Goal: Task Accomplishment & Management: Manage account settings

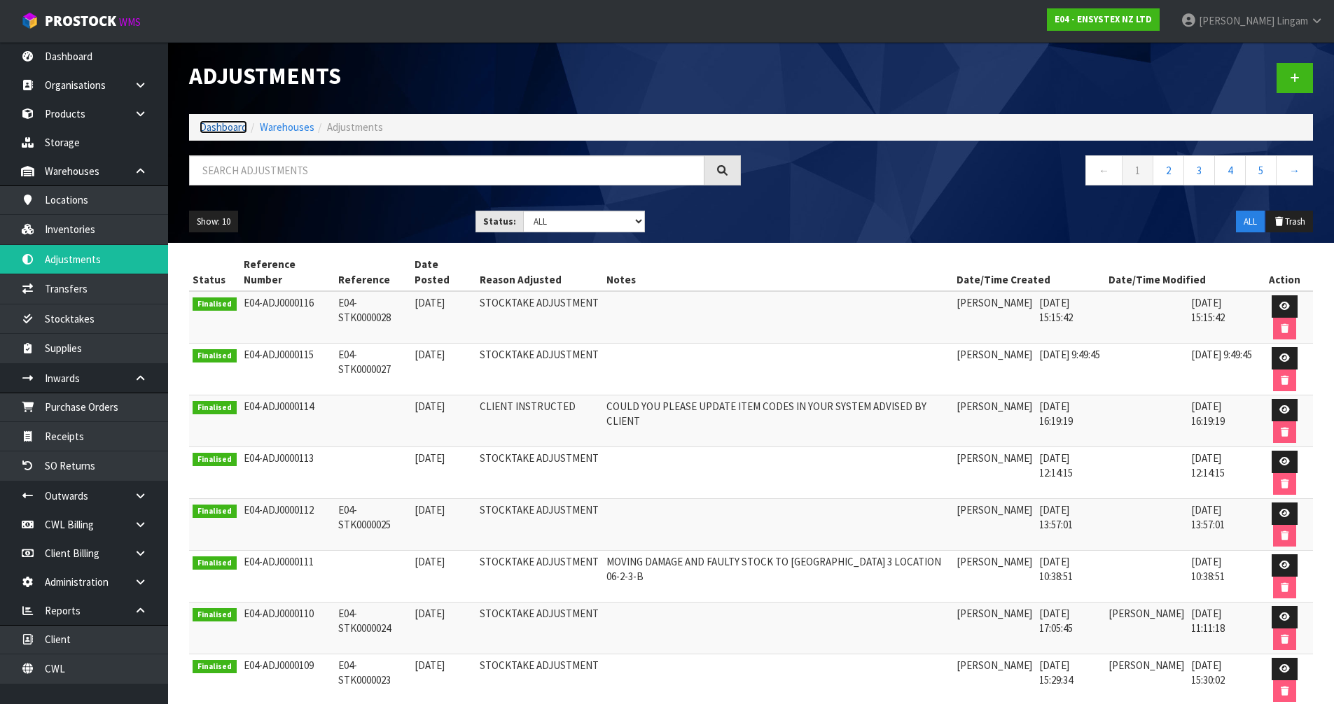
click at [224, 123] on link "Dashboard" at bounding box center [224, 126] width 48 height 13
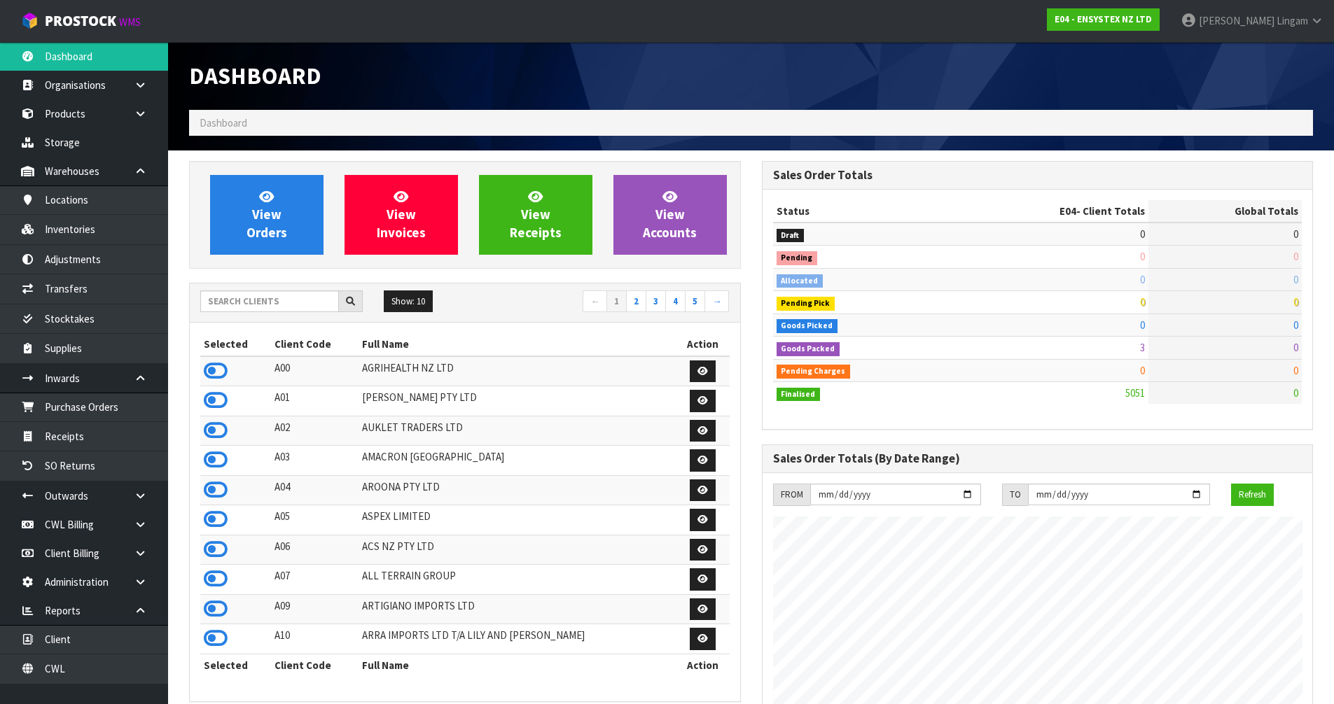
scroll to position [1061, 572]
click at [306, 303] on input "text" at bounding box center [269, 302] width 139 height 22
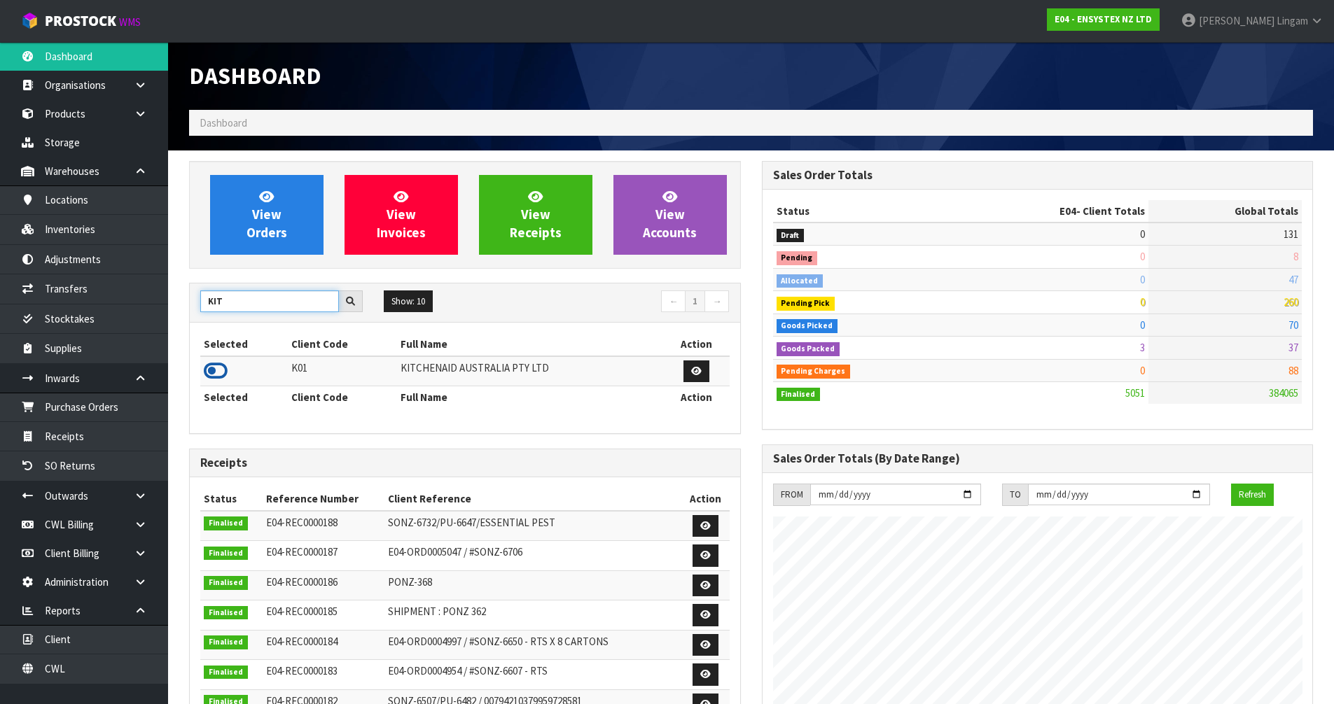
type input "KIT"
click at [218, 370] on icon at bounding box center [216, 371] width 24 height 21
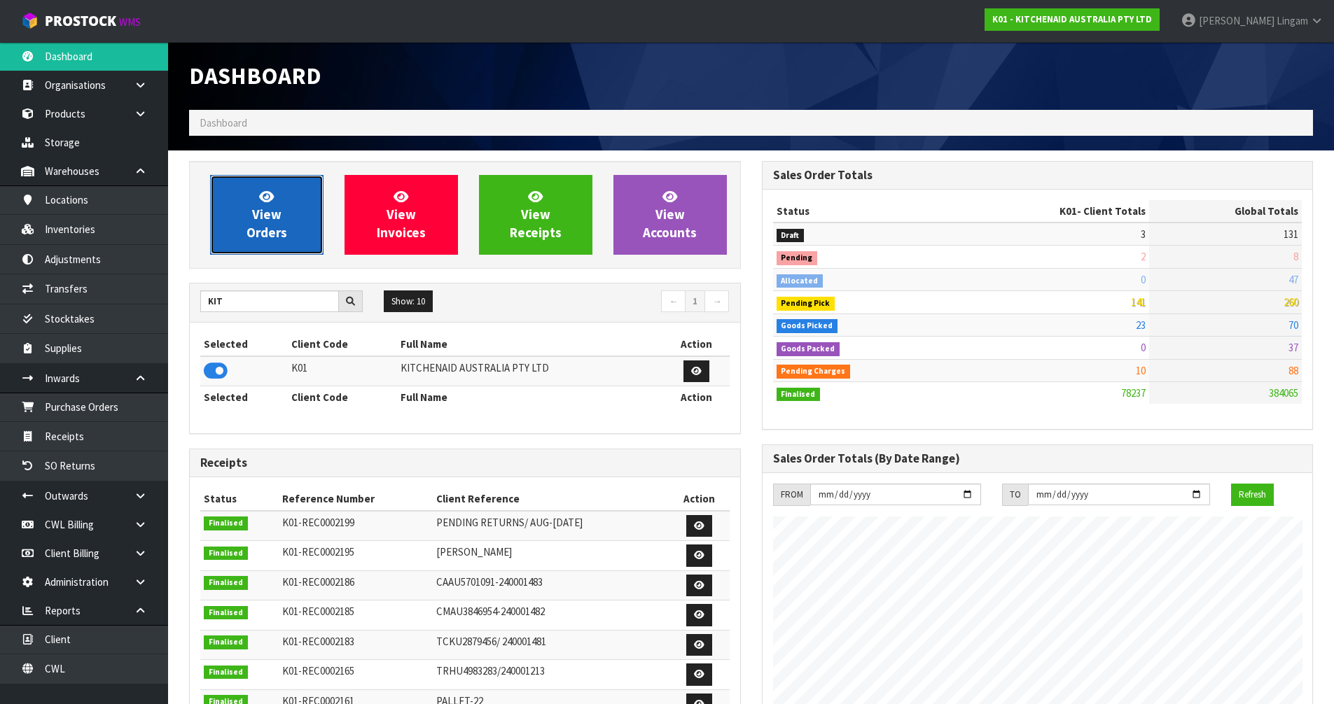
click at [274, 222] on span "View Orders" at bounding box center [266, 214] width 41 height 53
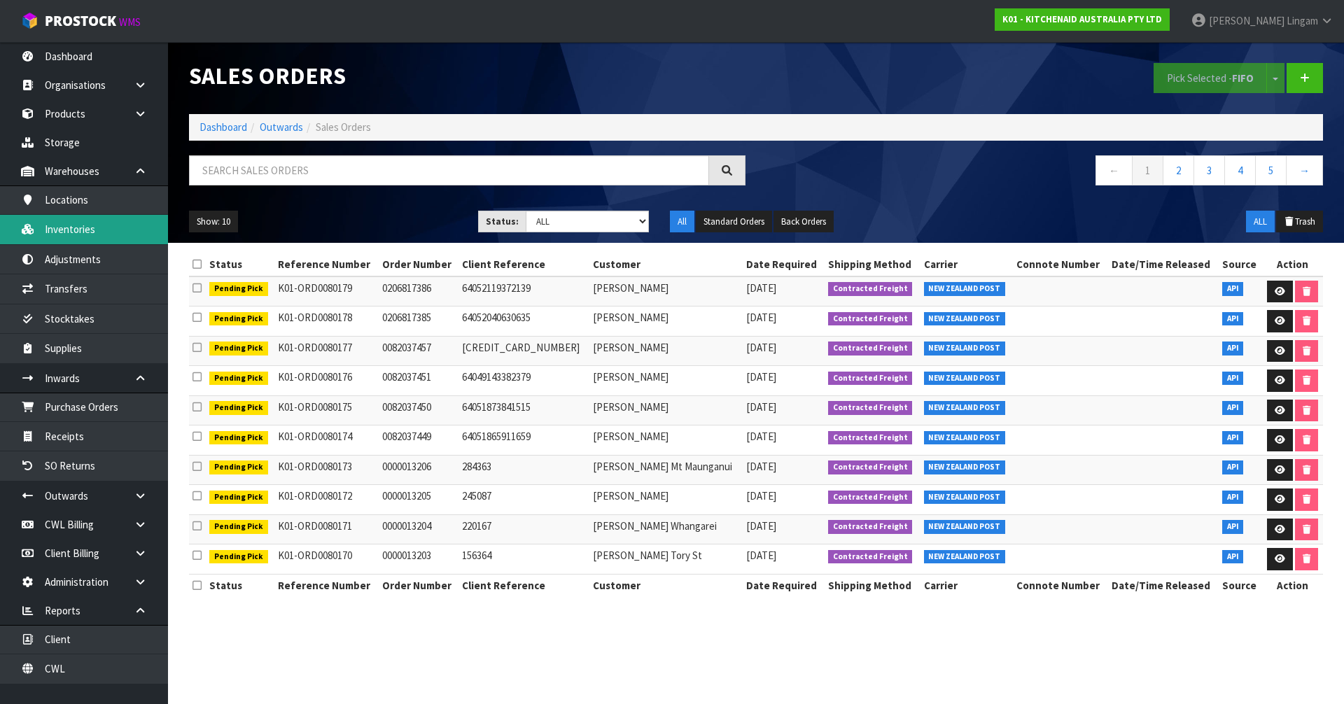
click at [66, 235] on link "Inventories" at bounding box center [84, 229] width 168 height 29
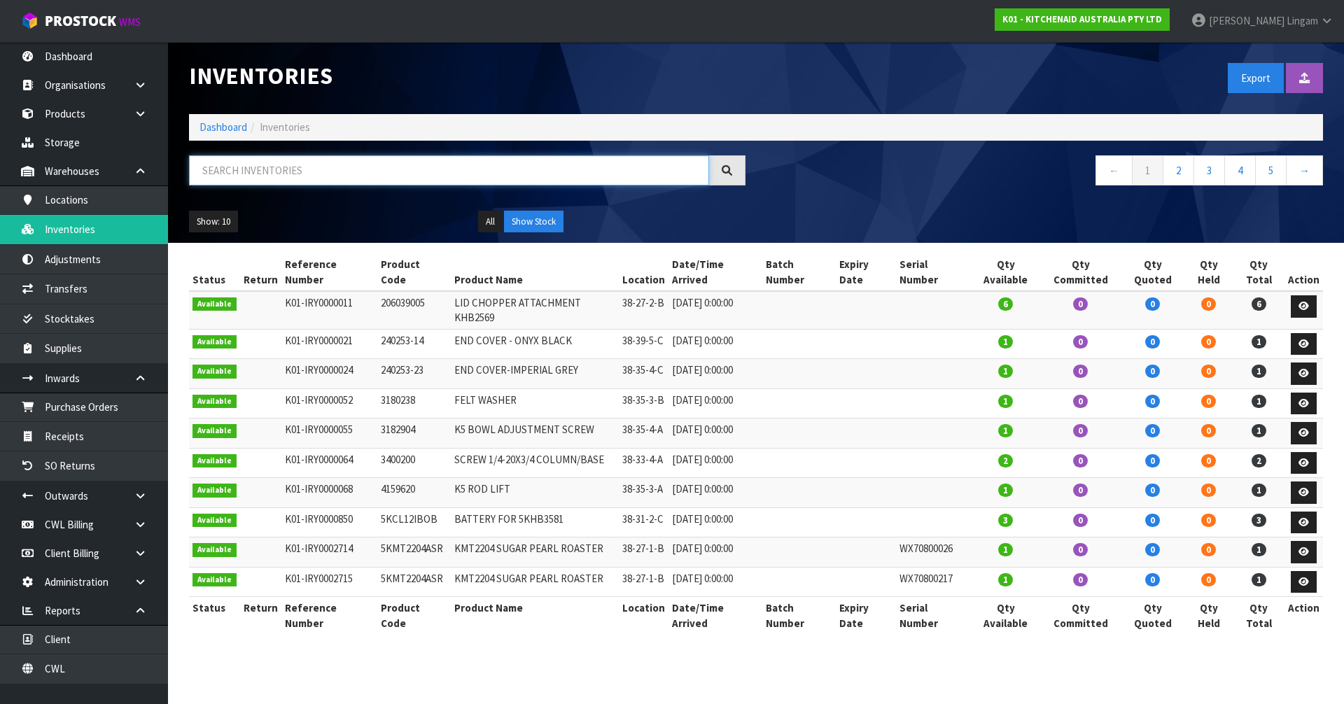
click at [326, 172] on input "text" at bounding box center [449, 170] width 520 height 30
paste input "5KSM192XDABM"
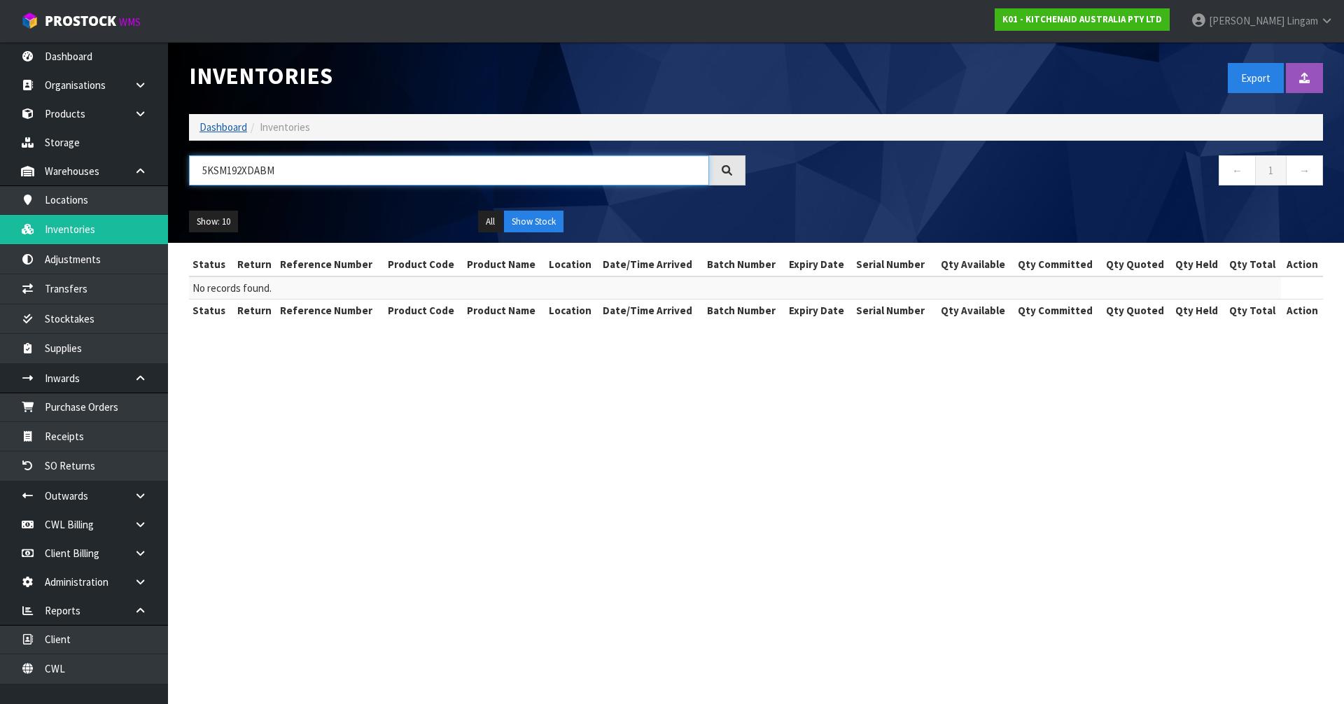
type input "5KSM192XDABM"
click at [231, 127] on link "Dashboard" at bounding box center [224, 126] width 48 height 13
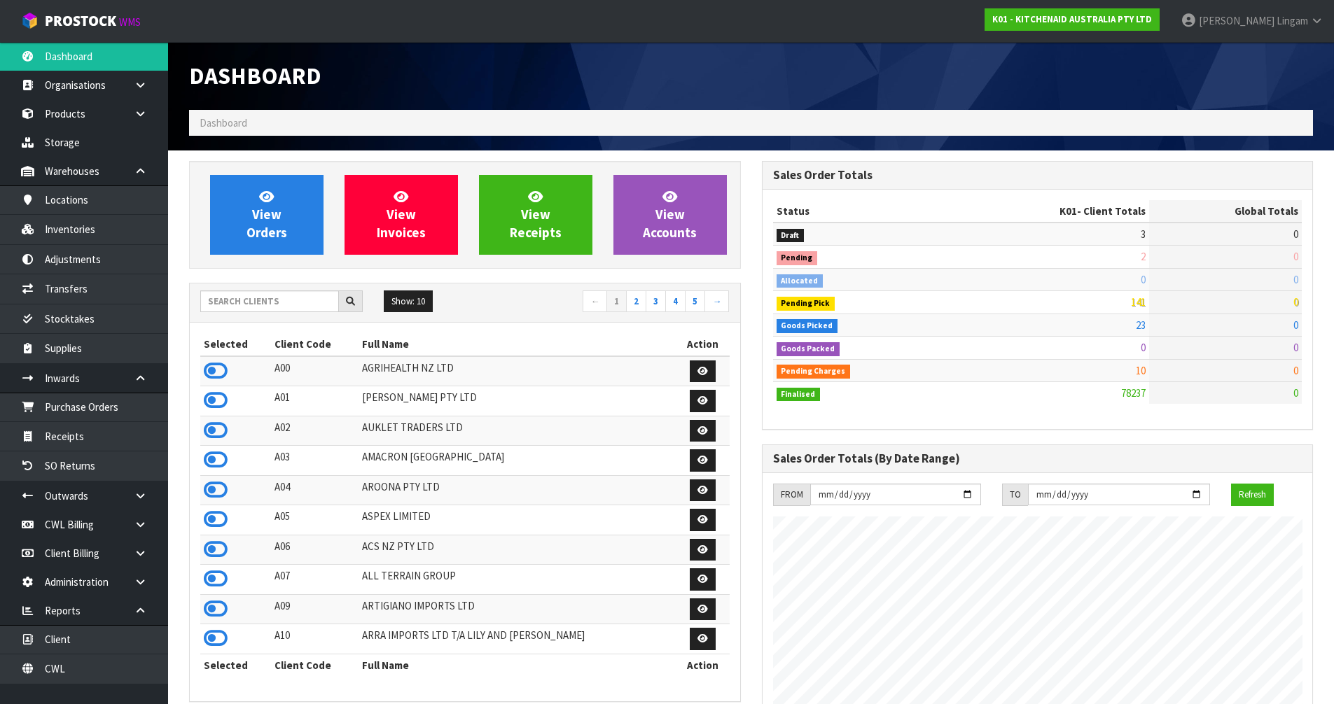
scroll to position [1061, 572]
click at [214, 461] on icon at bounding box center [216, 459] width 24 height 21
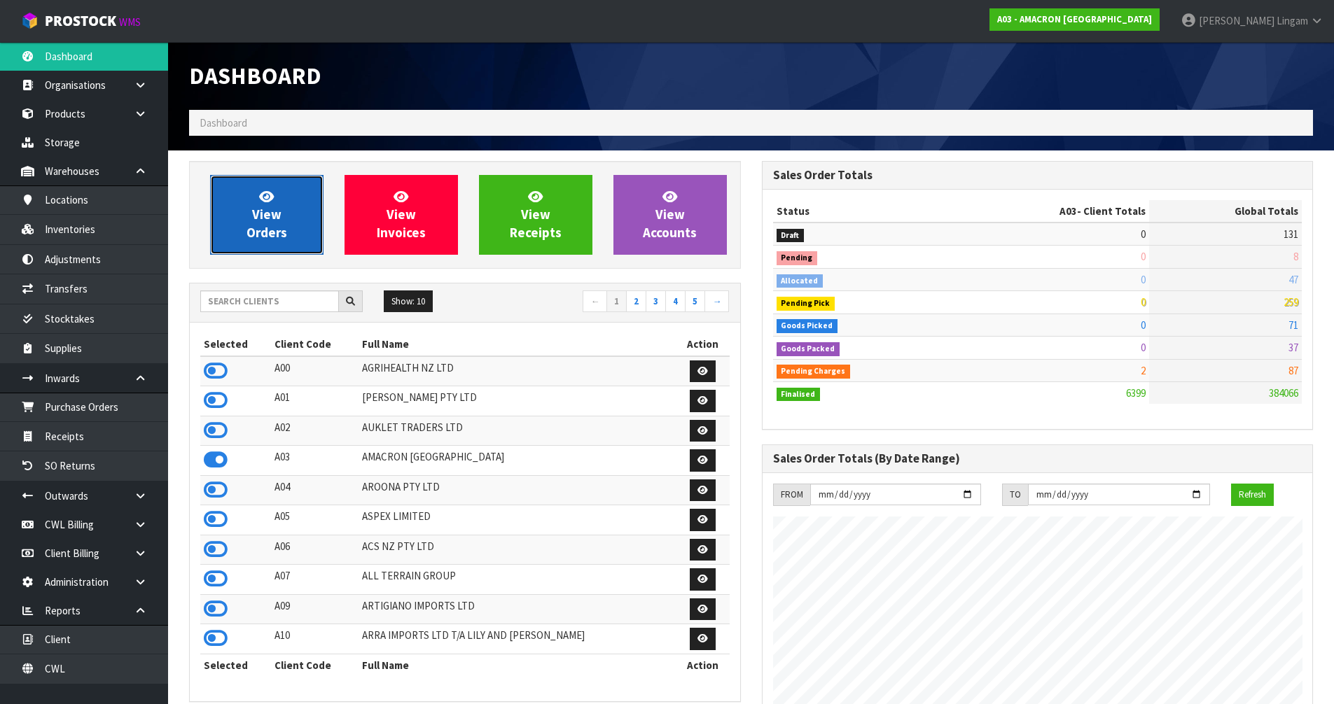
click at [279, 216] on span "View Orders" at bounding box center [266, 214] width 41 height 53
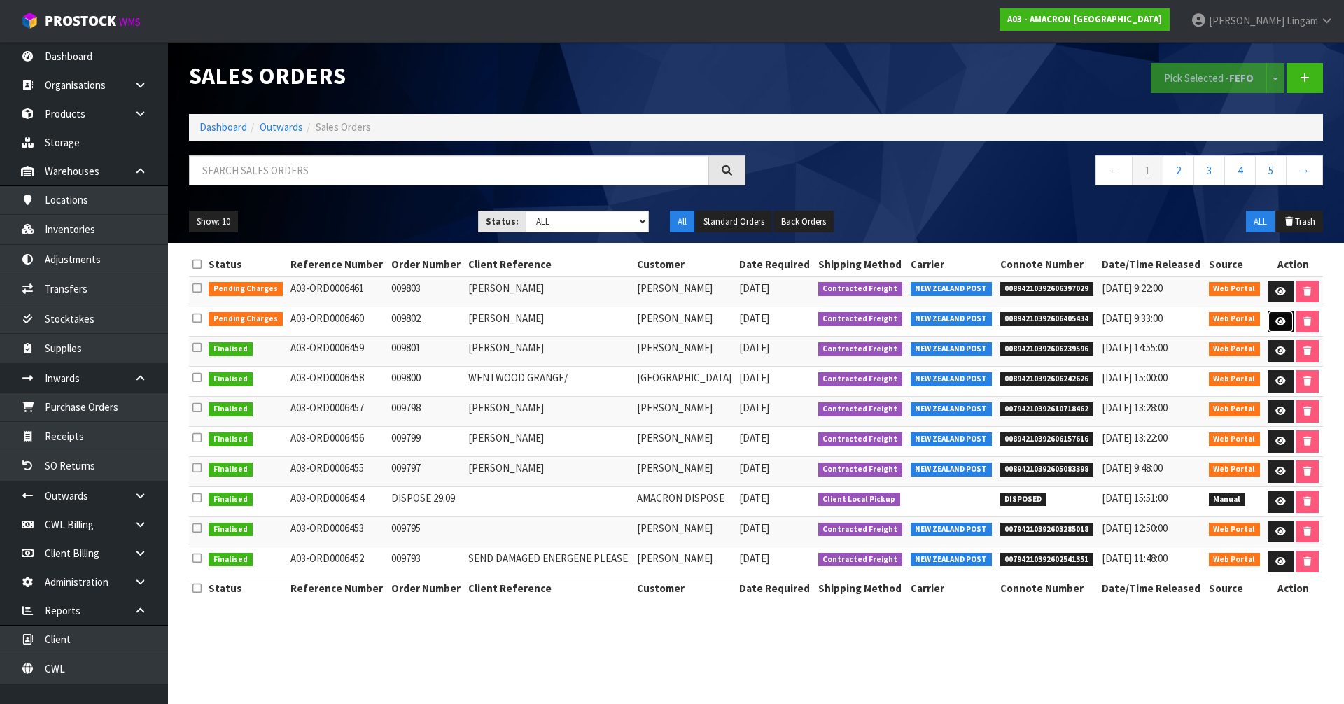
click at [1284, 320] on icon at bounding box center [1281, 321] width 11 height 9
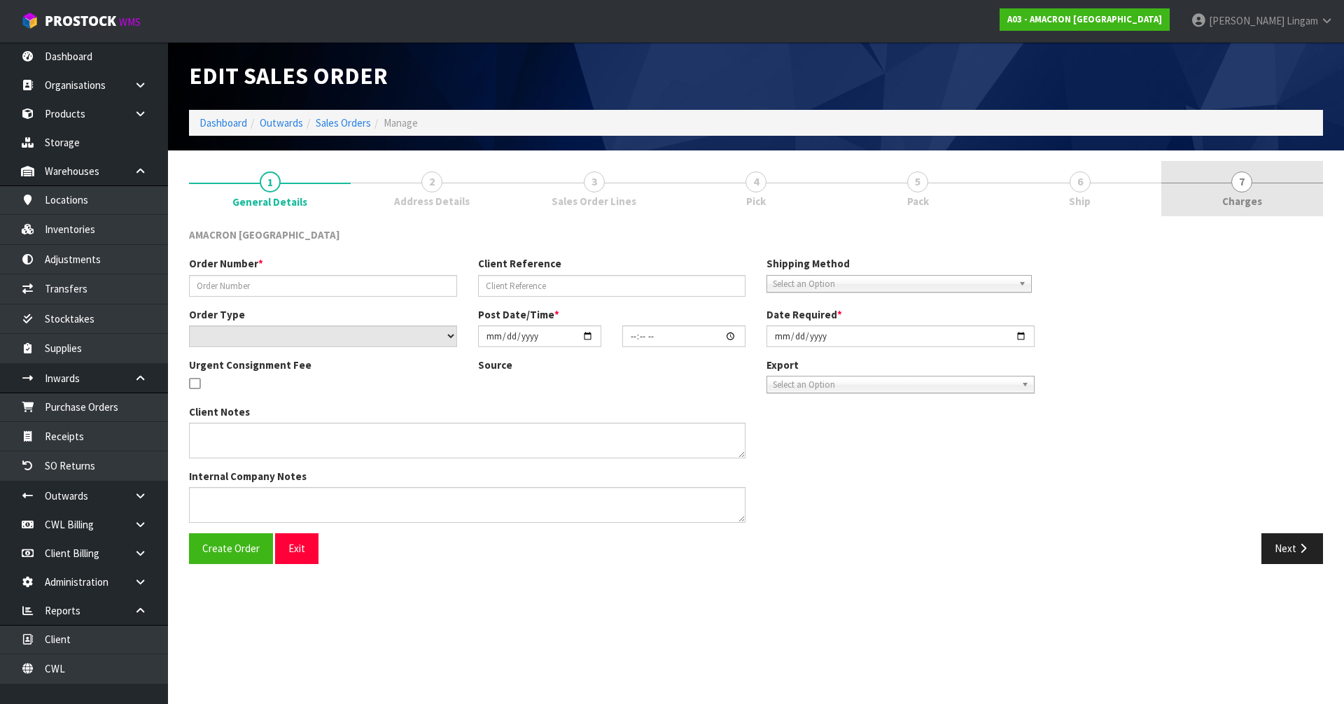
type input "009802"
type input "[PERSON_NAME]"
select select "number:0"
type input "[DATE]"
type input "14:31:00.000"
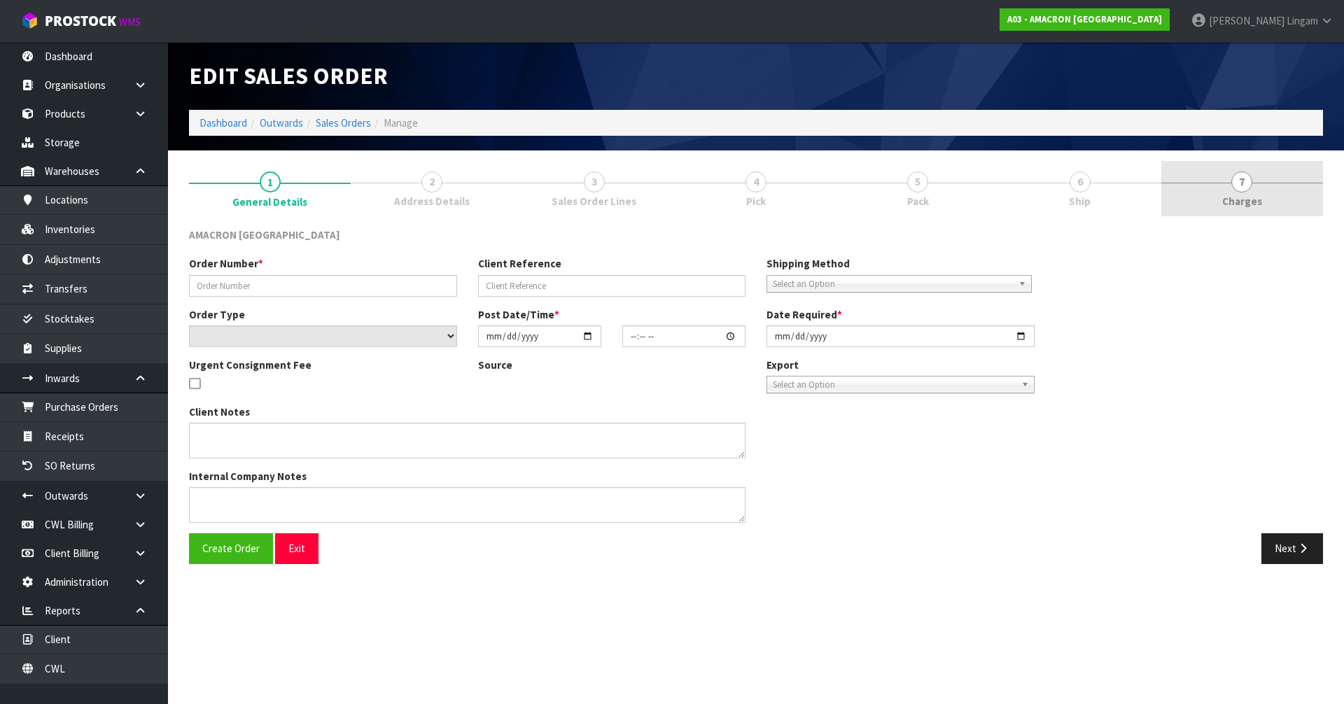
type input "[DATE]"
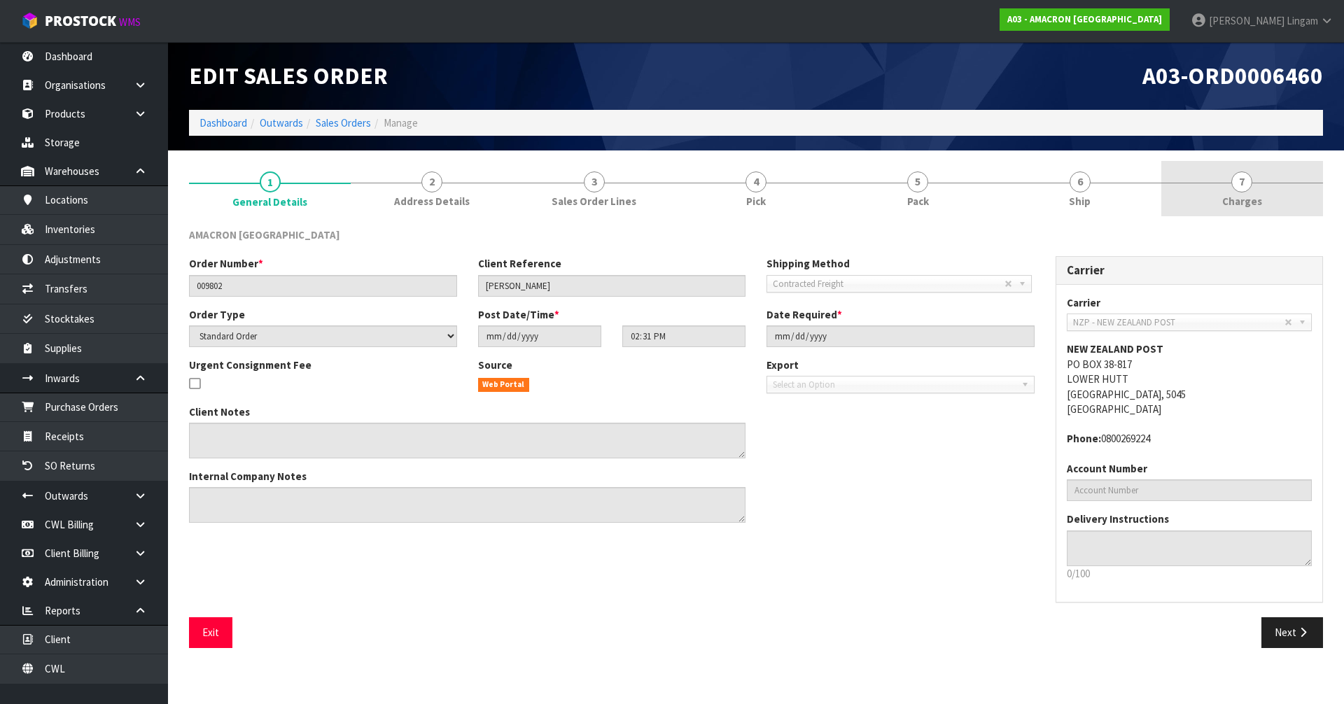
click at [1273, 197] on link "7 [GEOGRAPHIC_DATA]" at bounding box center [1242, 188] width 162 height 55
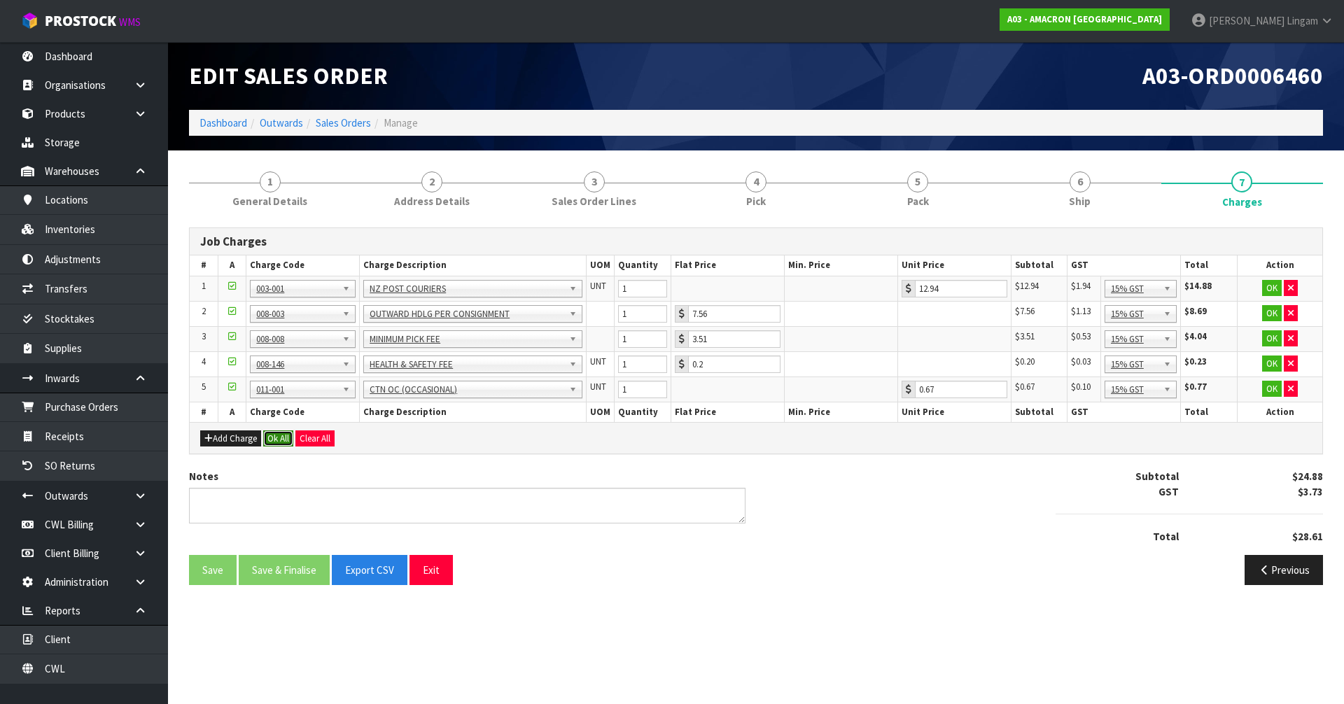
click at [286, 439] on button "Ok All" at bounding box center [278, 439] width 30 height 17
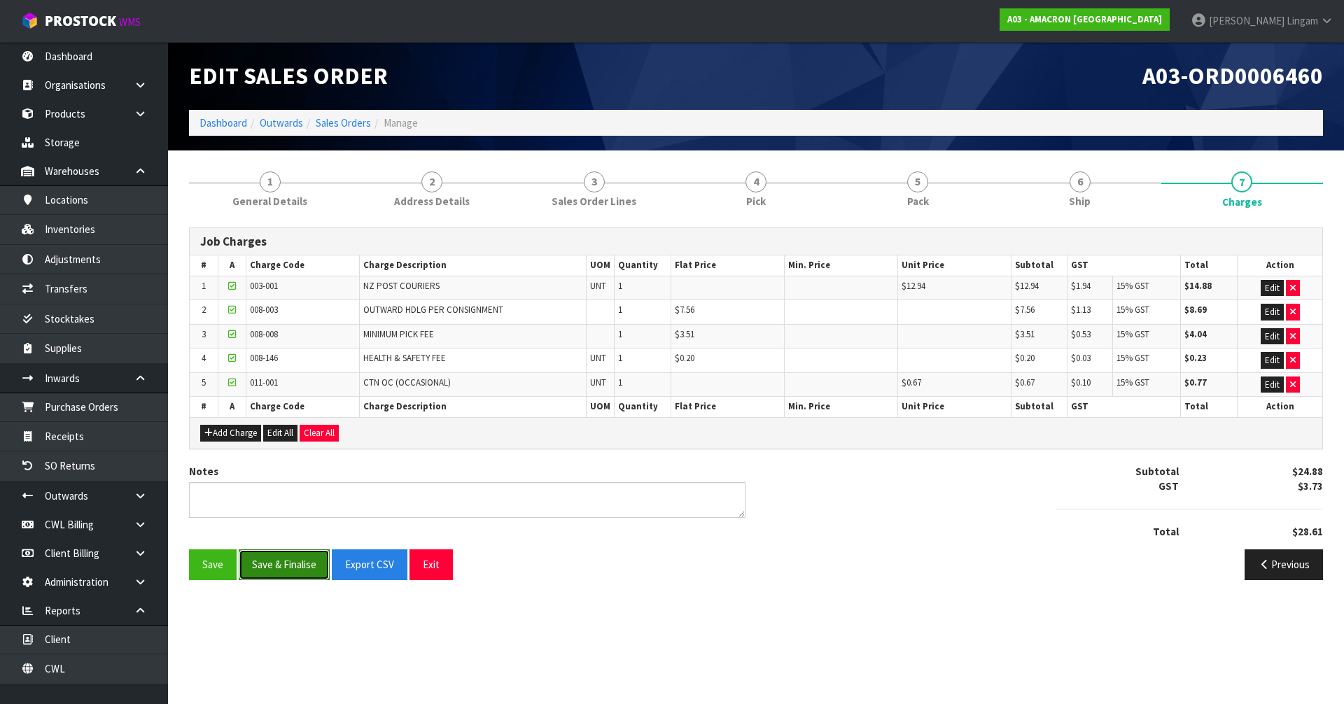
click at [283, 564] on button "Save & Finalise" at bounding box center [284, 565] width 91 height 30
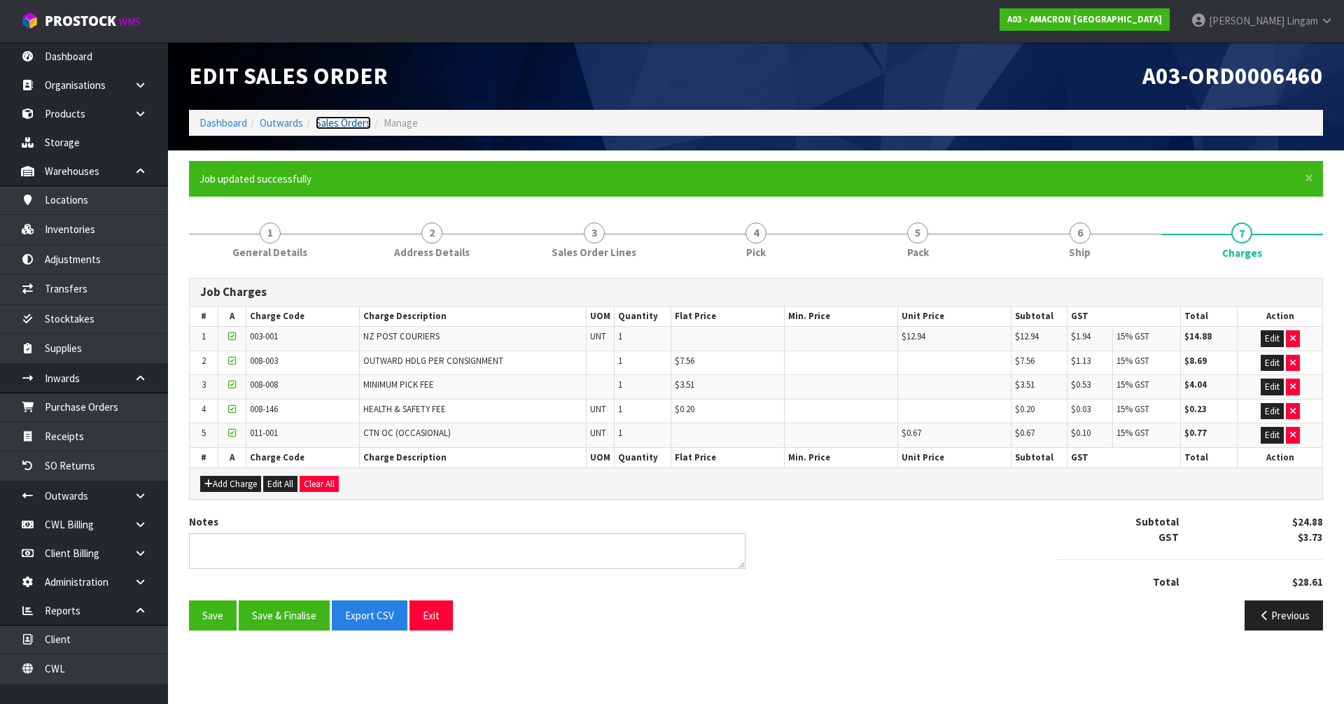
click at [344, 127] on link "Sales Orders" at bounding box center [343, 122] width 55 height 13
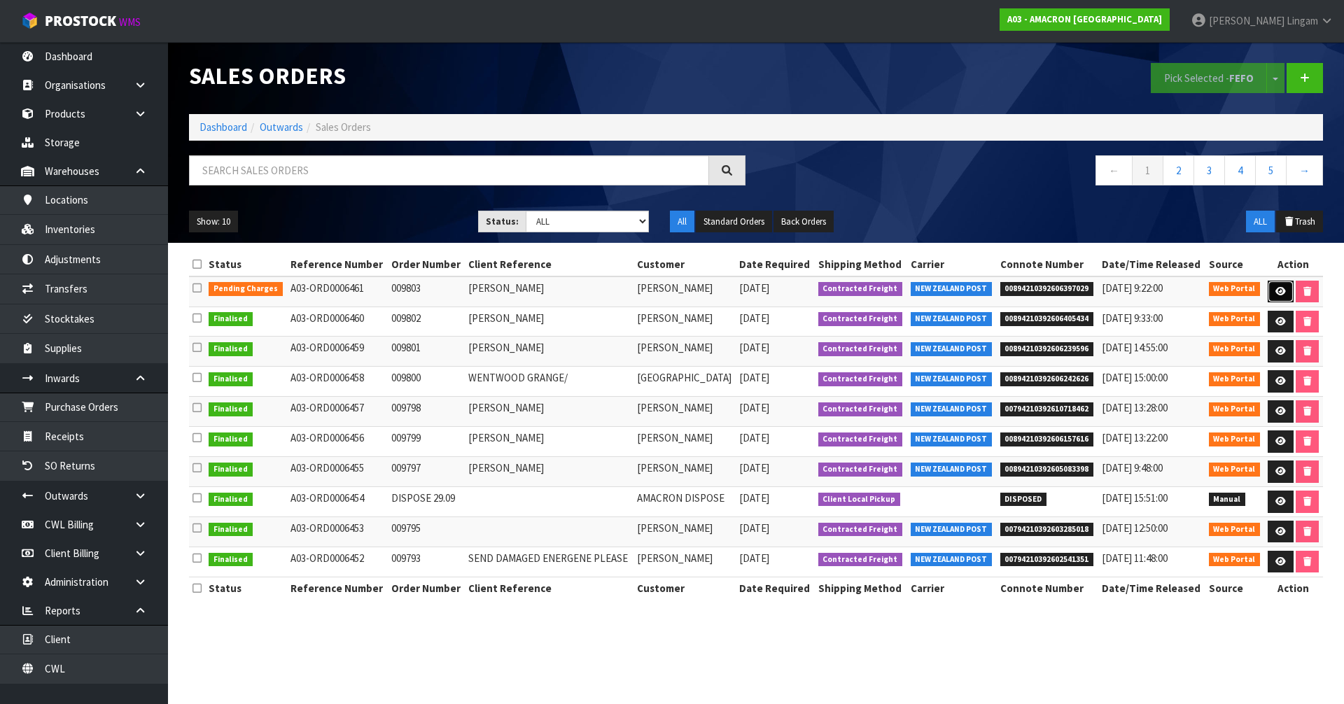
click at [1283, 288] on icon at bounding box center [1281, 291] width 11 height 9
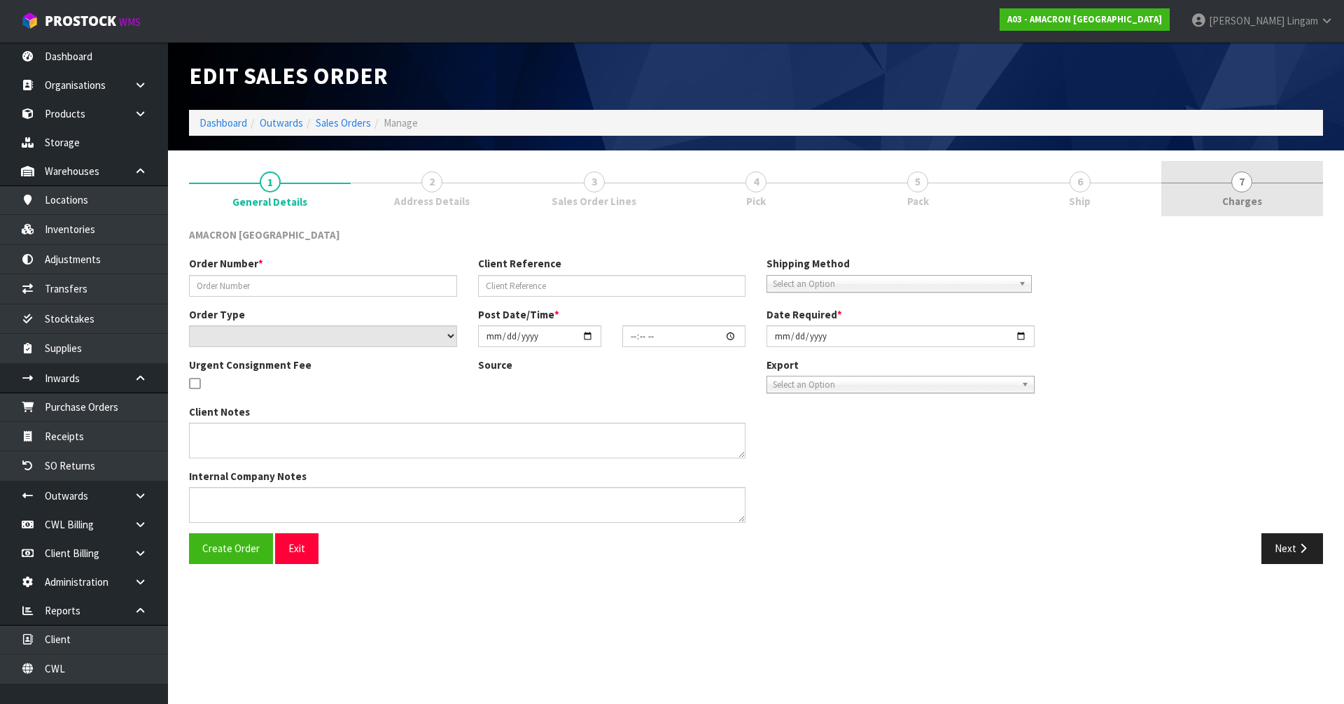
type input "009803"
type input "[PERSON_NAME]"
select select "number:0"
type input "[DATE]"
type input "15:30:00.000"
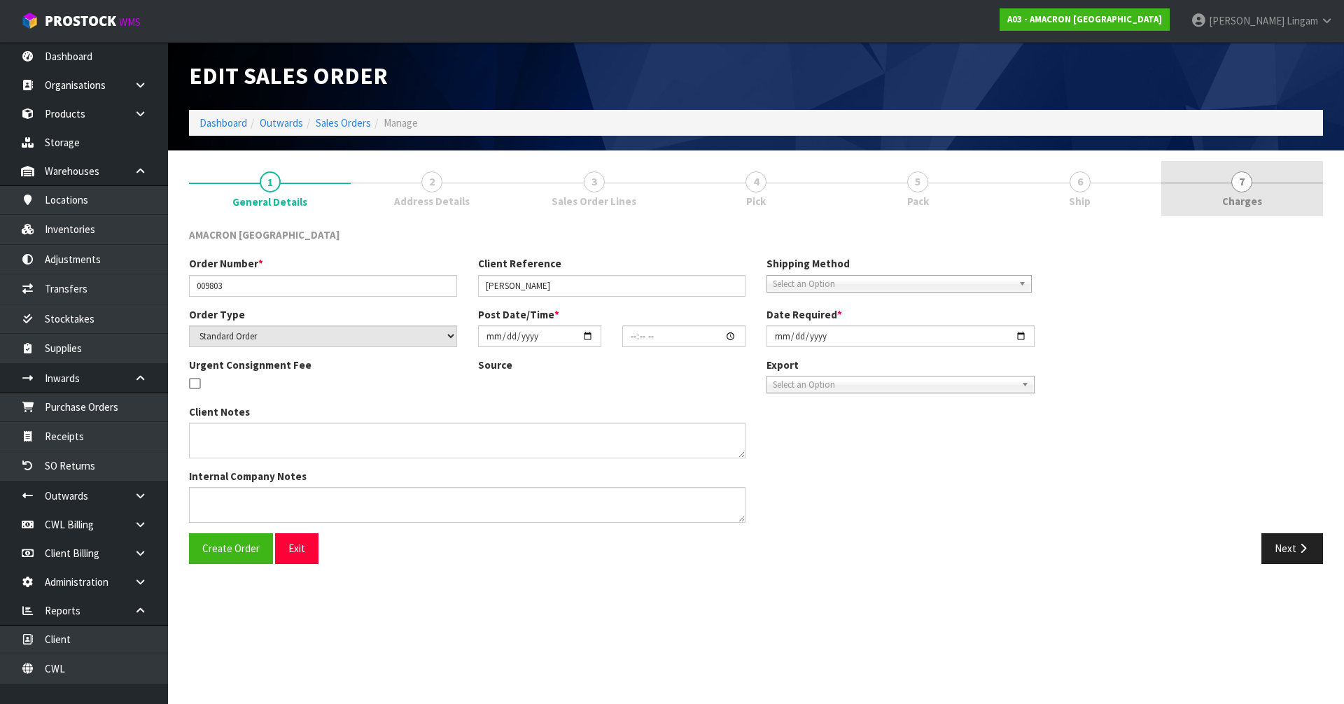
type input "[DATE]"
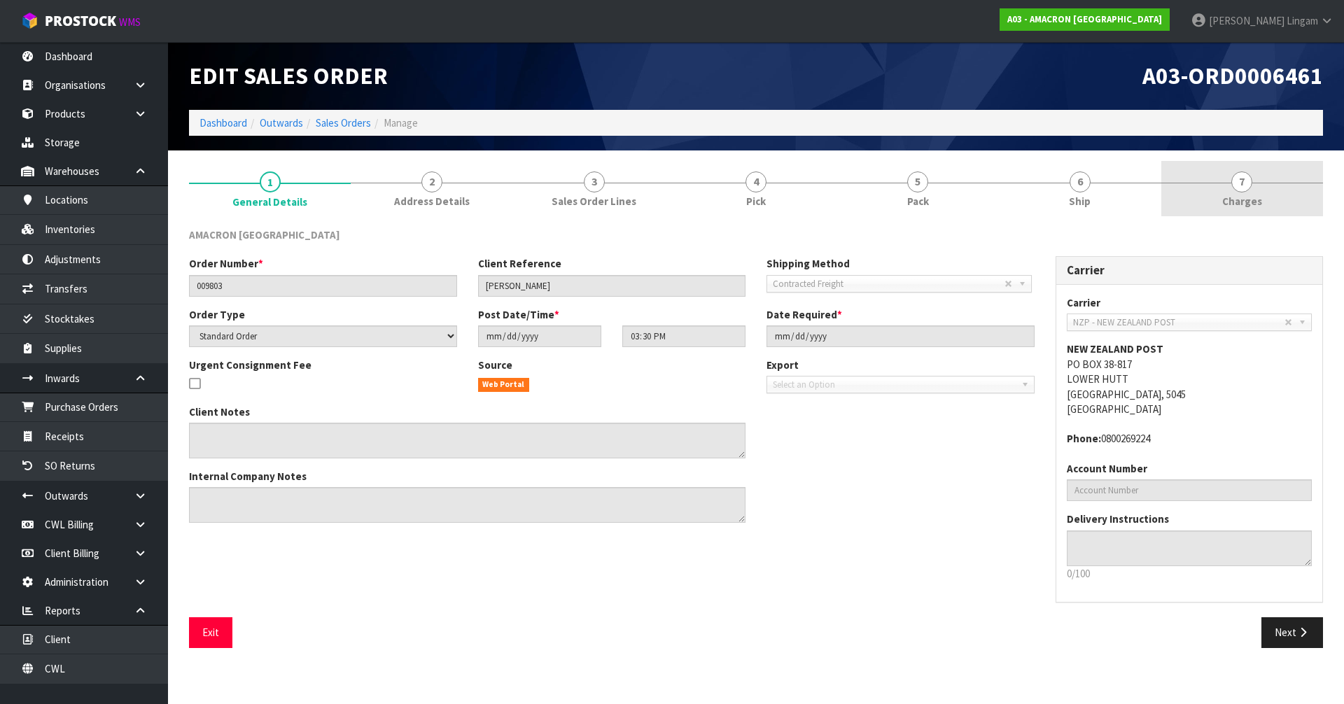
click at [1288, 210] on link "7 [GEOGRAPHIC_DATA]" at bounding box center [1242, 188] width 162 height 55
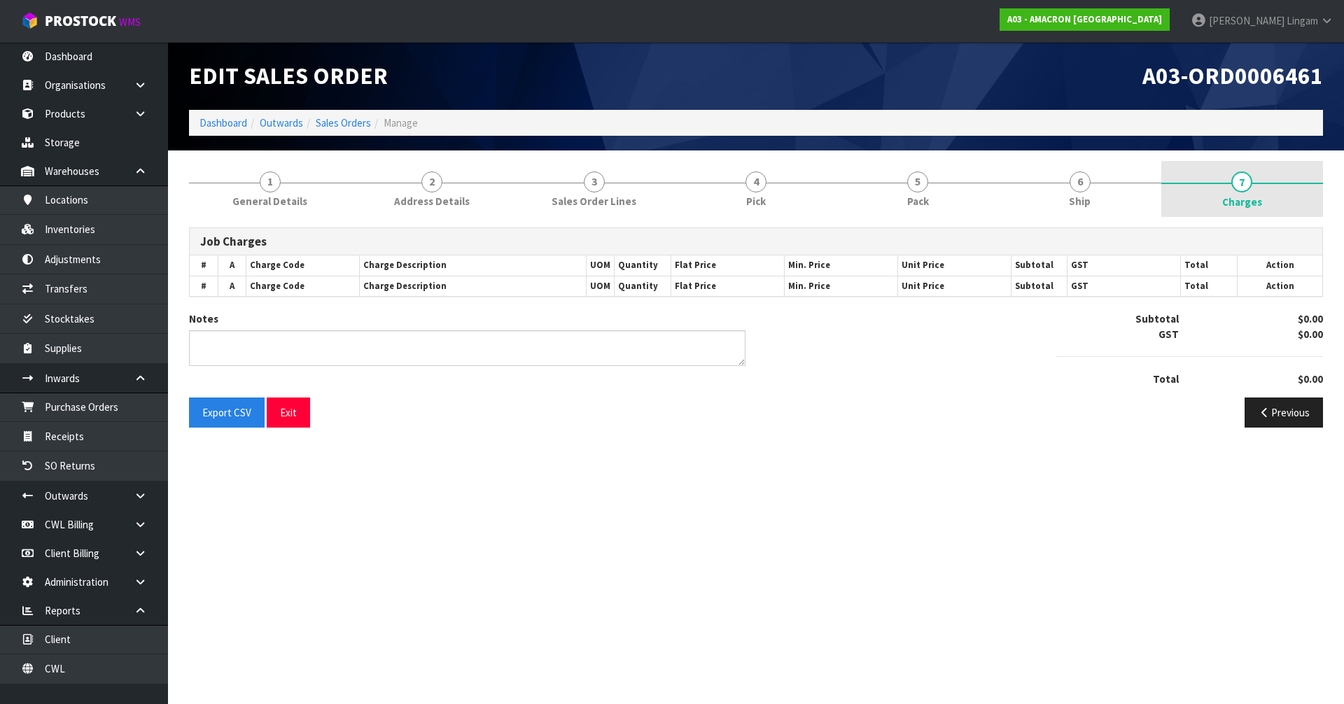
click at [1250, 198] on span "Charges" at bounding box center [1242, 202] width 40 height 15
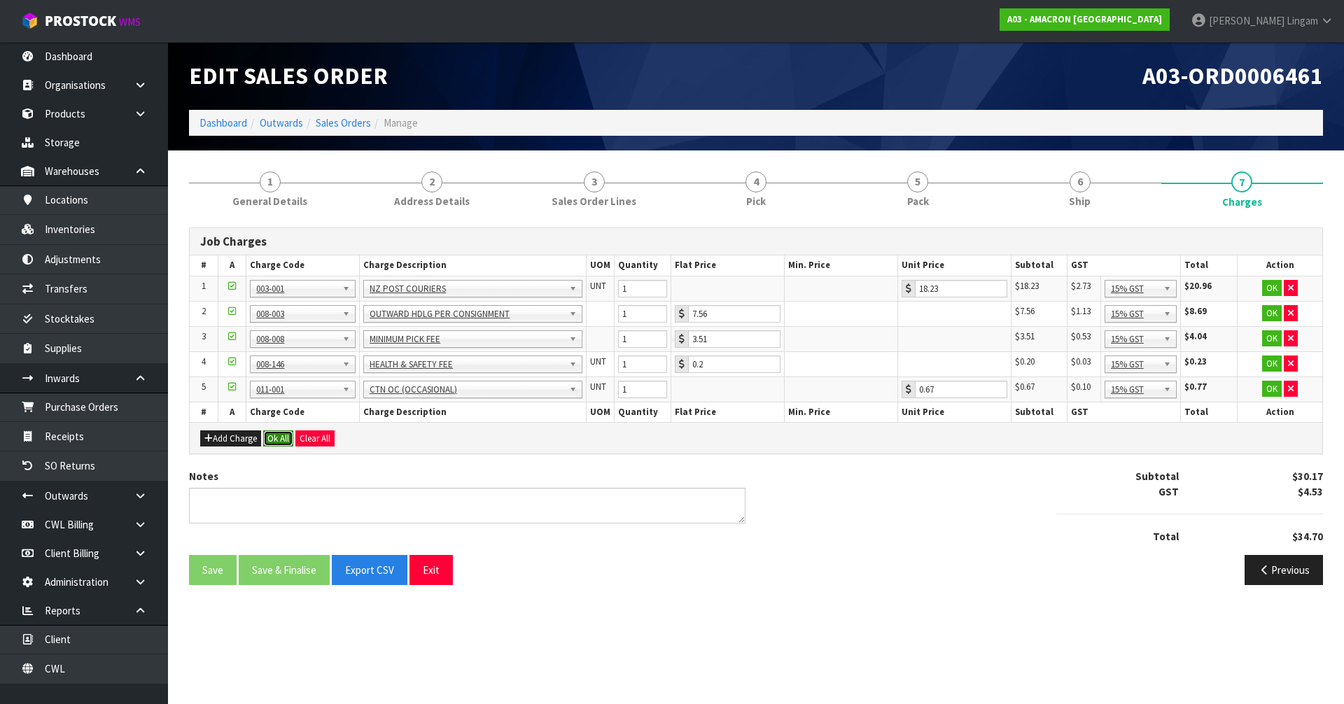
click at [267, 435] on button "Ok All" at bounding box center [278, 439] width 30 height 17
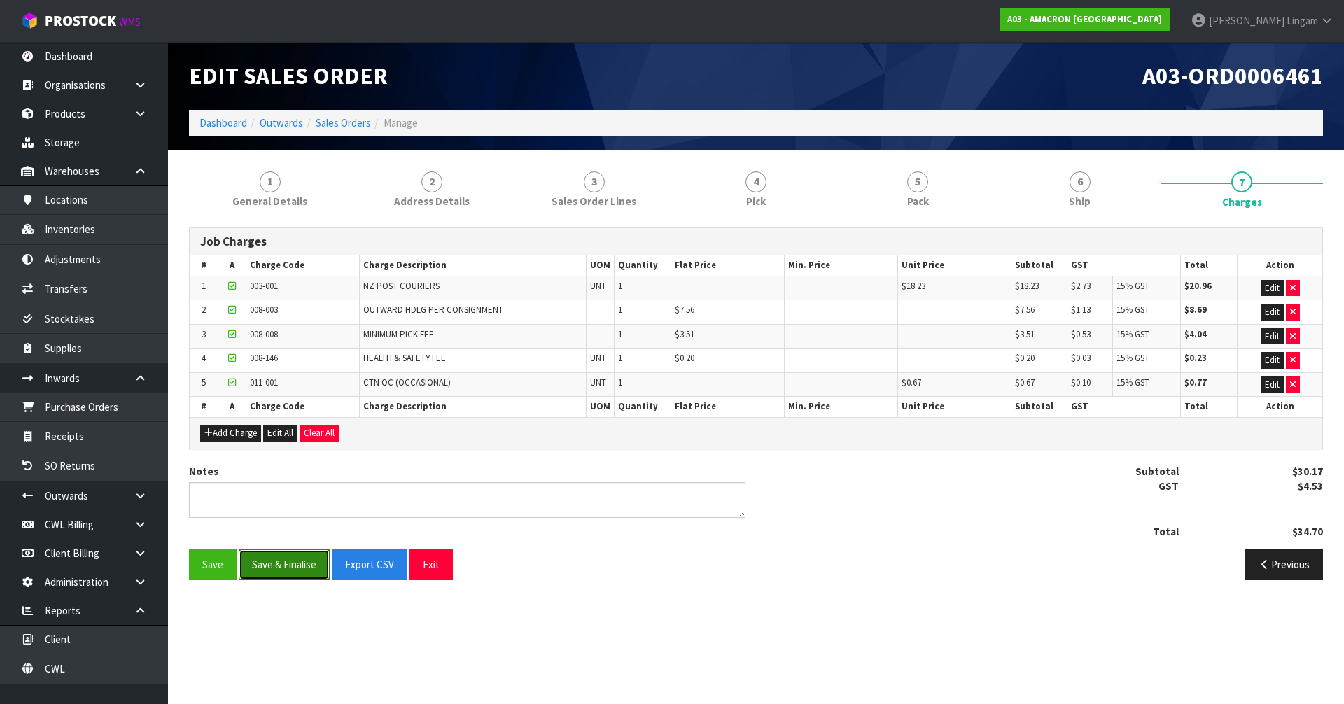
click at [282, 566] on button "Save & Finalise" at bounding box center [284, 565] width 91 height 30
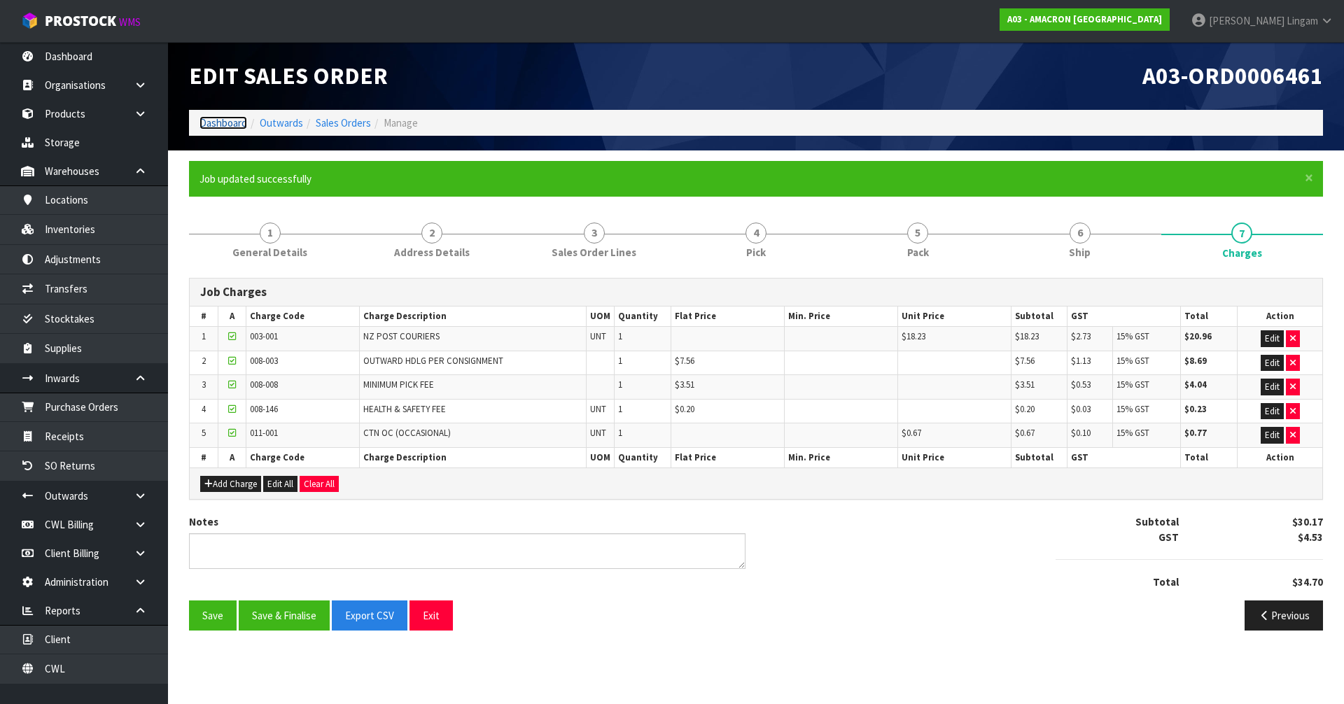
click at [223, 120] on link "Dashboard" at bounding box center [224, 122] width 48 height 13
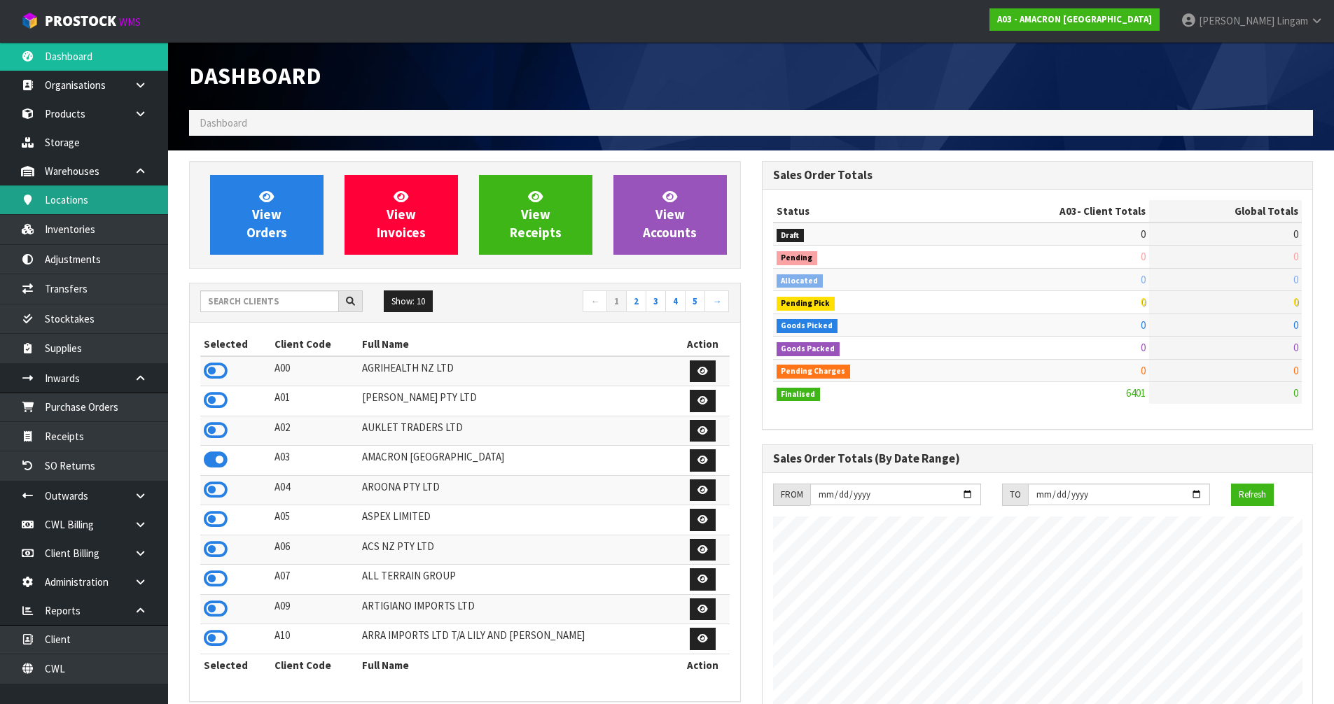
scroll to position [1038, 572]
click at [291, 300] on input "text" at bounding box center [269, 302] width 139 height 22
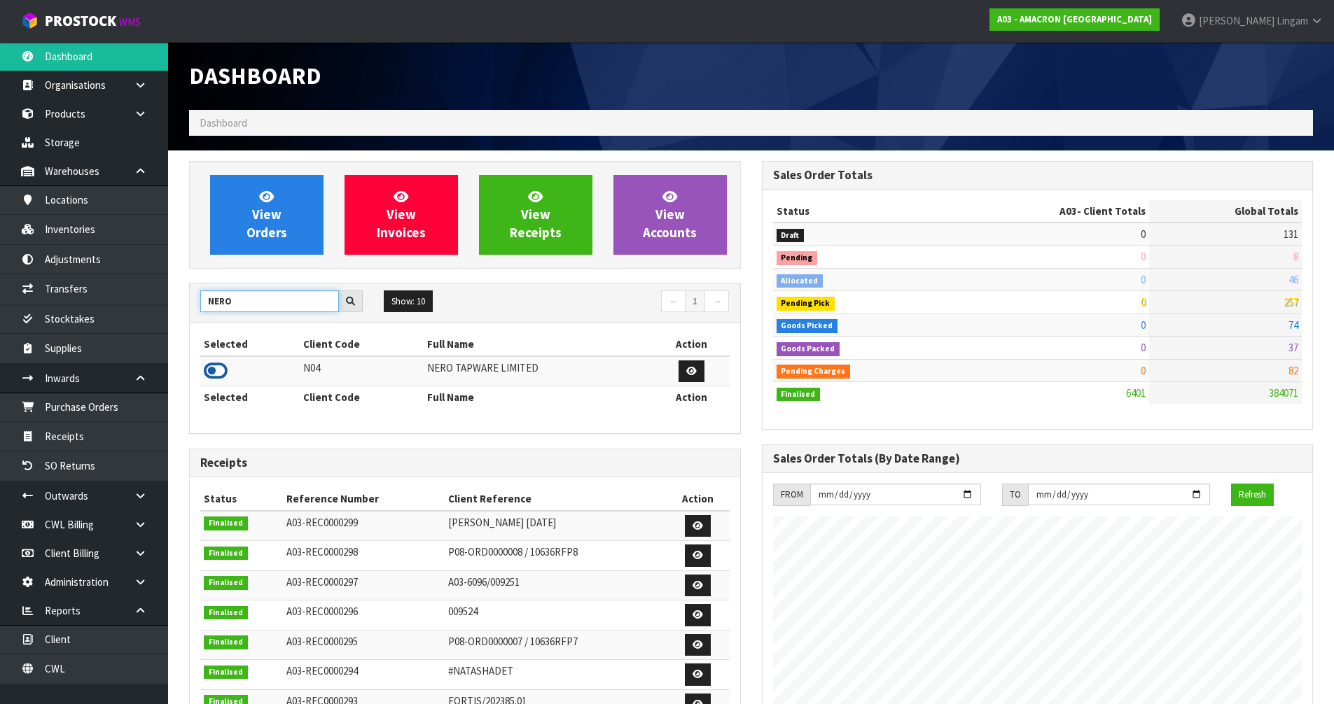
type input "NERO"
click at [219, 368] on icon at bounding box center [216, 371] width 24 height 21
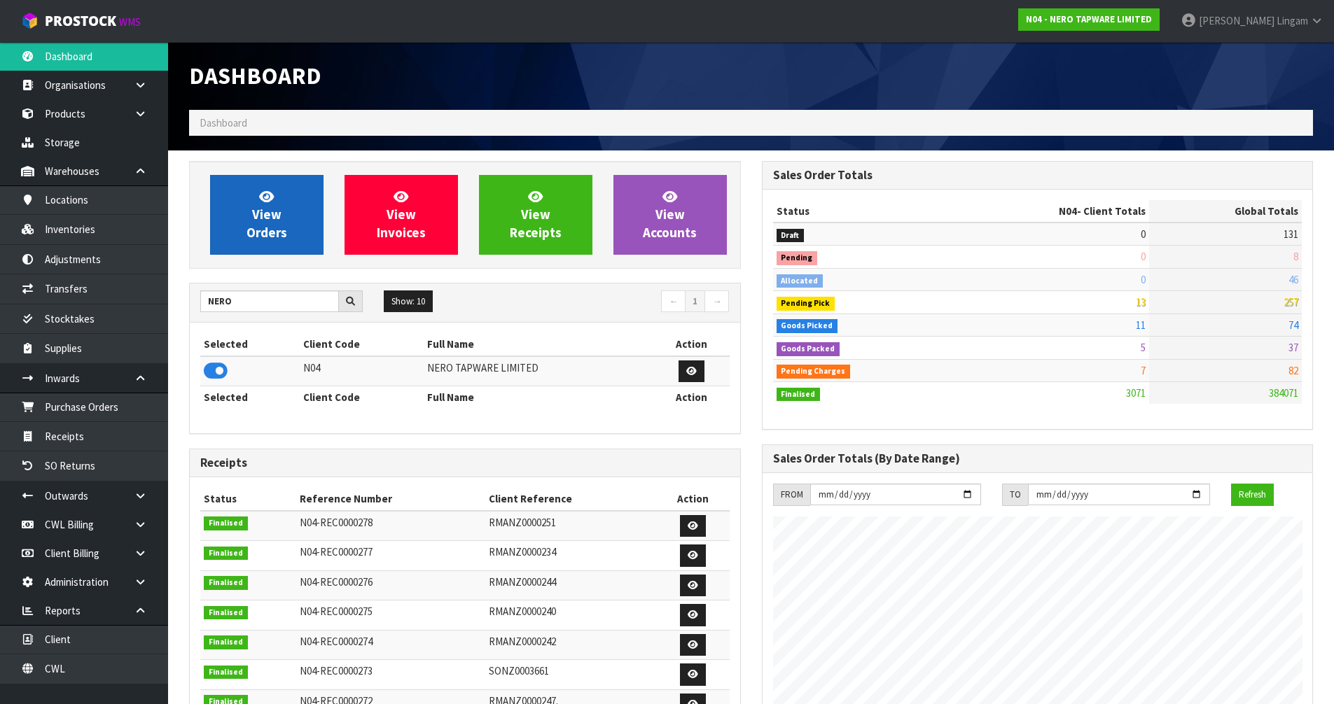
scroll to position [1091, 572]
click at [281, 219] on link "View Orders" at bounding box center [266, 215] width 113 height 80
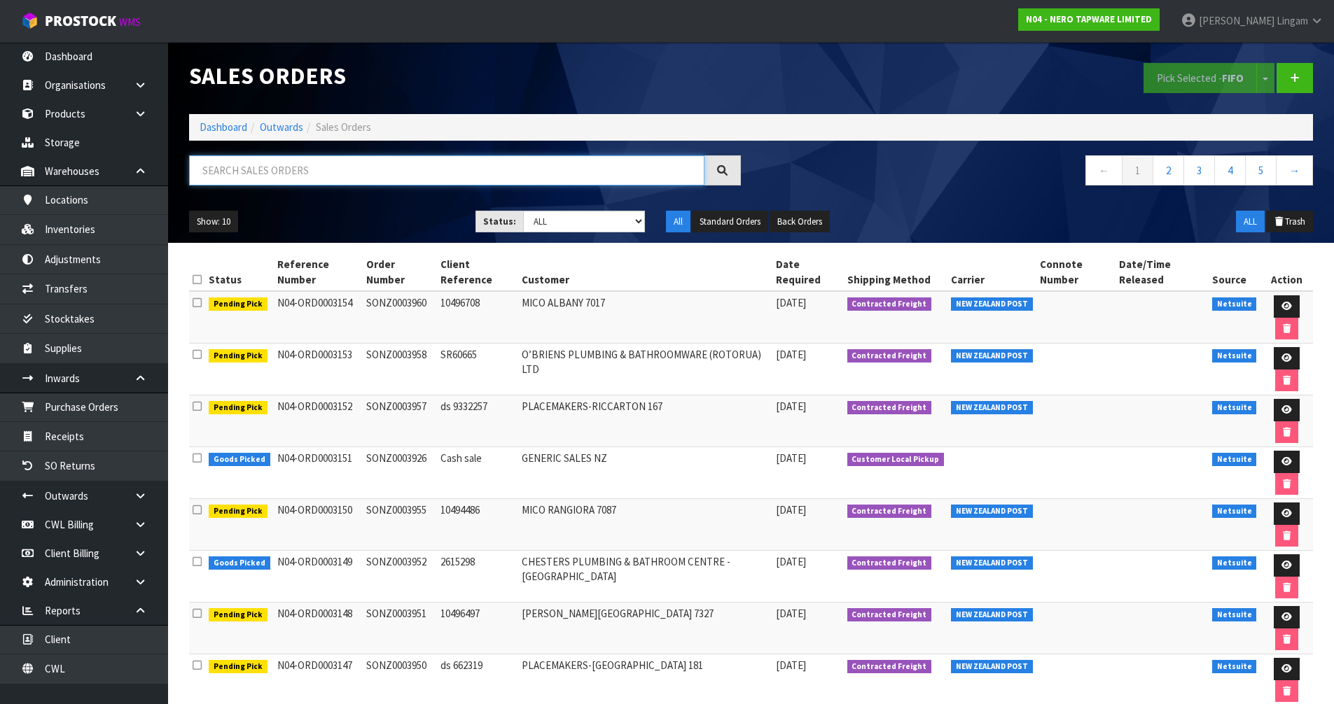
click at [403, 177] on input "text" at bounding box center [446, 170] width 515 height 30
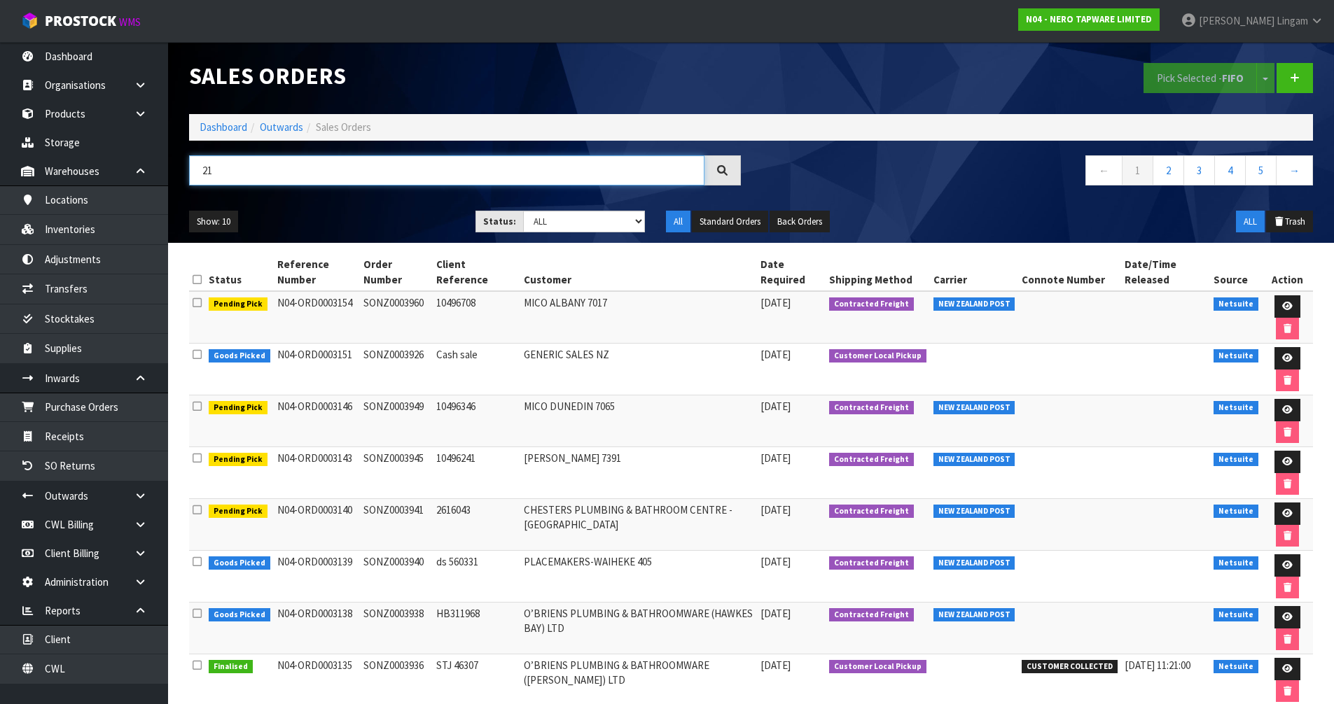
type input "2"
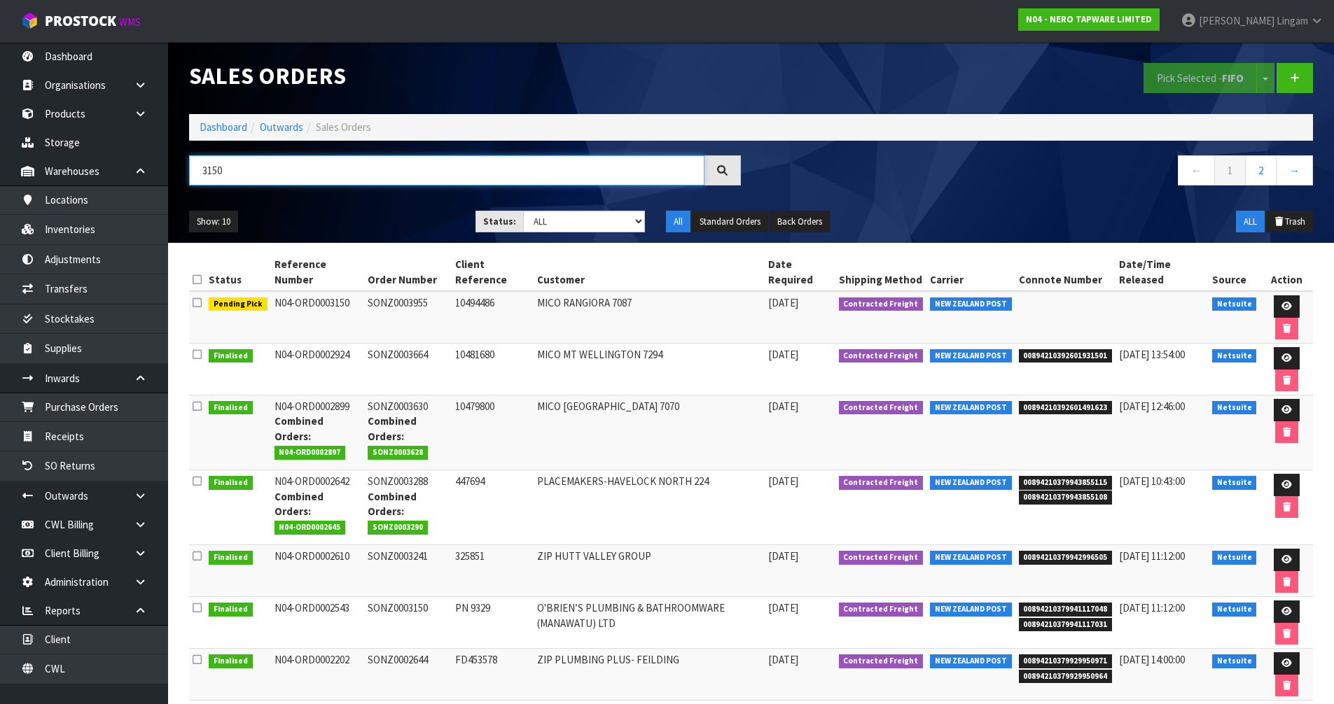
type input "3150"
click at [239, 124] on link "Dashboard" at bounding box center [224, 126] width 48 height 13
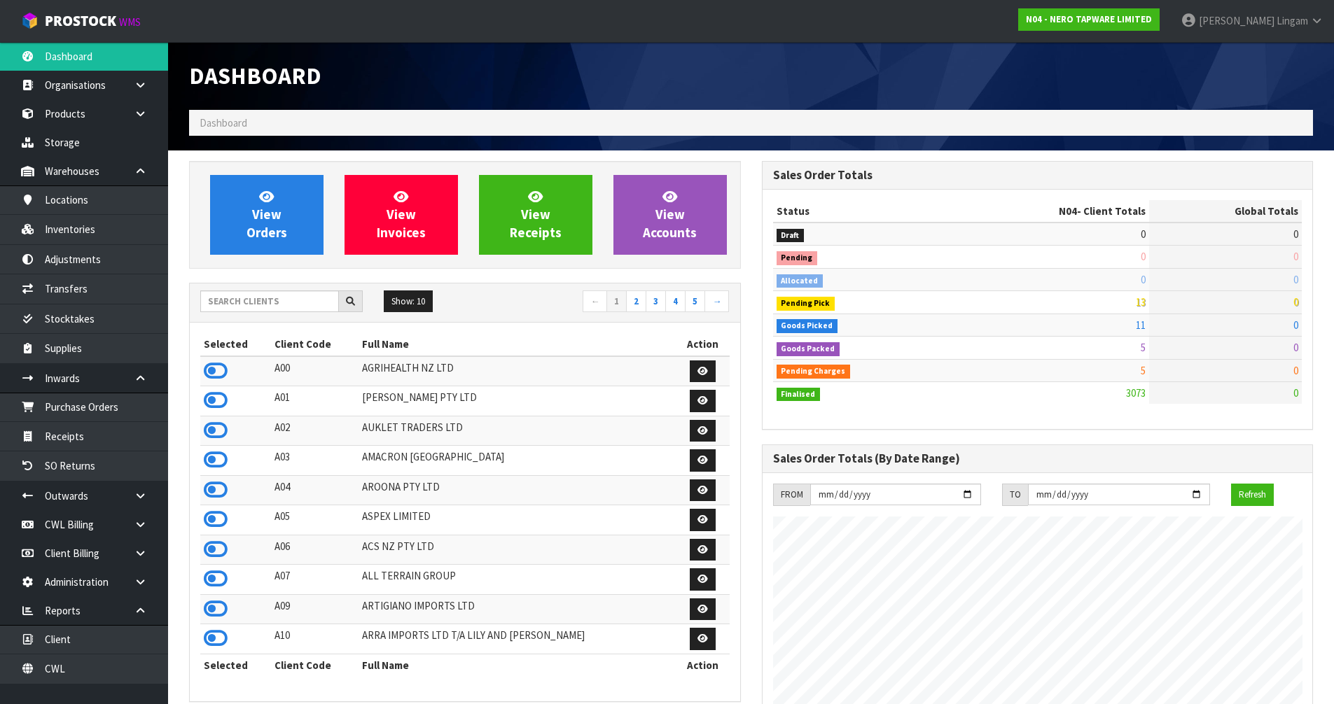
scroll to position [1091, 572]
click at [256, 304] on input "text" at bounding box center [269, 302] width 139 height 22
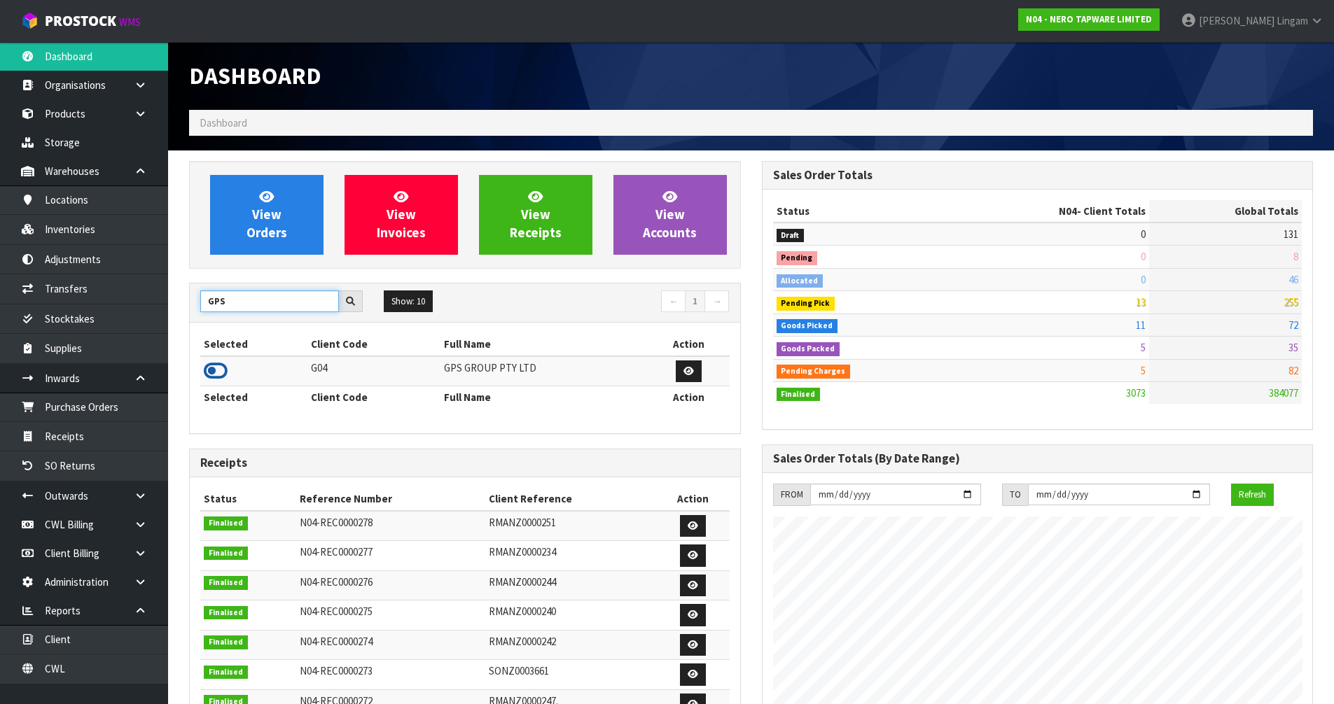
type input "GPS"
click at [224, 368] on icon at bounding box center [216, 371] width 24 height 21
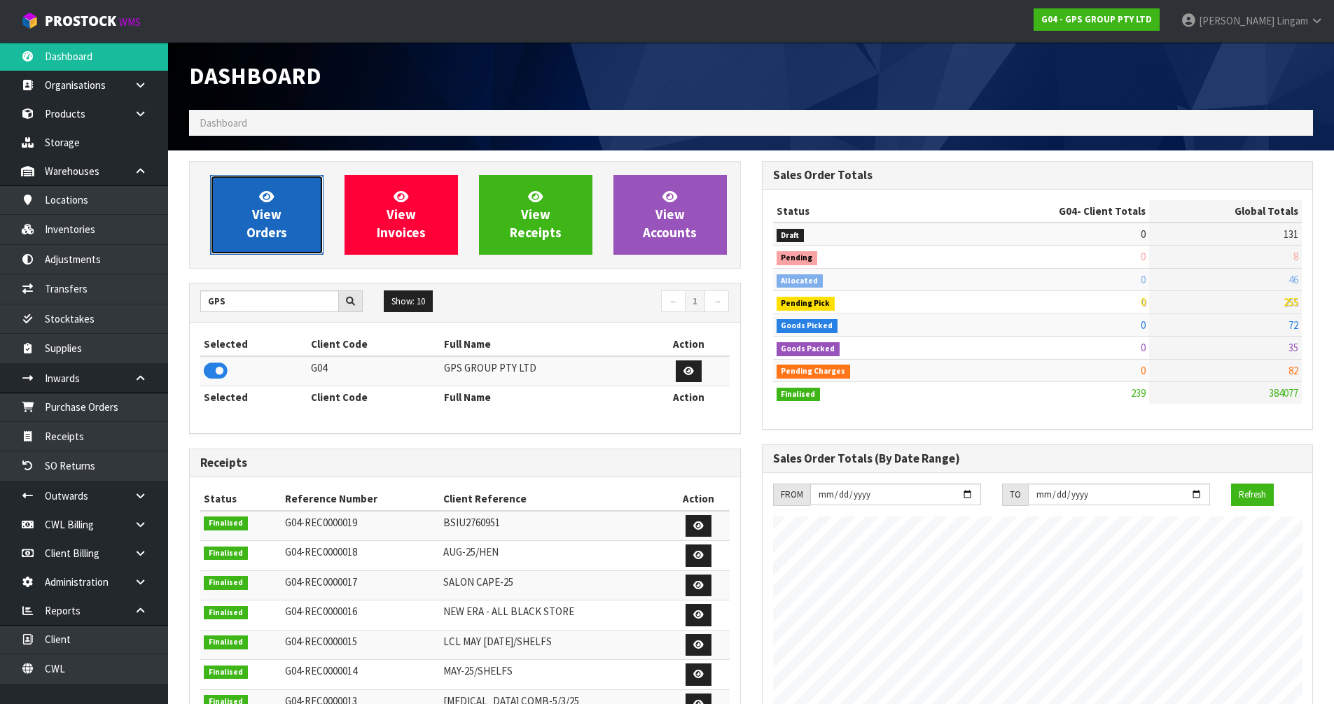
scroll to position [856, 572]
click at [273, 228] on span "View Orders" at bounding box center [266, 214] width 41 height 53
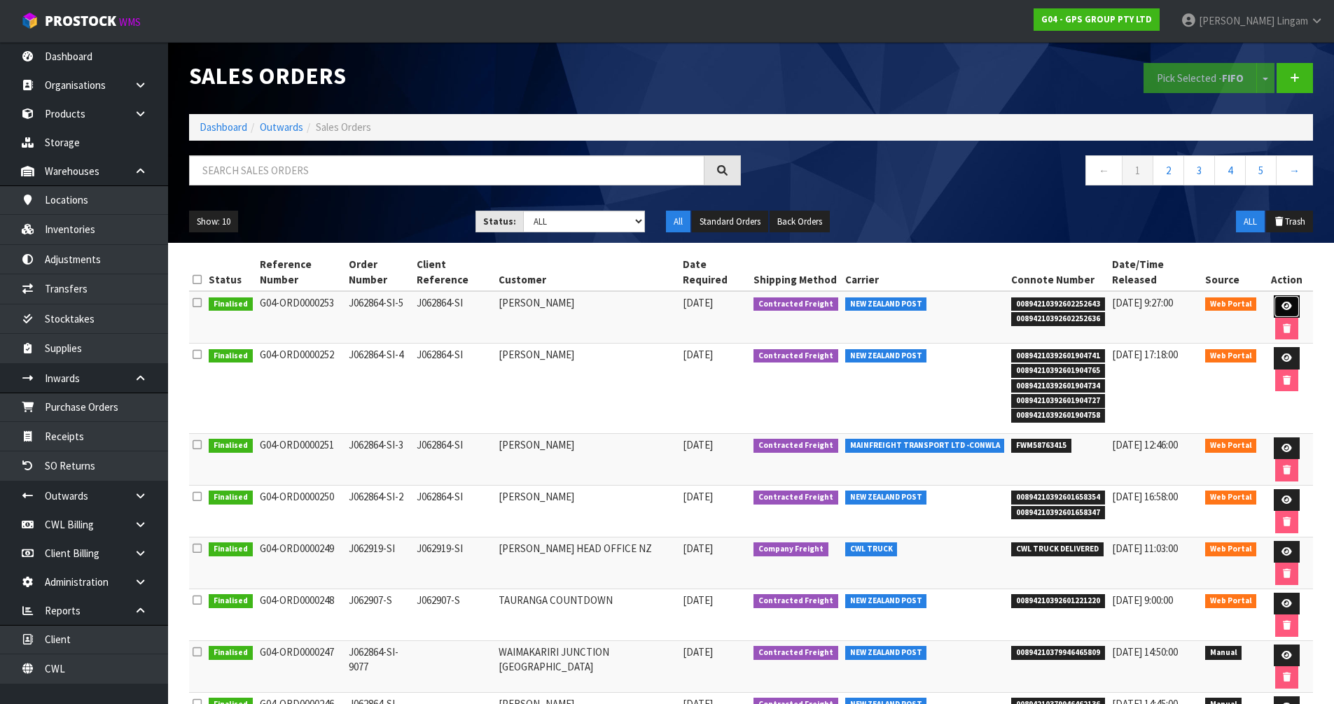
click at [1283, 305] on icon at bounding box center [1286, 306] width 11 height 9
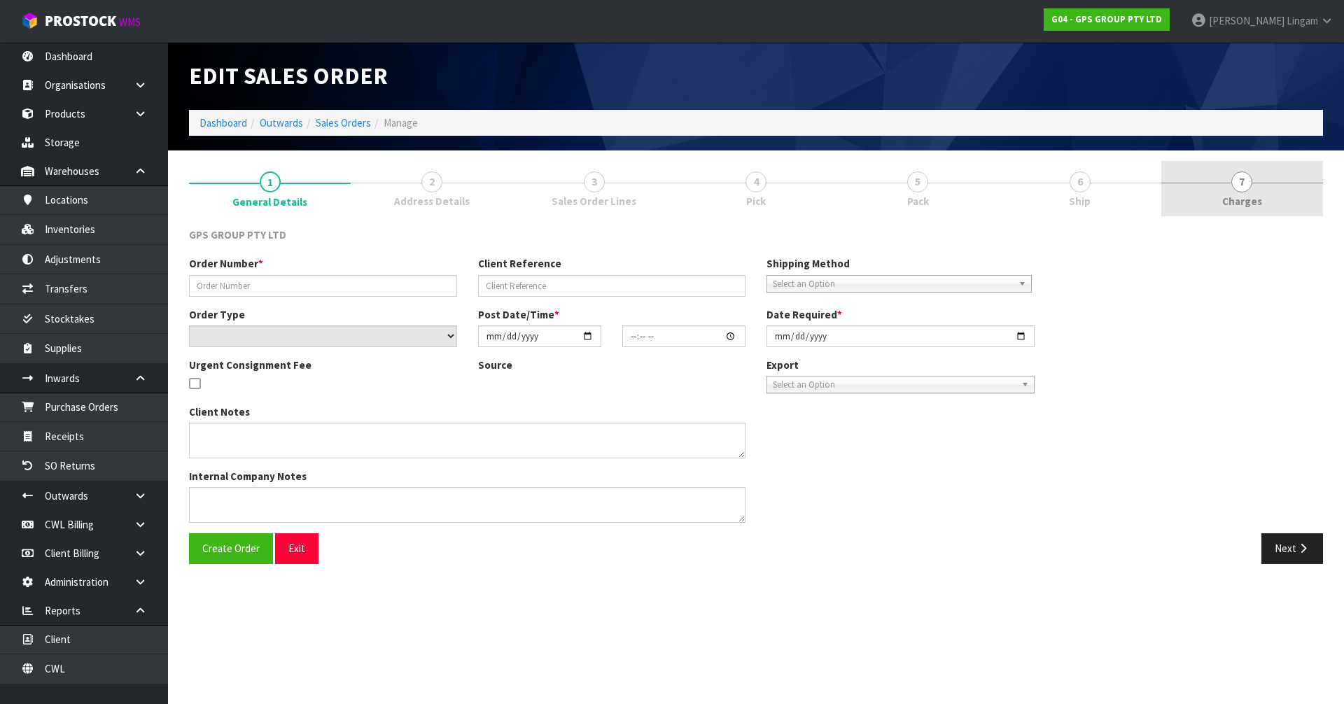
type input "J062864-SI-5"
type input "J062864-SI"
select select "number:0"
type input "[DATE]"
type input "10:34:00.000"
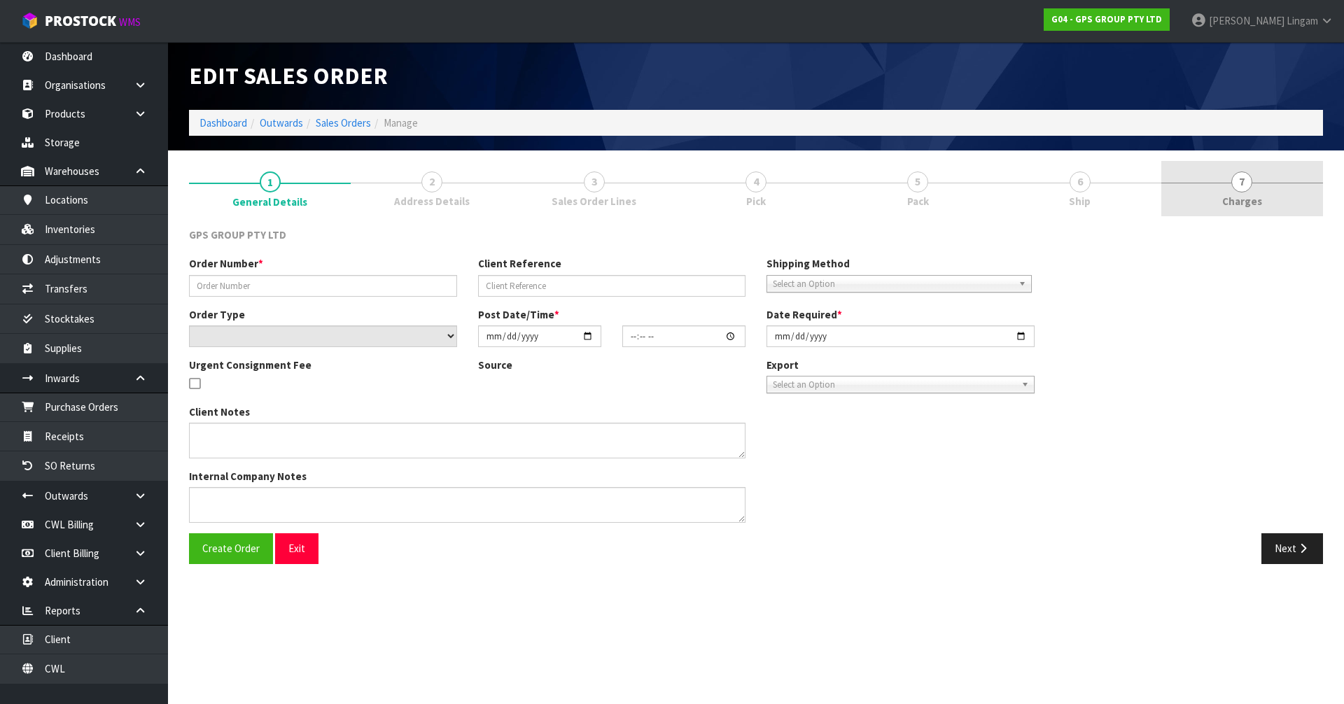
type input "[DATE]"
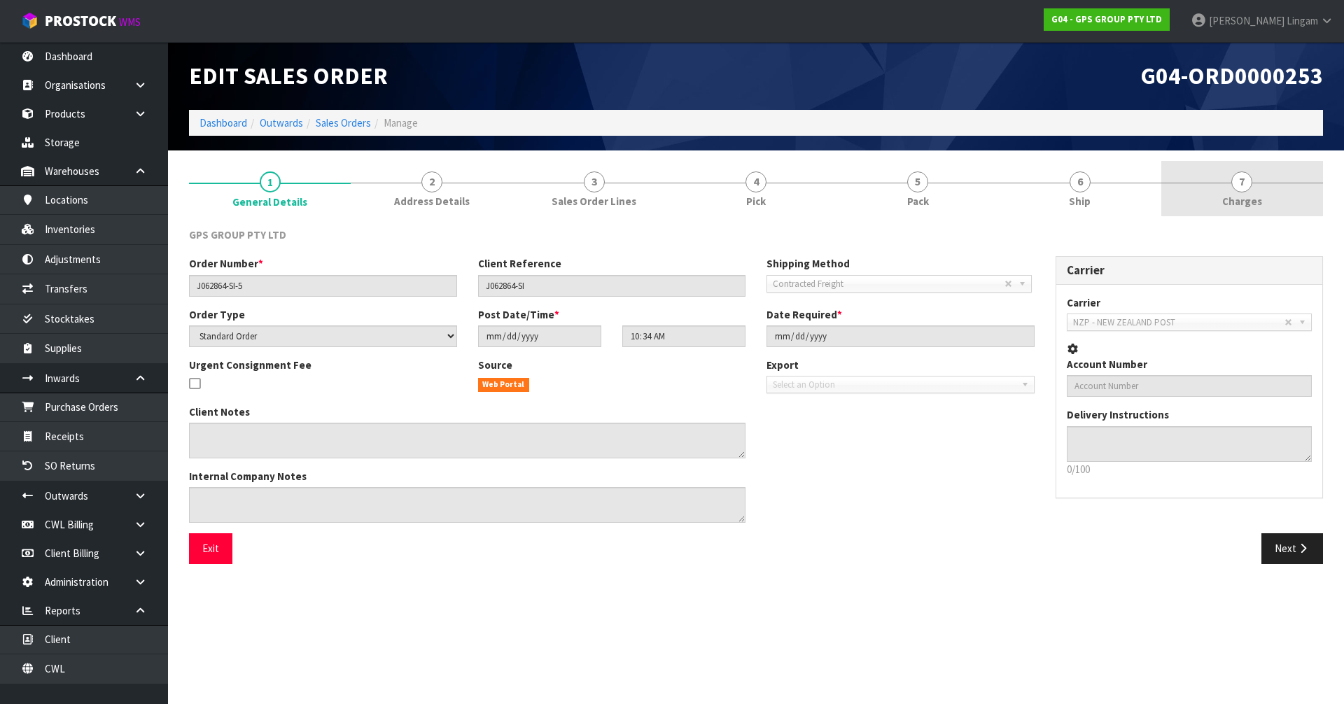
click at [1252, 195] on span "Charges" at bounding box center [1242, 201] width 40 height 15
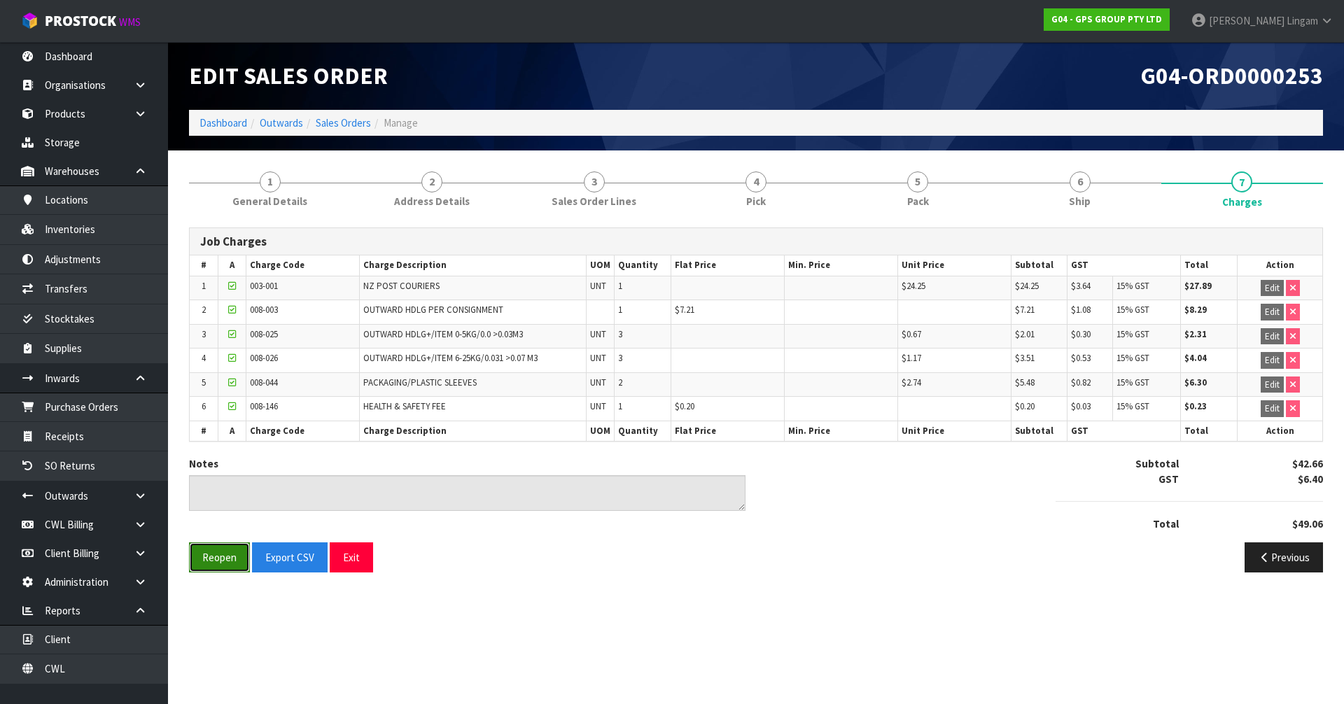
click at [220, 564] on button "Reopen" at bounding box center [219, 558] width 61 height 30
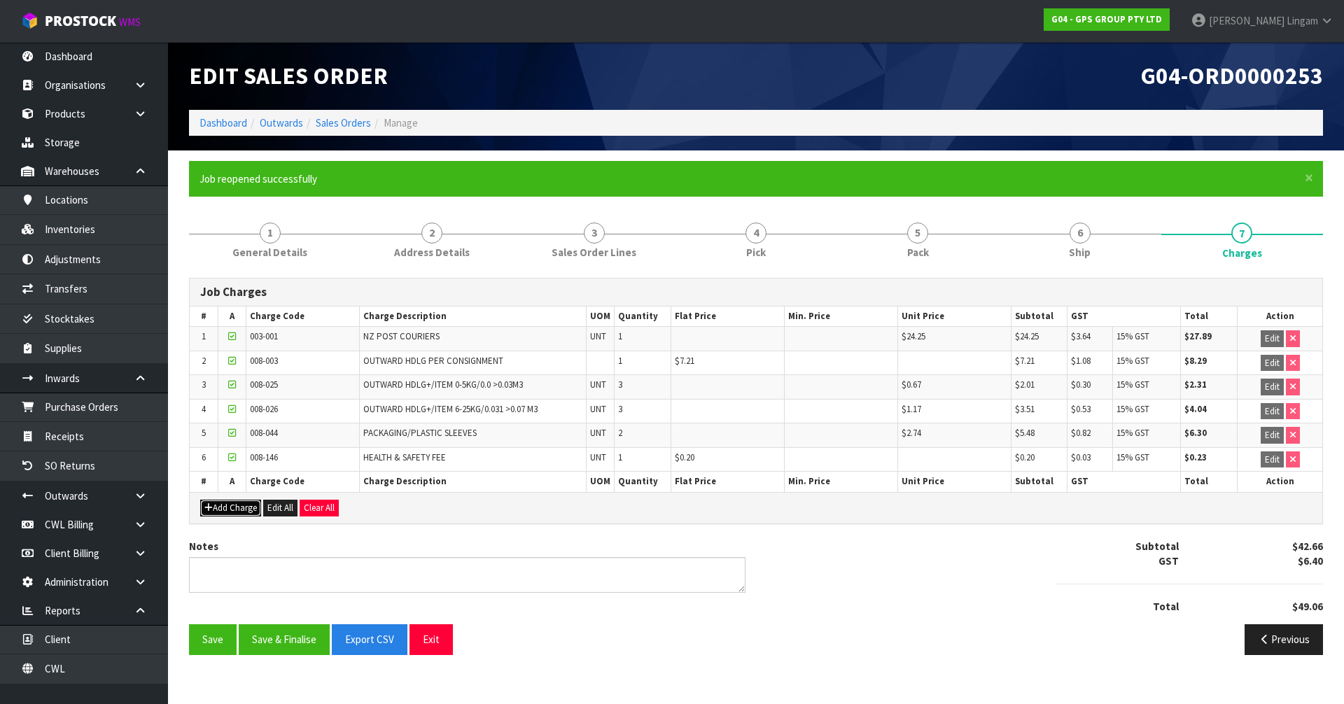
drag, startPoint x: 248, startPoint y: 504, endPoint x: 379, endPoint y: 500, distance: 131.7
click at [248, 504] on button "Add Charge" at bounding box center [230, 508] width 61 height 17
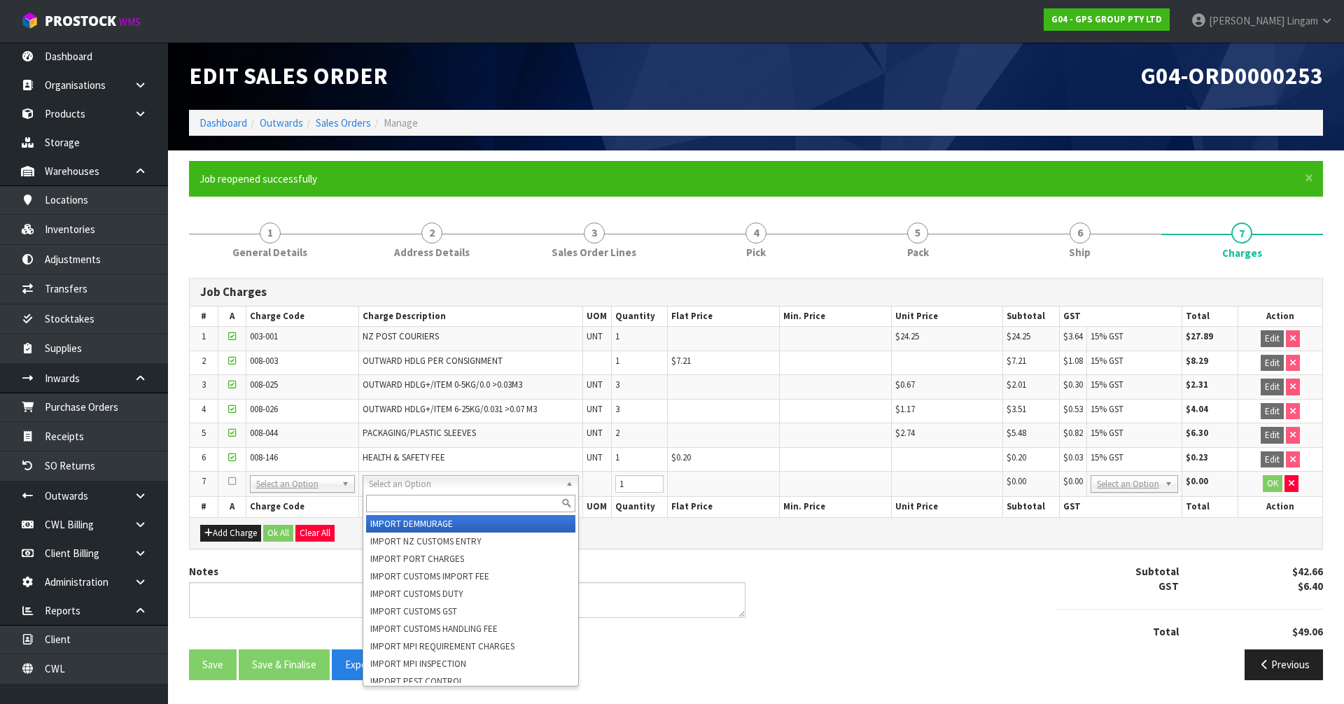
click at [421, 500] on input "text" at bounding box center [470, 504] width 209 height 18
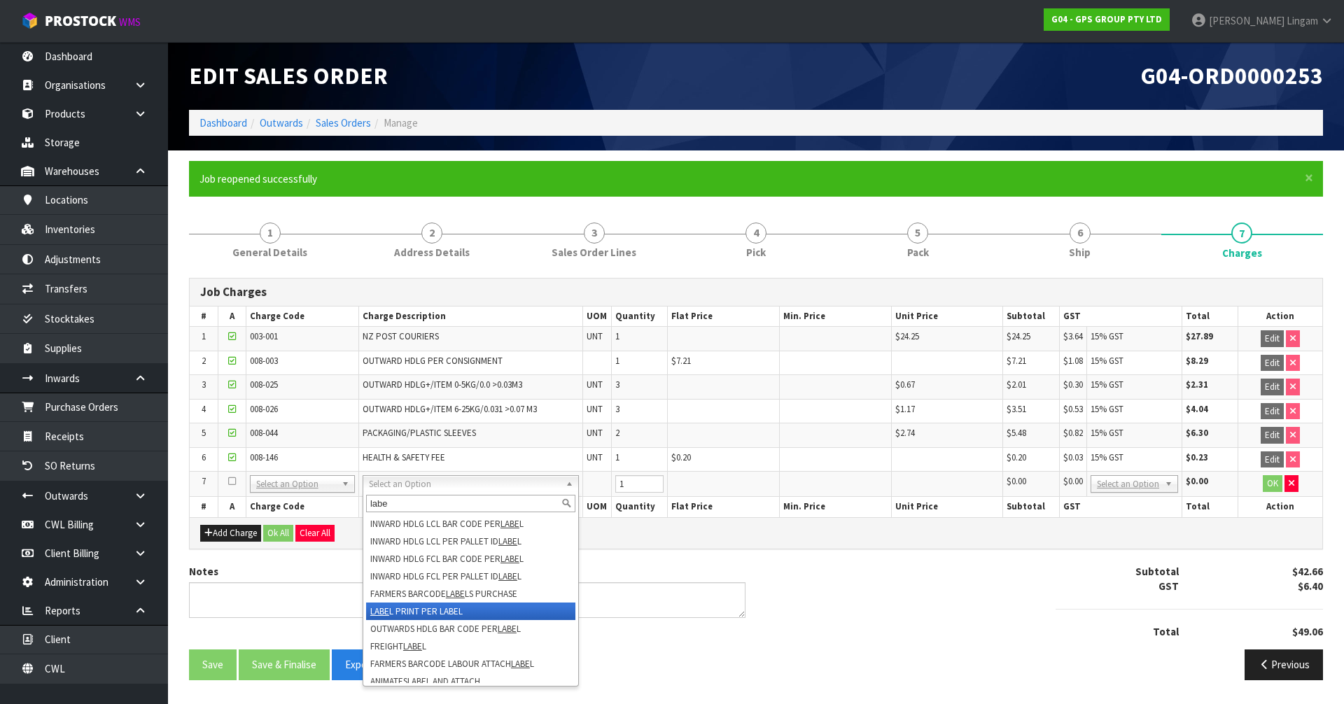
type input "labe"
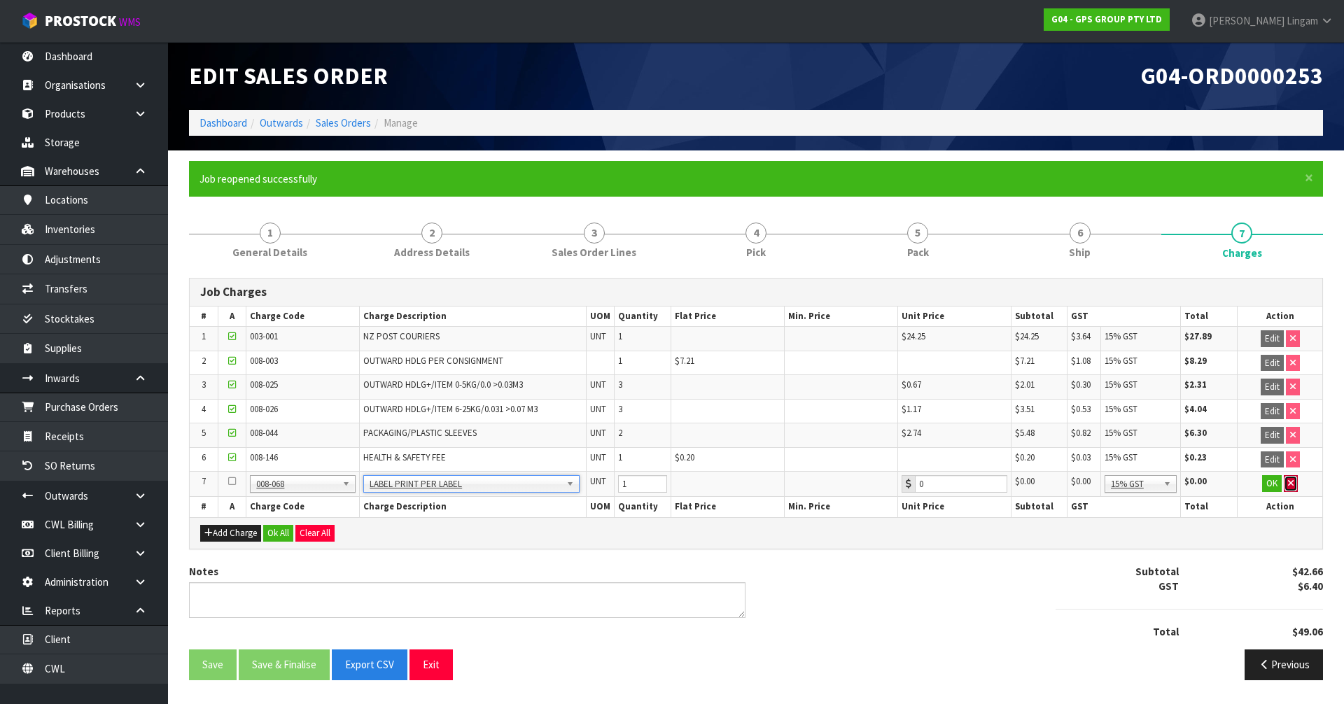
click at [1290, 482] on icon "button" at bounding box center [1291, 483] width 6 height 9
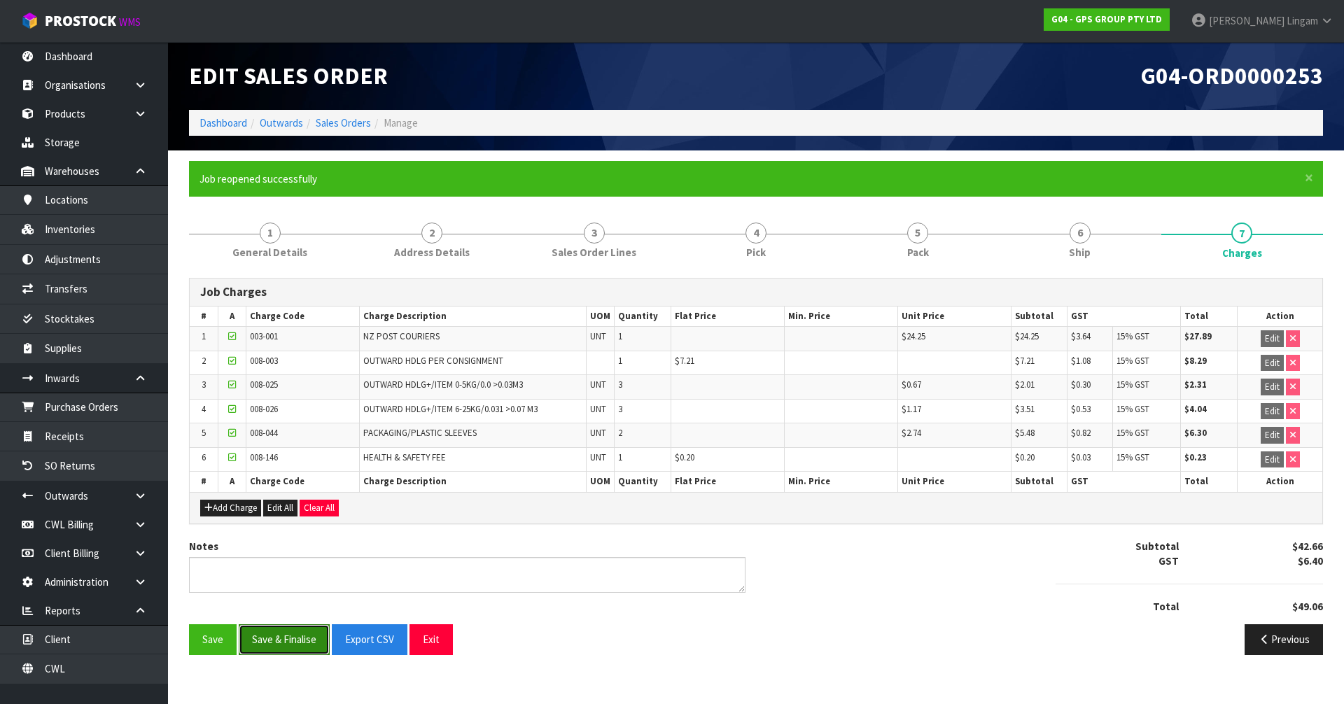
click at [300, 650] on button "Save & Finalise" at bounding box center [284, 639] width 91 height 30
click at [211, 122] on link "Dashboard" at bounding box center [224, 122] width 48 height 13
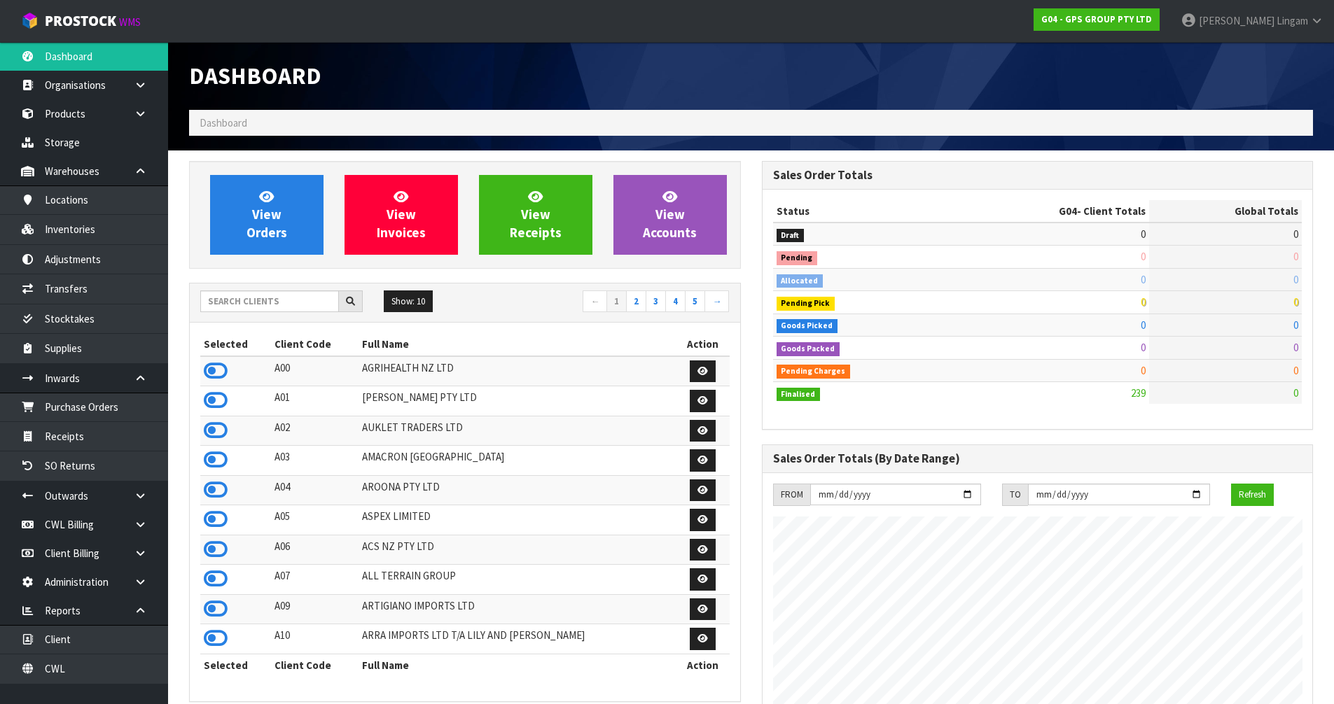
scroll to position [856, 572]
click at [79, 229] on link "Inventories" at bounding box center [84, 229] width 168 height 29
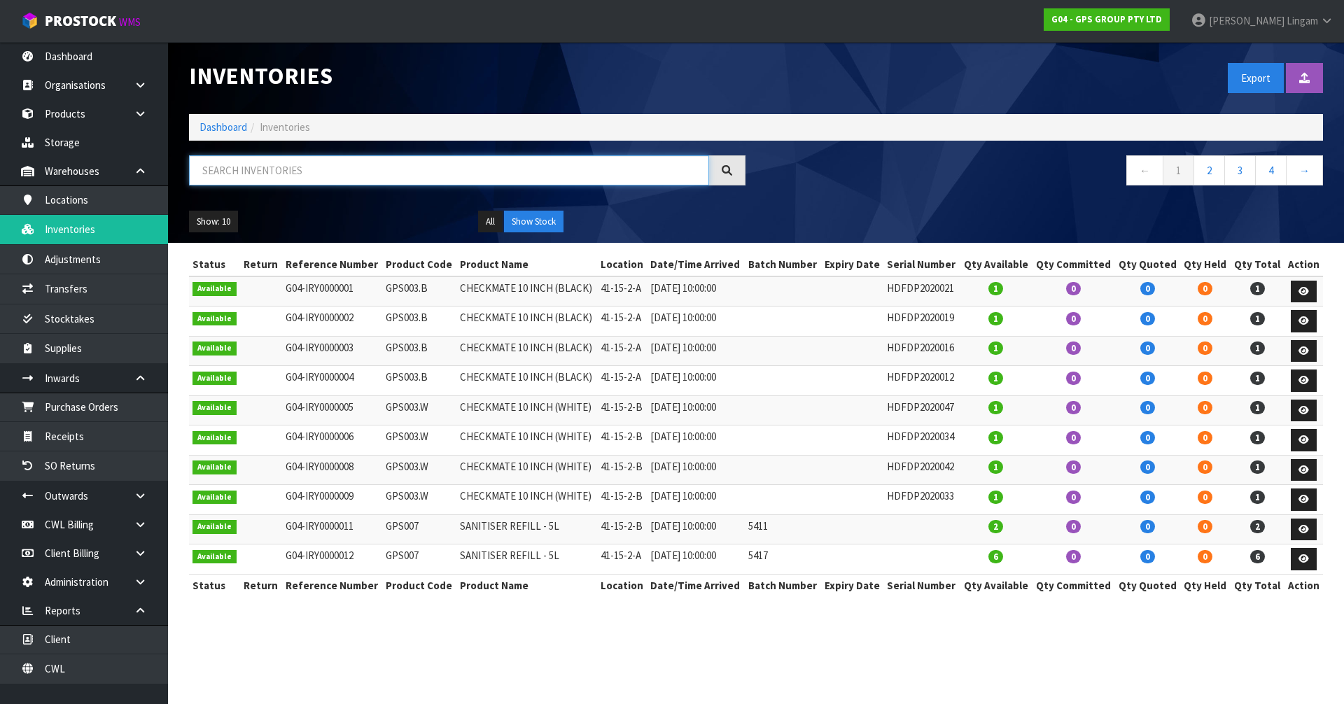
click at [361, 172] on input "text" at bounding box center [449, 170] width 520 height 30
paste input "HEN10110"
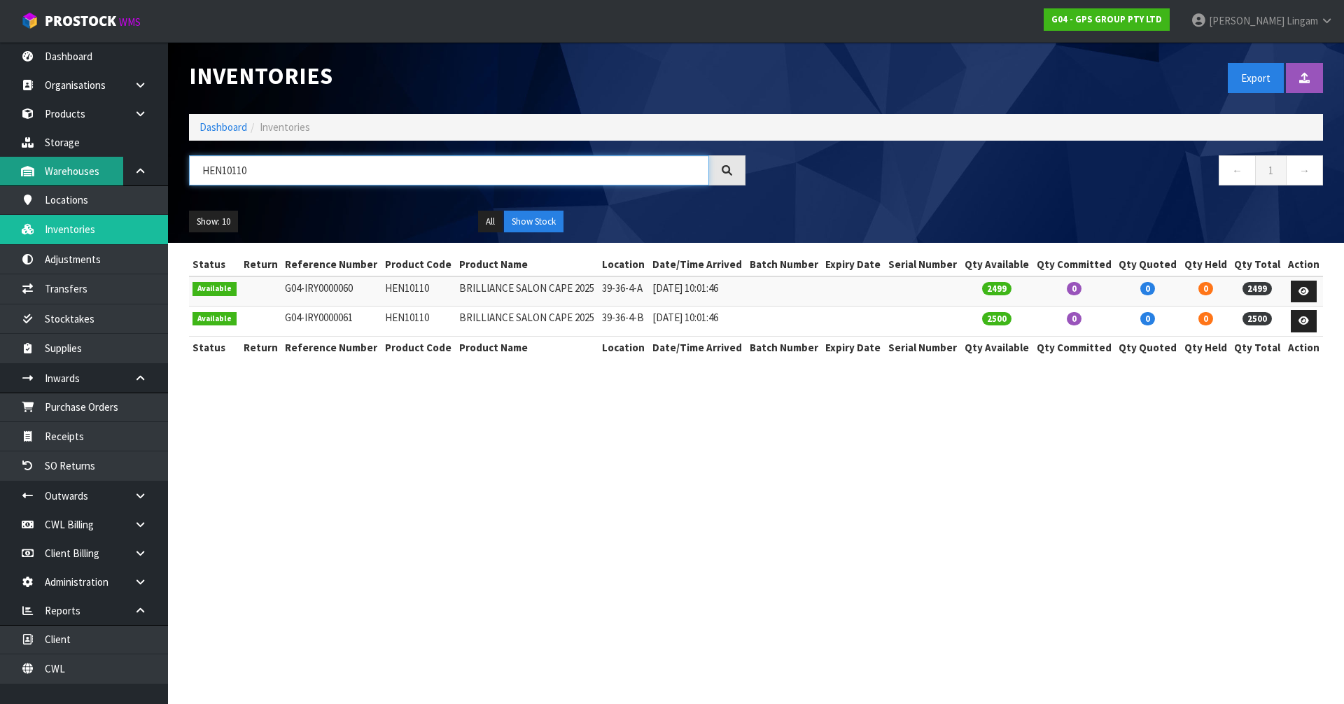
type input "HEN10110"
click at [223, 125] on link "Dashboard" at bounding box center [224, 126] width 48 height 13
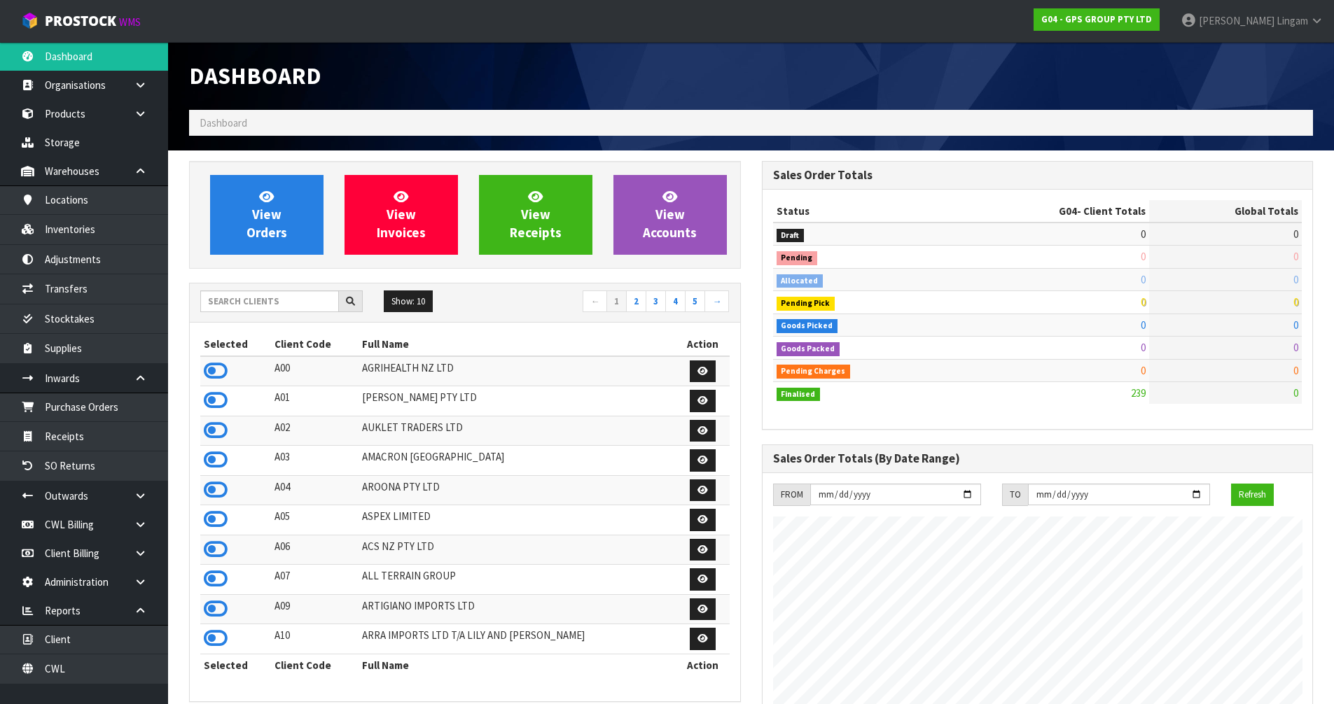
scroll to position [856, 572]
drag, startPoint x: 1023, startPoint y: 363, endPoint x: 625, endPoint y: 258, distance: 411.1
click at [1024, 362] on td "0" at bounding box center [1047, 370] width 202 height 22
click at [273, 298] on input "text" at bounding box center [269, 302] width 139 height 22
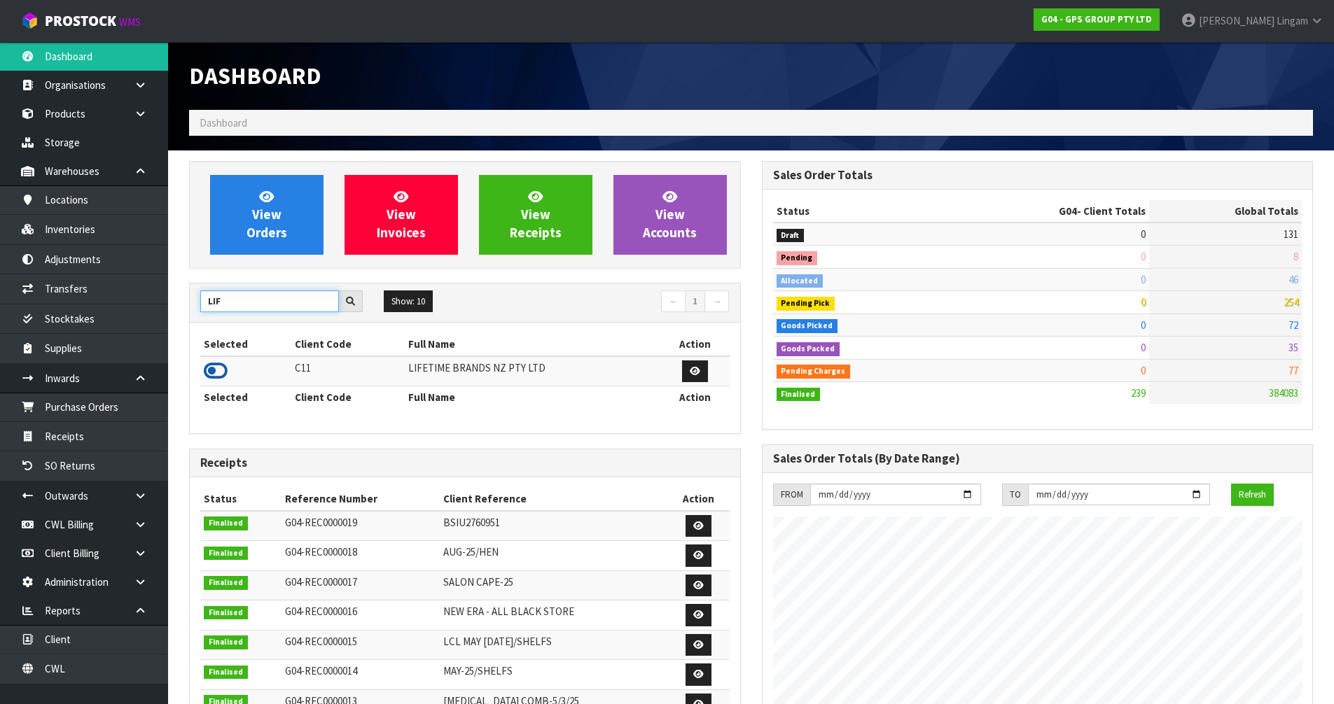
type input "LIF"
click at [215, 370] on icon at bounding box center [216, 371] width 24 height 21
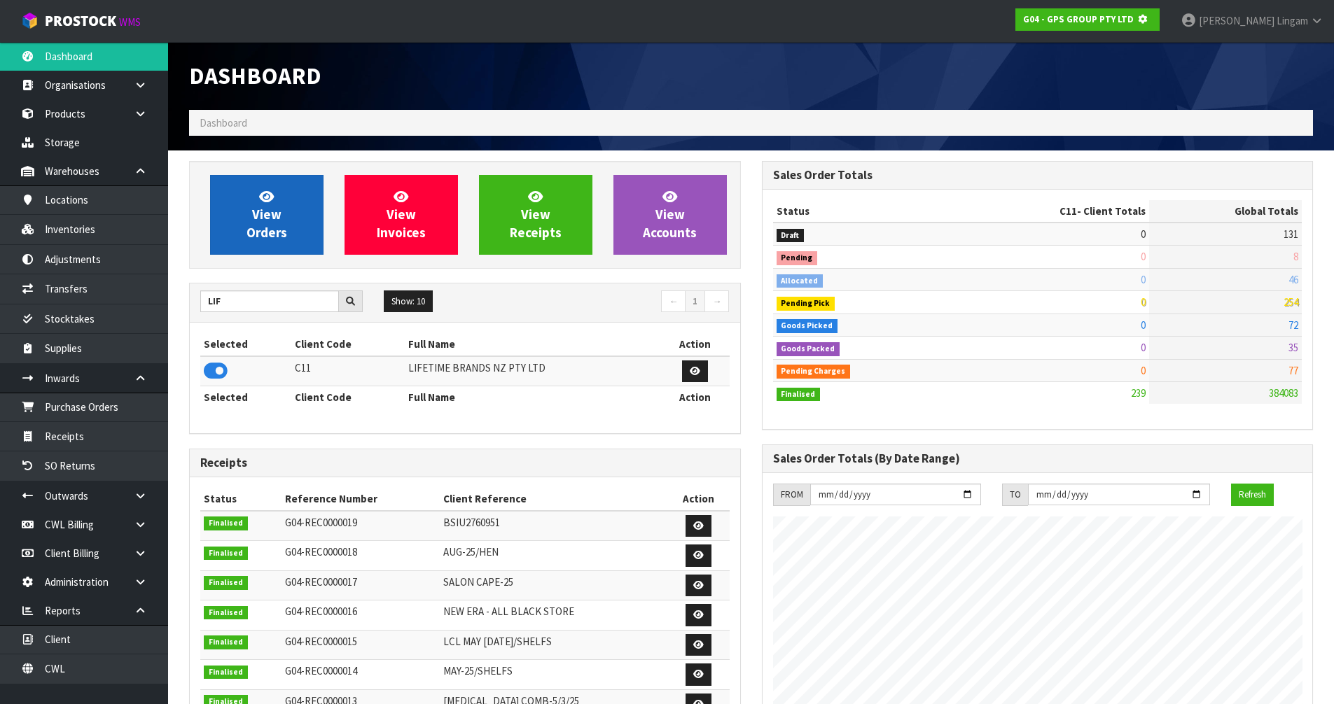
scroll to position [873, 572]
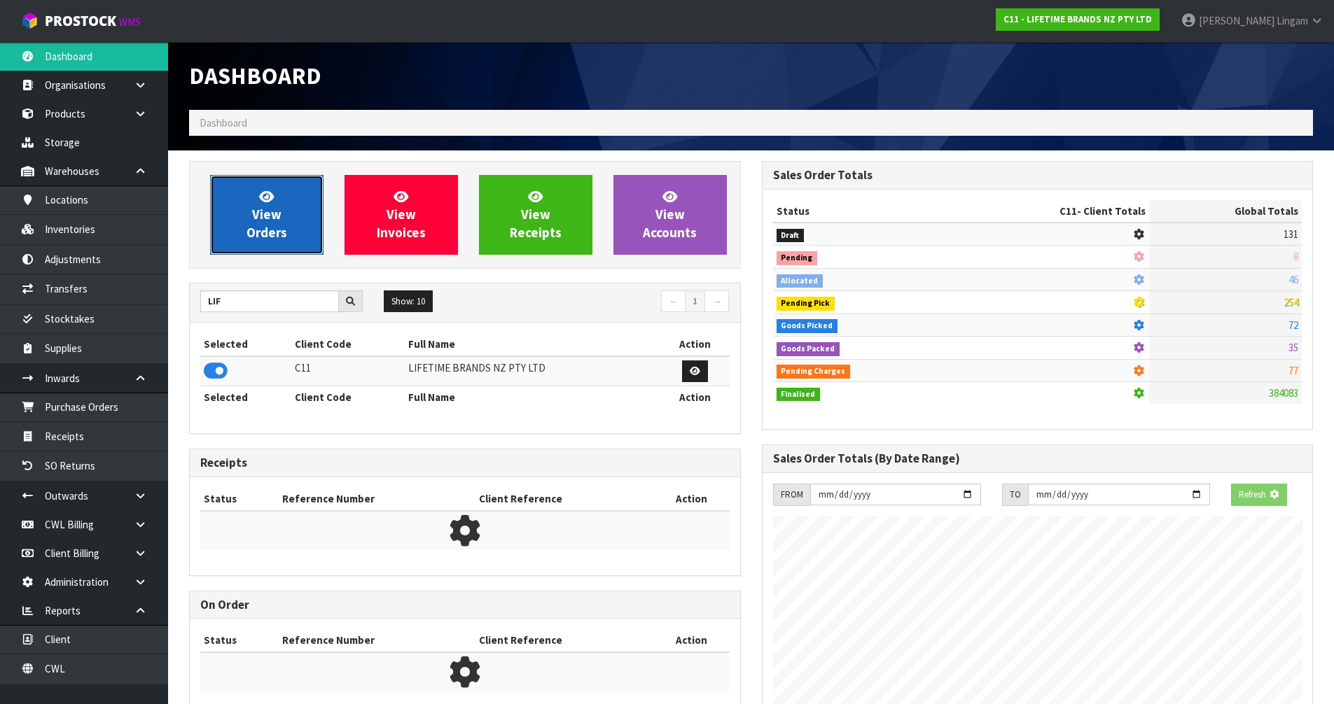
click at [295, 228] on link "View Orders" at bounding box center [266, 215] width 113 height 80
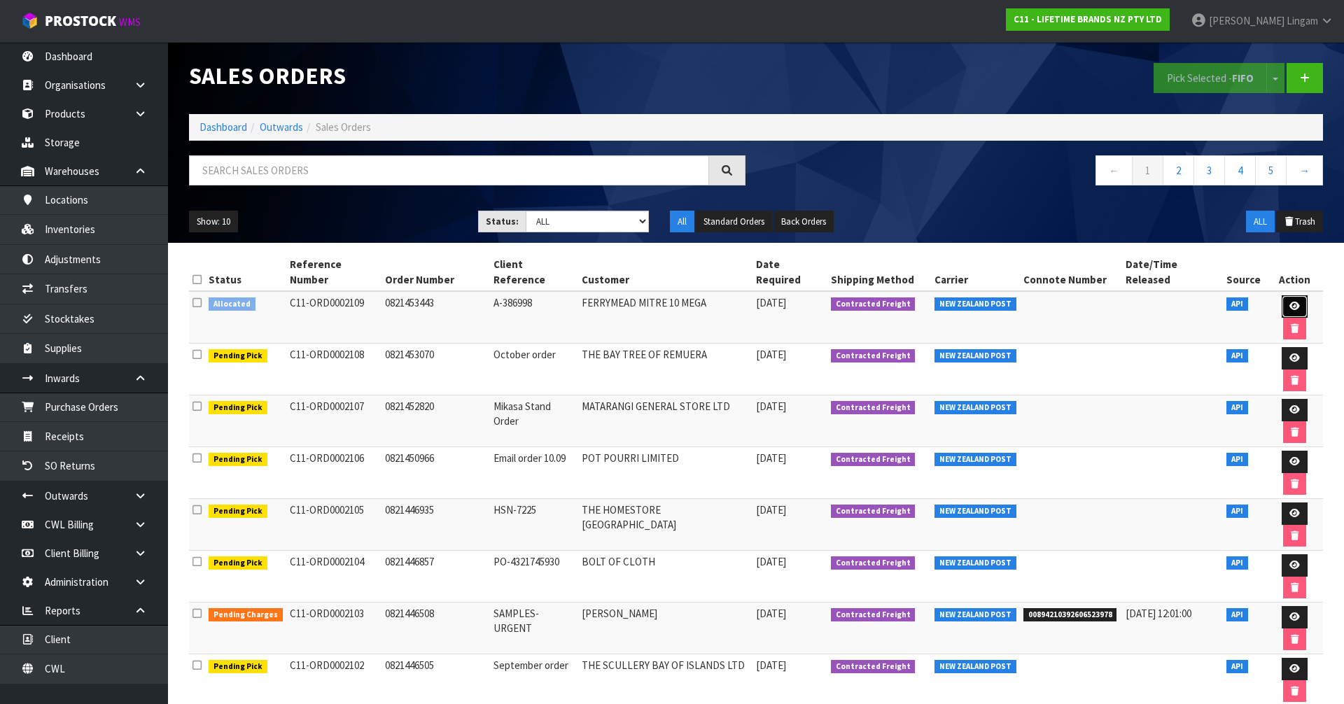
click at [1290, 302] on icon at bounding box center [1295, 306] width 11 height 9
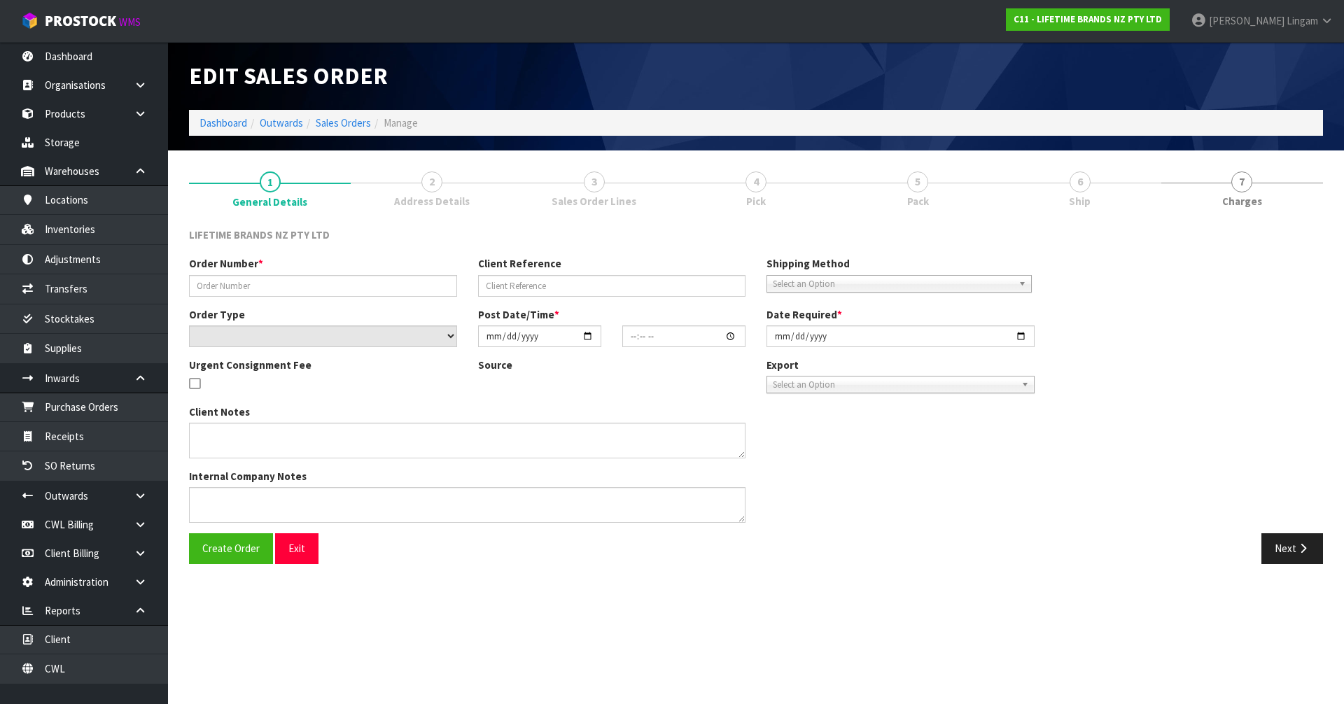
type input "0821453443"
type input "A-386998"
select select "number:0"
type input "[DATE]"
type input "10:39:33.000"
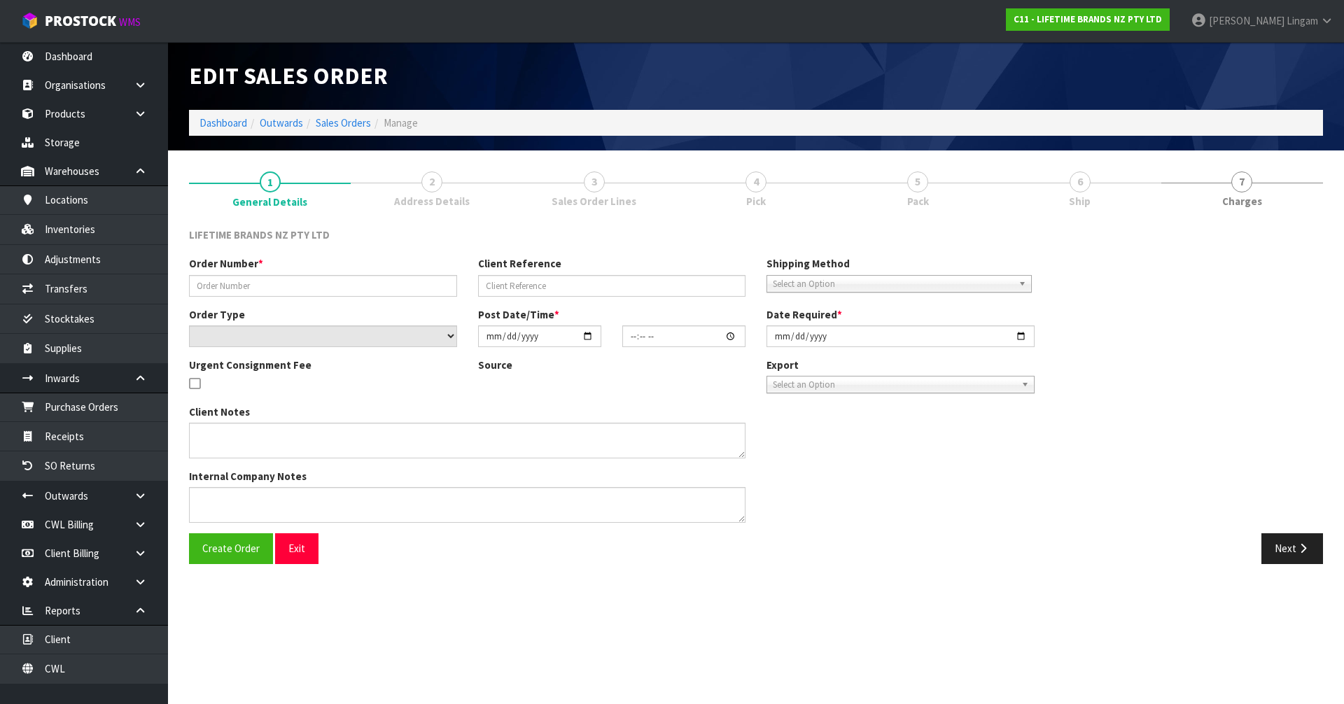
type input "[DATE]"
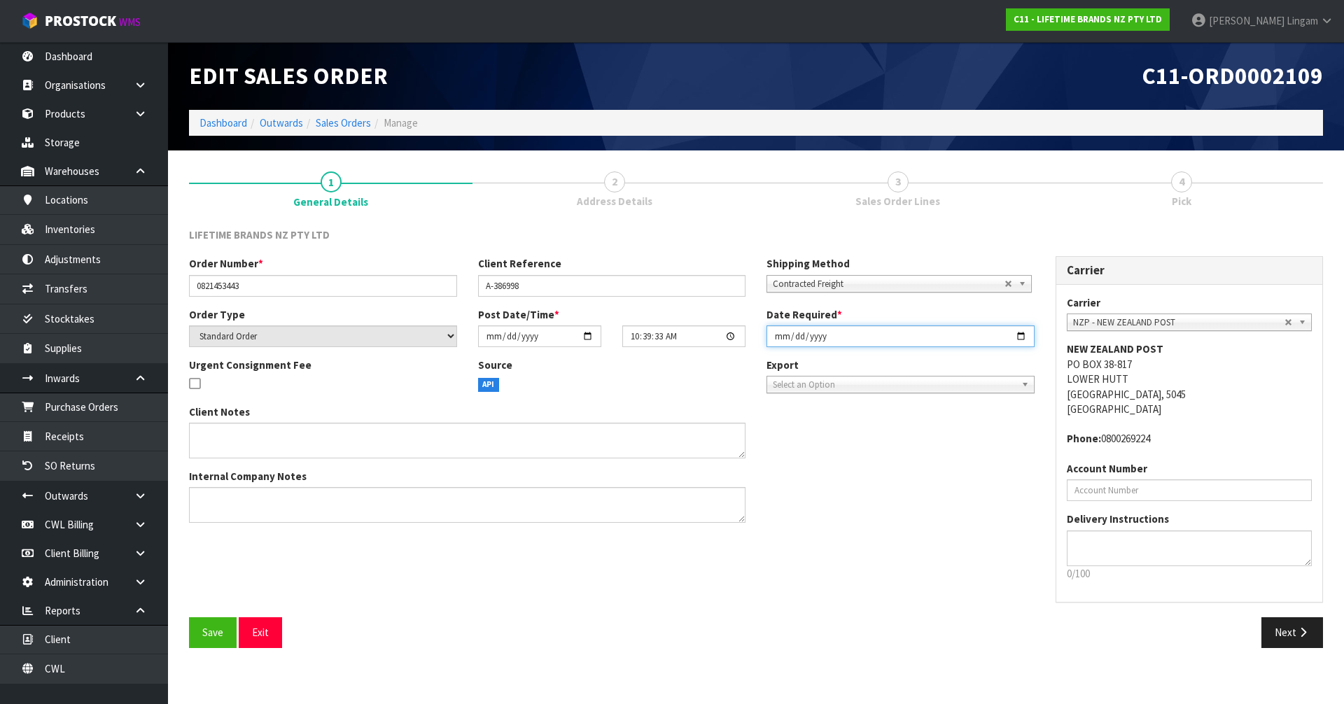
click at [773, 336] on input "[DATE]" at bounding box center [901, 337] width 268 height 22
type input "[DATE]"
click at [773, 336] on input "[DATE]" at bounding box center [901, 337] width 268 height 22
click at [781, 334] on input "[DATE]" at bounding box center [901, 337] width 268 height 22
type input "[DATE]"
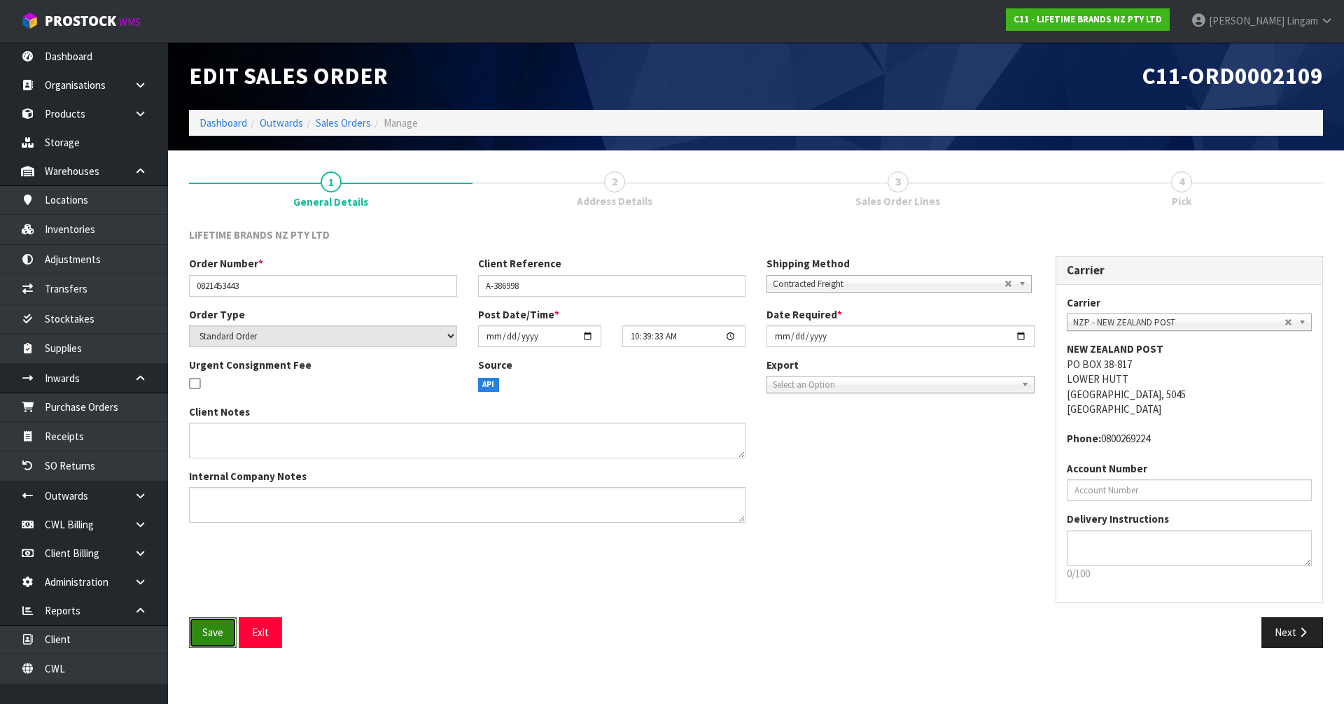
click at [218, 641] on button "Save" at bounding box center [213, 632] width 48 height 30
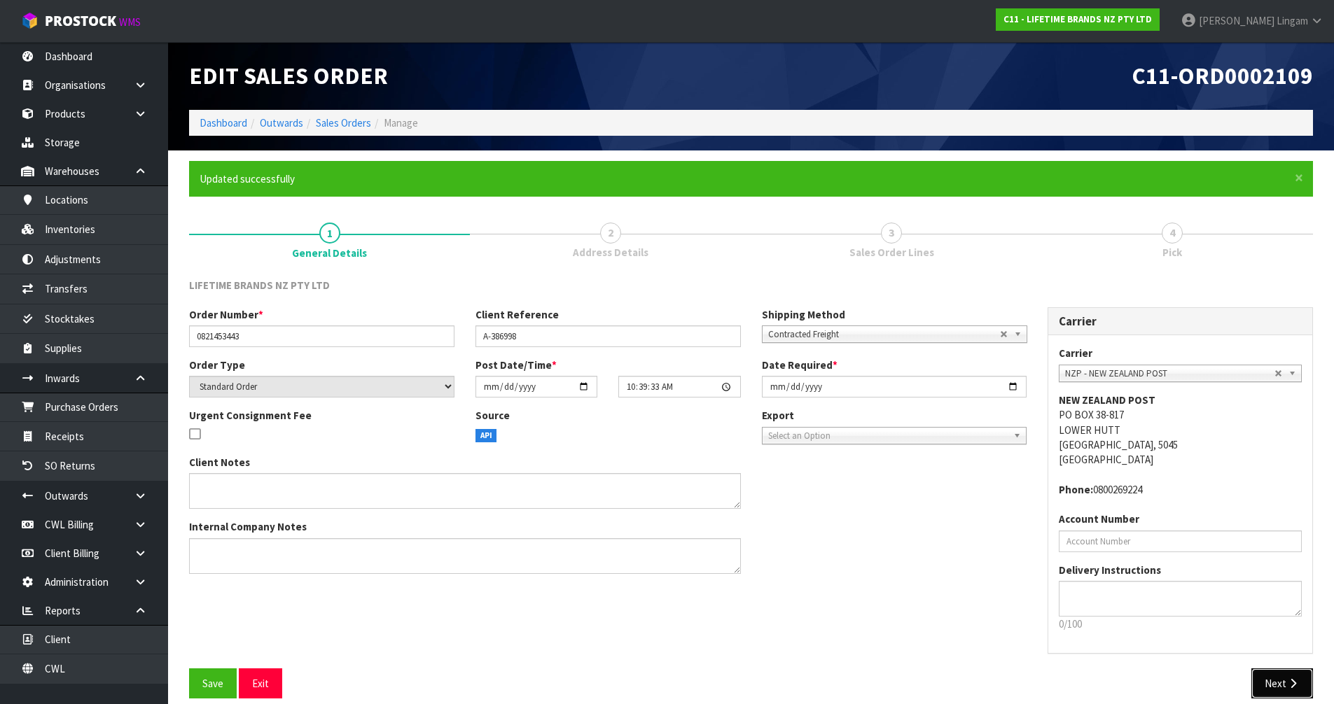
click at [1285, 671] on button "Next" at bounding box center [1282, 684] width 62 height 30
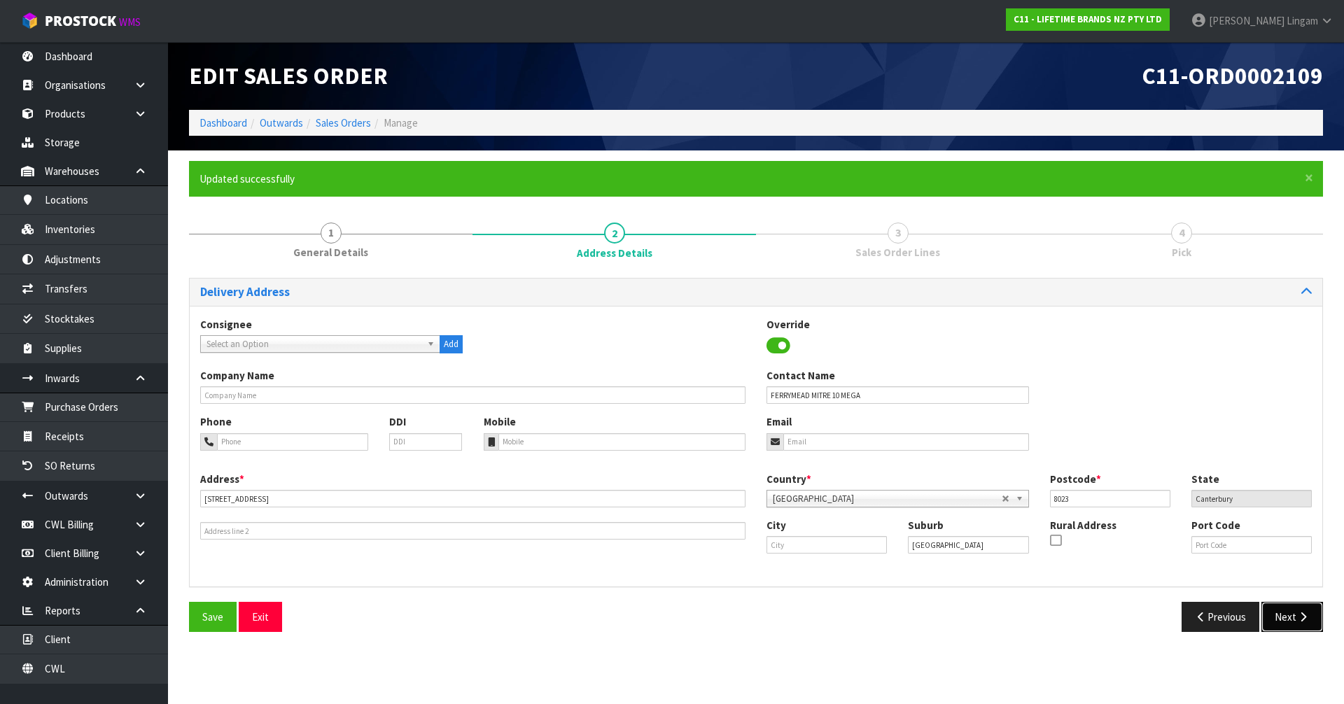
click at [1285, 622] on button "Next" at bounding box center [1293, 617] width 62 height 30
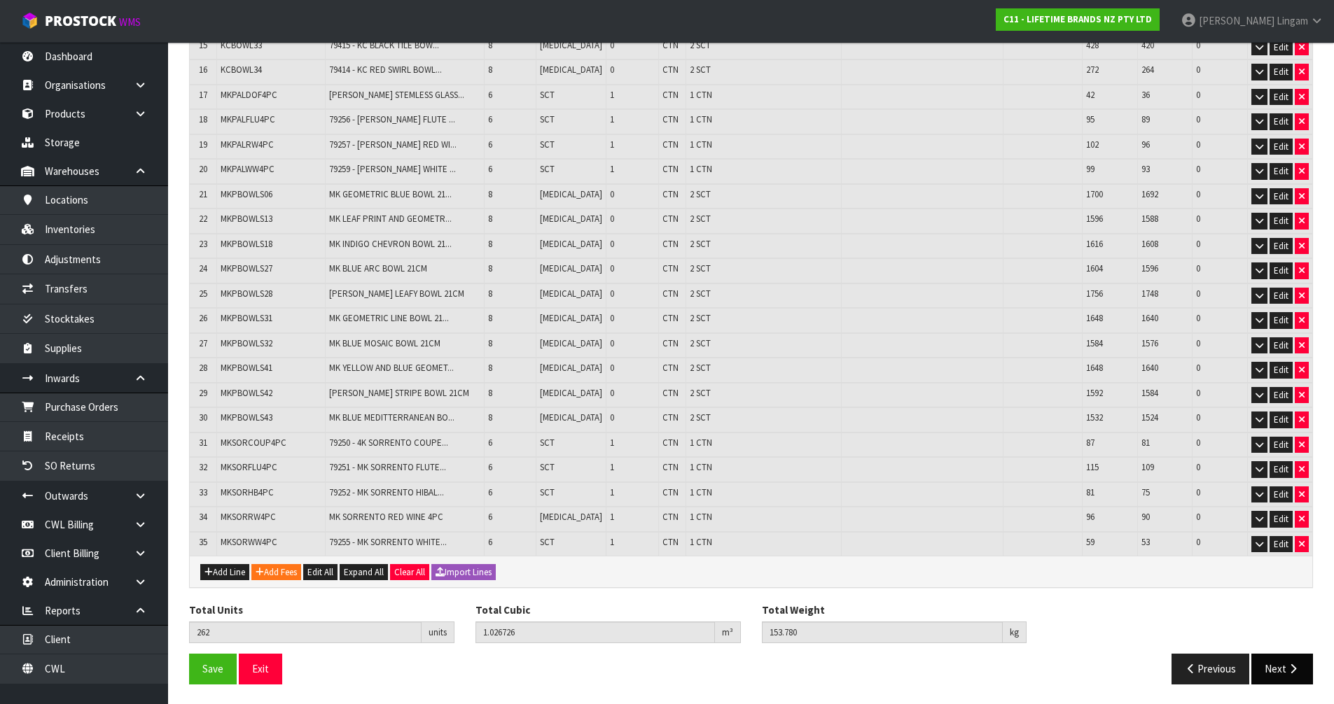
scroll to position [655, 0]
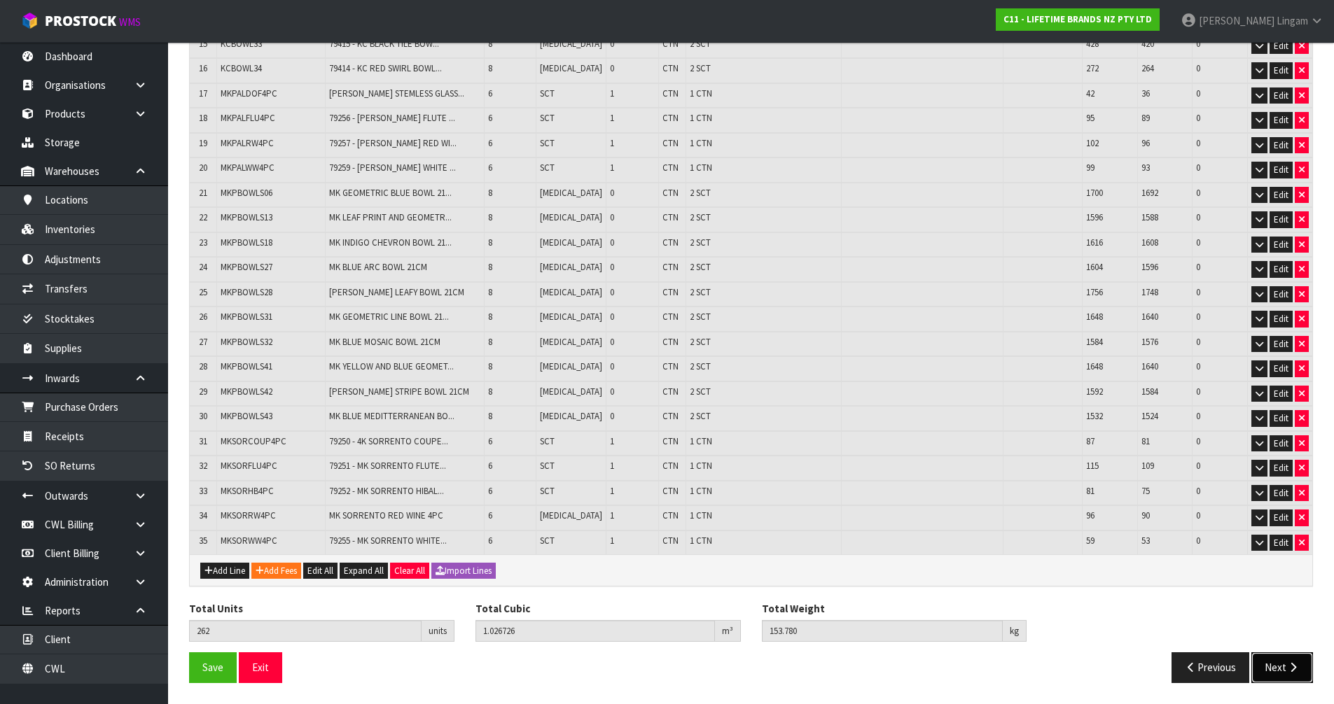
click at [1272, 662] on button "Next" at bounding box center [1282, 667] width 62 height 30
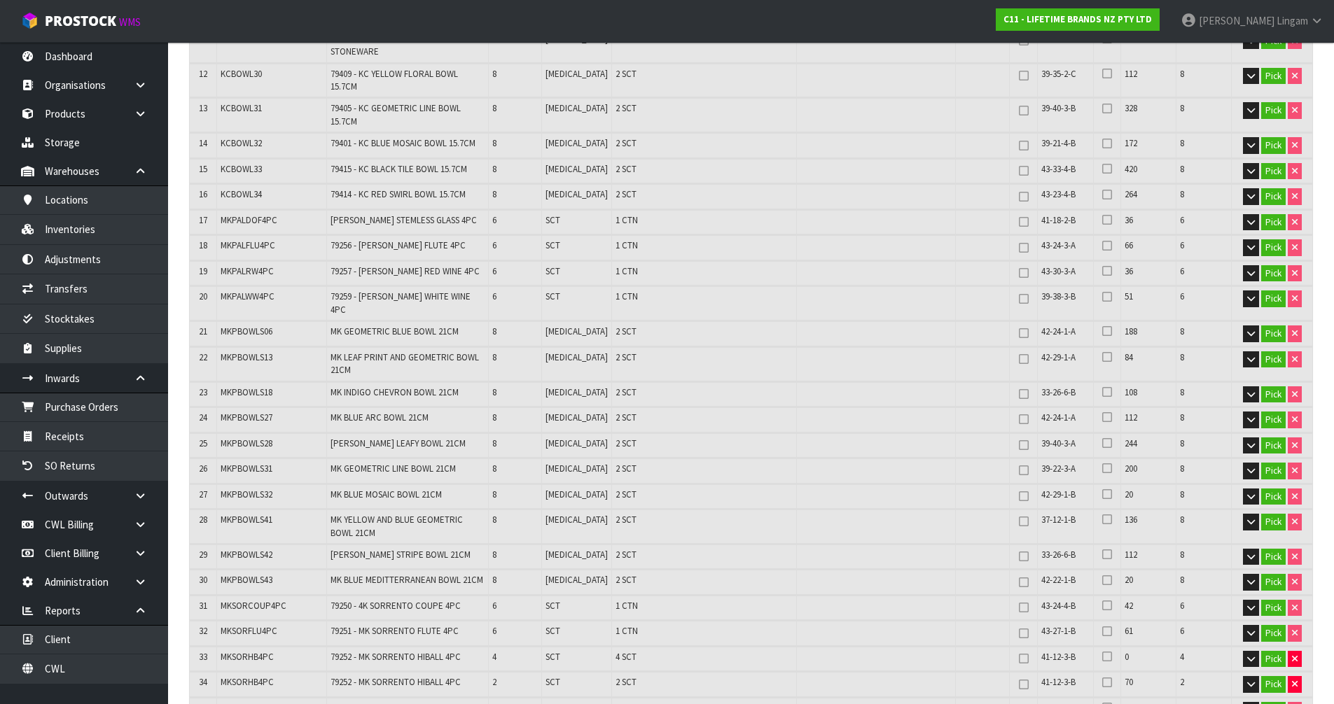
scroll to position [0, 0]
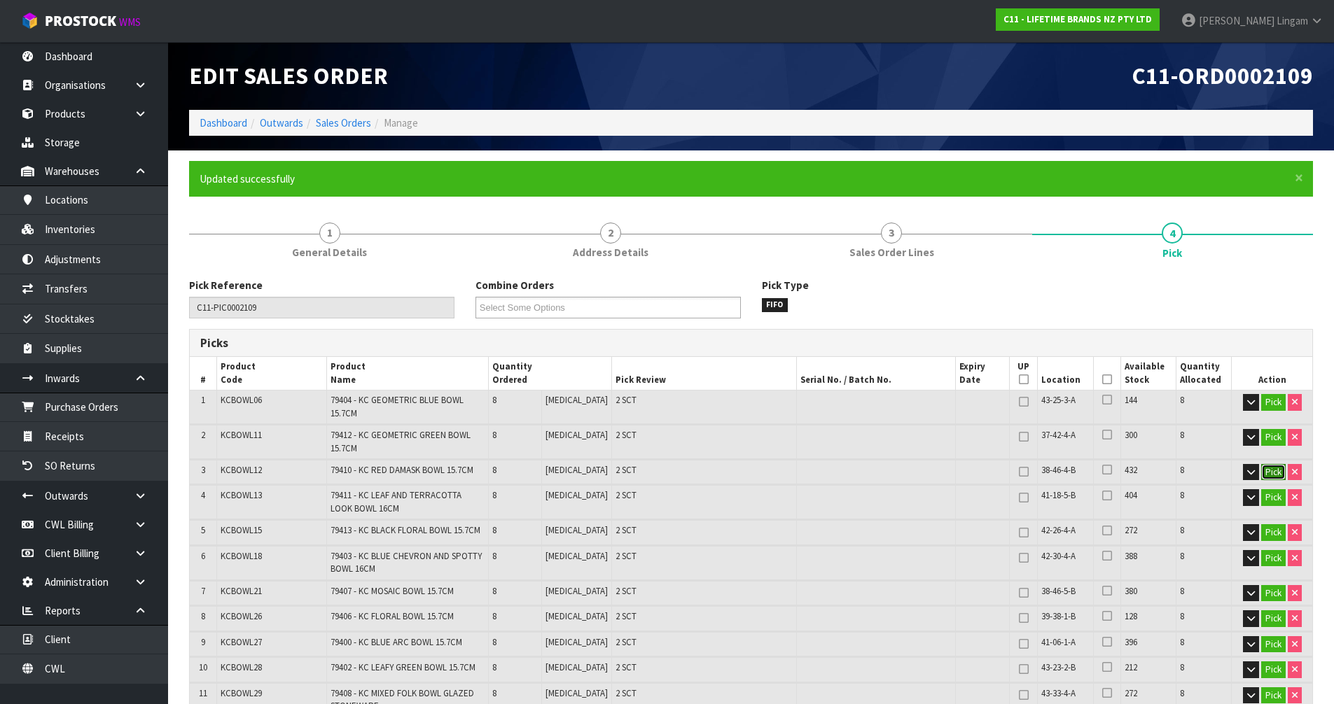
click at [1271, 470] on button "Pick" at bounding box center [1273, 472] width 25 height 17
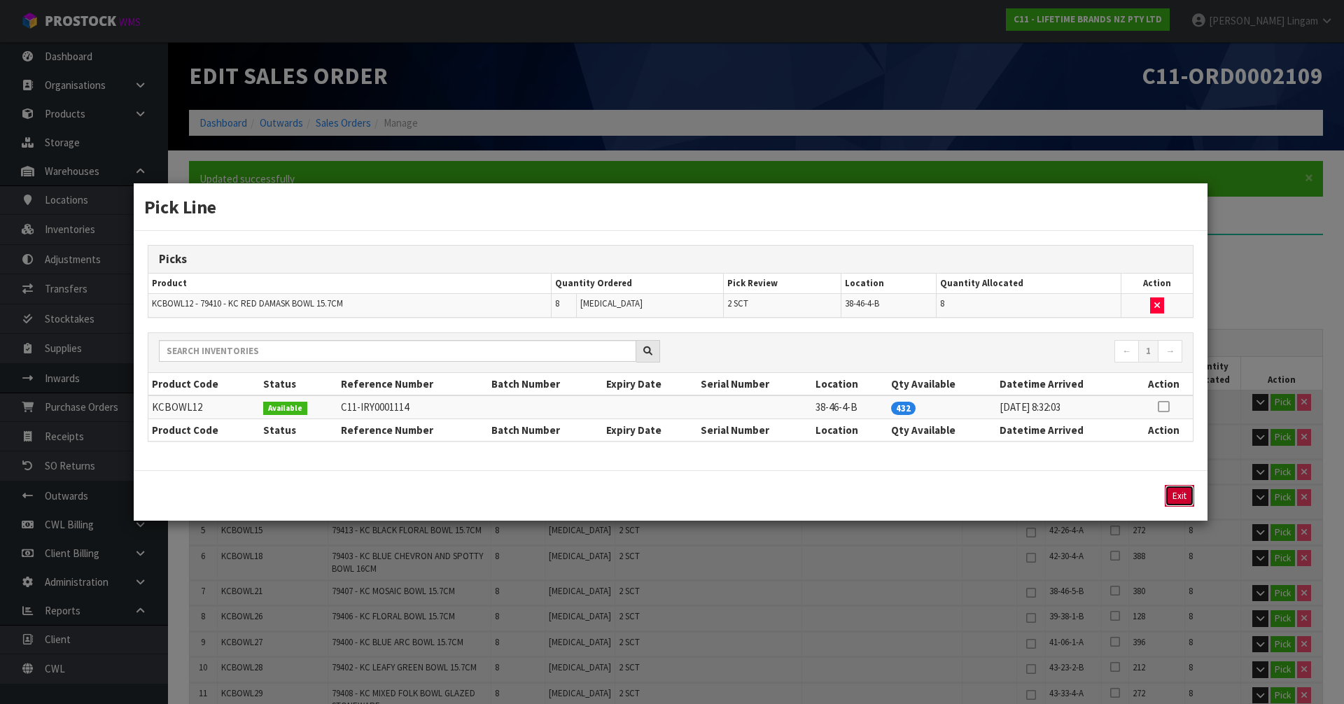
click at [1192, 500] on button "Exit" at bounding box center [1179, 496] width 29 height 22
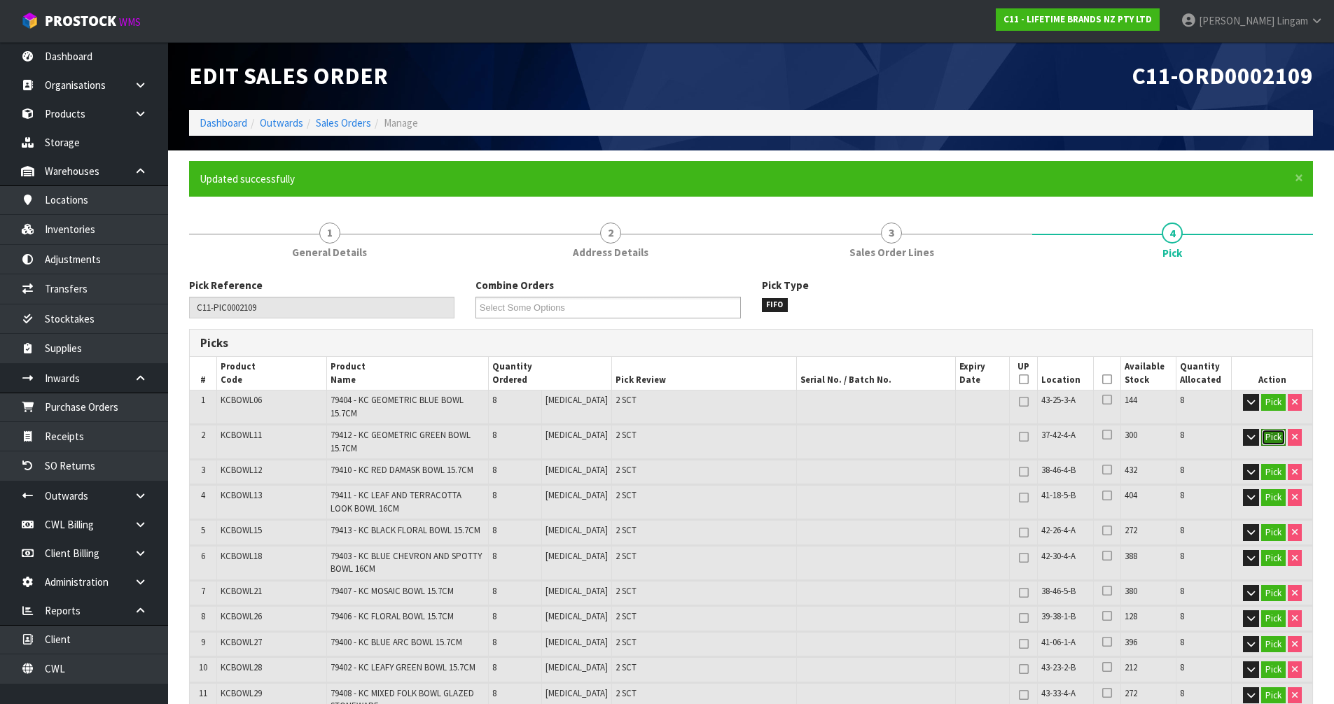
click at [1271, 438] on button "Pick" at bounding box center [1273, 437] width 25 height 17
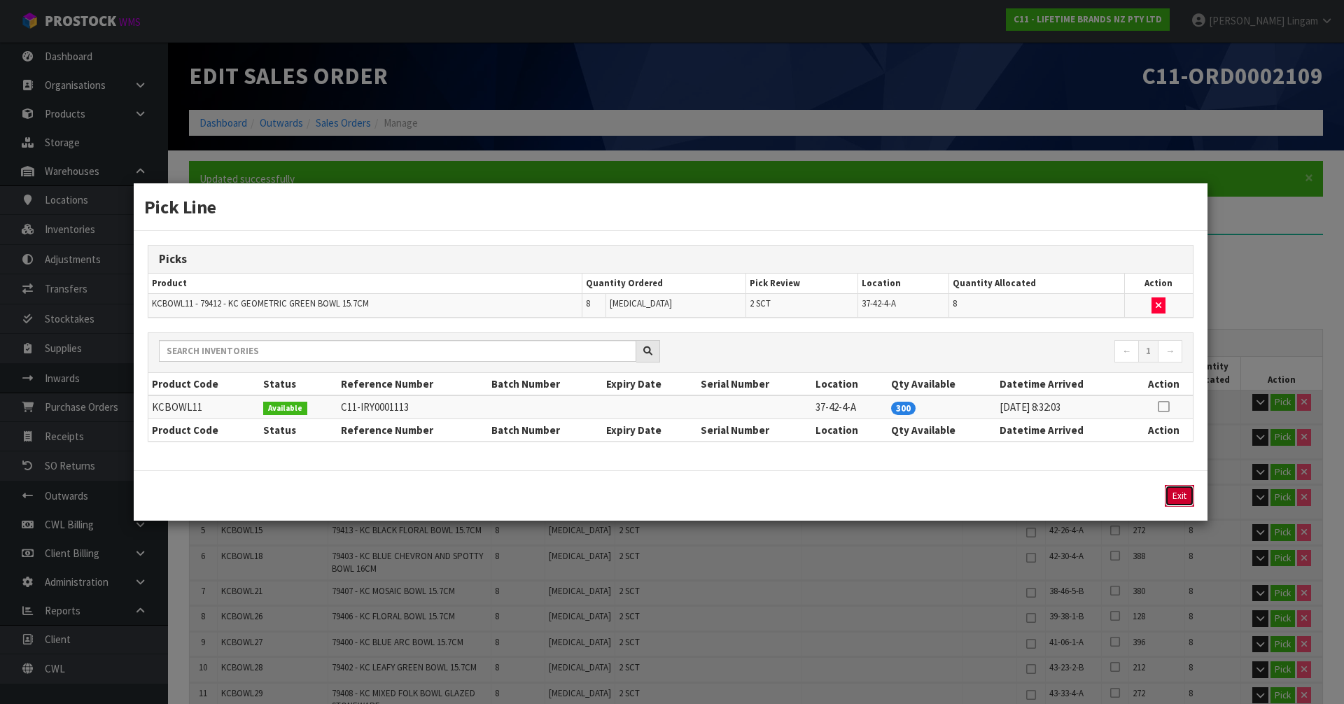
click at [1179, 496] on button "Exit" at bounding box center [1179, 496] width 29 height 22
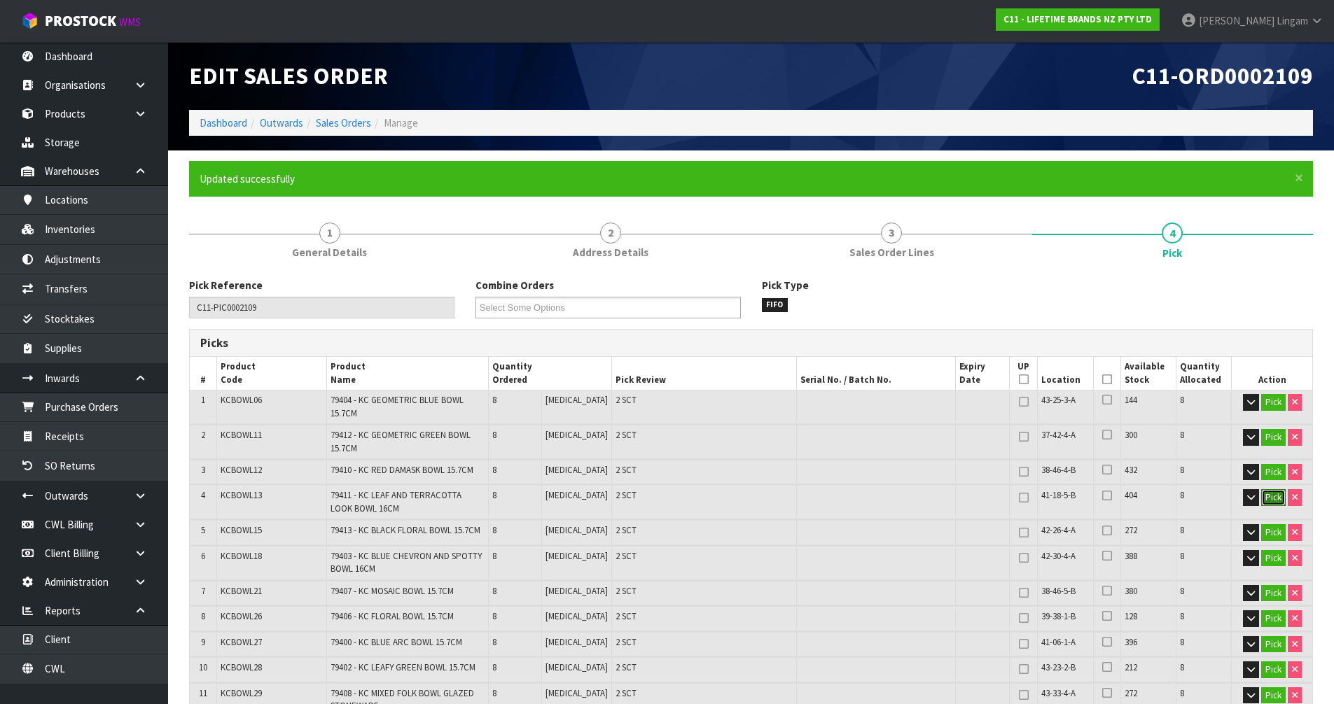
click at [1271, 501] on button "Pick" at bounding box center [1273, 497] width 25 height 17
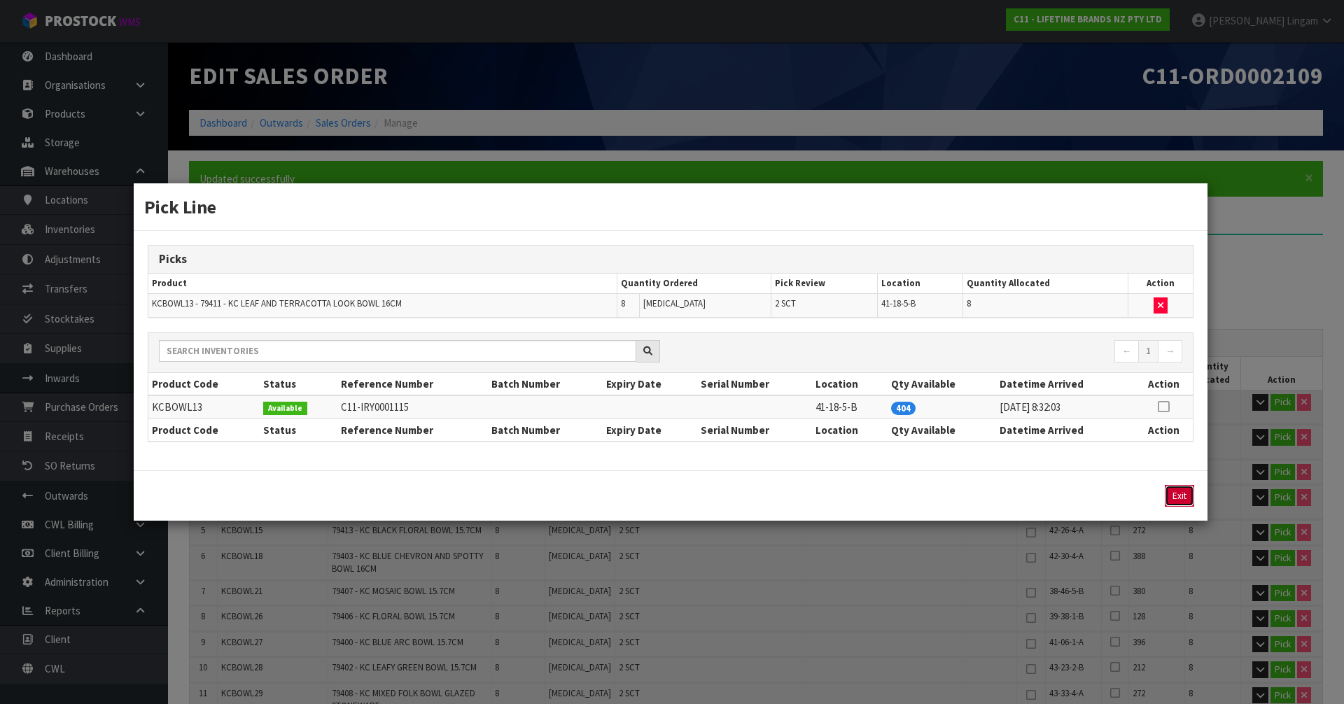
click at [1185, 497] on button "Exit" at bounding box center [1179, 496] width 29 height 22
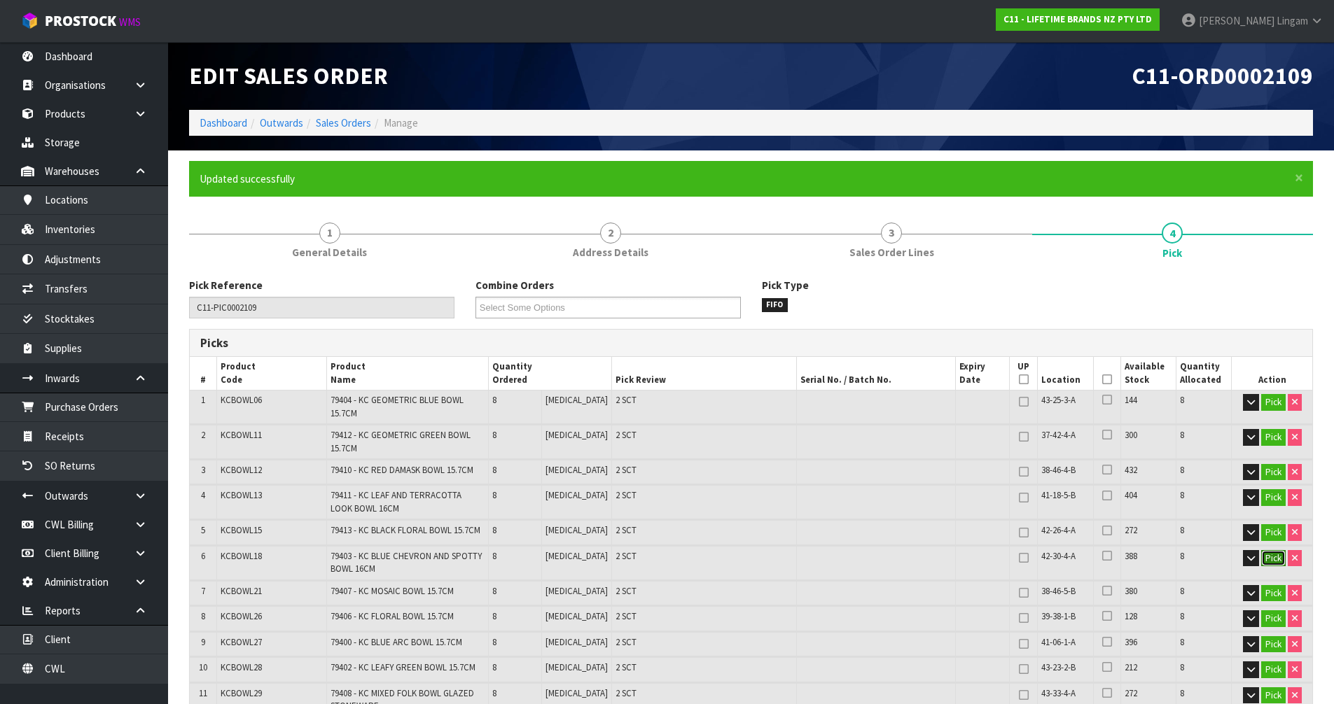
click at [1275, 559] on button "Pick" at bounding box center [1273, 558] width 25 height 17
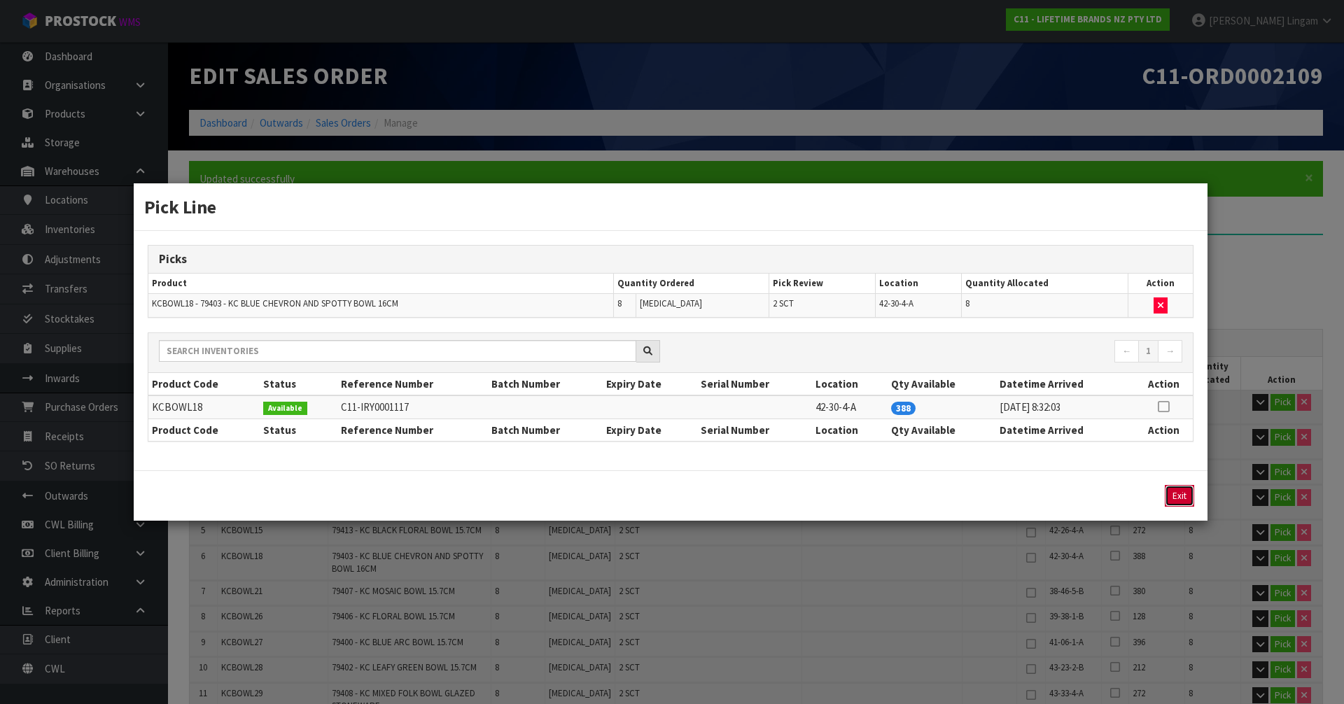
click at [1180, 497] on button "Exit" at bounding box center [1179, 496] width 29 height 22
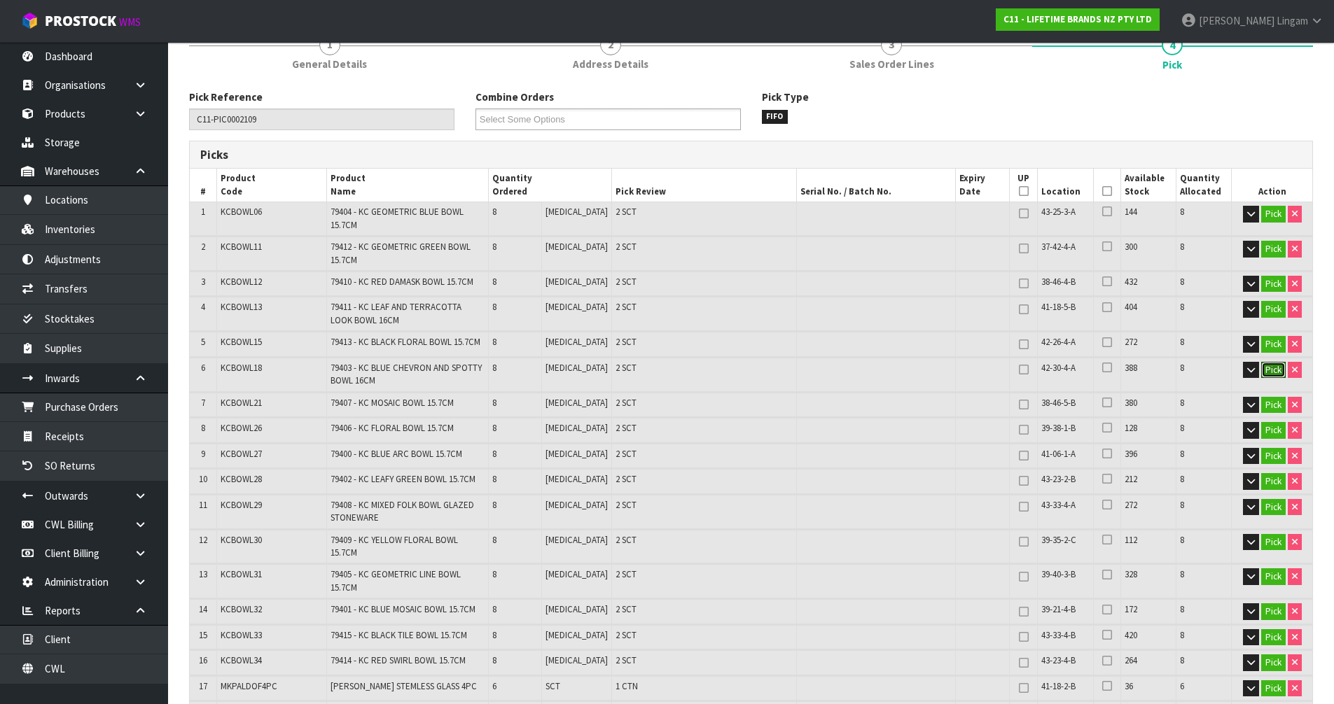
scroll to position [210, 0]
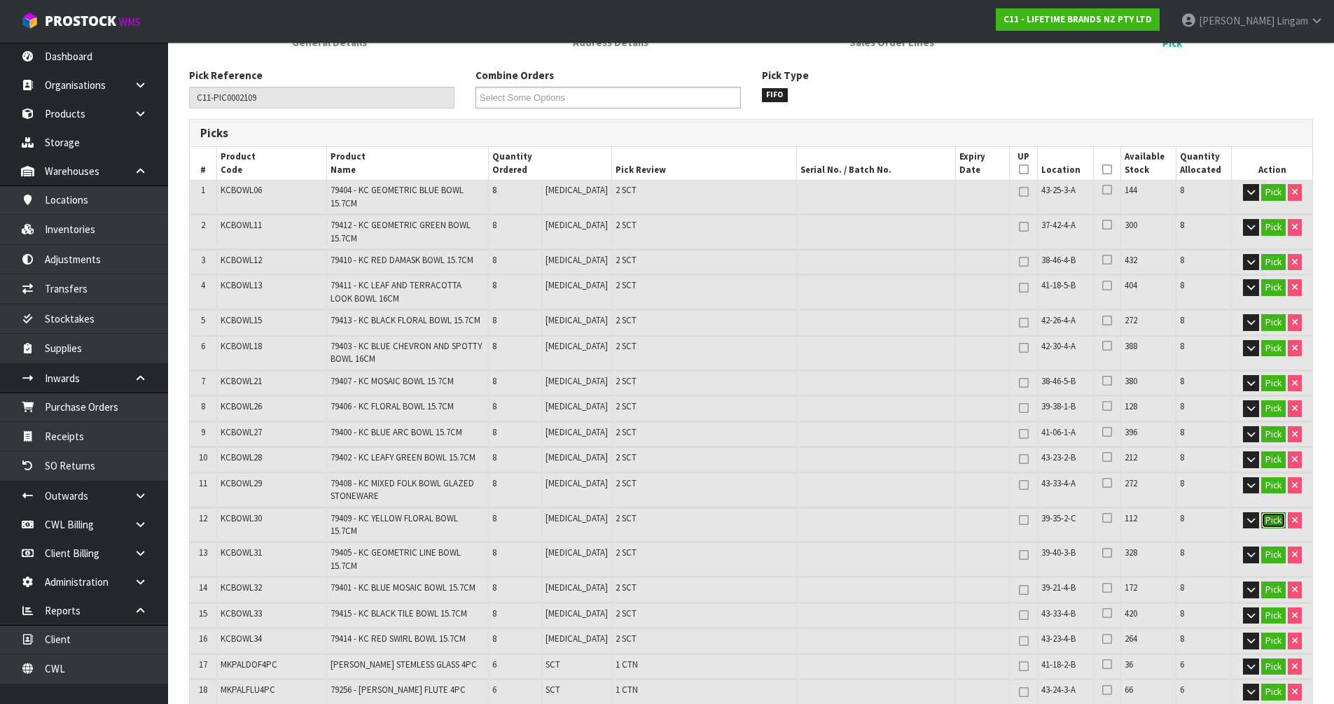
click at [1265, 519] on button "Pick" at bounding box center [1273, 520] width 25 height 17
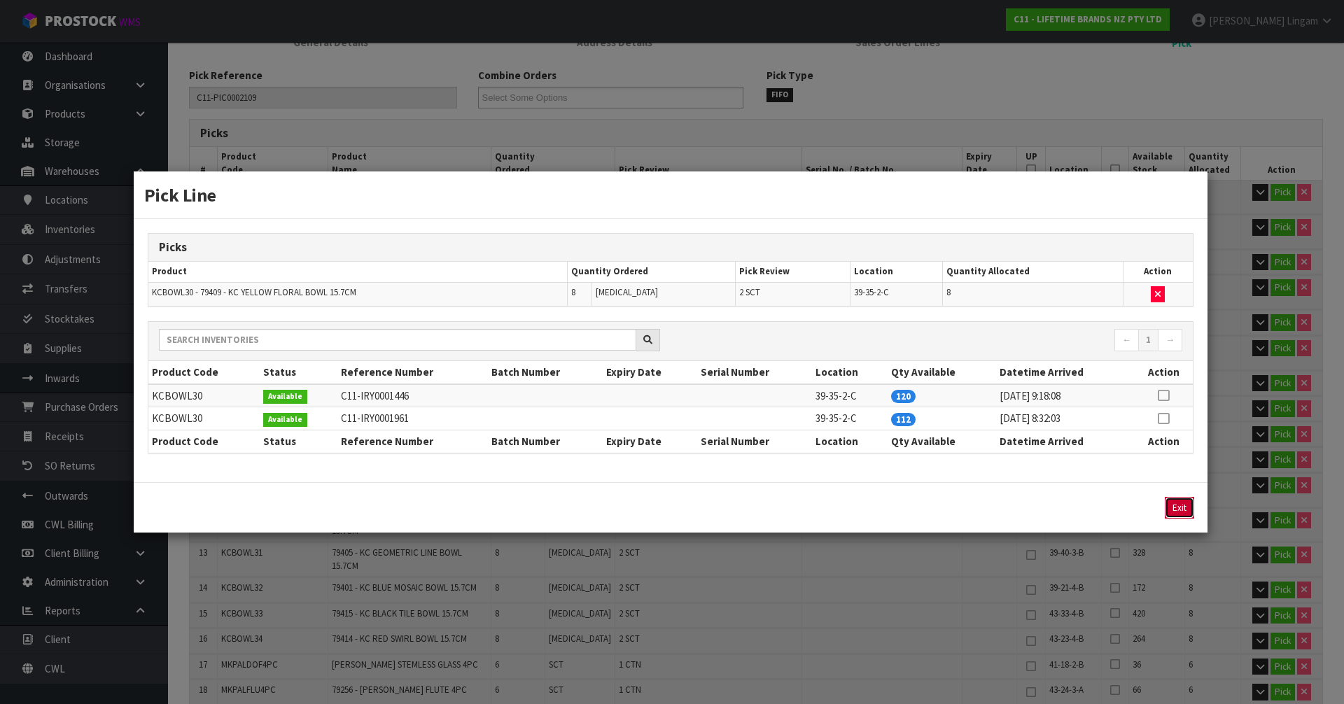
click at [1182, 508] on button "Exit" at bounding box center [1179, 508] width 29 height 22
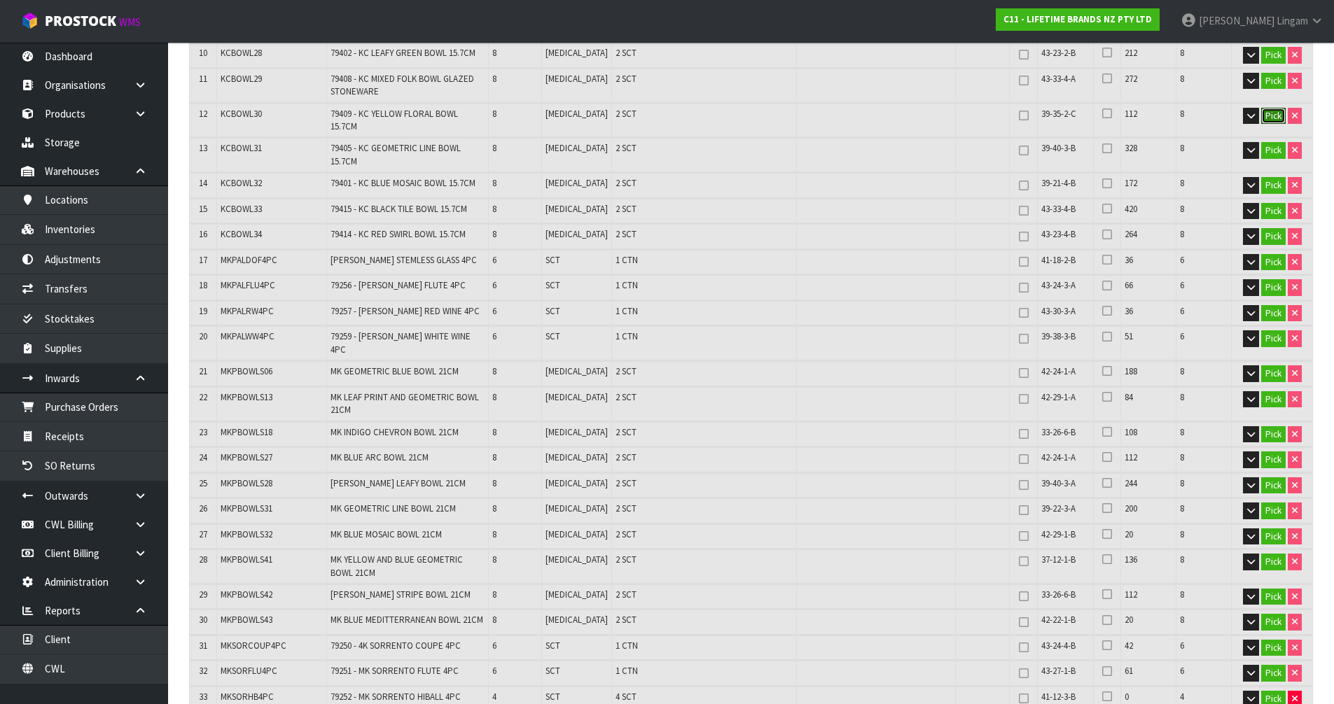
scroll to position [910, 0]
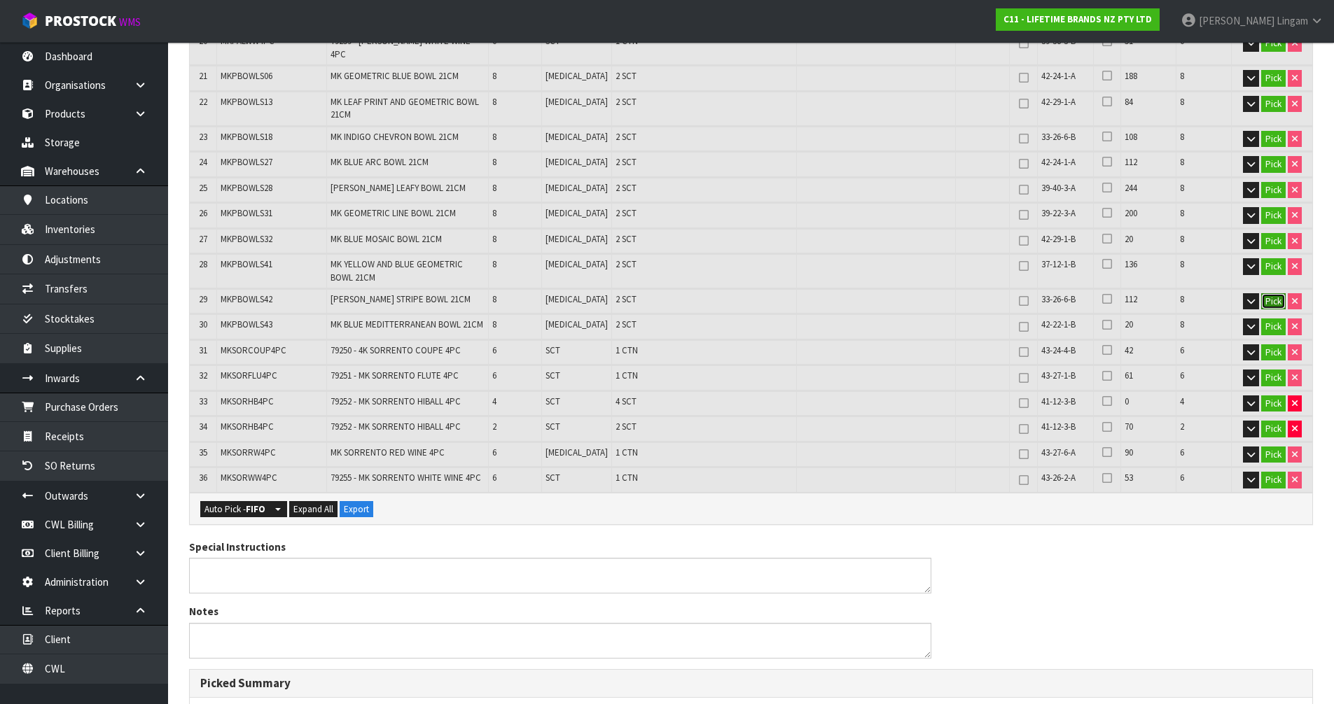
click at [1271, 293] on button "Pick" at bounding box center [1273, 301] width 25 height 17
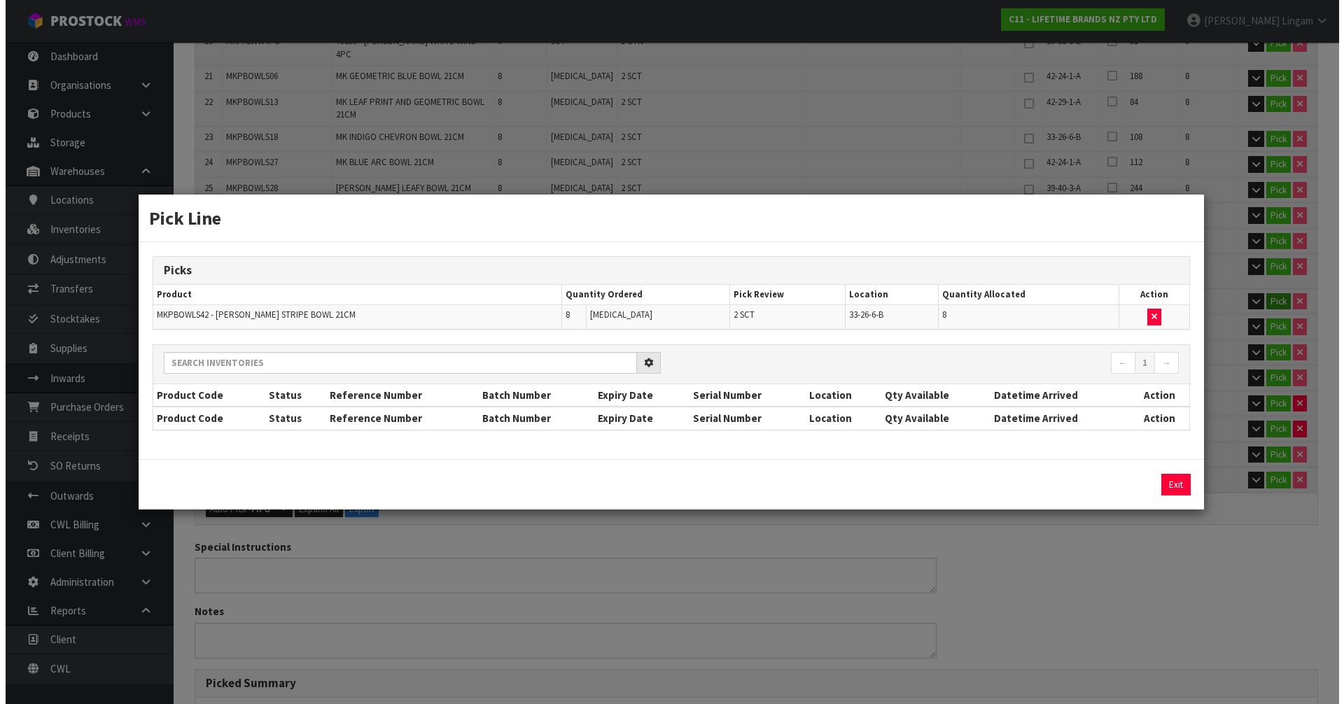
scroll to position [901, 0]
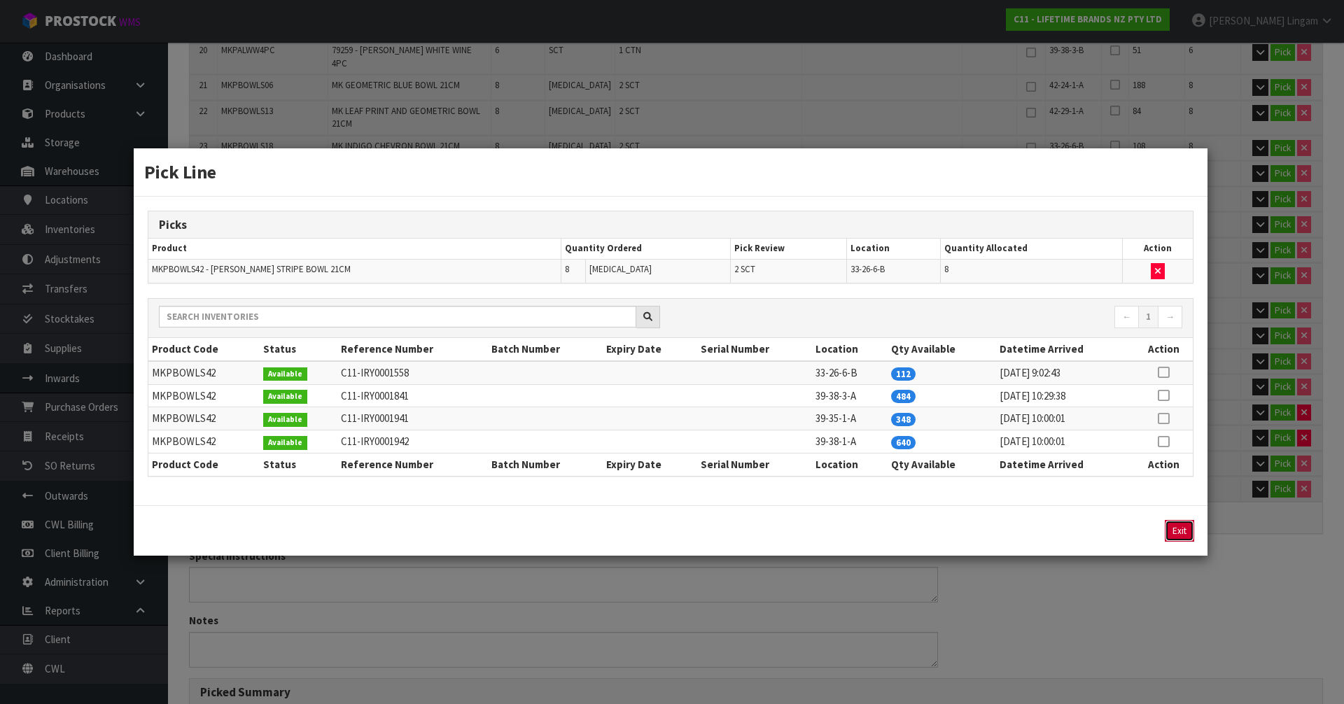
click at [1177, 527] on button "Exit" at bounding box center [1179, 531] width 29 height 22
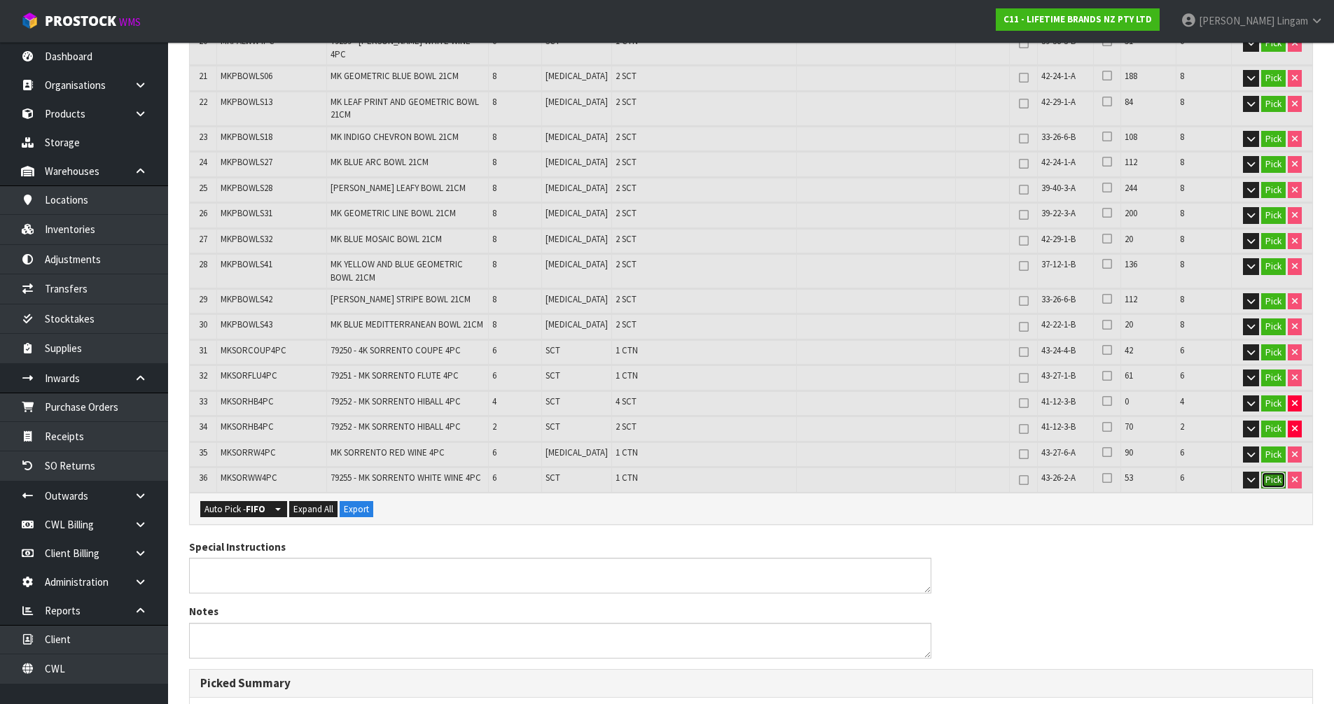
click at [1272, 472] on button "Pick" at bounding box center [1273, 480] width 25 height 17
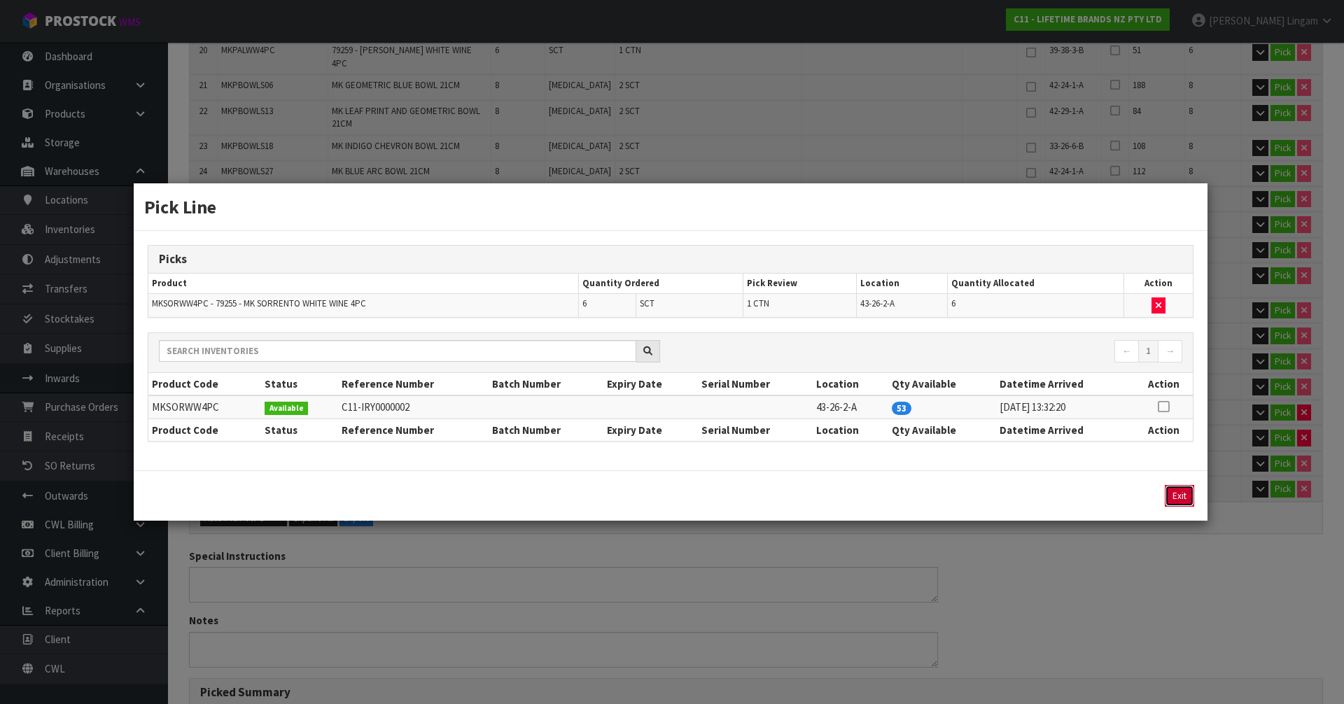
click at [1180, 496] on button "Exit" at bounding box center [1179, 496] width 29 height 22
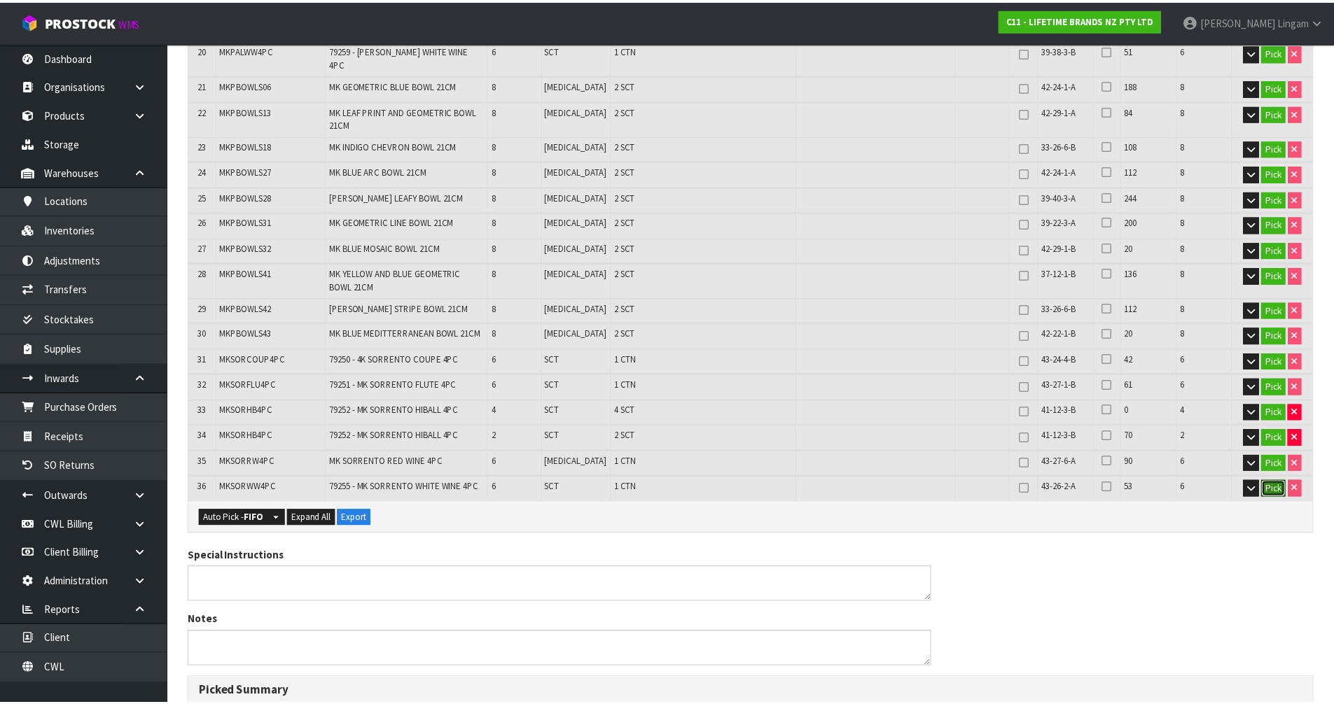
scroll to position [910, 0]
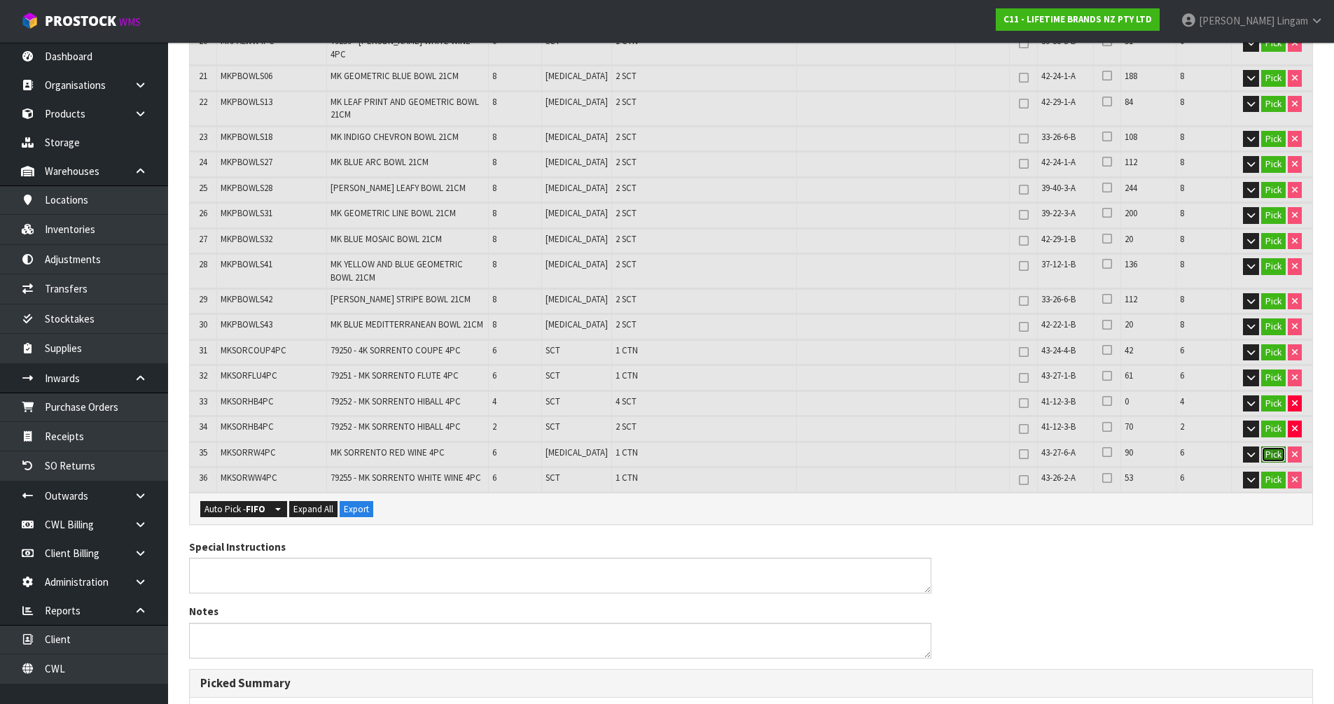
click at [1262, 447] on button "Pick" at bounding box center [1273, 455] width 25 height 17
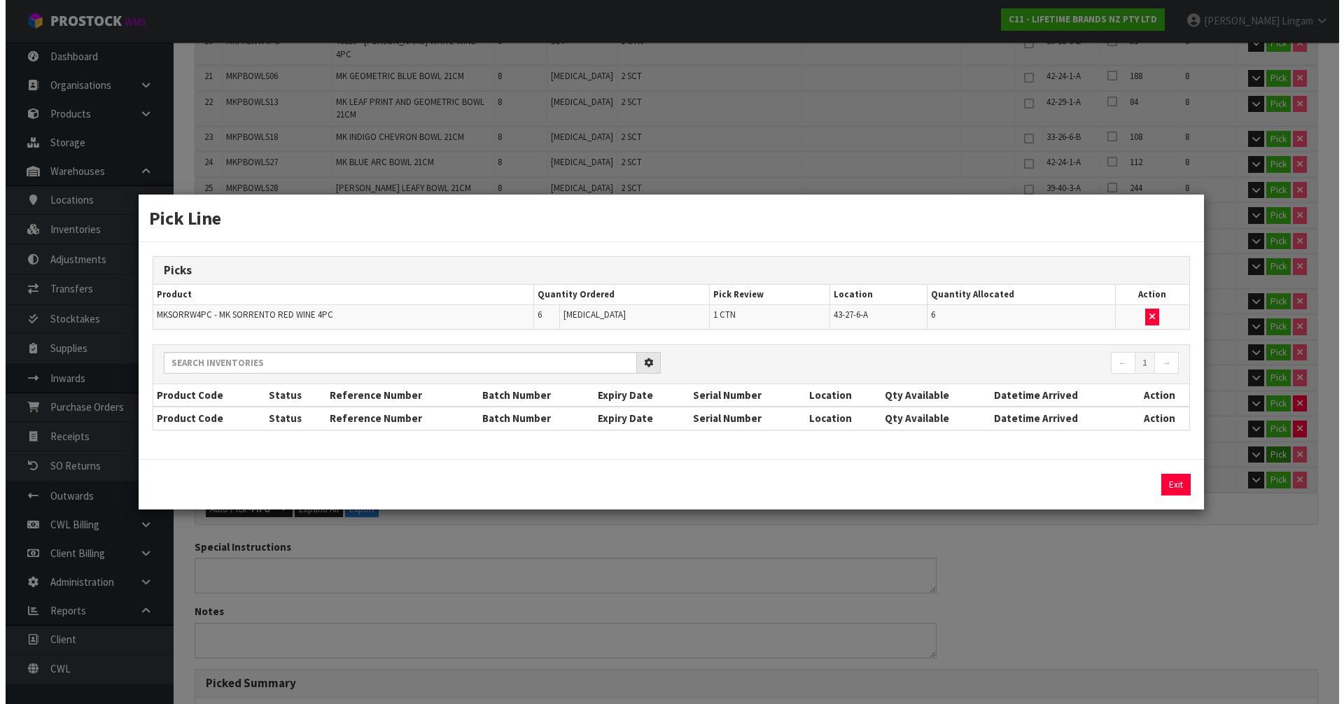
scroll to position [901, 0]
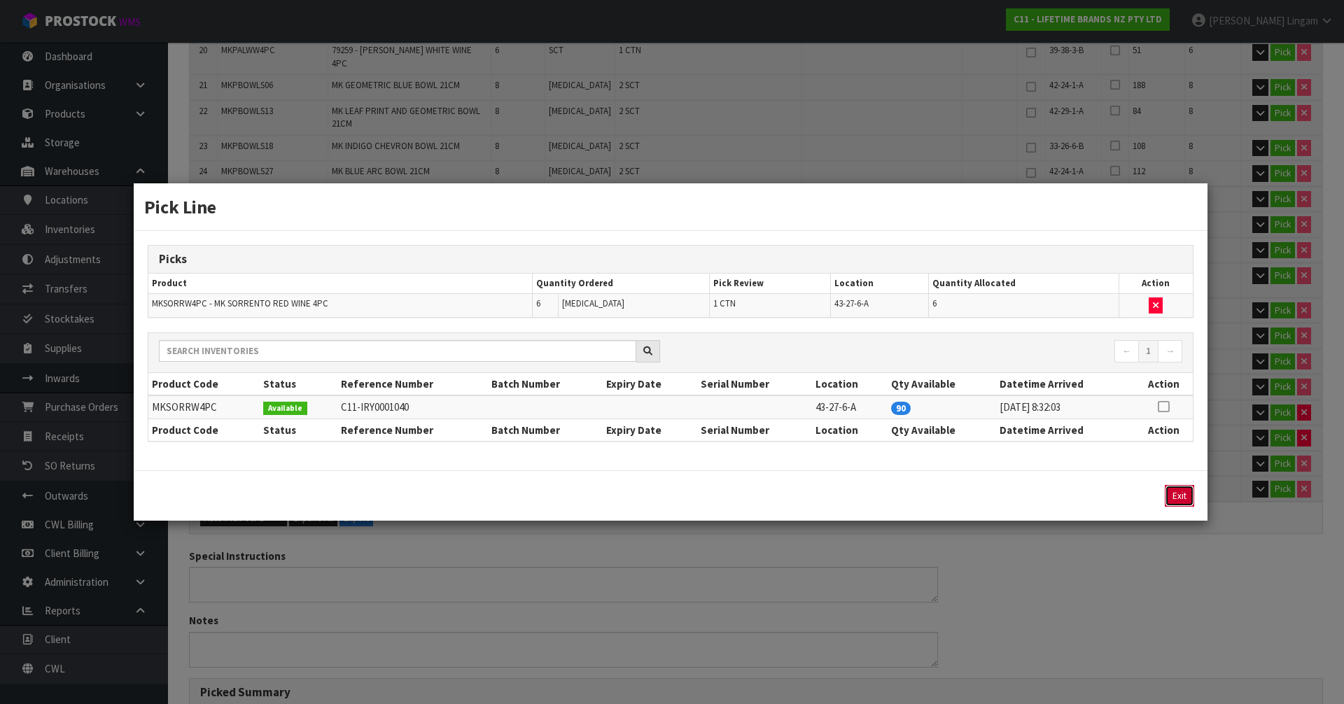
click at [1171, 498] on button "Exit" at bounding box center [1179, 496] width 29 height 22
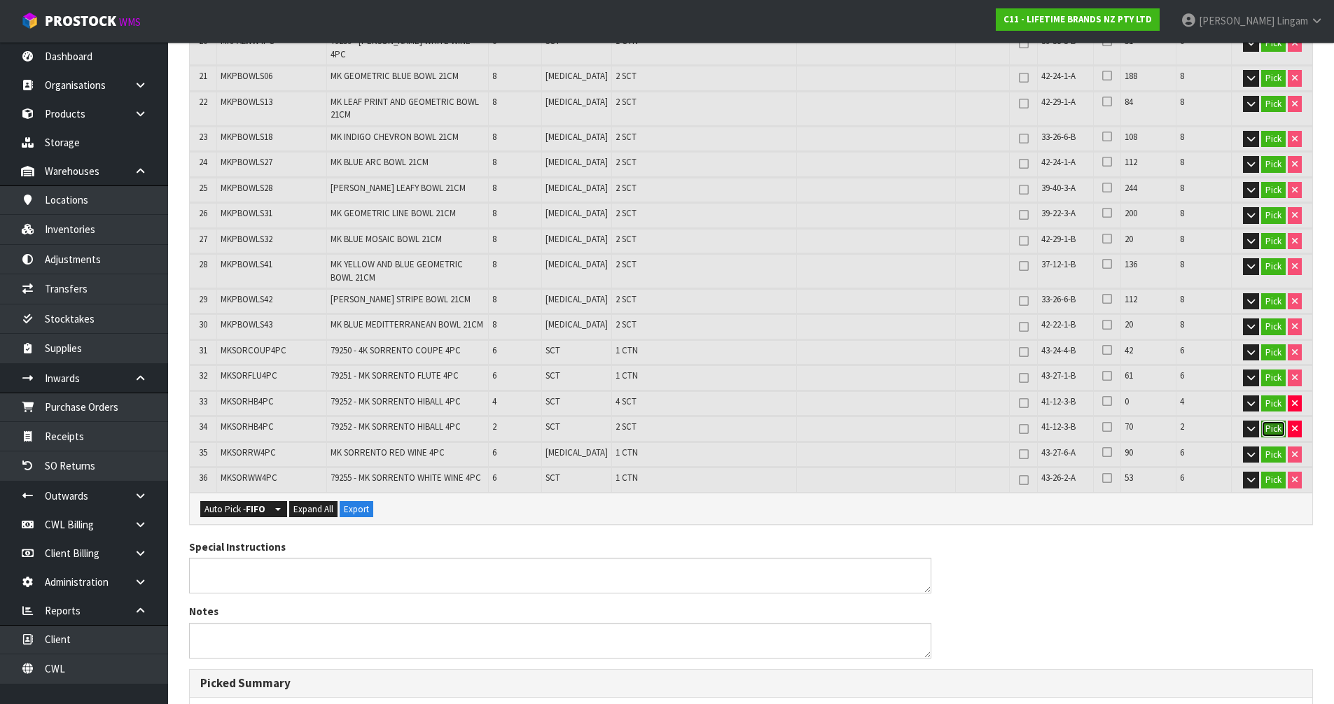
click at [1272, 421] on button "Pick" at bounding box center [1273, 429] width 25 height 17
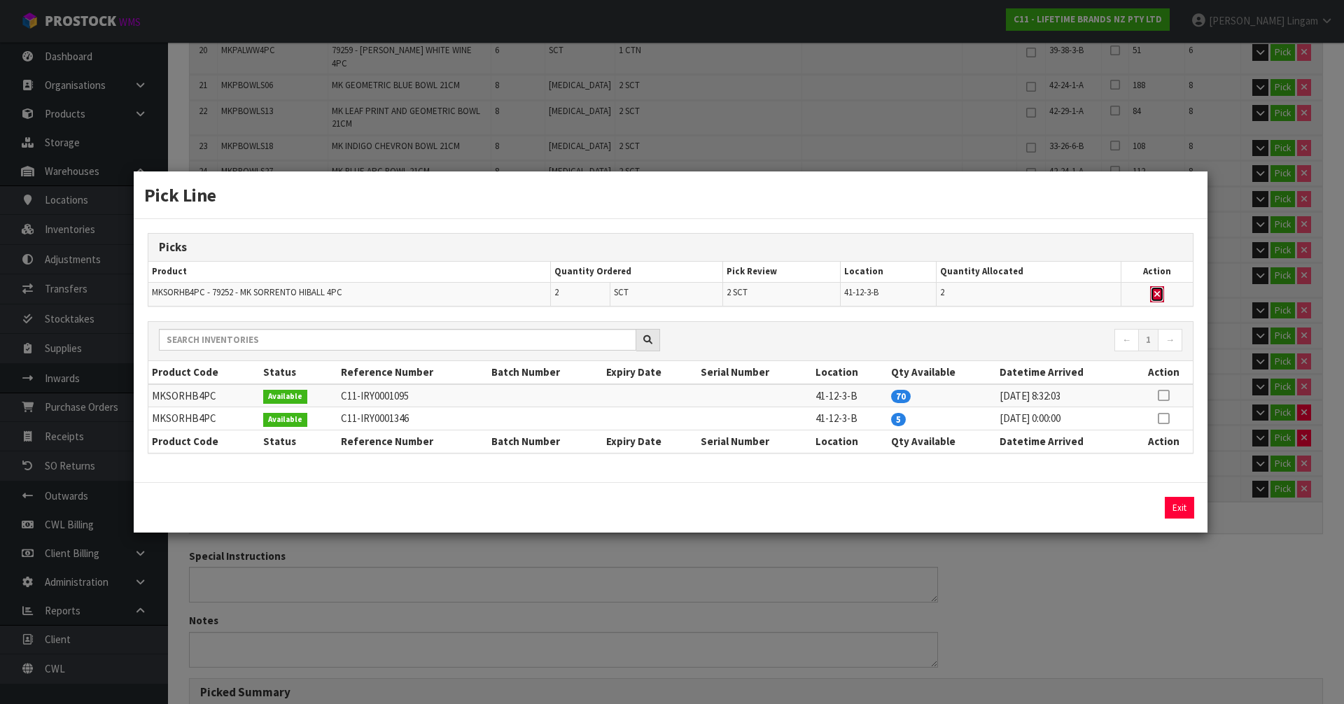
click at [1159, 295] on icon "button" at bounding box center [1157, 294] width 6 height 9
type input "Sub-carton x 56"
type input "260"
type input "1.006038"
type input "152.1"
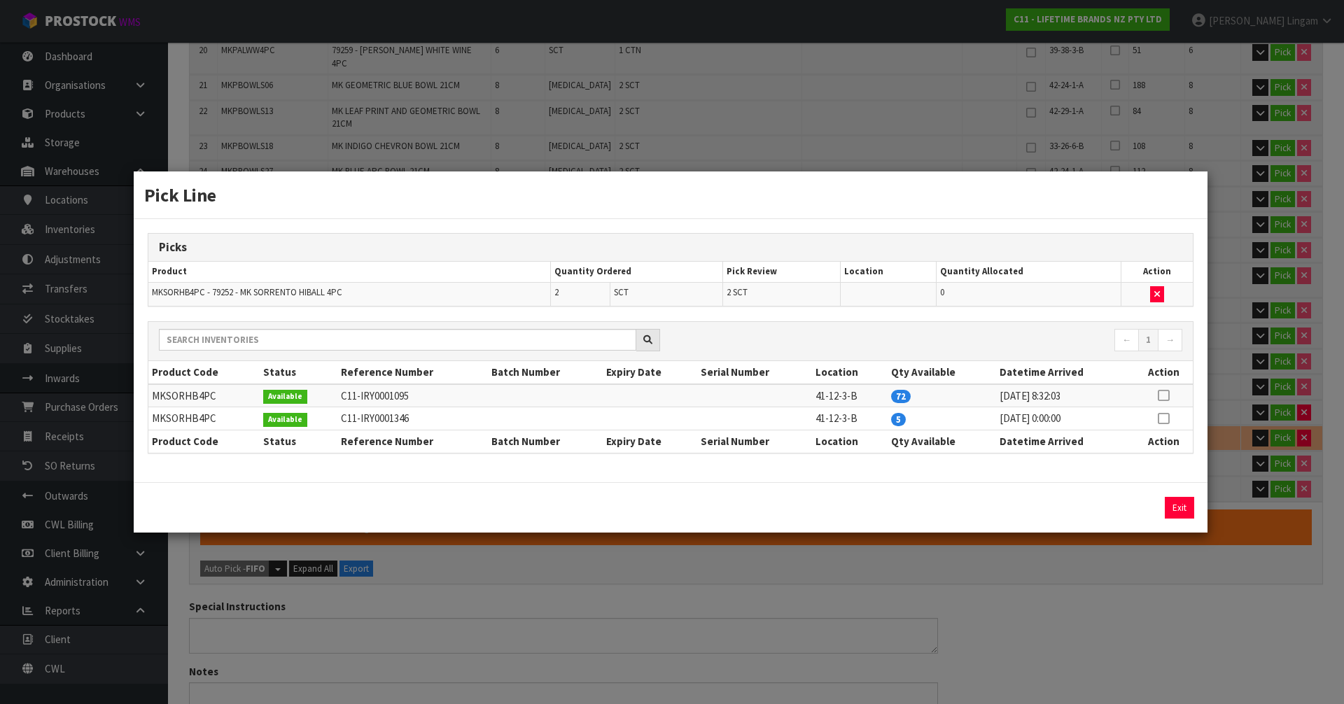
click at [1164, 419] on icon at bounding box center [1163, 419] width 11 height 1
click at [1136, 508] on button "Assign Pick" at bounding box center [1131, 508] width 57 height 22
type input "Sub-carton x 58"
type input "262"
type input "1.019562"
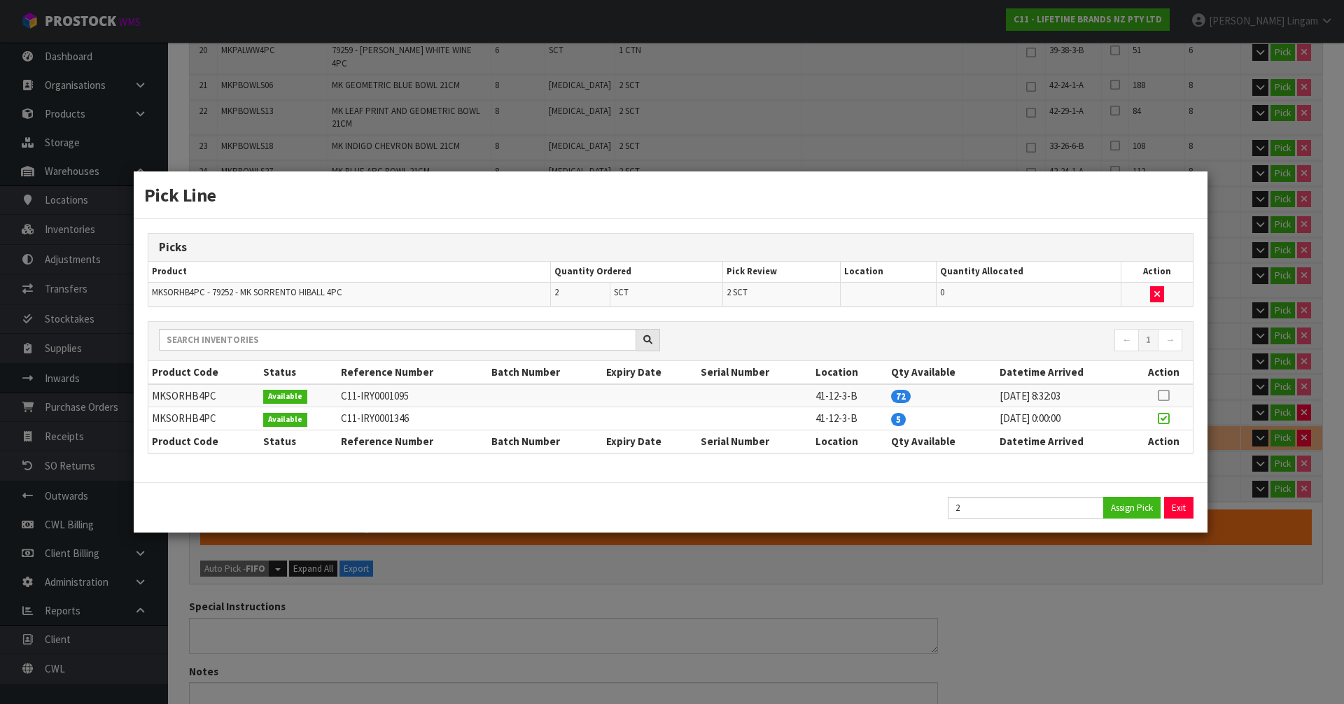
type input "154.26"
click at [1185, 506] on button "Exit" at bounding box center [1179, 508] width 29 height 22
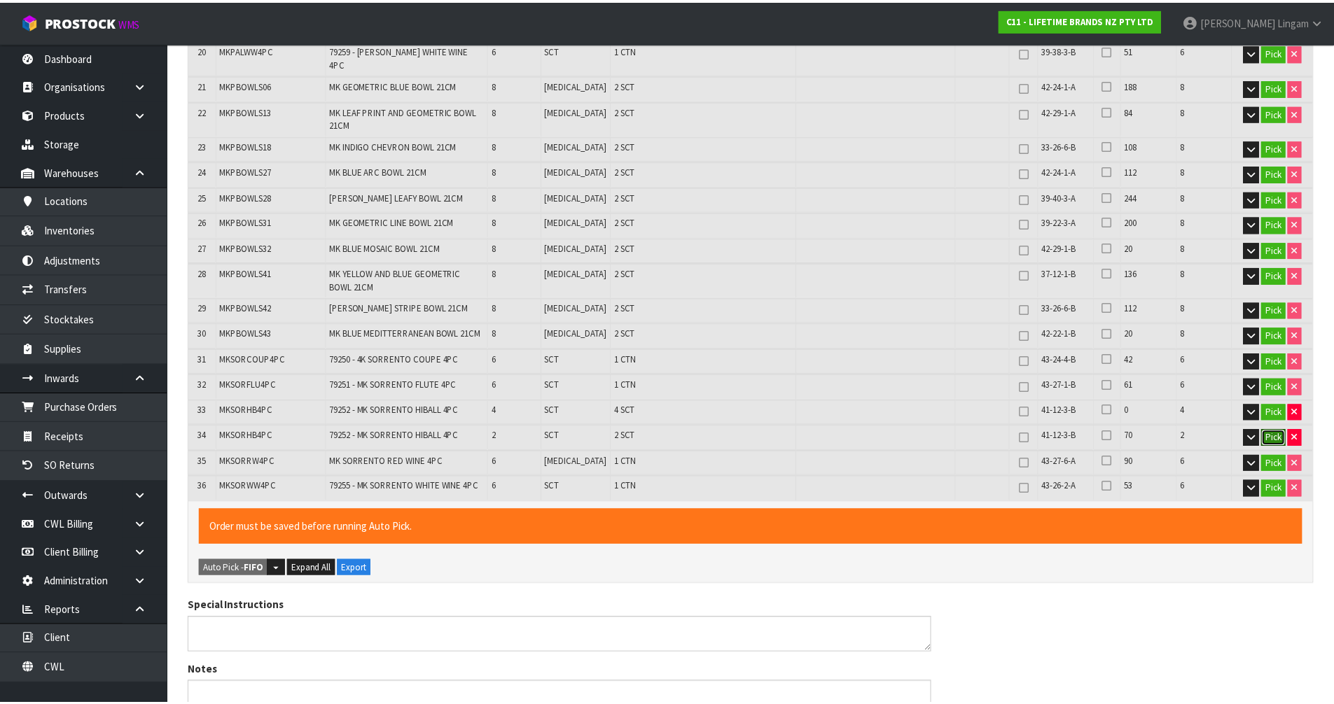
scroll to position [910, 0]
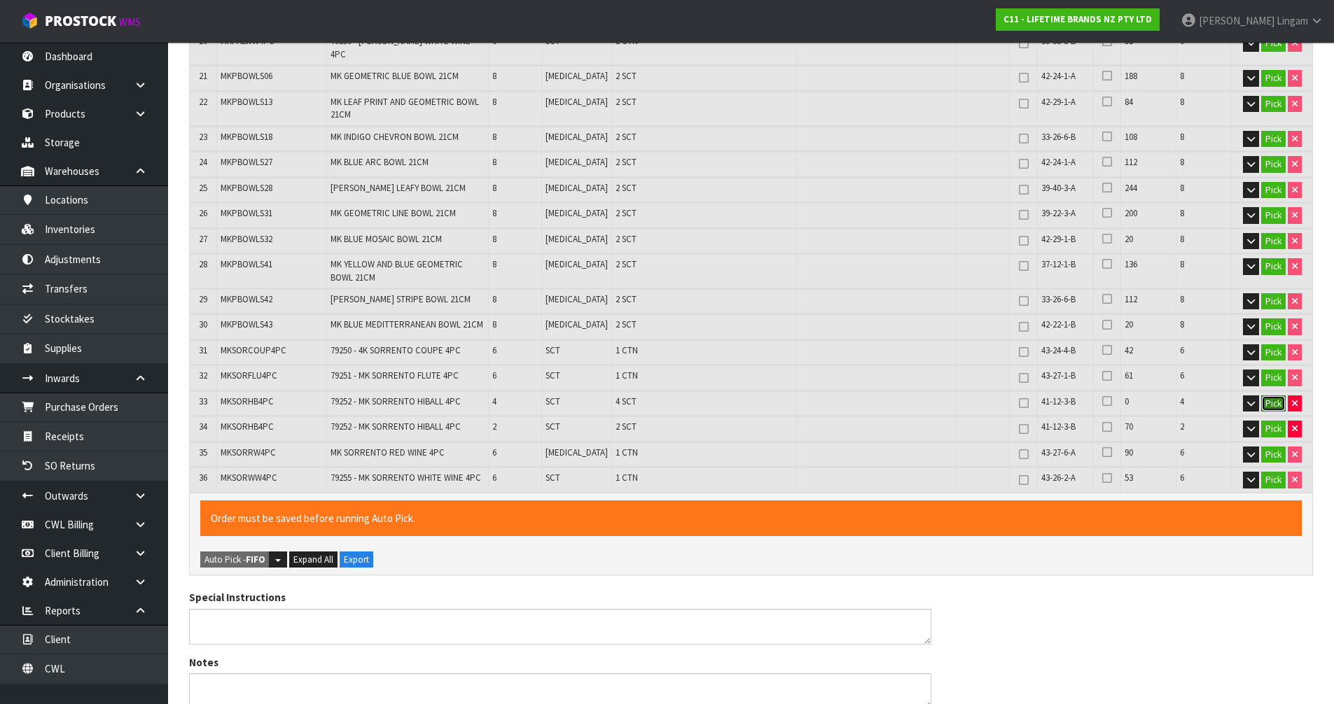
click at [1269, 396] on button "Pick" at bounding box center [1273, 404] width 25 height 17
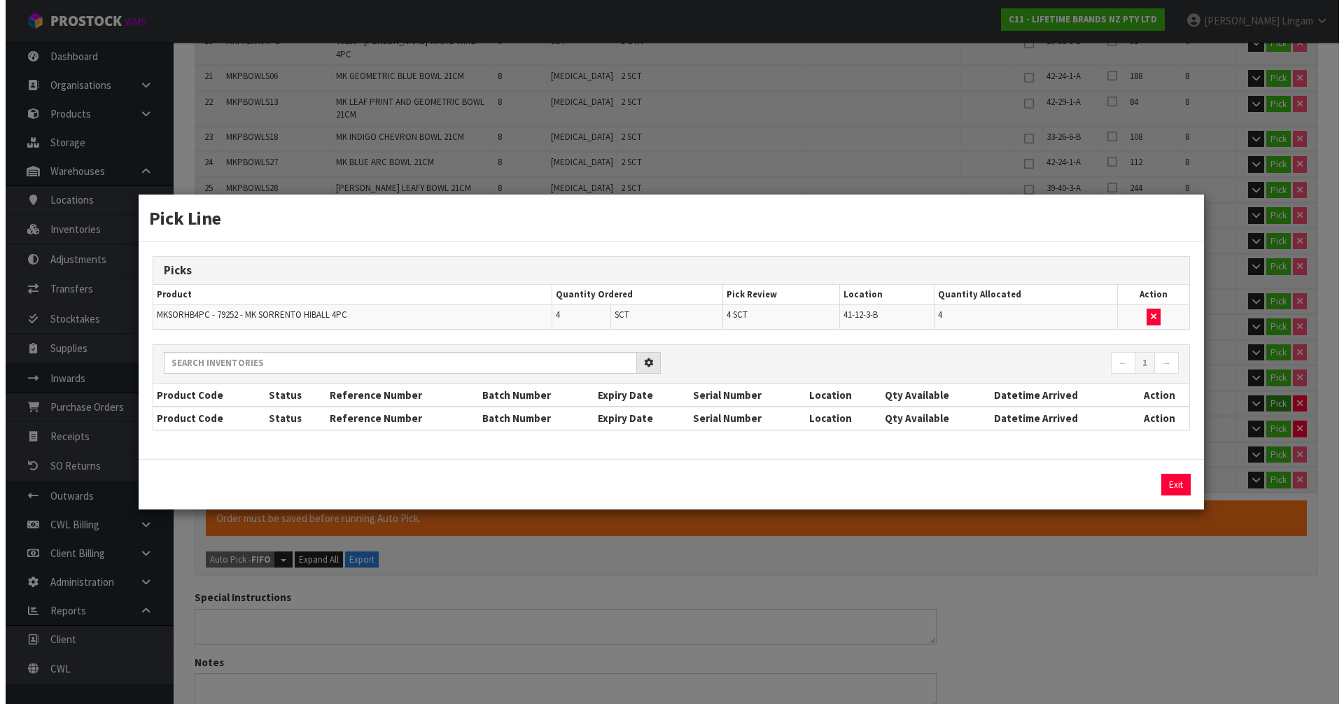
scroll to position [901, 0]
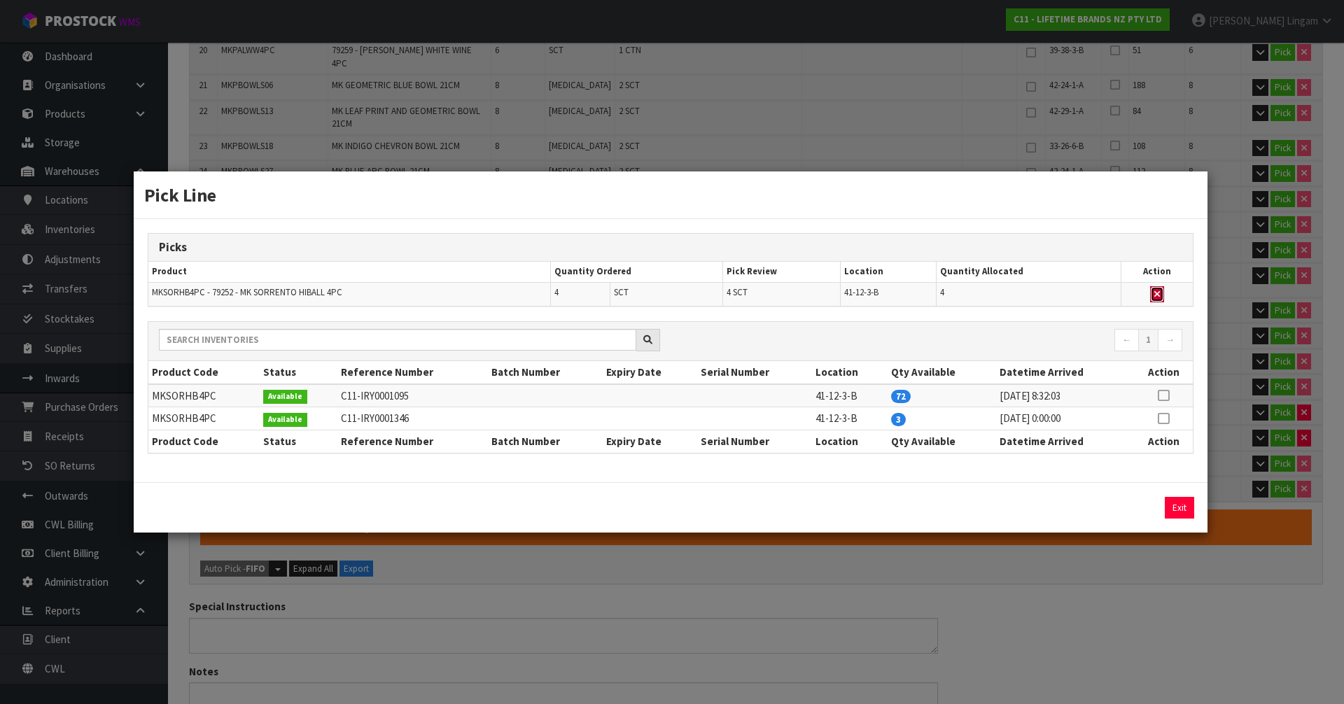
click at [1159, 293] on icon "button" at bounding box center [1157, 294] width 6 height 9
type input "Sub-carton x 54"
type input "258"
type input "0.992514"
type input "149.94"
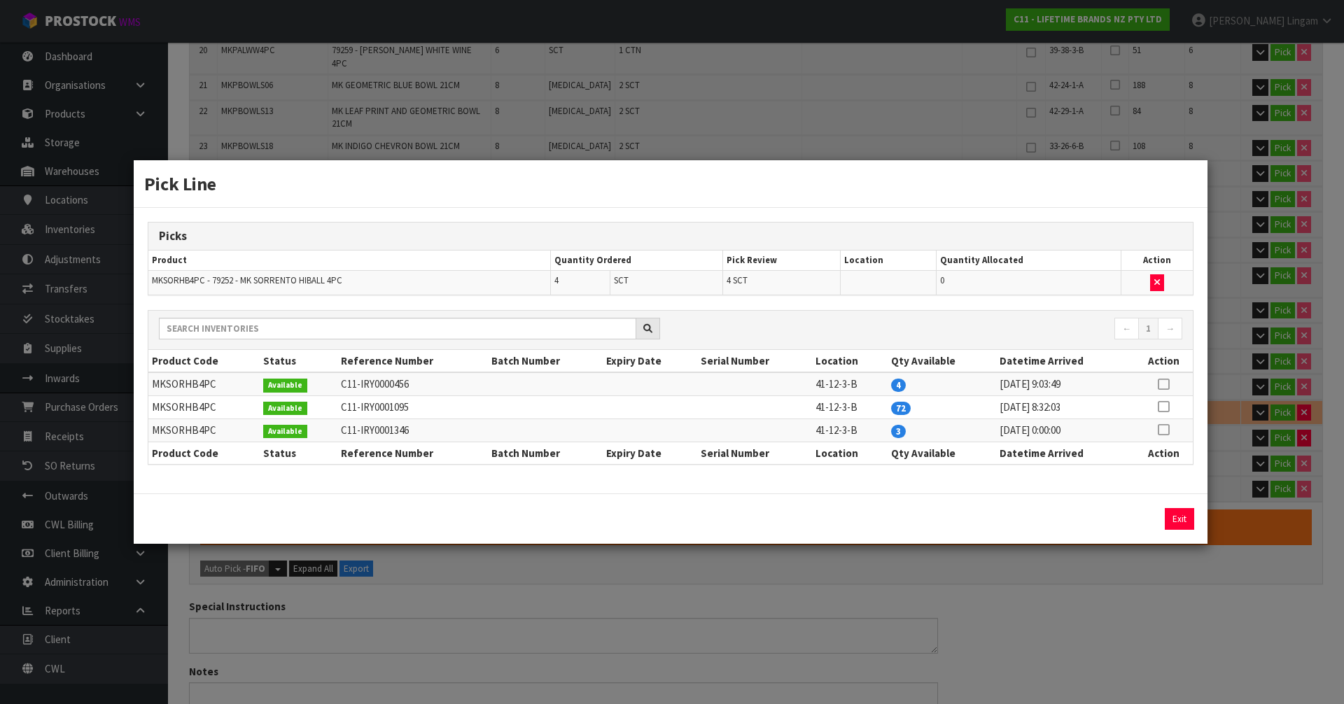
click at [1164, 384] on icon at bounding box center [1163, 384] width 11 height 1
drag, startPoint x: 1136, startPoint y: 517, endPoint x: 1145, endPoint y: 517, distance: 9.1
click at [1137, 517] on button "Assign Pick" at bounding box center [1131, 519] width 57 height 22
type input "Sub-carton x 58"
type input "262"
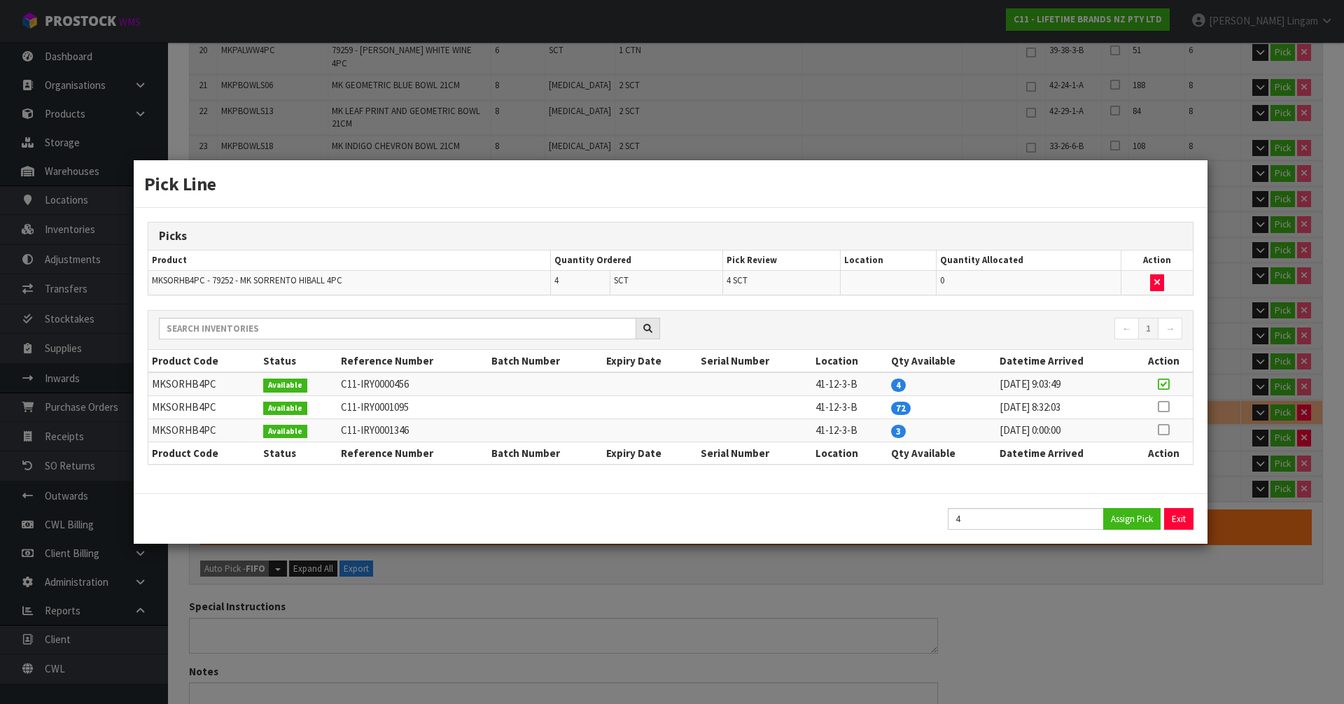
type input "1.019562"
type input "154.26"
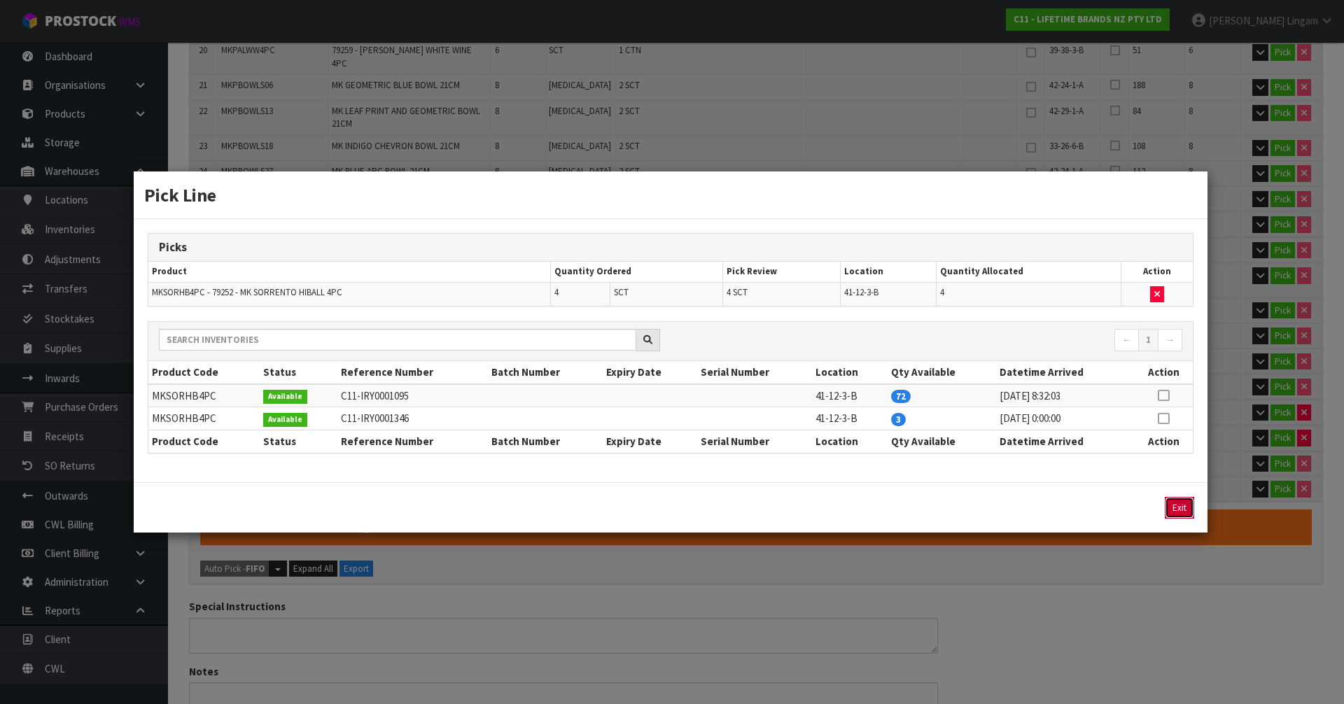
click at [1187, 508] on button "Exit" at bounding box center [1179, 508] width 29 height 22
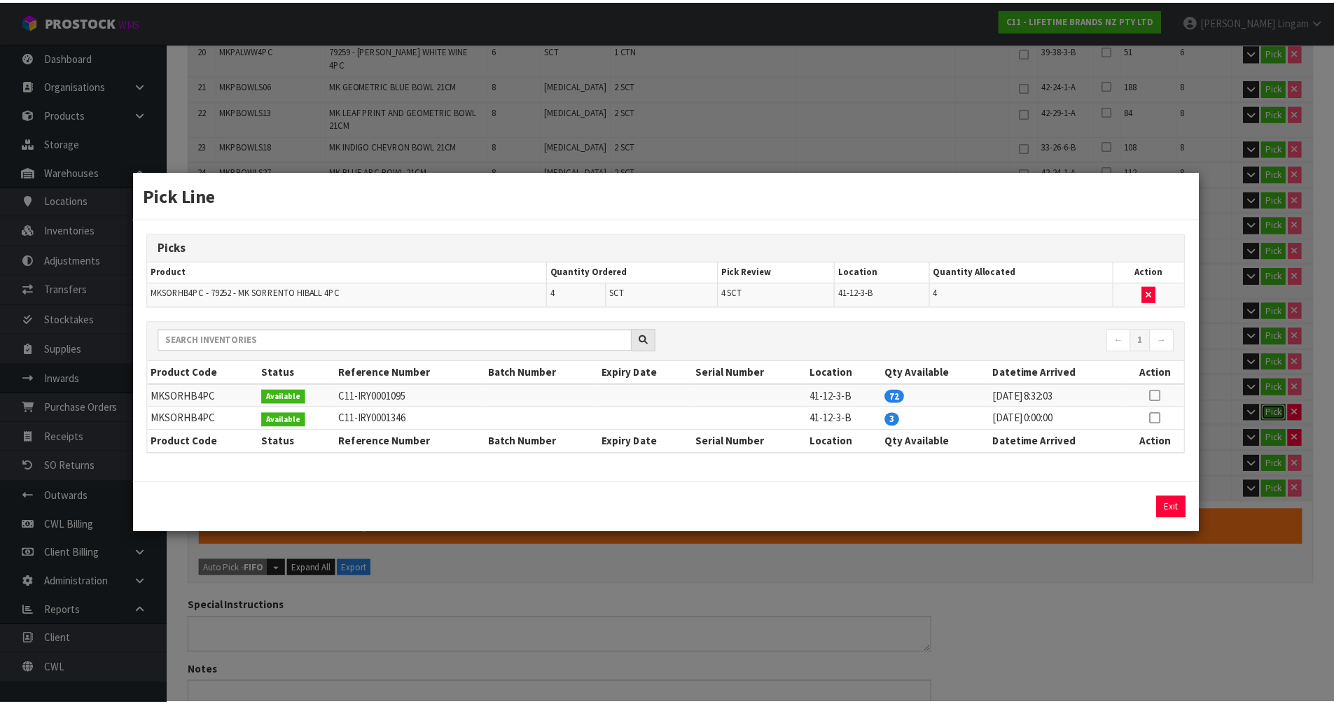
scroll to position [910, 0]
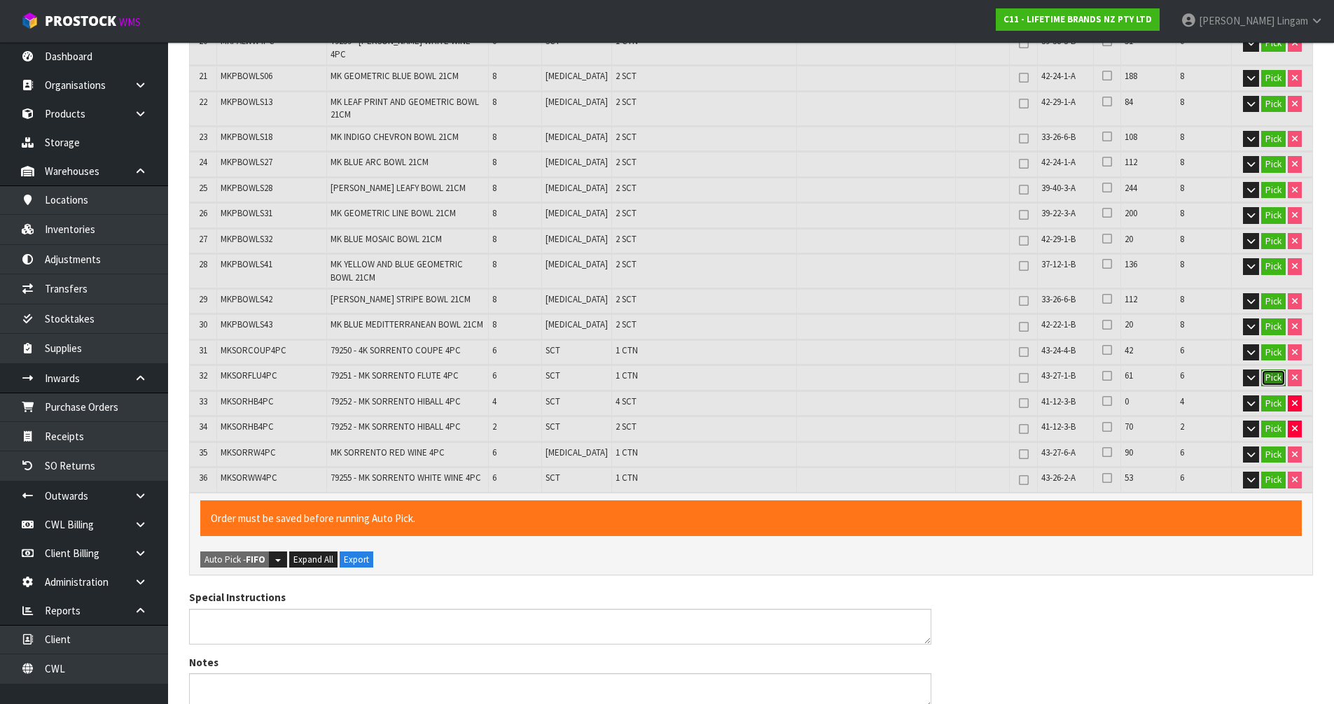
click at [1272, 370] on button "Pick" at bounding box center [1273, 378] width 25 height 17
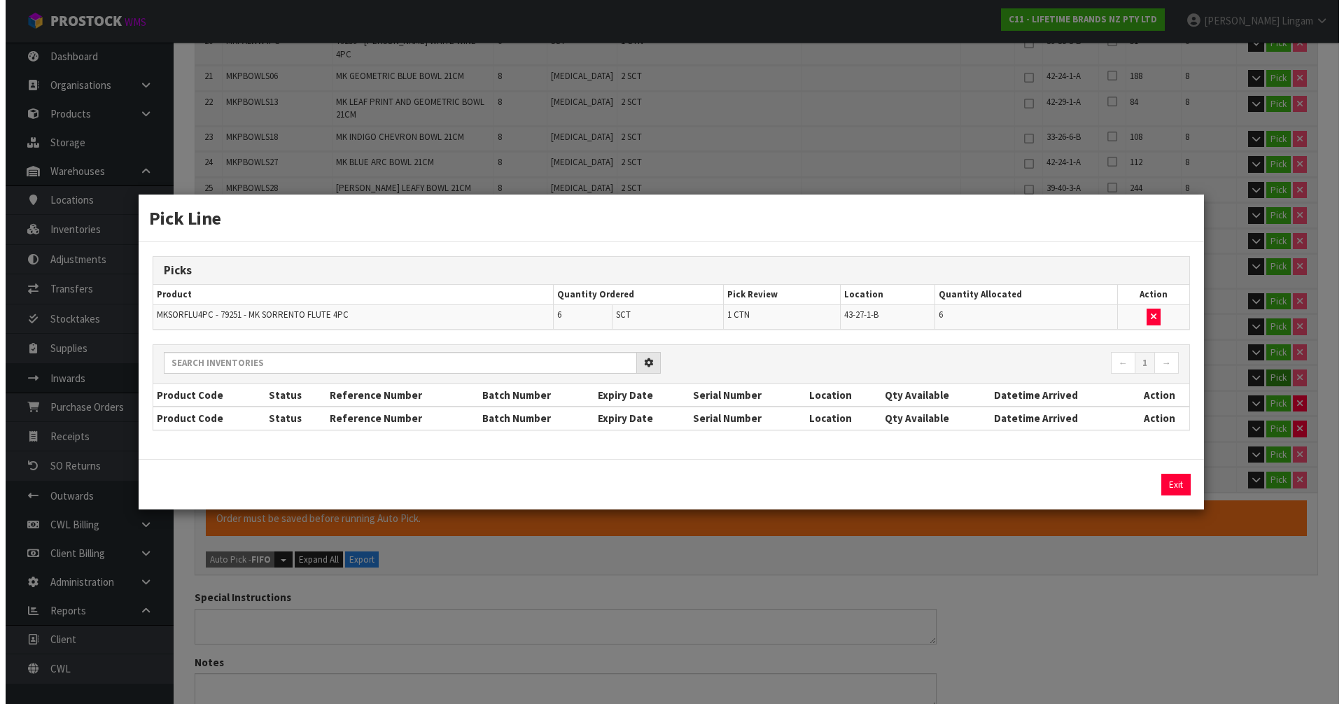
scroll to position [901, 0]
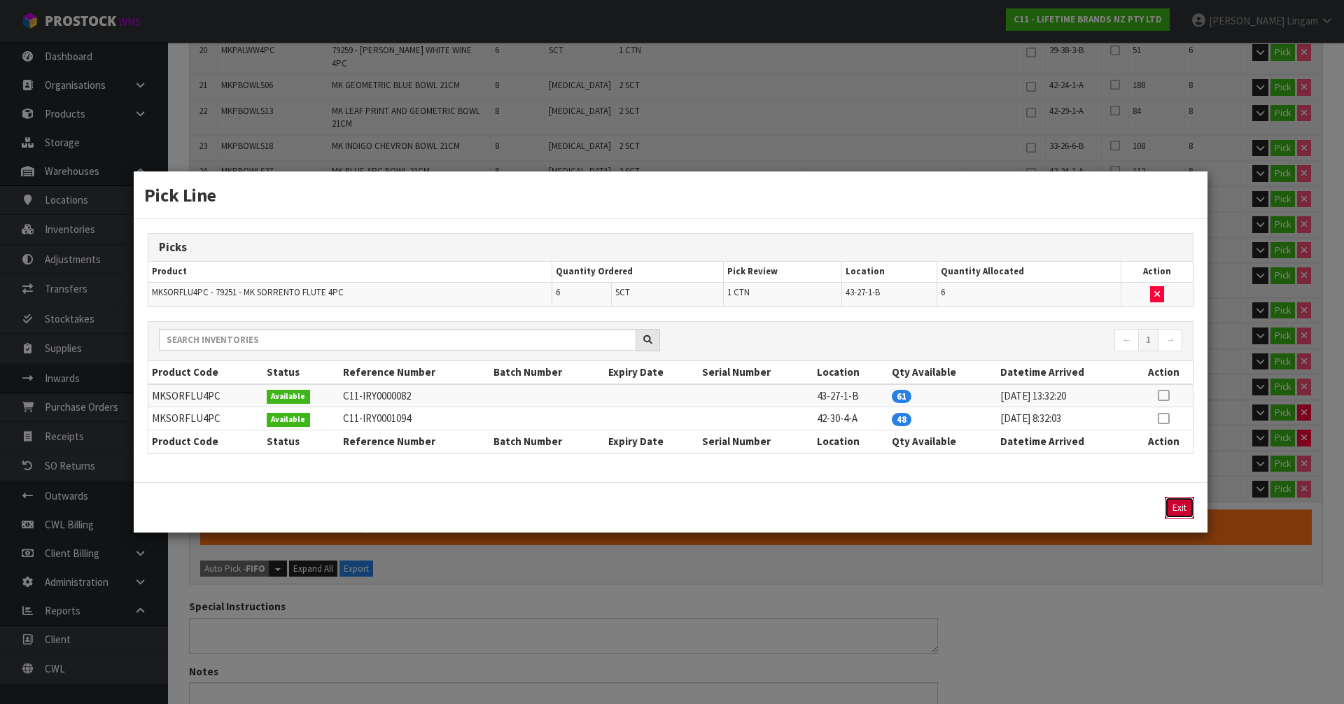
click at [1183, 506] on button "Exit" at bounding box center [1179, 508] width 29 height 22
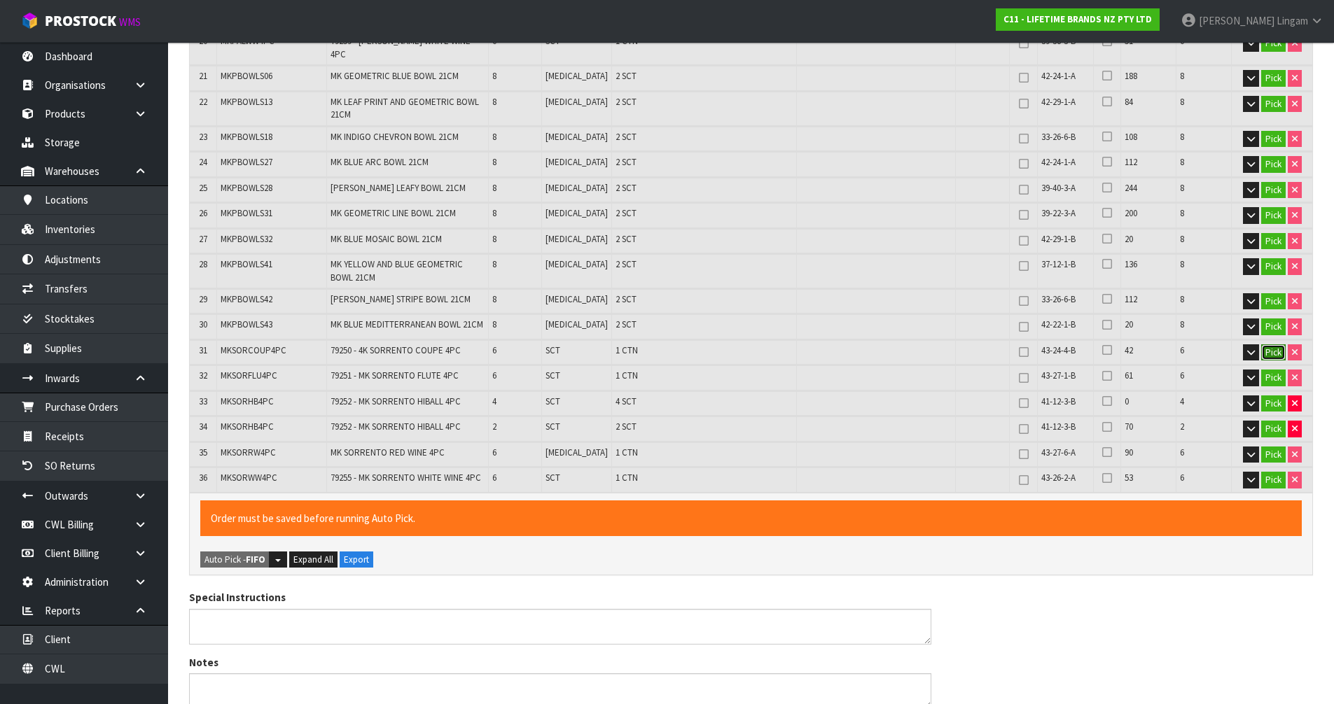
click at [1264, 344] on button "Pick" at bounding box center [1273, 352] width 25 height 17
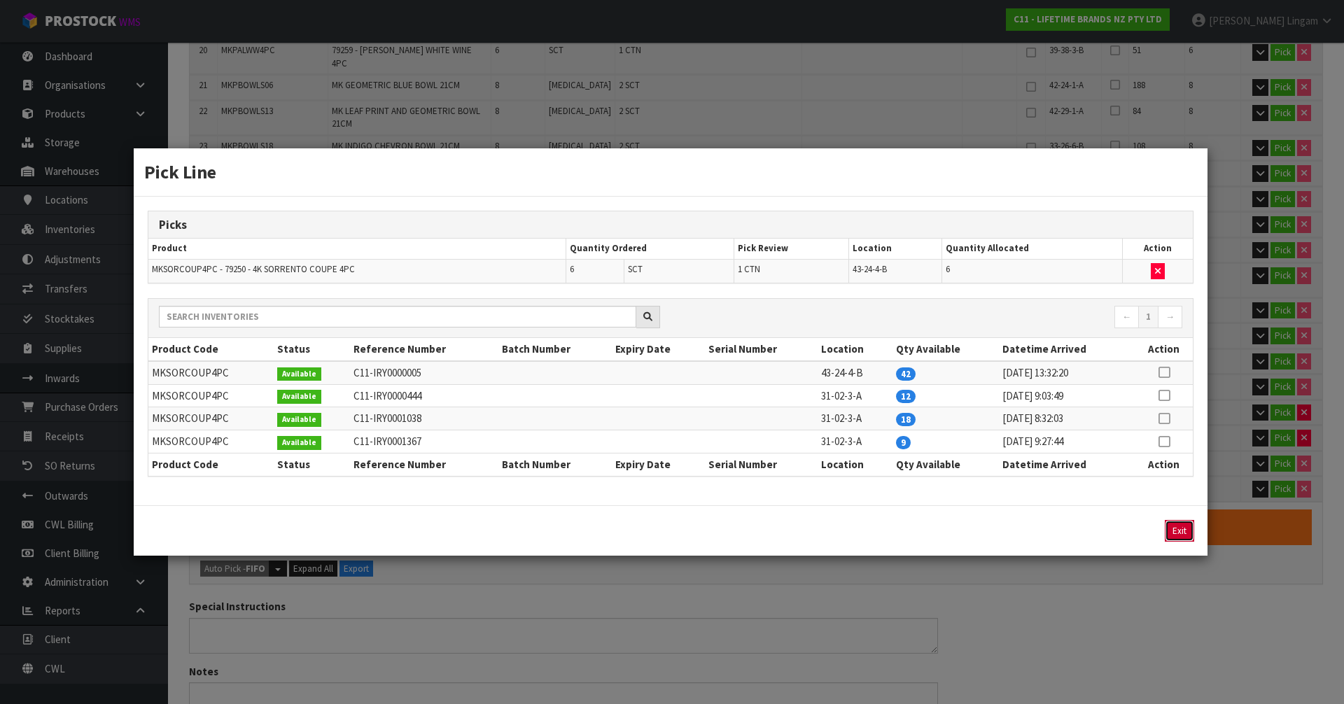
click at [1172, 533] on button "Exit" at bounding box center [1179, 531] width 29 height 22
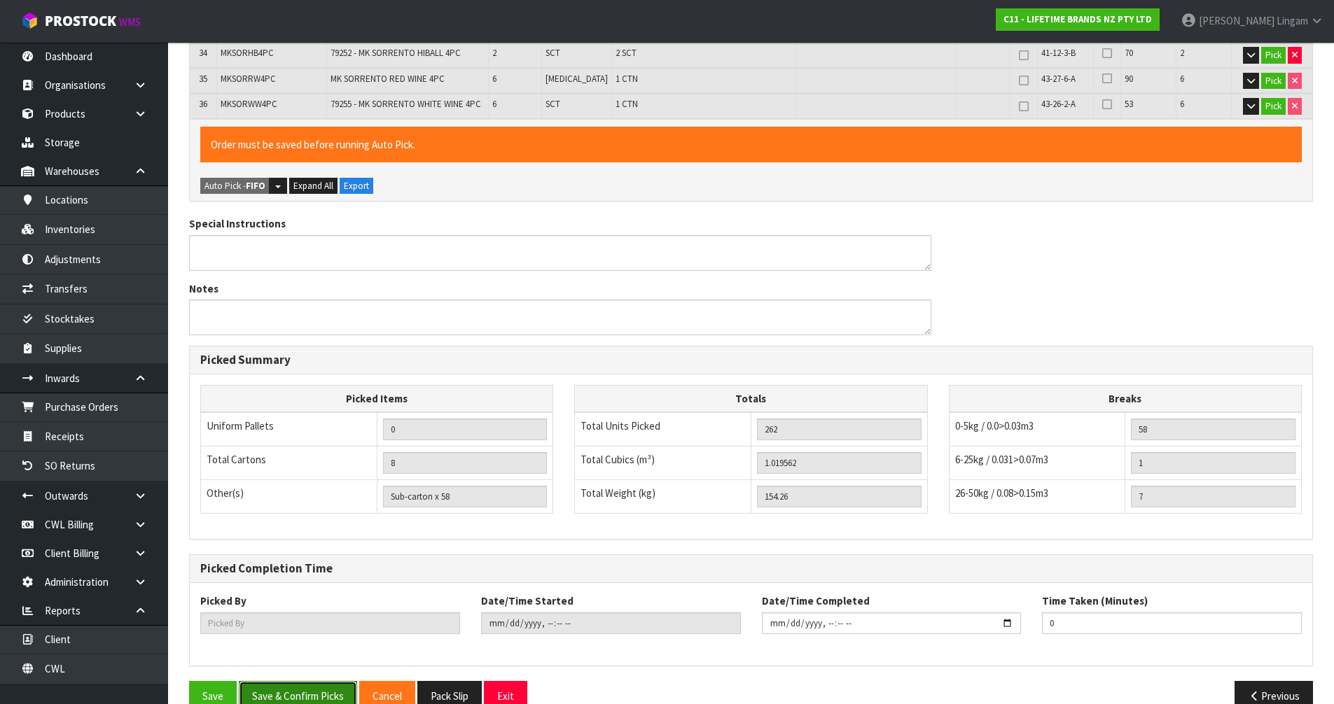
click at [313, 681] on button "Save & Confirm Picks" at bounding box center [298, 696] width 118 height 30
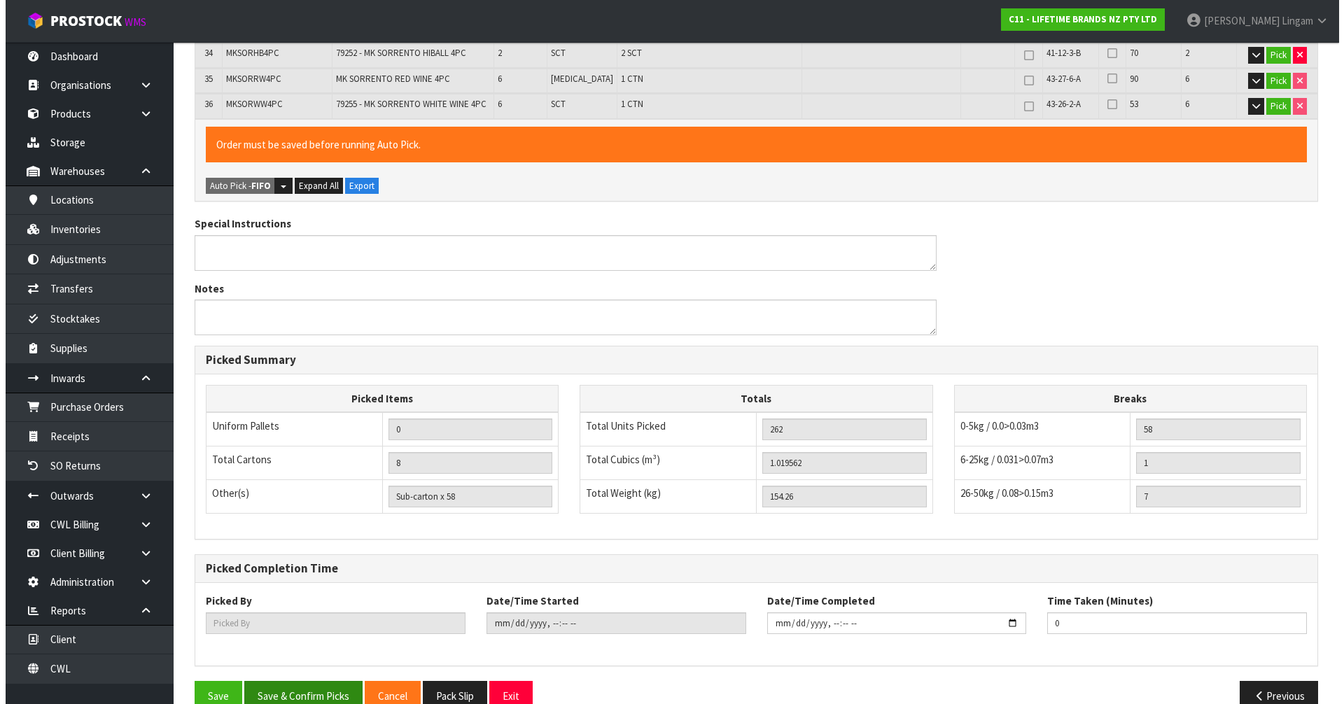
scroll to position [1274, 0]
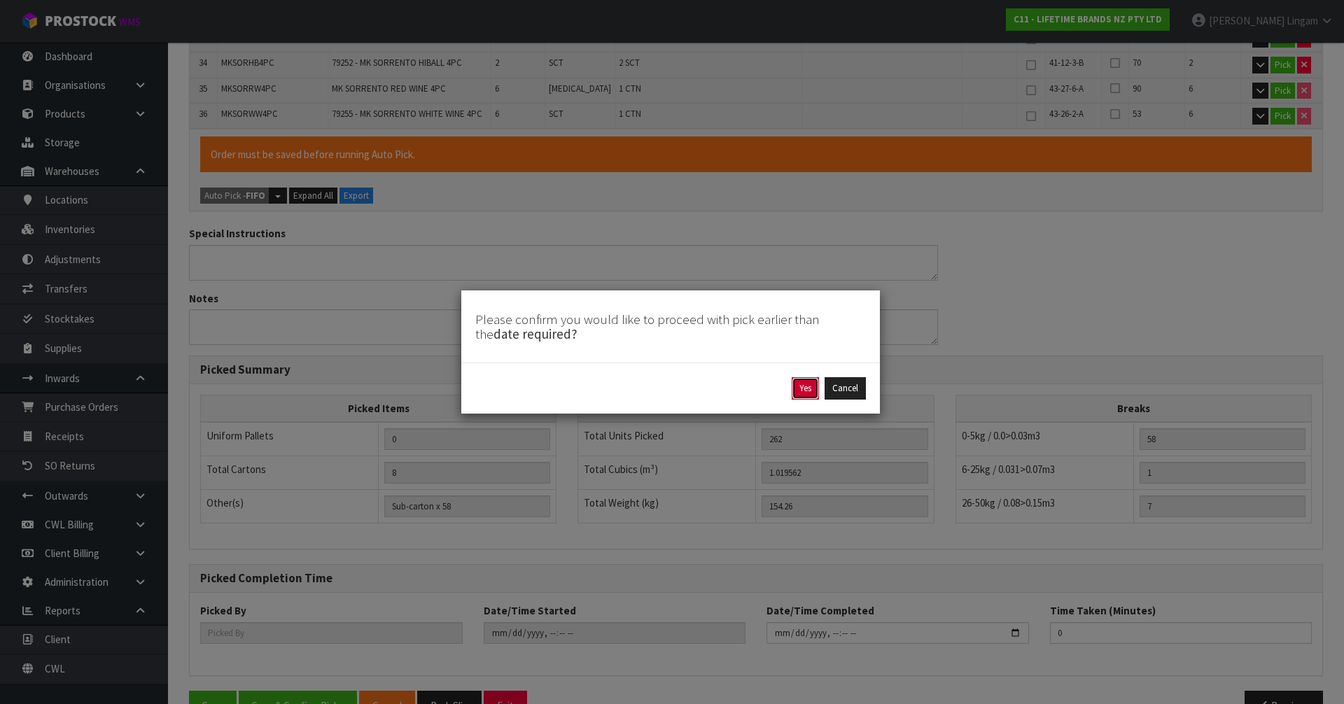
click at [804, 386] on button "Yes" at bounding box center [805, 388] width 27 height 22
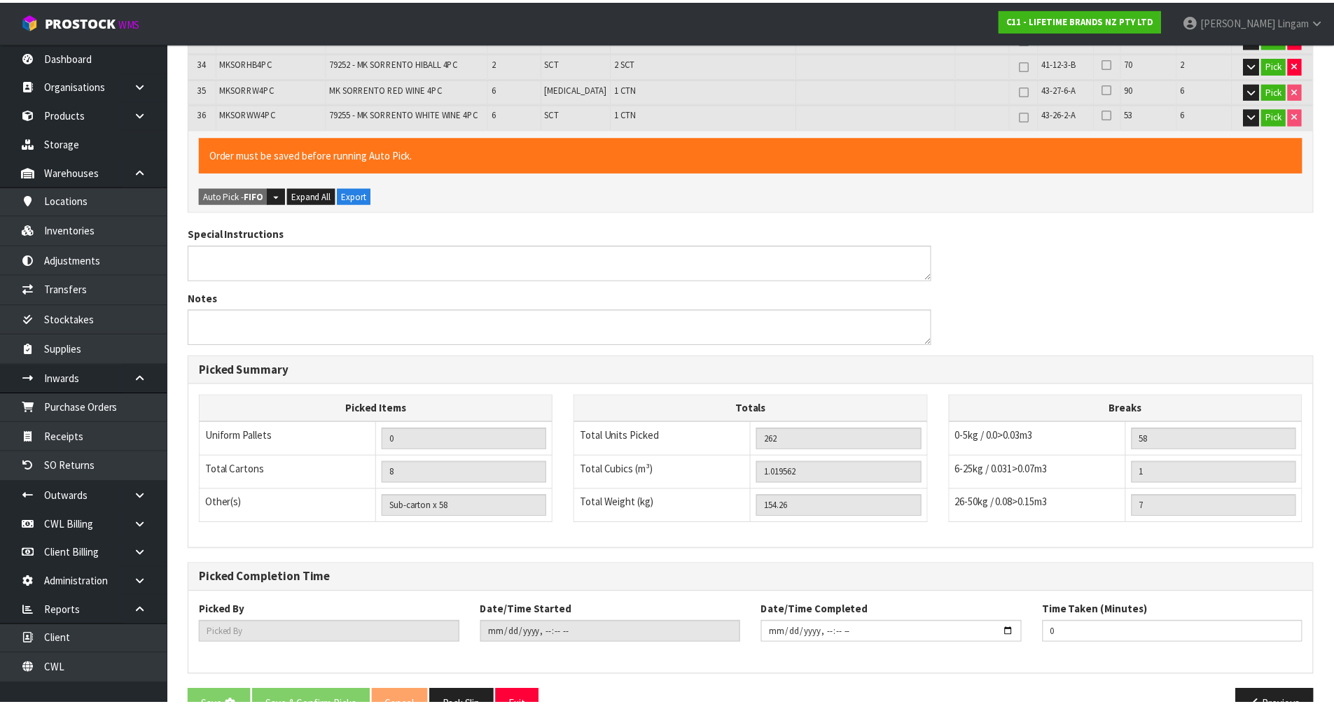
scroll to position [1284, 0]
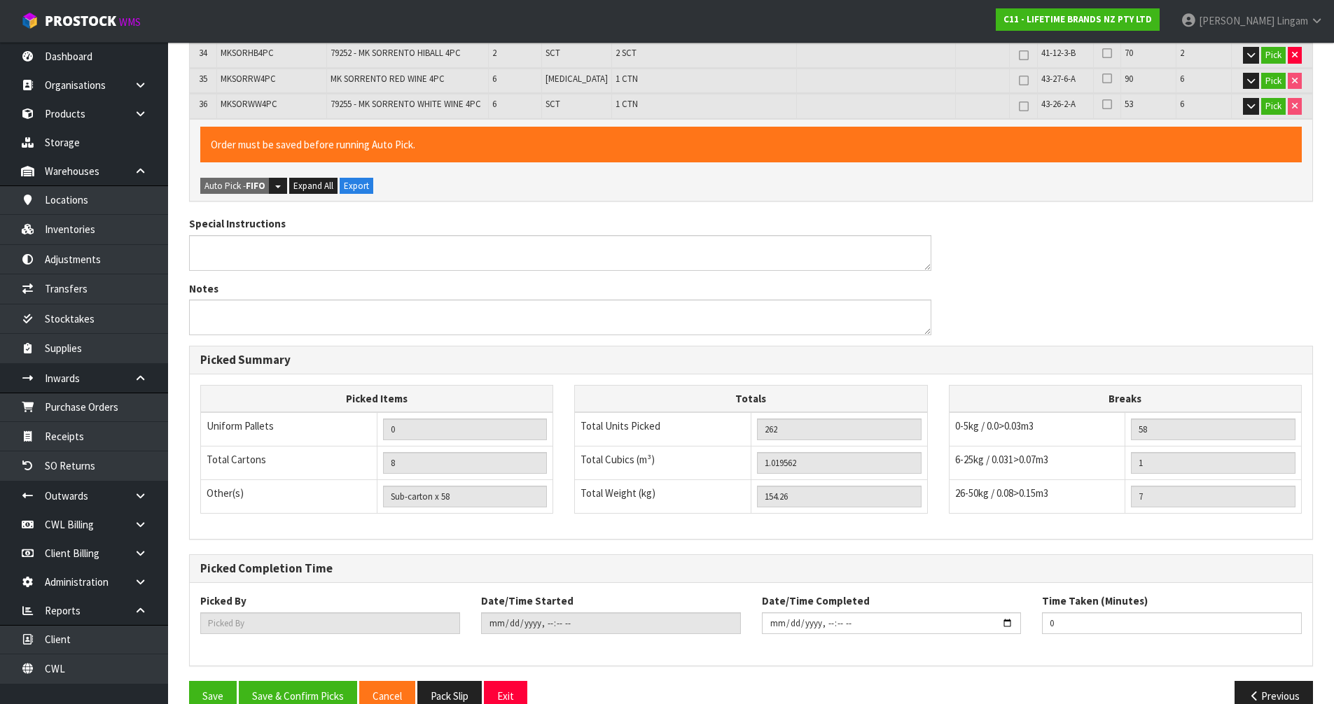
type input "[PERSON_NAME]"
type input "[DATE]T14:06:56"
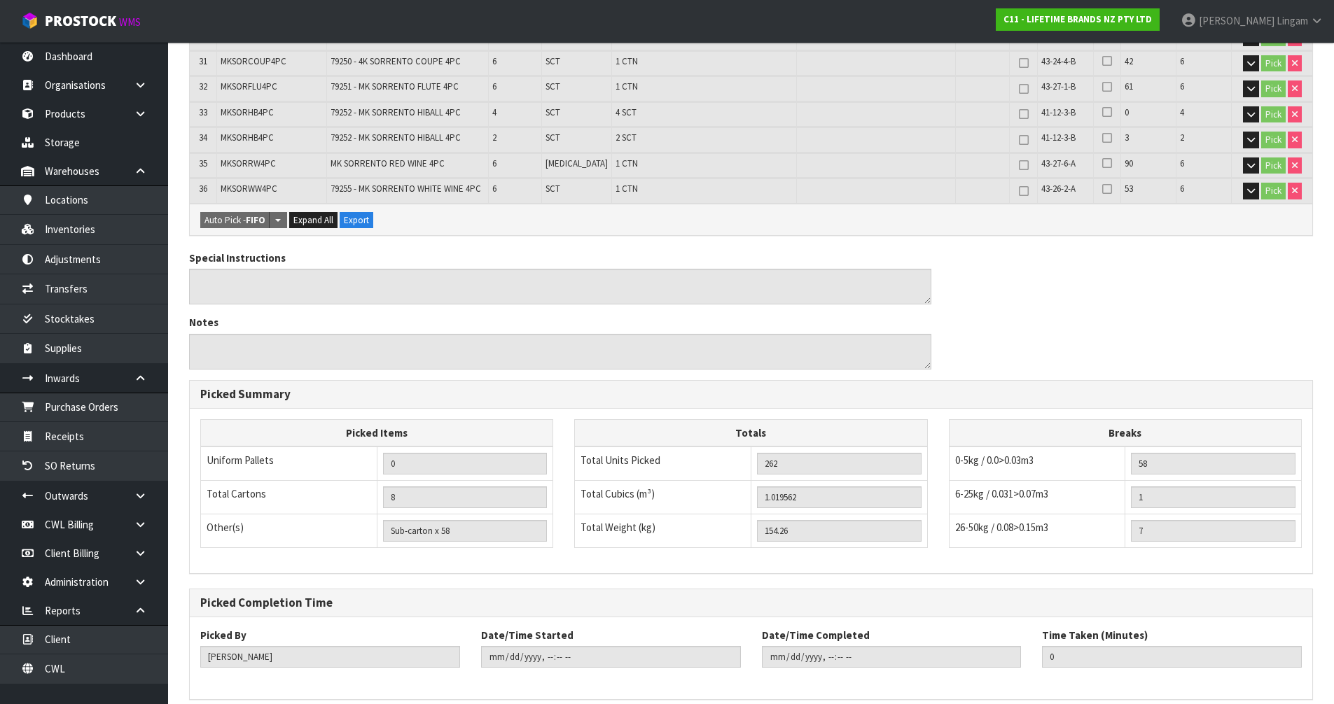
scroll to position [1233, 0]
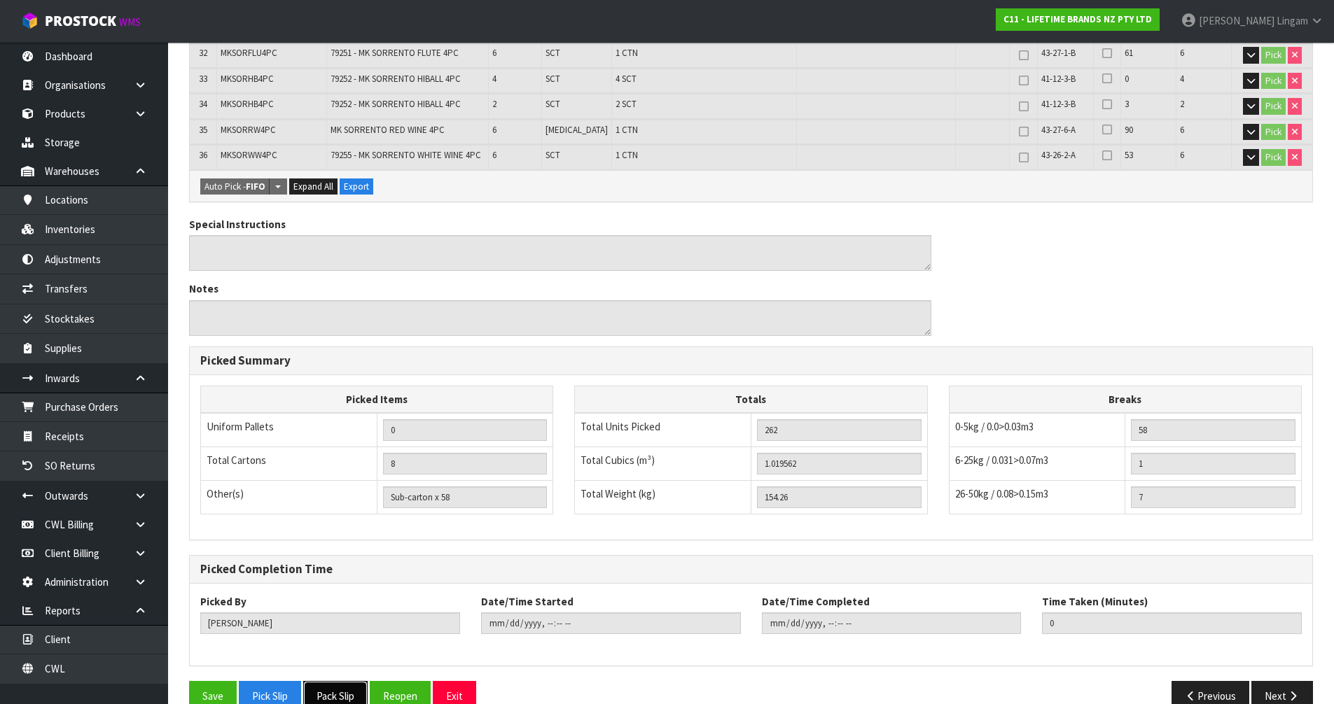
click at [347, 681] on button "Pack Slip" at bounding box center [335, 696] width 64 height 30
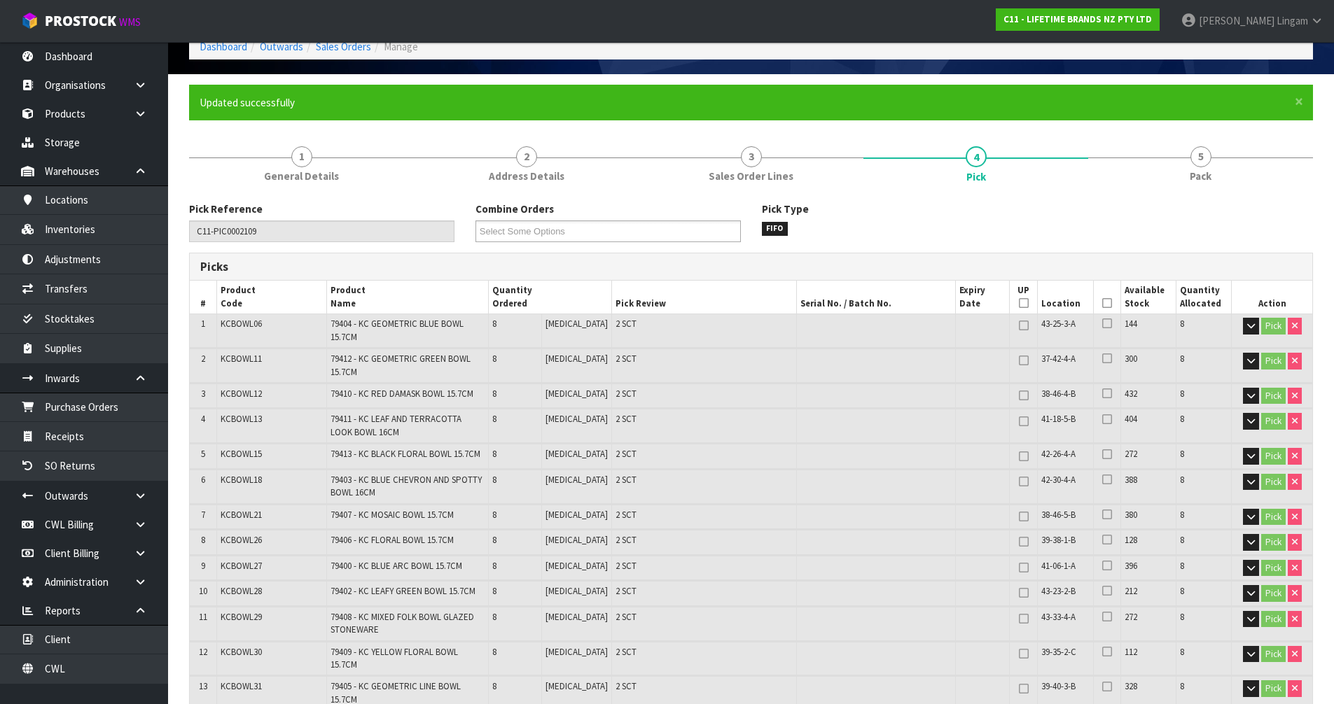
scroll to position [0, 0]
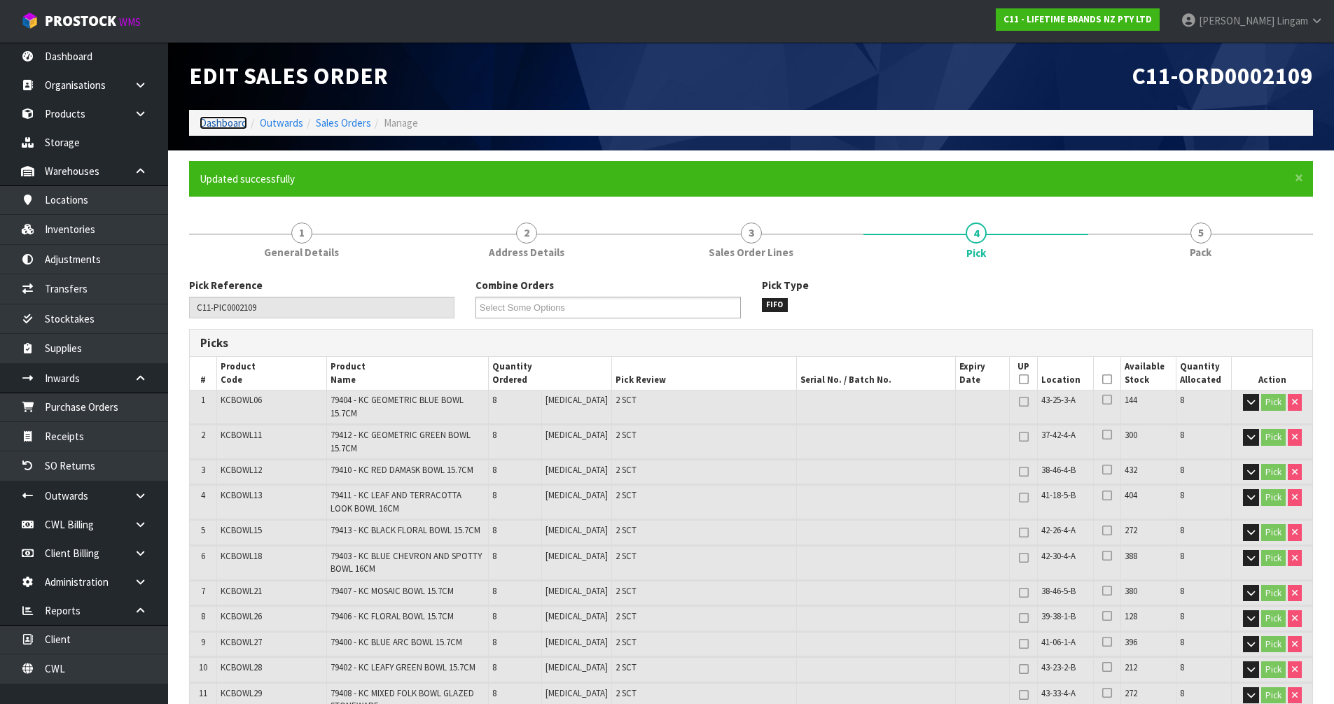
click at [227, 125] on link "Dashboard" at bounding box center [224, 122] width 48 height 13
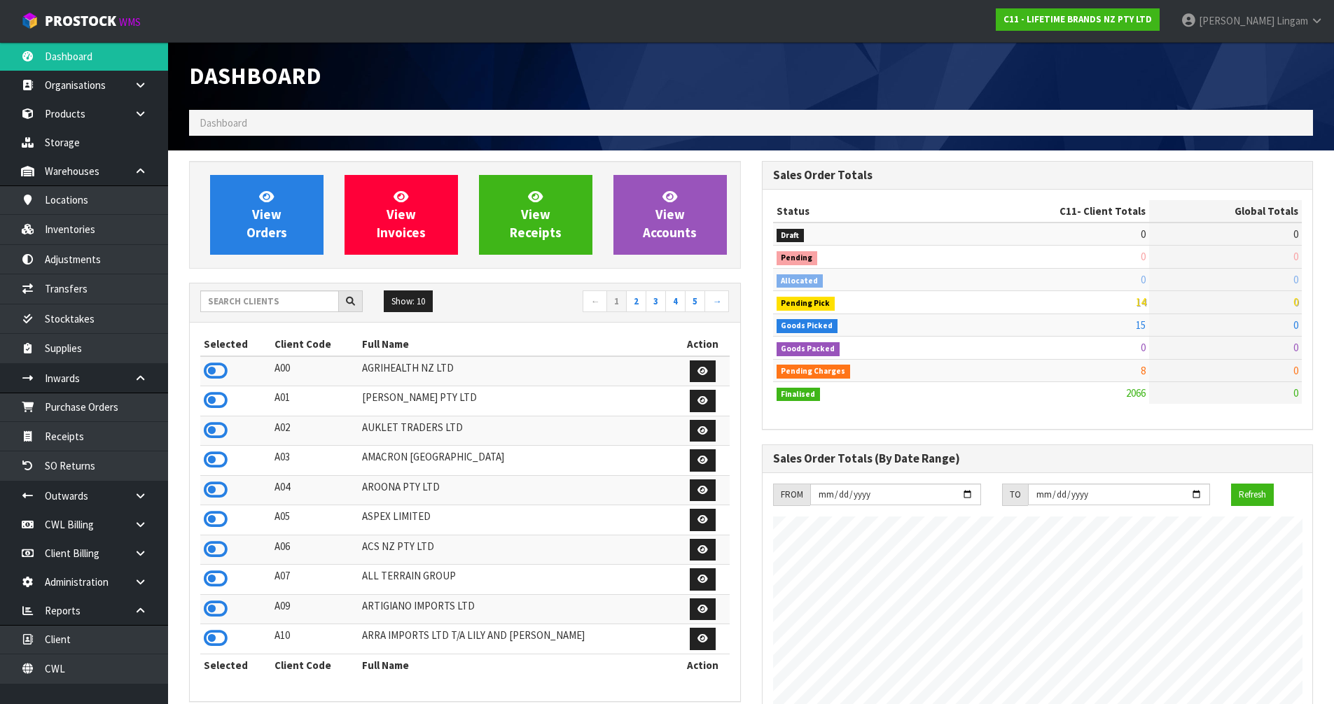
scroll to position [1061, 572]
click at [305, 301] on input "text" at bounding box center [269, 302] width 139 height 22
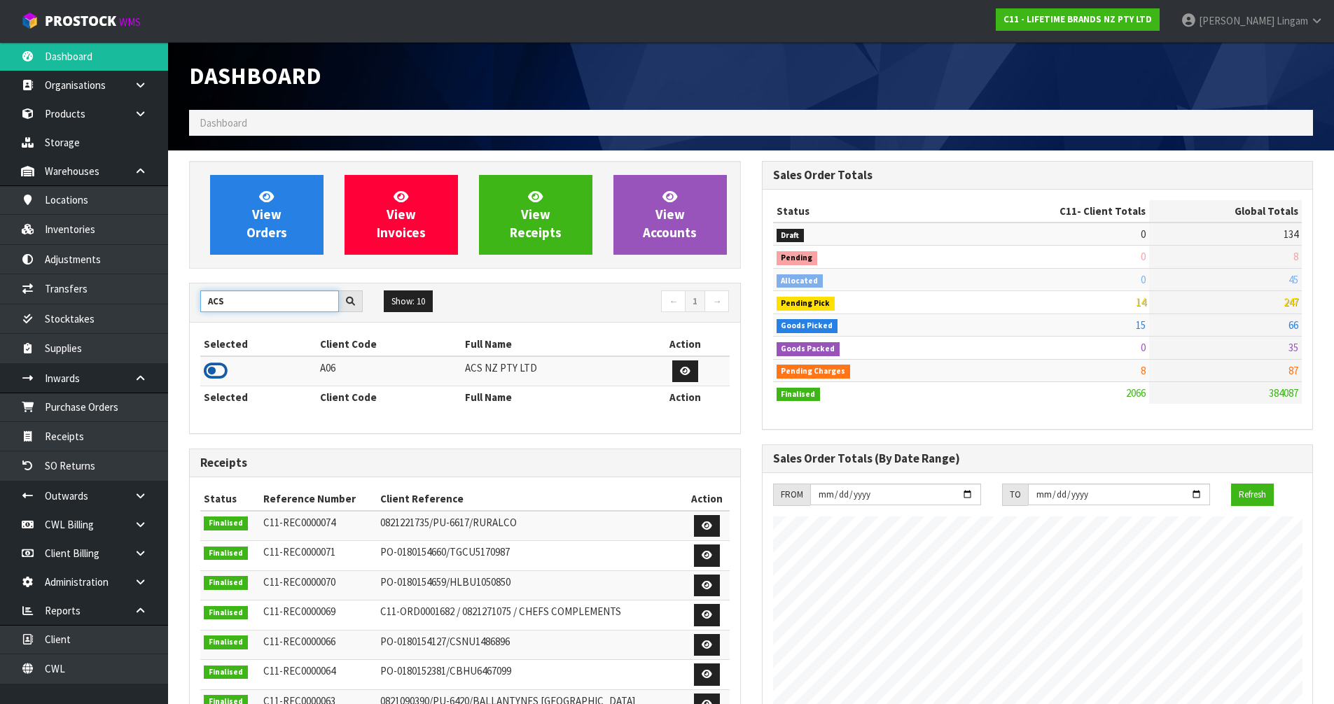
type input "ACS"
click at [212, 363] on icon at bounding box center [216, 371] width 24 height 21
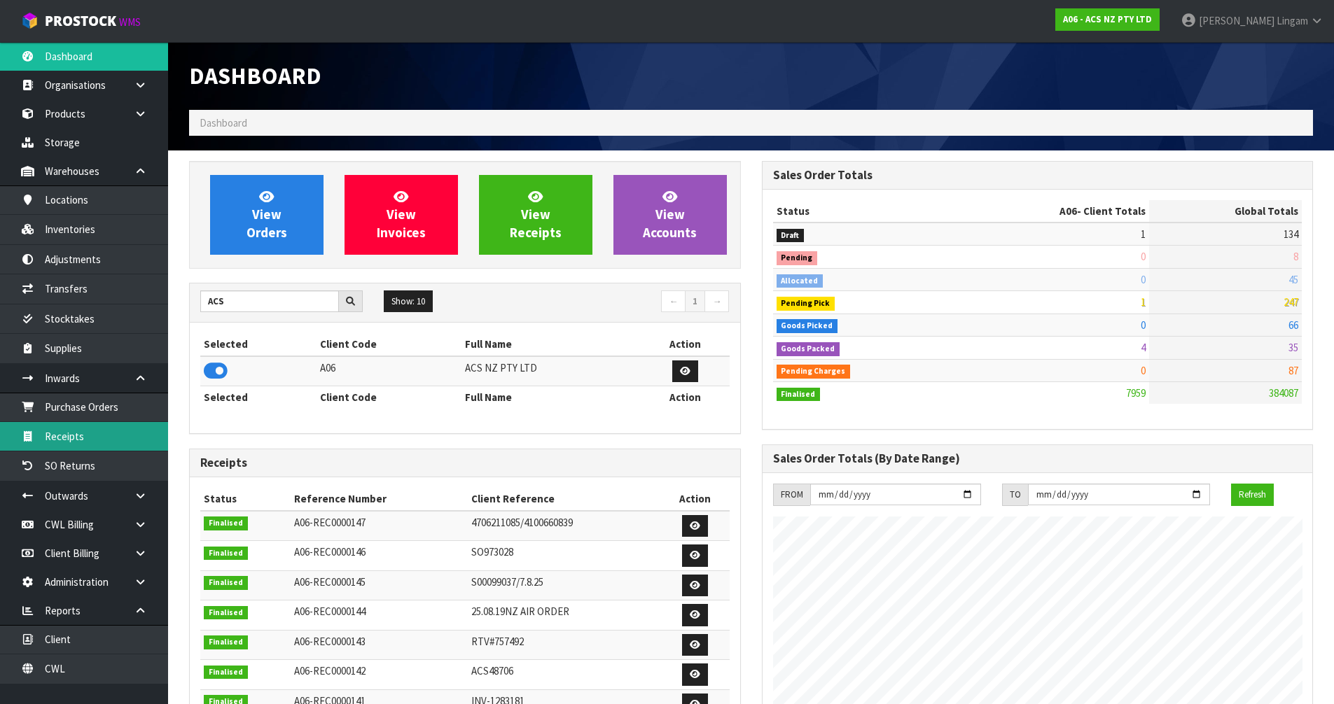
click at [90, 438] on link "Receipts" at bounding box center [84, 436] width 168 height 29
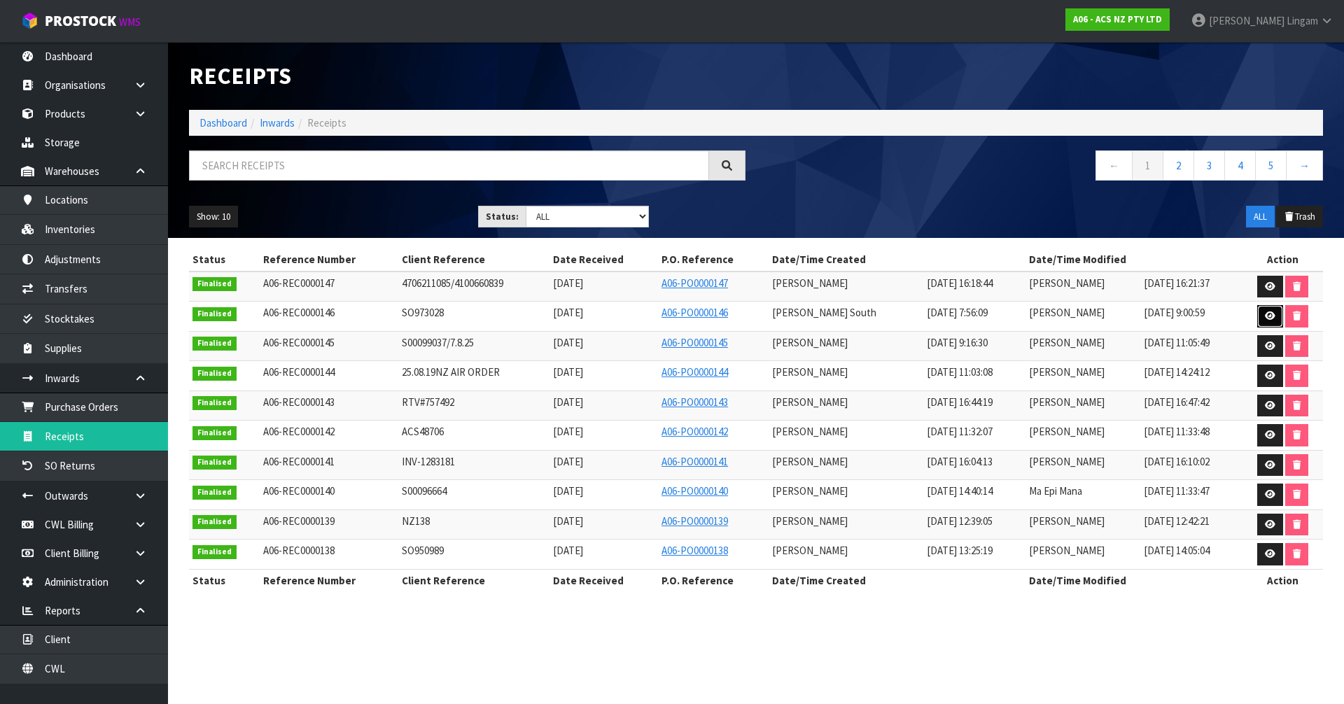
click at [1274, 313] on icon at bounding box center [1270, 316] width 11 height 9
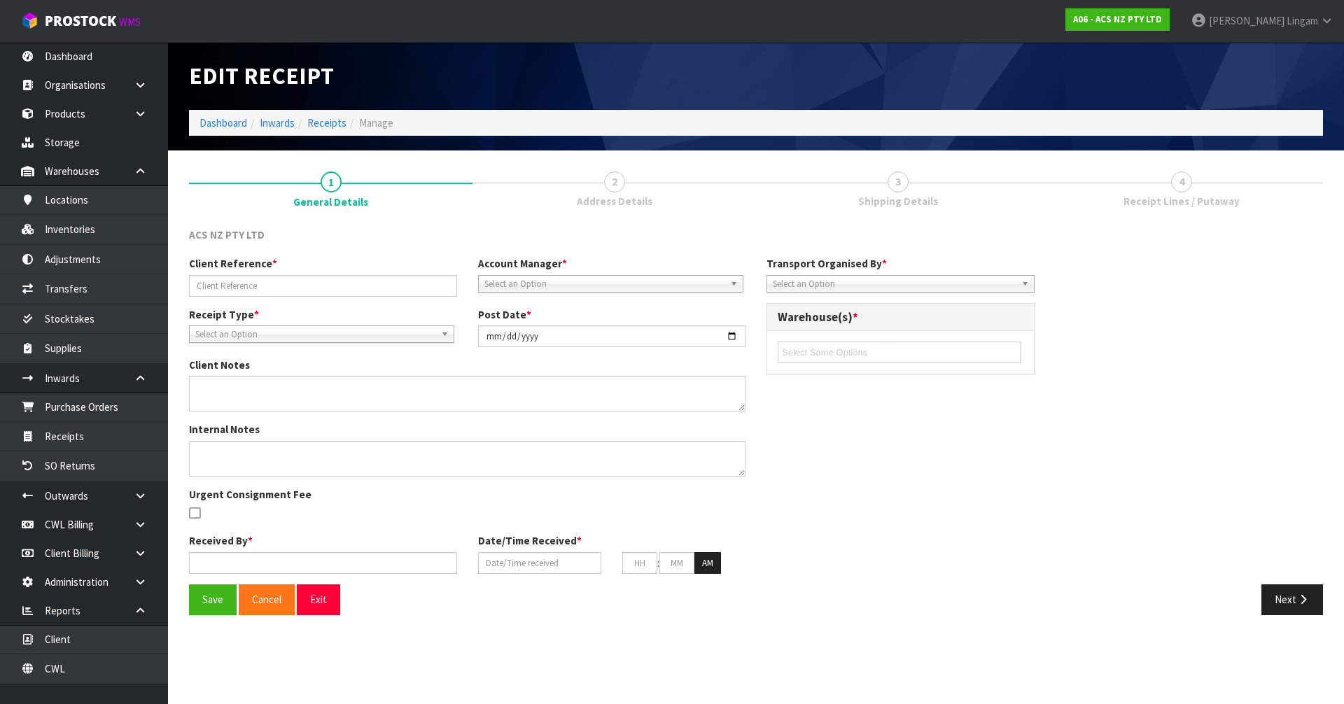
type input "SO973028"
type input "[DATE]"
type input "[PERSON_NAME] South"
type input "[DATE]"
type input "12"
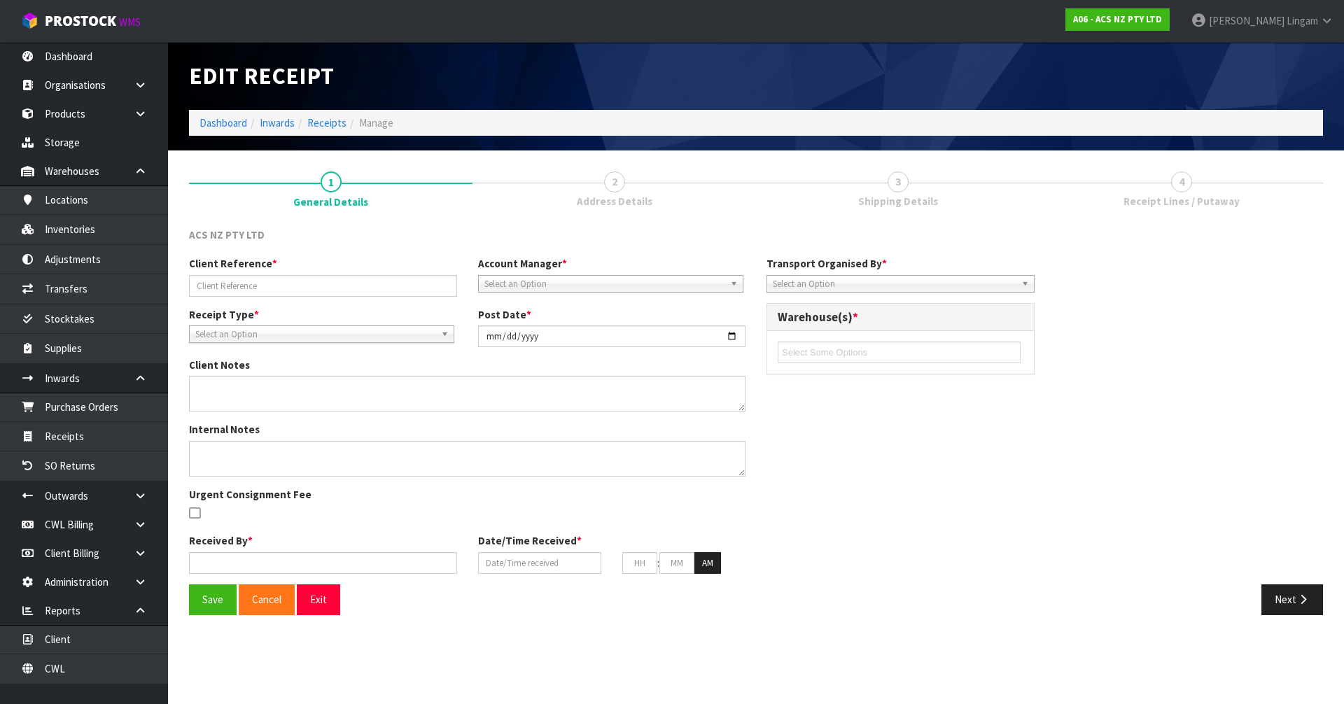
type input "30"
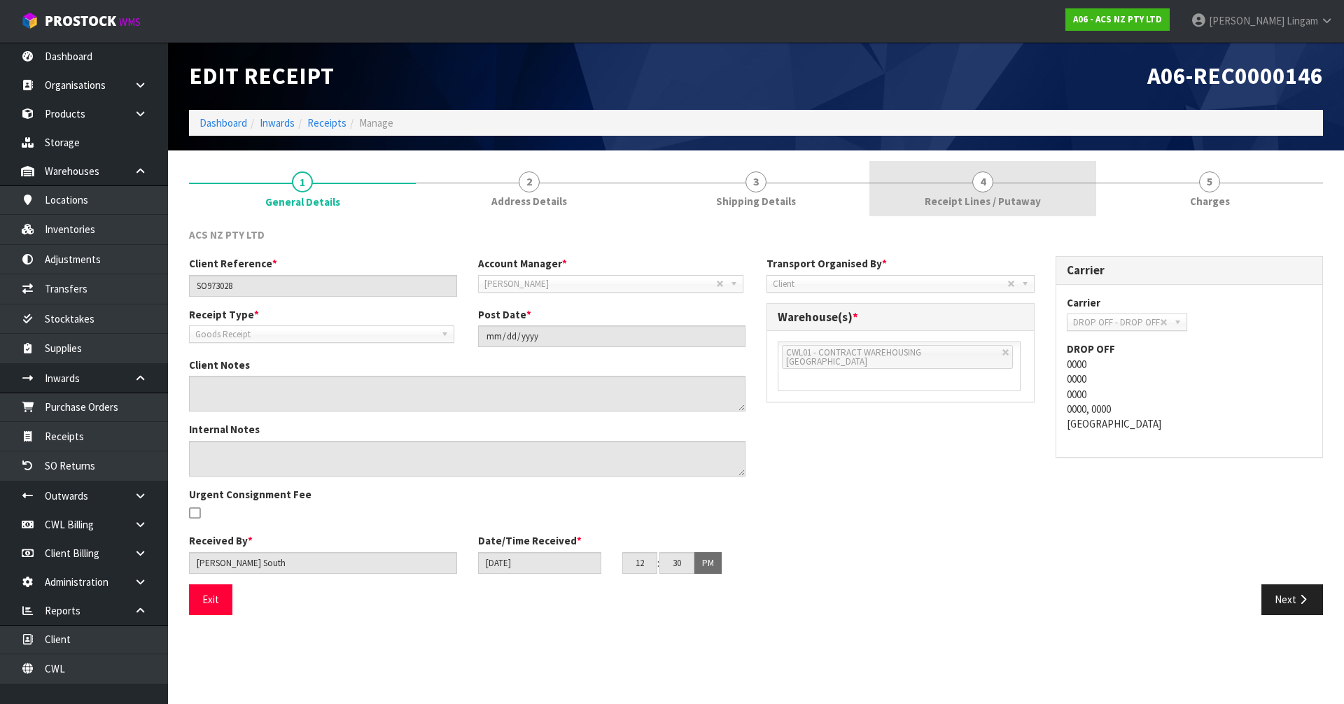
click at [966, 181] on link "4 Receipt Lines / Putaway" at bounding box center [982, 188] width 227 height 55
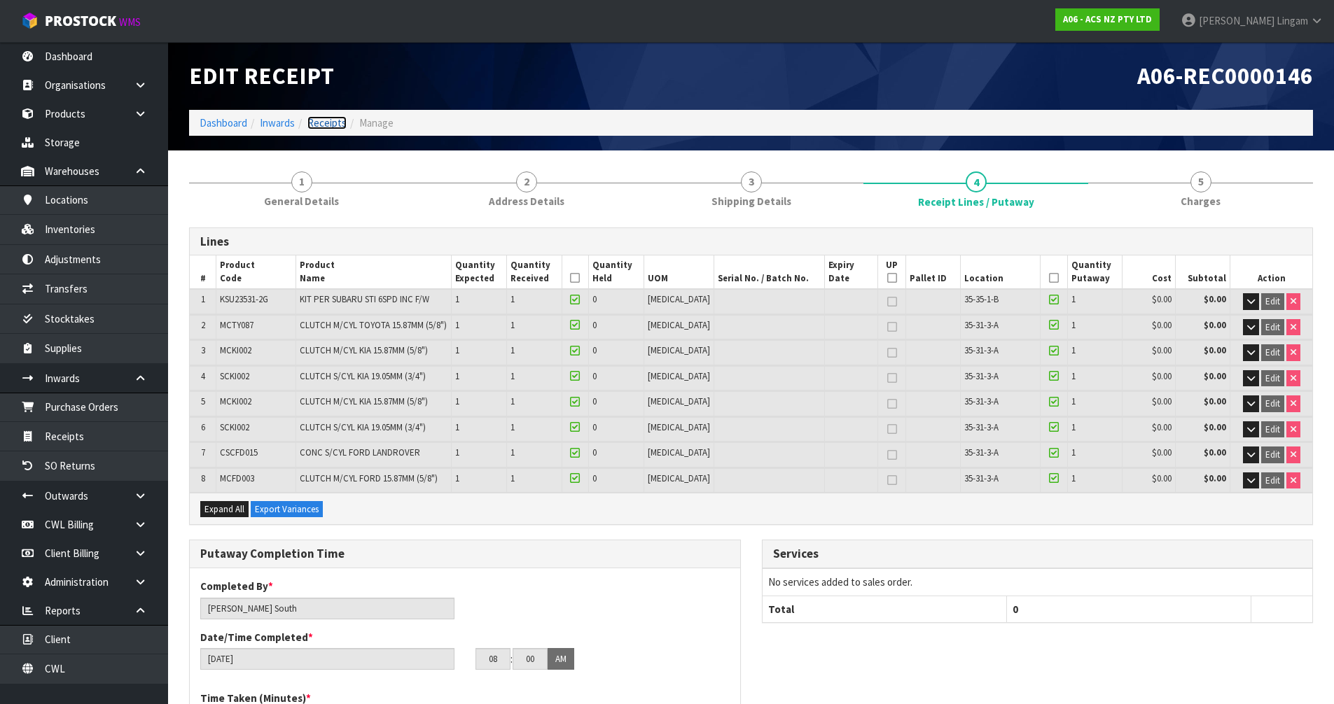
click at [332, 126] on link "Receipts" at bounding box center [326, 122] width 39 height 13
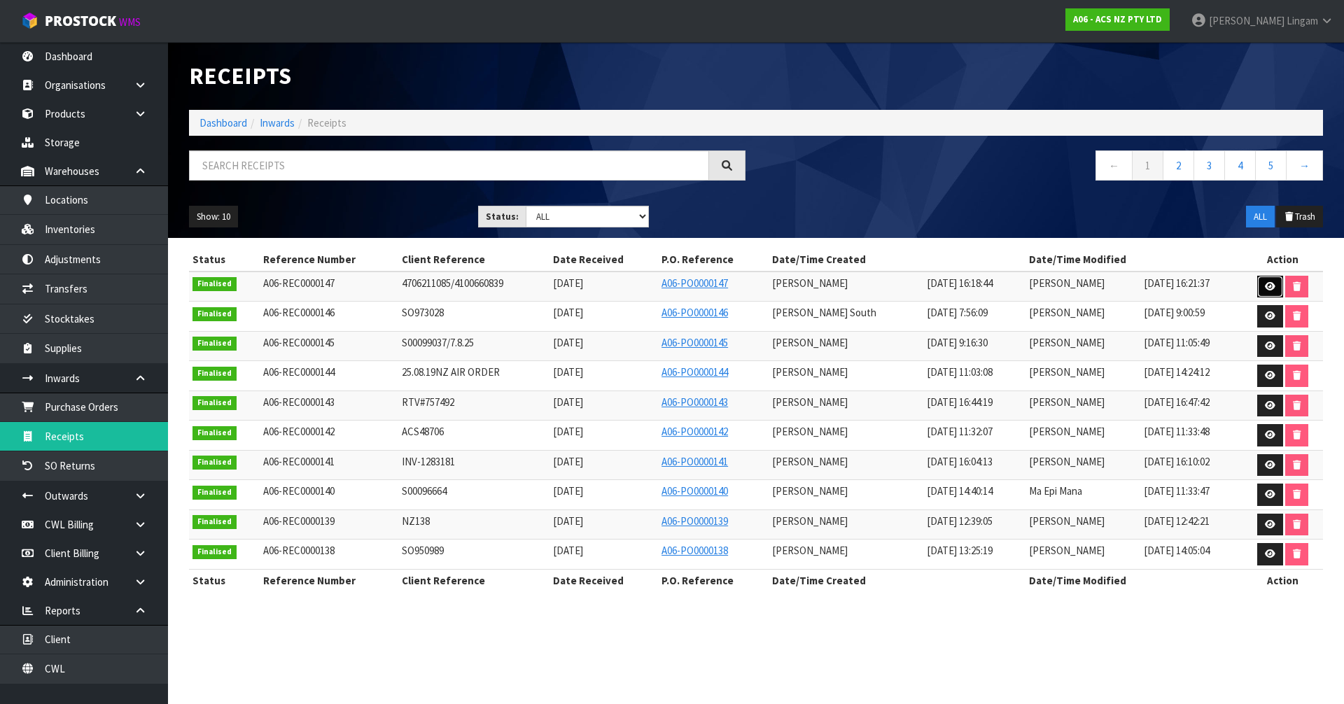
click at [1262, 285] on link at bounding box center [1270, 287] width 26 height 22
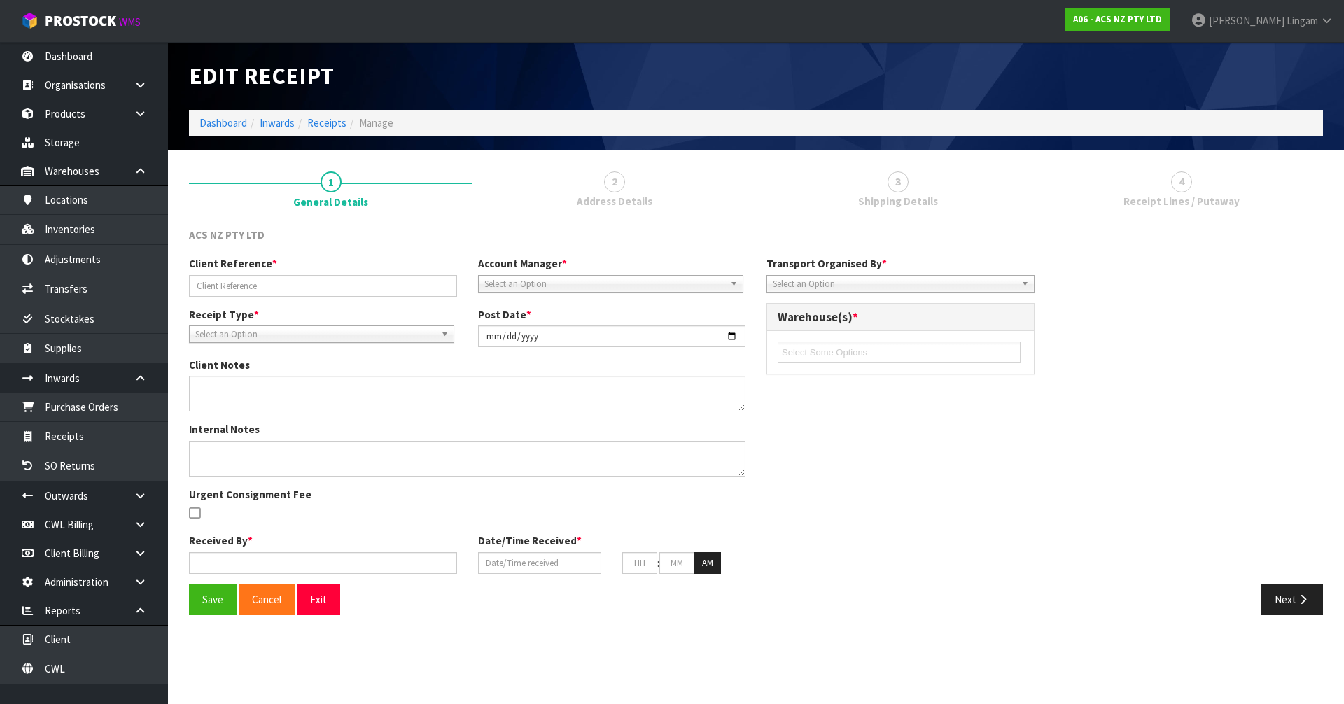
type input "4706211085/4100660839"
type input "[DATE]"
type input "[PERSON_NAME]"
type input "[DATE]"
type input "04"
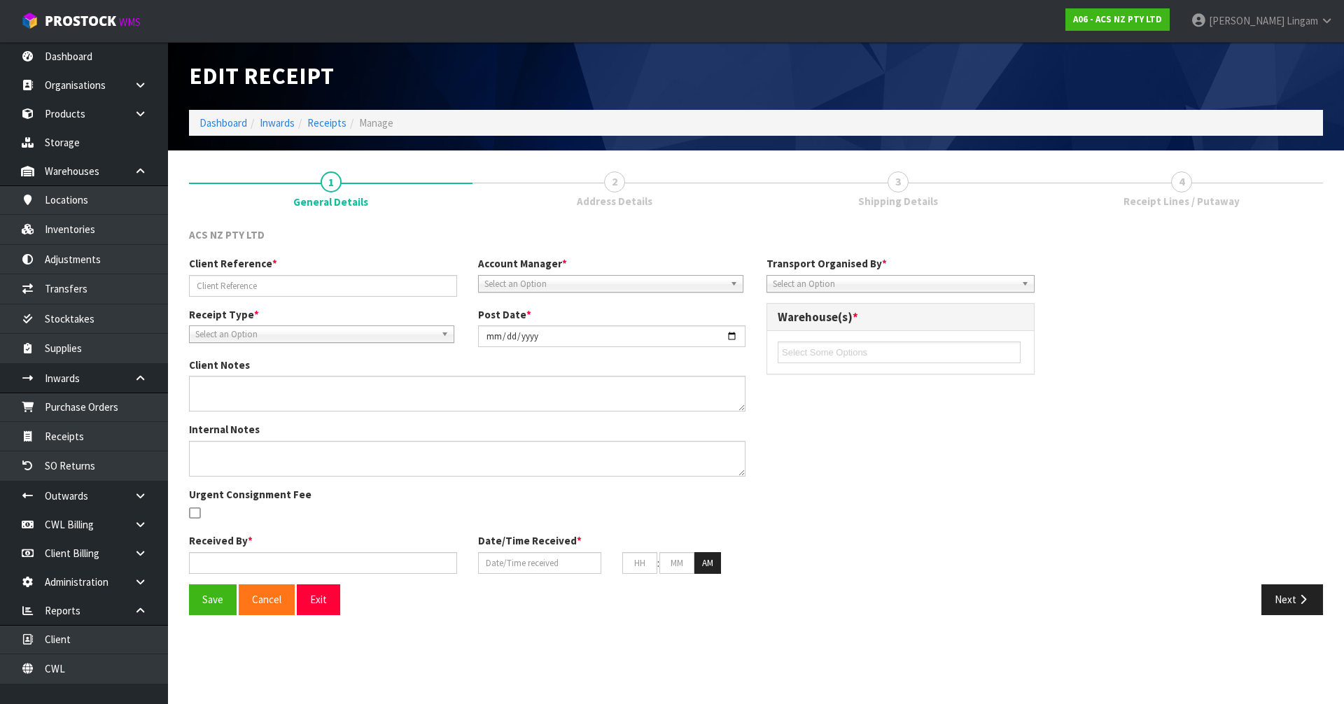
type input "18"
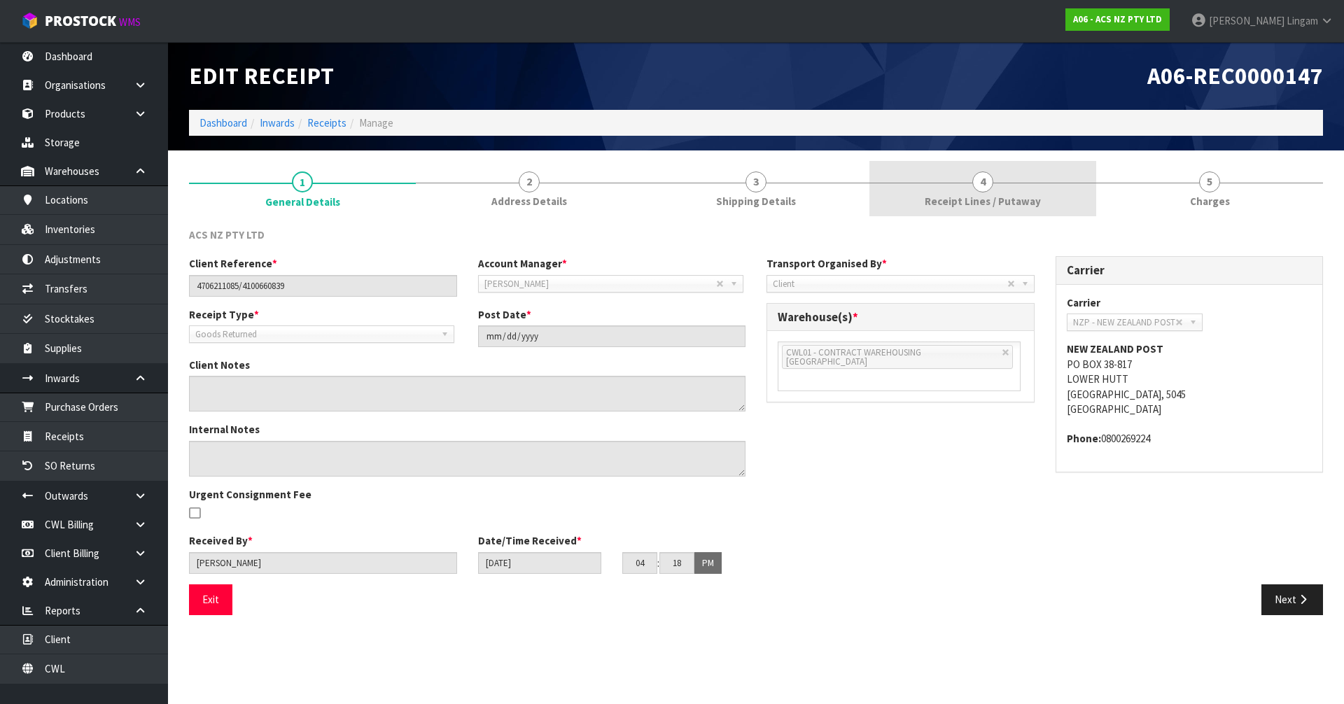
click at [1023, 198] on span "Receipt Lines / Putaway" at bounding box center [983, 201] width 116 height 15
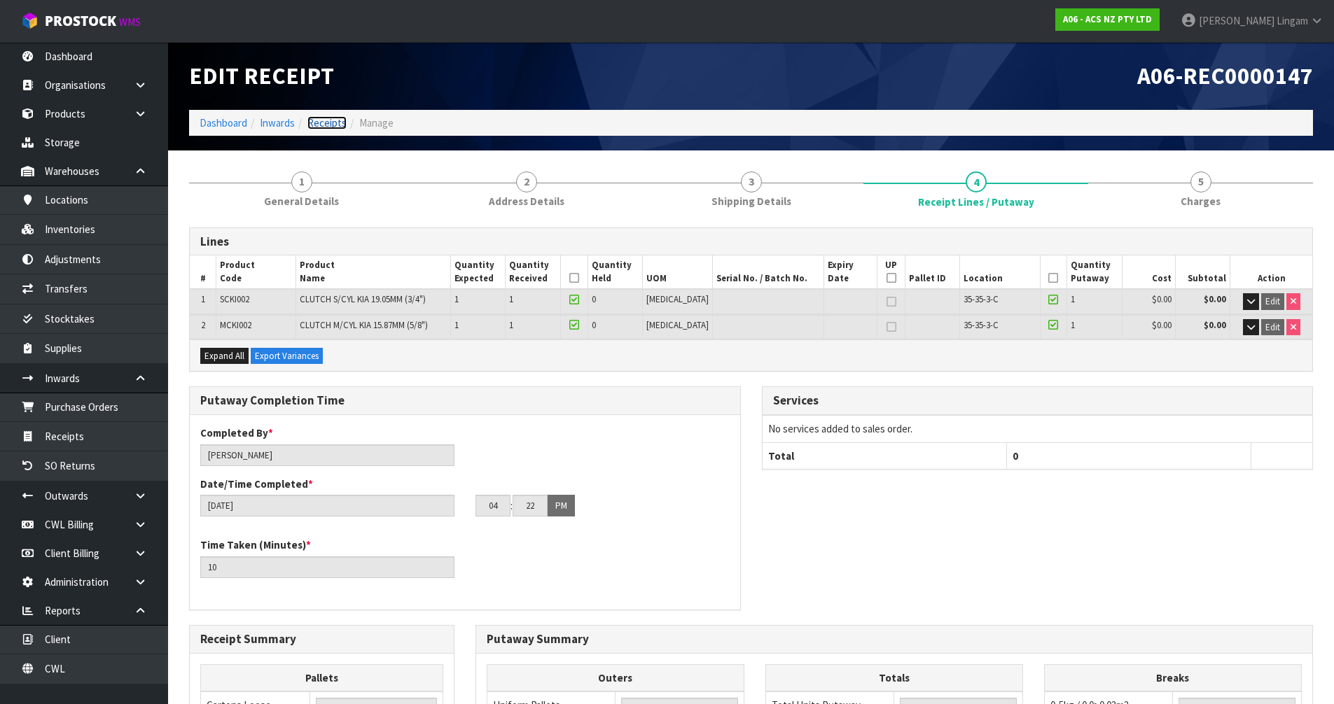
click at [315, 121] on link "Receipts" at bounding box center [326, 122] width 39 height 13
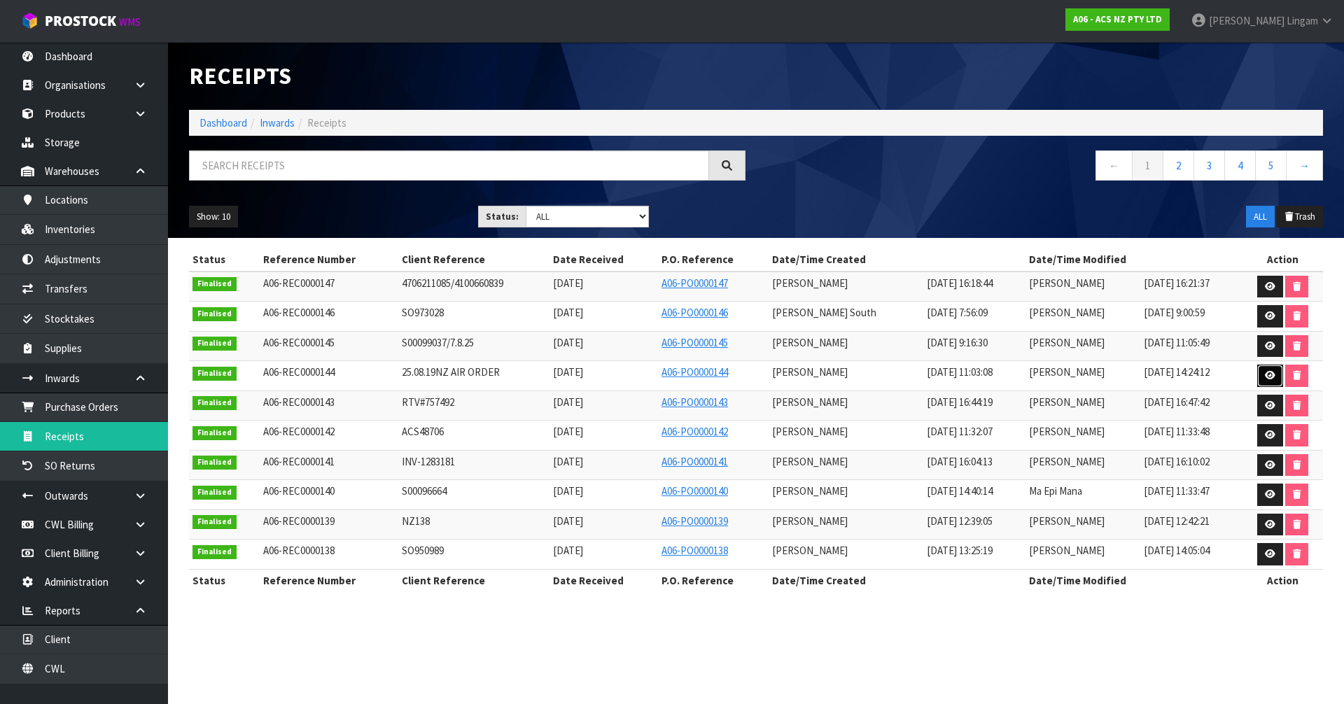
click at [1269, 371] on icon at bounding box center [1270, 375] width 11 height 9
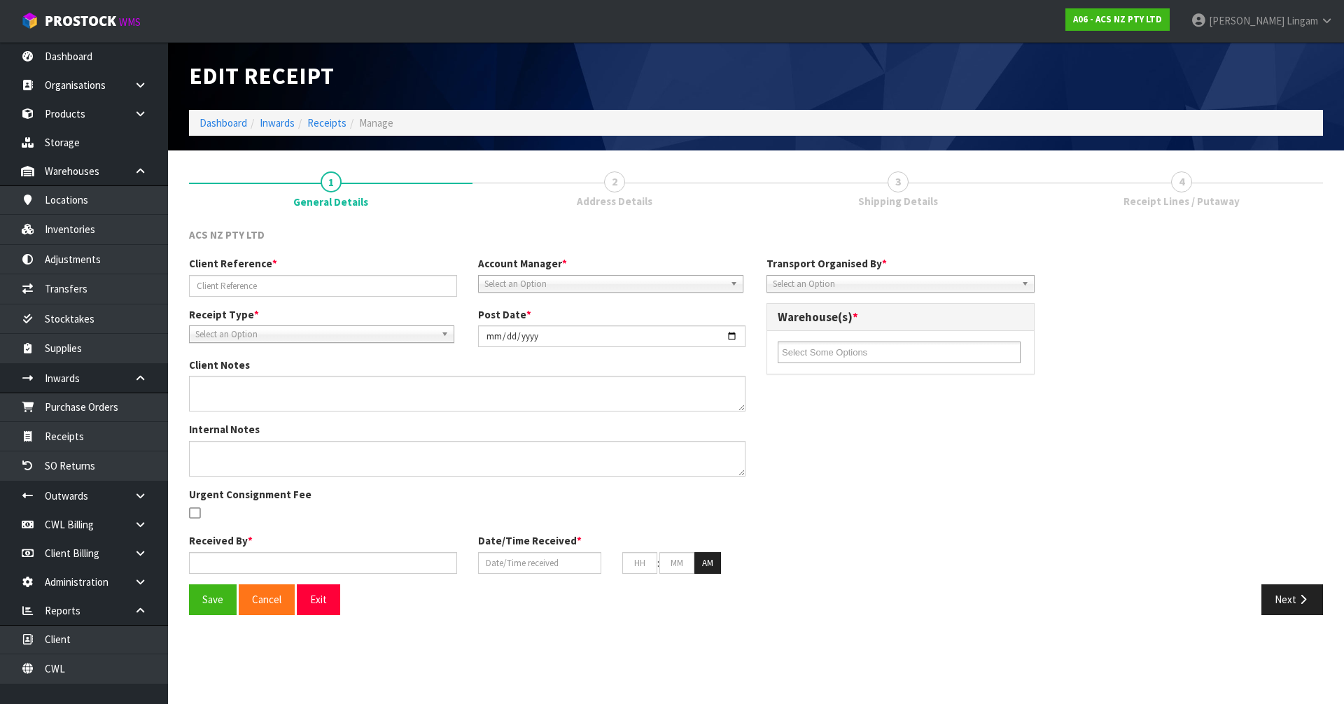
type input "25.08.19NZ AIR ORDER"
type input "[DATE]"
type input "[PERSON_NAME]"
type input "[DATE]"
type input "11"
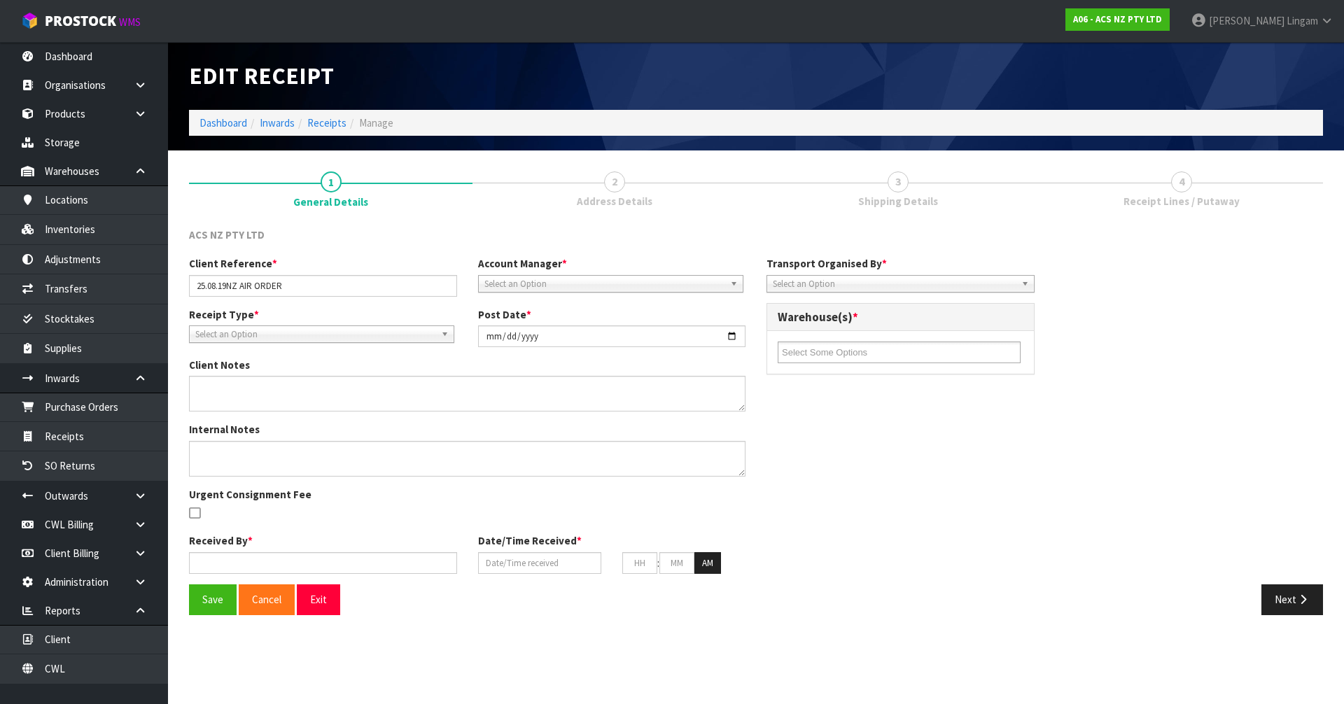
type input "03"
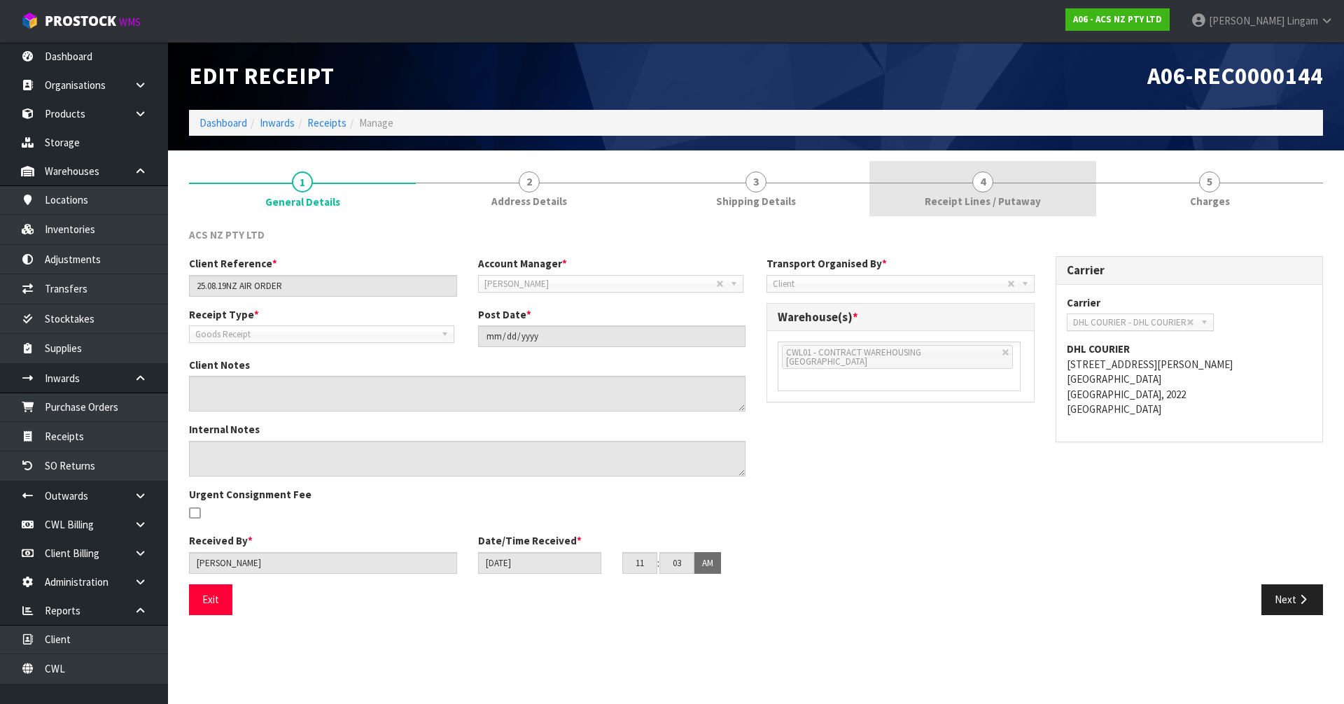
click at [1018, 199] on span "Receipt Lines / Putaway" at bounding box center [983, 201] width 116 height 15
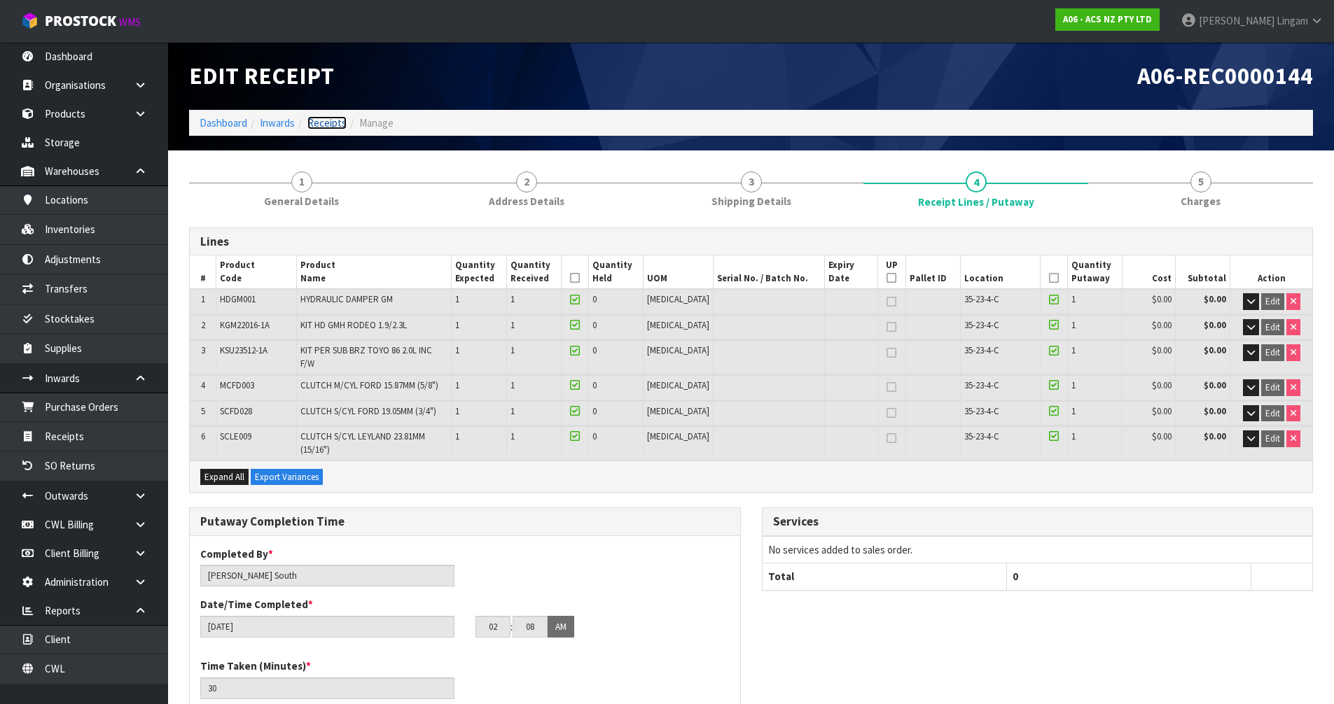
click at [333, 123] on link "Receipts" at bounding box center [326, 122] width 39 height 13
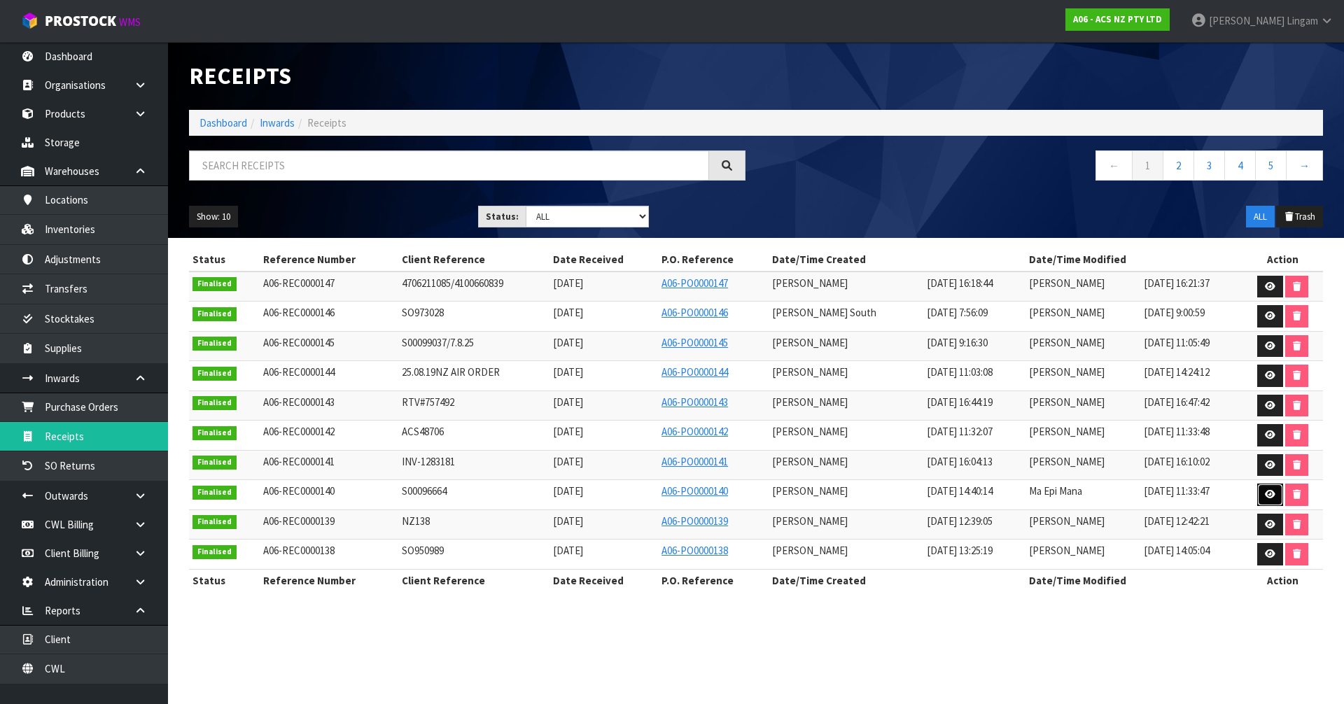
click at [1265, 491] on icon at bounding box center [1270, 494] width 11 height 9
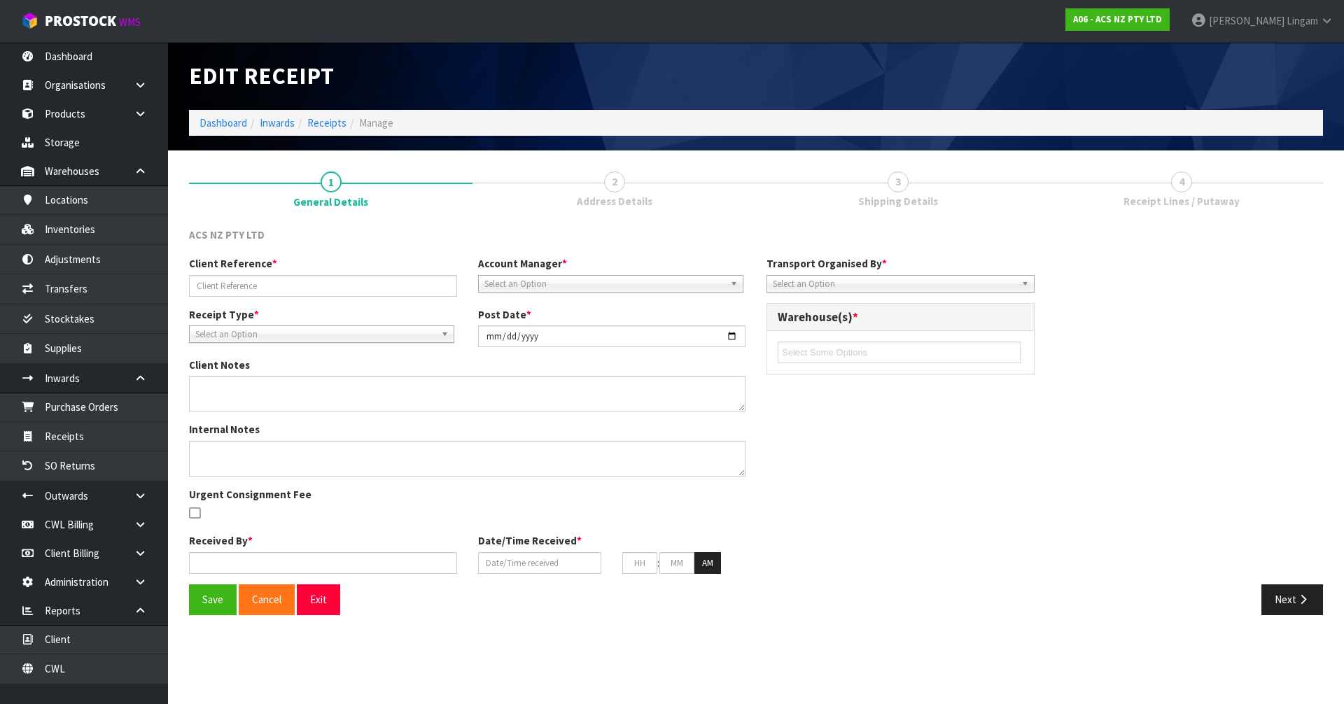
type input "S00096664"
type input "[DATE]"
type textarea "VARIANCES BELOW ATFKTY25-10, EXPECTED QTY: 2 UNITS, RECEIVED QTY: 1 UNIT, VARIA…"
type textarea "MEASUEMENTS BY [PERSON_NAME] AND KRISHNA VARIANCES BELOW ATFKTY25-10, EXPECTED …"
type input "[PERSON_NAME]"
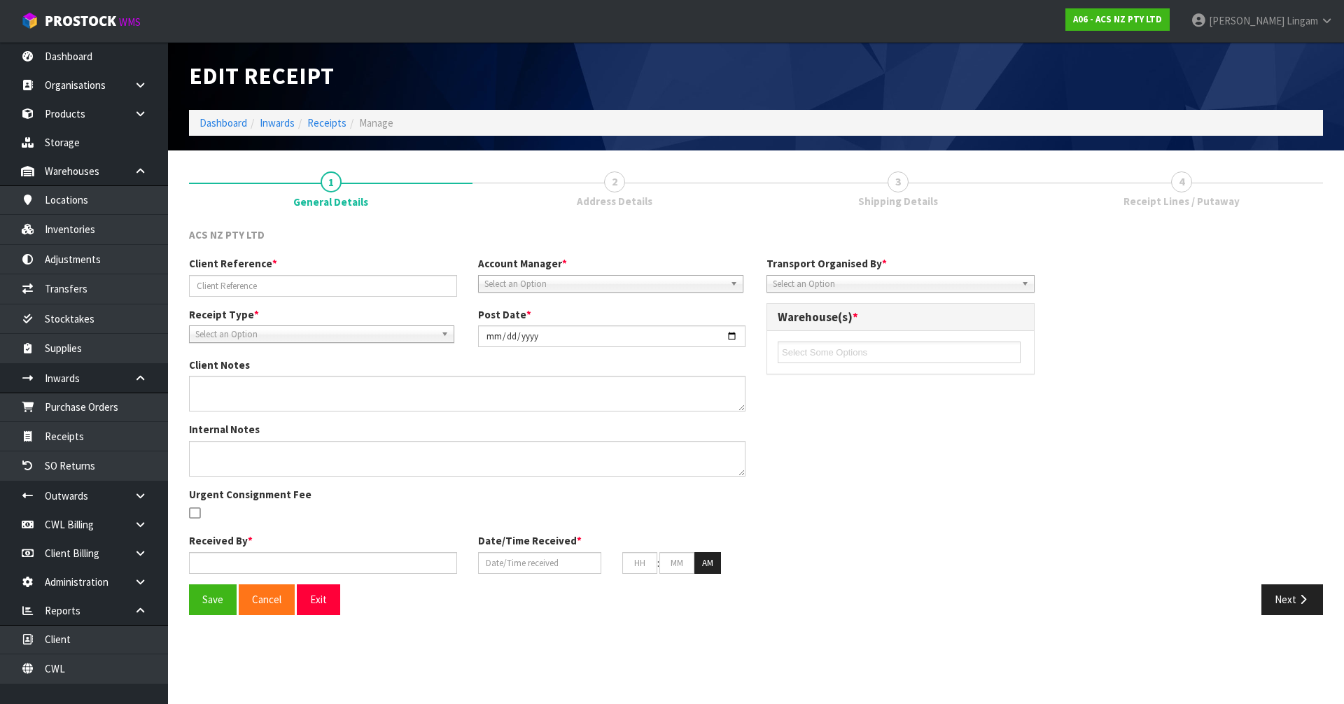
type input "[DATE]"
type input "02"
type input "40"
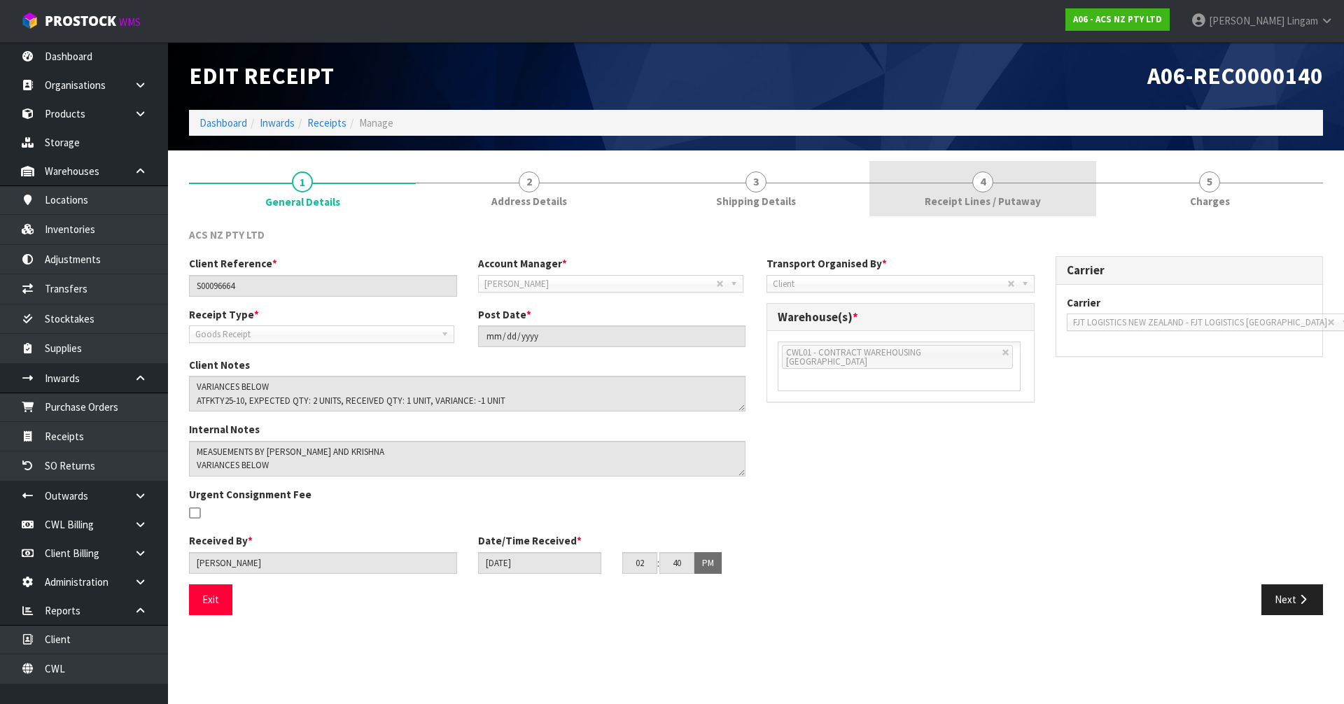
click at [1024, 202] on span "Receipt Lines / Putaway" at bounding box center [983, 201] width 116 height 15
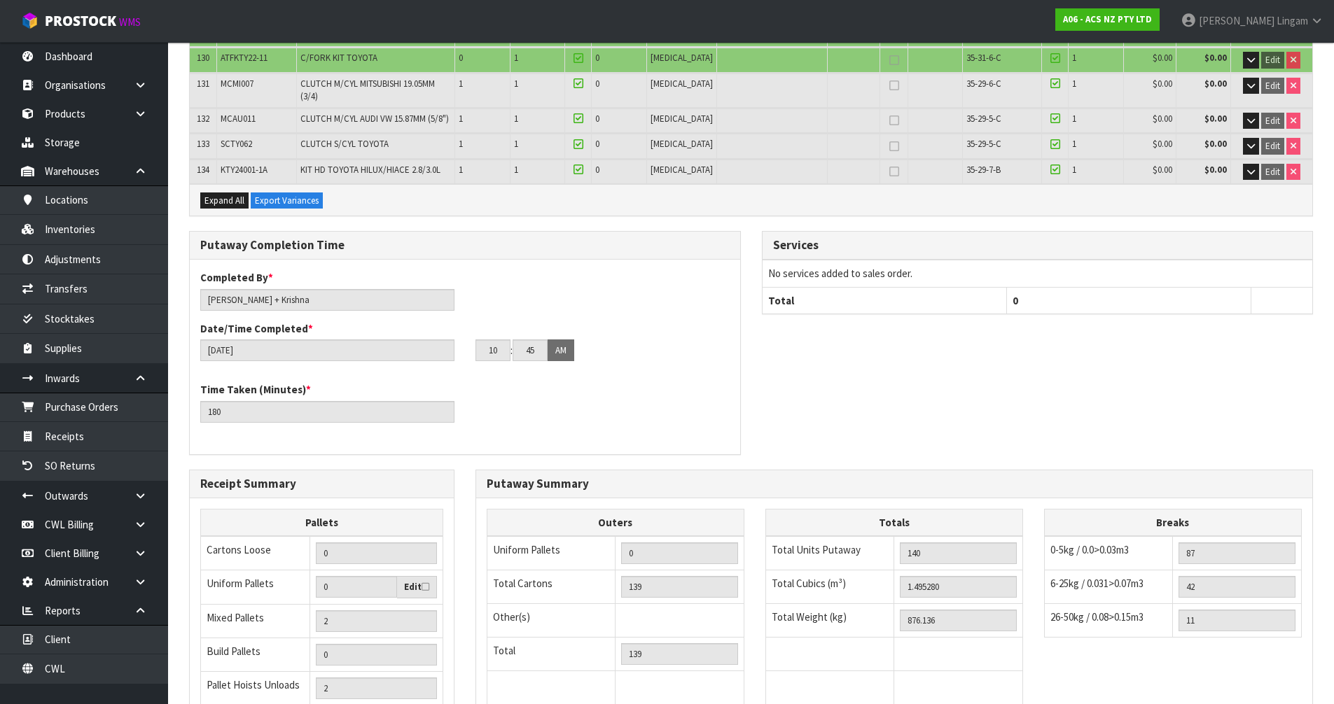
scroll to position [3333, 0]
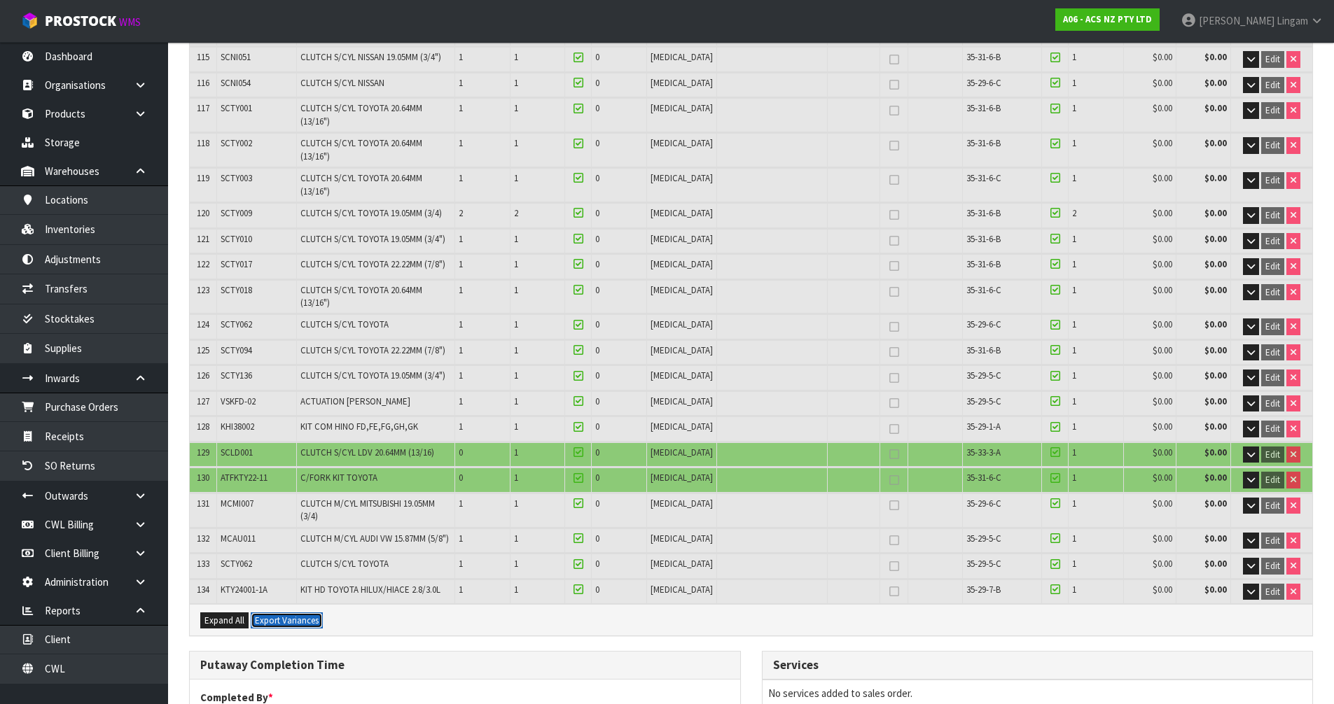
click at [288, 613] on button "Export Variances" at bounding box center [287, 621] width 72 height 17
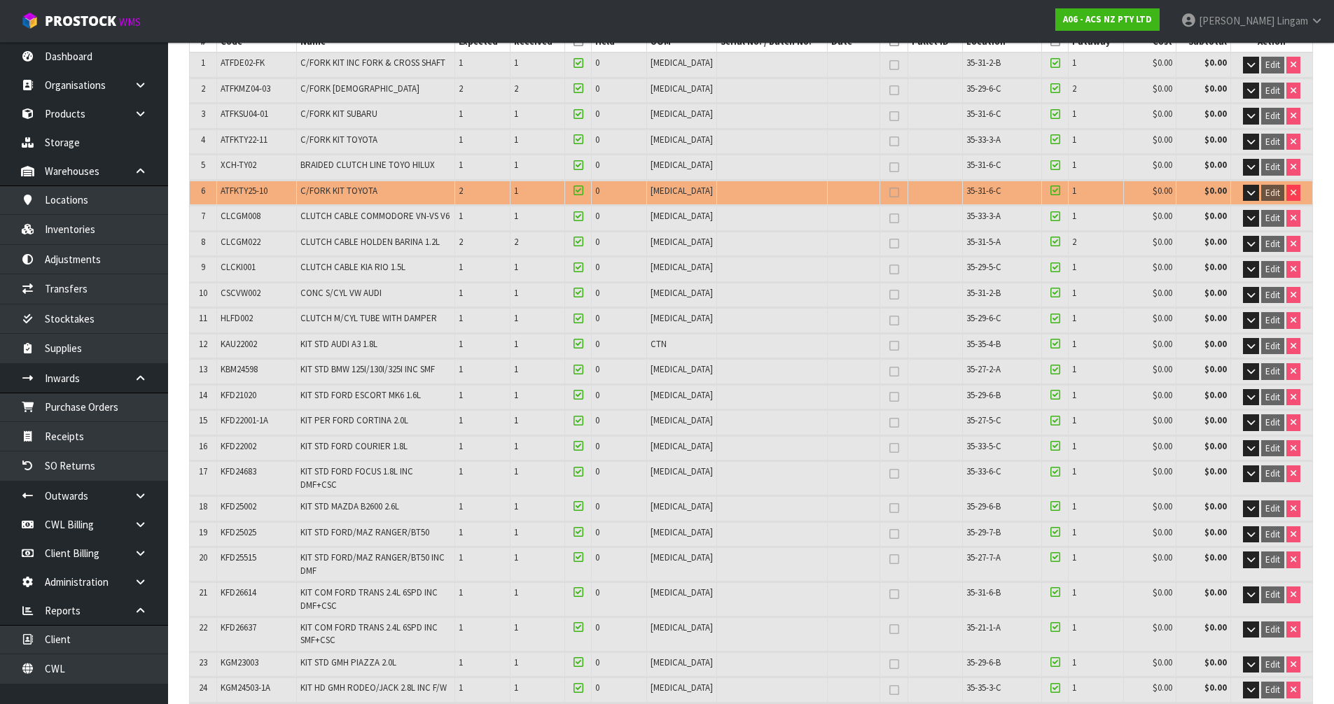
scroll to position [0, 0]
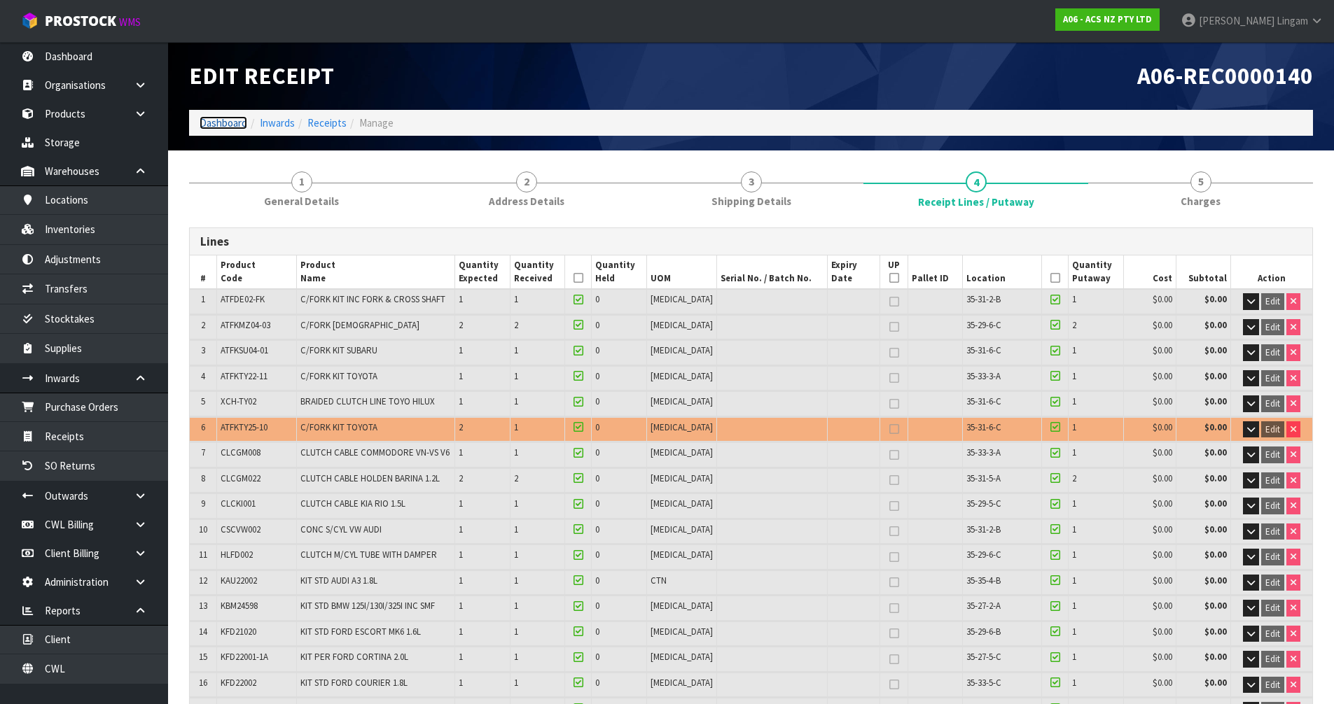
click at [230, 125] on link "Dashboard" at bounding box center [224, 122] width 48 height 13
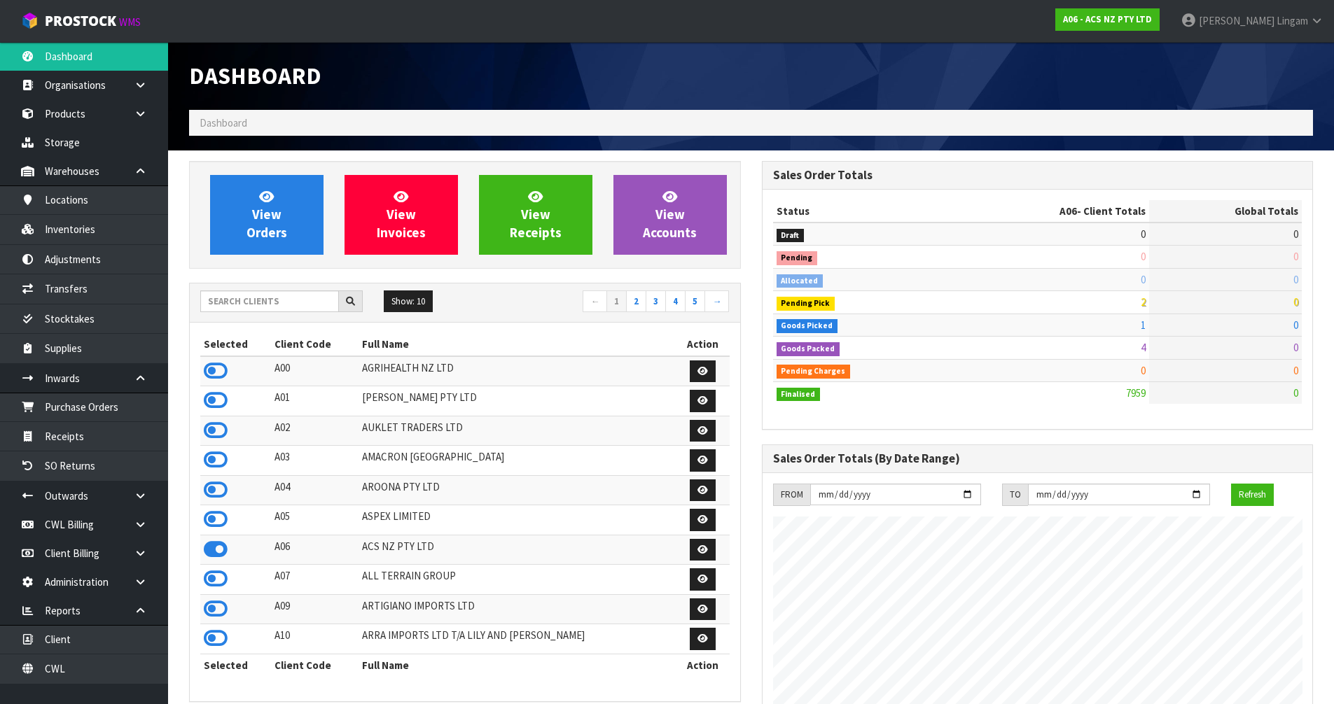
scroll to position [1061, 572]
click at [306, 303] on input "text" at bounding box center [269, 302] width 139 height 22
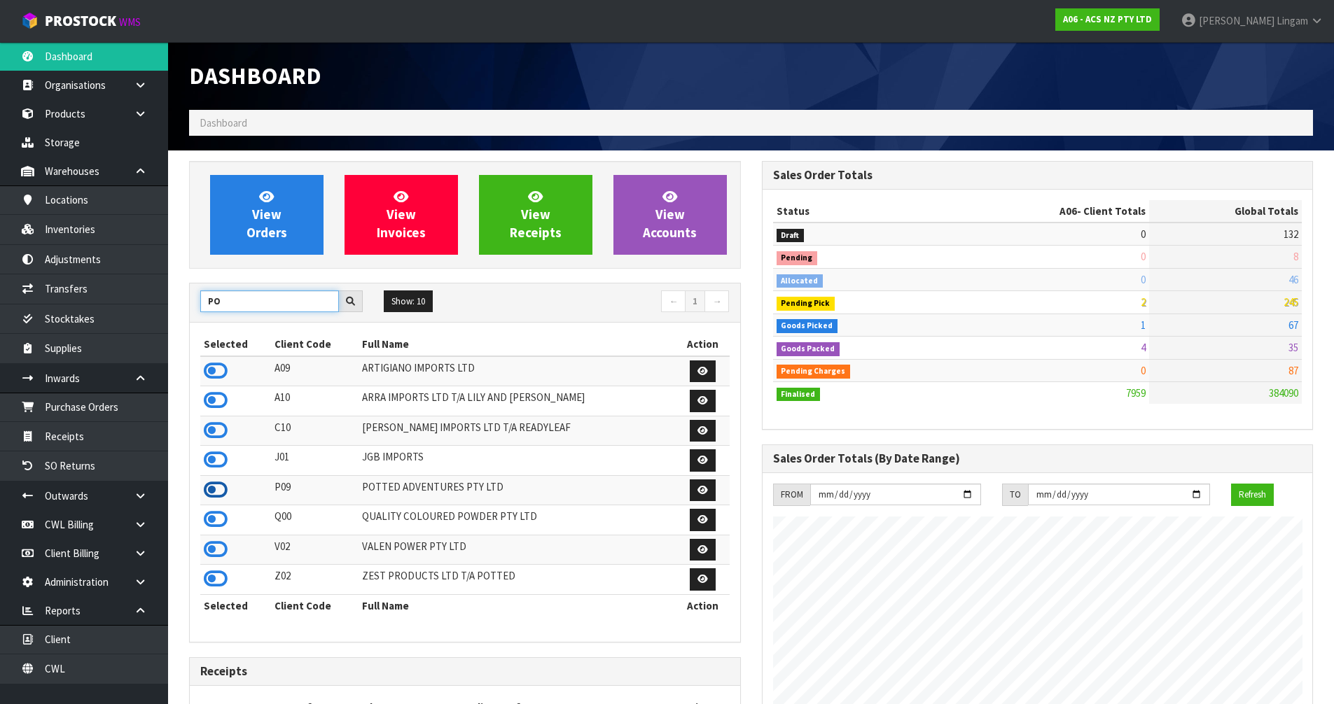
type input "PO"
click at [213, 491] on icon at bounding box center [216, 490] width 24 height 21
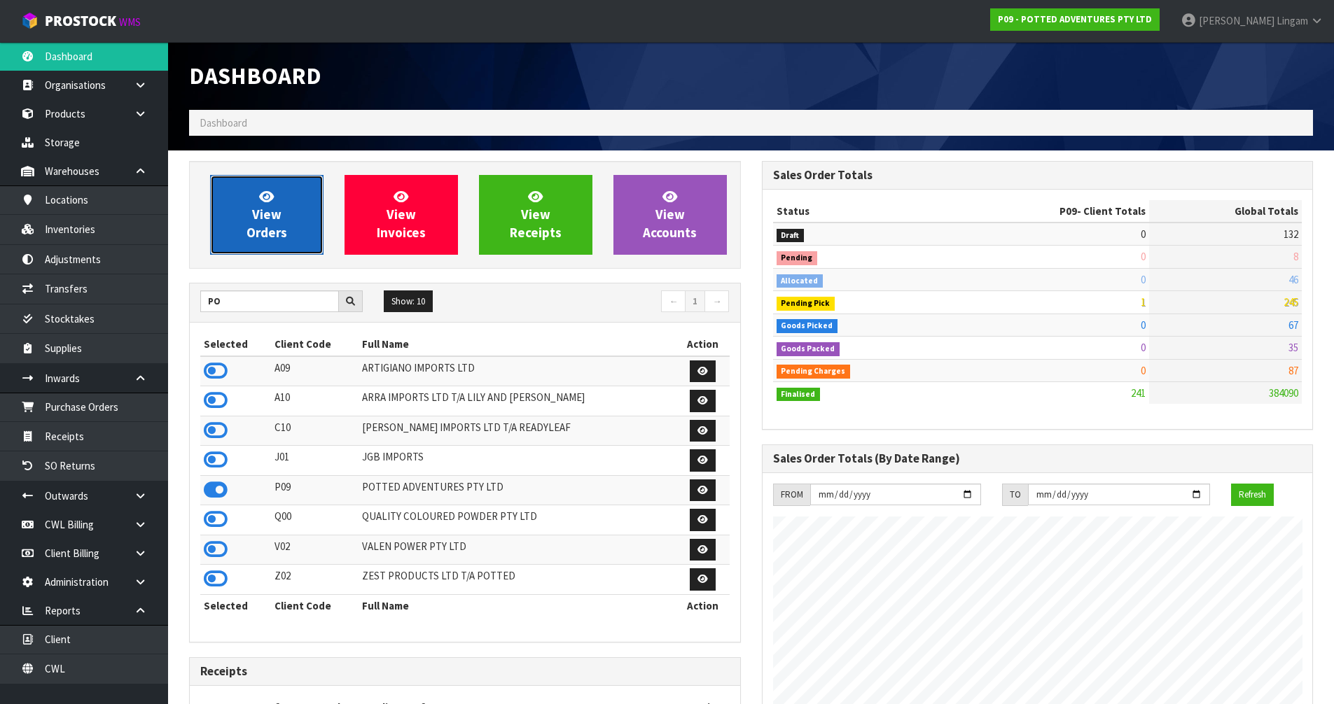
click at [277, 211] on span "View Orders" at bounding box center [266, 214] width 41 height 53
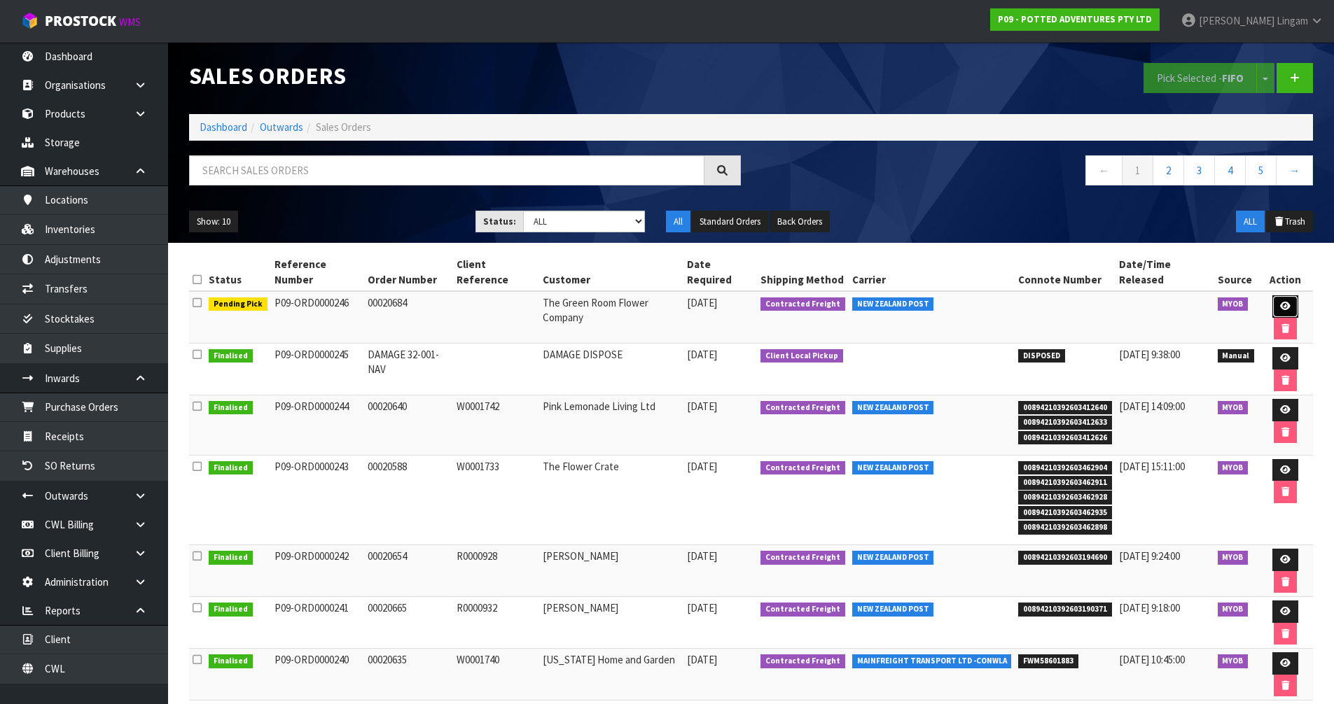
click at [1280, 302] on icon at bounding box center [1285, 306] width 11 height 9
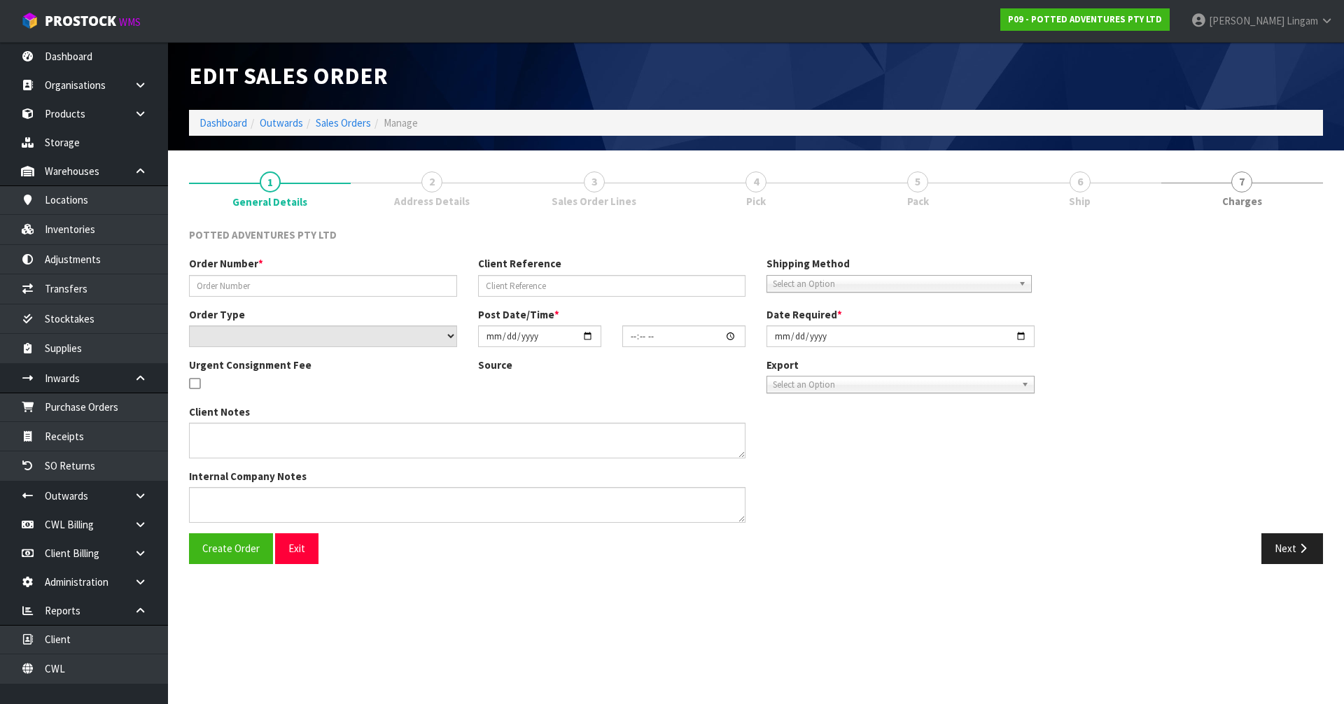
type input "00020684"
select select "number:0"
type input "[DATE]"
type input "15:30:21.000"
type input "[DATE]"
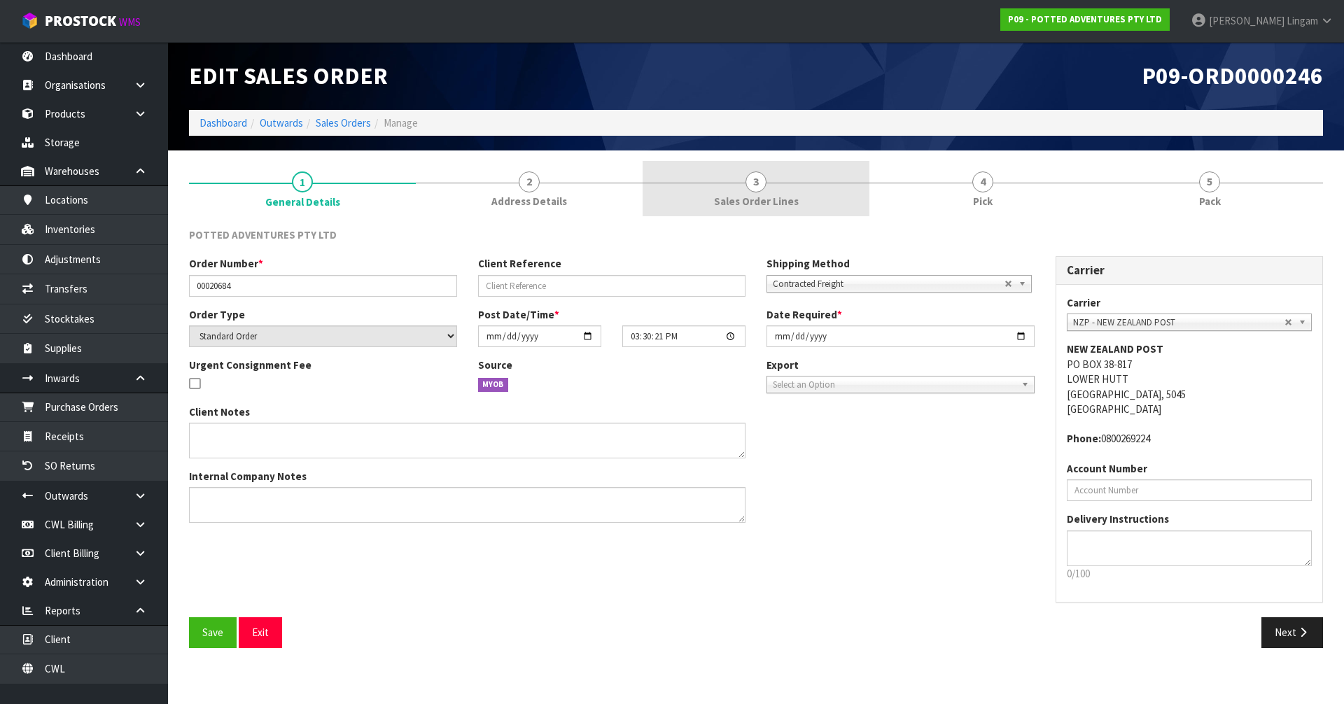
click at [800, 195] on link "3 Sales Order Lines" at bounding box center [756, 188] width 227 height 55
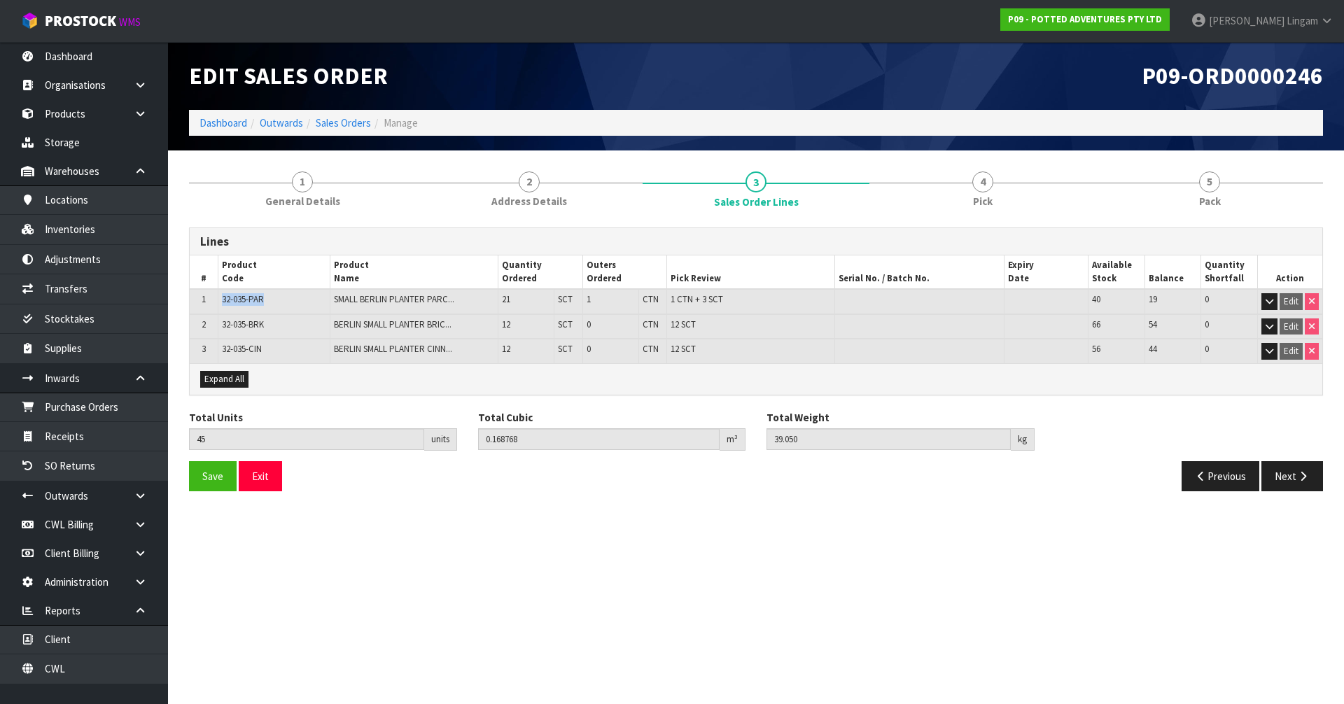
drag, startPoint x: 221, startPoint y: 301, endPoint x: 267, endPoint y: 305, distance: 47.1
click at [267, 305] on td "32-035-PAR" at bounding box center [274, 301] width 112 height 25
copy span "32-035-PAR"
click at [77, 224] on link "Inventories" at bounding box center [84, 229] width 168 height 29
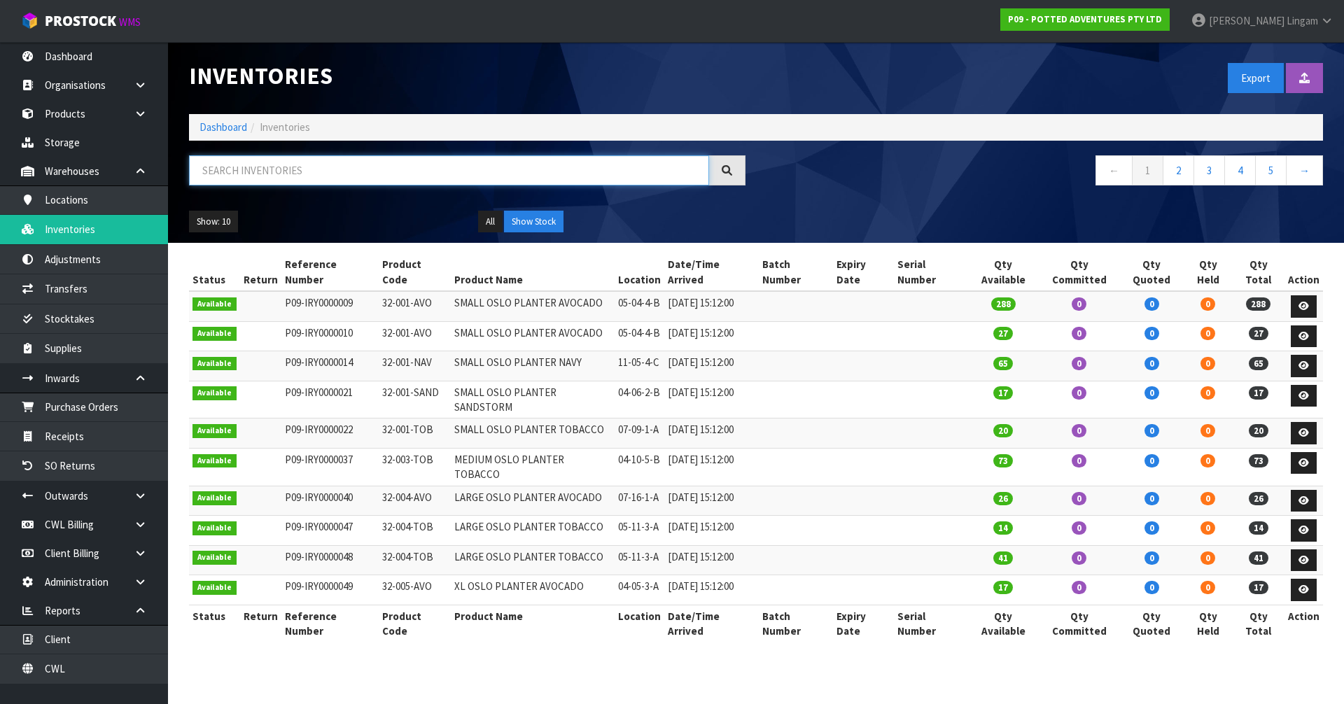
click at [446, 165] on input "text" at bounding box center [449, 170] width 520 height 30
paste input "32-035-PAR"
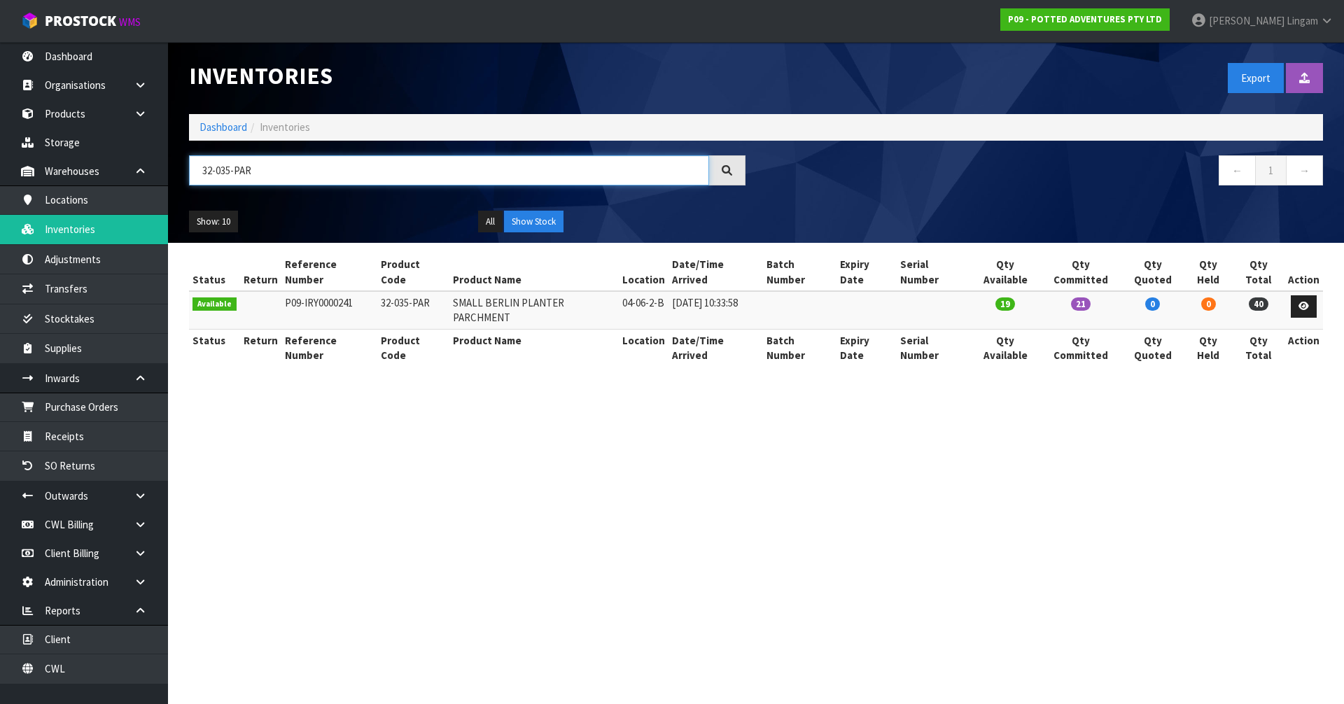
type input "32-035-PAR"
drag, startPoint x: 621, startPoint y: 288, endPoint x: 665, endPoint y: 291, distance: 44.2
click at [665, 291] on td "04-06-2-B" at bounding box center [644, 310] width 50 height 38
copy td "04-06-2-B"
drag, startPoint x: 274, startPoint y: 169, endPoint x: 200, endPoint y: 174, distance: 74.4
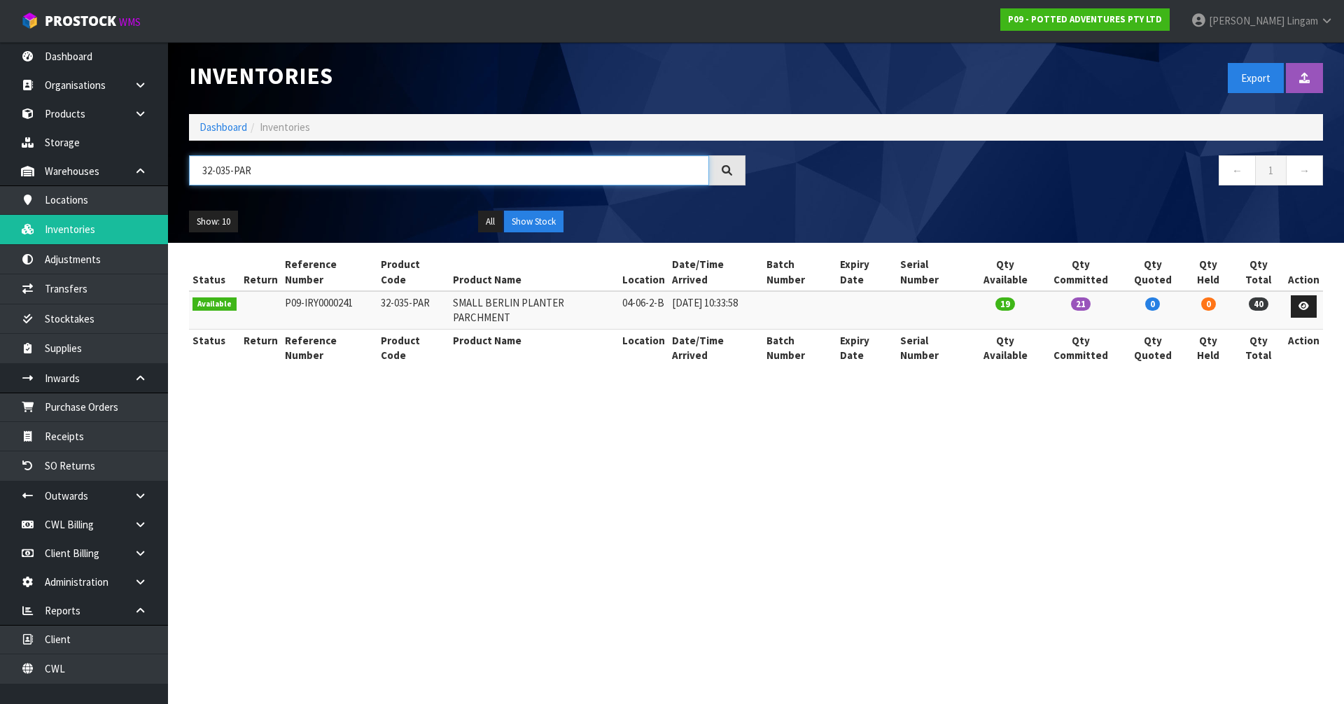
click at [200, 174] on input "32-035-PAR" at bounding box center [449, 170] width 520 height 30
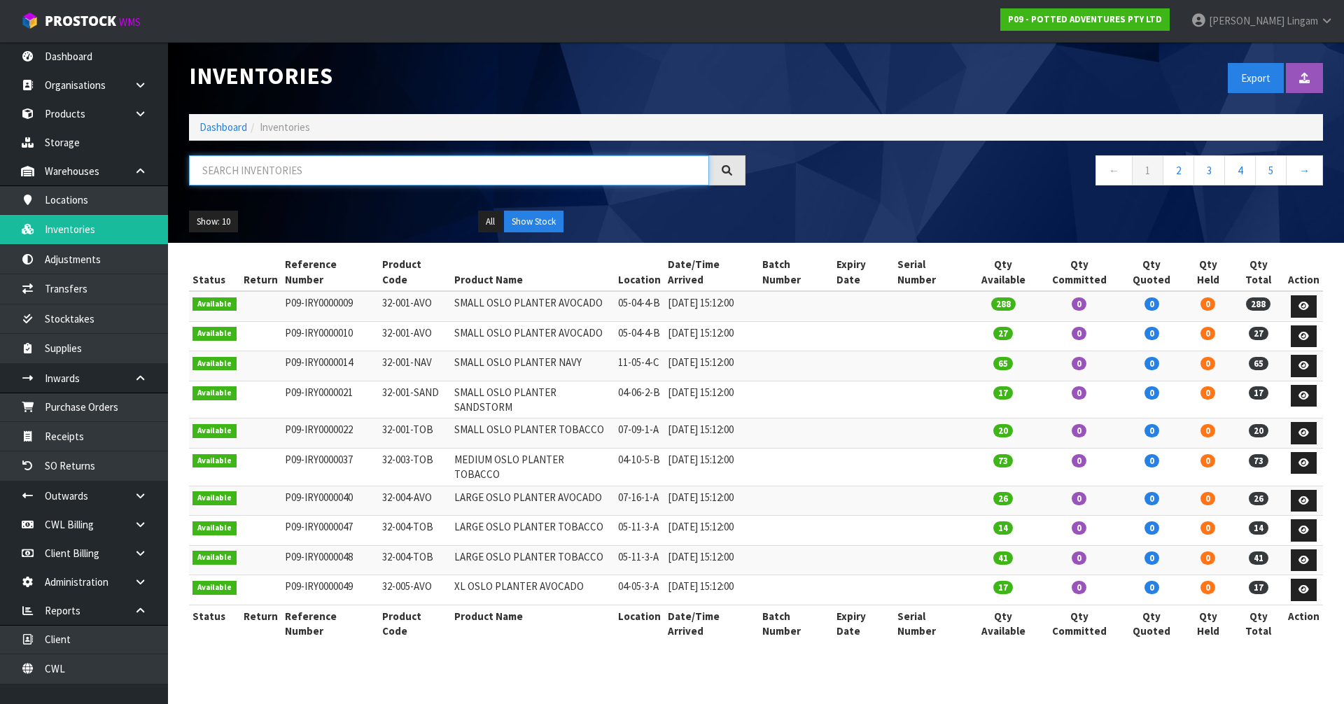
paste input "04-06-2-B"
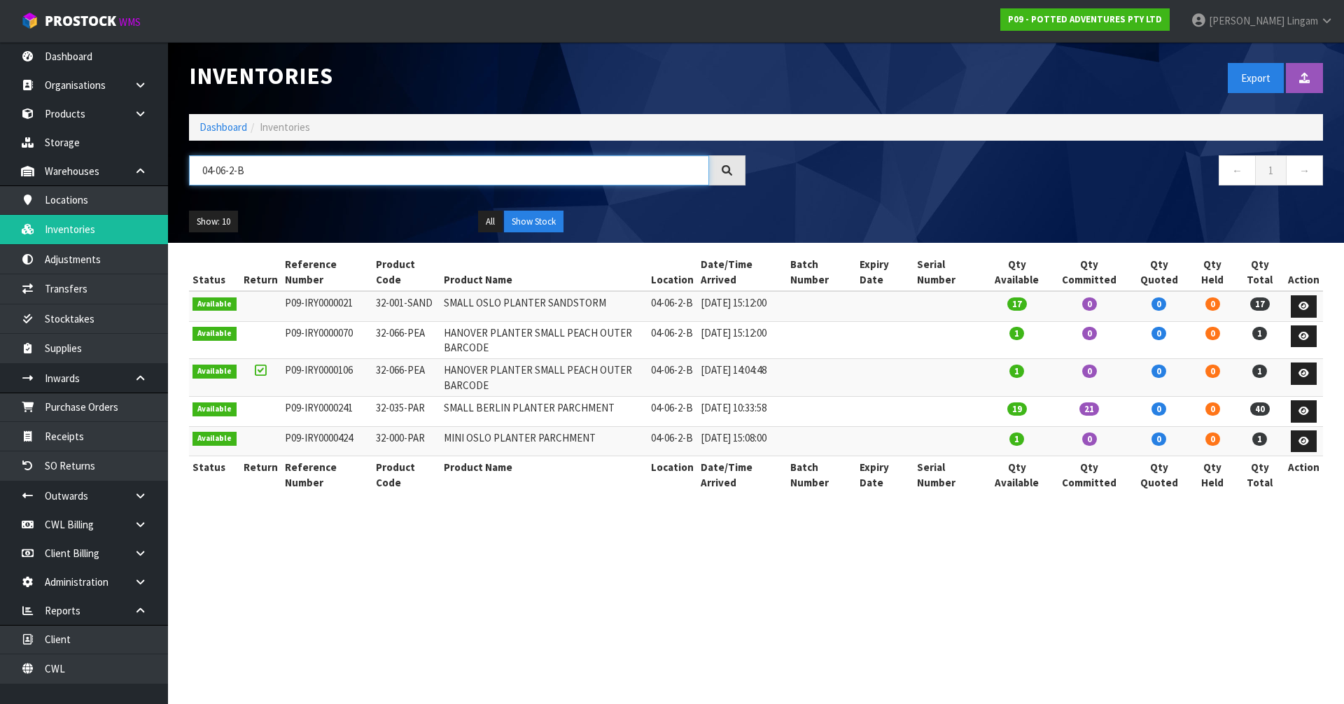
type input "04-06-2-B"
click at [221, 127] on link "Dashboard" at bounding box center [224, 126] width 48 height 13
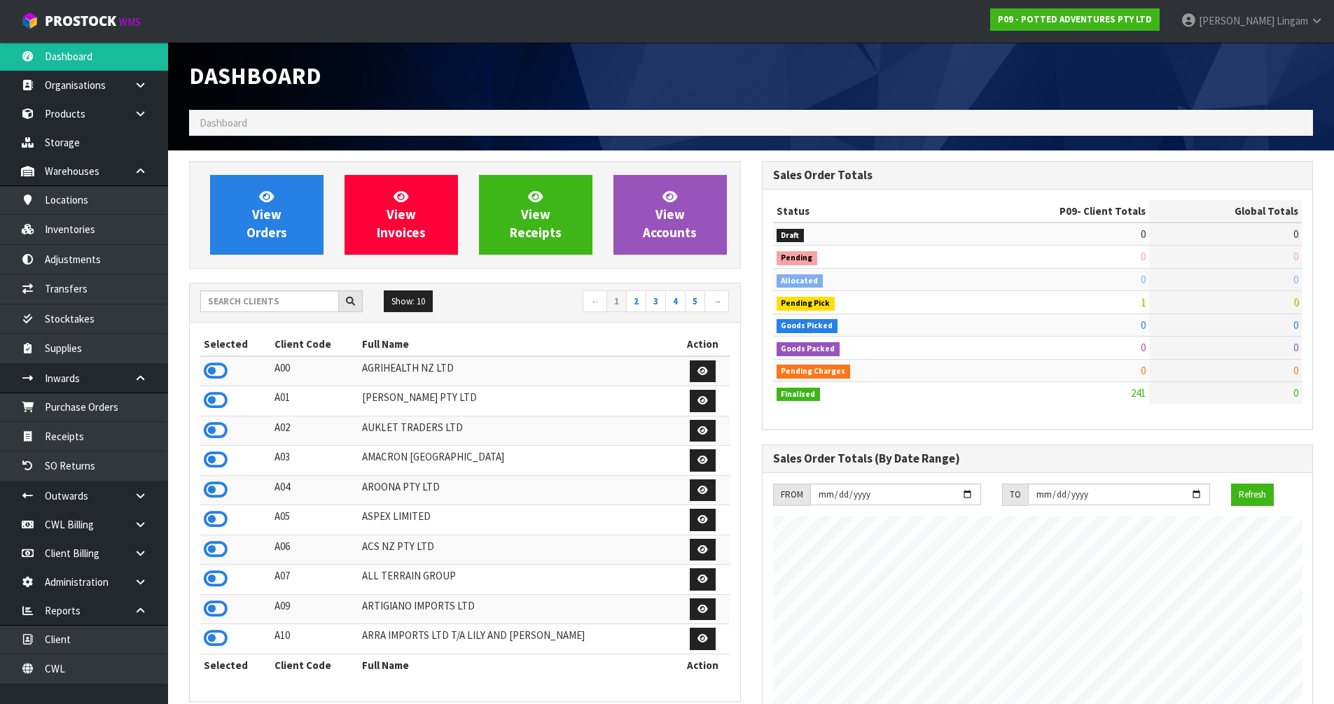
scroll to position [902, 572]
click at [306, 300] on input "text" at bounding box center [269, 302] width 139 height 22
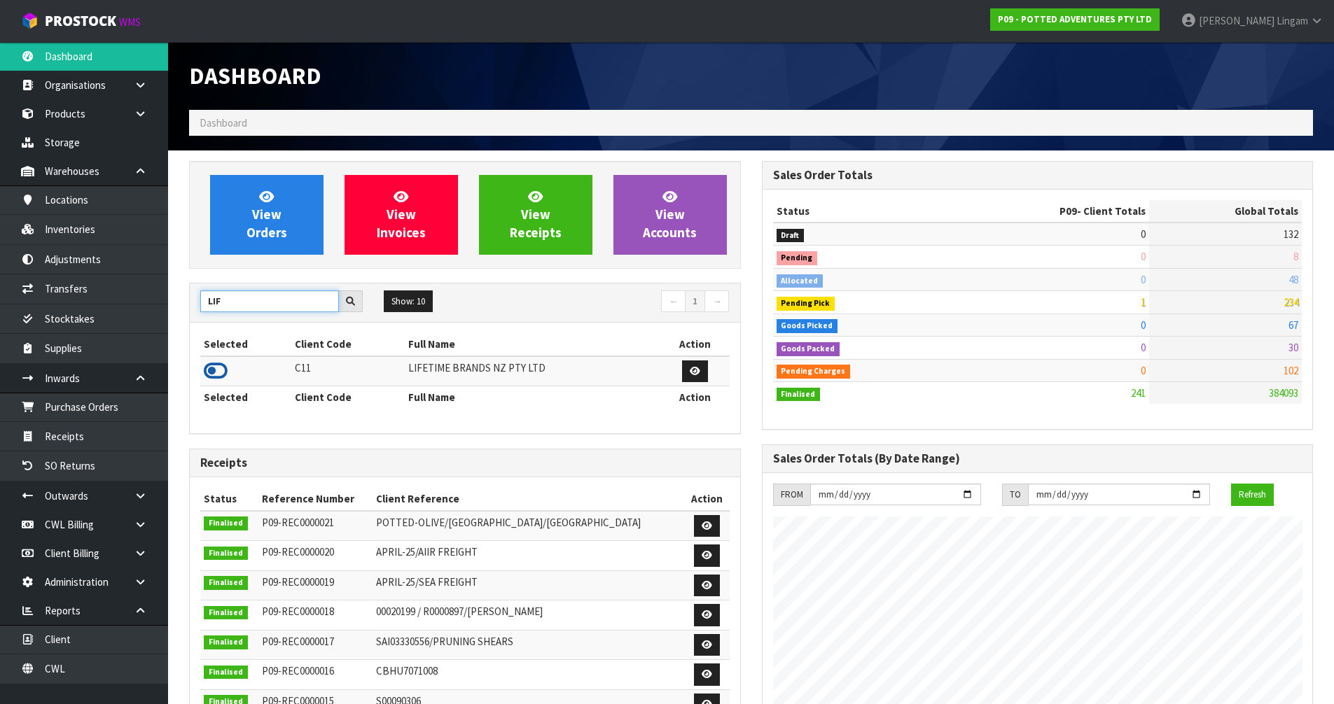
type input "LIF"
click at [214, 371] on icon at bounding box center [216, 371] width 24 height 21
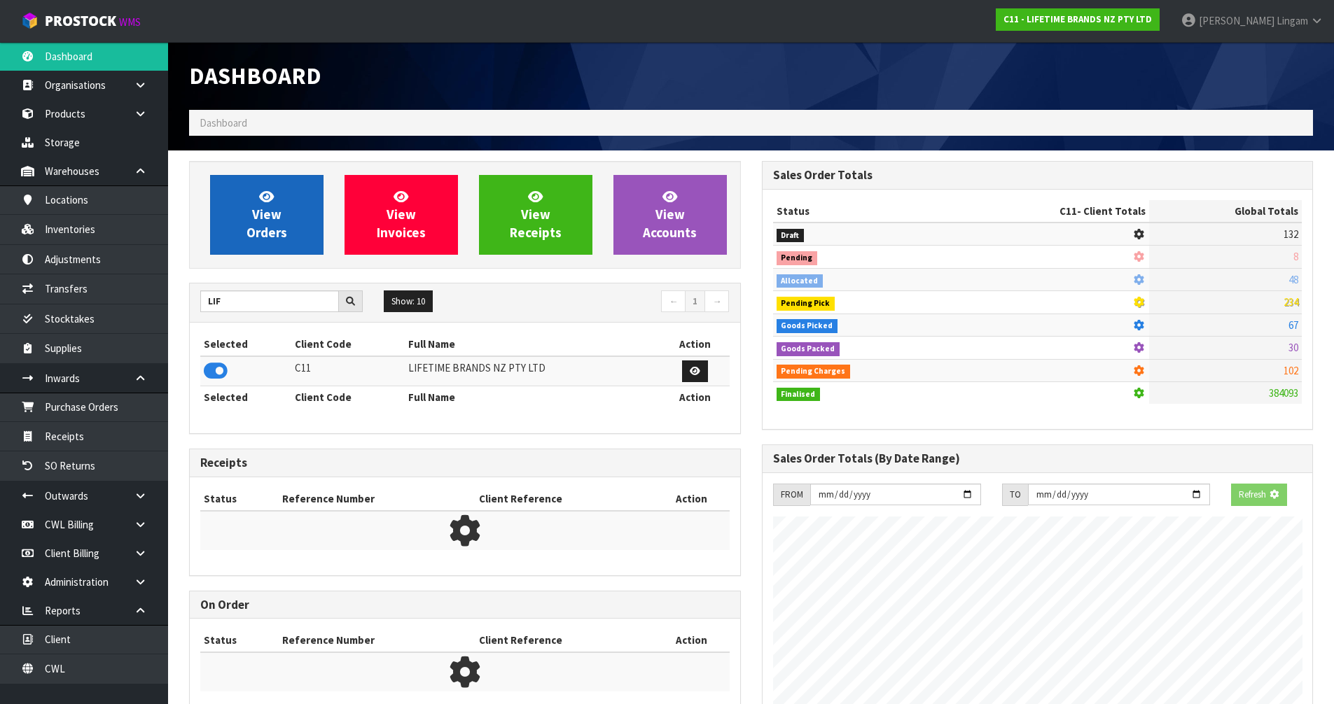
scroll to position [873, 572]
click at [278, 228] on span "View Orders" at bounding box center [266, 214] width 41 height 53
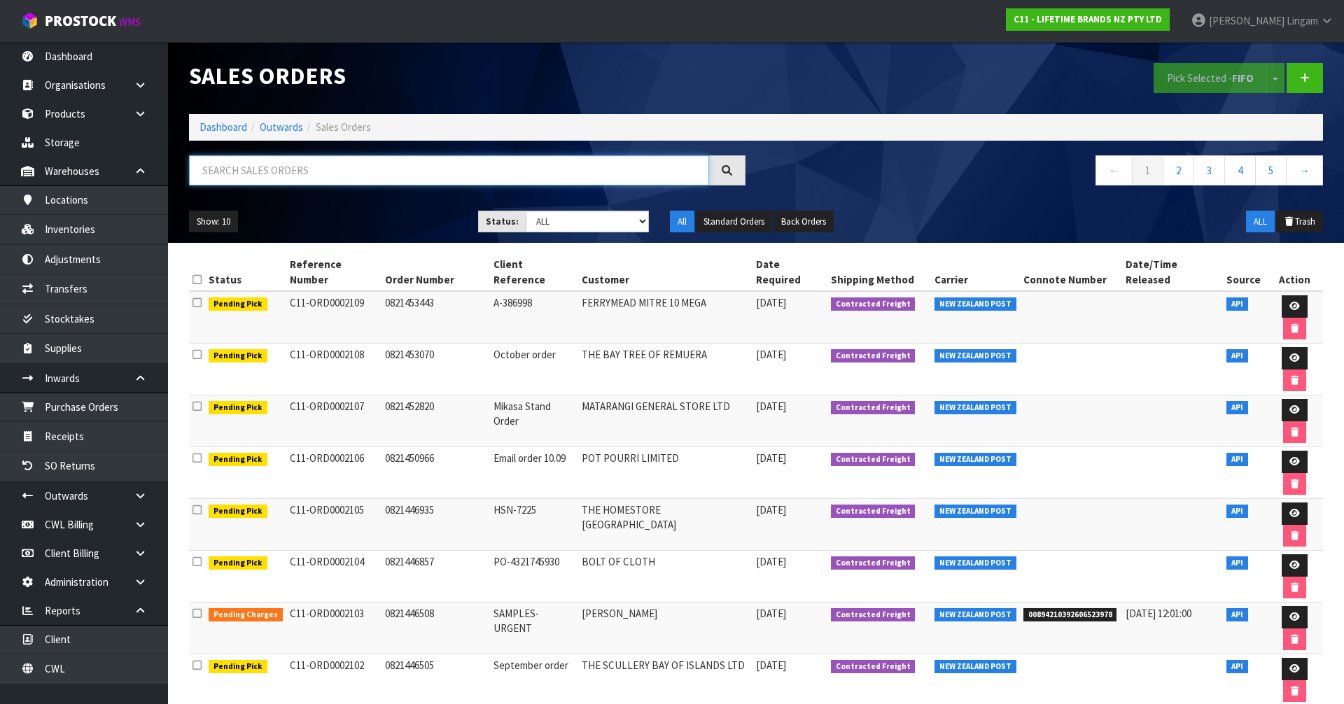
click at [449, 168] on input "text" at bounding box center [449, 170] width 520 height 30
paste input "0821429335"
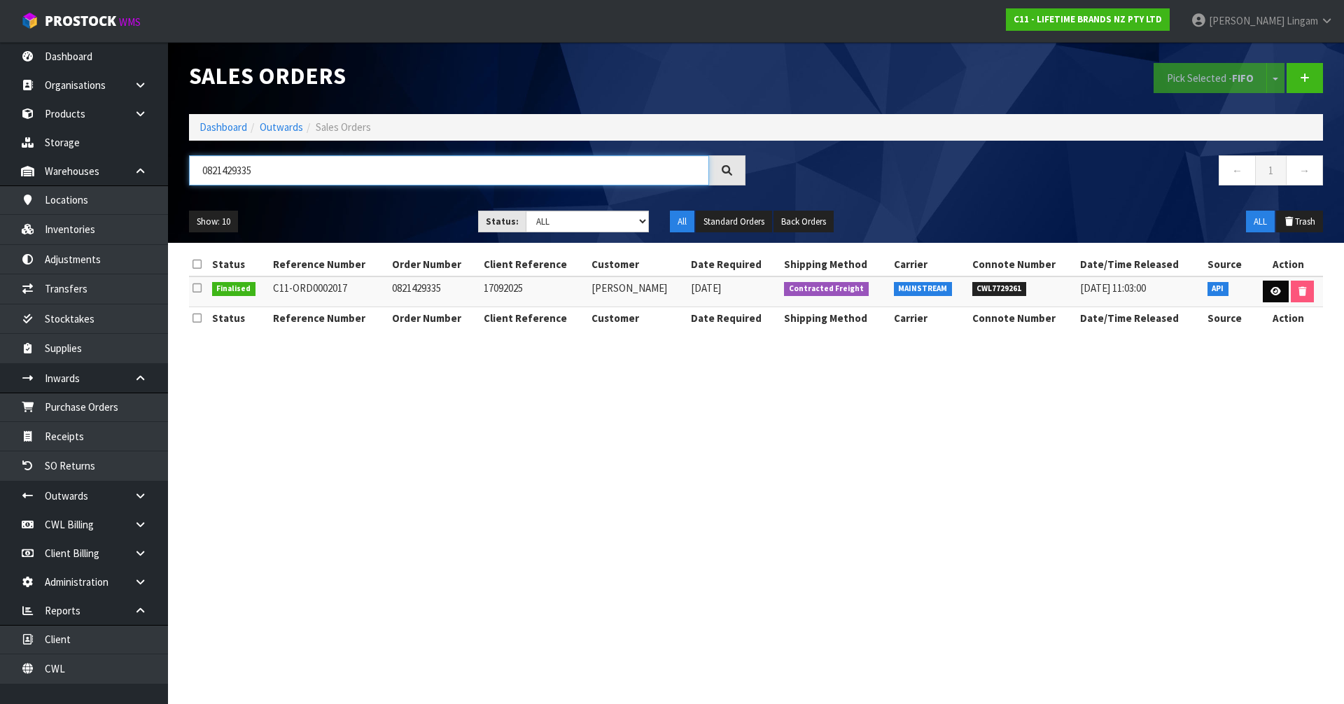
type input "0821429335"
click at [1270, 293] on link at bounding box center [1276, 292] width 26 height 22
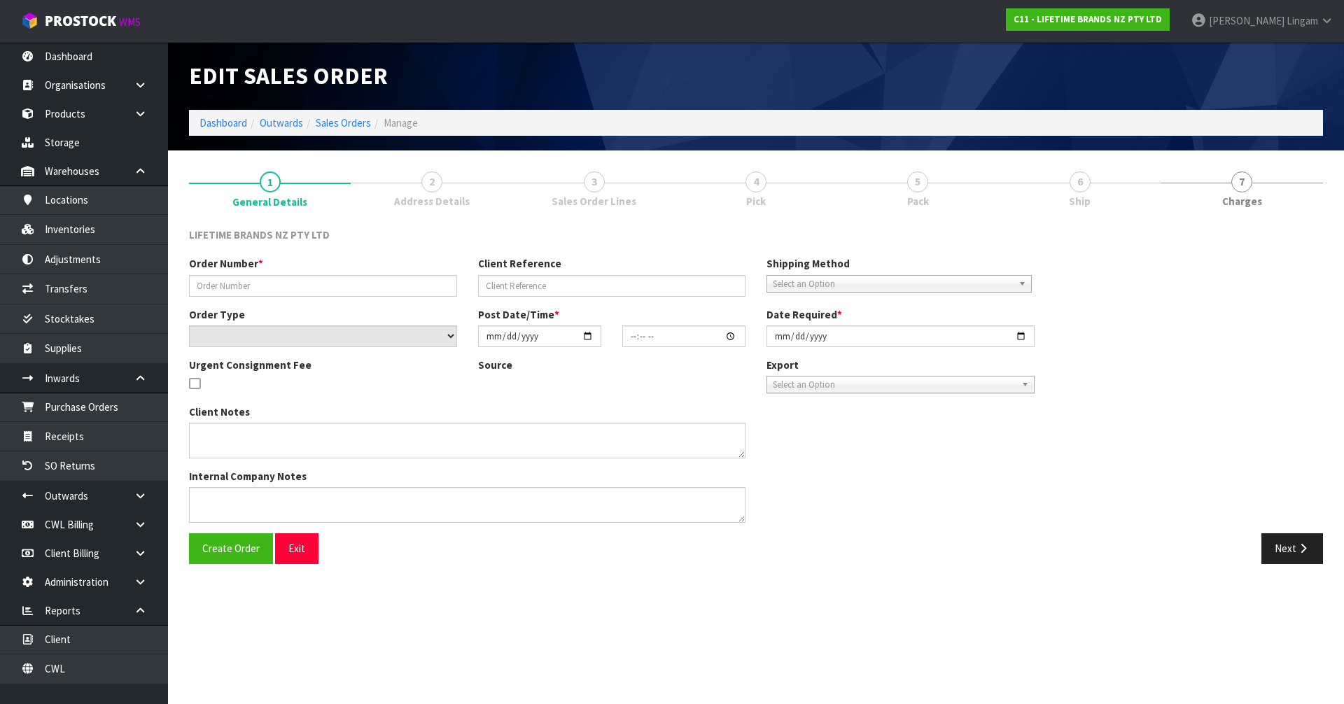
type input "0821429335"
type input "17092025"
select select "number:0"
type input "[DATE]"
type input "08:09:26.000"
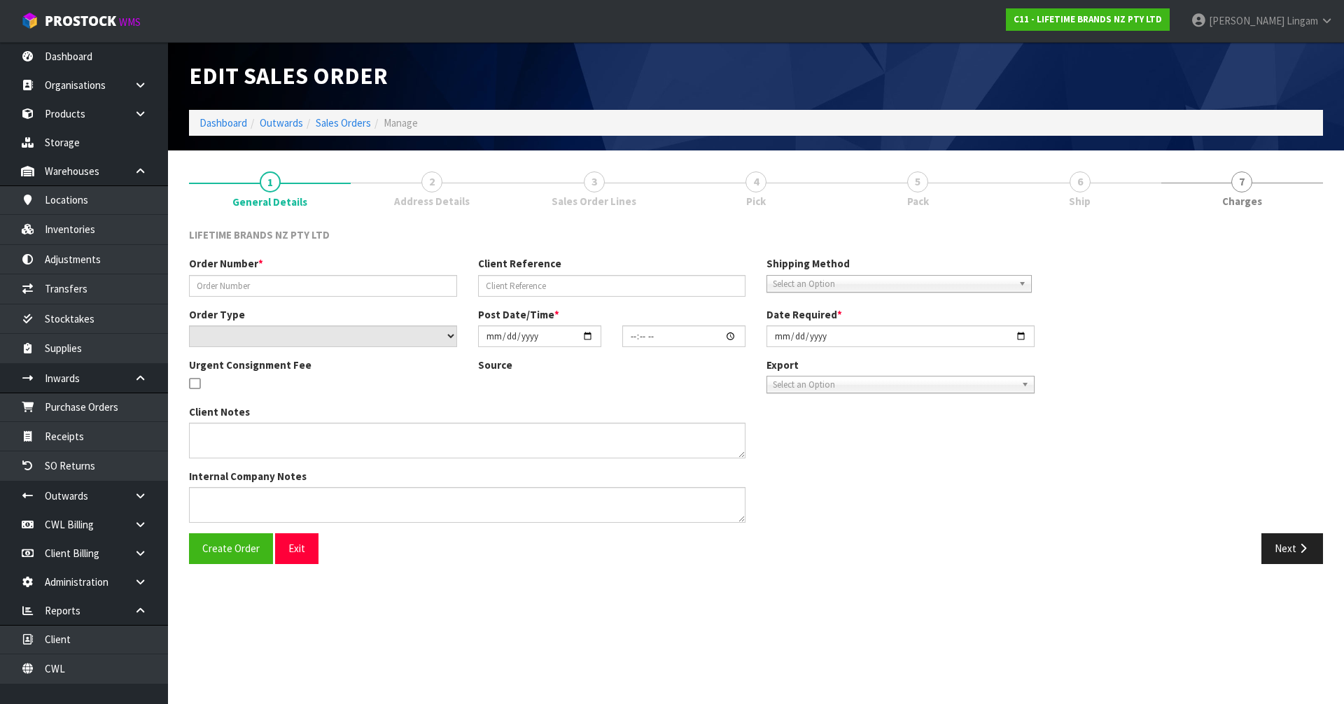
type input "[DATE]"
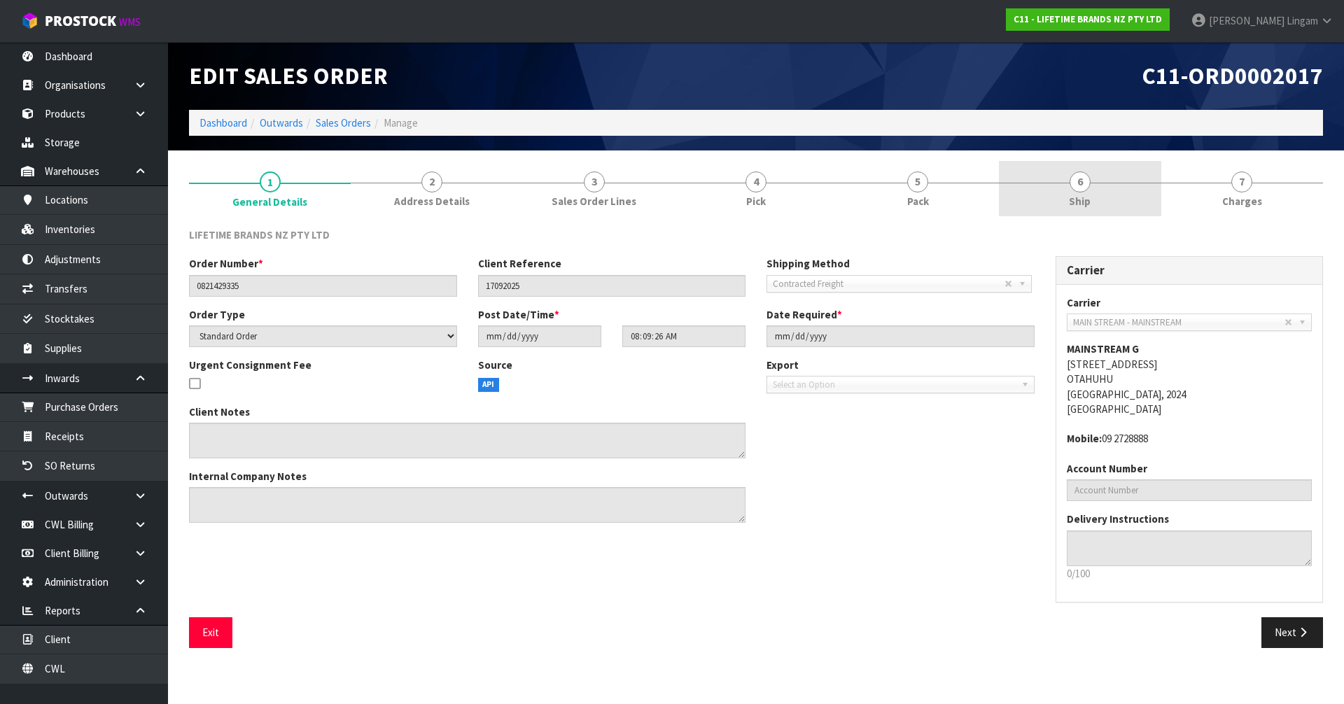
click at [1090, 188] on link "6 Ship" at bounding box center [1080, 188] width 162 height 55
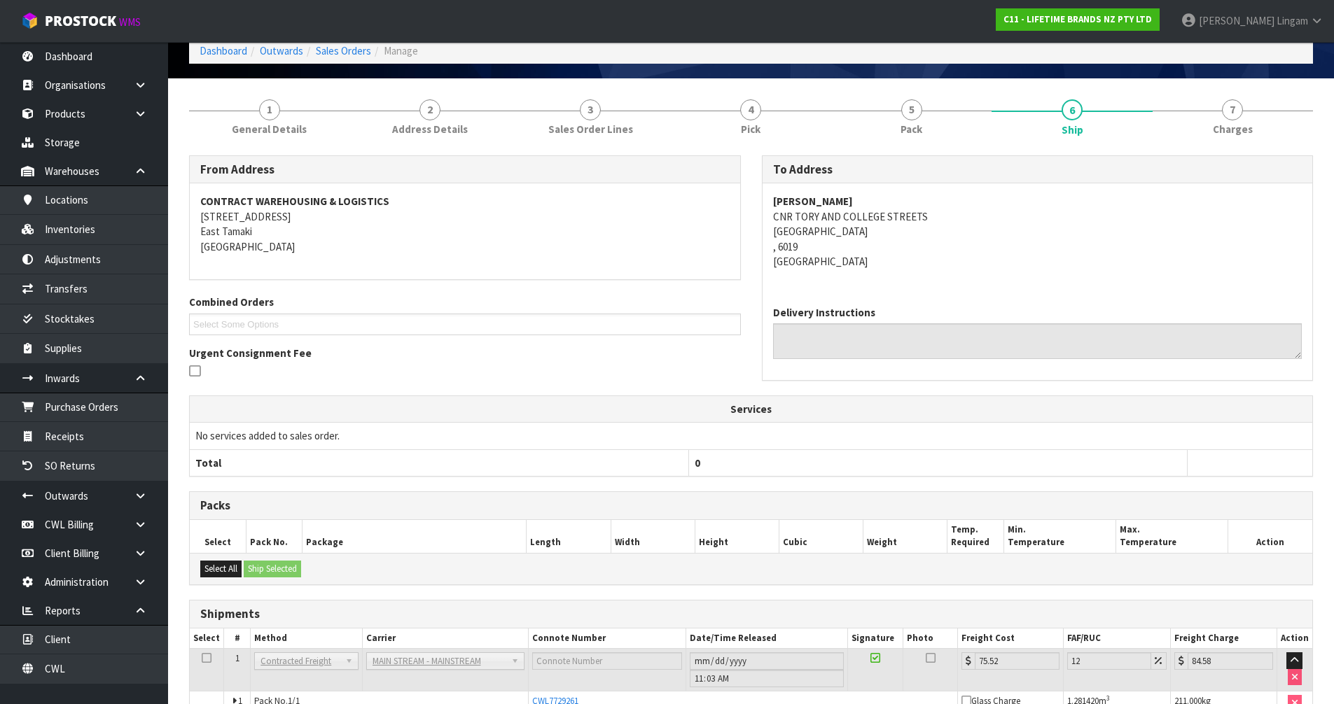
scroll to position [150, 0]
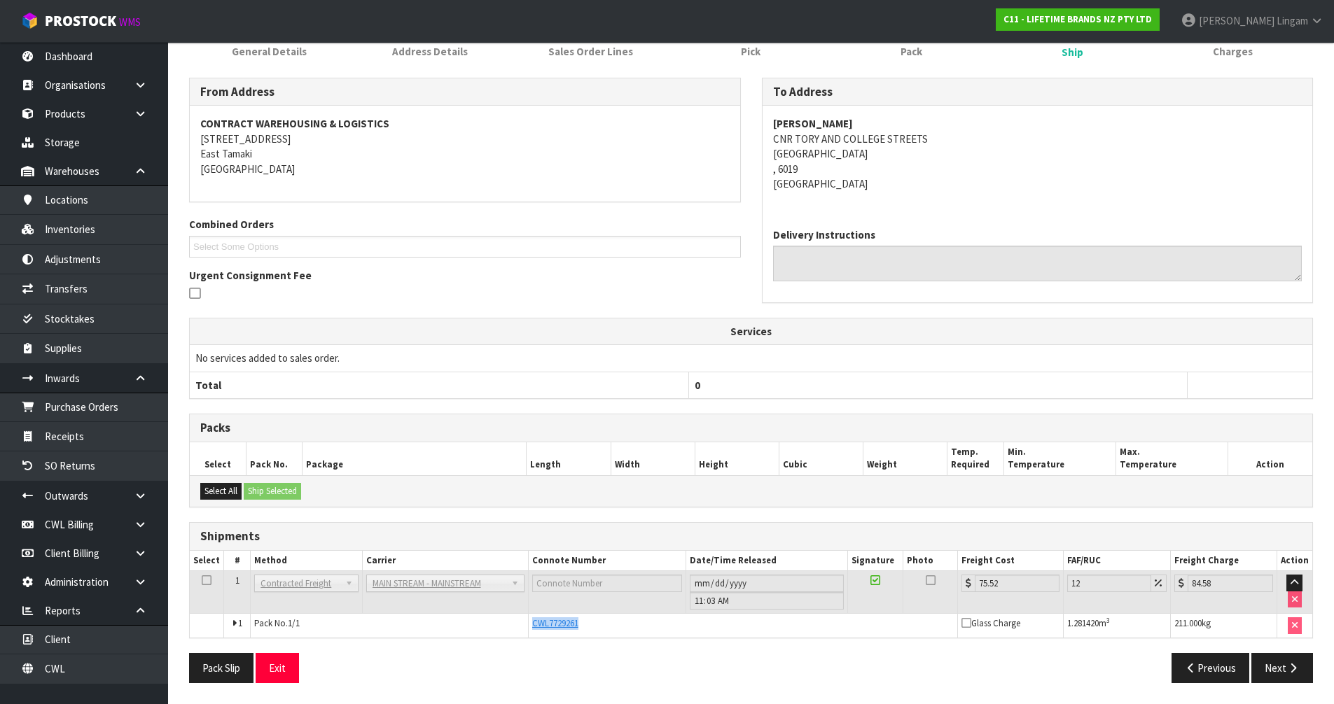
drag, startPoint x: 589, startPoint y: 620, endPoint x: 517, endPoint y: 617, distance: 72.1
click at [517, 617] on tr "1 Pack No. 1/1 CWL7729261 Glass Charge 1.281420 m 3 211.000 kg" at bounding box center [751, 626] width 1122 height 24
copy tr "CWL7729261"
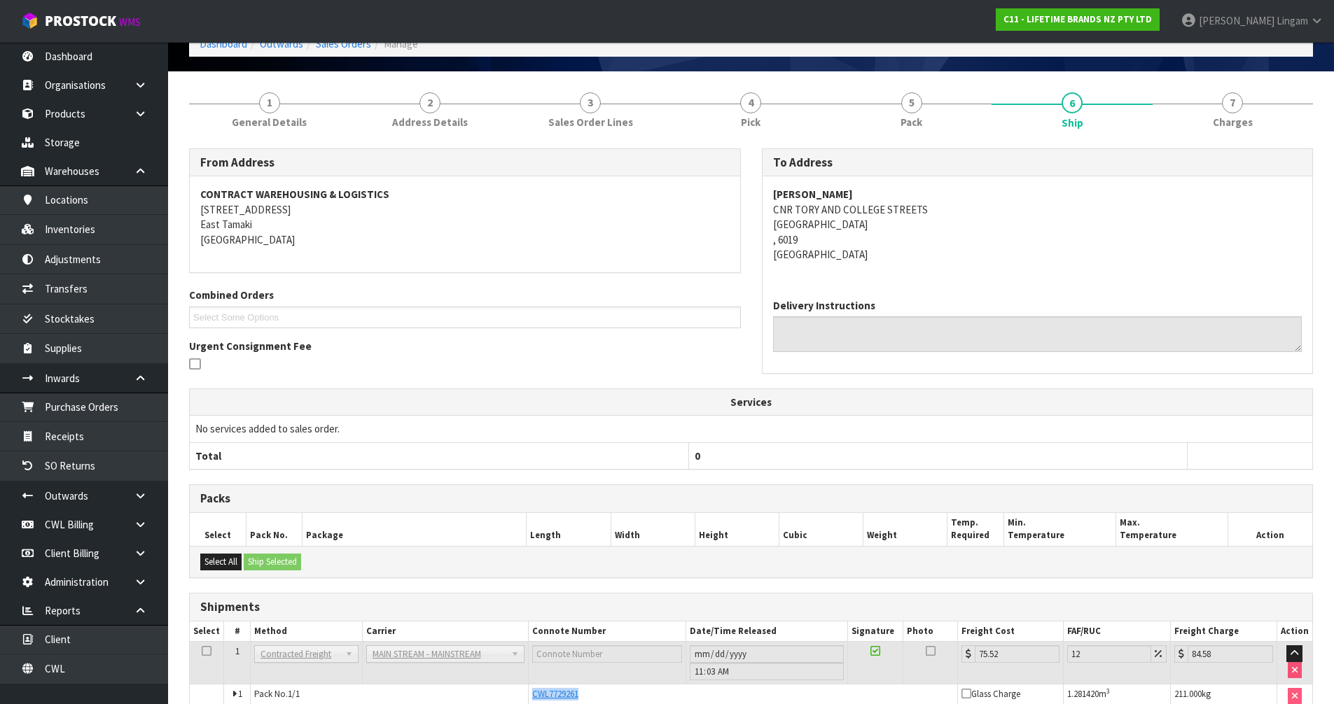
scroll to position [0, 0]
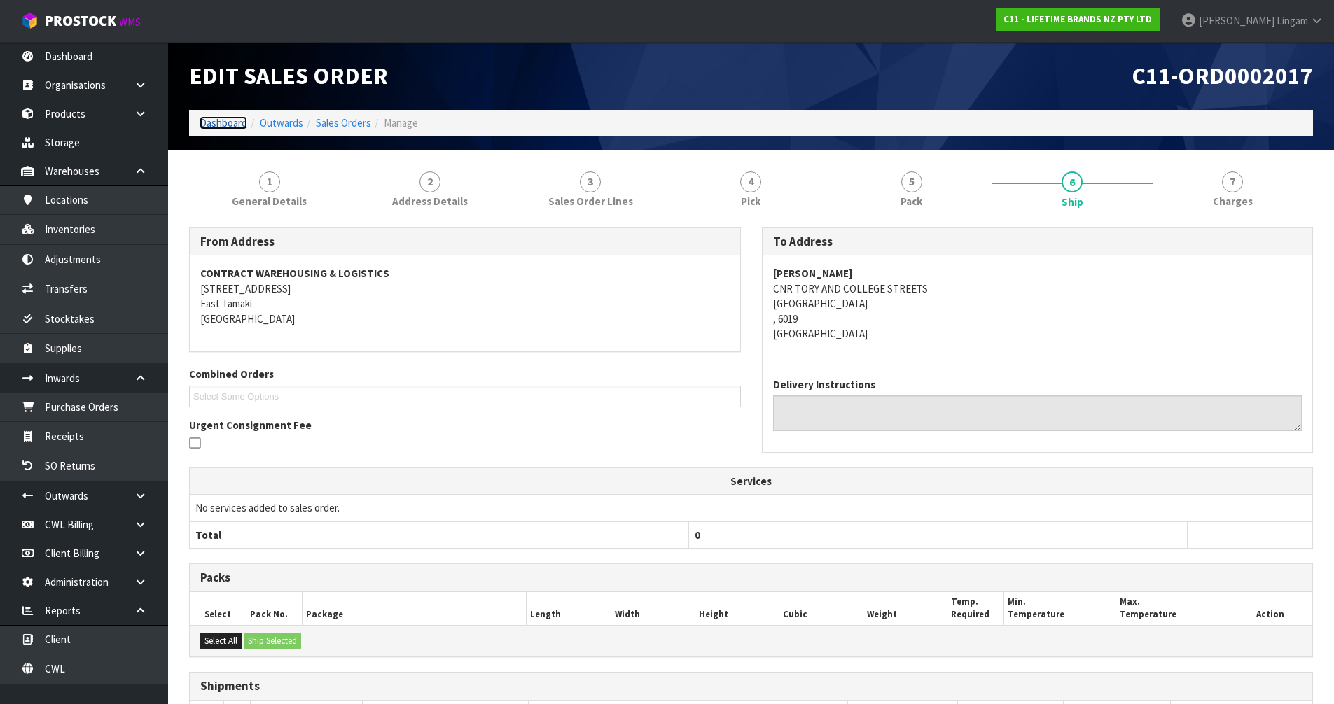
click at [238, 122] on link "Dashboard" at bounding box center [224, 122] width 48 height 13
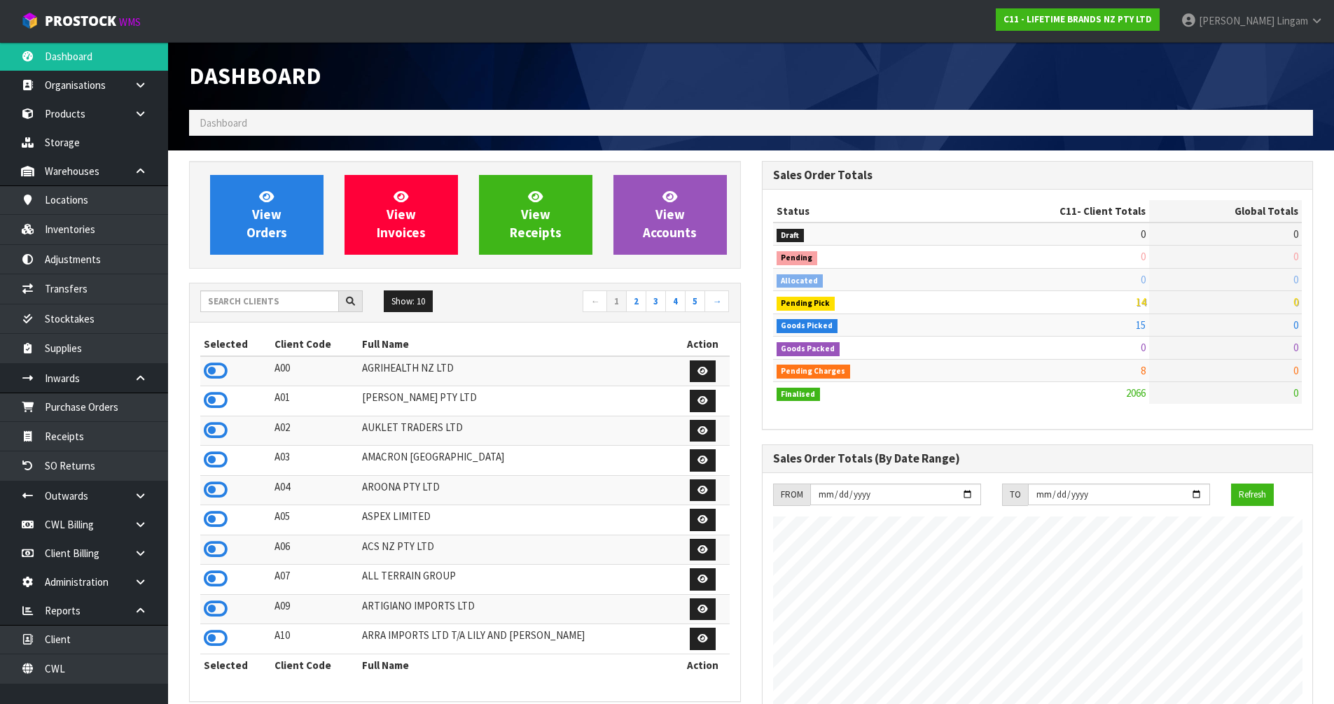
scroll to position [1061, 572]
drag, startPoint x: 263, startPoint y: 301, endPoint x: 246, endPoint y: 294, distance: 18.8
click at [249, 295] on input "text" at bounding box center [269, 302] width 139 height 22
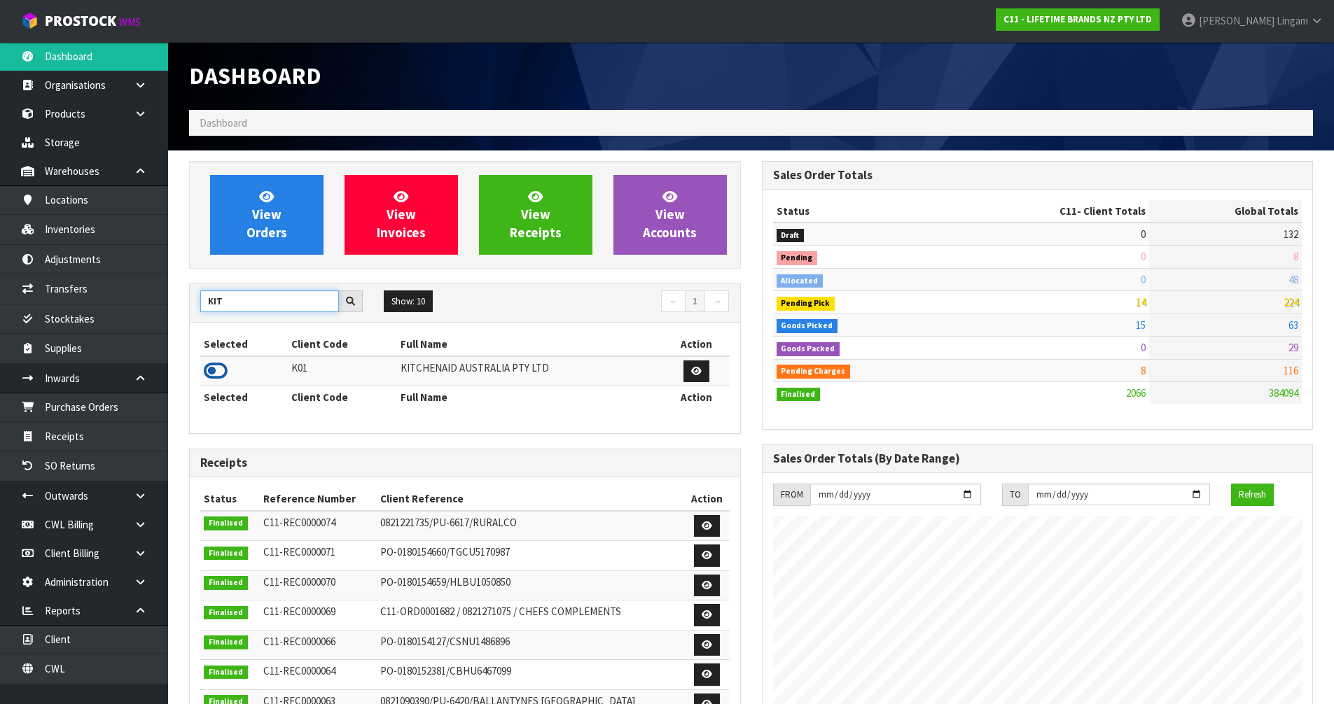
type input "KIT"
click at [219, 371] on icon at bounding box center [216, 371] width 24 height 21
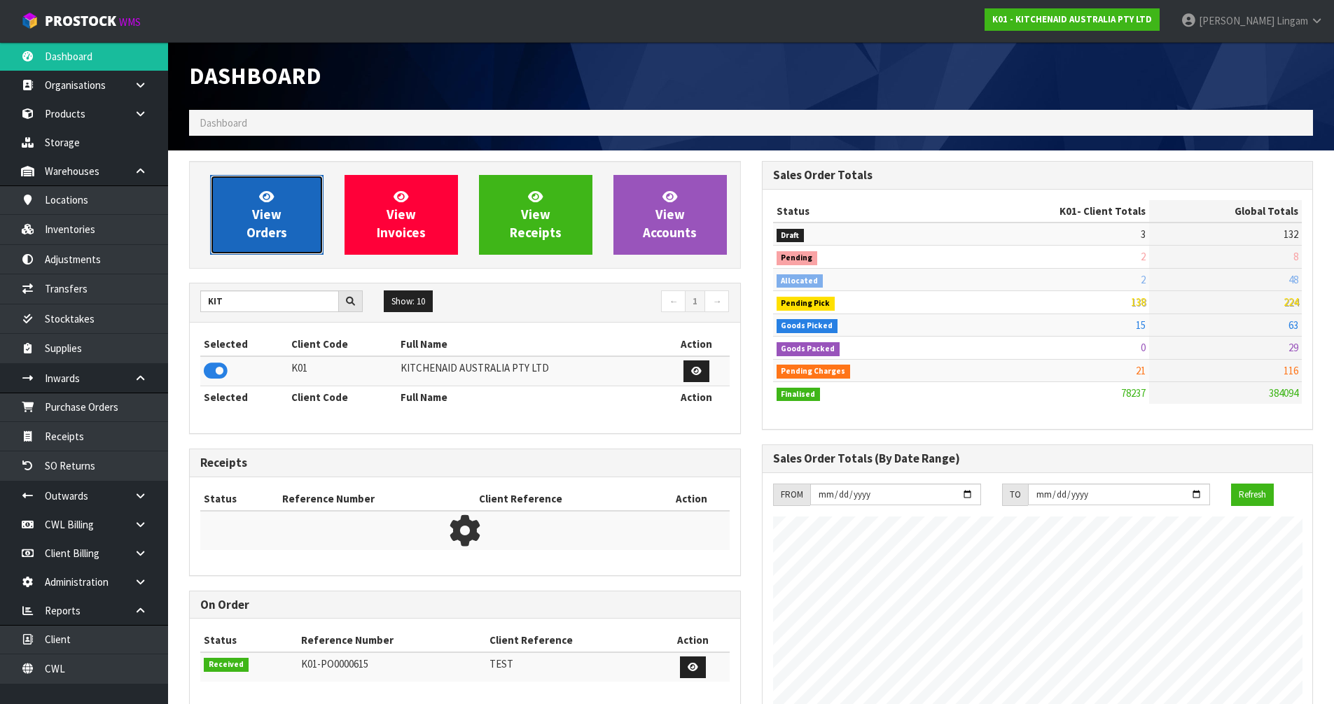
click at [276, 239] on span "View Orders" at bounding box center [266, 214] width 41 height 53
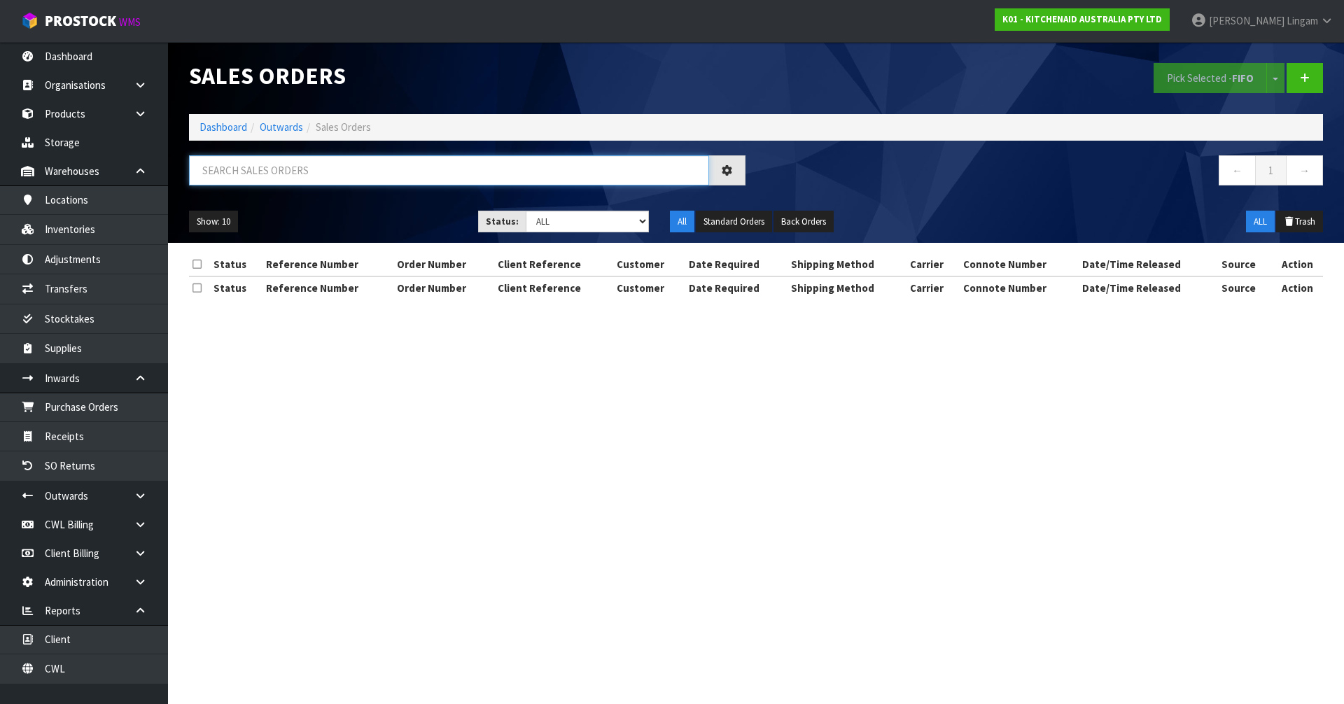
click at [441, 169] on input "text" at bounding box center [449, 170] width 520 height 30
paste input "0082036769"
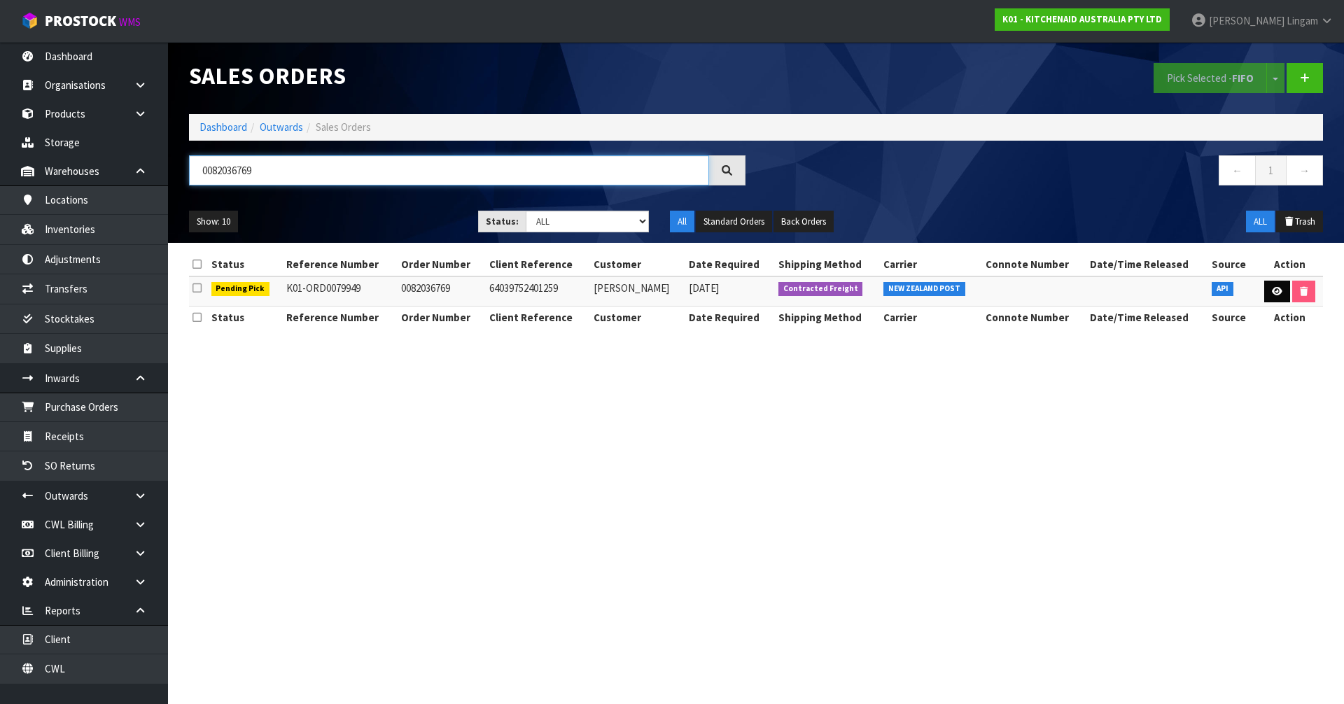
type input "0082036769"
click at [1276, 289] on icon at bounding box center [1277, 291] width 11 height 9
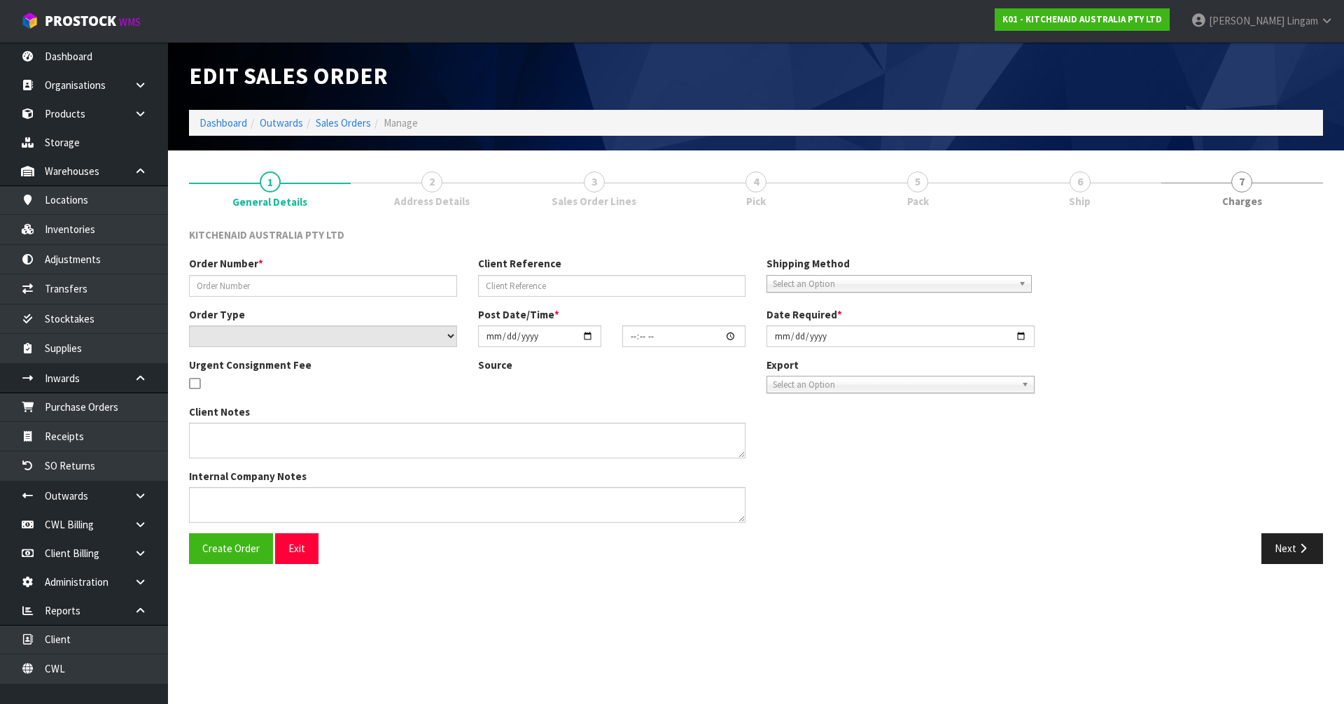
type input "0082036769"
type input "64039752401259"
select select "number:0"
type input "[DATE]"
type input "09:40:42.000"
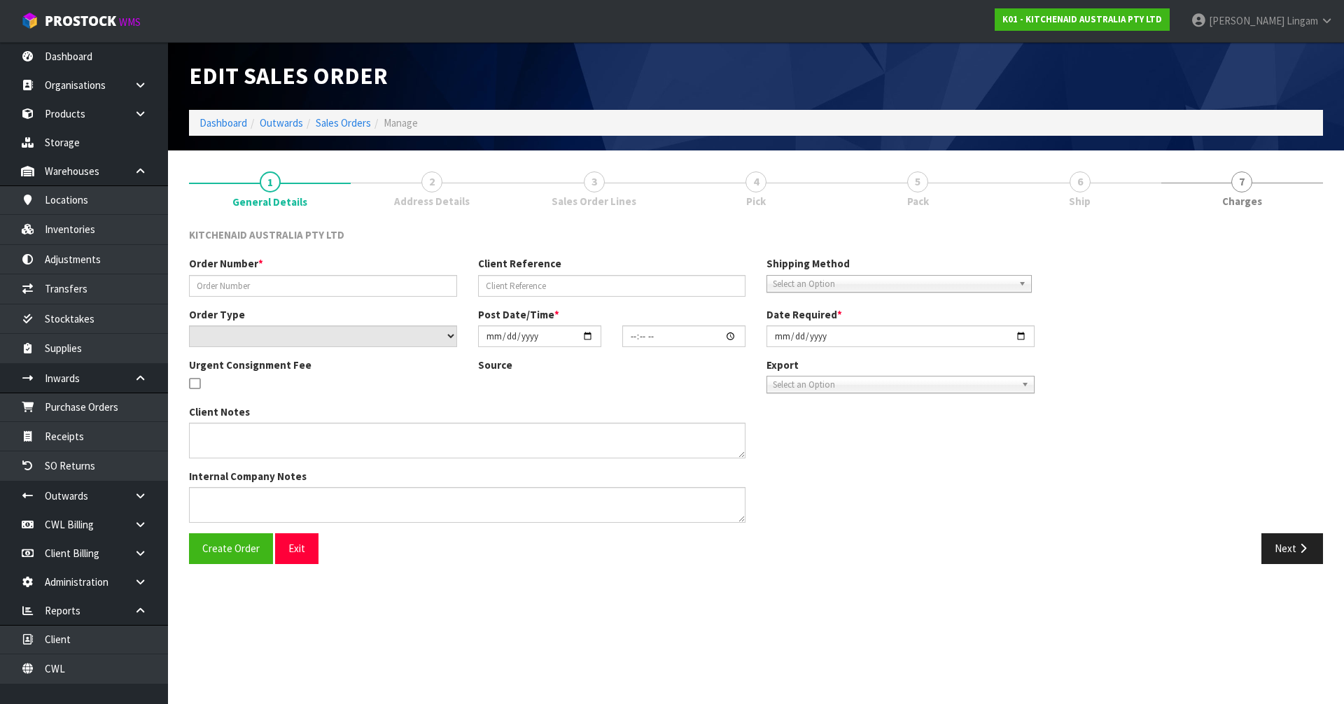
type input "[DATE]"
type textarea "[DATE] 5:12PM: THE CUSTOMER HAS GOT BACK TO [GEOGRAPHIC_DATA] AND IS REQUESTING…"
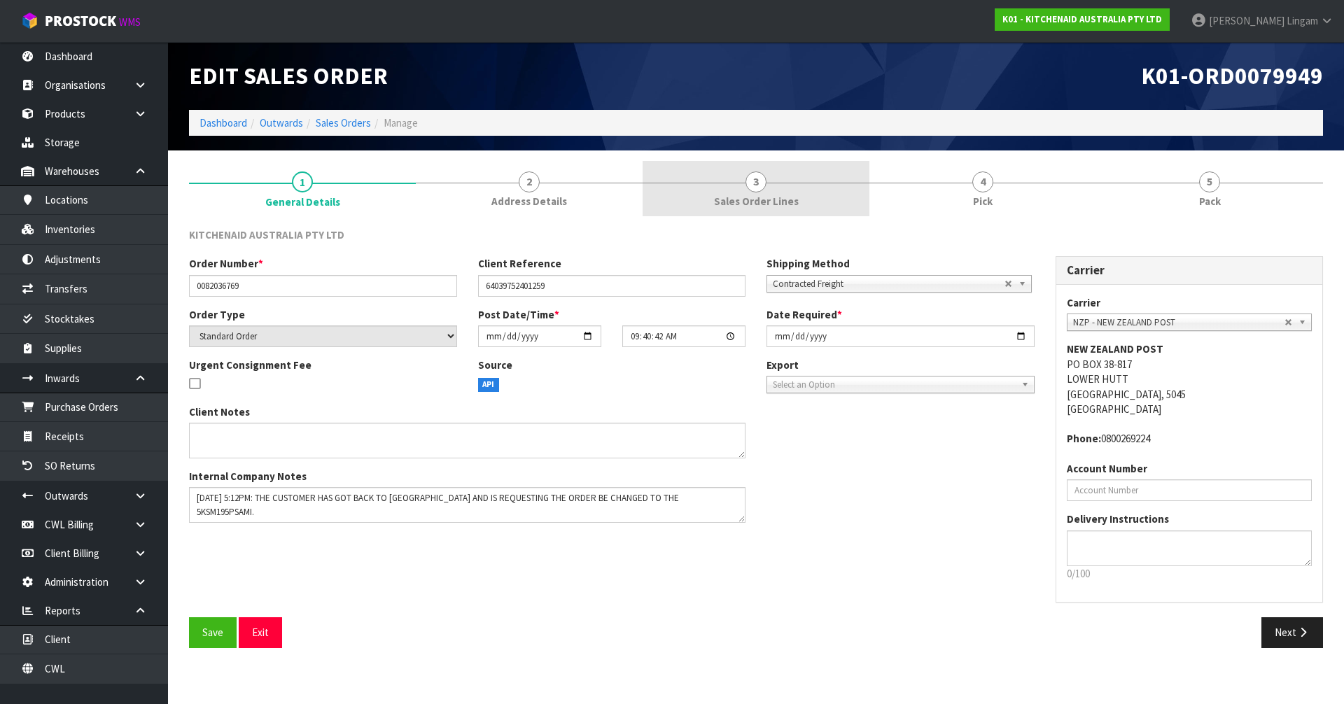
click at [795, 186] on link "3 Sales Order Lines" at bounding box center [756, 188] width 227 height 55
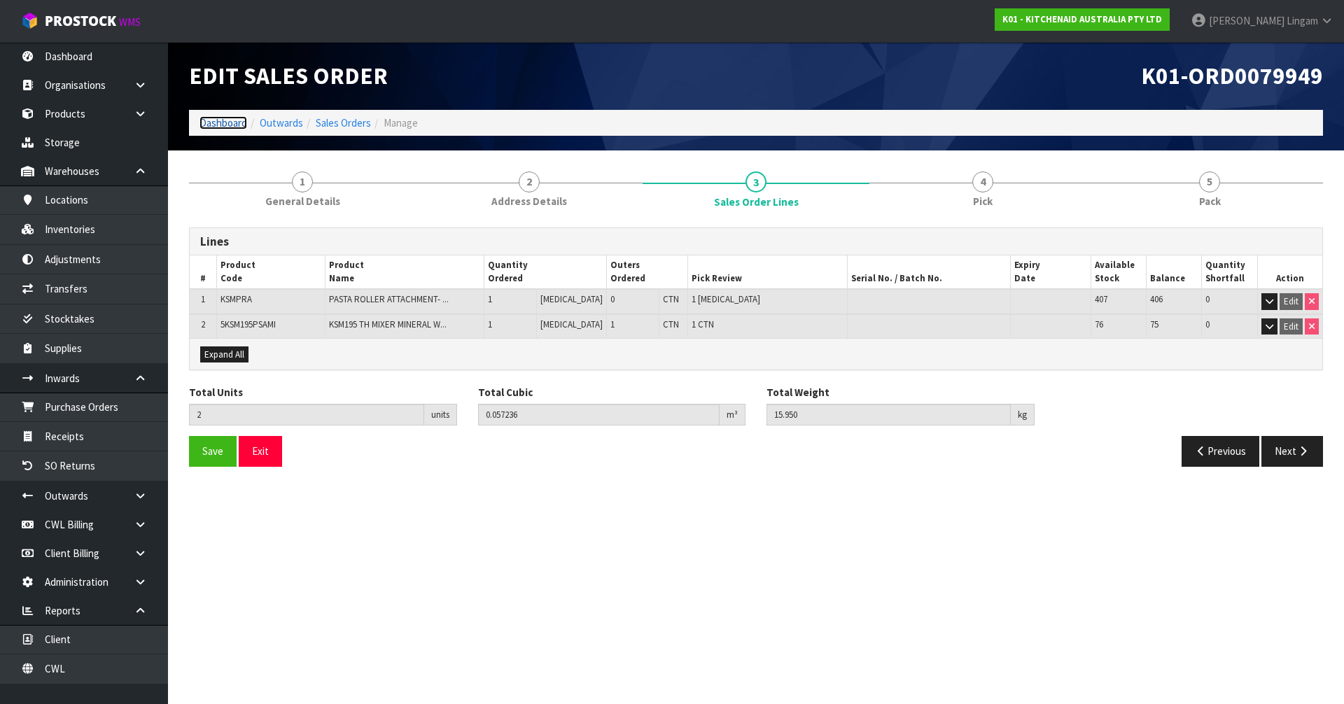
click at [223, 120] on link "Dashboard" at bounding box center [224, 122] width 48 height 13
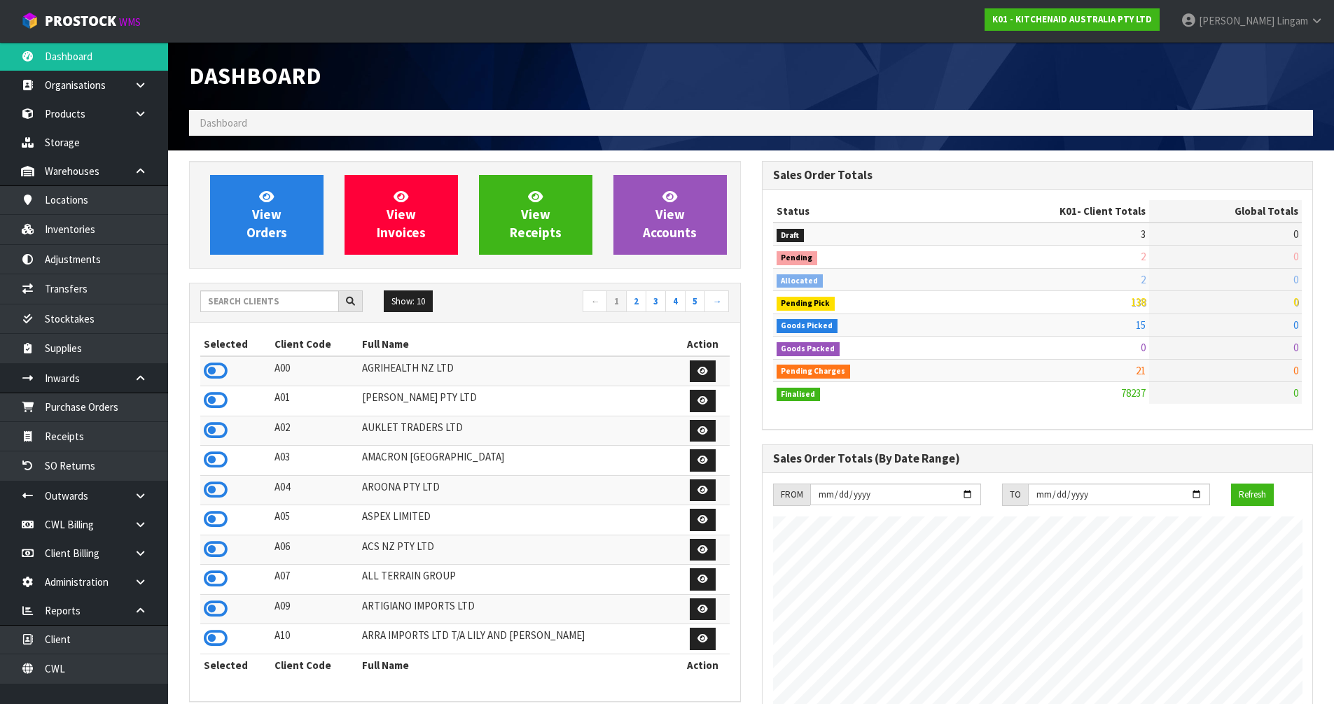
scroll to position [1061, 572]
click at [293, 240] on link "View Orders" at bounding box center [266, 215] width 113 height 80
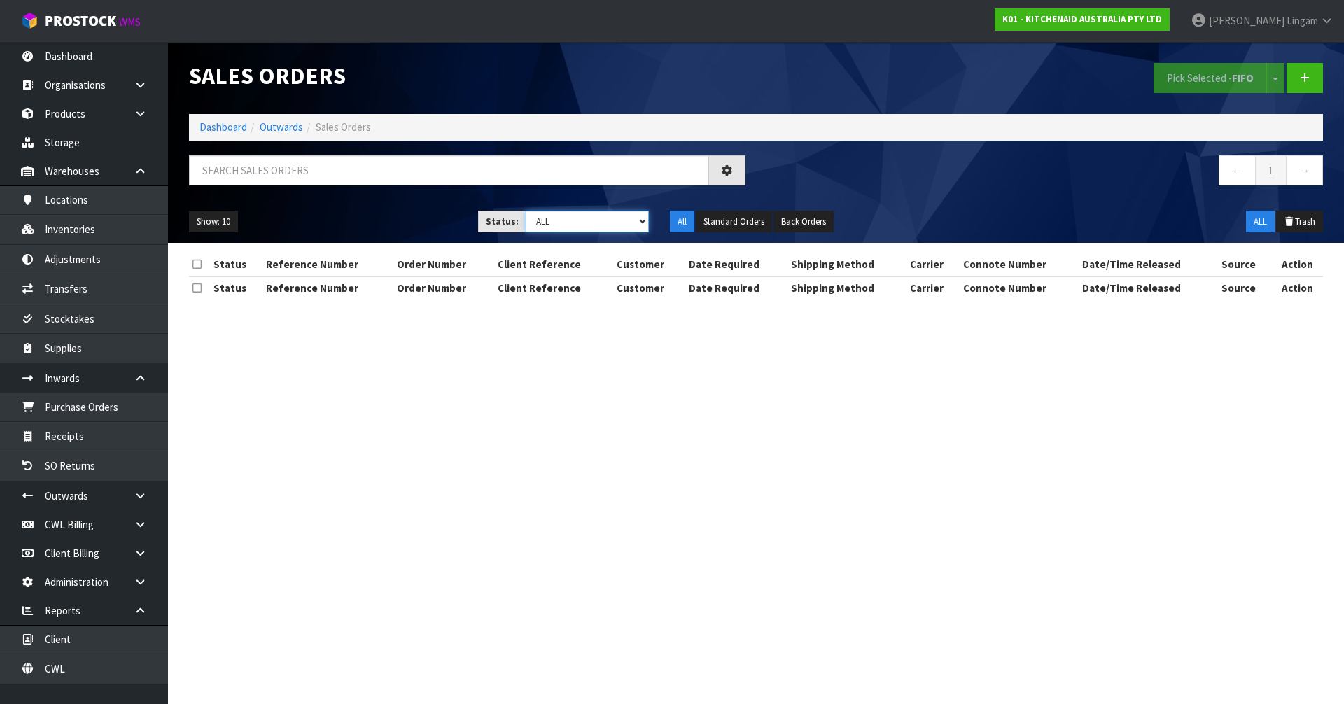
click at [606, 219] on select "Draft Pending Allocated Pending Pick Goods Picked Goods Packed Pending Charges …" at bounding box center [588, 222] width 124 height 22
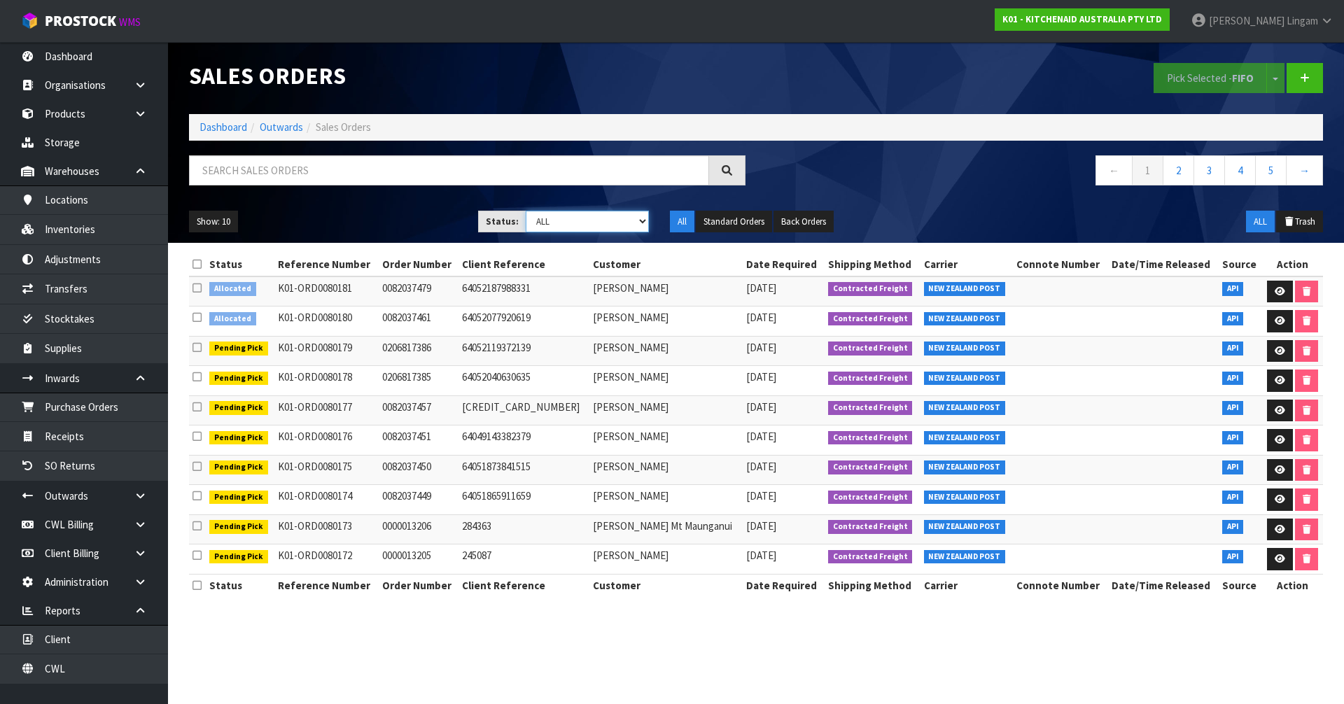
select select "string:2"
click at [526, 211] on select "Draft Pending Allocated Pending Pick Goods Picked Goods Packed Pending Charges …" at bounding box center [588, 222] width 124 height 22
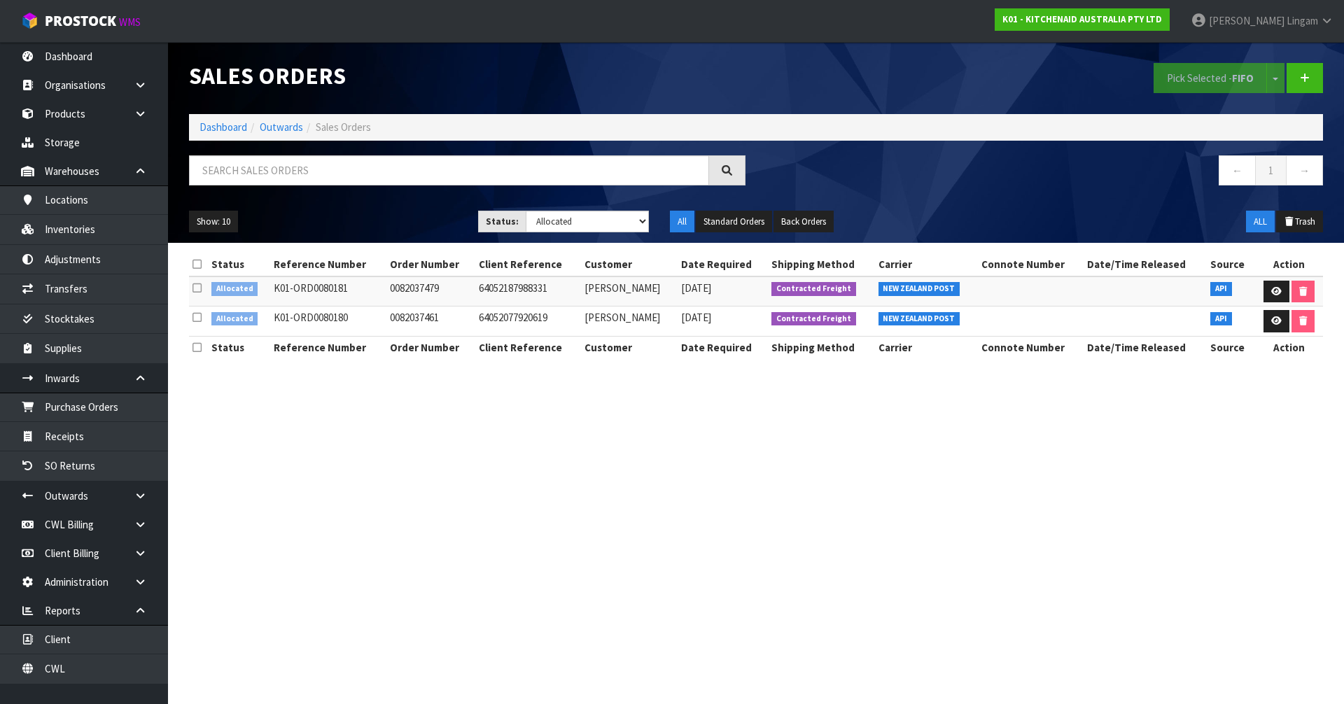
click at [194, 265] on icon at bounding box center [197, 264] width 9 height 11
click at [1190, 72] on button "Pick Selected - FIFO" at bounding box center [1210, 78] width 113 height 30
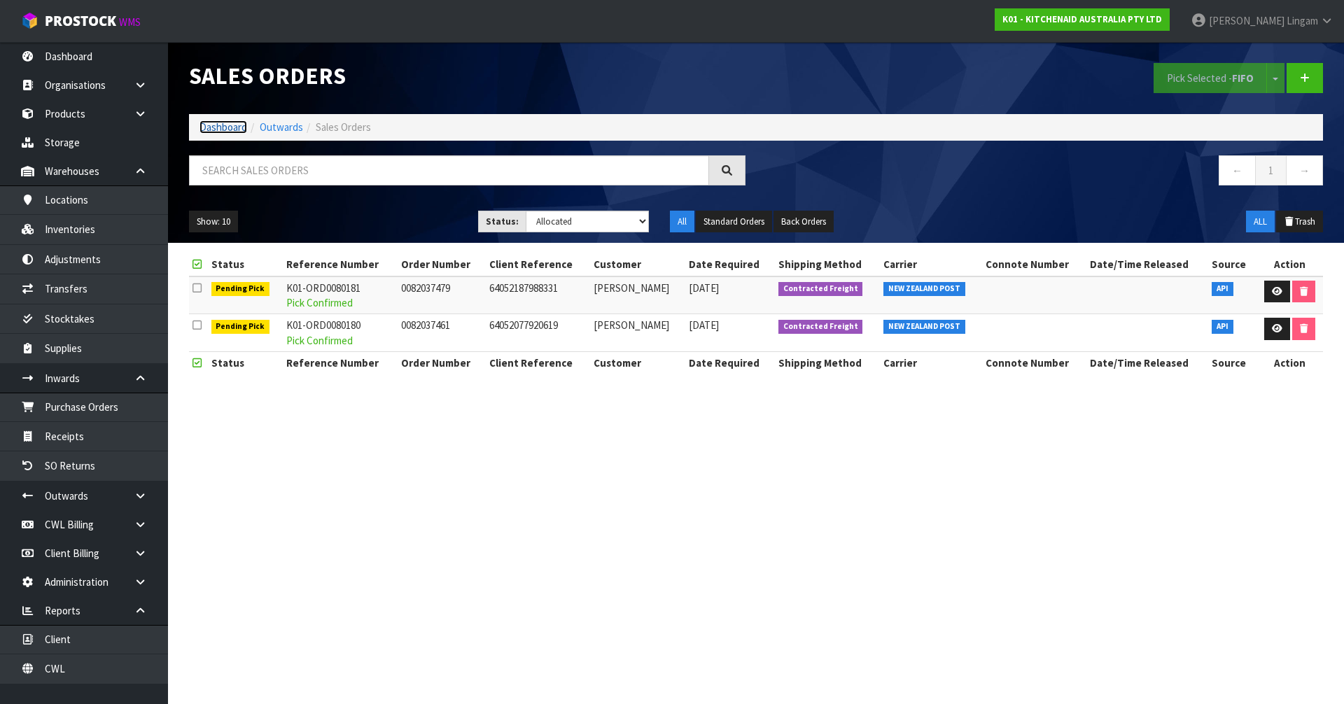
click at [230, 125] on link "Dashboard" at bounding box center [224, 126] width 48 height 13
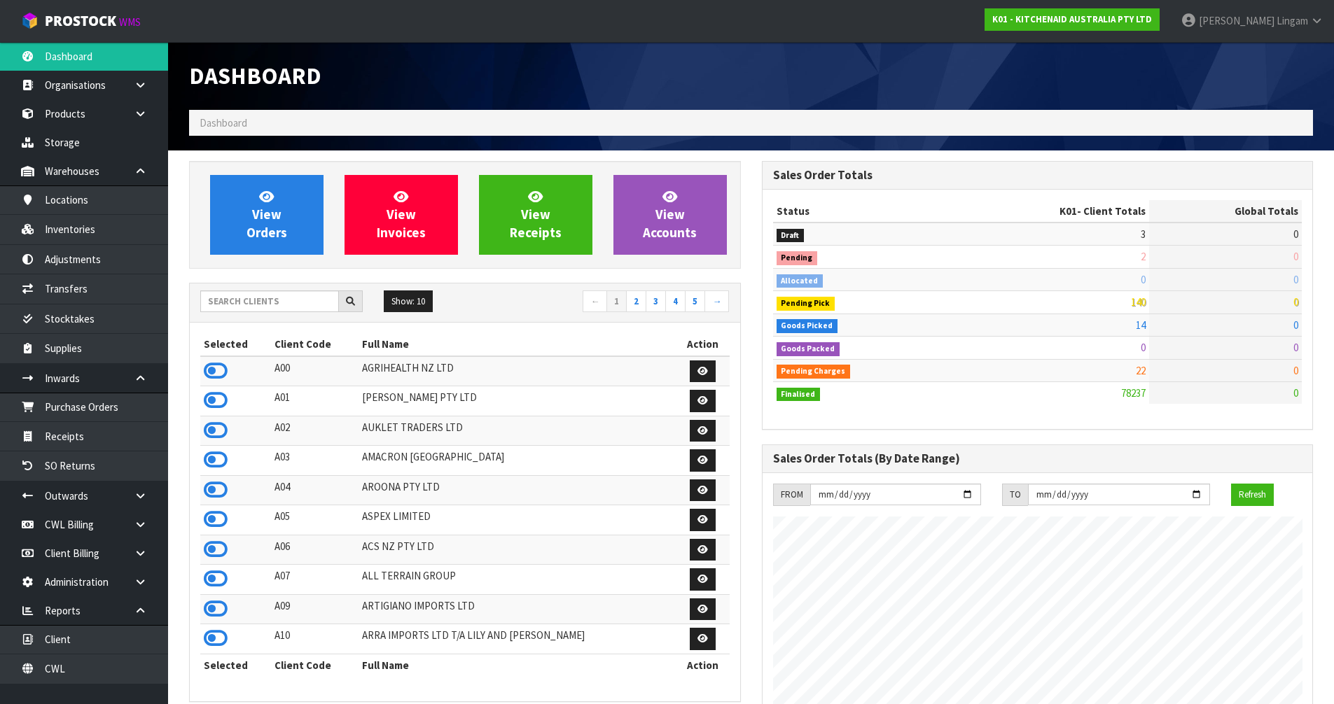
scroll to position [1061, 572]
click at [279, 236] on span "View Orders" at bounding box center [266, 214] width 41 height 53
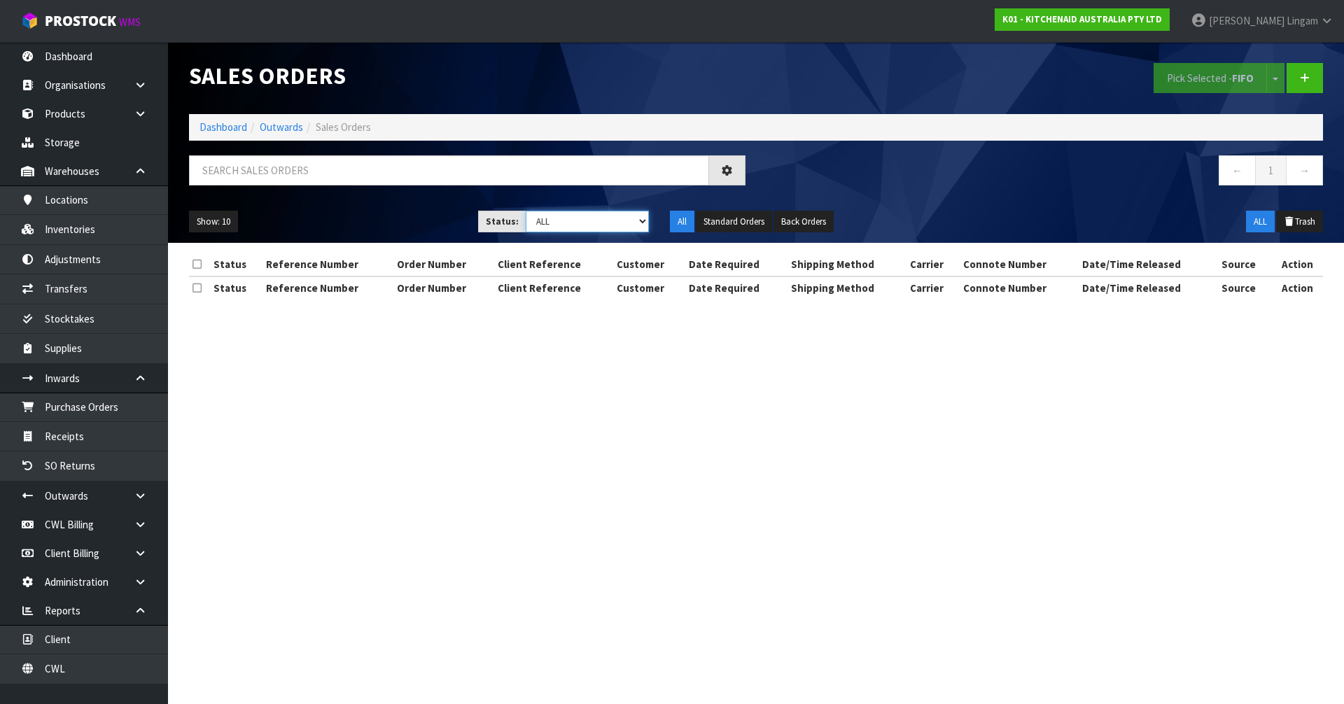
click at [623, 217] on select "Draft Pending Allocated Pending Pick Goods Picked Goods Packed Pending Charges …" at bounding box center [588, 222] width 124 height 22
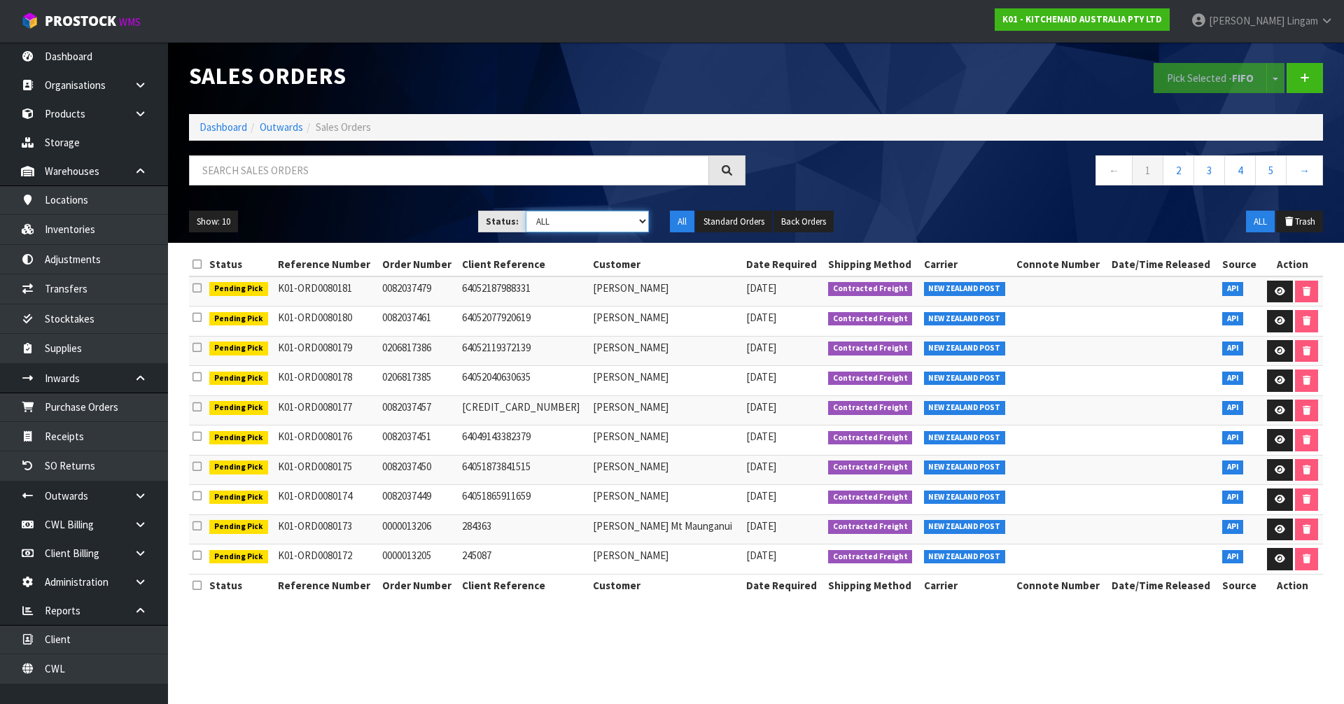
click at [608, 219] on select "Draft Pending Allocated Pending Pick Goods Picked Goods Packed Pending Charges …" at bounding box center [588, 222] width 124 height 22
select select "string:6"
click at [526, 211] on select "Draft Pending Allocated Pending Pick Goods Picked Goods Packed Pending Charges …" at bounding box center [588, 222] width 124 height 22
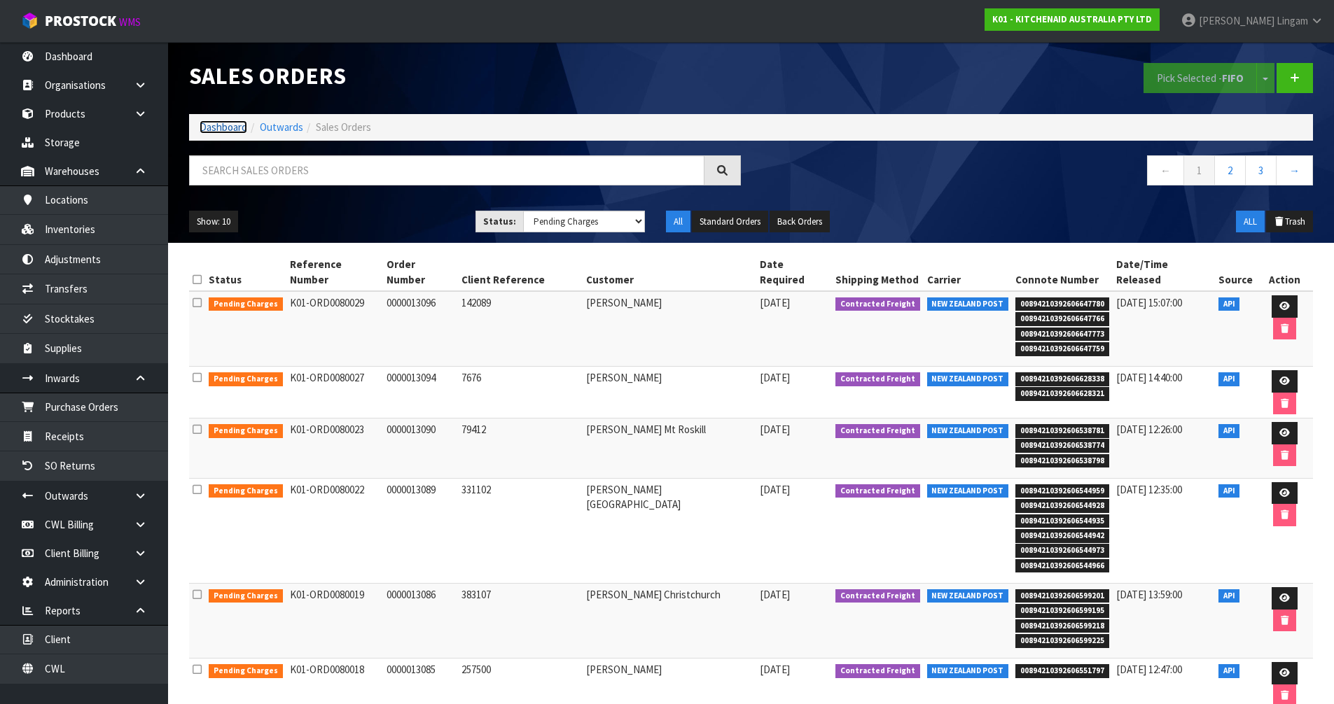
click at [208, 125] on link "Dashboard" at bounding box center [224, 126] width 48 height 13
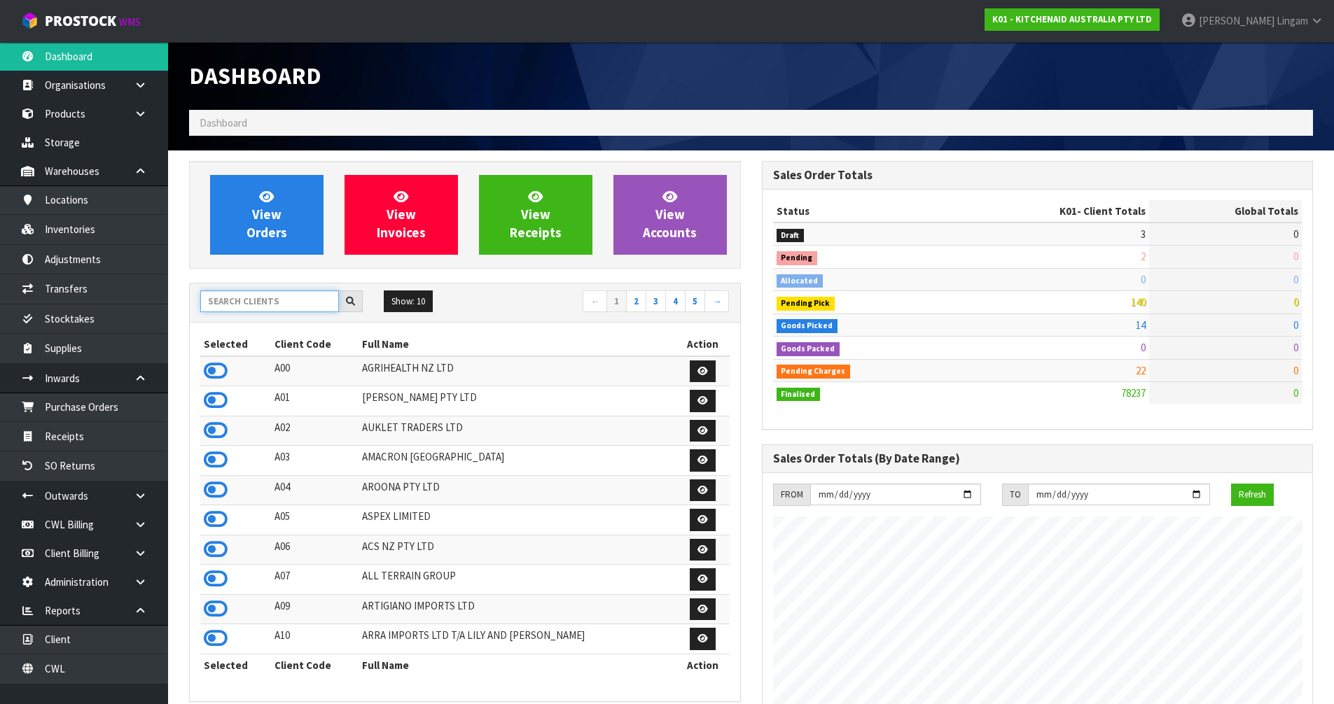
scroll to position [873, 572]
click at [297, 302] on input "text" at bounding box center [269, 302] width 139 height 22
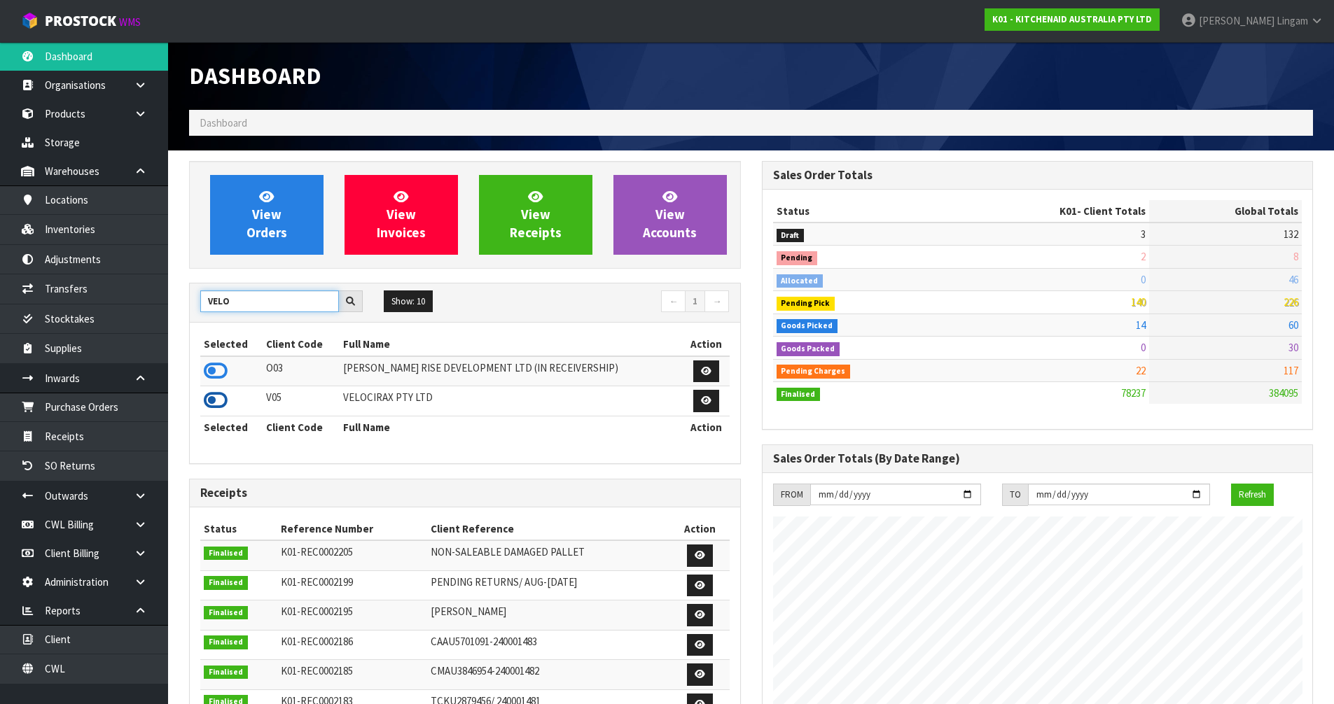
type input "VELO"
click at [219, 400] on icon at bounding box center [216, 400] width 24 height 21
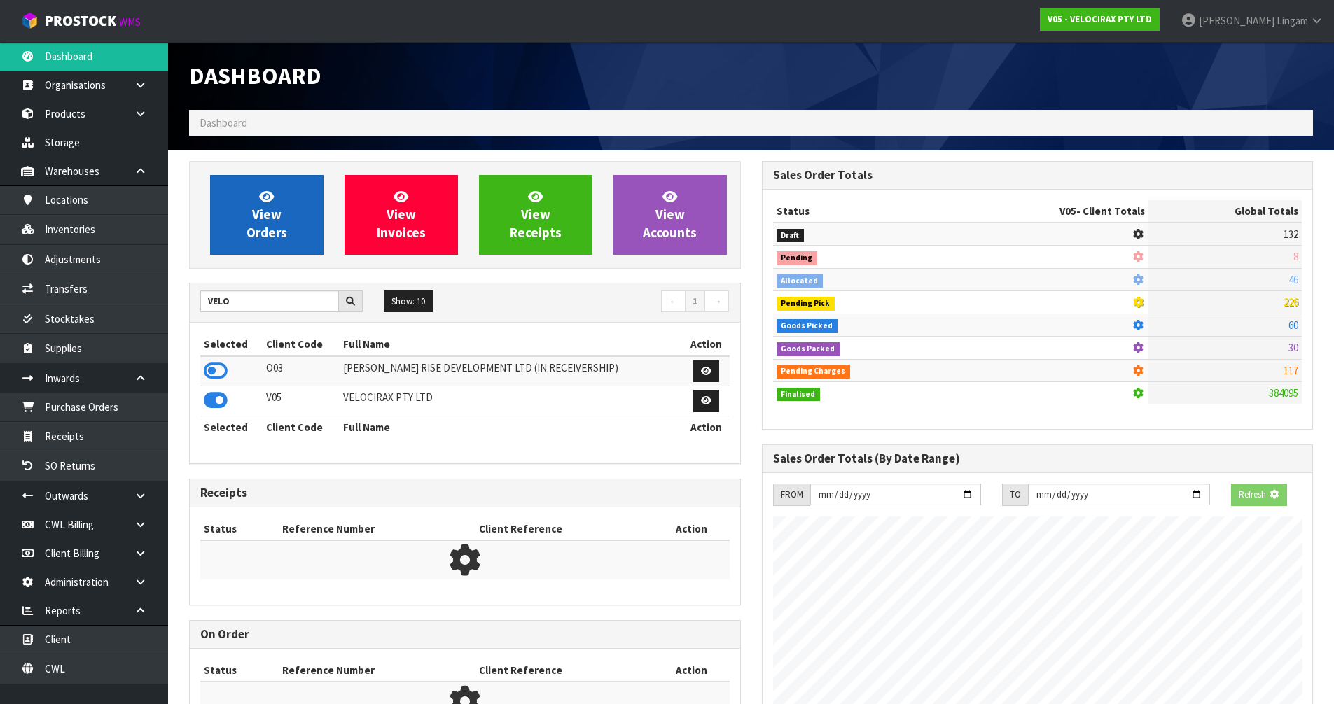
scroll to position [1068, 572]
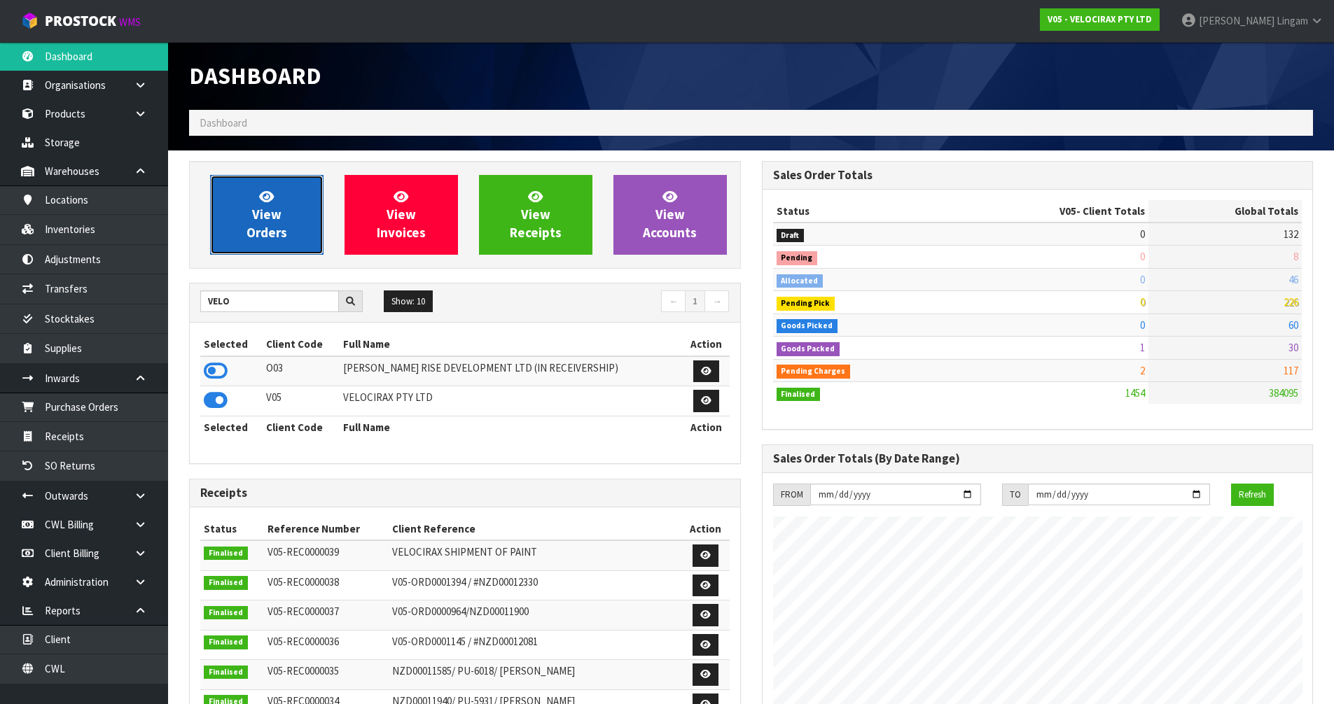
click at [270, 222] on span "View Orders" at bounding box center [266, 214] width 41 height 53
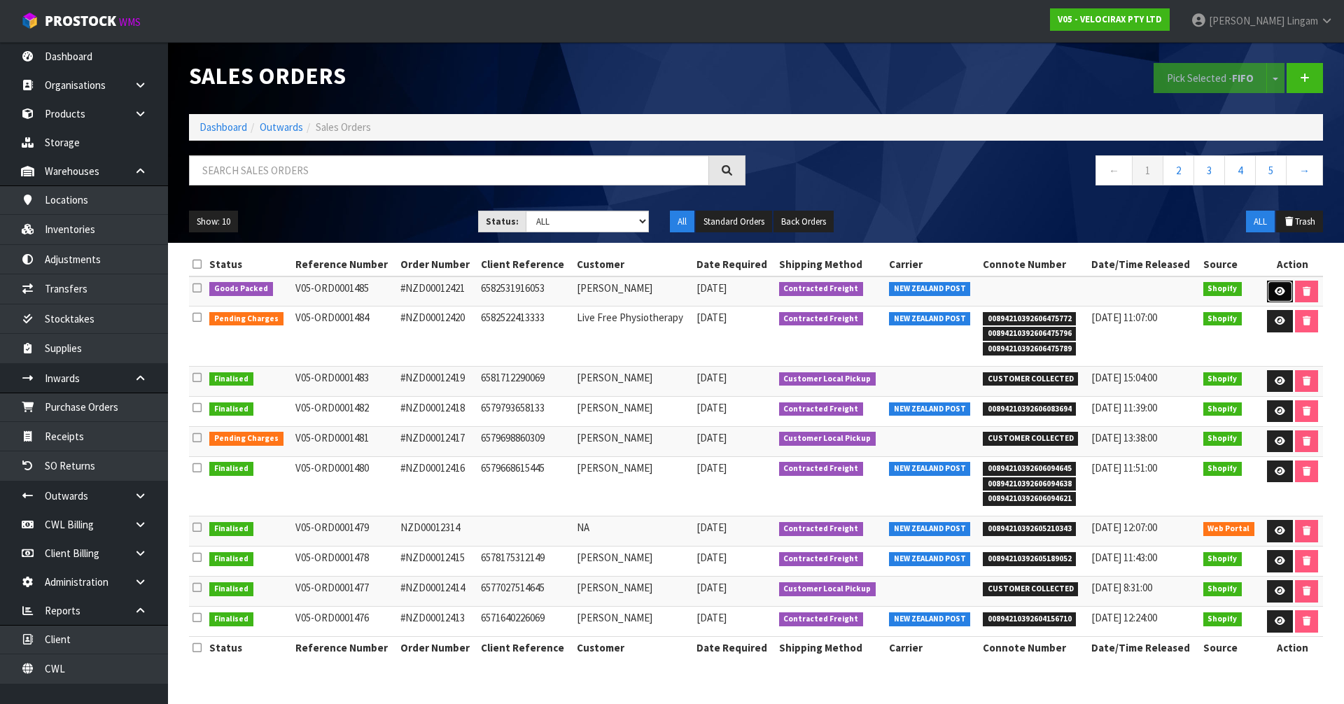
click at [1276, 289] on icon at bounding box center [1280, 291] width 11 height 9
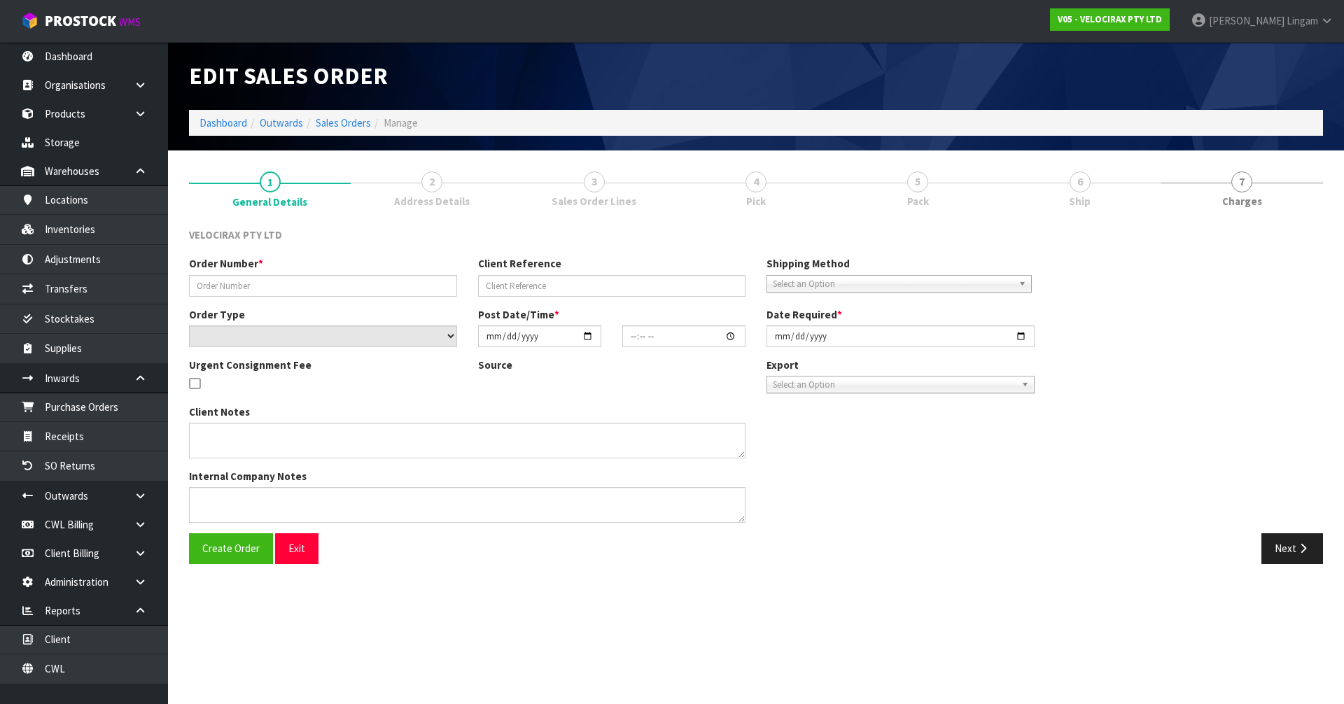
type input "#NZD00012421"
type input "6582531916053"
select select "number:0"
type input "[DATE]"
type input "21:16:57.000"
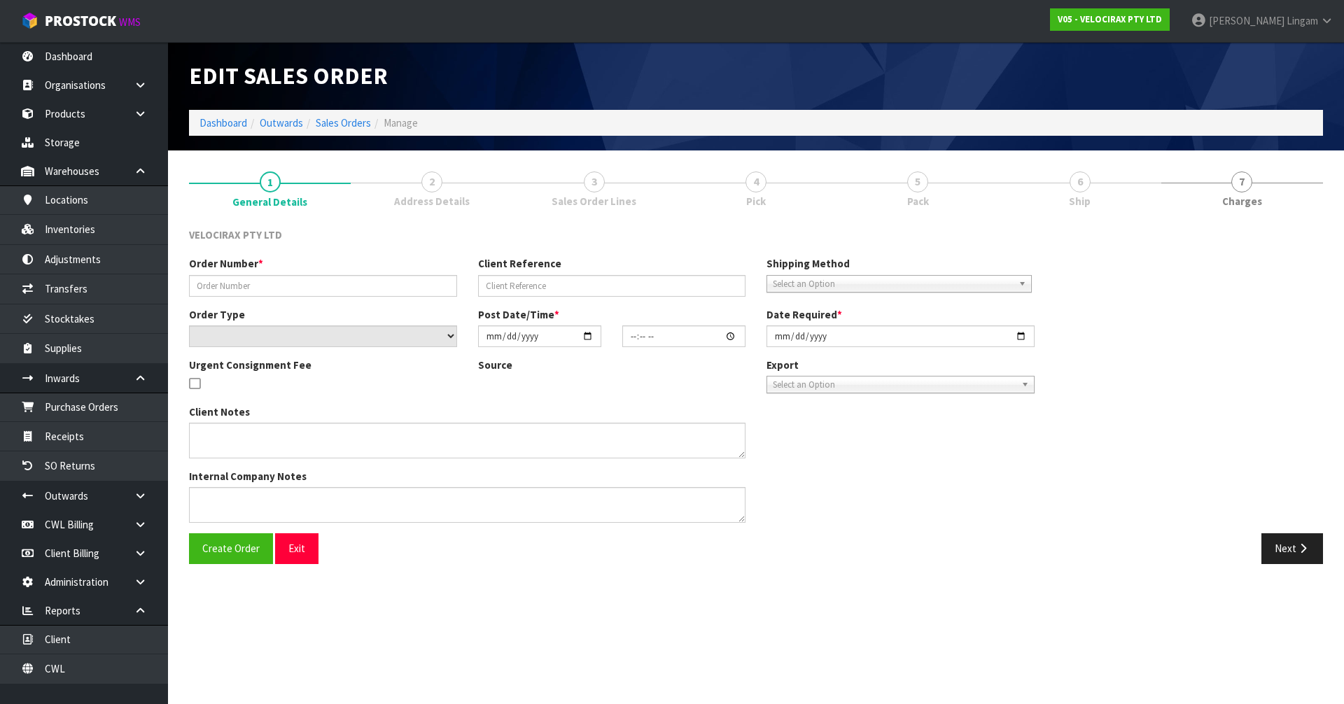
type input "[DATE]"
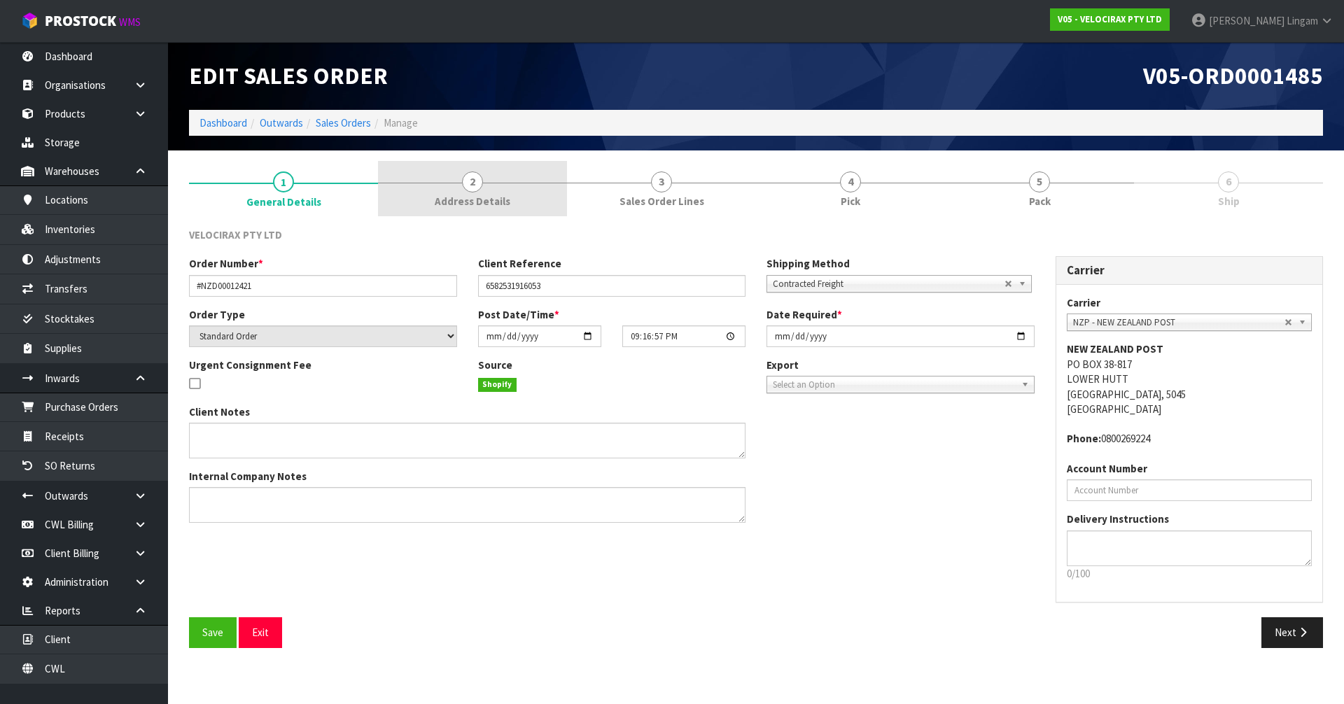
click at [526, 196] on link "2 Address Details" at bounding box center [472, 188] width 189 height 55
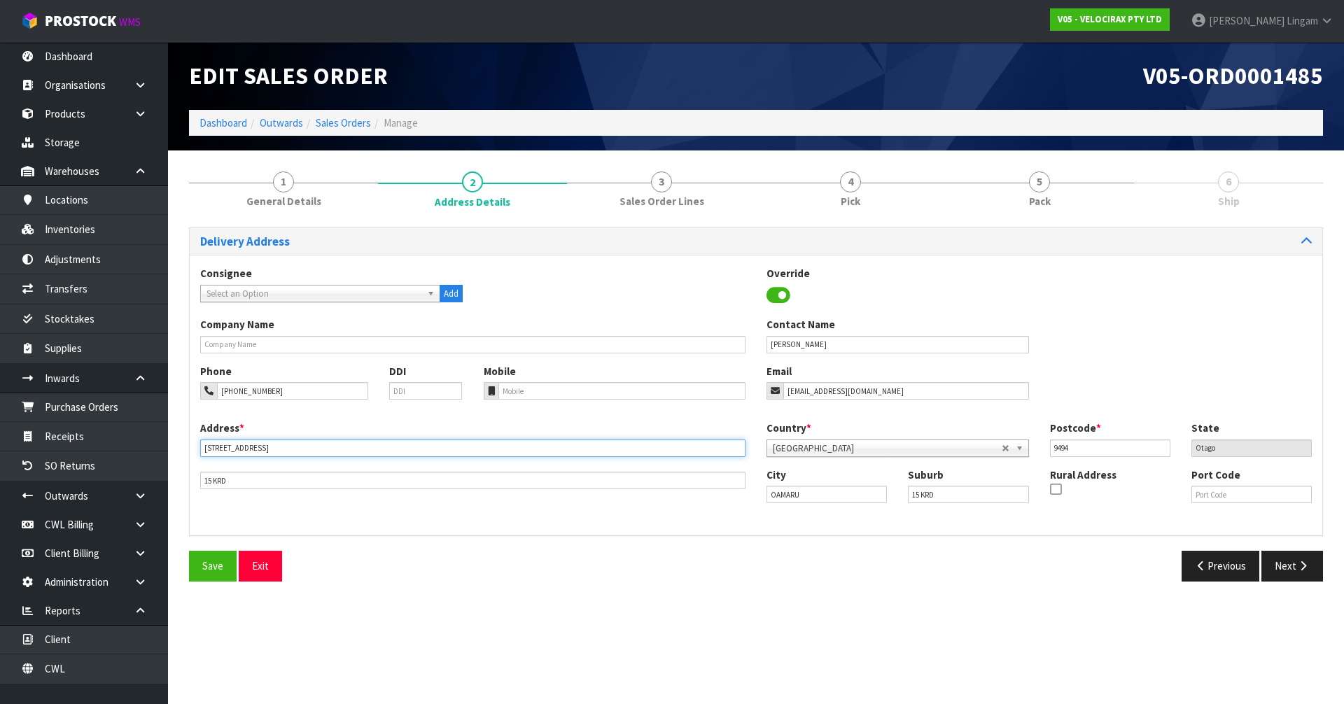
drag, startPoint x: 288, startPoint y: 449, endPoint x: 205, endPoint y: 452, distance: 82.7
click at [205, 452] on input "[STREET_ADDRESS]" at bounding box center [472, 449] width 545 height 18
click at [220, 125] on link "Dashboard" at bounding box center [224, 122] width 48 height 13
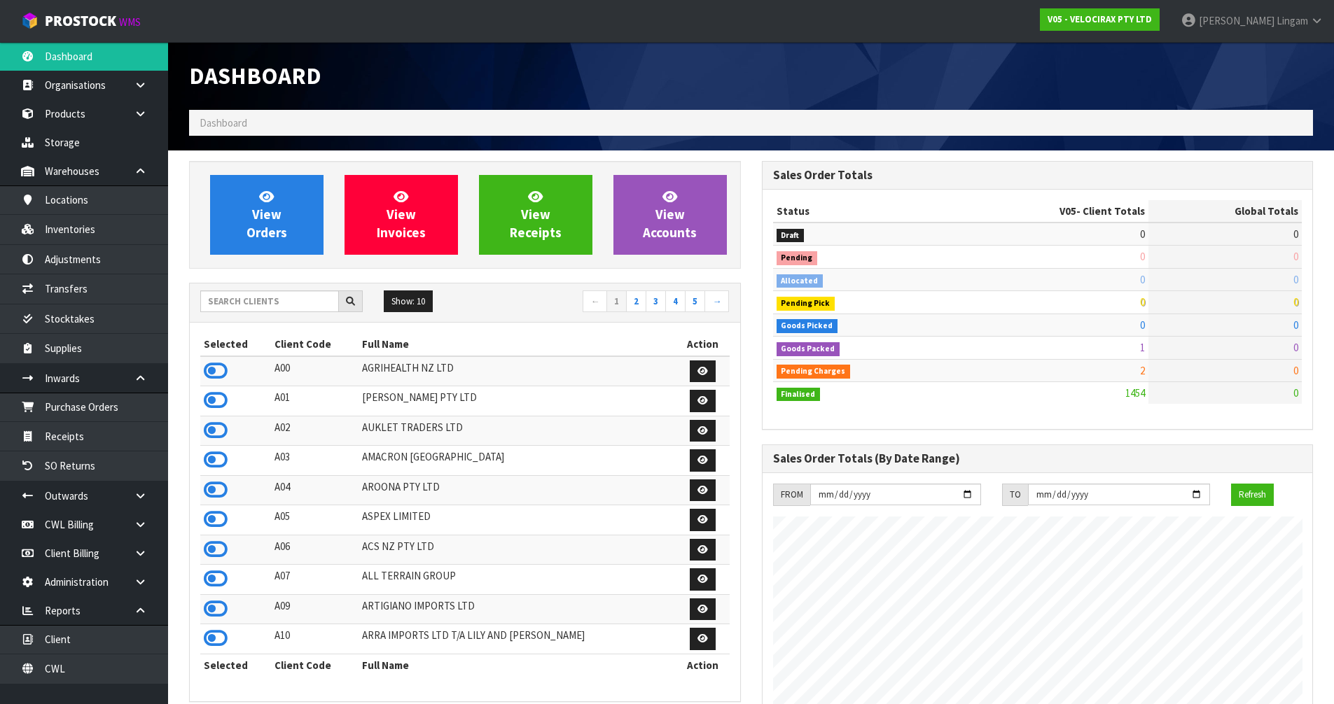
scroll to position [1068, 572]
click at [300, 231] on link "View Orders" at bounding box center [266, 215] width 113 height 80
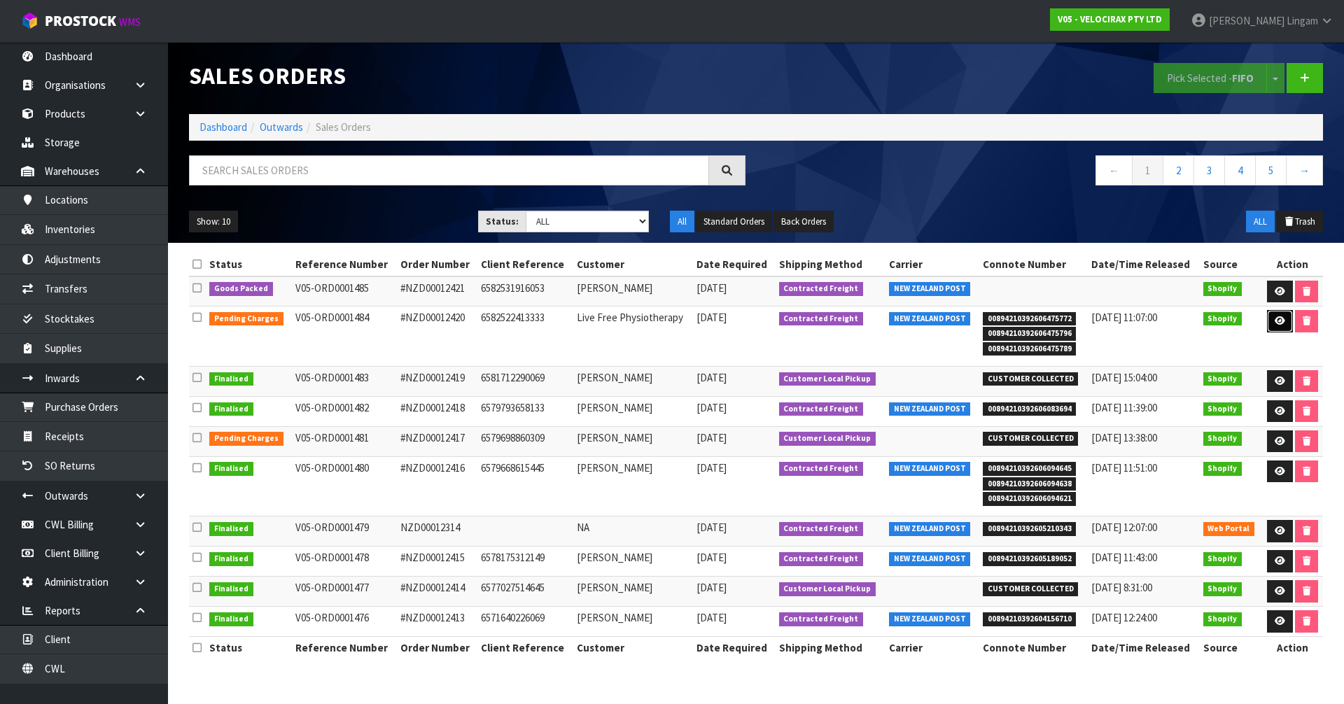
click at [1275, 327] on link at bounding box center [1280, 321] width 26 height 22
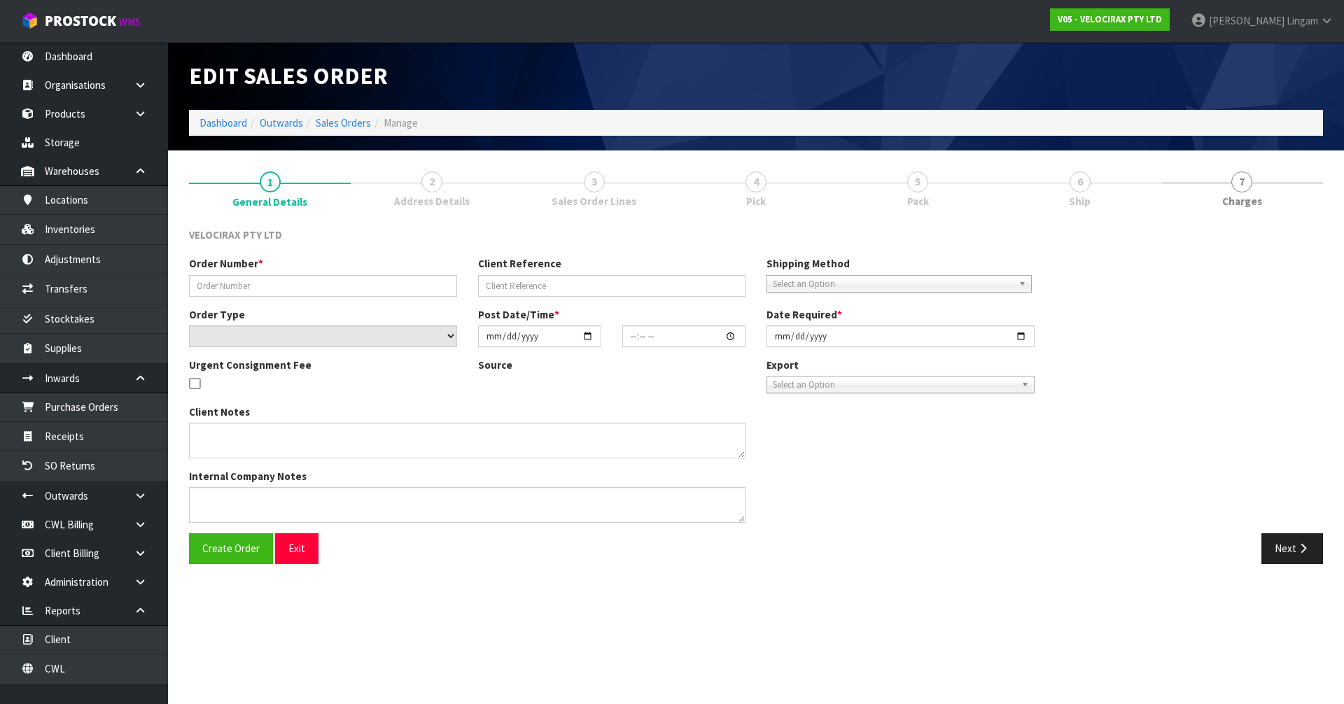
type input "#NZD00012420"
type input "6582522413333"
select select "number:0"
type input "[DATE]"
type input "20:56:06.000"
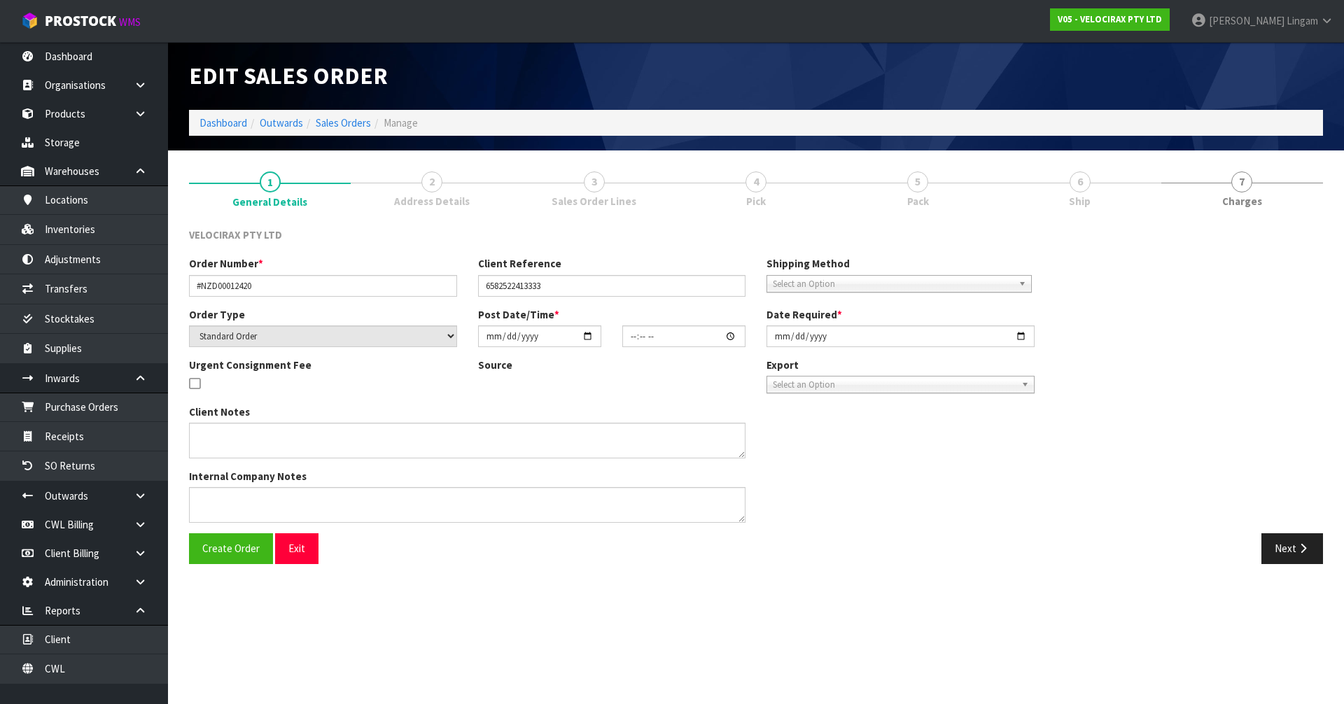
type input "[DATE]"
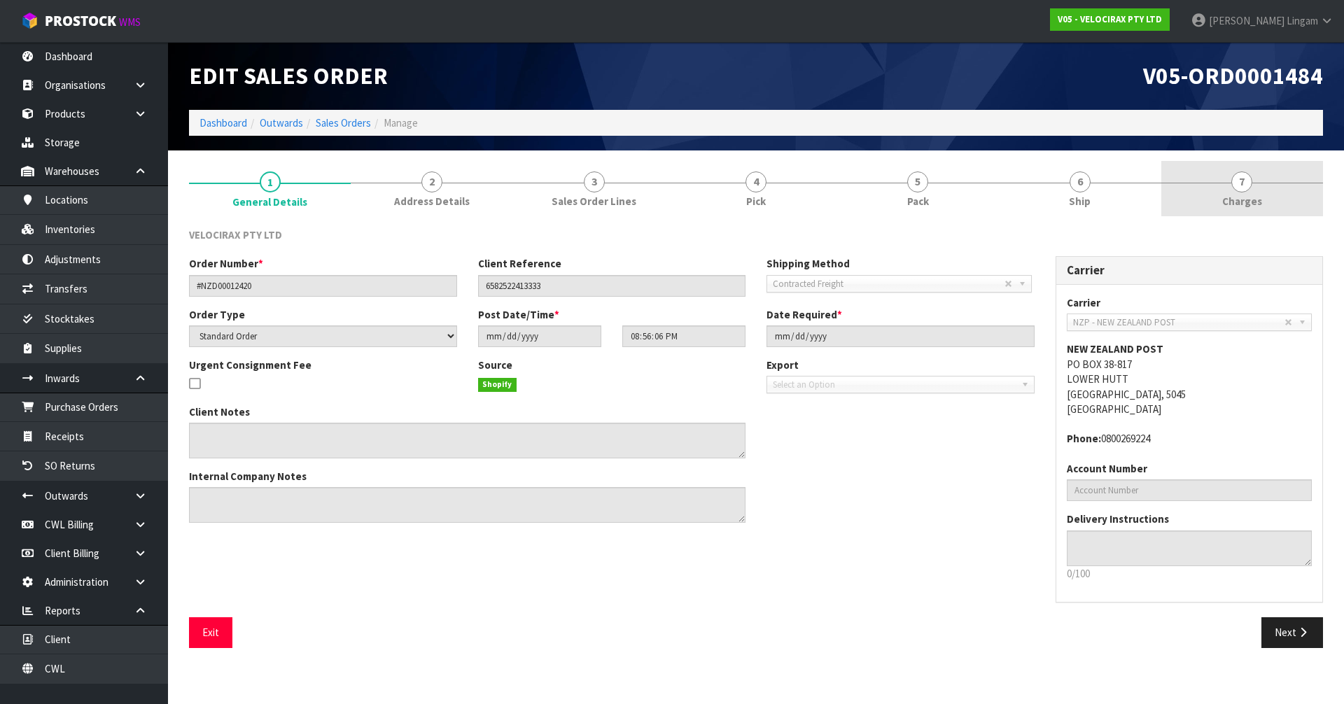
click at [1287, 197] on link "7 [GEOGRAPHIC_DATA]" at bounding box center [1242, 188] width 162 height 55
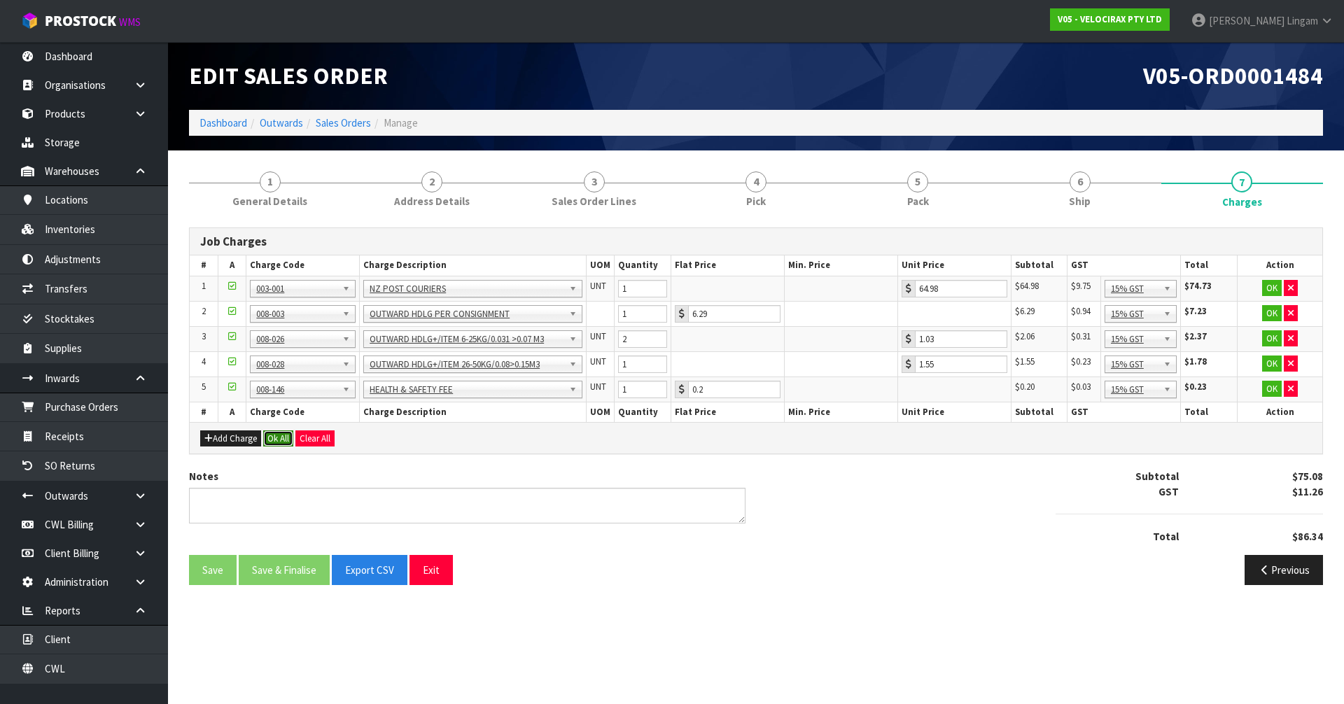
click at [279, 440] on button "Ok All" at bounding box center [278, 439] width 30 height 17
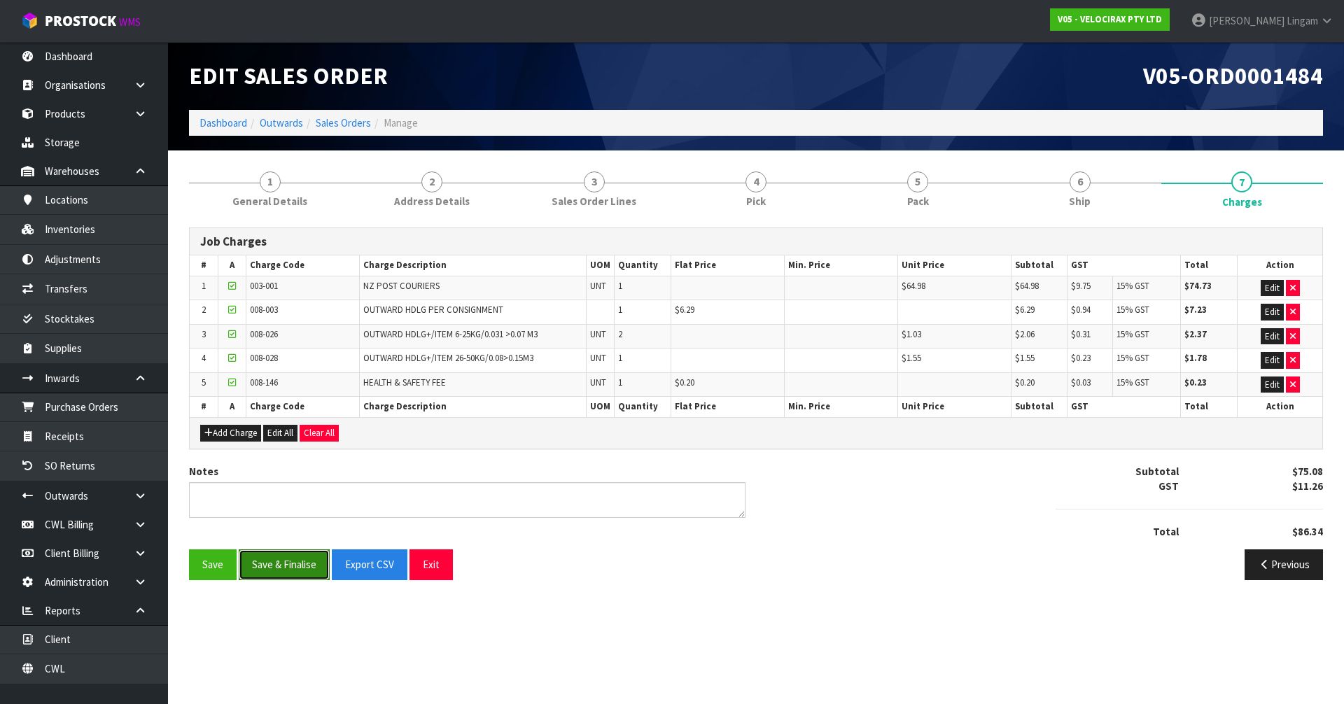
click at [281, 564] on button "Save & Finalise" at bounding box center [284, 565] width 91 height 30
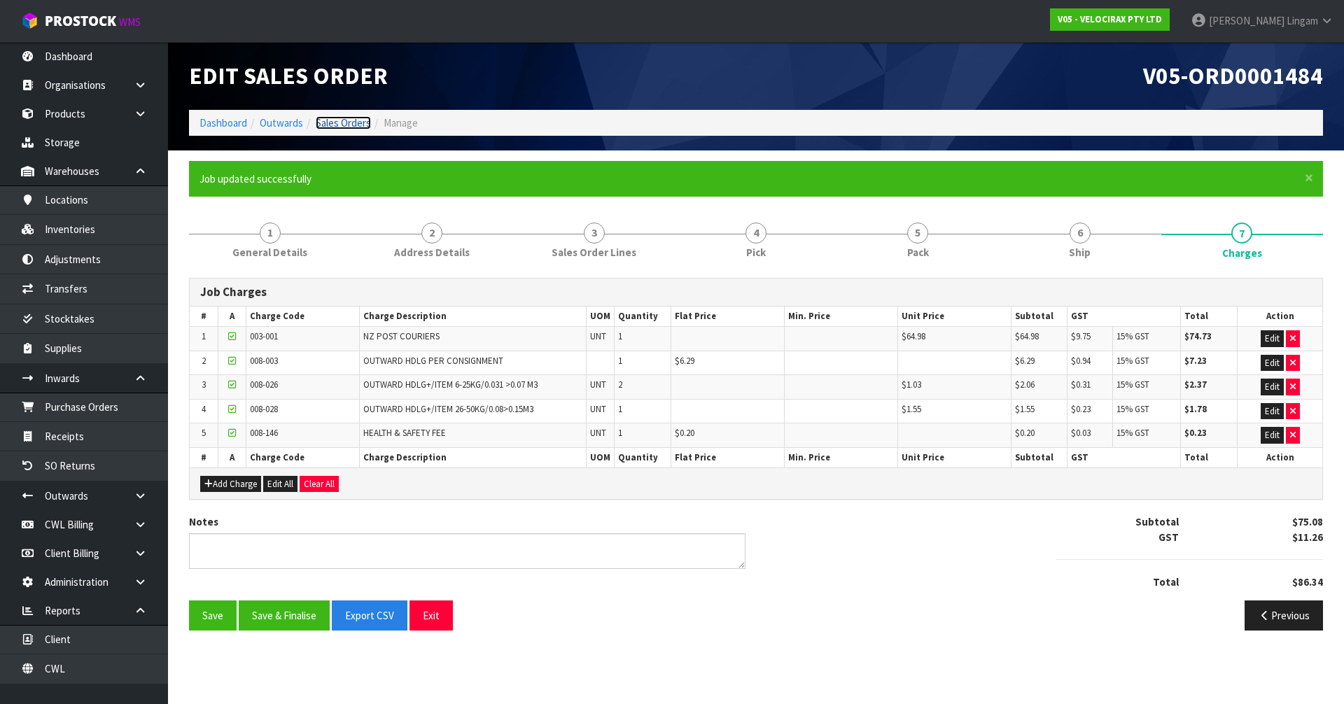
click at [354, 125] on link "Sales Orders" at bounding box center [343, 122] width 55 height 13
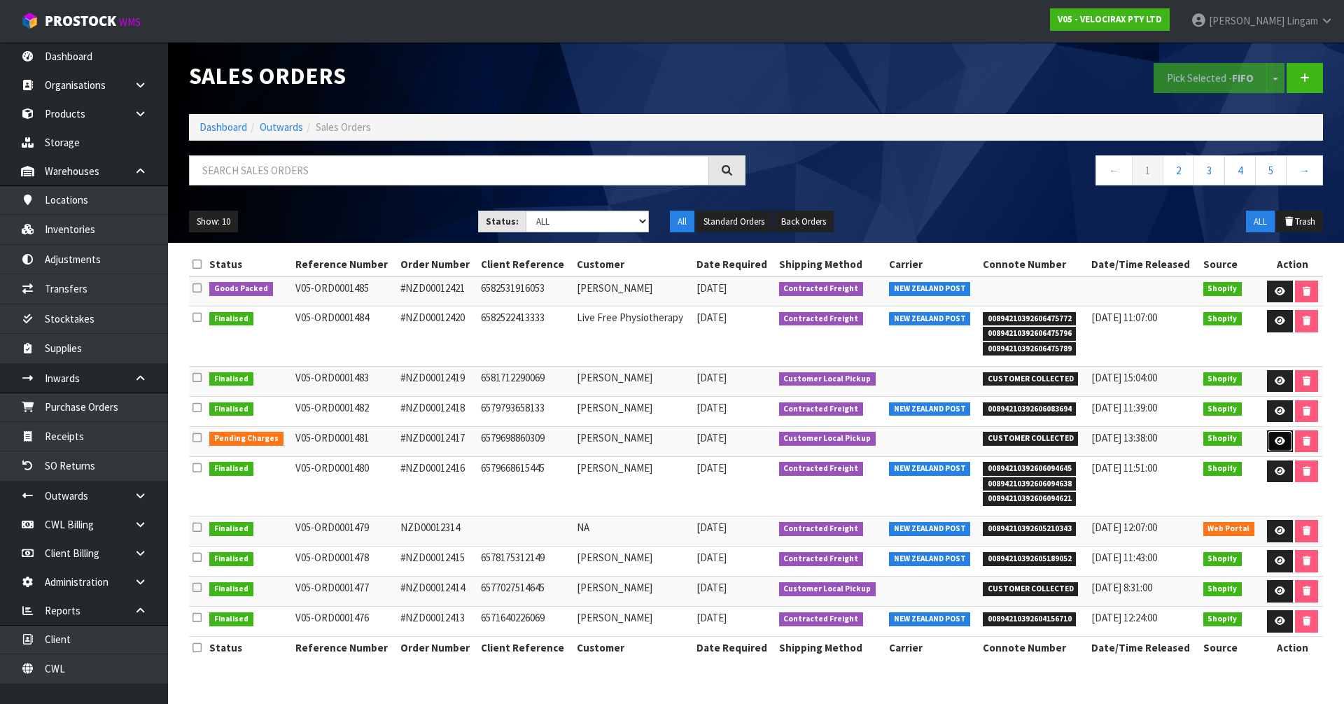
click at [1275, 438] on icon at bounding box center [1280, 441] width 11 height 9
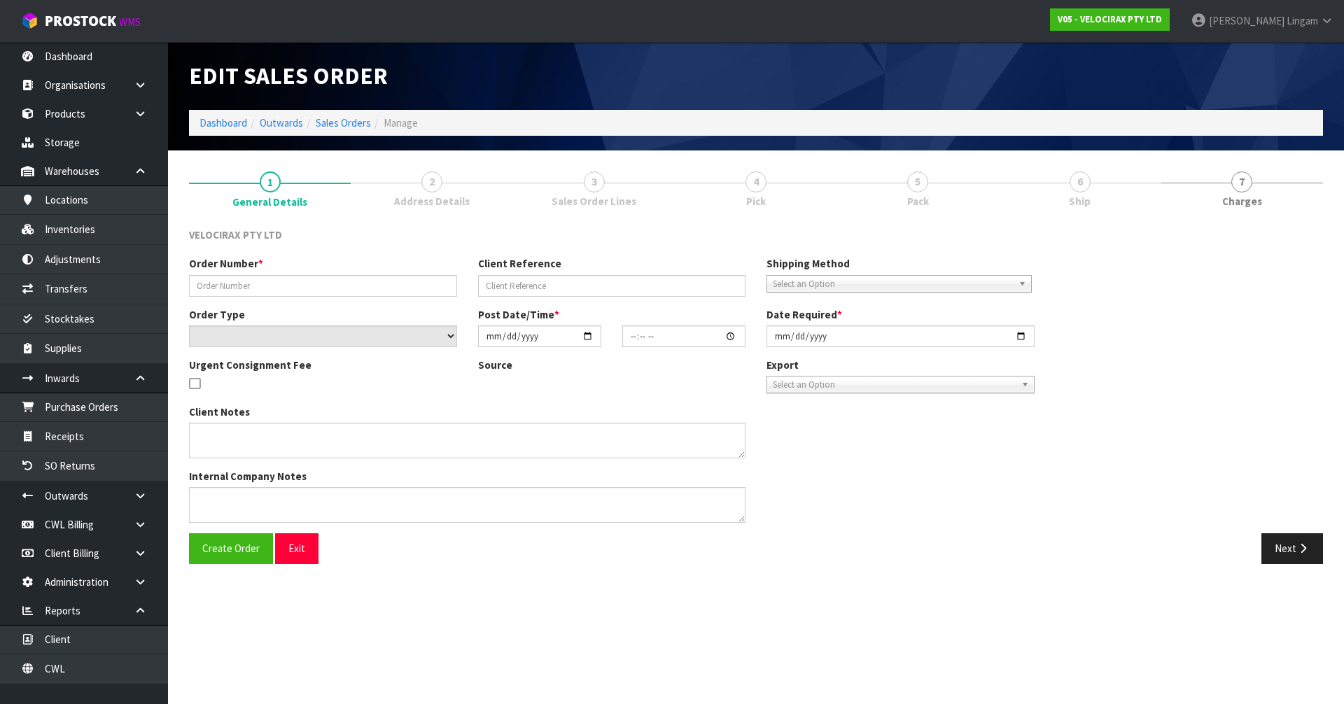
type input "#NZD00012417"
type input "6579698860309"
select select "number:0"
type input "[DATE]"
type input "09:45:47.000"
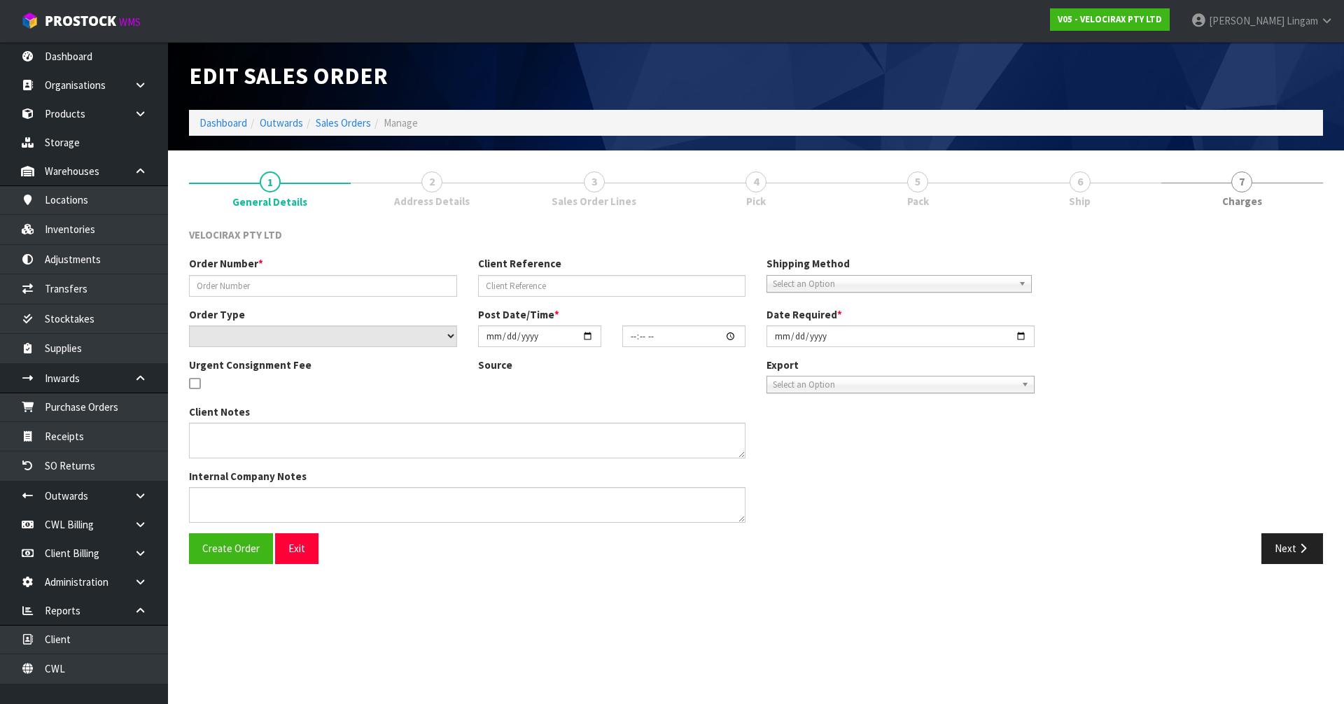
type input "[DATE]"
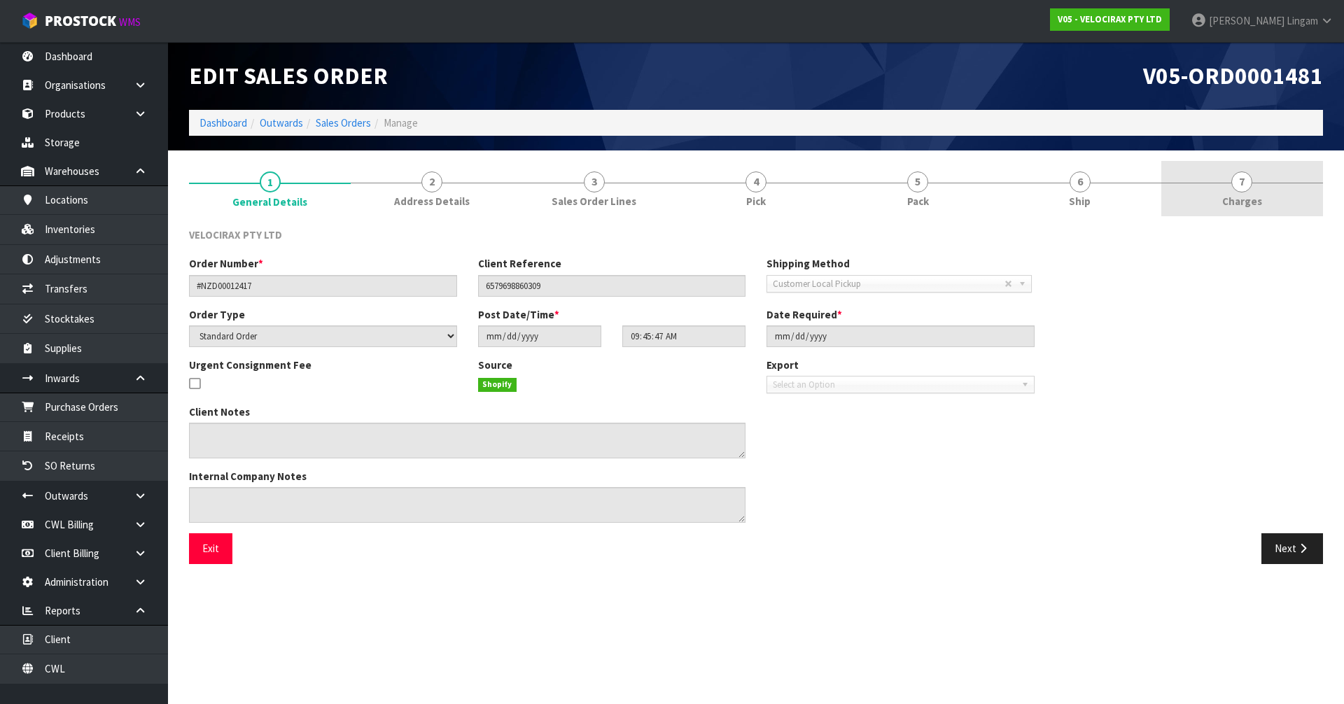
click at [1257, 195] on span "Charges" at bounding box center [1242, 201] width 40 height 15
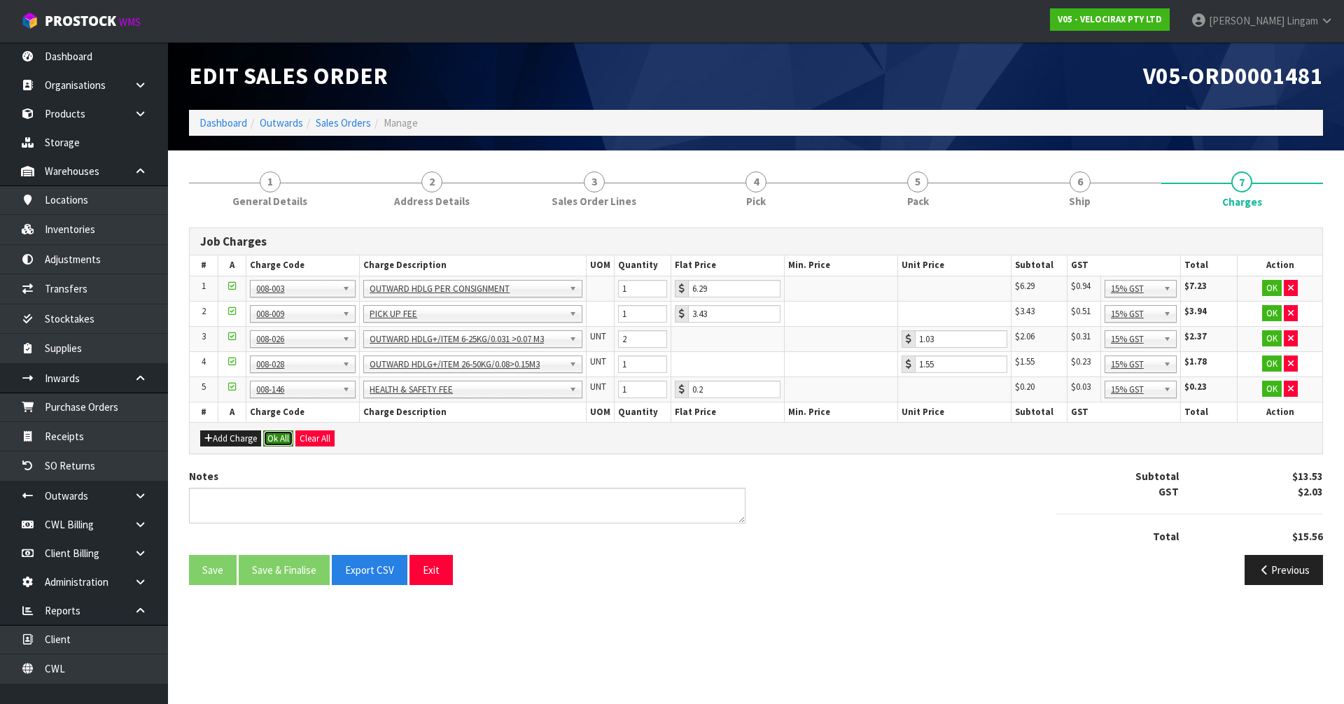
click at [280, 440] on button "Ok All" at bounding box center [278, 439] width 30 height 17
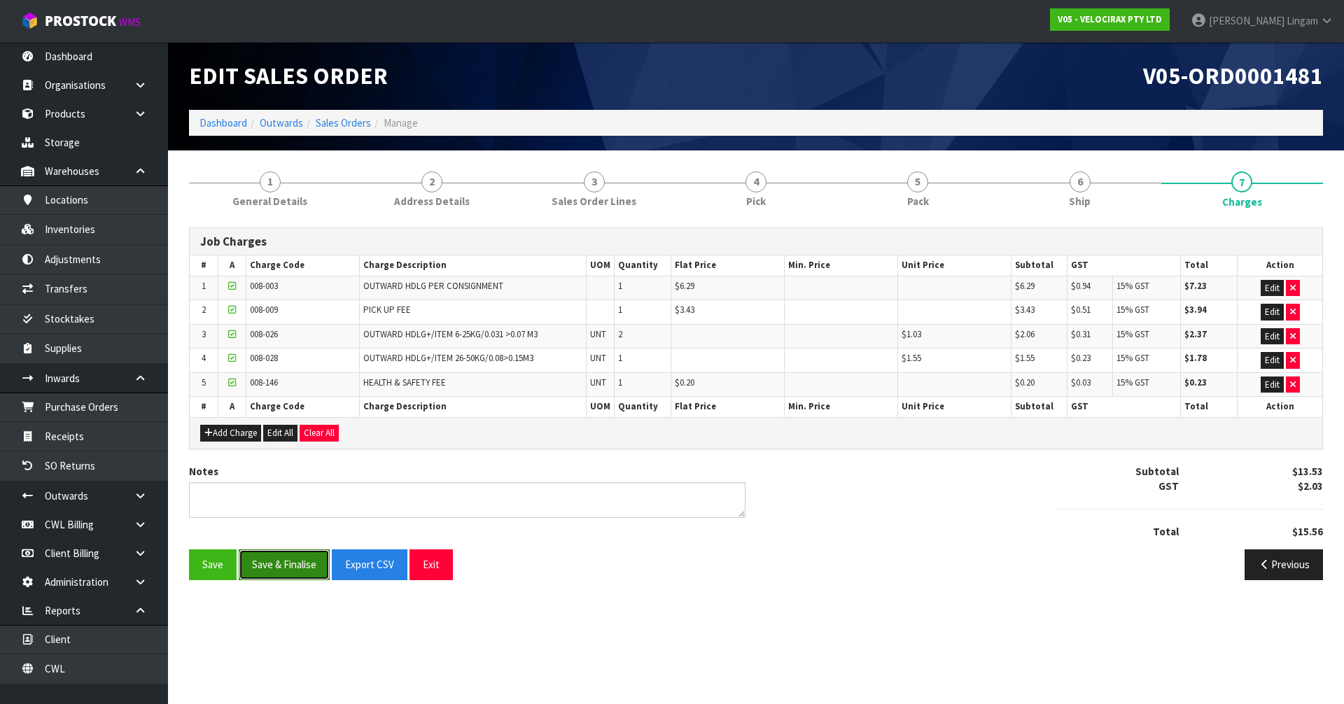
click at [307, 566] on button "Save & Finalise" at bounding box center [284, 565] width 91 height 30
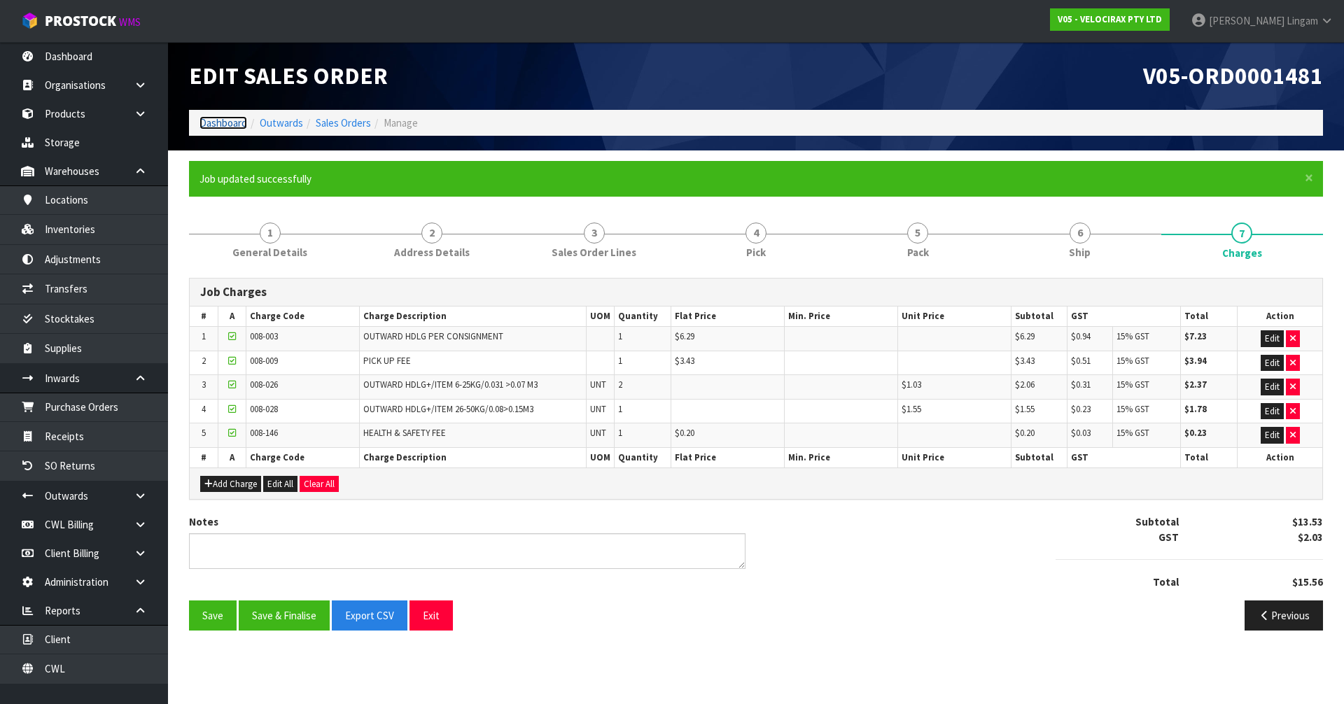
click at [213, 119] on link "Dashboard" at bounding box center [224, 122] width 48 height 13
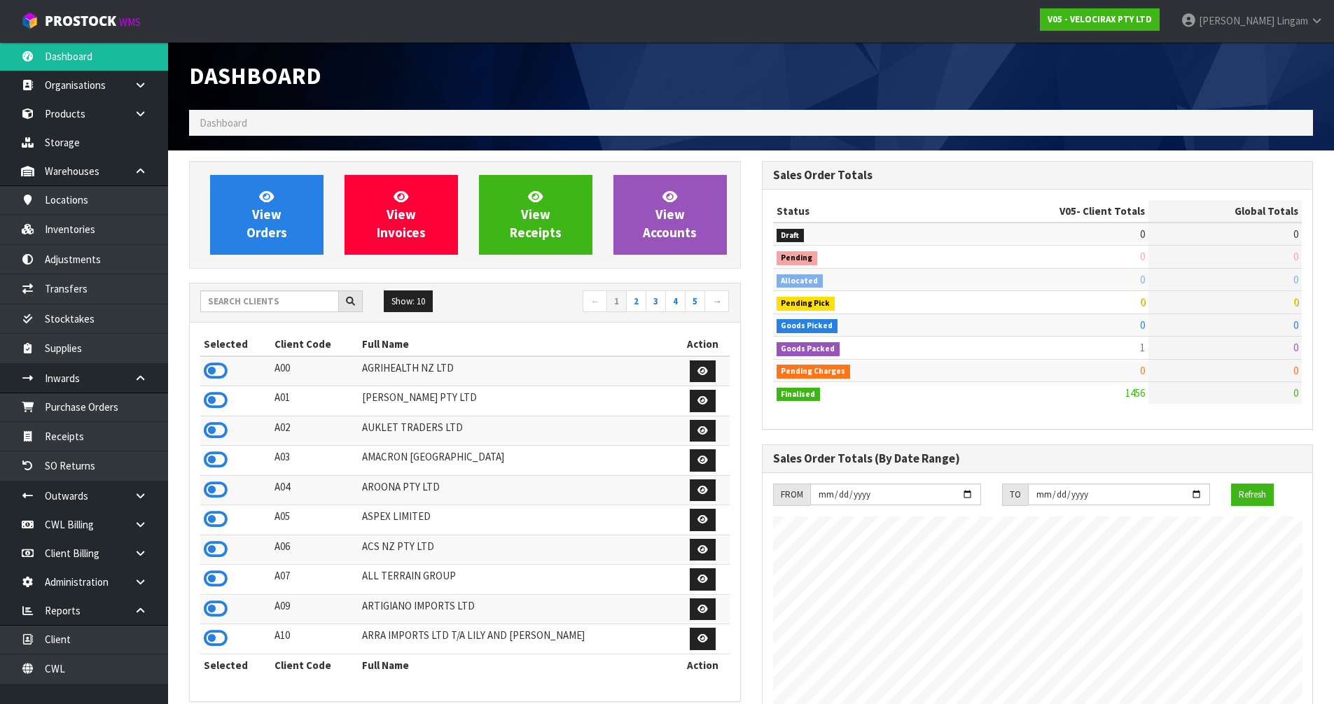
scroll to position [1068, 572]
click at [320, 300] on input "text" at bounding box center [269, 302] width 139 height 22
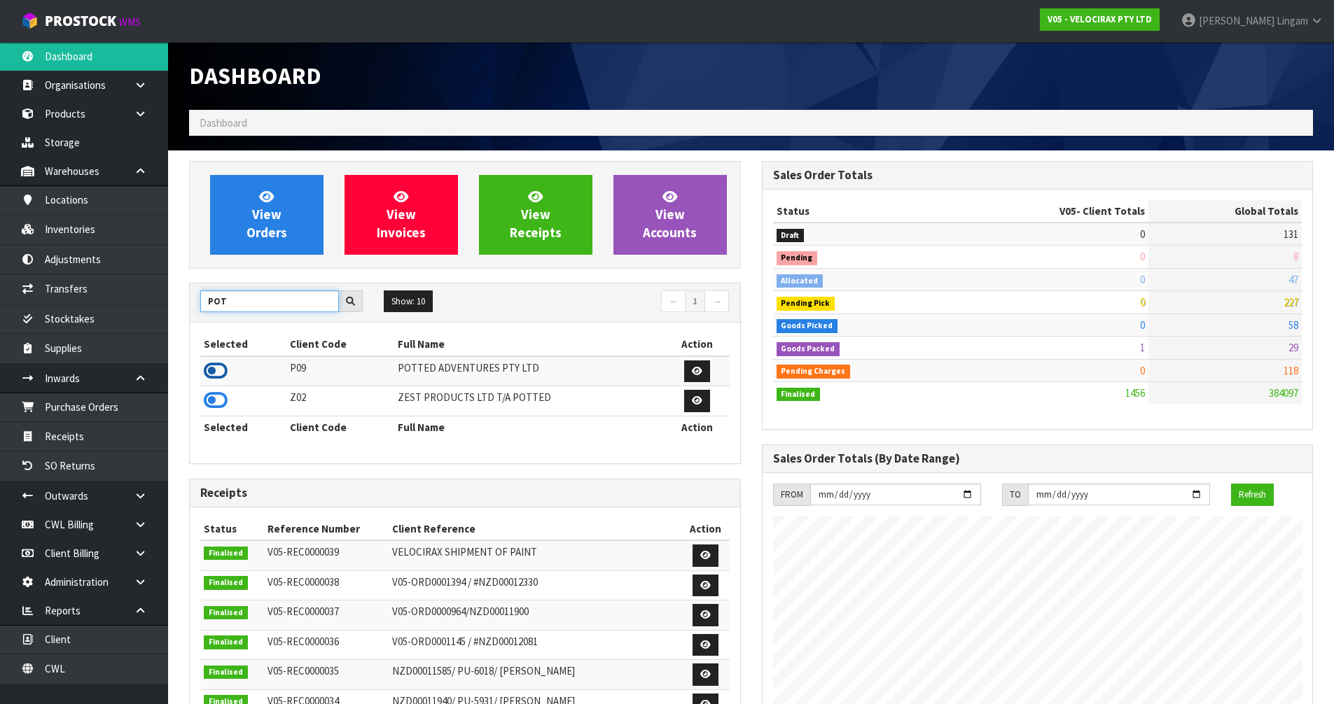
type input "POT"
click at [216, 366] on icon at bounding box center [216, 371] width 24 height 21
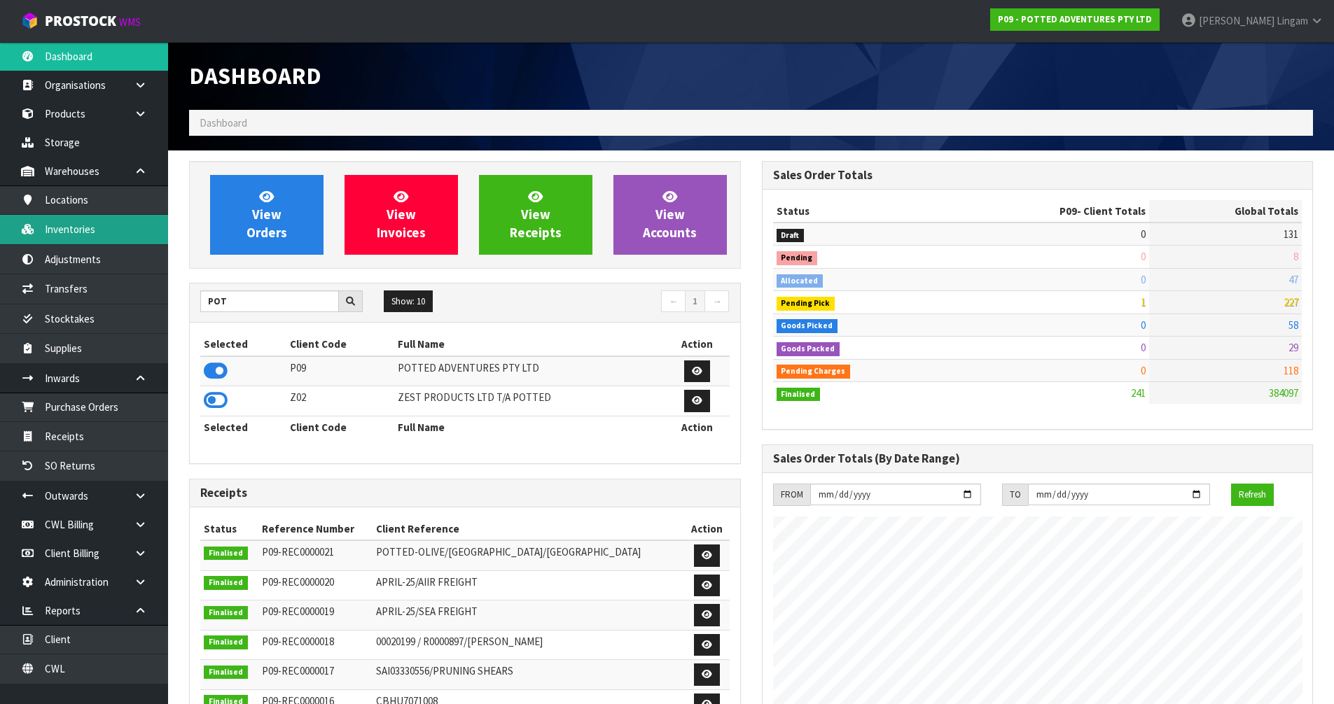
scroll to position [902, 572]
click at [110, 237] on link "Inventories" at bounding box center [84, 229] width 168 height 29
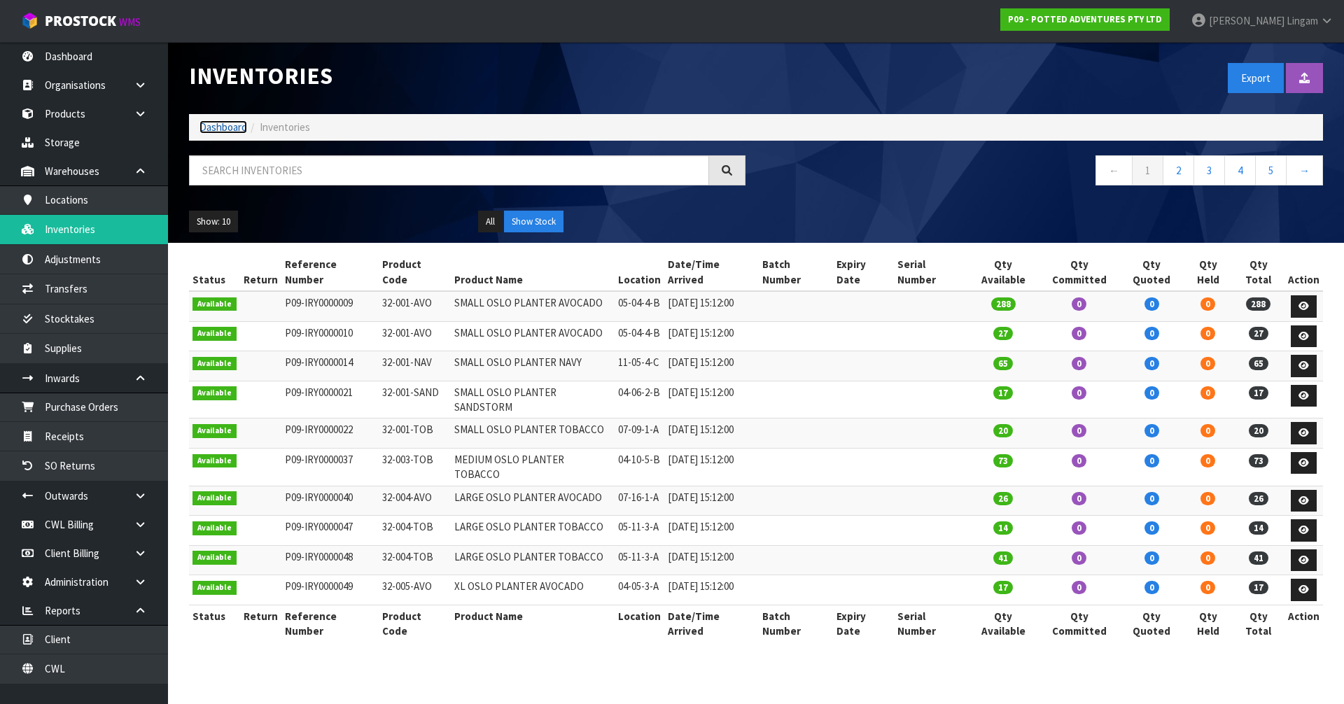
click at [212, 127] on link "Dashboard" at bounding box center [224, 126] width 48 height 13
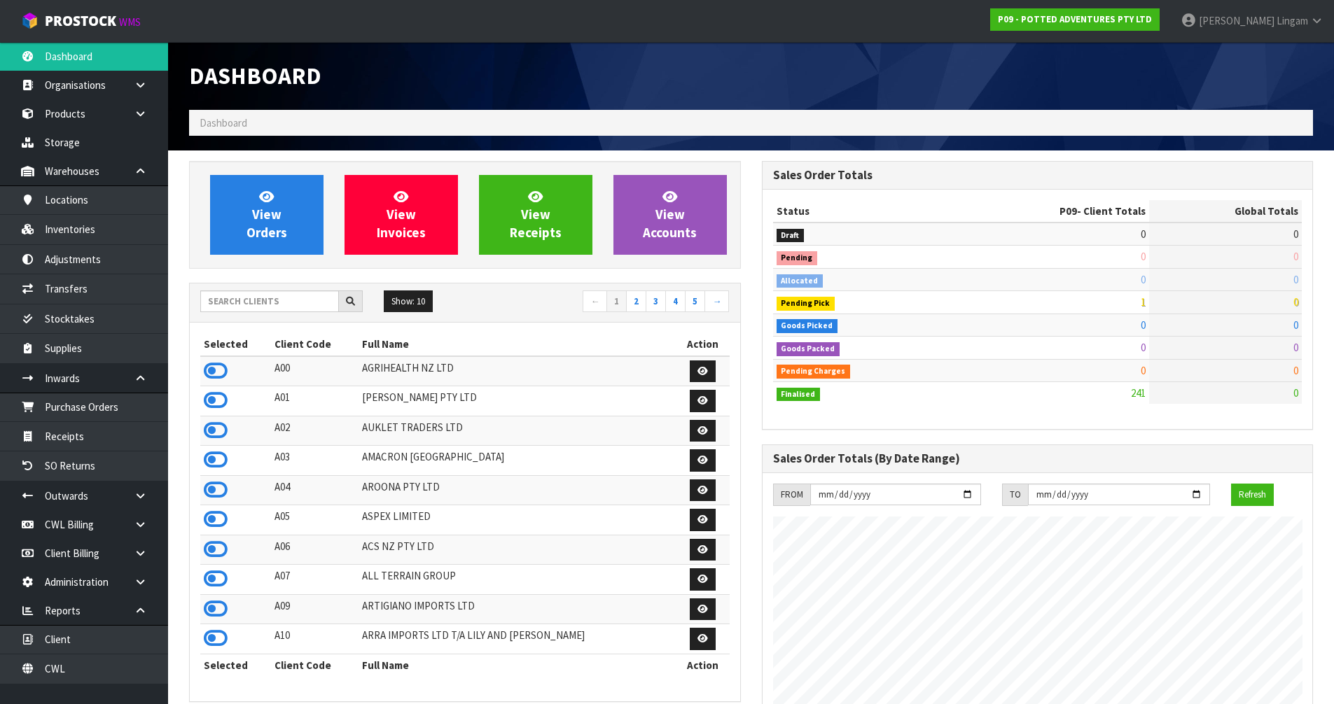
scroll to position [902, 572]
click at [317, 227] on link "View Orders" at bounding box center [266, 215] width 113 height 80
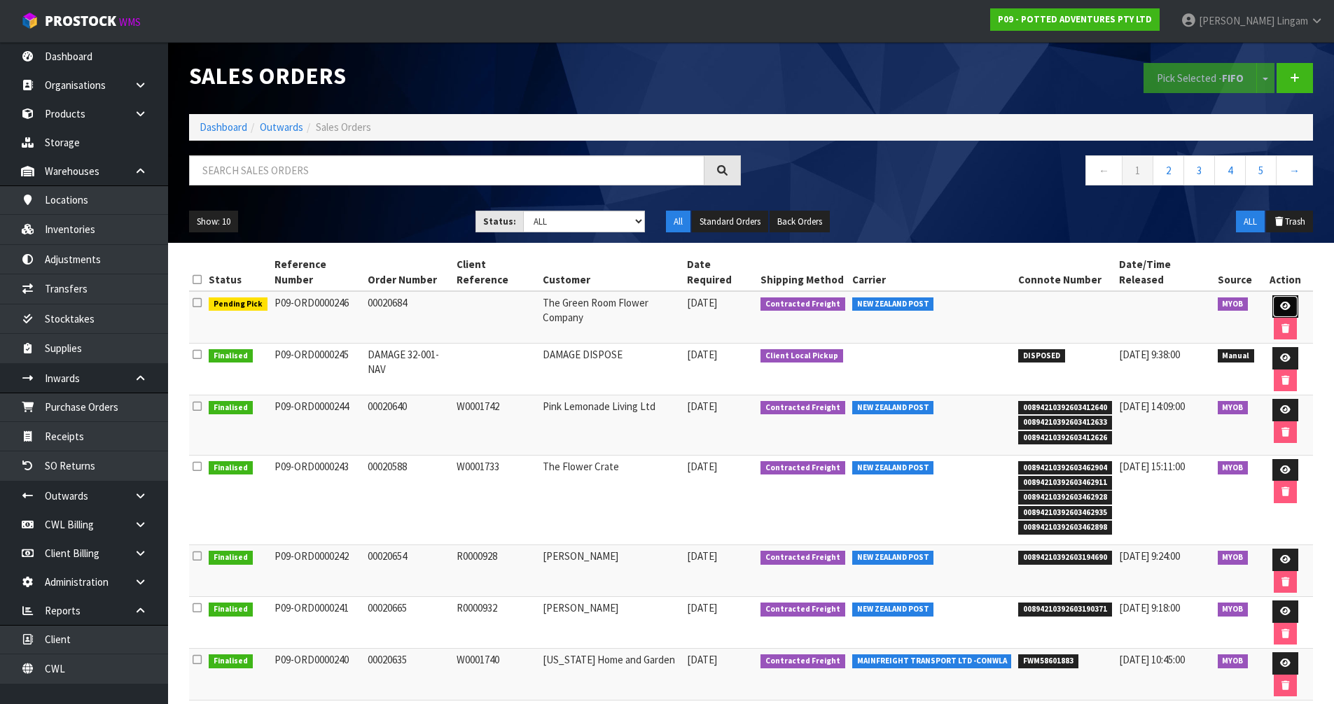
click at [1280, 302] on icon at bounding box center [1285, 306] width 11 height 9
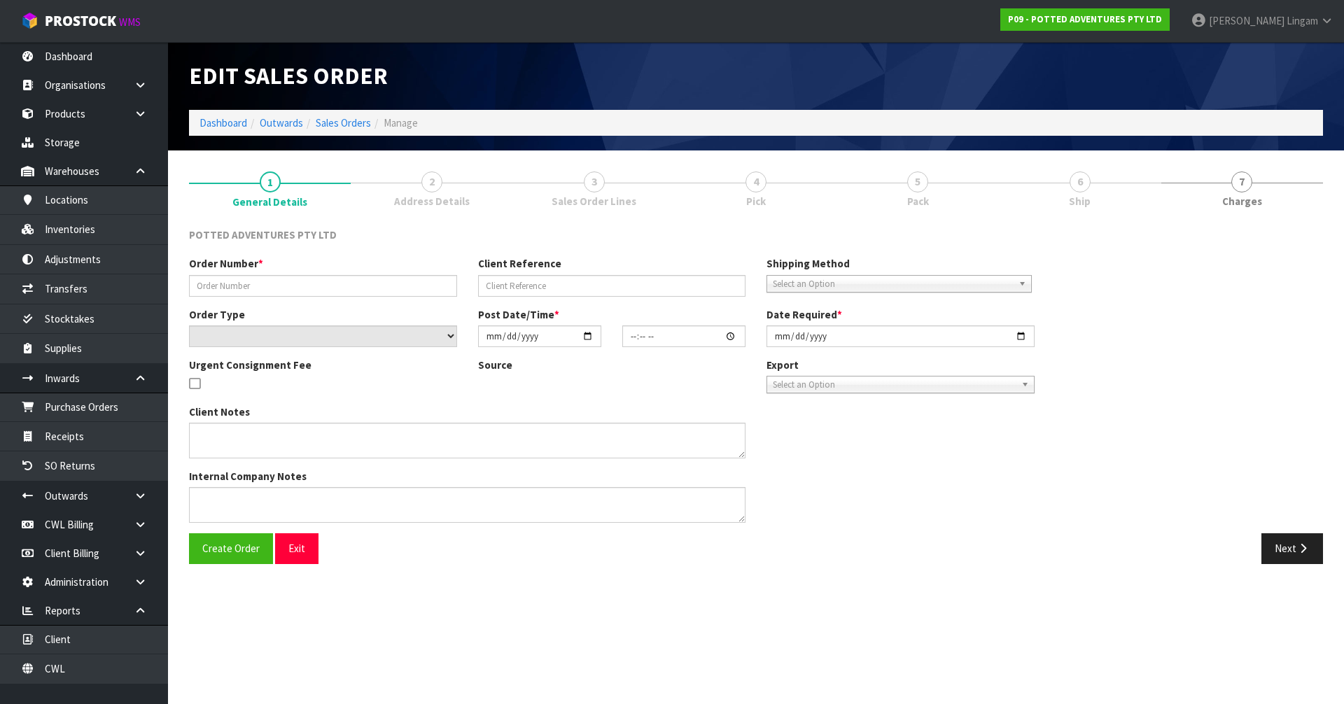
type input "00020684"
select select "number:0"
type input "[DATE]"
type input "15:30:21.000"
type input "[DATE]"
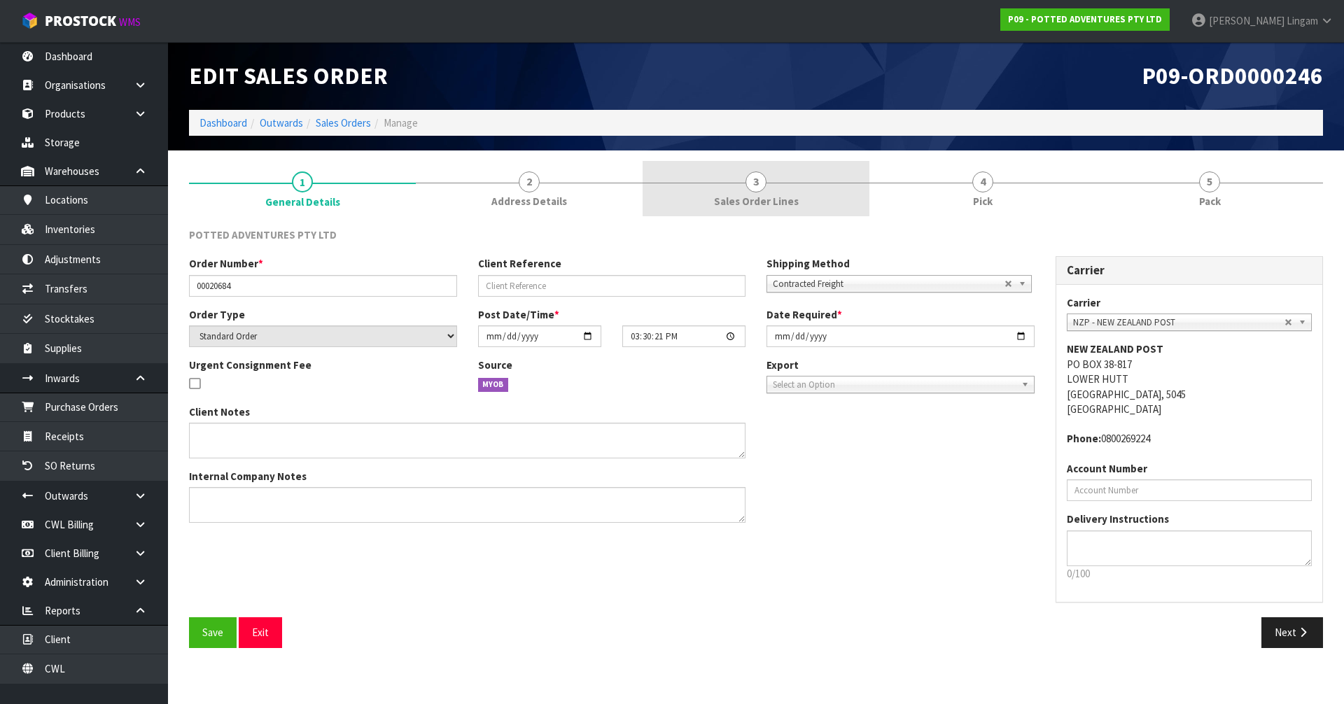
click at [757, 186] on span "3" at bounding box center [756, 182] width 21 height 21
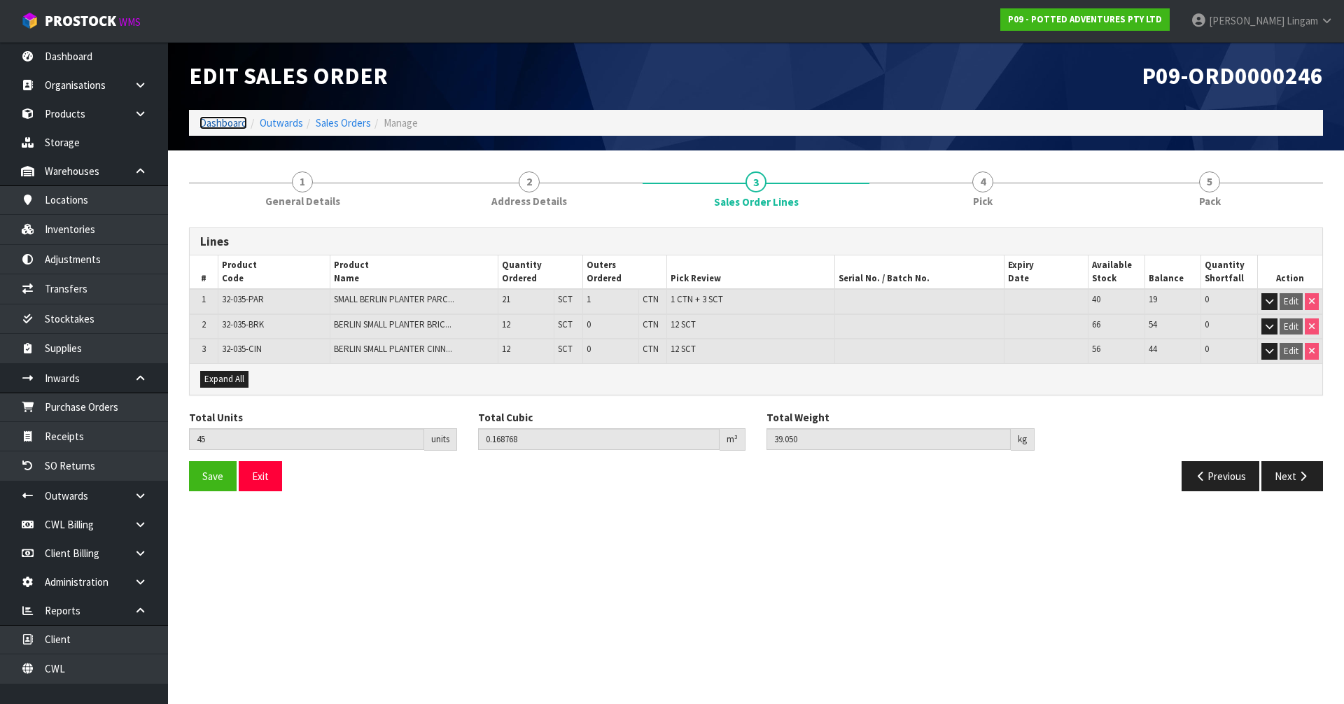
click at [212, 125] on link "Dashboard" at bounding box center [224, 122] width 48 height 13
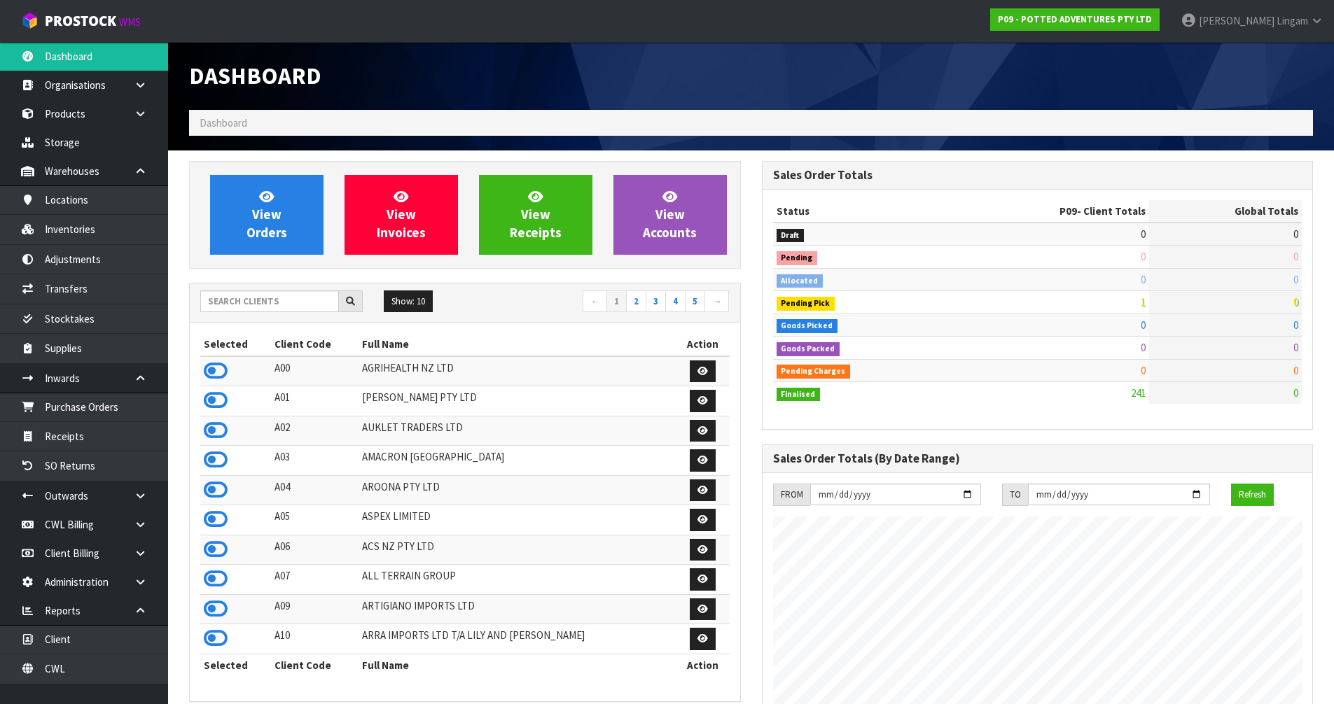
scroll to position [902, 572]
click at [248, 293] on input "text" at bounding box center [269, 302] width 139 height 22
click at [253, 302] on input "text" at bounding box center [269, 302] width 139 height 22
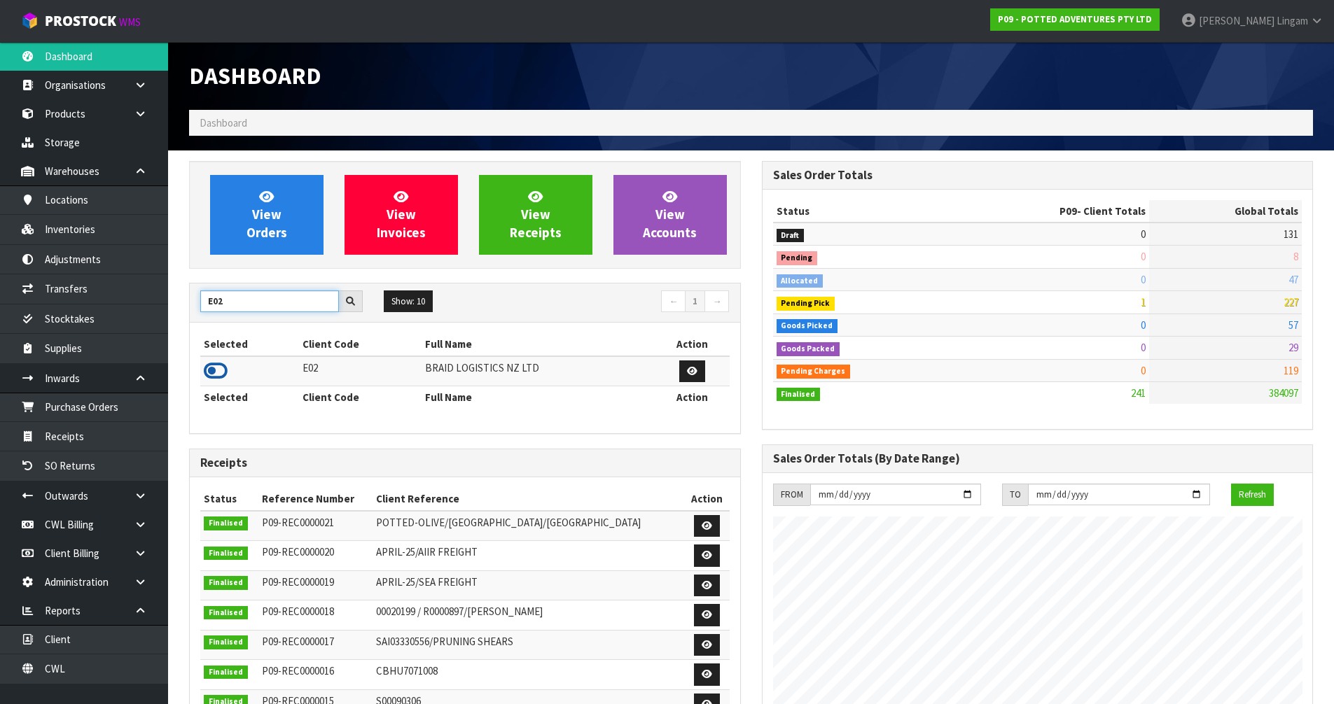
type input "E02"
click at [211, 371] on icon at bounding box center [216, 371] width 24 height 21
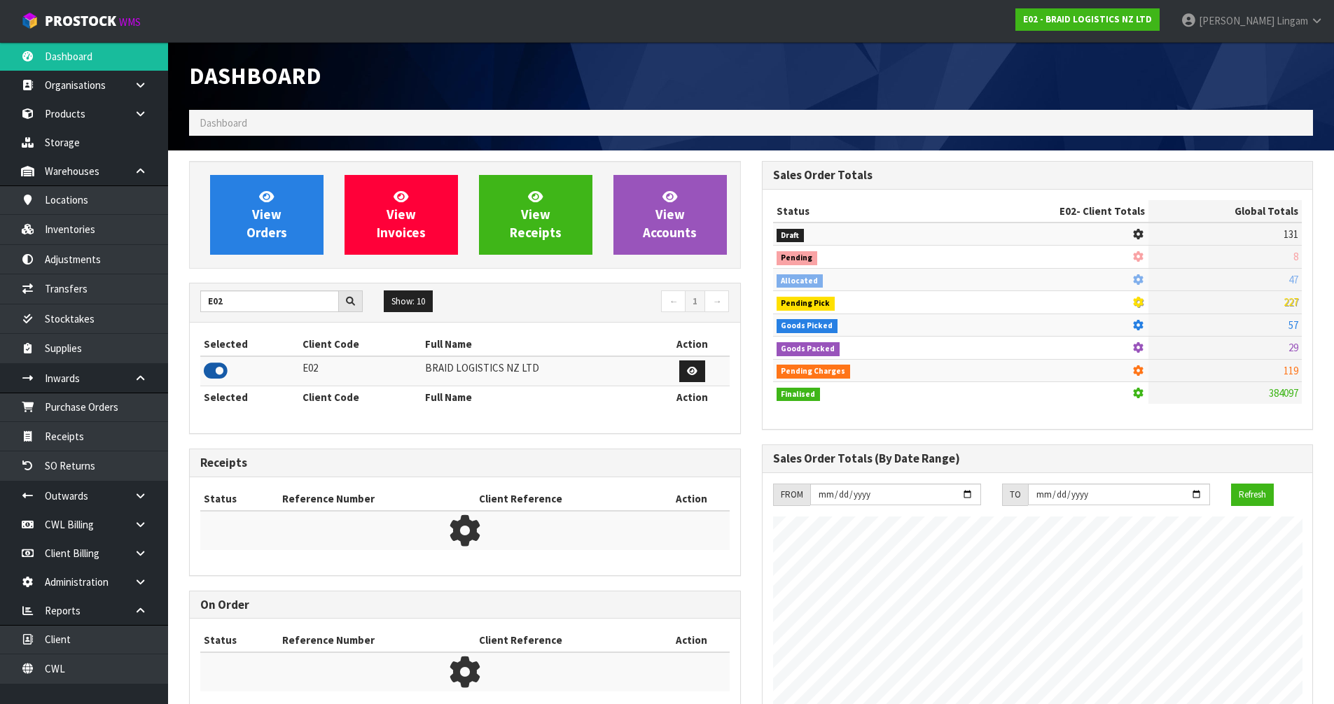
scroll to position [699213, 699496]
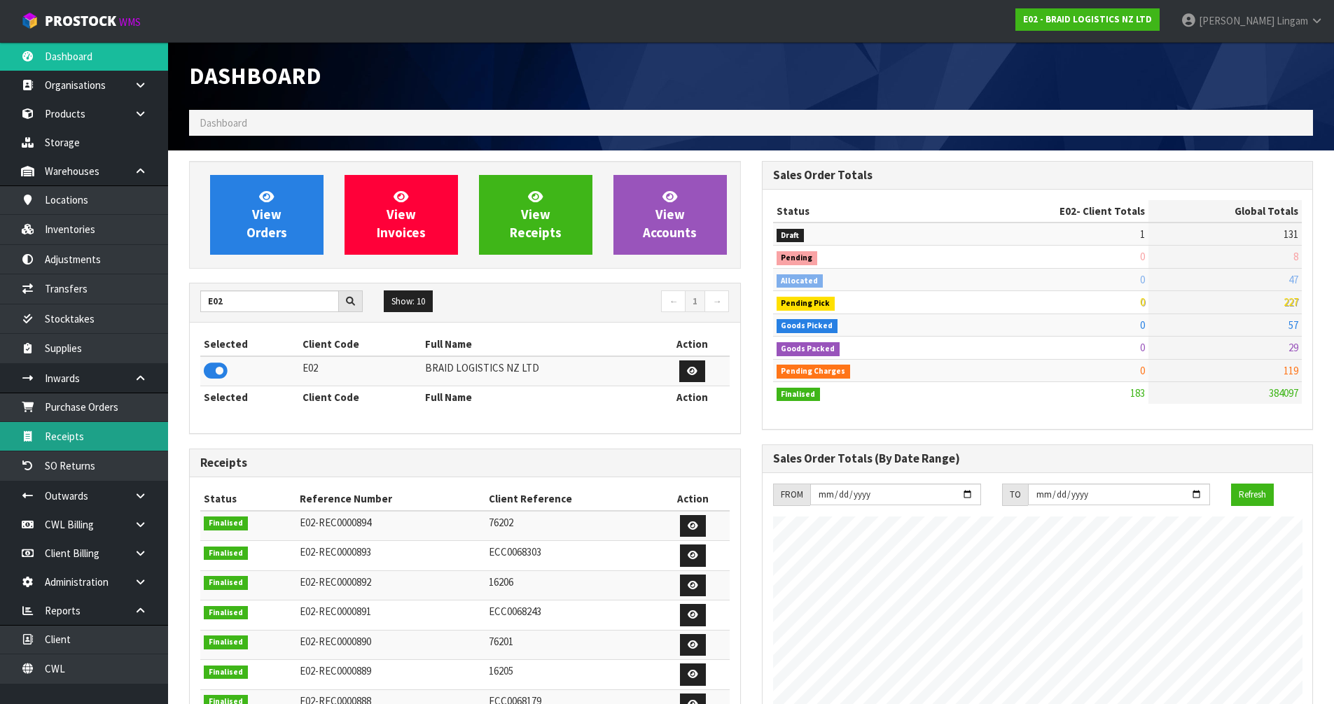
click at [81, 435] on link "Receipts" at bounding box center [84, 436] width 168 height 29
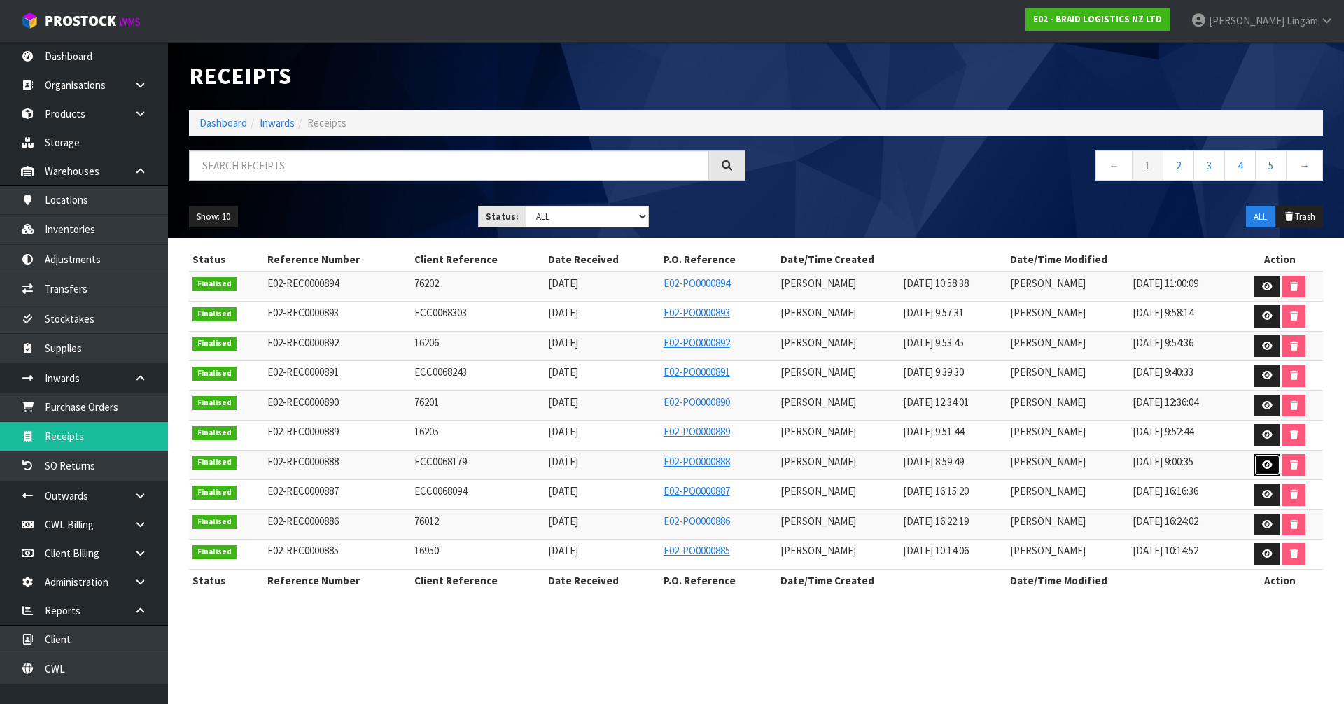
click at [1269, 465] on icon at bounding box center [1267, 465] width 11 height 9
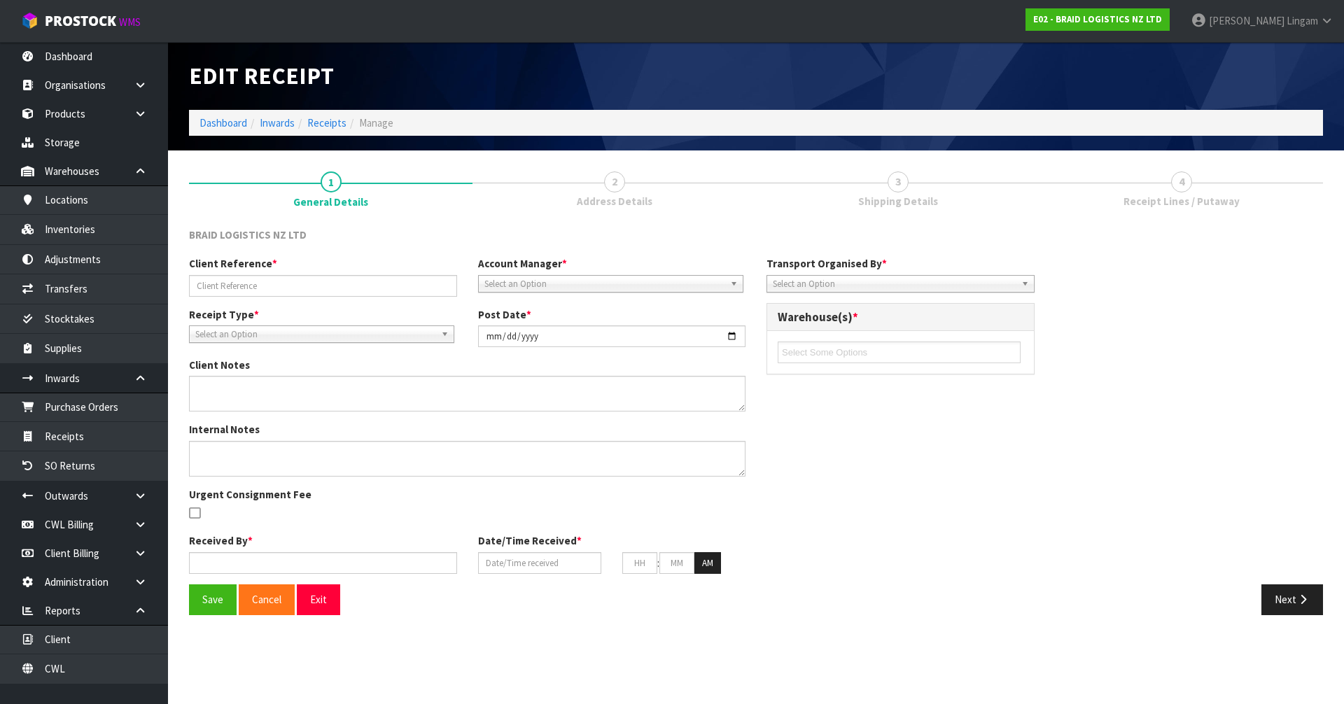
type input "ECC0068179"
type input "[DATE]"
type input "[PERSON_NAME]"
type input "[DATE]"
type input "08"
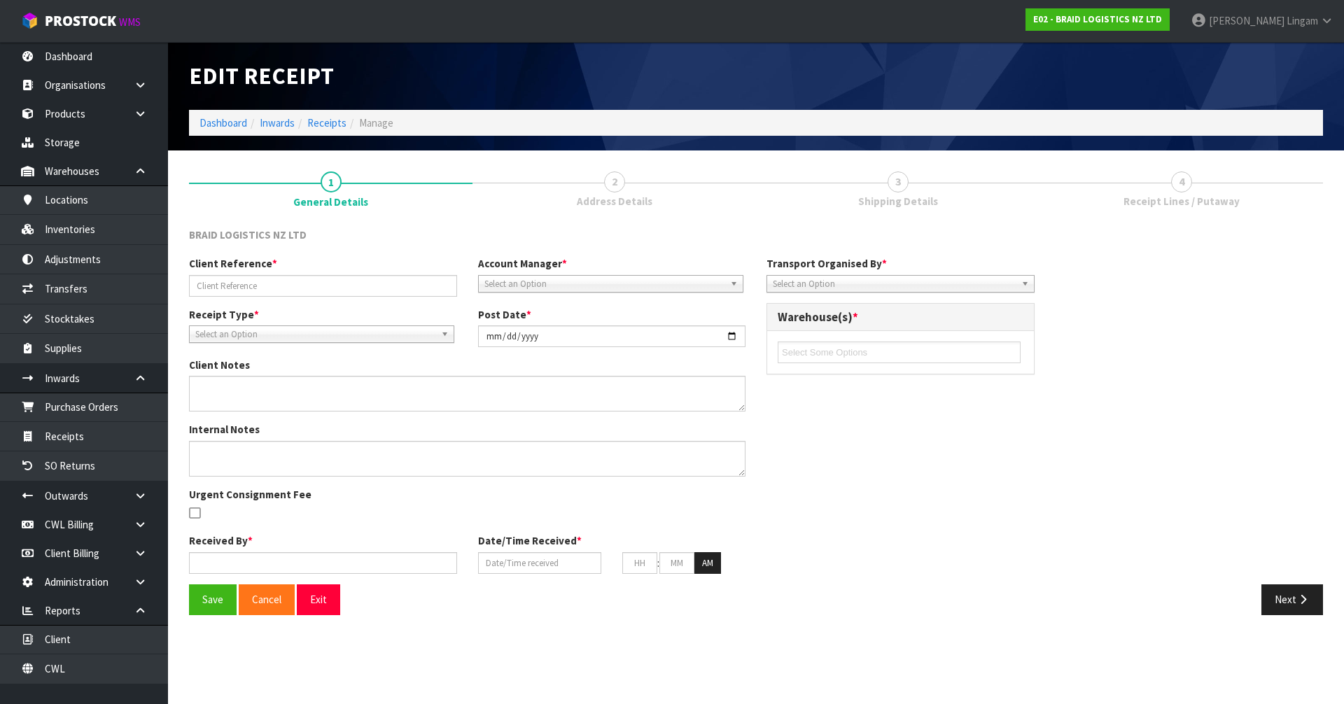
type input "59"
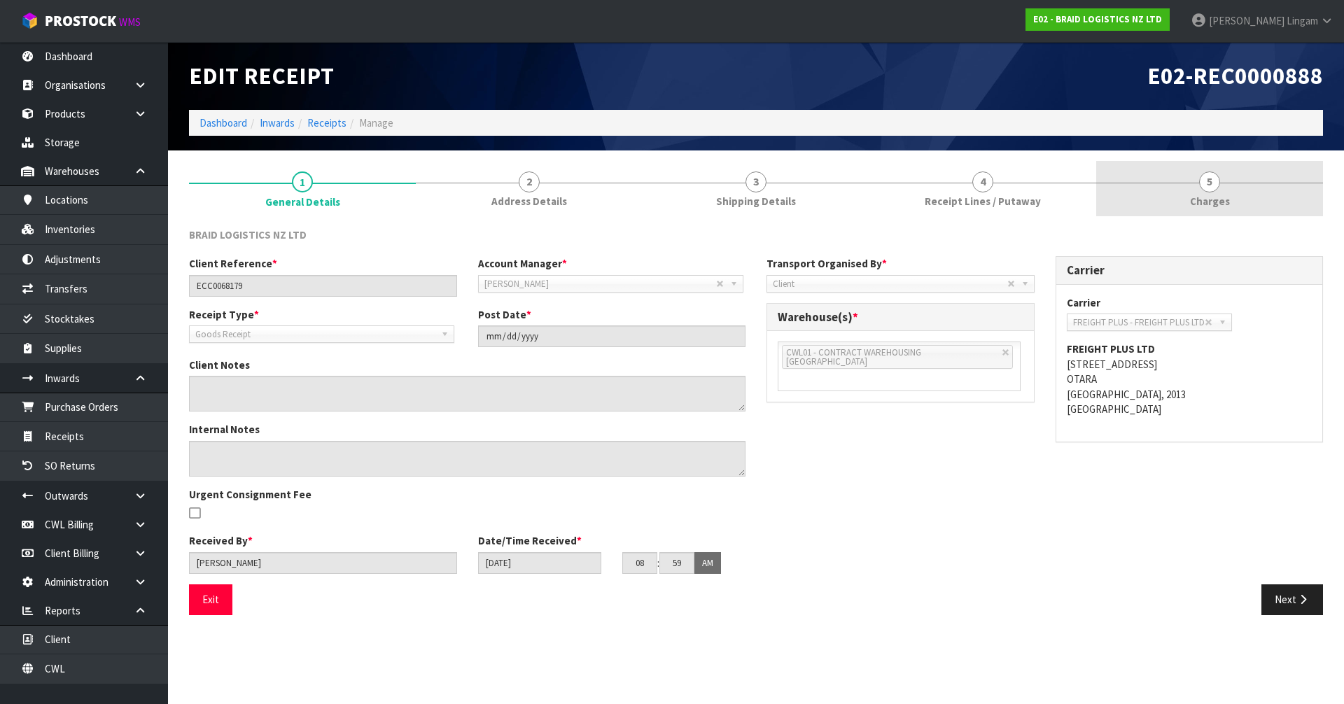
click at [1250, 184] on link "5 [GEOGRAPHIC_DATA]" at bounding box center [1209, 188] width 227 height 55
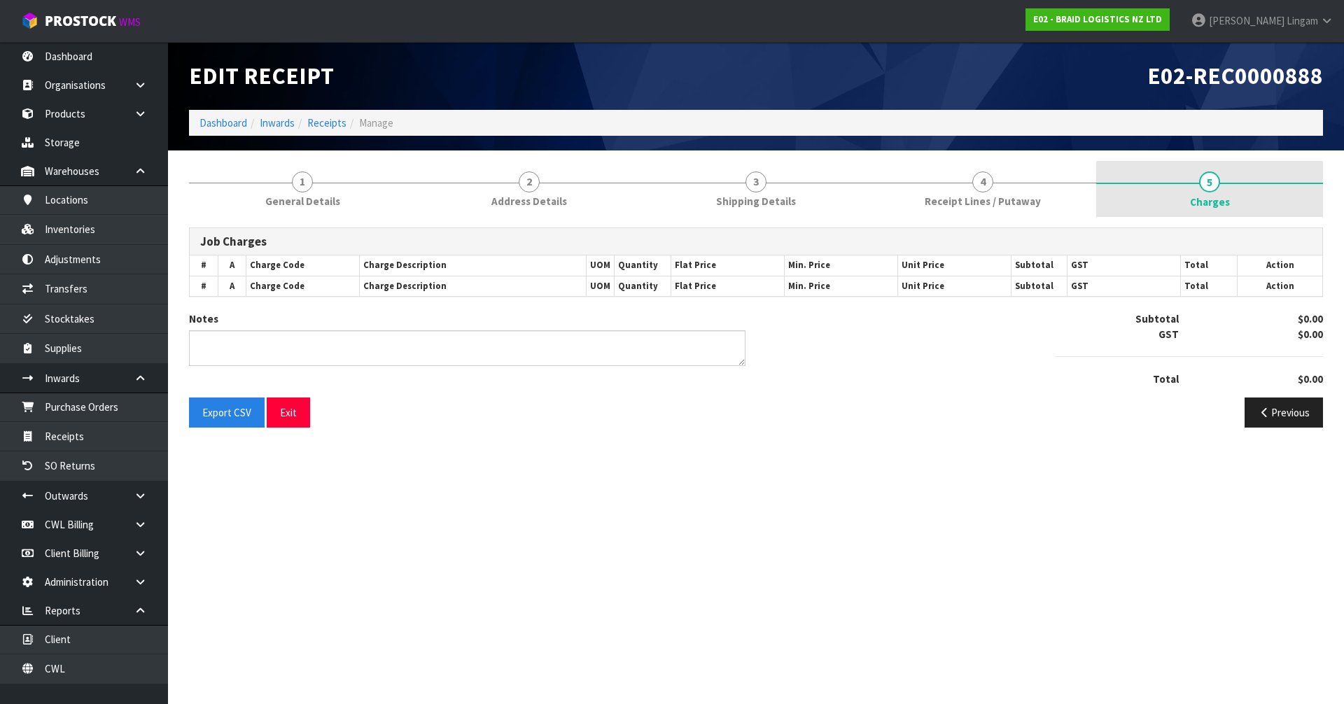
type textarea "NO CHARGES"
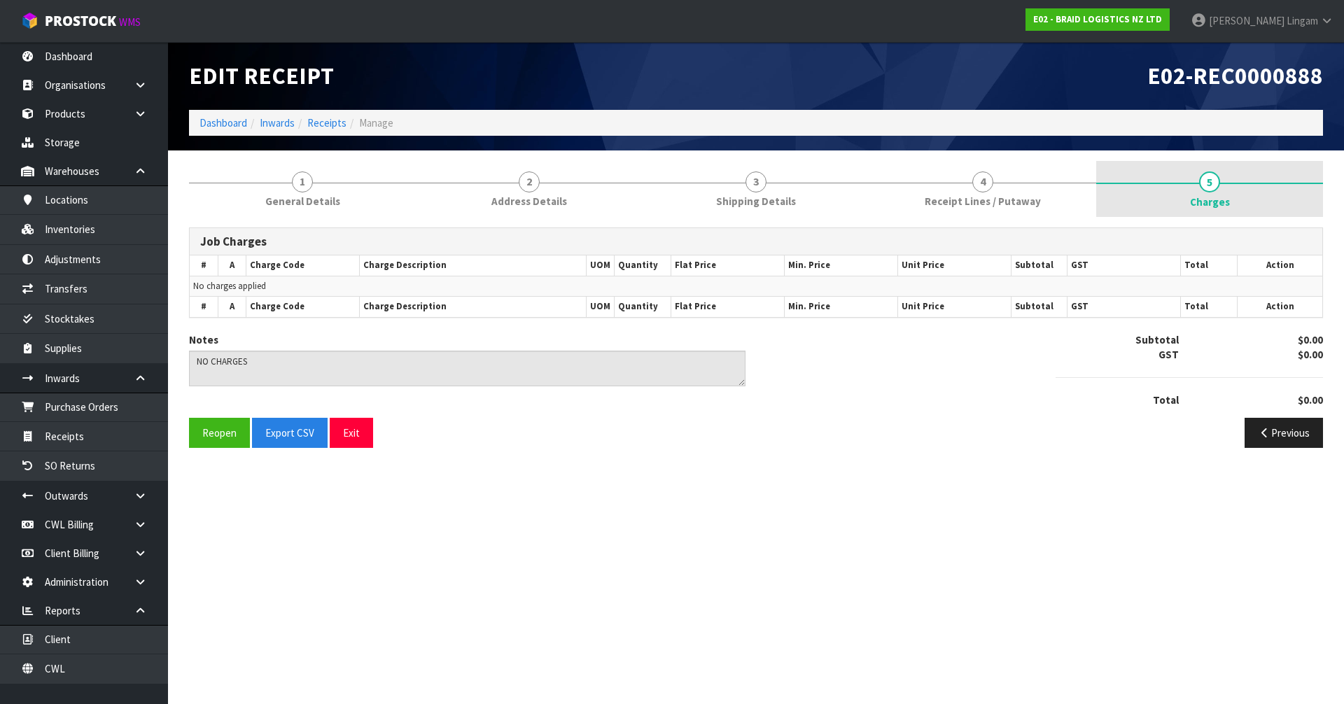
click at [1215, 205] on span "Charges" at bounding box center [1210, 202] width 40 height 15
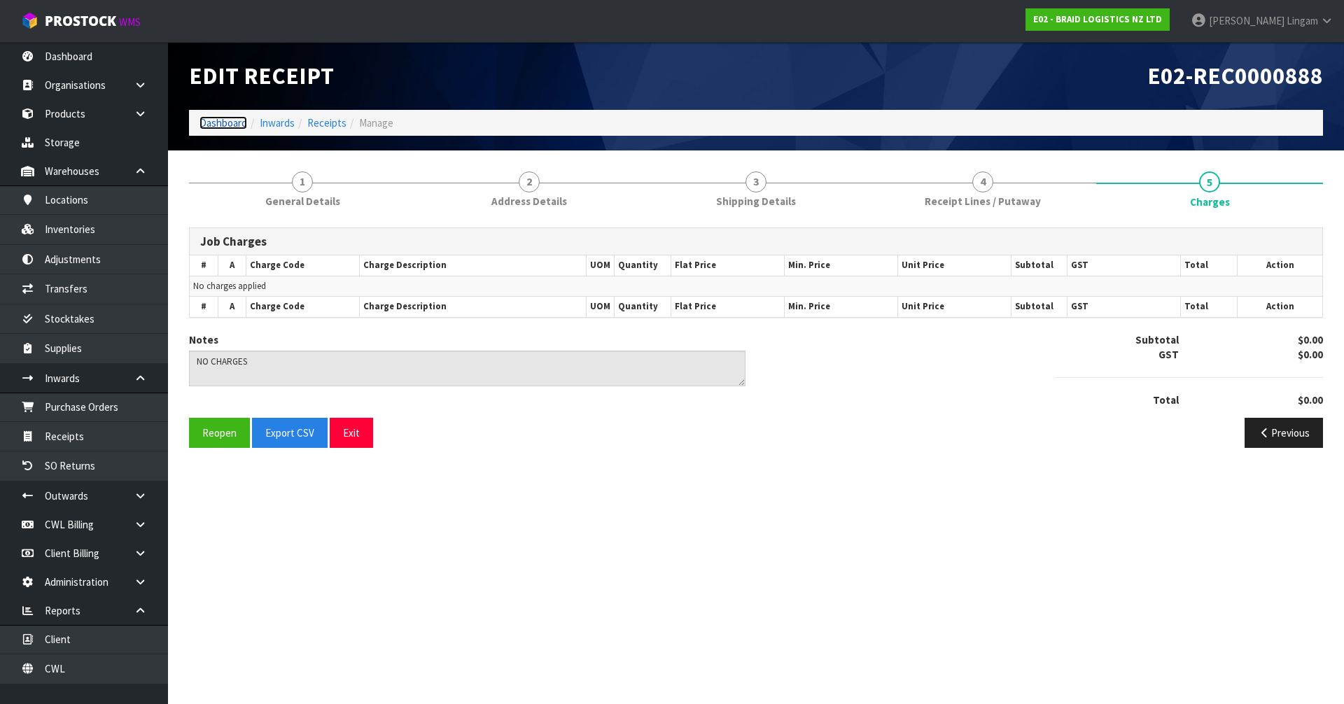
click at [221, 124] on link "Dashboard" at bounding box center [224, 122] width 48 height 13
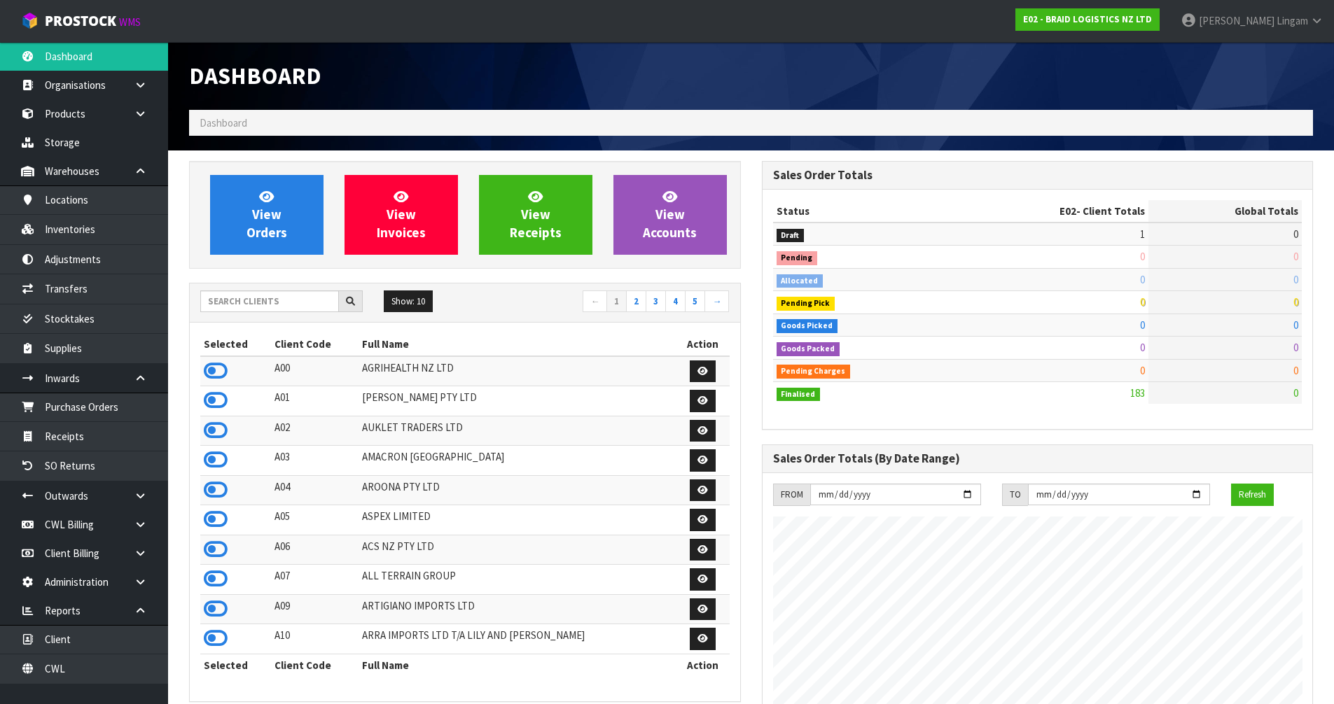
scroll to position [856, 572]
click at [268, 298] on input "text" at bounding box center [269, 302] width 139 height 22
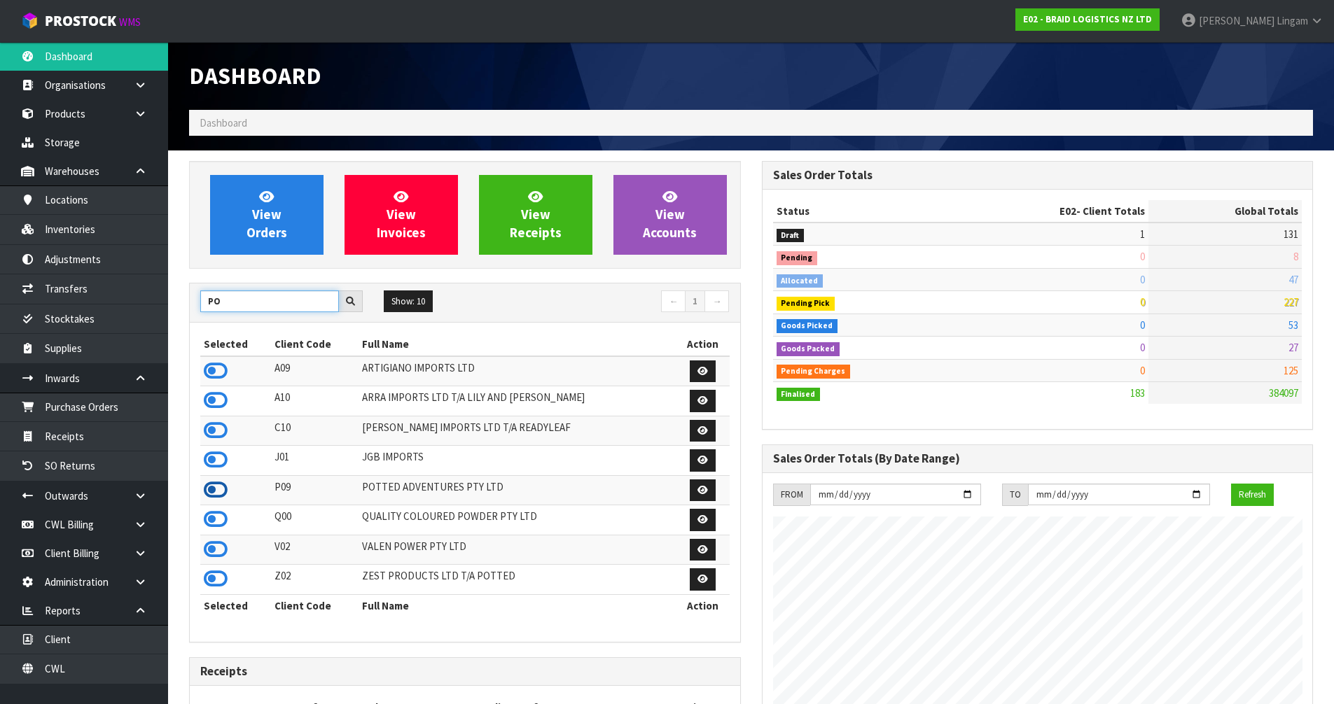
type input "PO"
click at [220, 490] on icon at bounding box center [216, 490] width 24 height 21
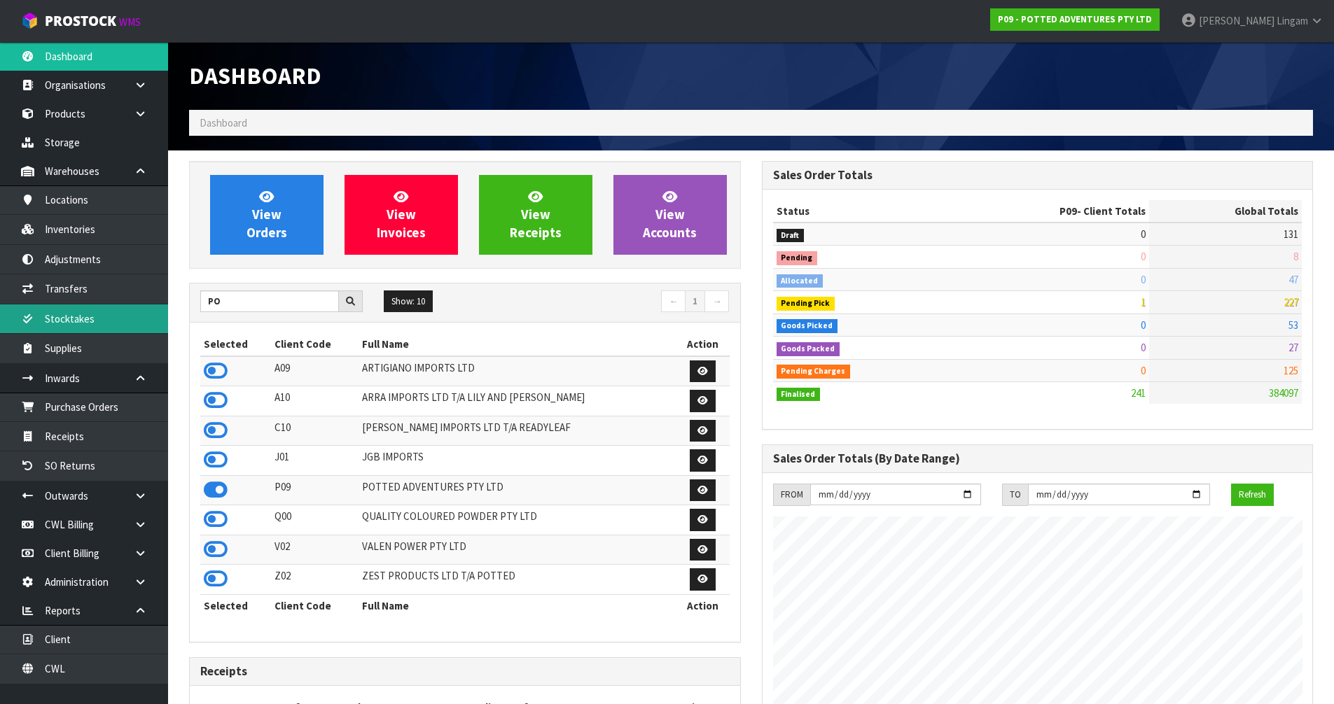
scroll to position [902, 572]
click at [78, 319] on link "Stocktakes" at bounding box center [84, 319] width 168 height 29
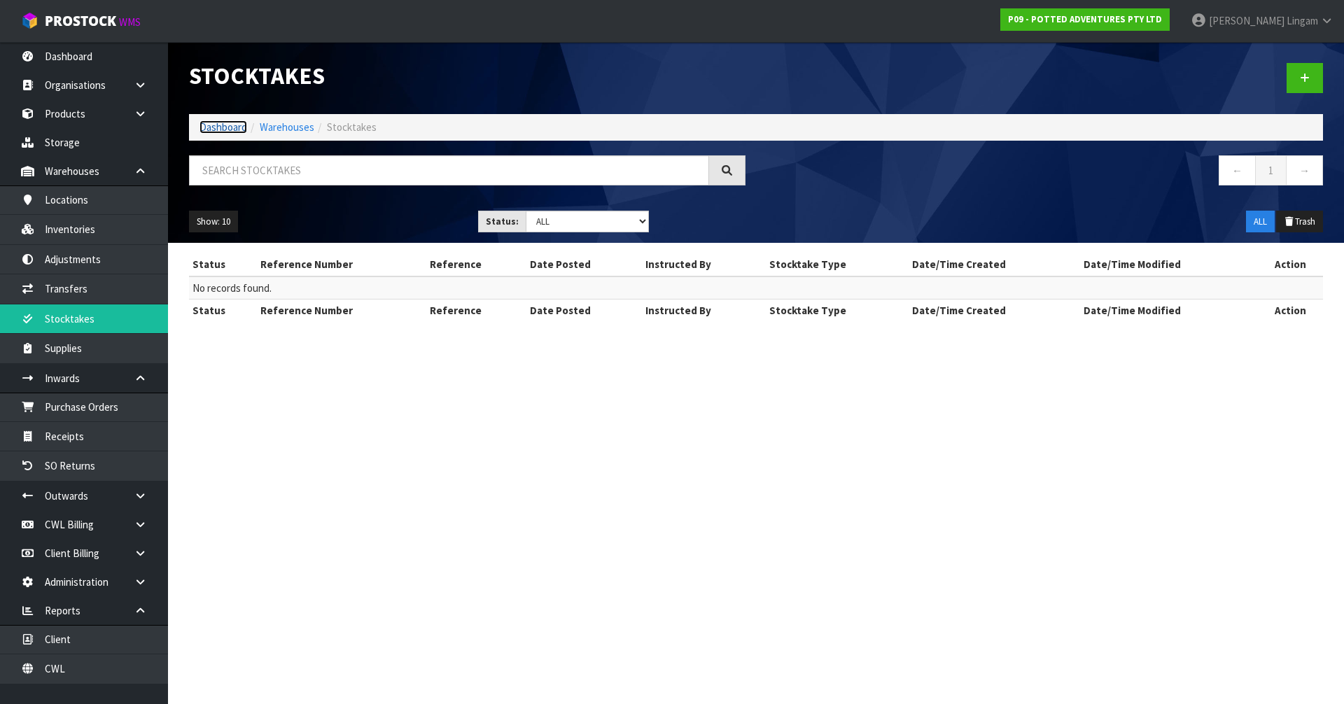
click at [223, 127] on link "Dashboard" at bounding box center [224, 126] width 48 height 13
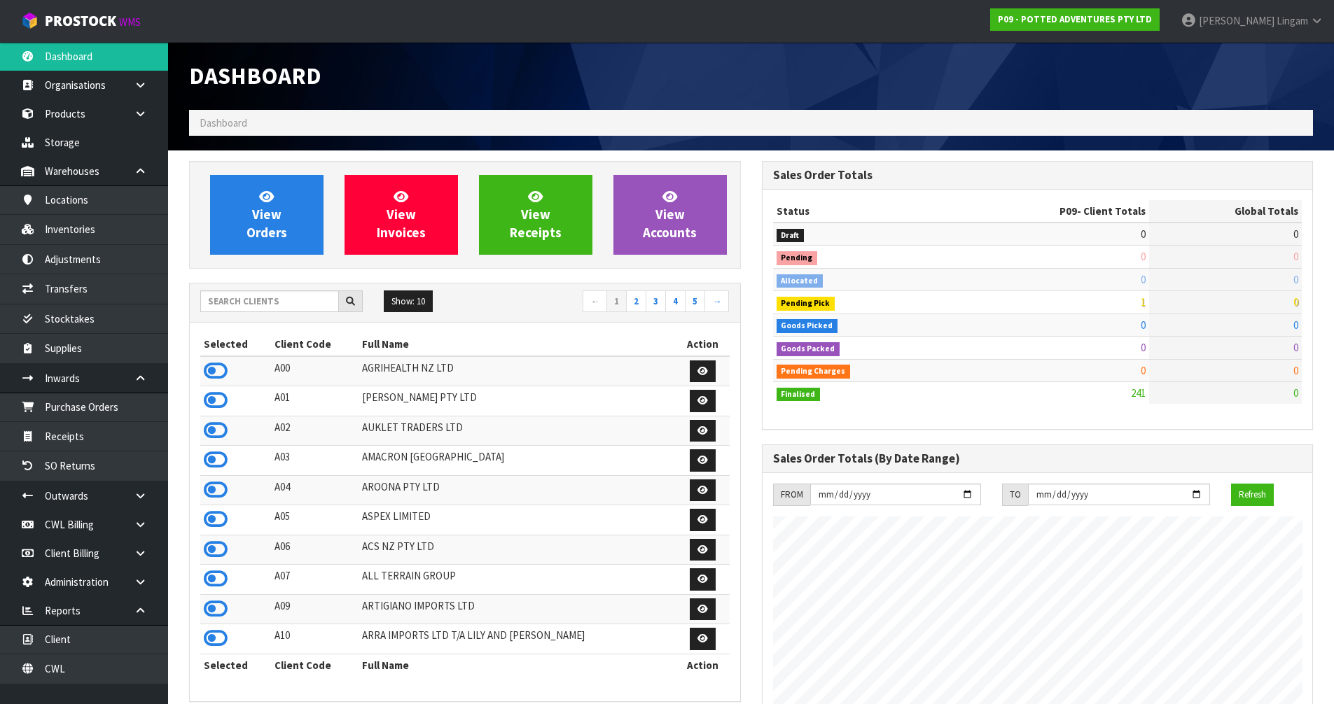
scroll to position [902, 572]
click at [252, 300] on input "text" at bounding box center [269, 302] width 139 height 22
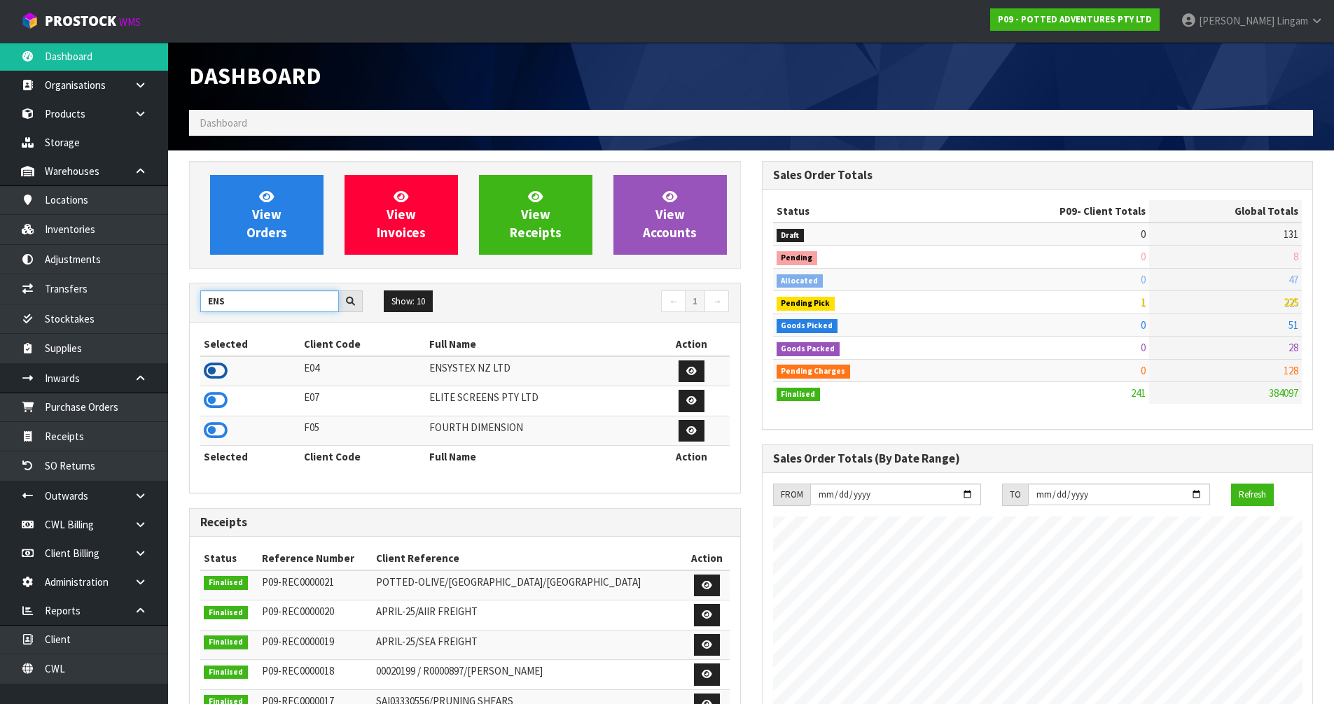
type input "ENS"
click at [216, 372] on icon at bounding box center [216, 371] width 24 height 21
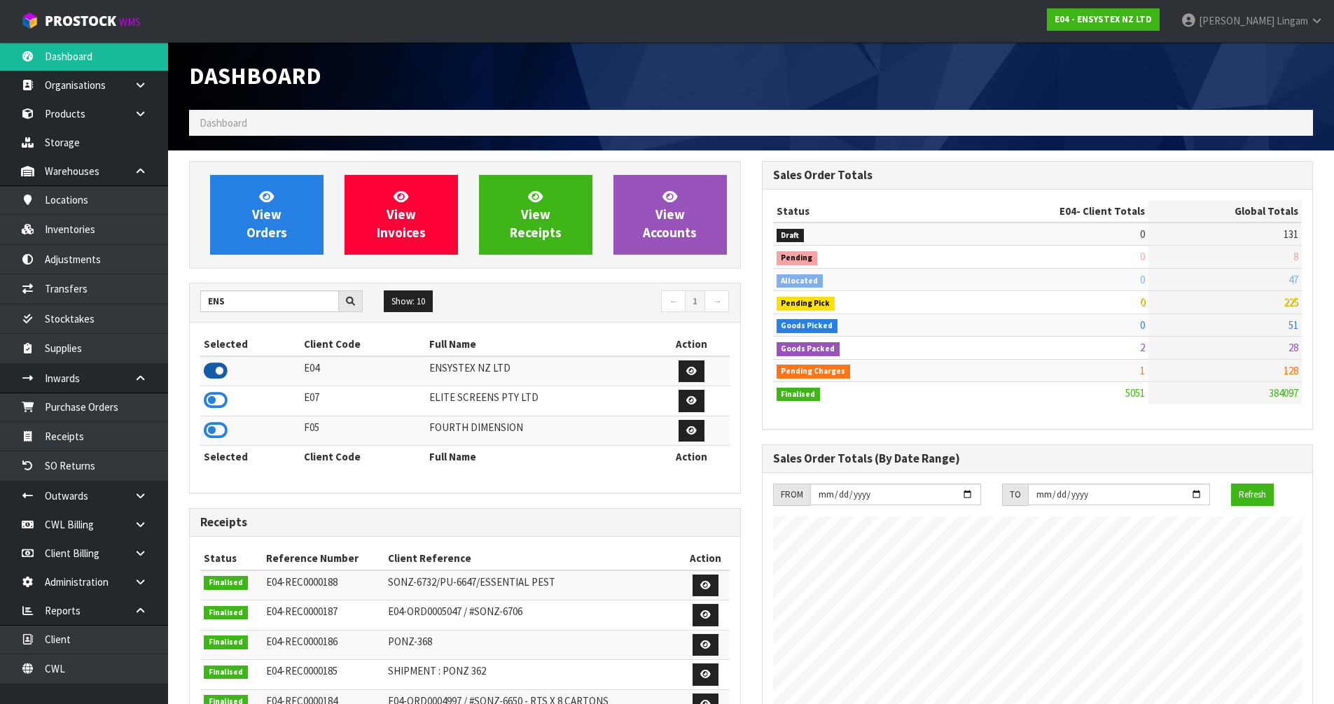
scroll to position [1061, 572]
click at [277, 219] on span "View Orders" at bounding box center [266, 214] width 41 height 53
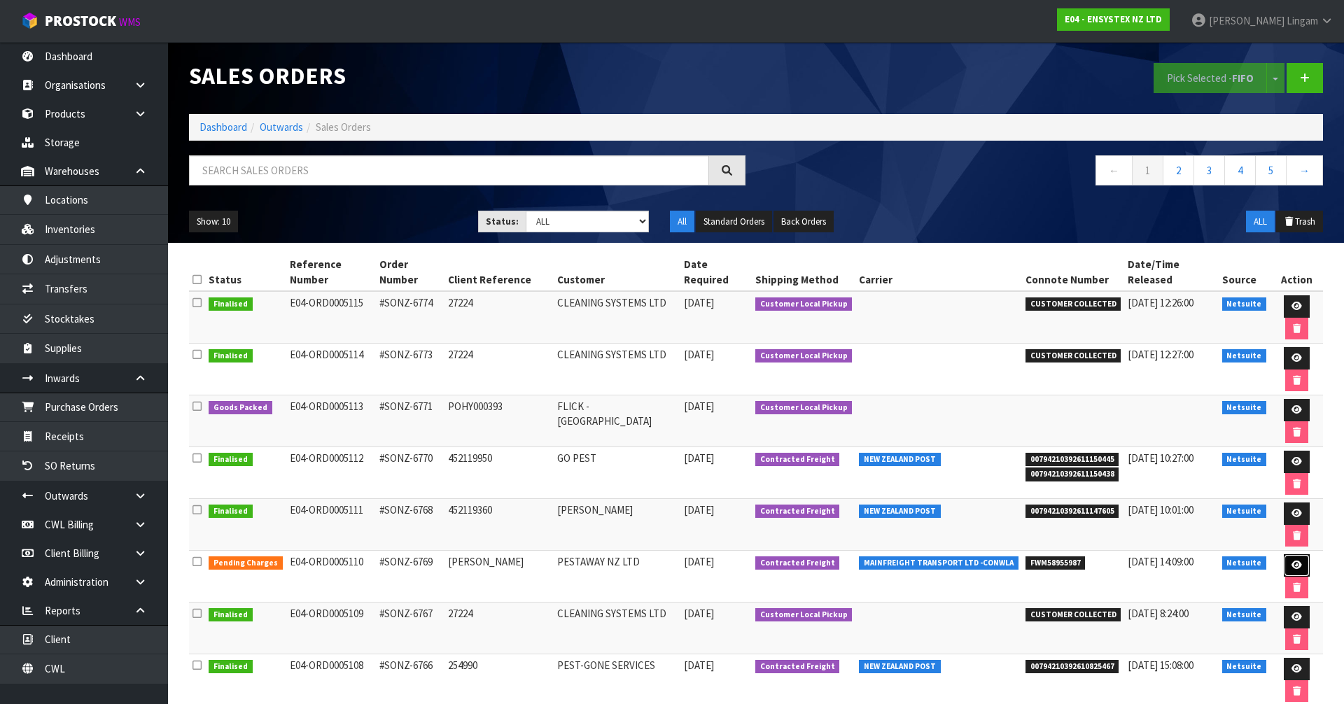
click at [1284, 554] on link at bounding box center [1297, 565] width 26 height 22
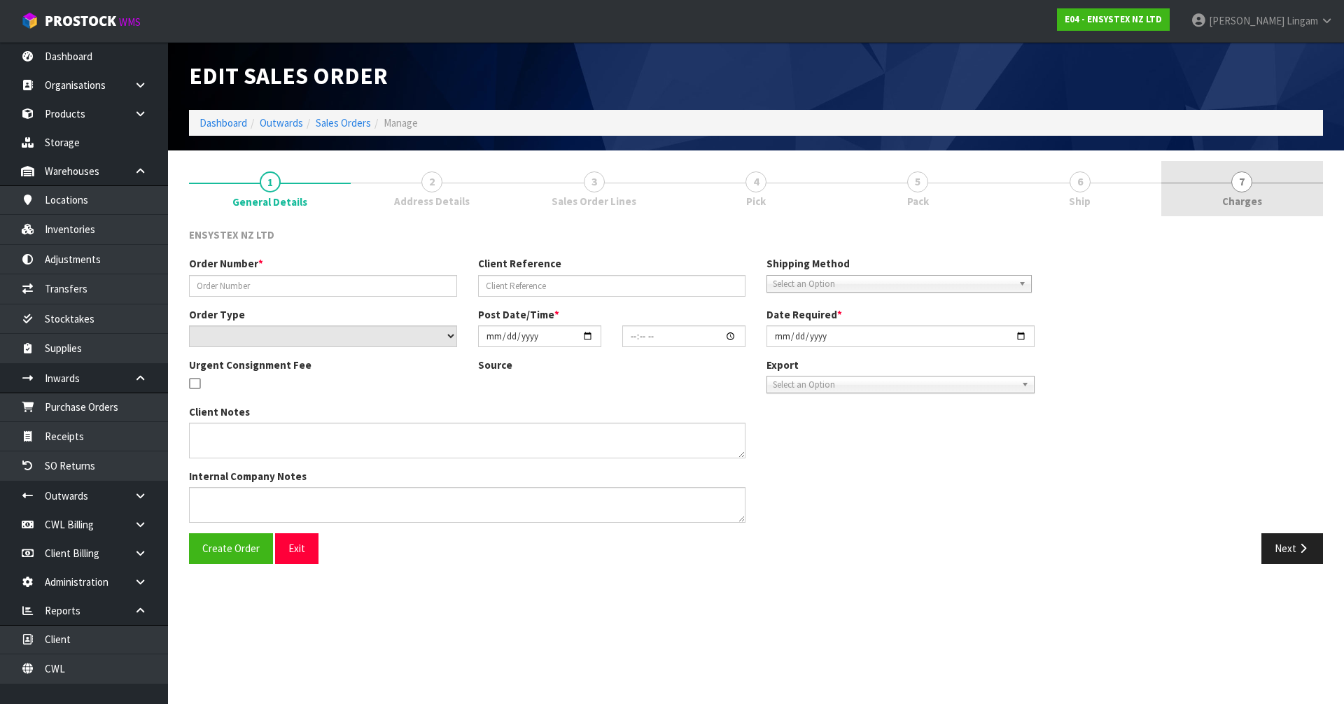
type input "#SONZ-6769"
type input "[PERSON_NAME]"
select select "number:0"
type input "[DATE]"
type input "14:30:06.000"
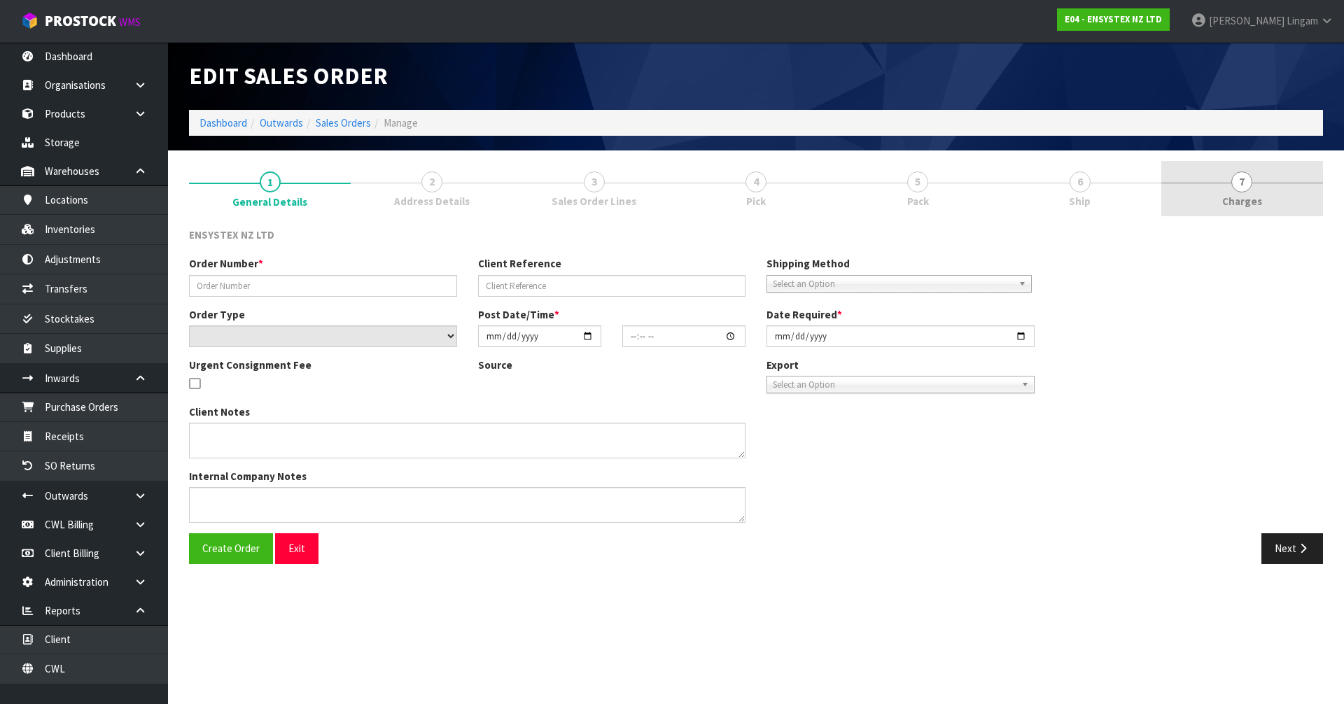
type input "[DATE]"
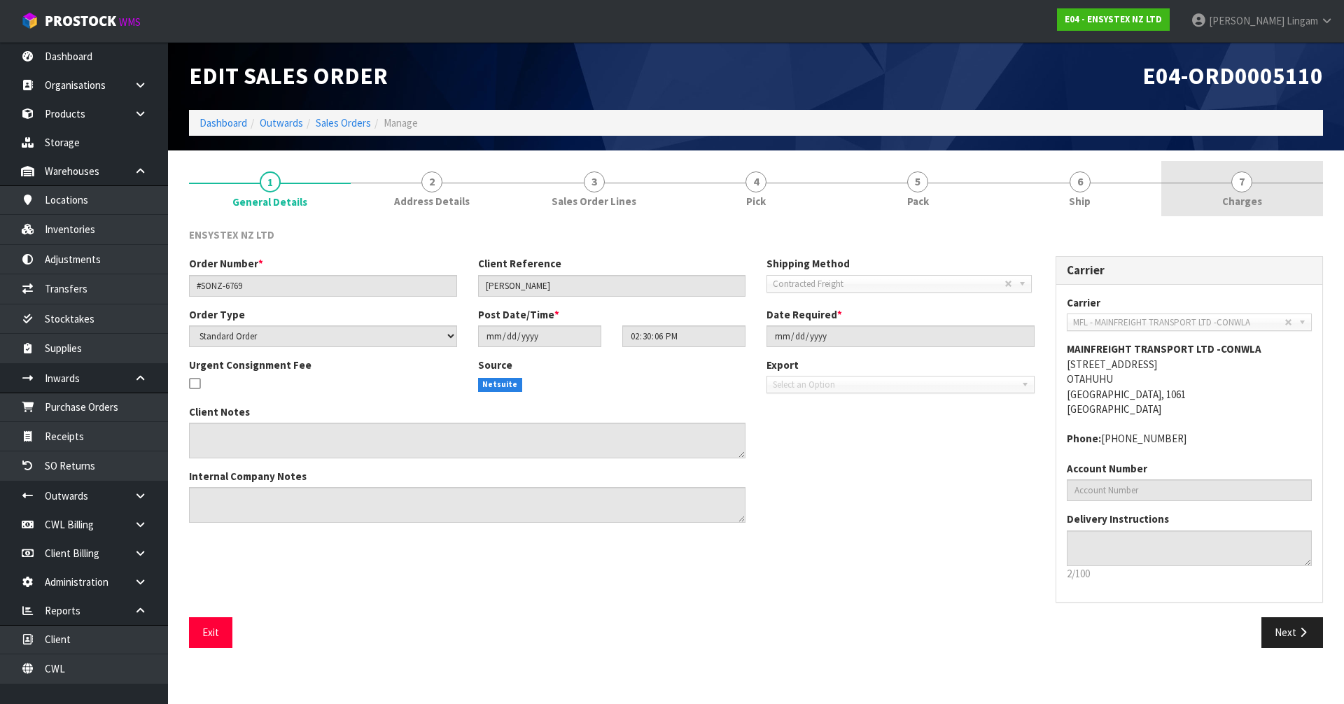
click at [1256, 181] on link "7 [GEOGRAPHIC_DATA]" at bounding box center [1242, 188] width 162 height 55
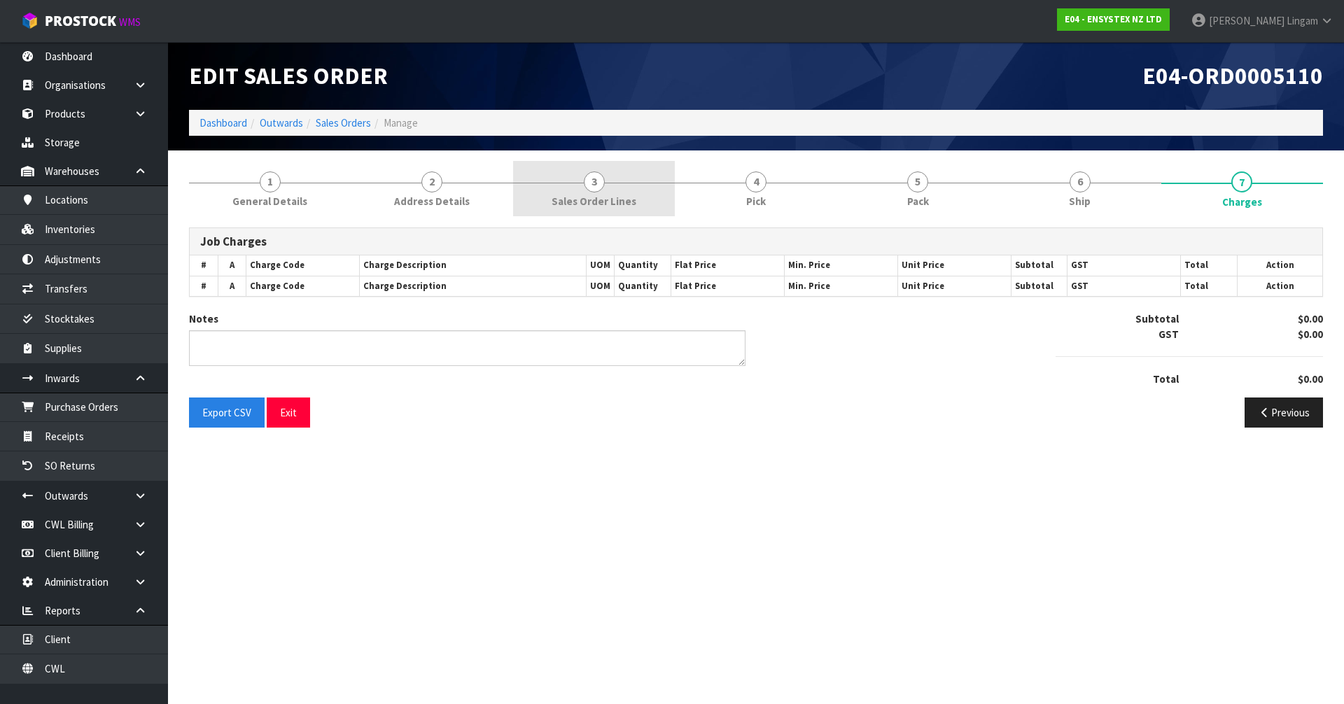
click at [575, 197] on span "Sales Order Lines" at bounding box center [594, 201] width 85 height 15
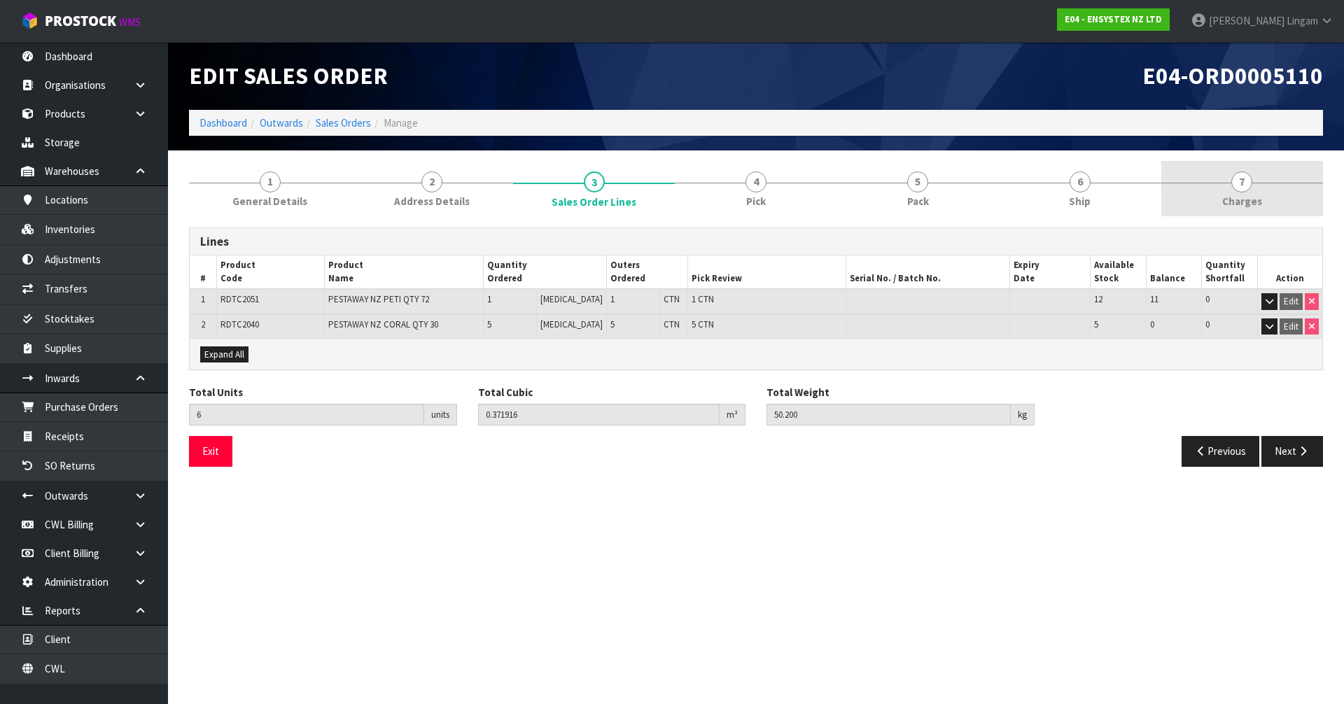
click at [1248, 197] on span "Charges" at bounding box center [1242, 201] width 40 height 15
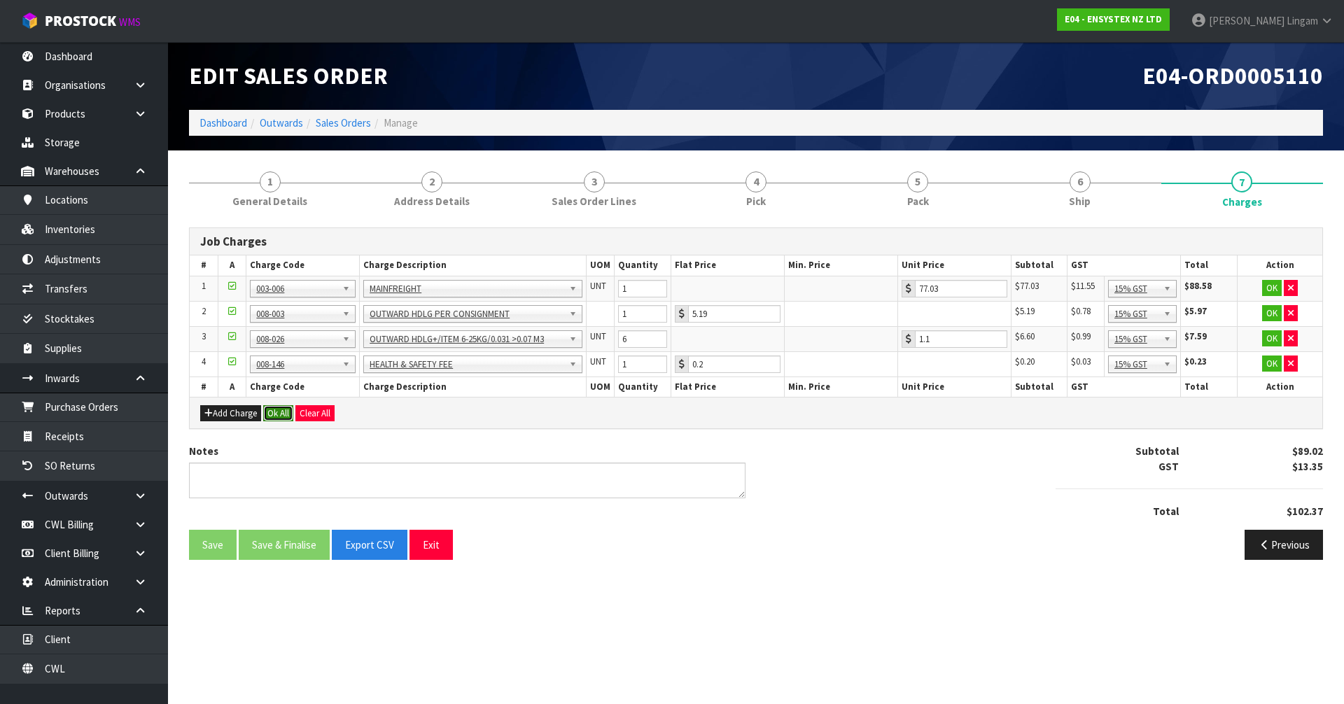
click at [281, 414] on button "Ok All" at bounding box center [278, 413] width 30 height 17
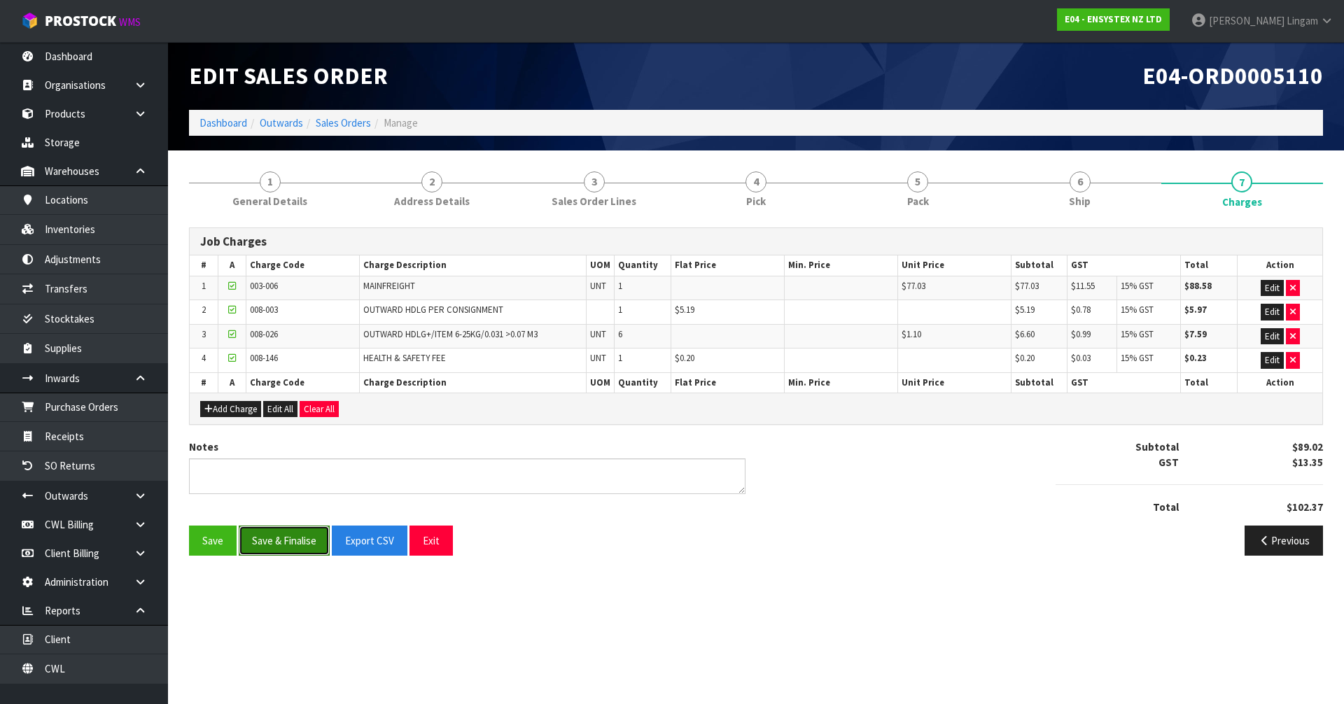
click at [284, 544] on button "Save & Finalise" at bounding box center [284, 541] width 91 height 30
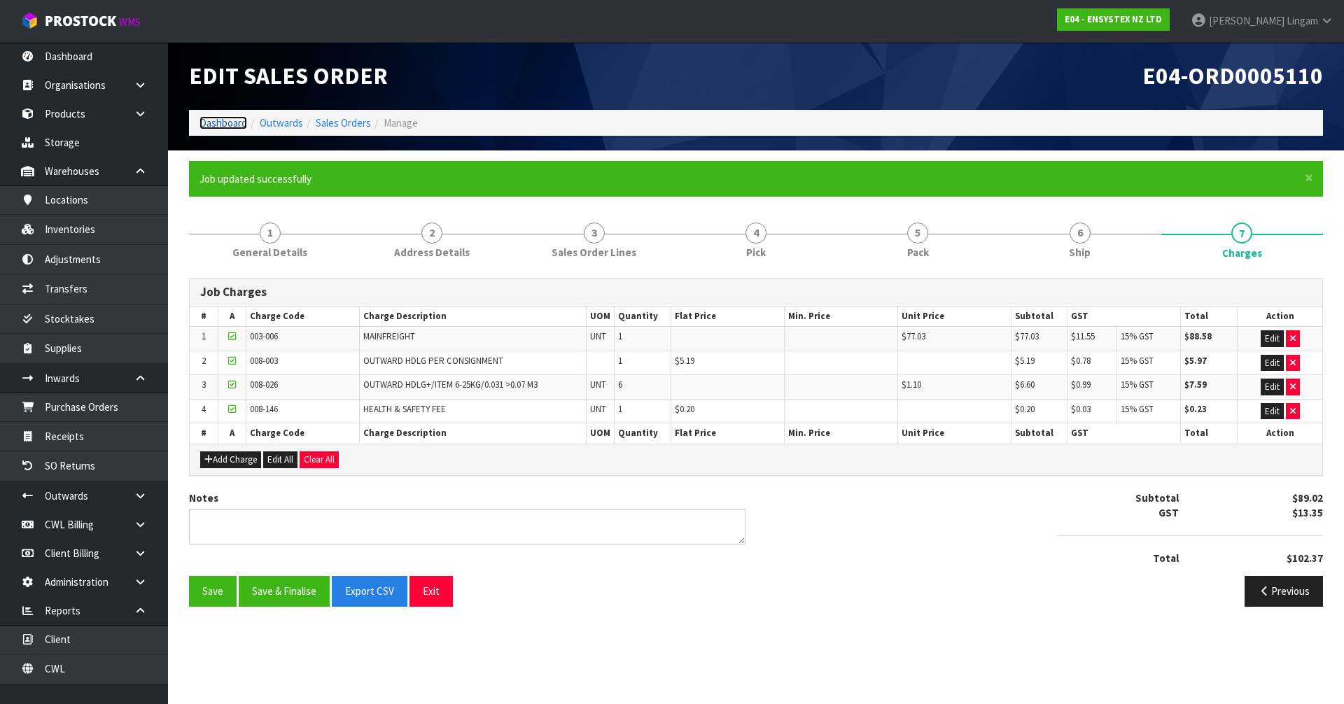
click at [206, 122] on link "Dashboard" at bounding box center [224, 122] width 48 height 13
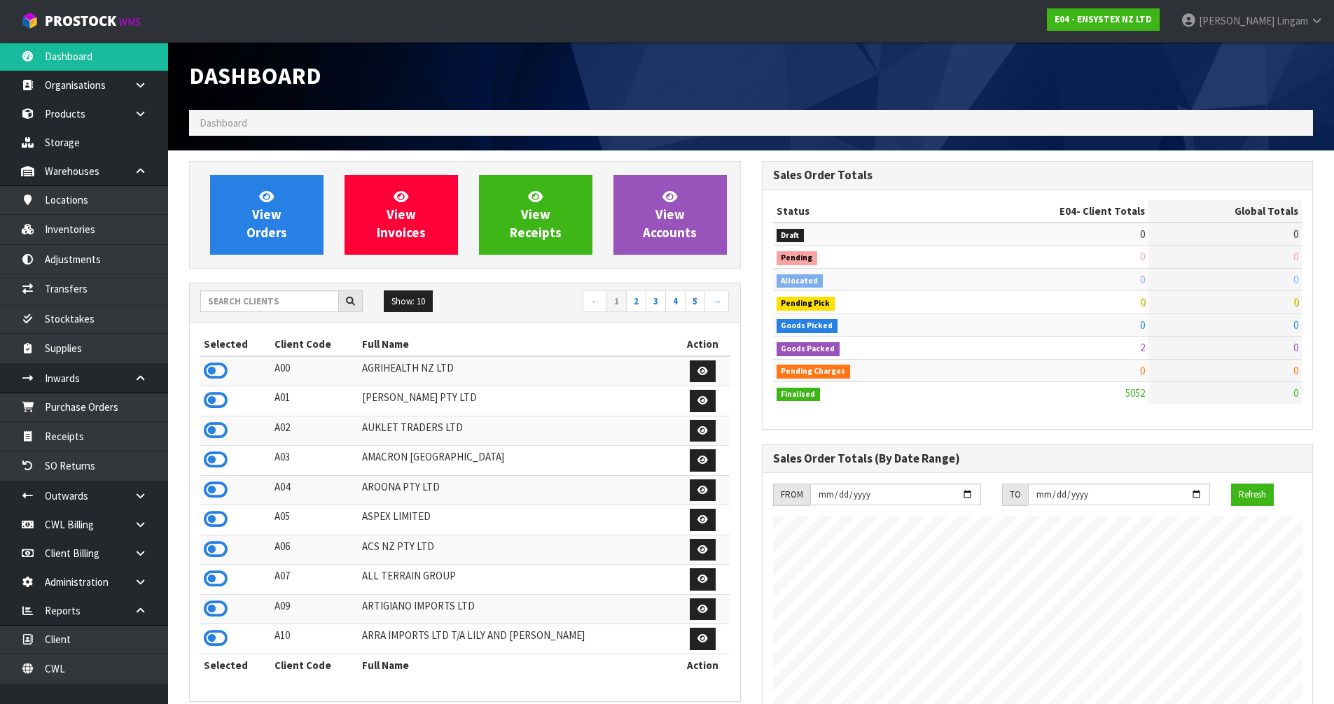
scroll to position [1061, 572]
click at [288, 225] on link "View Orders" at bounding box center [266, 215] width 113 height 80
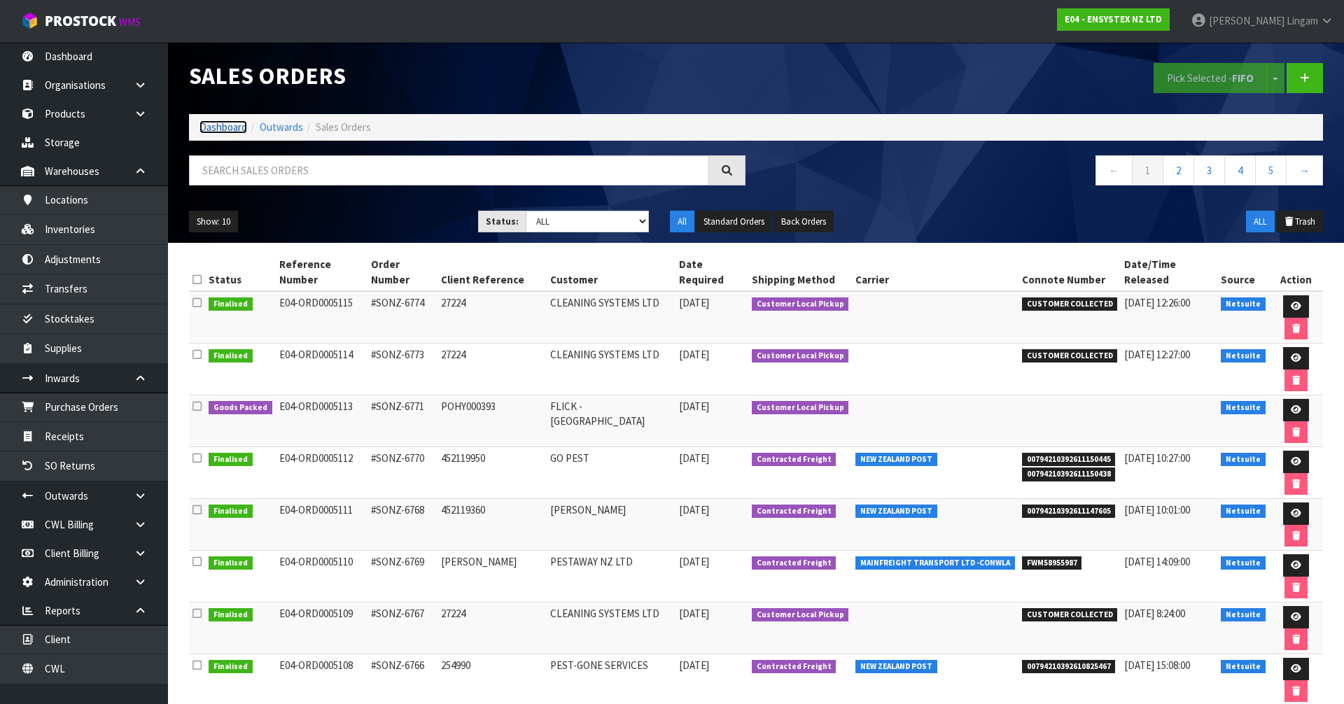
click at [209, 127] on link "Dashboard" at bounding box center [224, 126] width 48 height 13
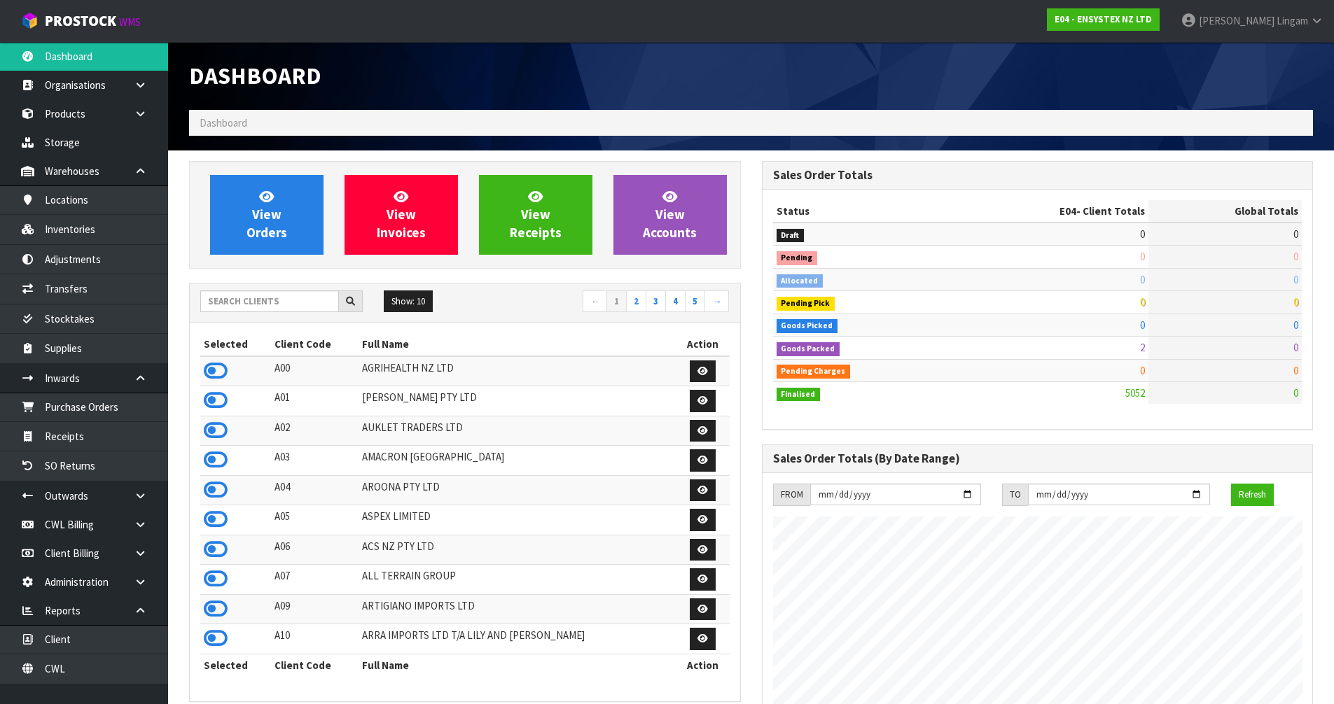
scroll to position [1061, 572]
click at [250, 298] on input "text" at bounding box center [269, 302] width 139 height 22
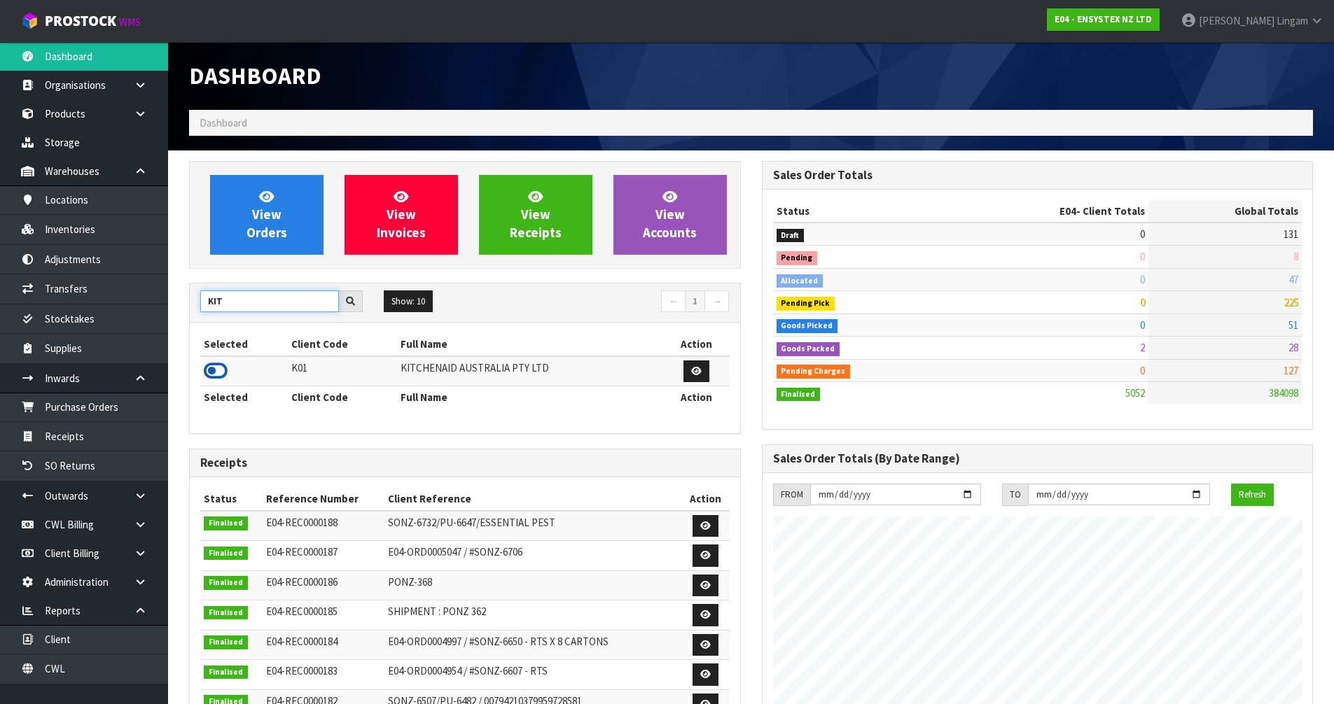
type input "KIT"
click at [214, 372] on icon at bounding box center [216, 371] width 24 height 21
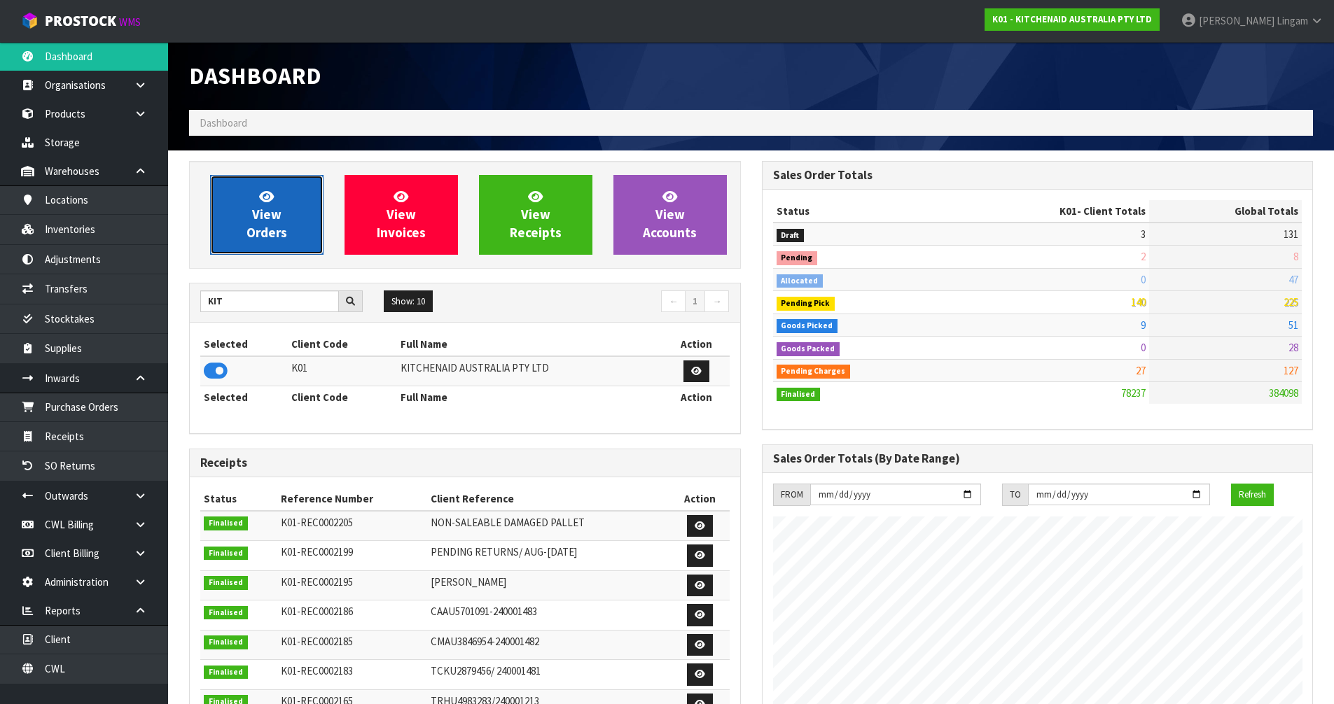
click at [264, 221] on span "View Orders" at bounding box center [266, 214] width 41 height 53
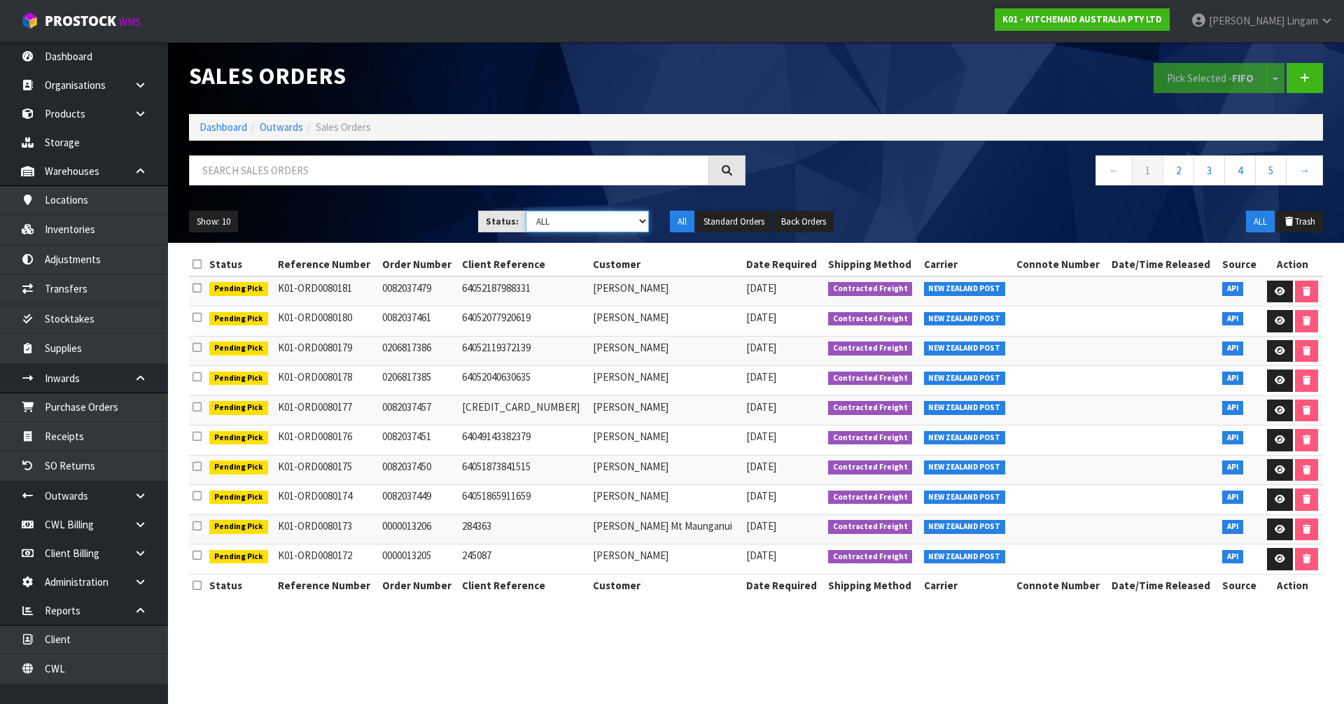
click at [631, 224] on select "Draft Pending Allocated Pending Pick Goods Picked Goods Packed Pending Charges …" at bounding box center [588, 222] width 124 height 22
select select "string:6"
click at [526, 211] on select "Draft Pending Allocated Pending Pick Goods Picked Goods Packed Pending Charges …" at bounding box center [588, 222] width 124 height 22
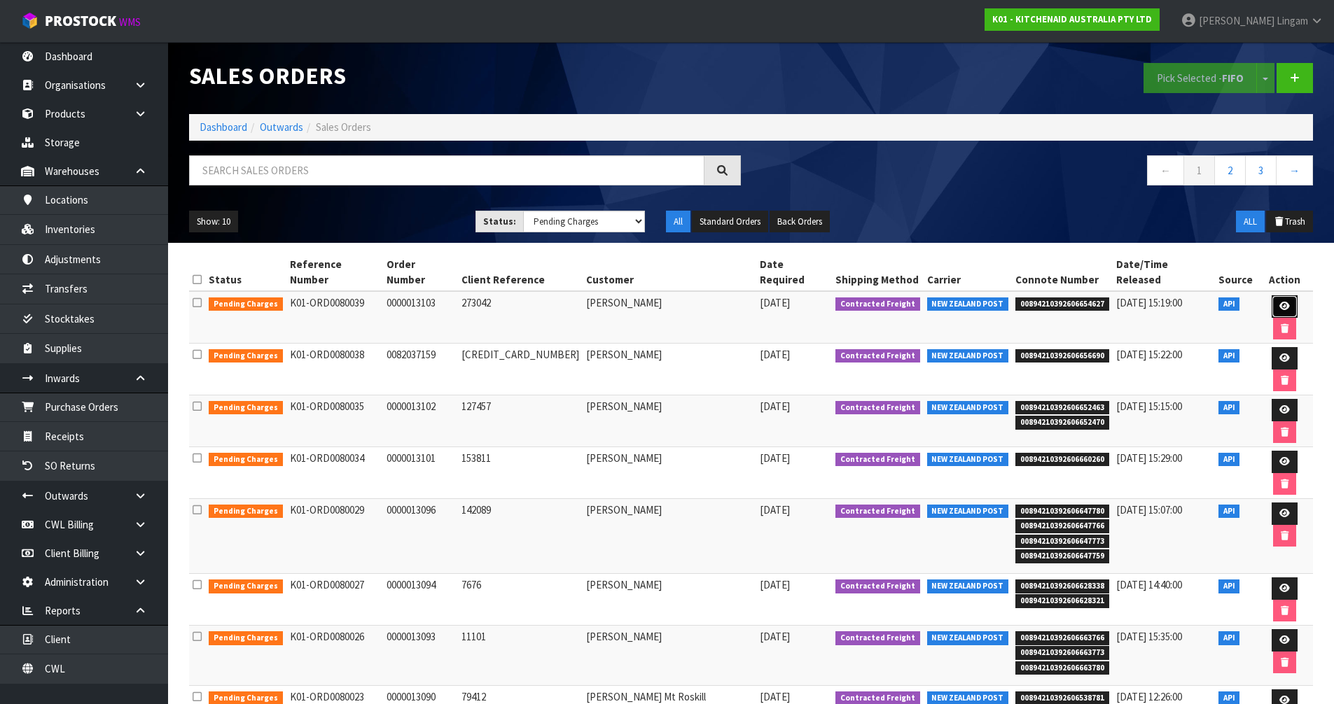
click at [1279, 302] on icon at bounding box center [1284, 306] width 11 height 9
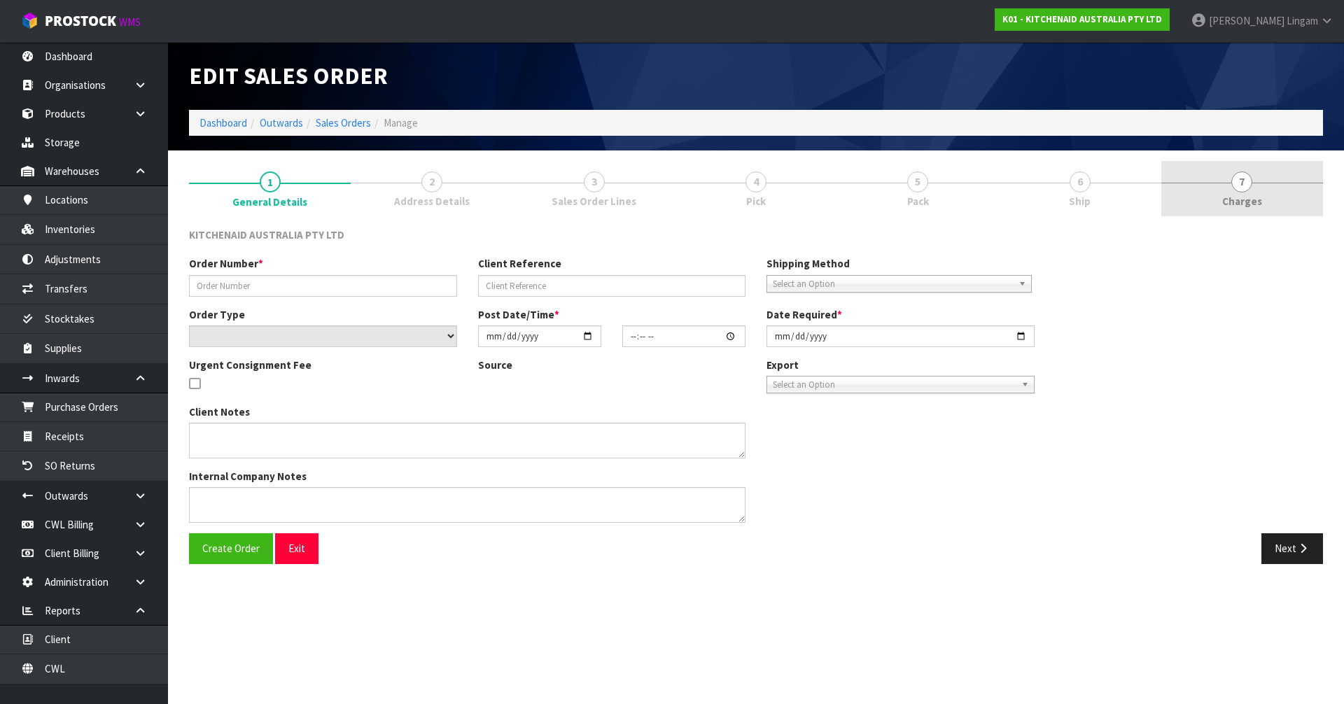
type input "0000013103"
type input "273042"
select select "number:0"
type input "[DATE]"
type input "12:32:55.000"
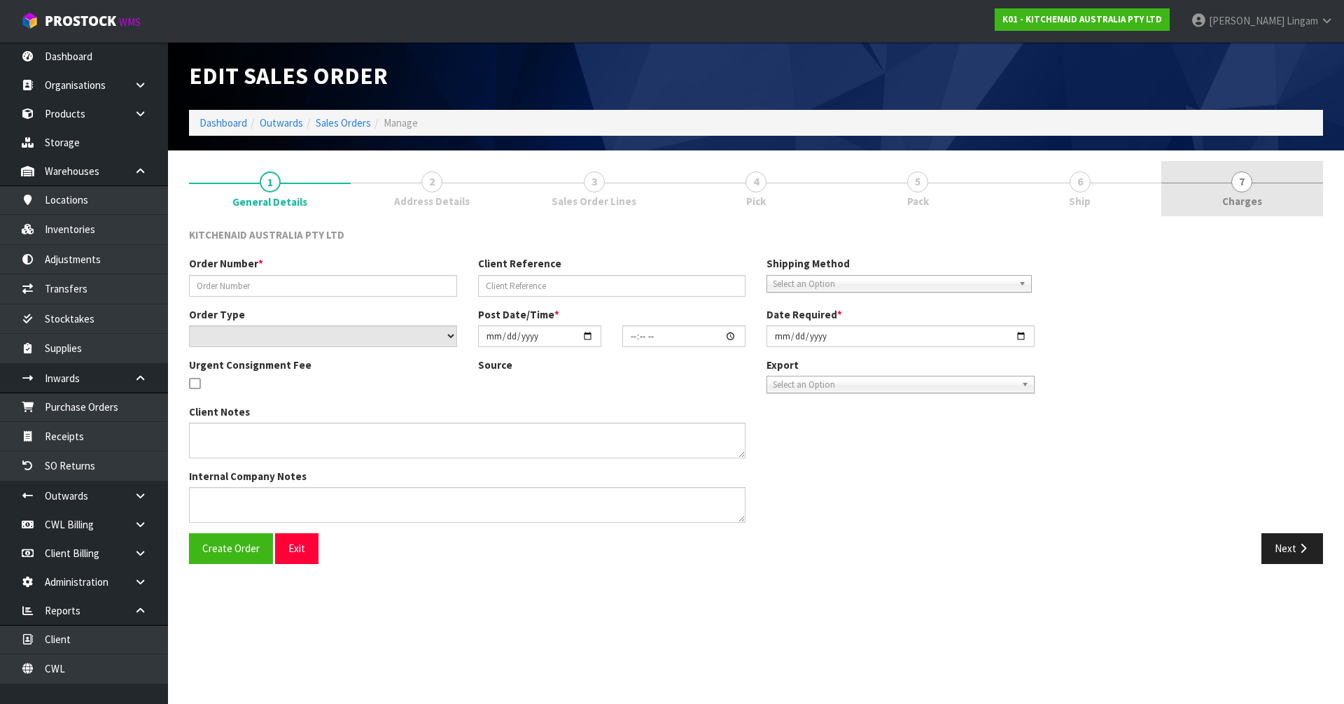
type input "[DATE]"
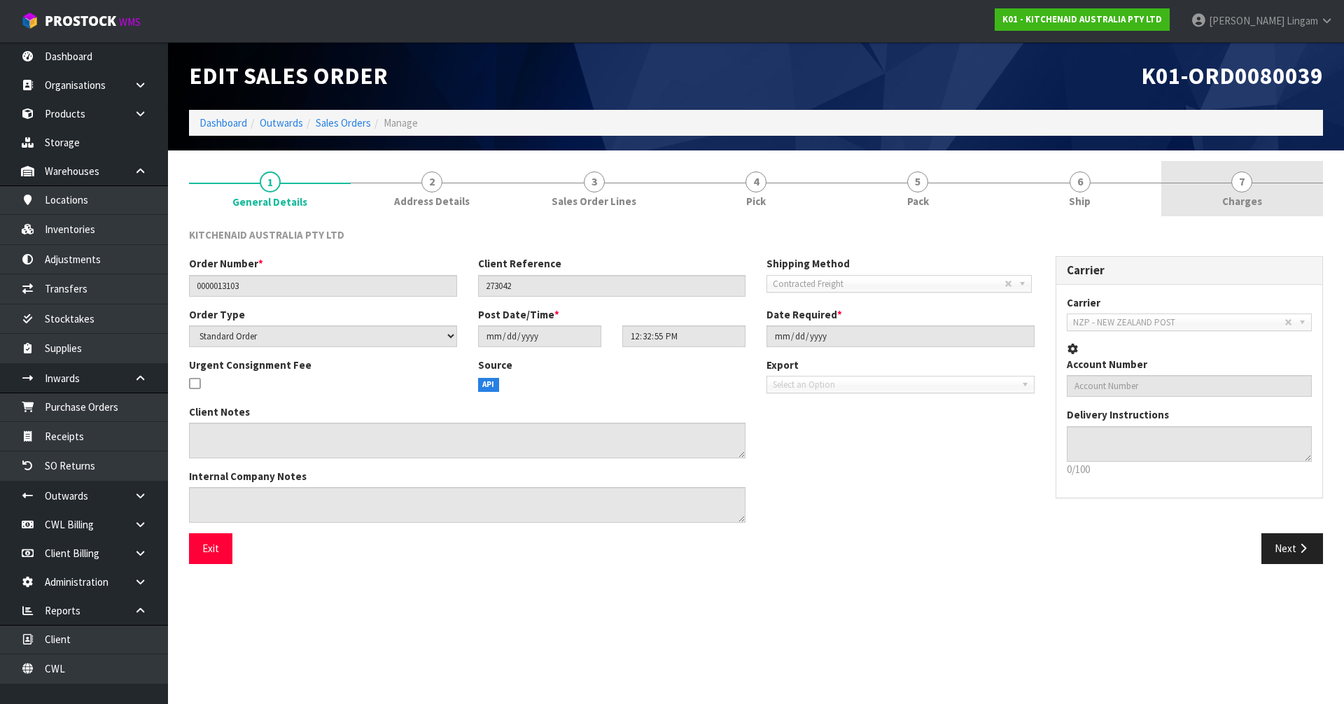
click at [1274, 200] on link "7 [GEOGRAPHIC_DATA]" at bounding box center [1242, 188] width 162 height 55
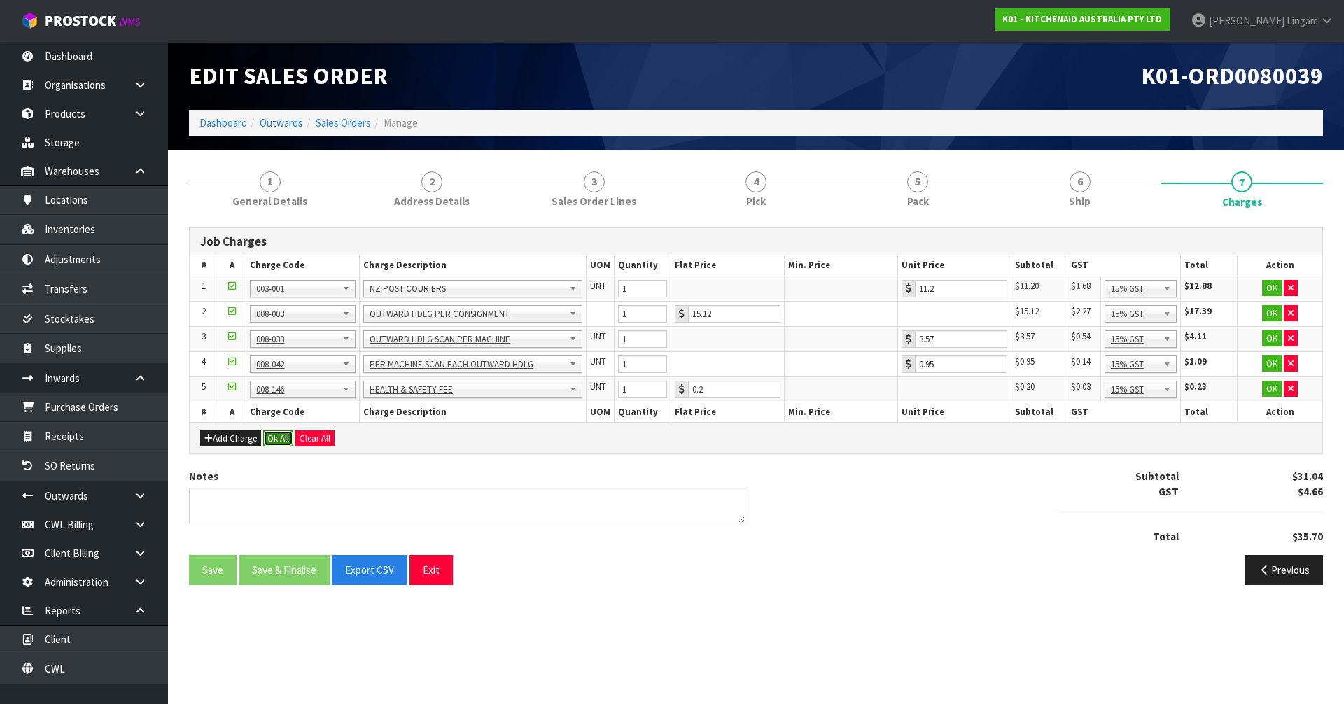
click at [276, 439] on button "Ok All" at bounding box center [278, 439] width 30 height 17
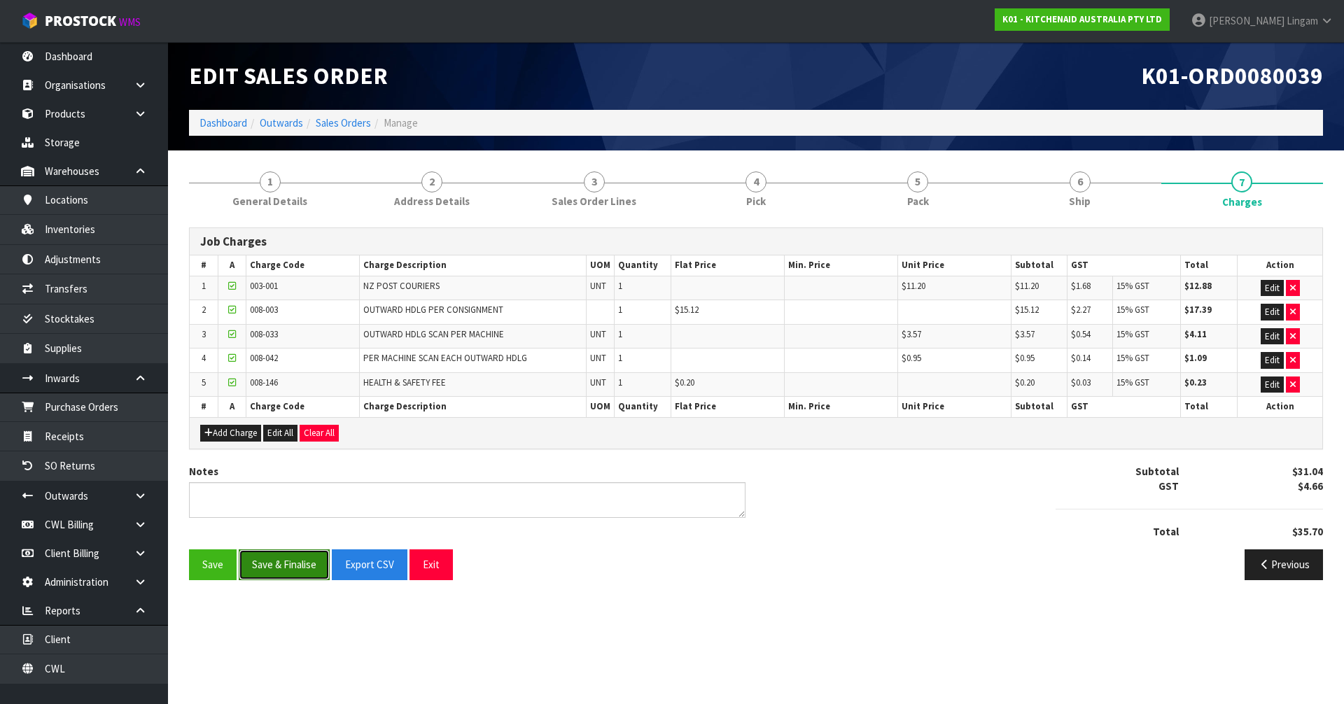
click at [295, 565] on button "Save & Finalise" at bounding box center [284, 565] width 91 height 30
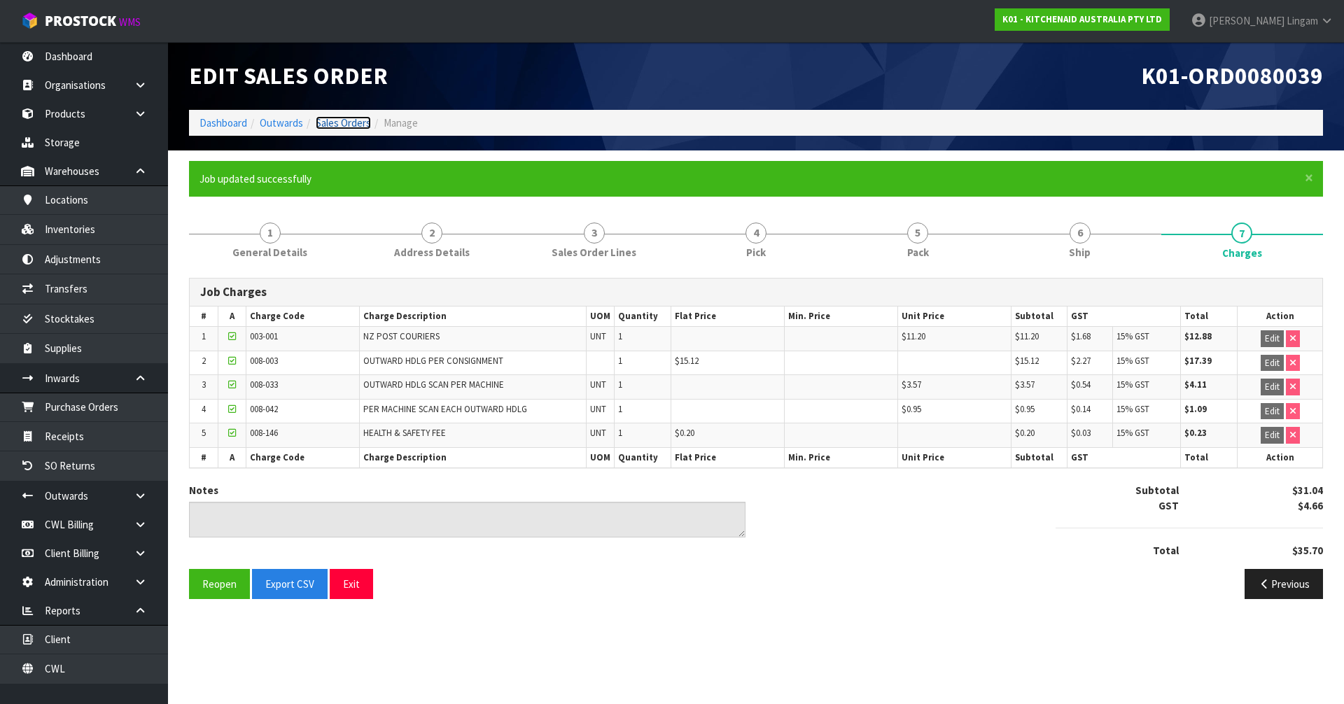
click at [342, 123] on link "Sales Orders" at bounding box center [343, 122] width 55 height 13
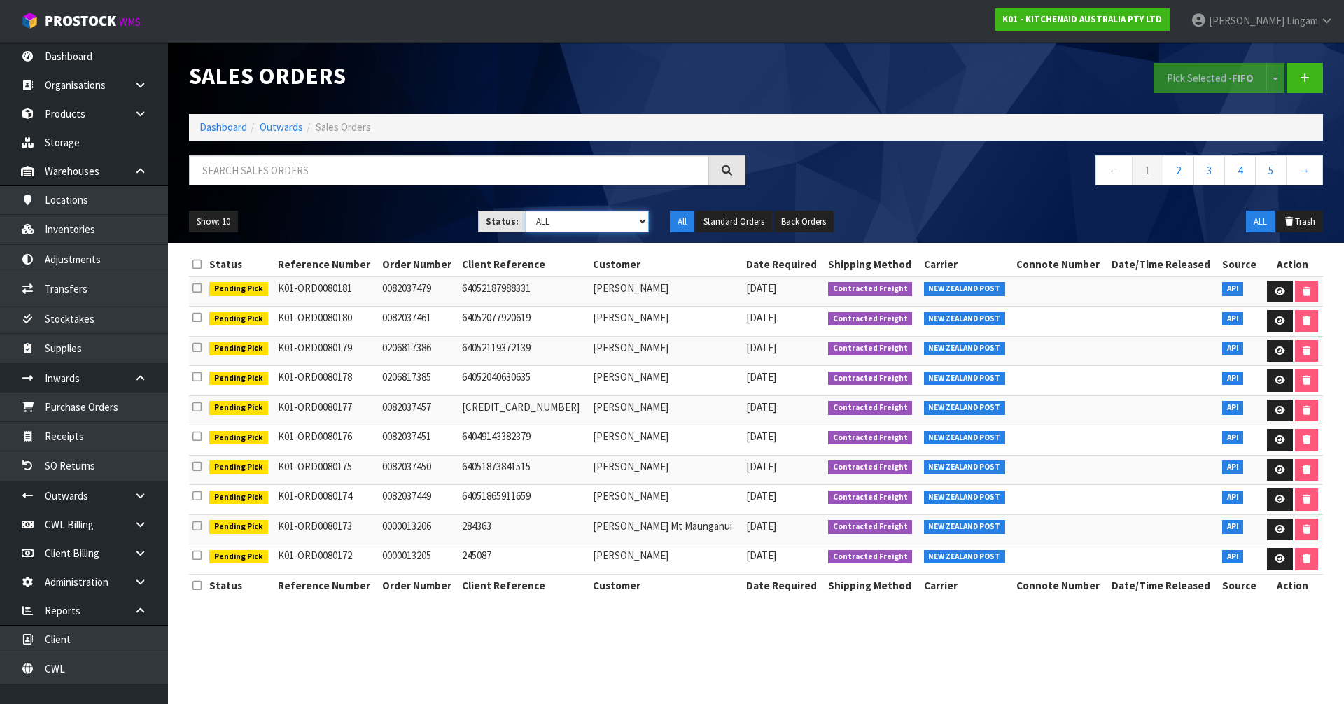
click at [624, 222] on select "Draft Pending Allocated Pending Pick Goods Picked Goods Packed Pending Charges …" at bounding box center [588, 222] width 124 height 22
select select "string:6"
click at [526, 211] on select "Draft Pending Allocated Pending Pick Goods Picked Goods Packed Pending Charges …" at bounding box center [588, 222] width 124 height 22
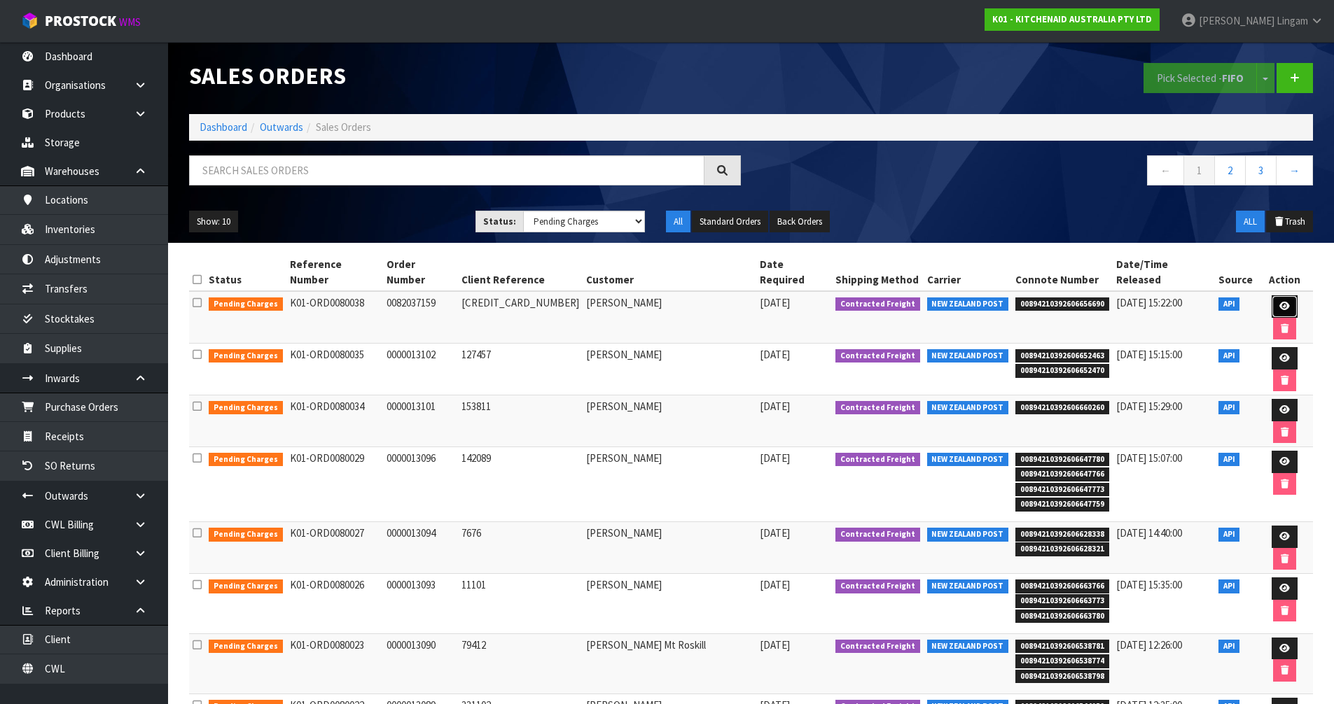
click at [1279, 302] on icon at bounding box center [1284, 306] width 11 height 9
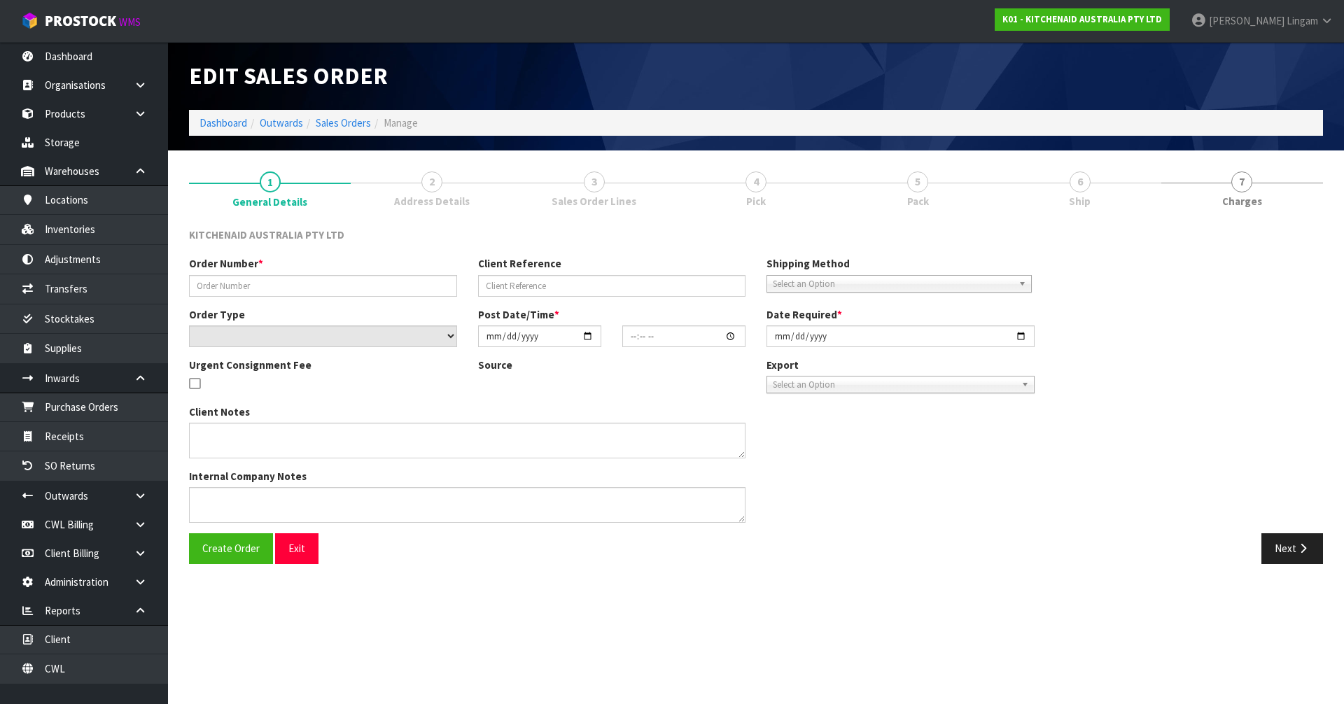
type input "0082037159"
type input "[CREDIT_CARD_NUMBER]"
select select "number:0"
type input "[DATE]"
type input "10:44:14.000"
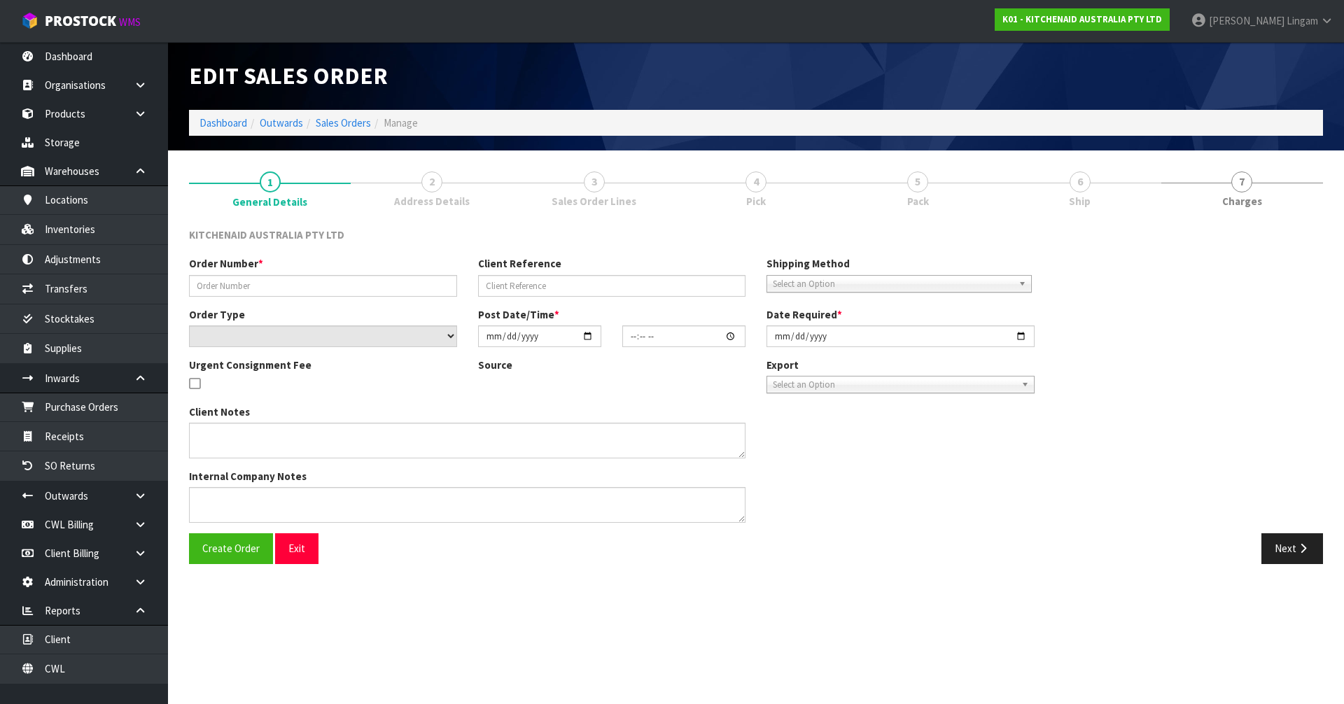
type input "[DATE]"
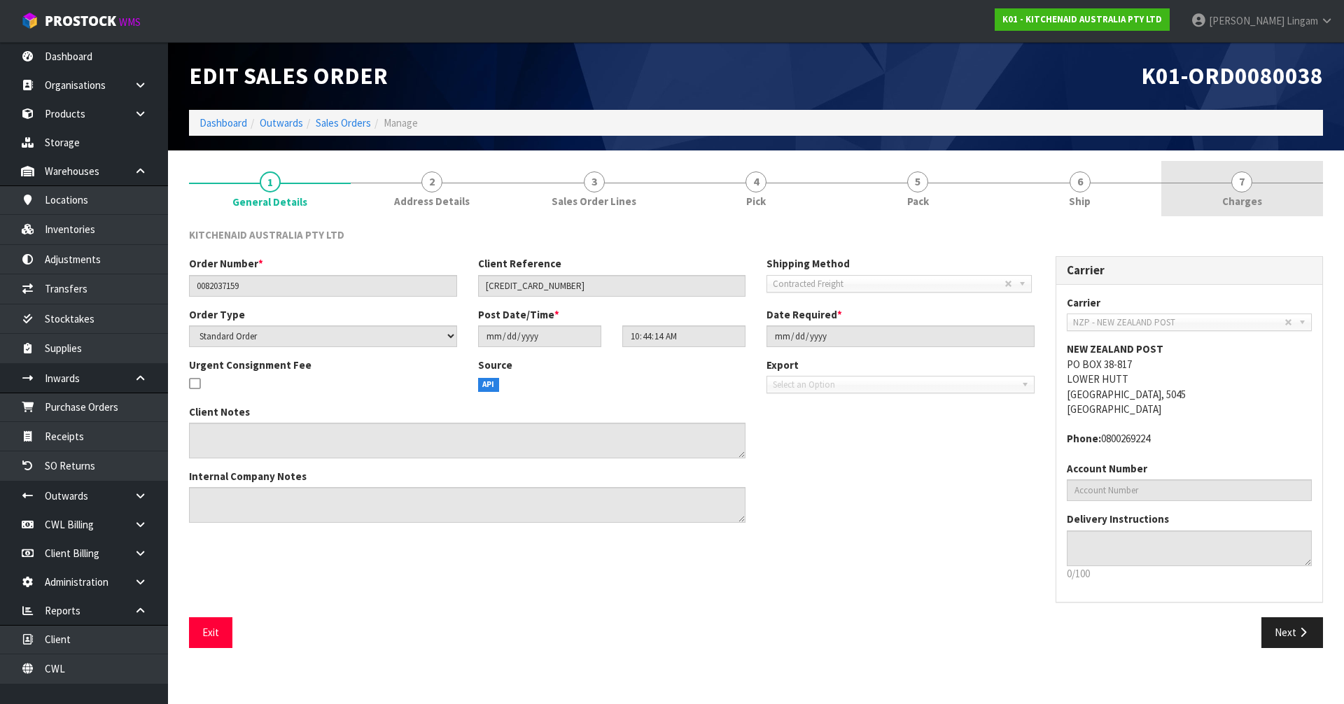
click at [1276, 195] on link "7 [GEOGRAPHIC_DATA]" at bounding box center [1242, 188] width 162 height 55
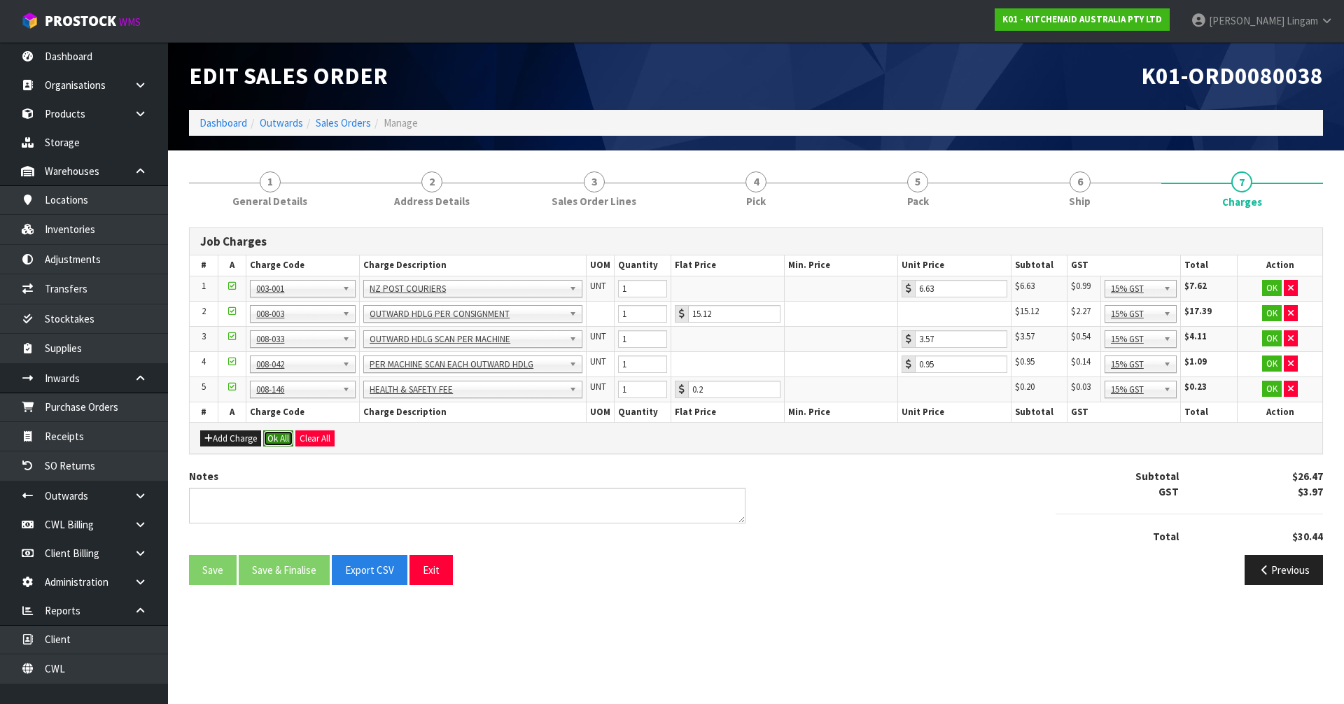
click at [283, 440] on button "Ok All" at bounding box center [278, 439] width 30 height 17
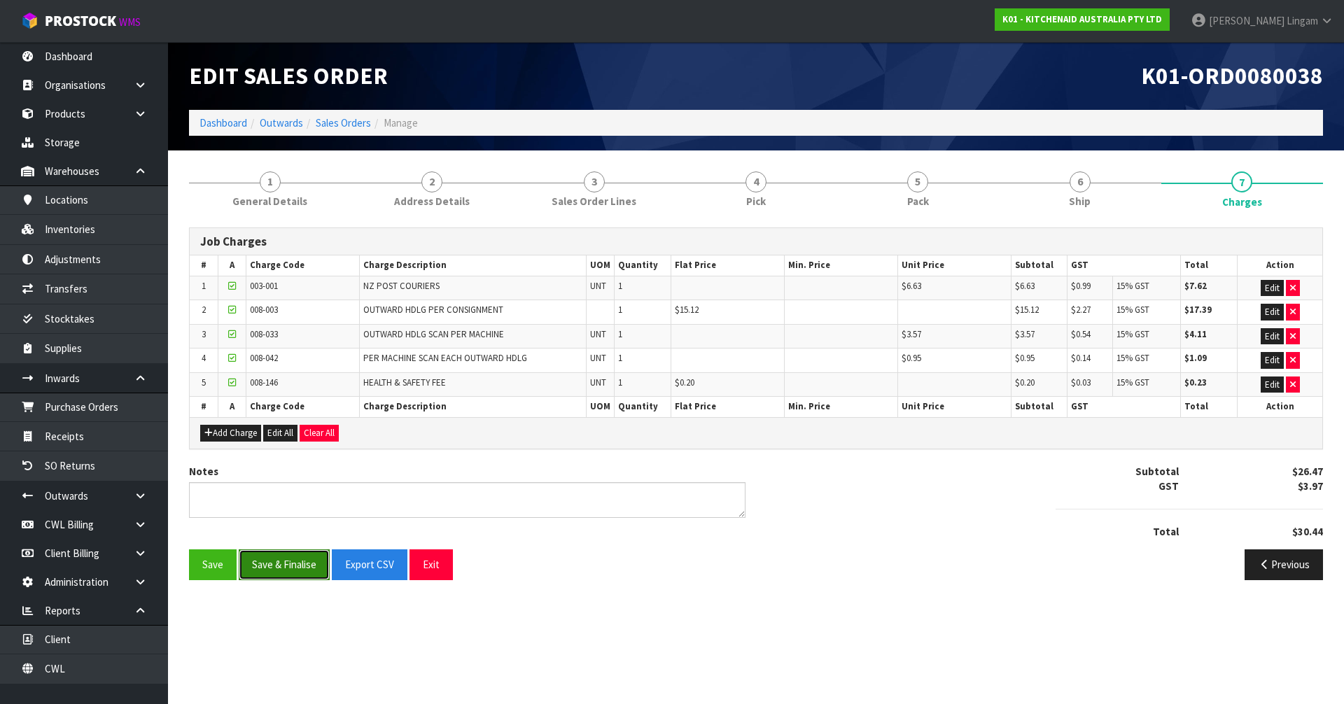
click at [295, 569] on button "Save & Finalise" at bounding box center [284, 565] width 91 height 30
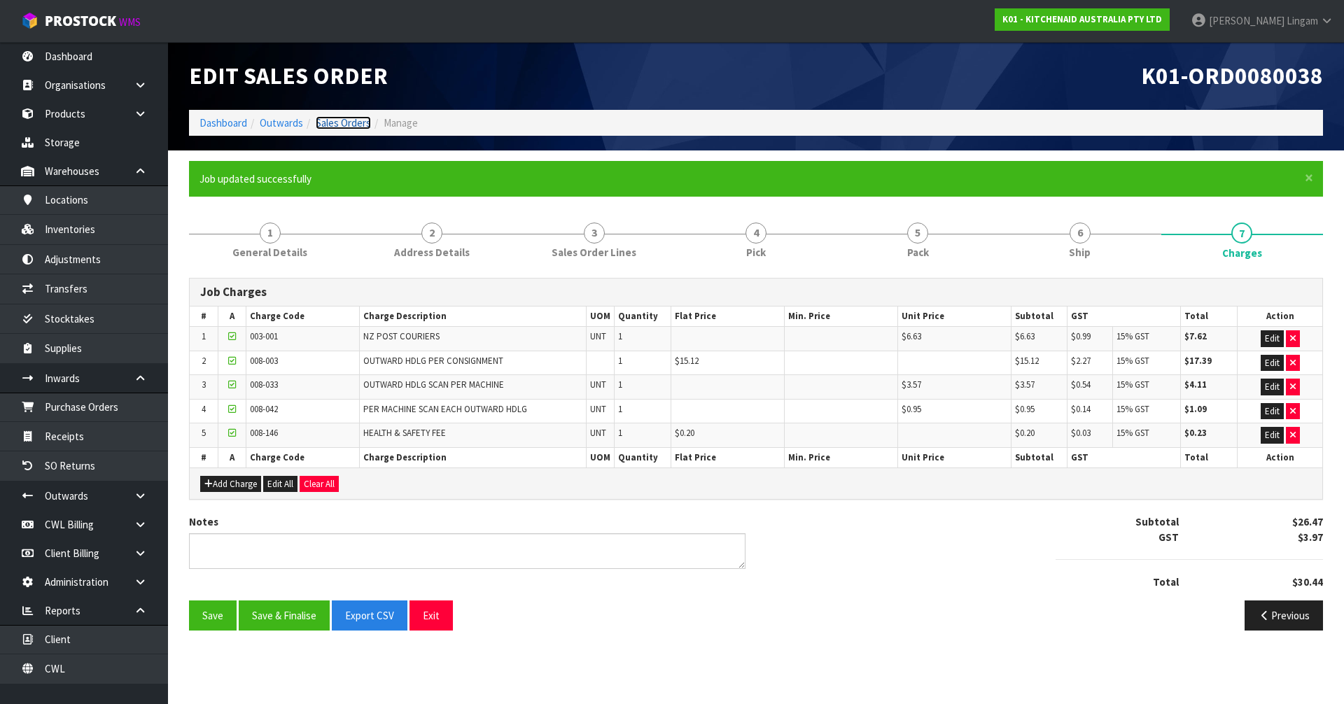
click at [355, 123] on link "Sales Orders" at bounding box center [343, 122] width 55 height 13
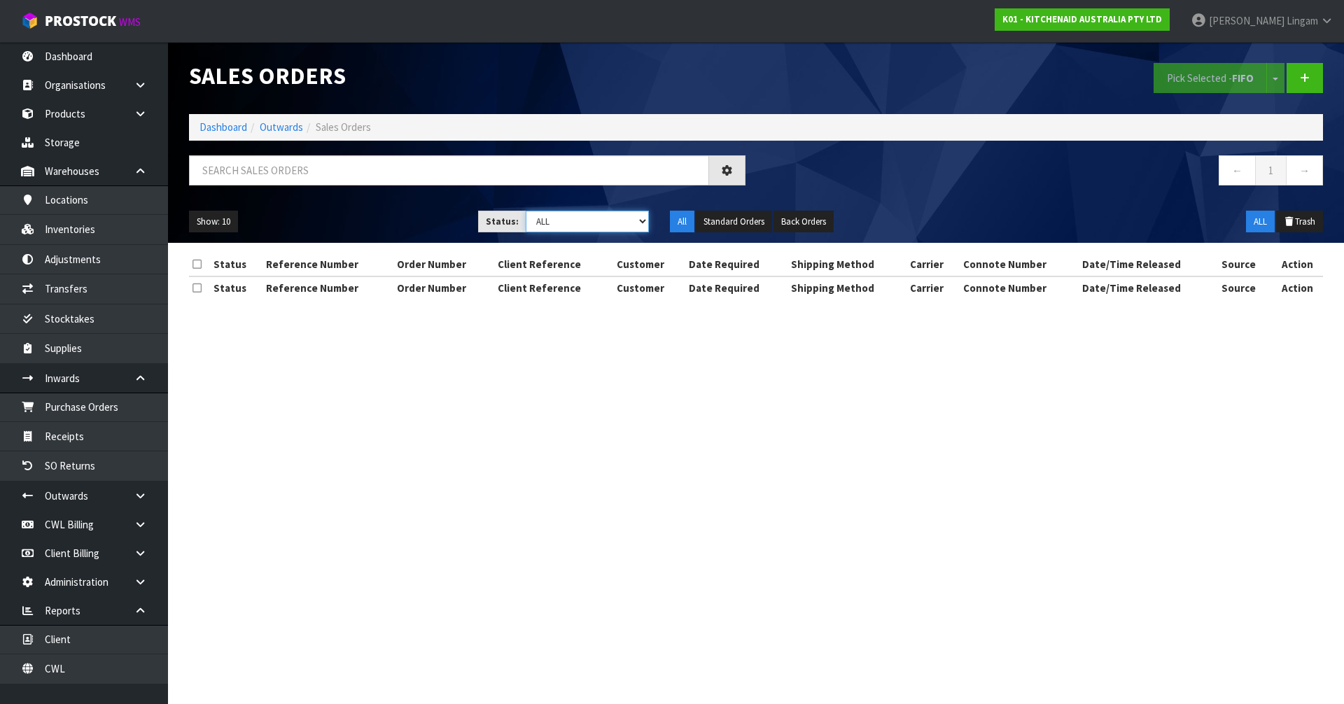
click at [629, 226] on select "Draft Pending Allocated Pending Pick Goods Picked Goods Packed Pending Charges …" at bounding box center [588, 222] width 124 height 22
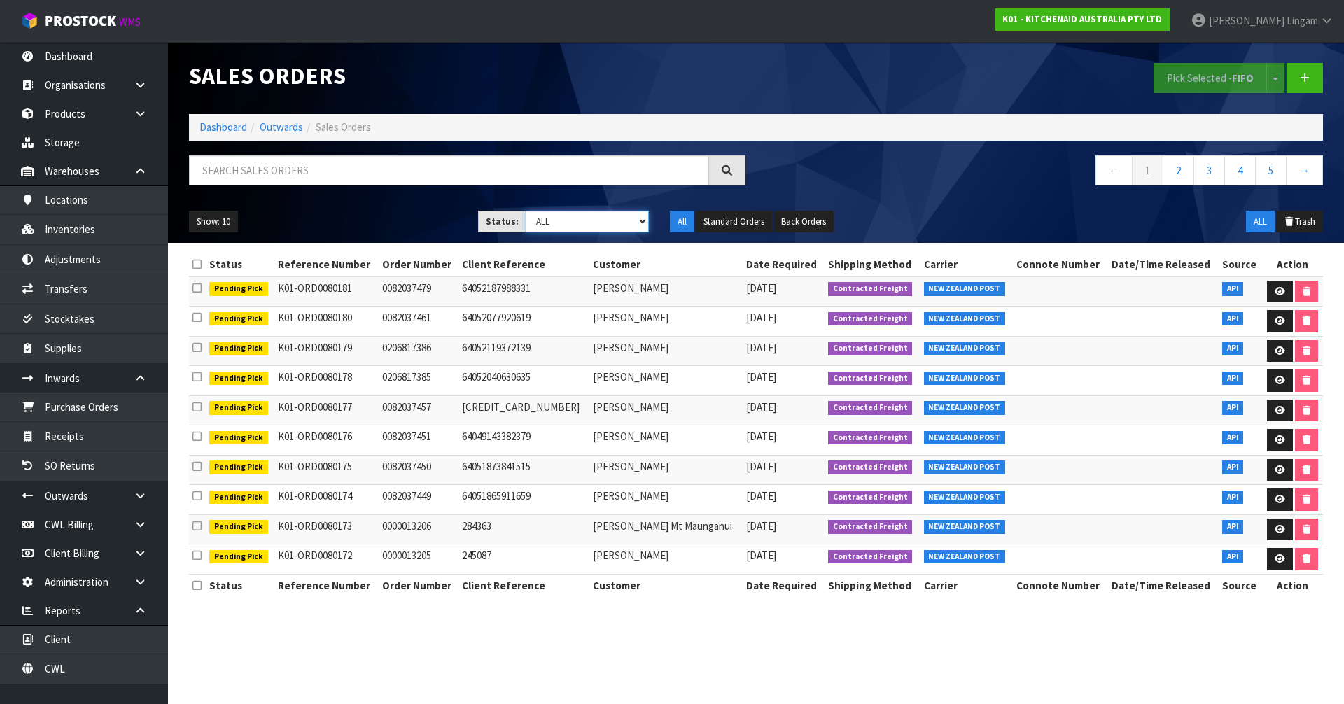
select select "string:6"
click at [526, 211] on select "Draft Pending Allocated Pending Pick Goods Picked Goods Packed Pending Charges …" at bounding box center [588, 222] width 124 height 22
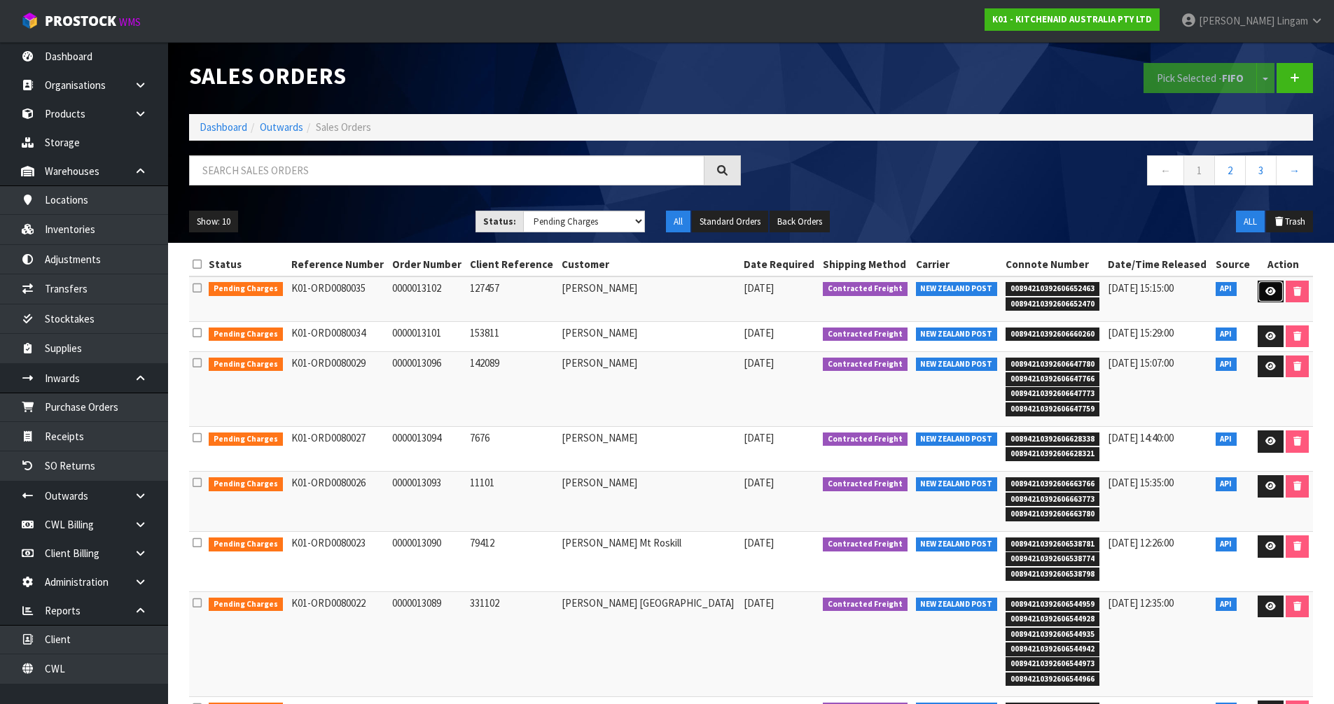
click at [1271, 291] on icon at bounding box center [1270, 291] width 11 height 9
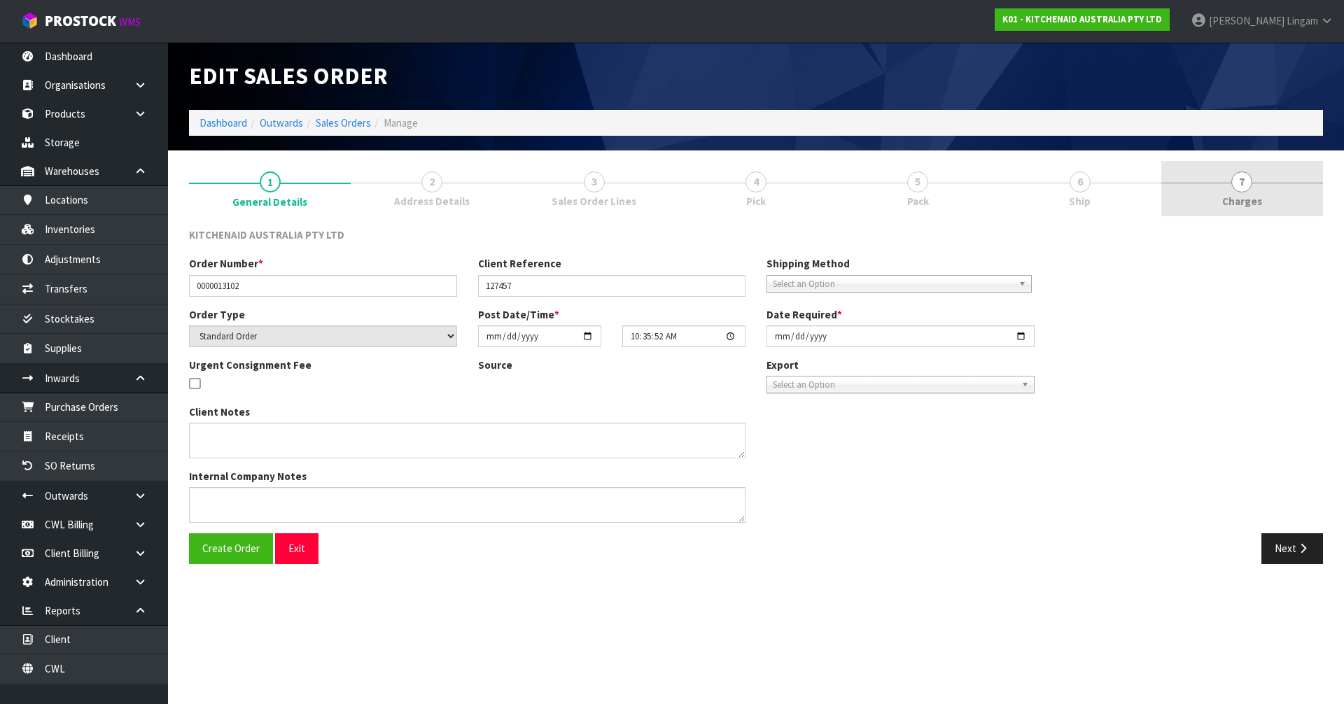
click at [1294, 202] on link "7 [GEOGRAPHIC_DATA]" at bounding box center [1242, 188] width 162 height 55
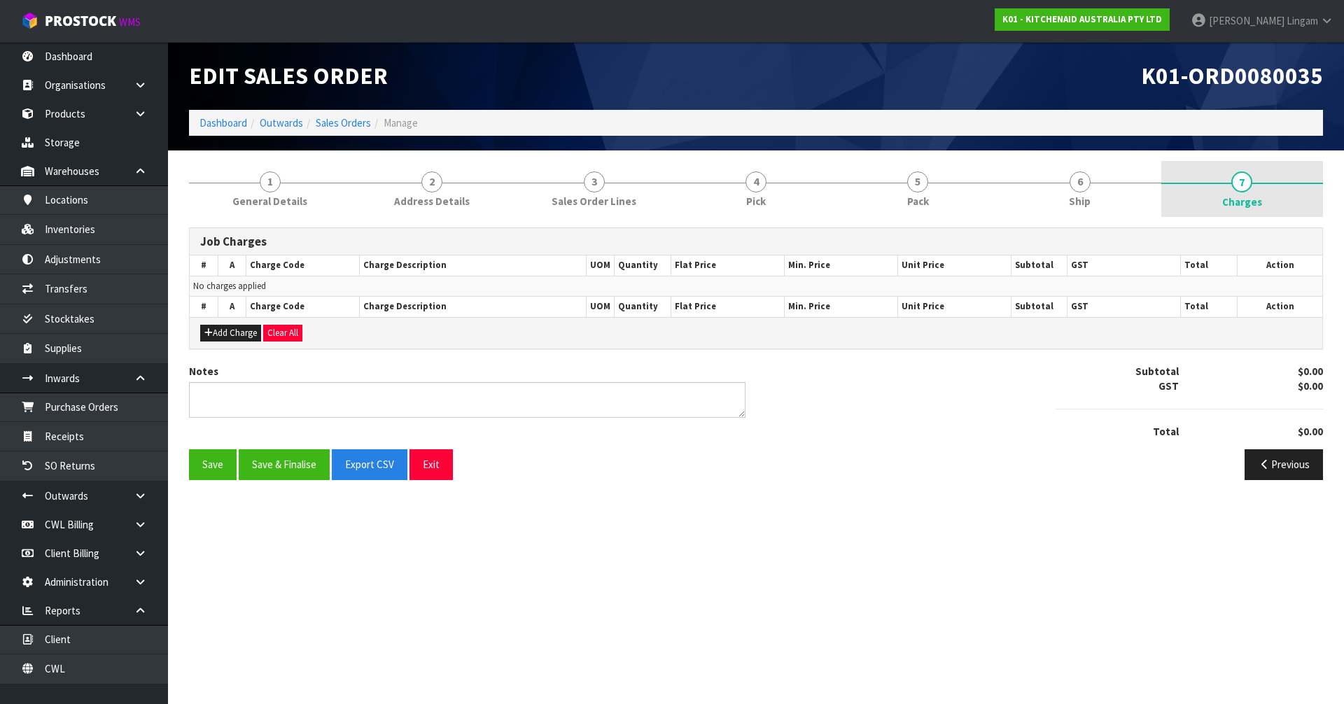
click at [1253, 188] on link "7 [GEOGRAPHIC_DATA]" at bounding box center [1242, 189] width 162 height 56
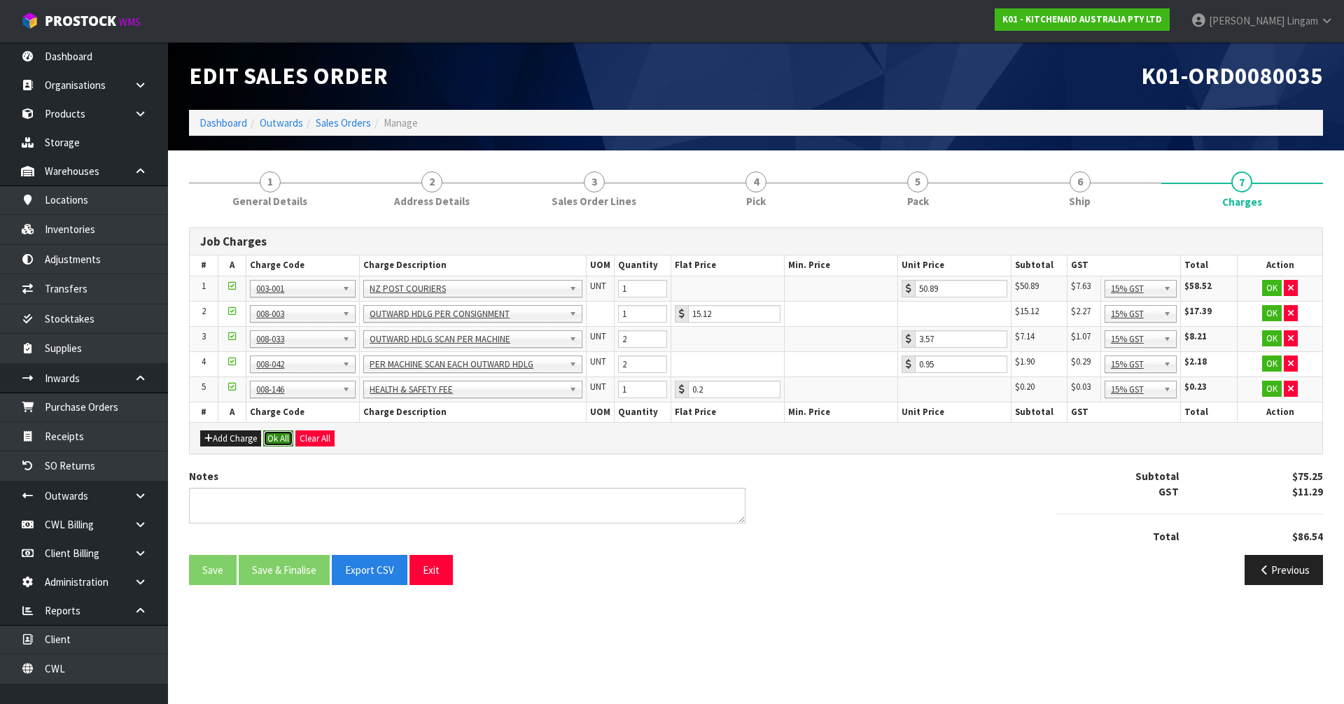
click at [283, 434] on button "Ok All" at bounding box center [278, 439] width 30 height 17
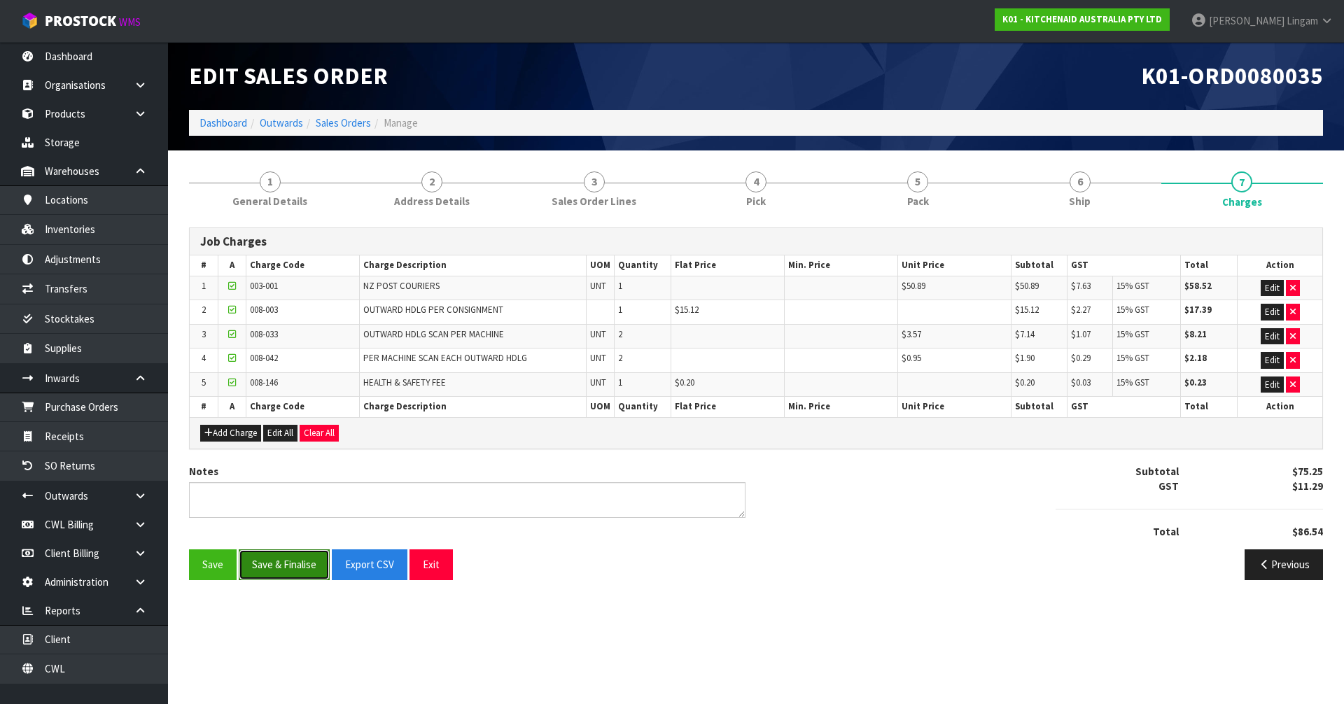
click at [281, 575] on button "Save & Finalise" at bounding box center [284, 565] width 91 height 30
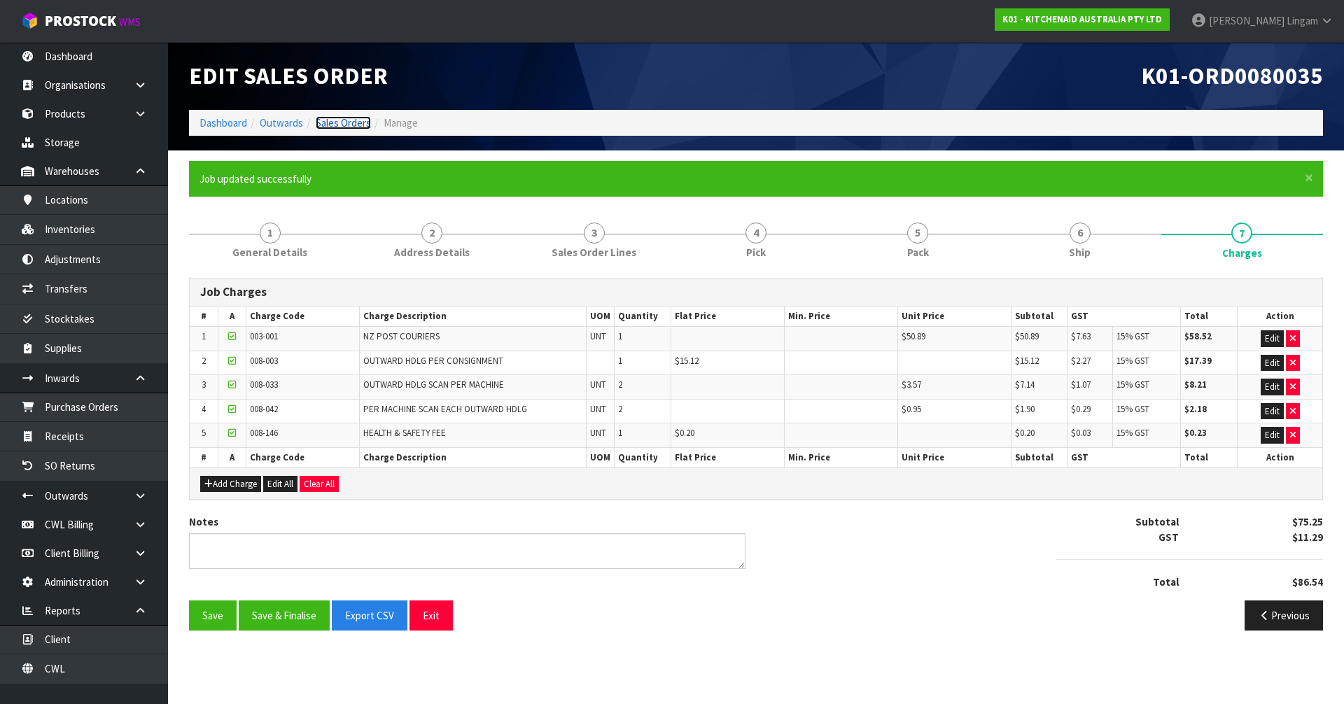
click at [351, 127] on link "Sales Orders" at bounding box center [343, 122] width 55 height 13
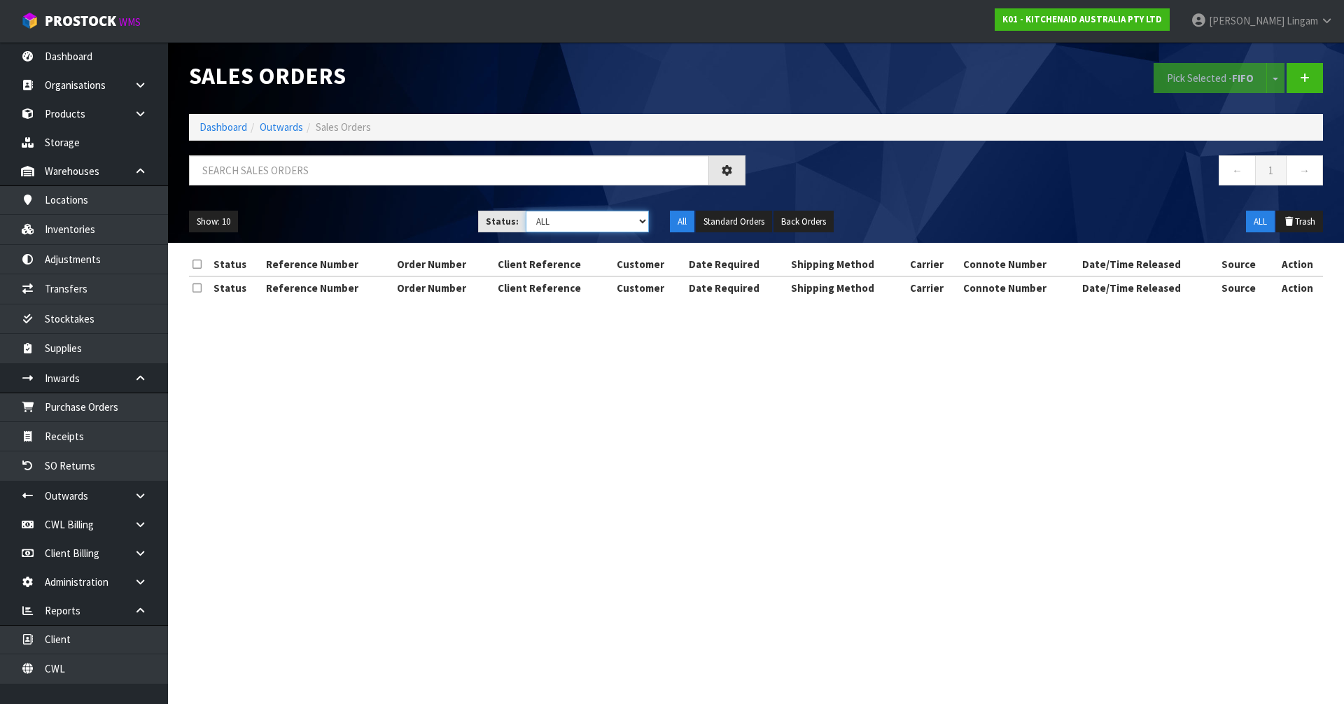
click at [601, 225] on select "Draft Pending Allocated Pending Pick Goods Picked Goods Packed Pending Charges …" at bounding box center [588, 222] width 124 height 22
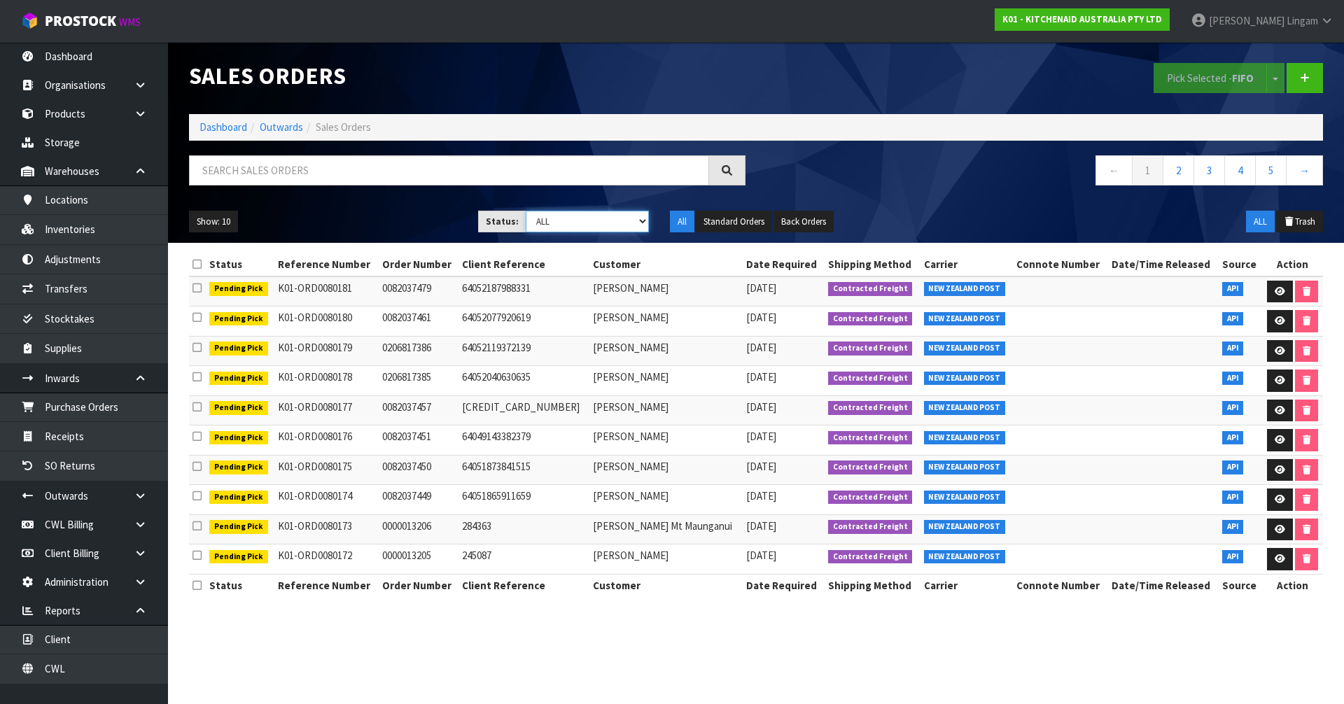
select select "string:6"
click at [526, 211] on select "Draft Pending Allocated Pending Pick Goods Picked Goods Packed Pending Charges …" at bounding box center [588, 222] width 124 height 22
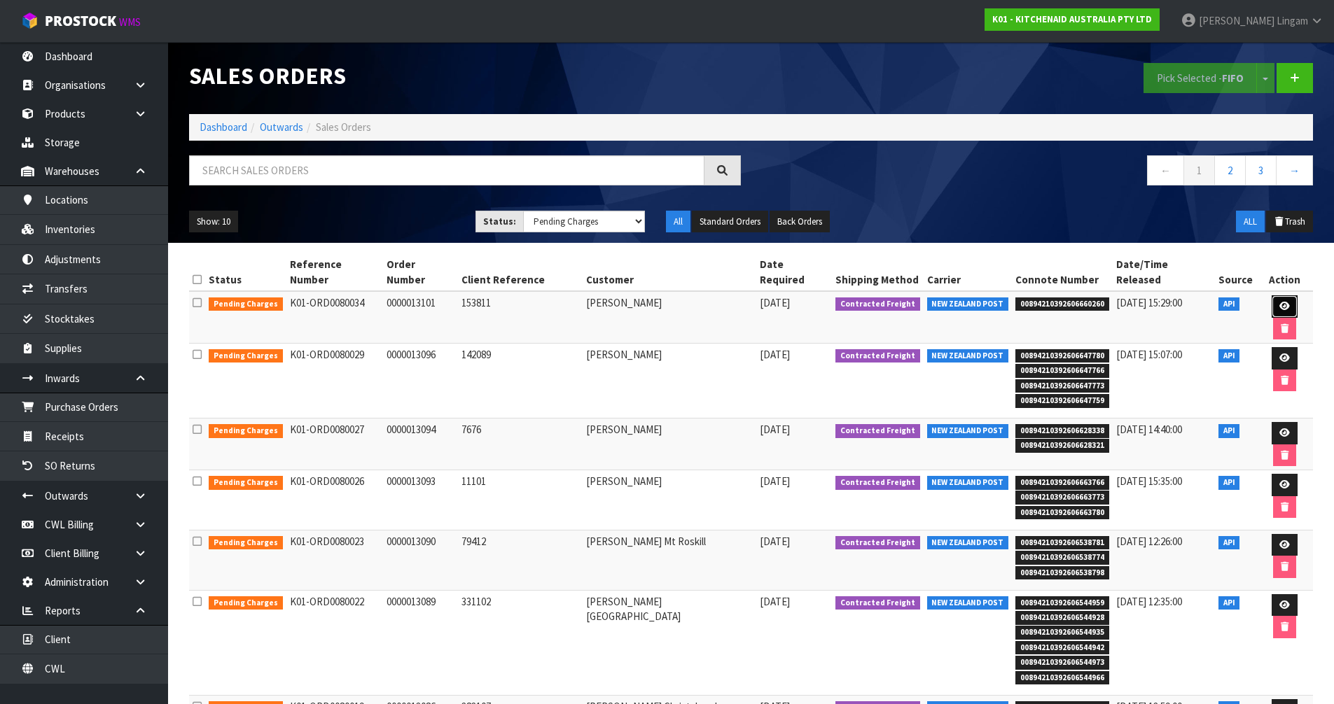
click at [1279, 302] on icon at bounding box center [1284, 306] width 11 height 9
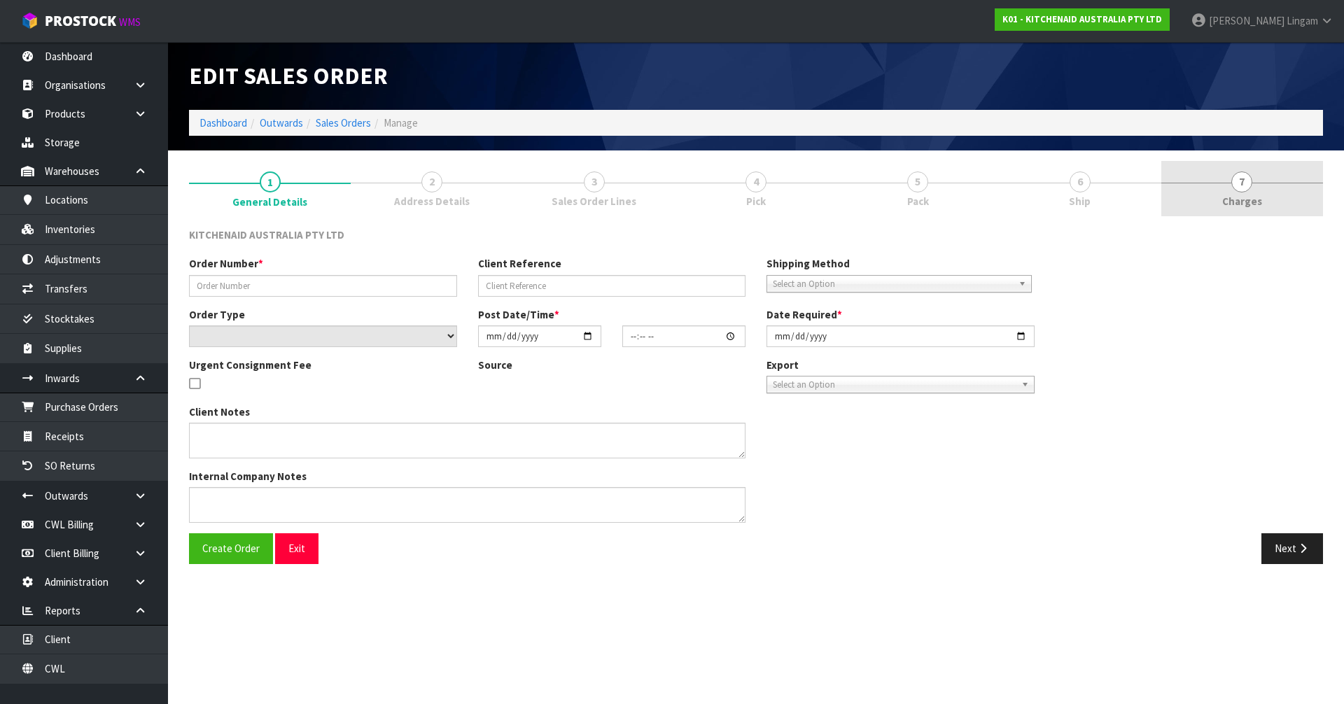
type input "0000013101"
type input "153811"
select select "number:0"
type input "[DATE]"
type input "10:35:47.000"
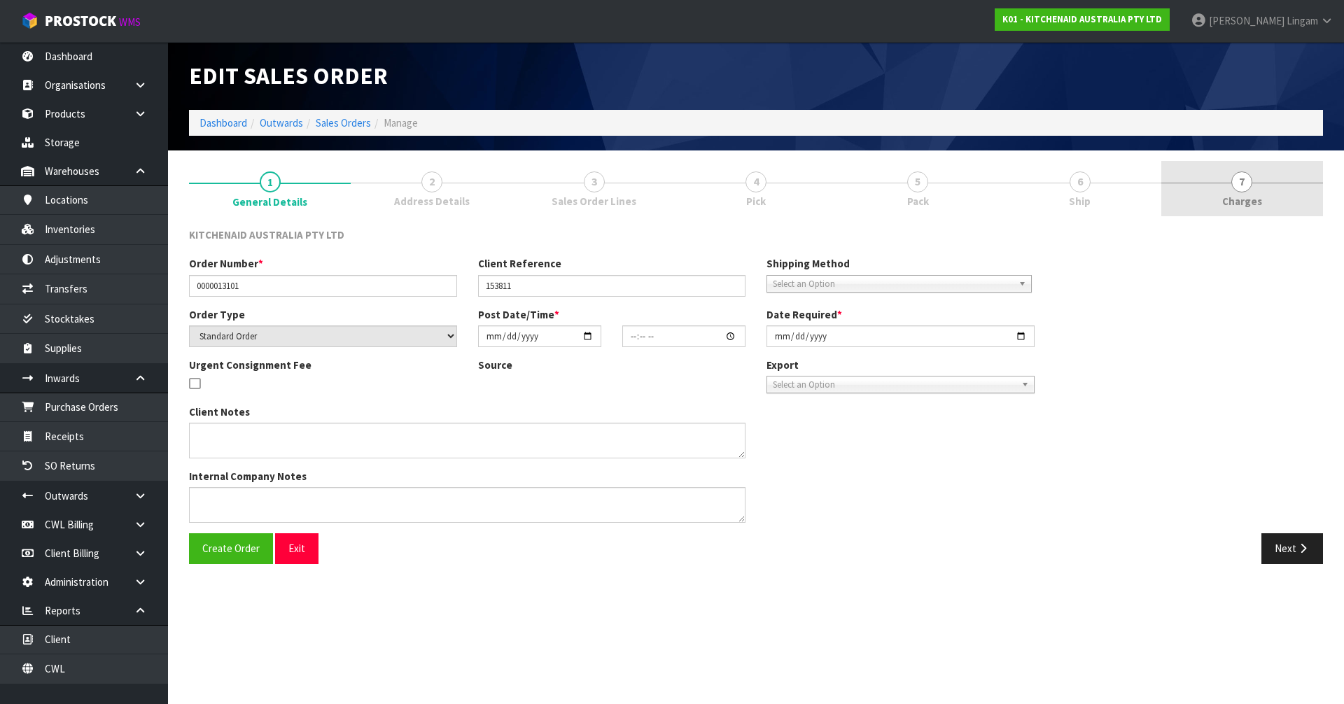
type input "[DATE]"
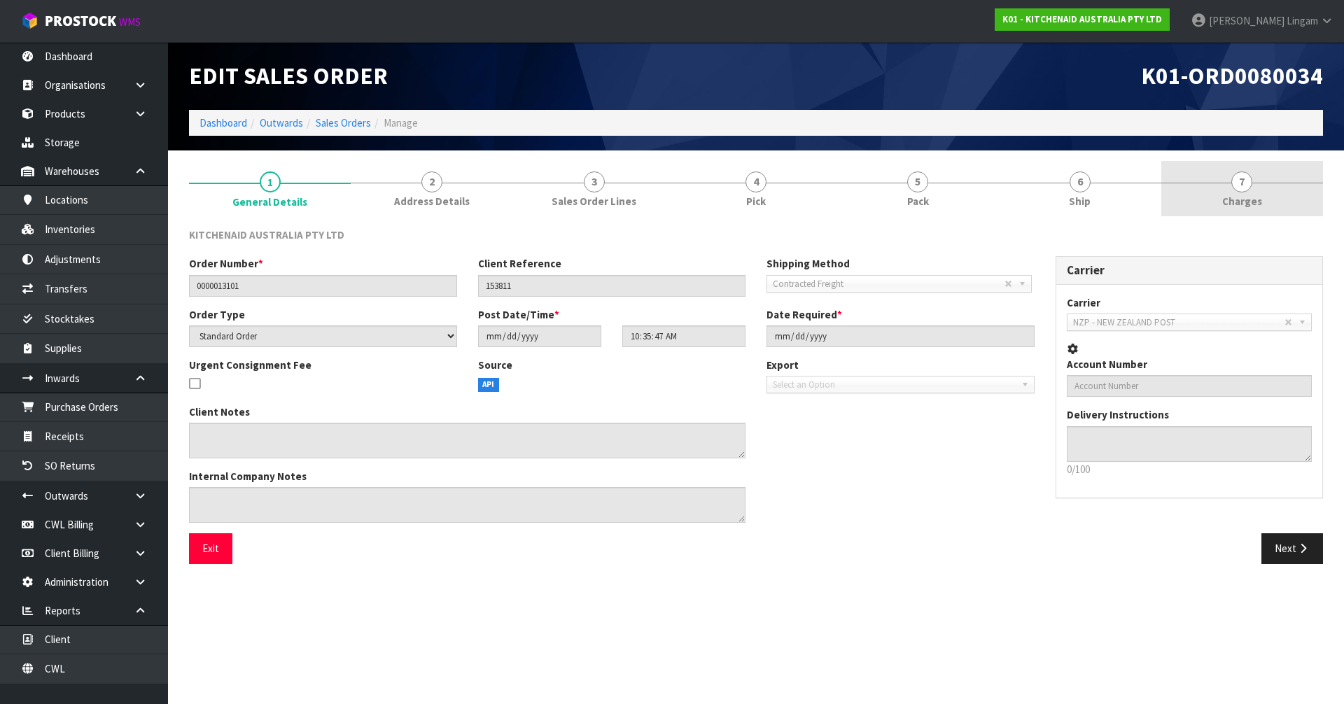
click at [1271, 207] on link "7 [GEOGRAPHIC_DATA]" at bounding box center [1242, 188] width 162 height 55
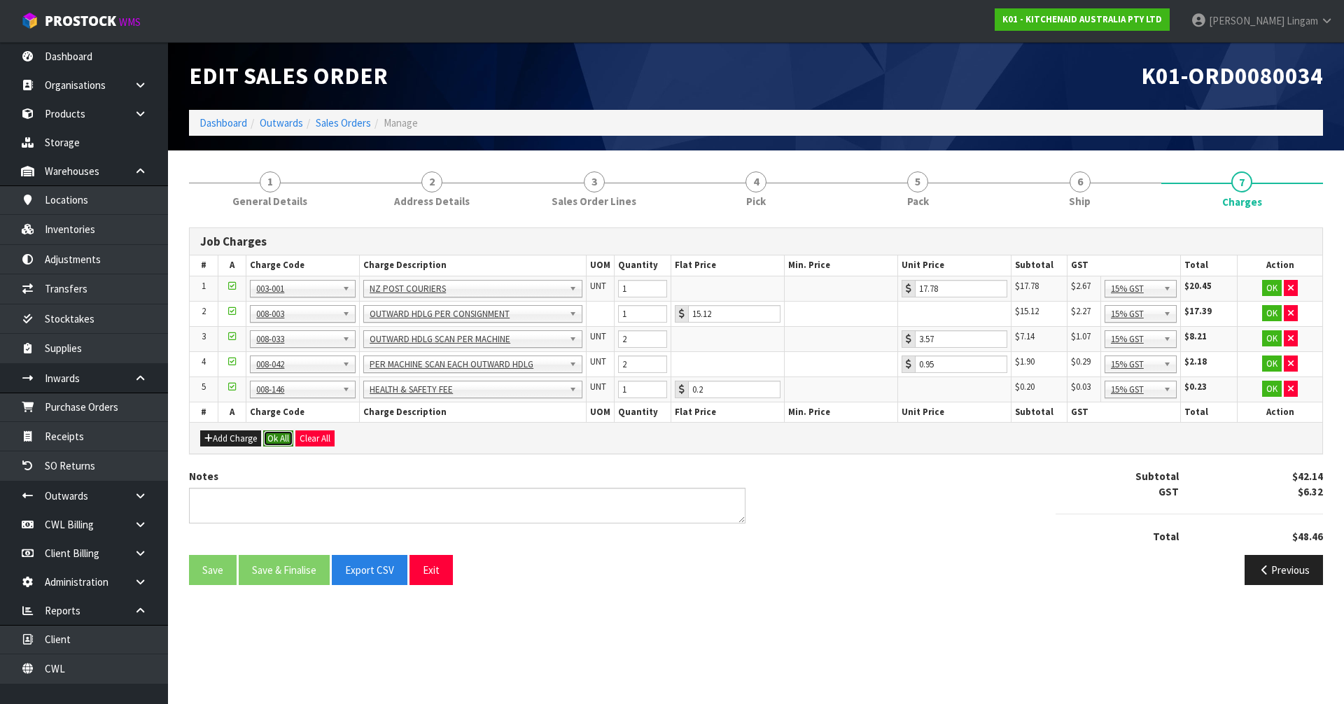
click at [278, 440] on button "Ok All" at bounding box center [278, 439] width 30 height 17
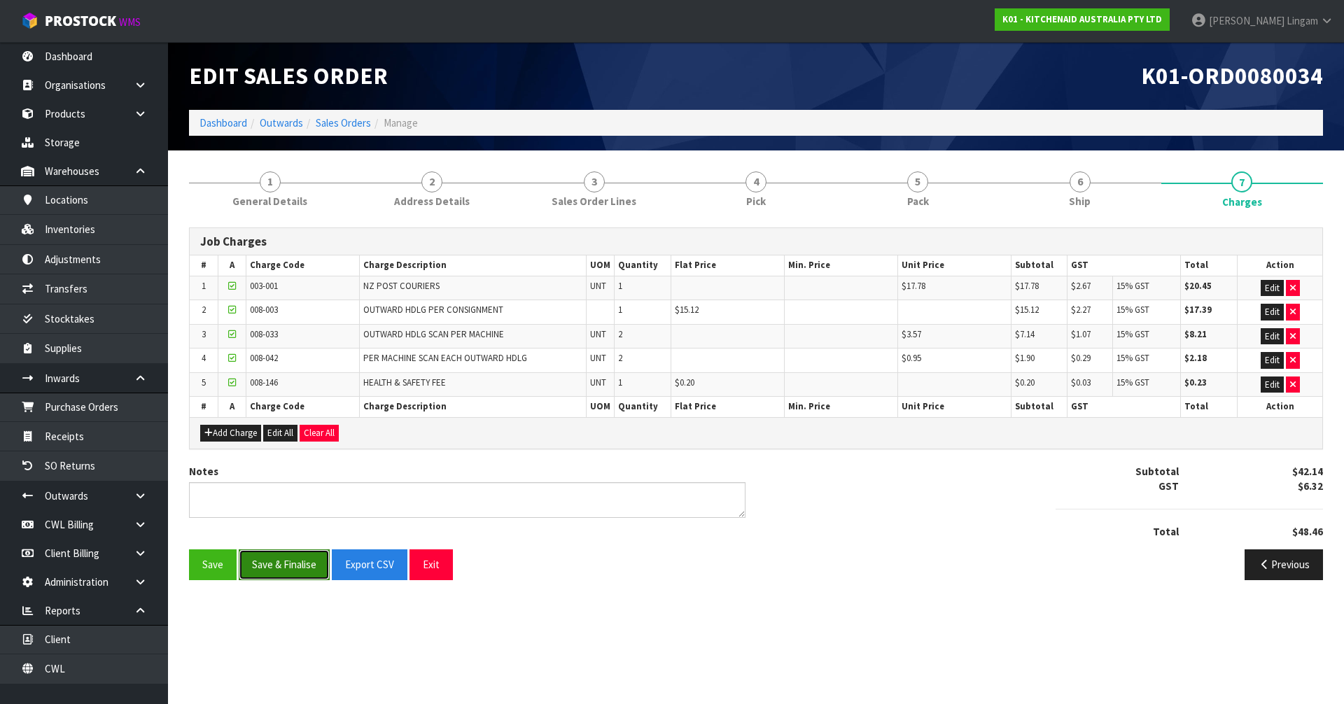
click at [279, 566] on button "Save & Finalise" at bounding box center [284, 565] width 91 height 30
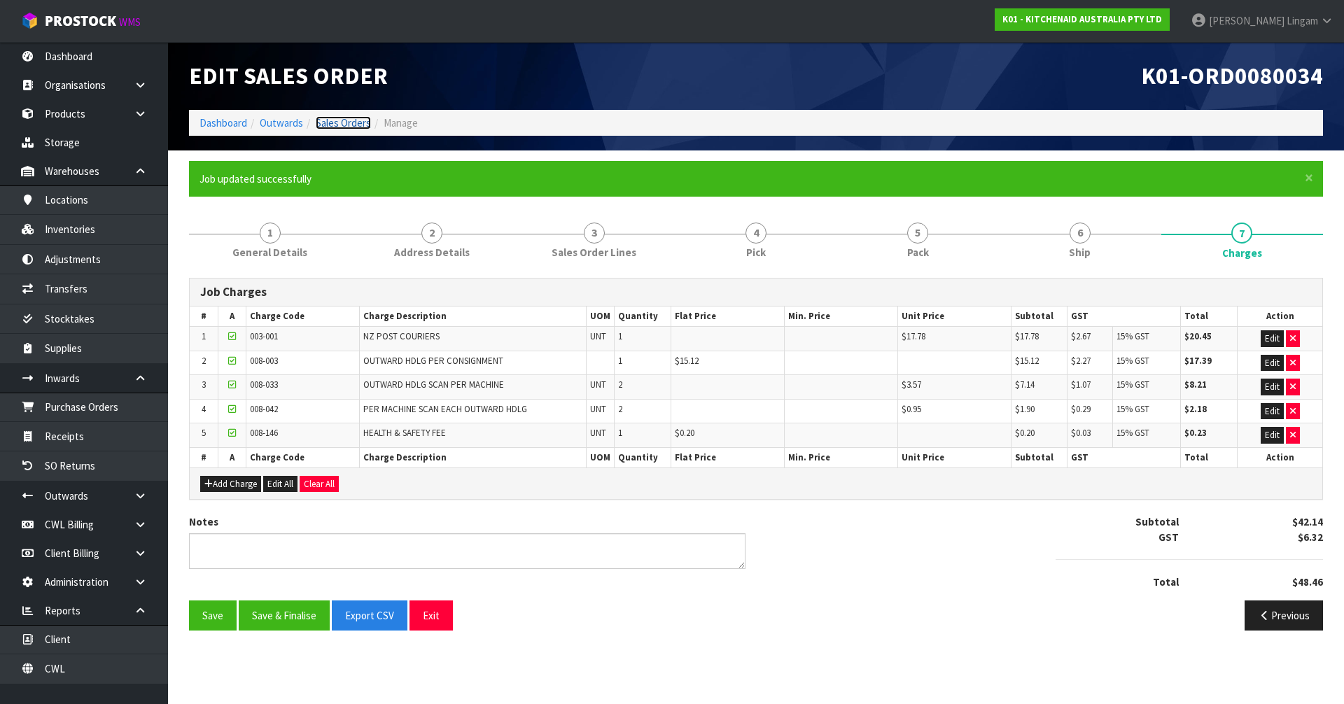
click at [352, 123] on link "Sales Orders" at bounding box center [343, 122] width 55 height 13
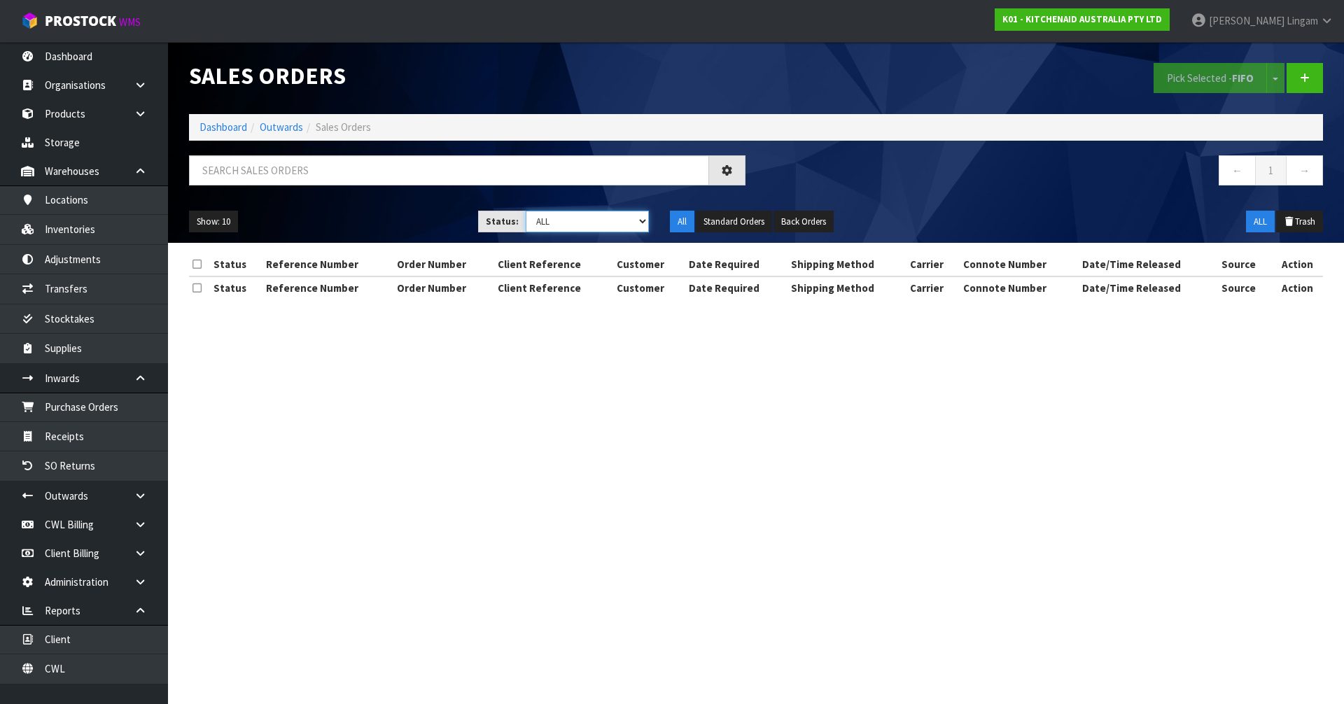
click at [633, 227] on select "Draft Pending Allocated Pending Pick Goods Picked Goods Packed Pending Charges …" at bounding box center [588, 222] width 124 height 22
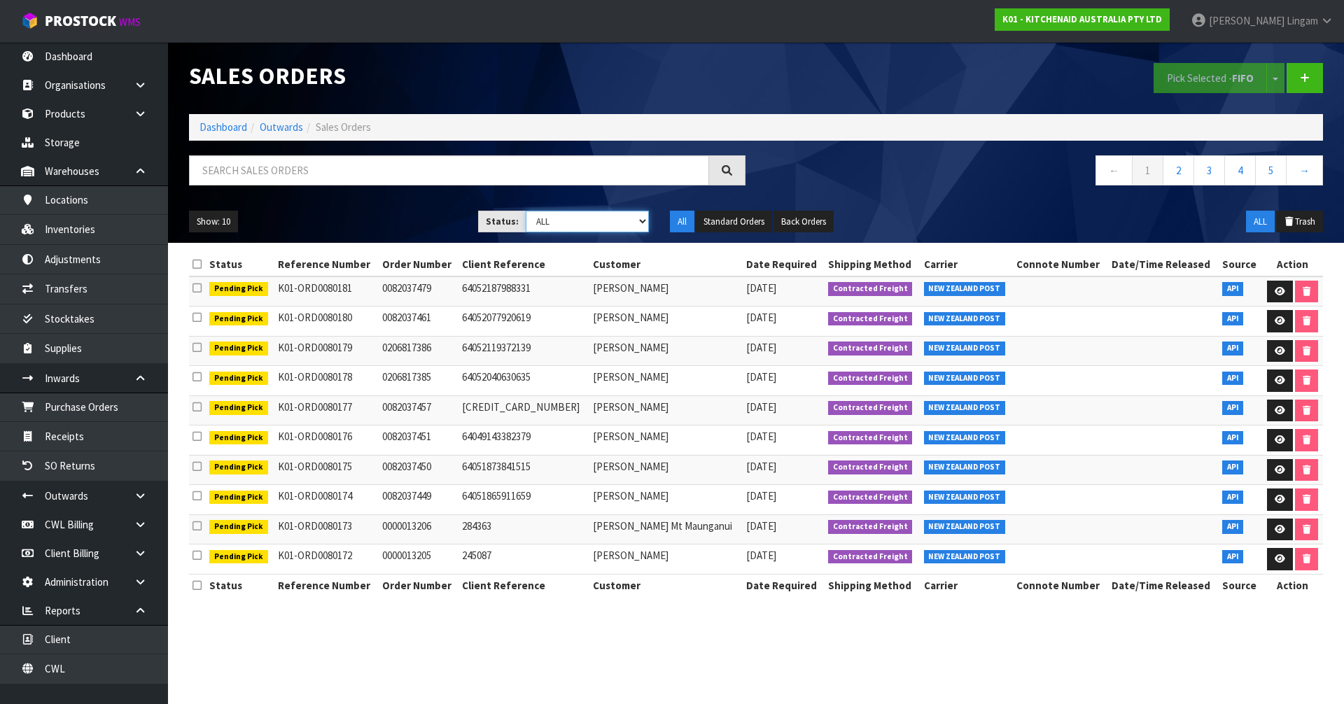
select select "string:6"
click at [526, 211] on select "Draft Pending Allocated Pending Pick Goods Picked Goods Packed Pending Charges …" at bounding box center [588, 222] width 124 height 22
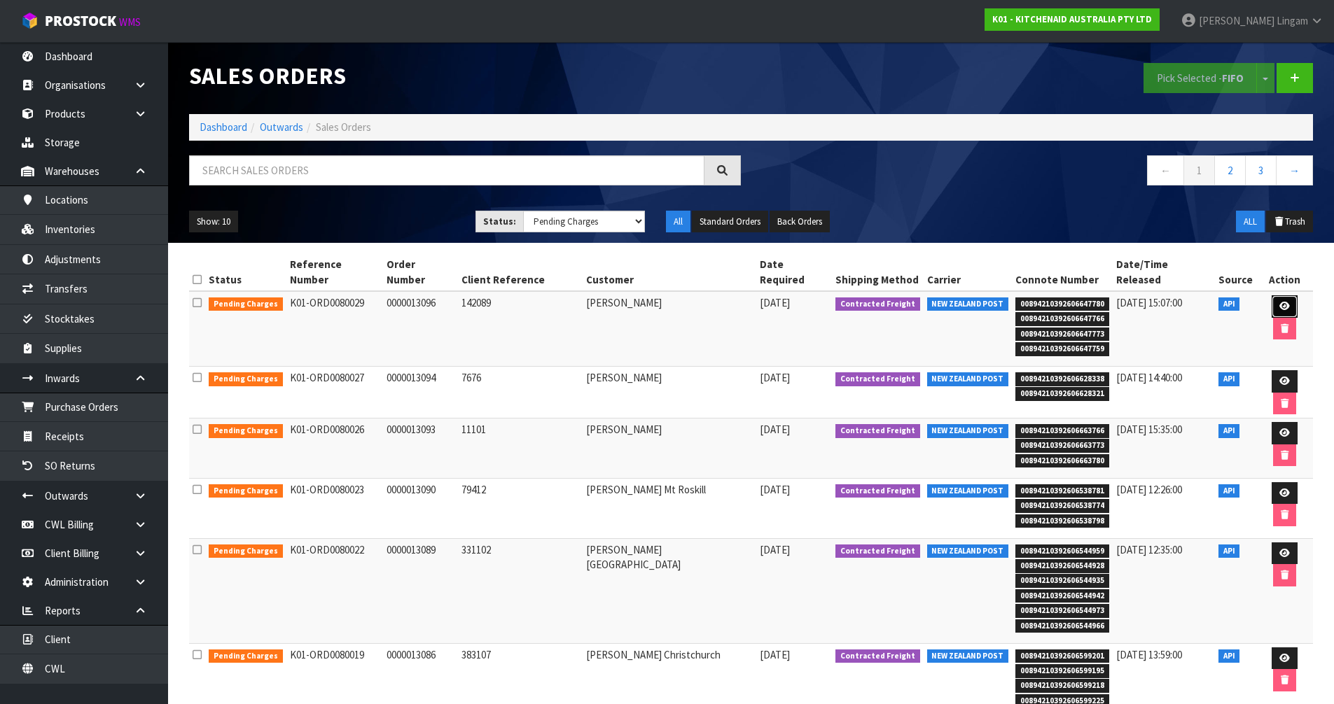
click at [1279, 302] on icon at bounding box center [1284, 306] width 11 height 9
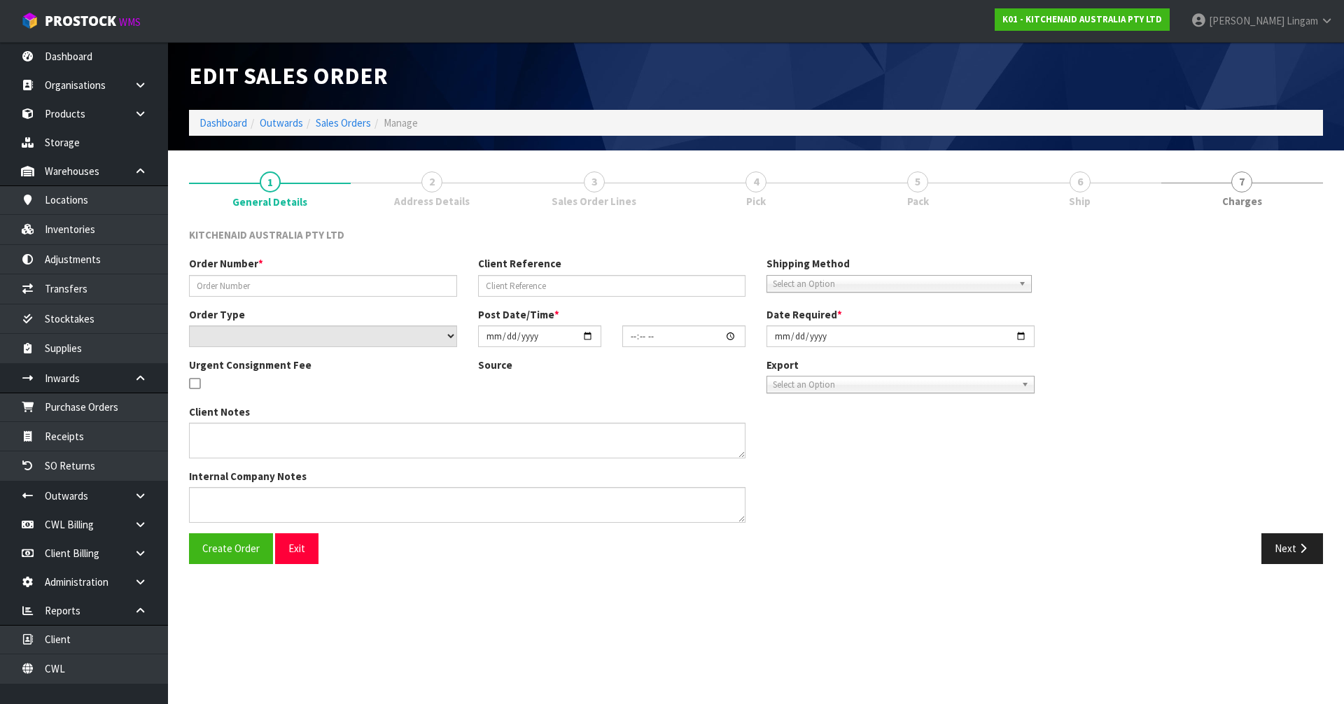
type input "0000013096"
type input "142089"
select select "number:0"
type input "[DATE]"
type input "10:35:33.000"
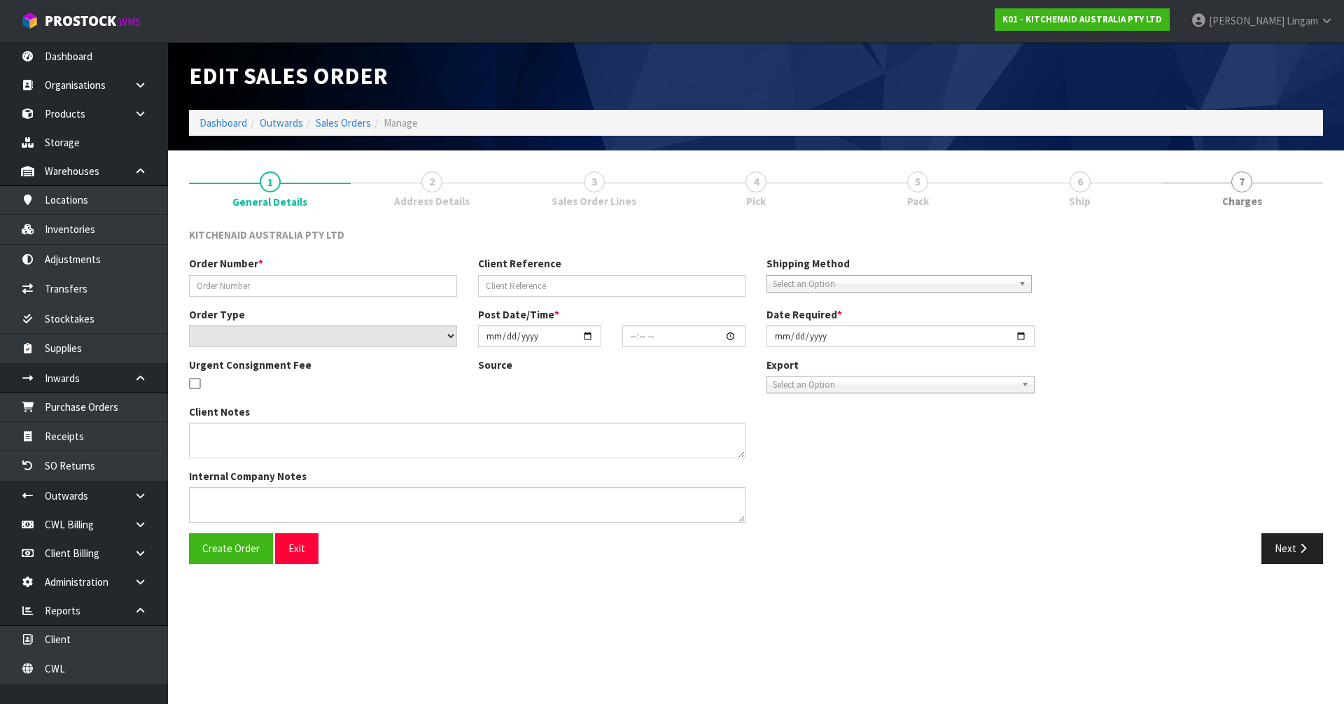
type input "[DATE]"
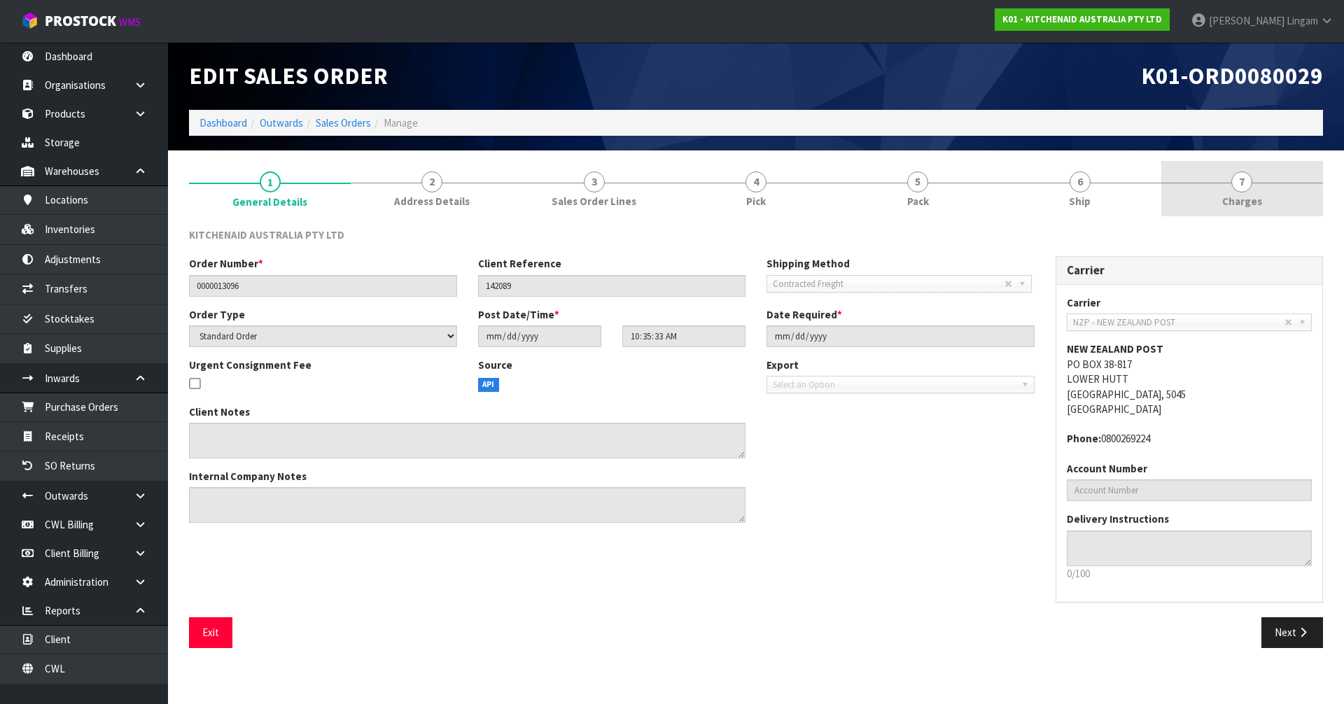
click at [1276, 200] on link "7 [GEOGRAPHIC_DATA]" at bounding box center [1242, 188] width 162 height 55
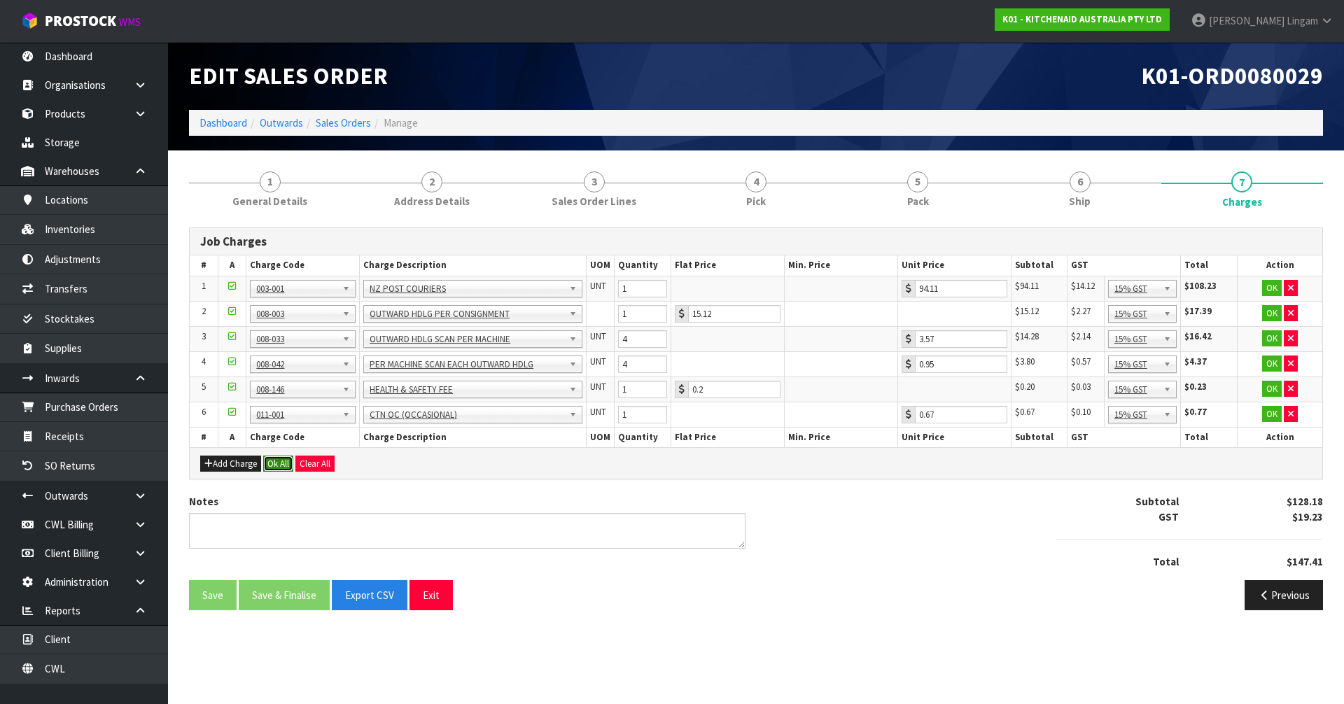
click at [272, 459] on button "Ok All" at bounding box center [278, 464] width 30 height 17
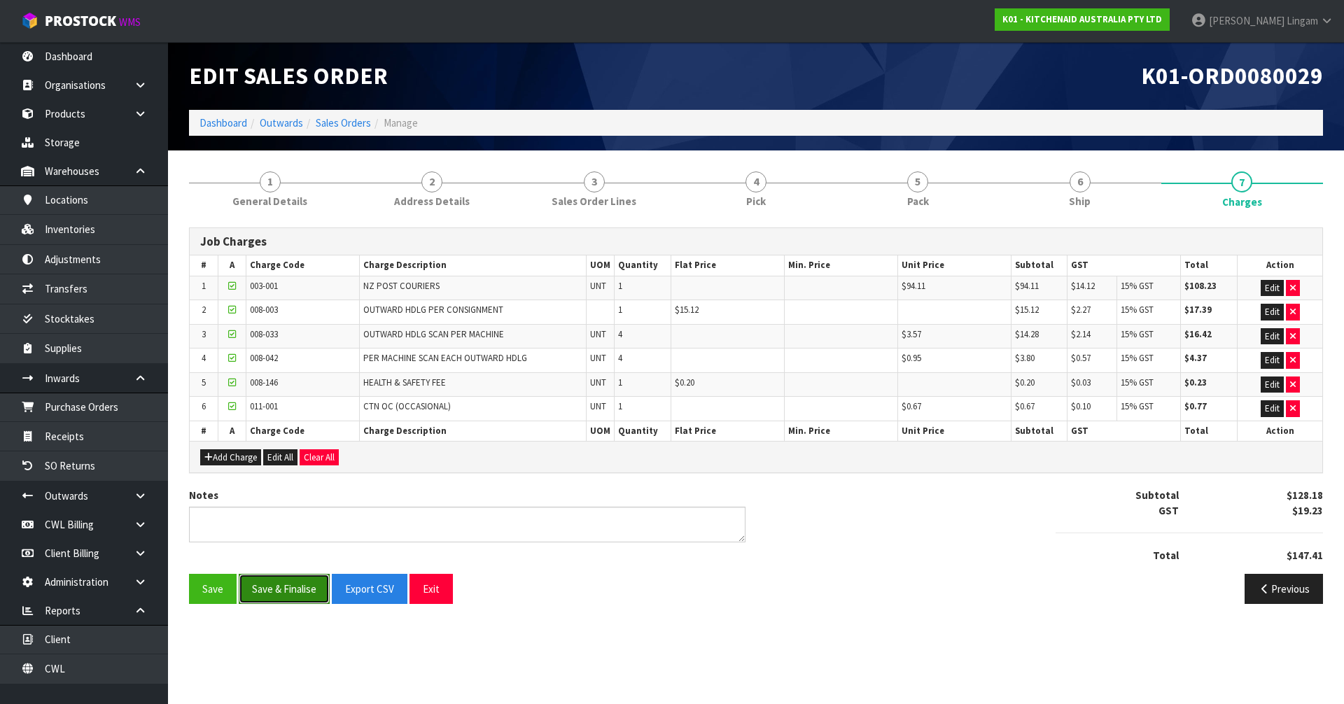
click at [293, 587] on button "Save & Finalise" at bounding box center [284, 589] width 91 height 30
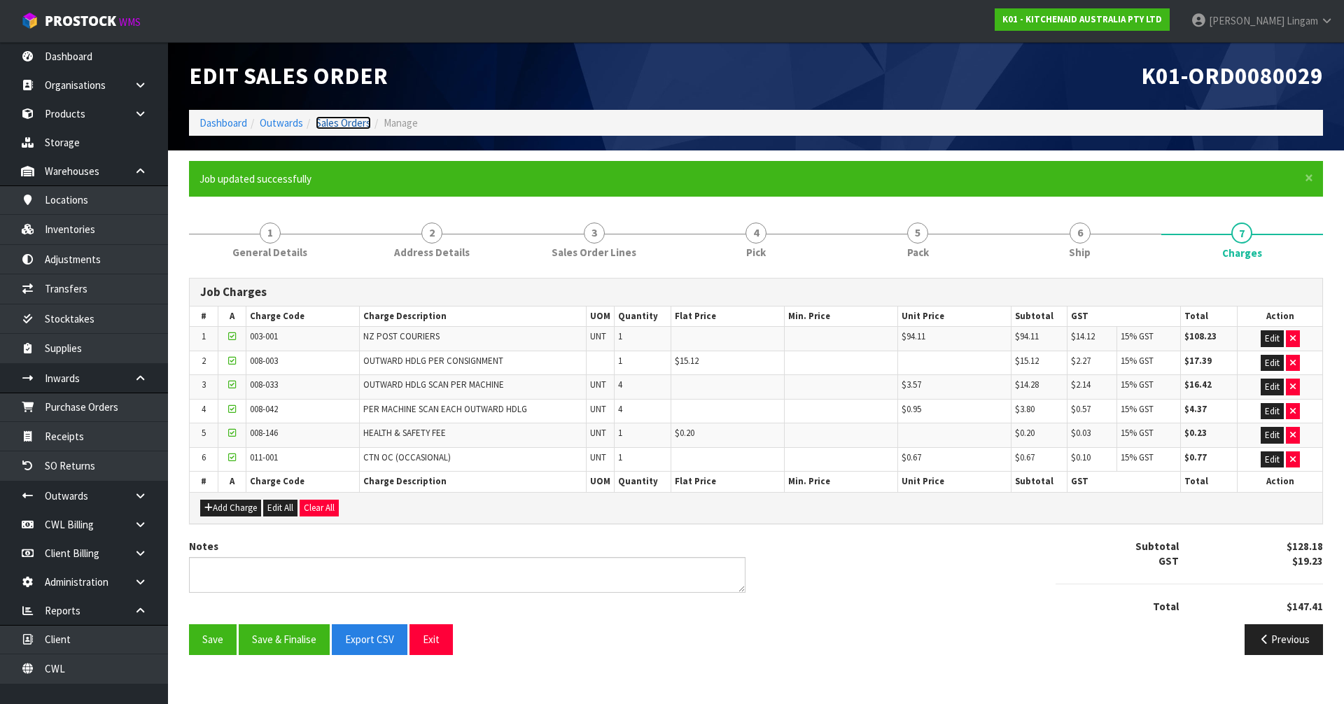
click at [351, 123] on link "Sales Orders" at bounding box center [343, 122] width 55 height 13
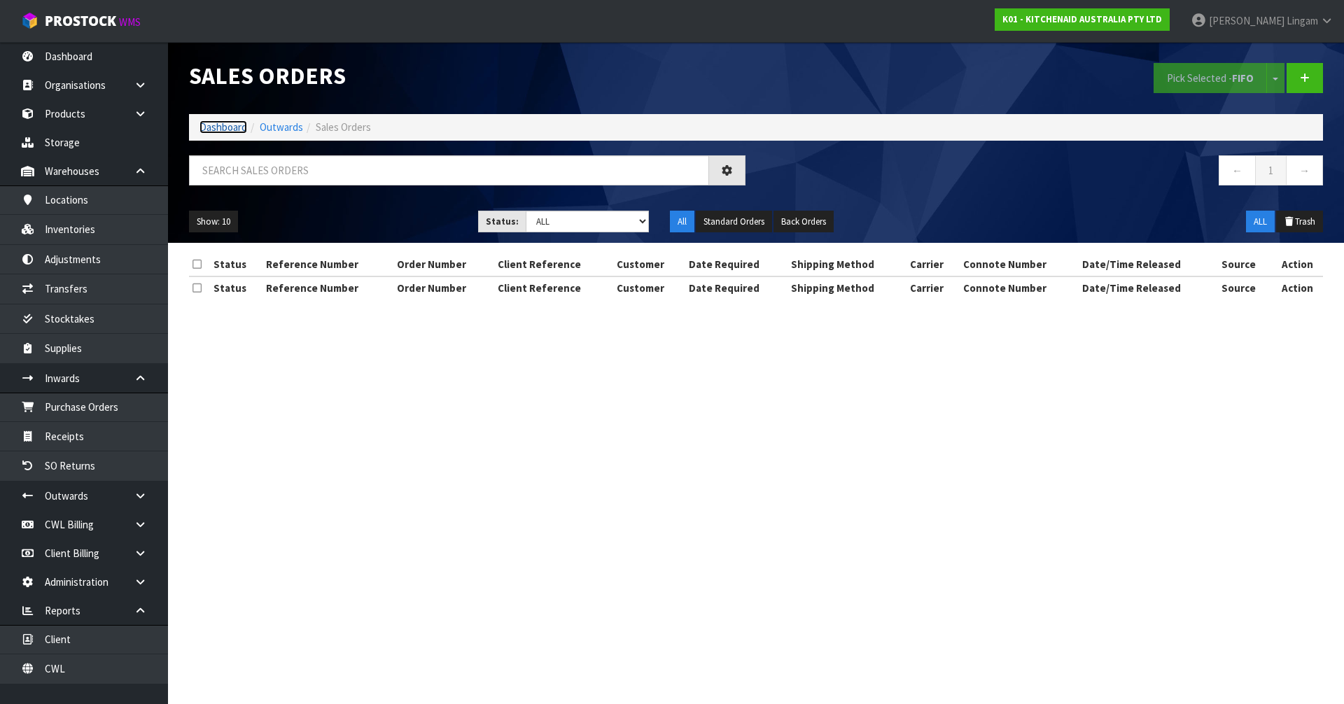
click at [209, 130] on link "Dashboard" at bounding box center [224, 126] width 48 height 13
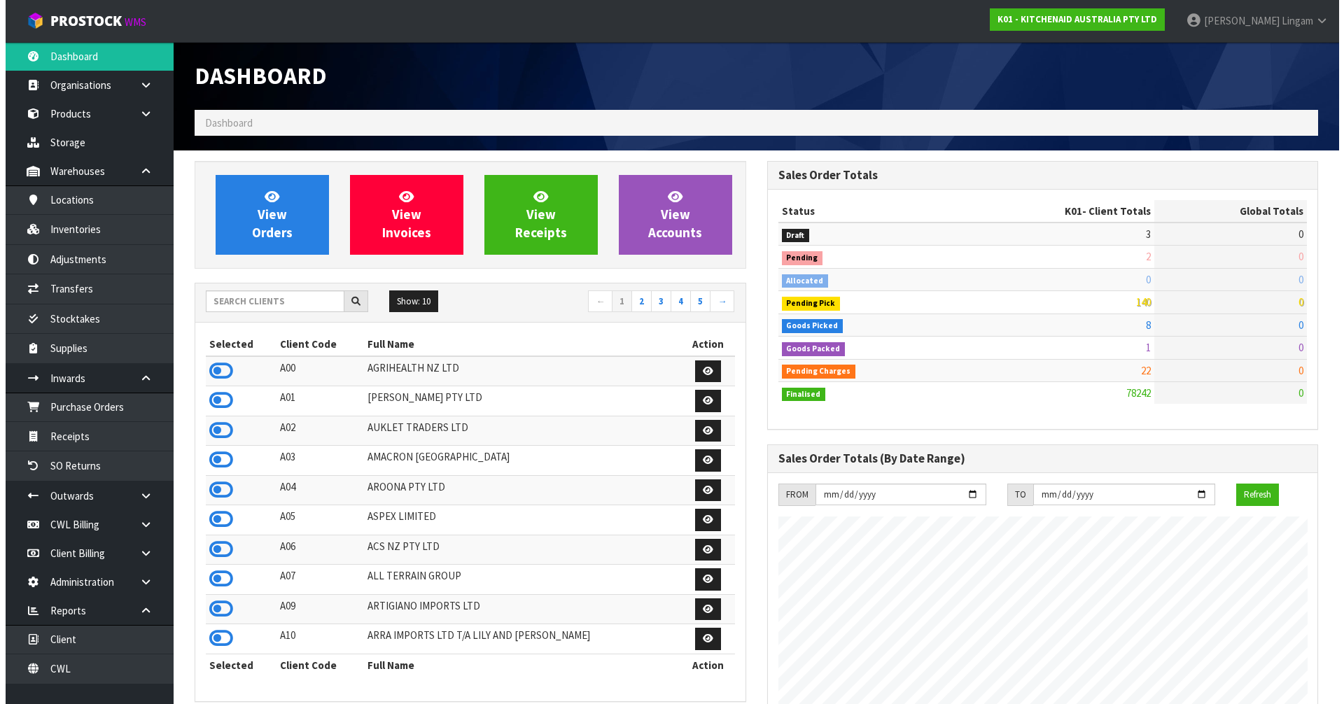
scroll to position [1061, 572]
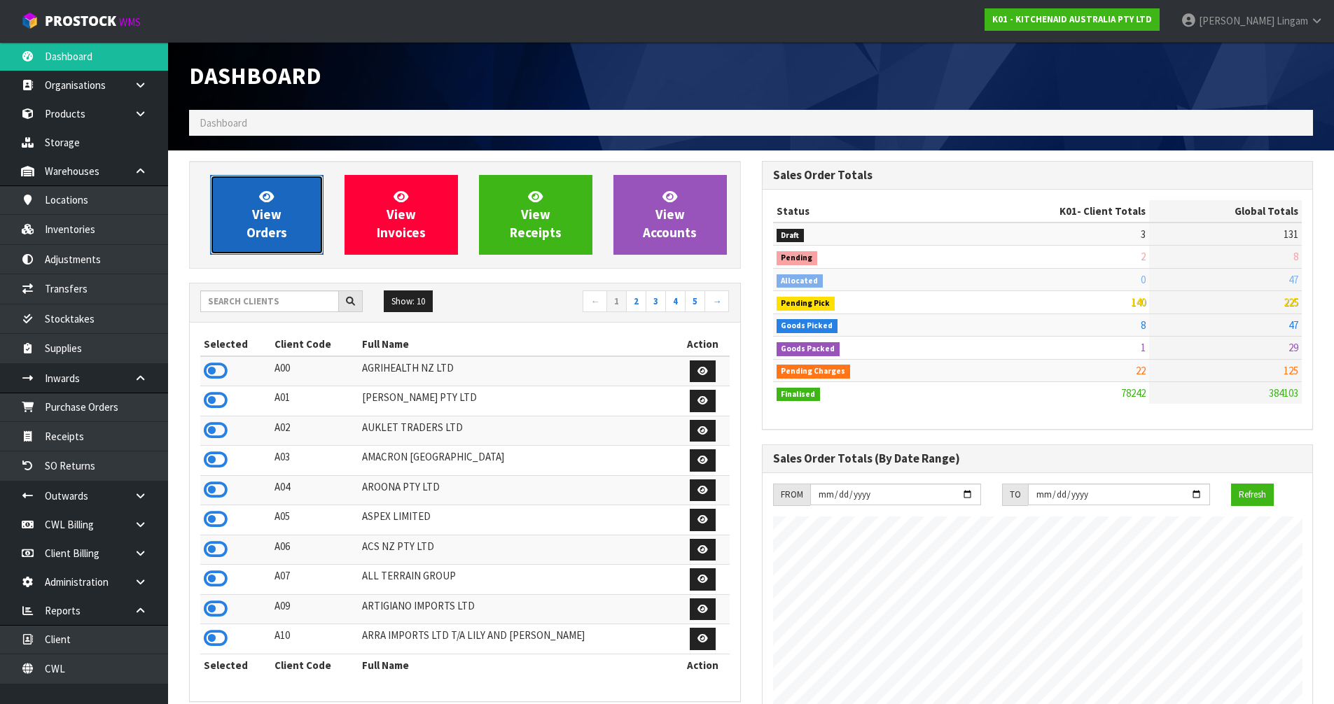
click at [279, 226] on span "View Orders" at bounding box center [266, 214] width 41 height 53
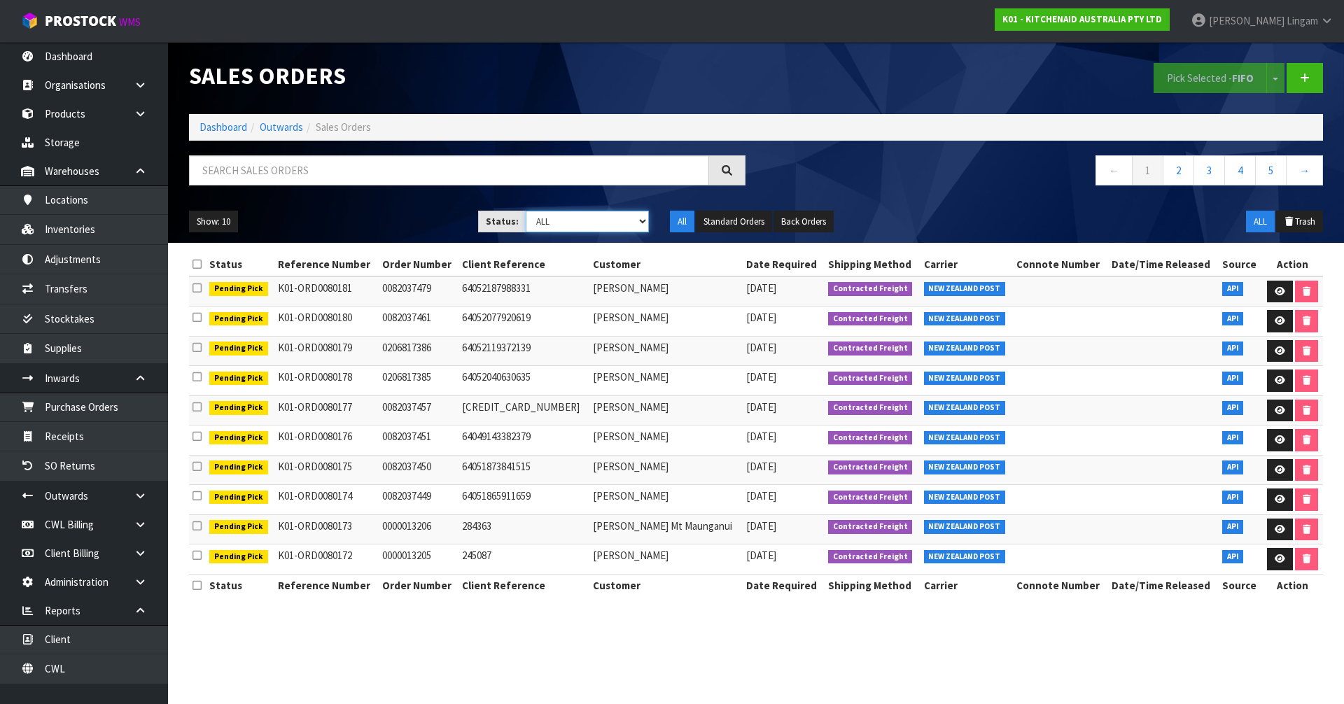
click at [632, 225] on select "Draft Pending Allocated Pending Pick Goods Picked Goods Packed Pending Charges …" at bounding box center [588, 222] width 124 height 22
select select "string:6"
click at [526, 211] on select "Draft Pending Allocated Pending Pick Goods Picked Goods Packed Pending Charges …" at bounding box center [588, 222] width 124 height 22
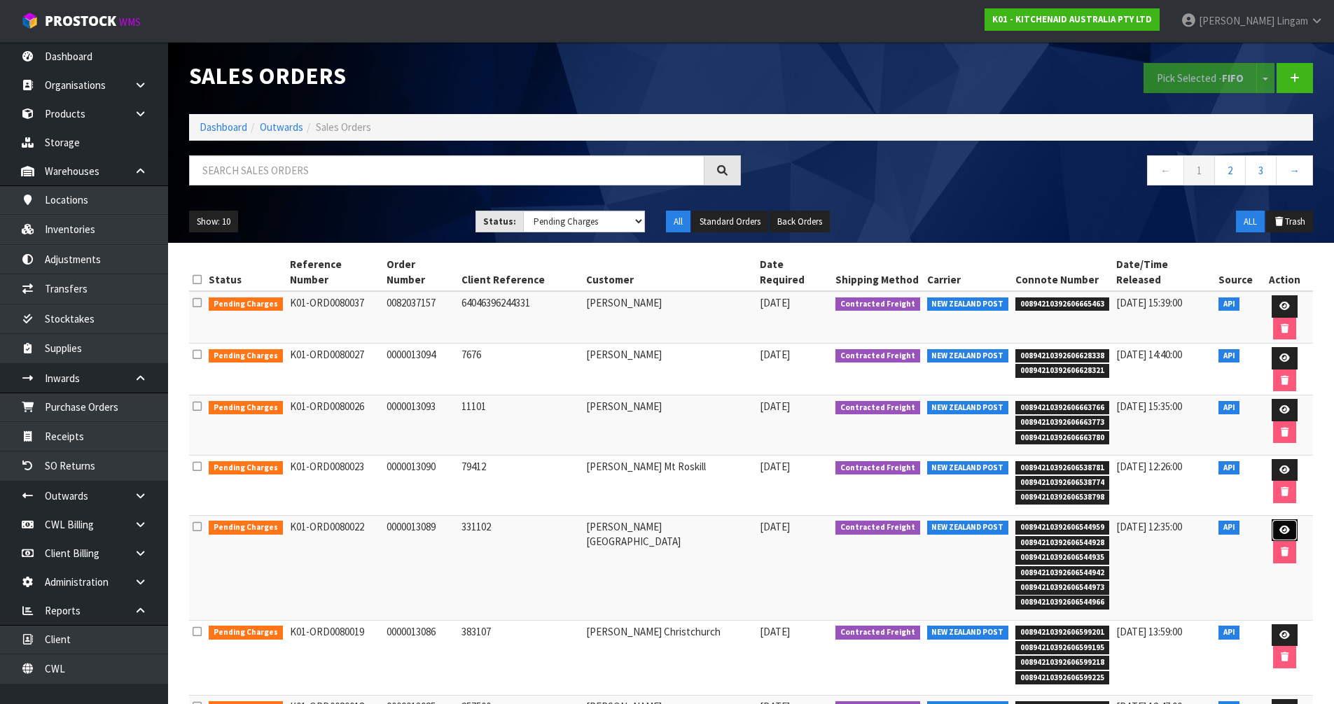
click at [1279, 526] on icon at bounding box center [1284, 530] width 11 height 9
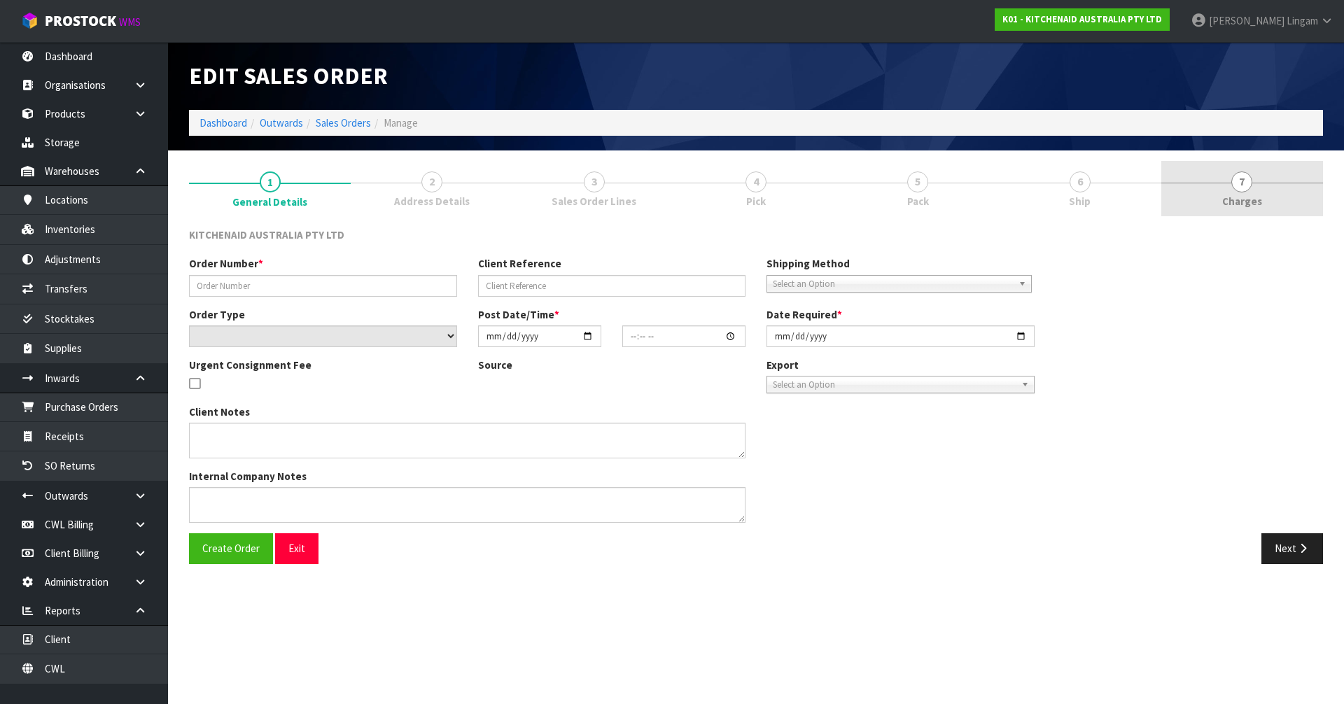
click at [1277, 198] on link "7 [GEOGRAPHIC_DATA]" at bounding box center [1242, 188] width 162 height 55
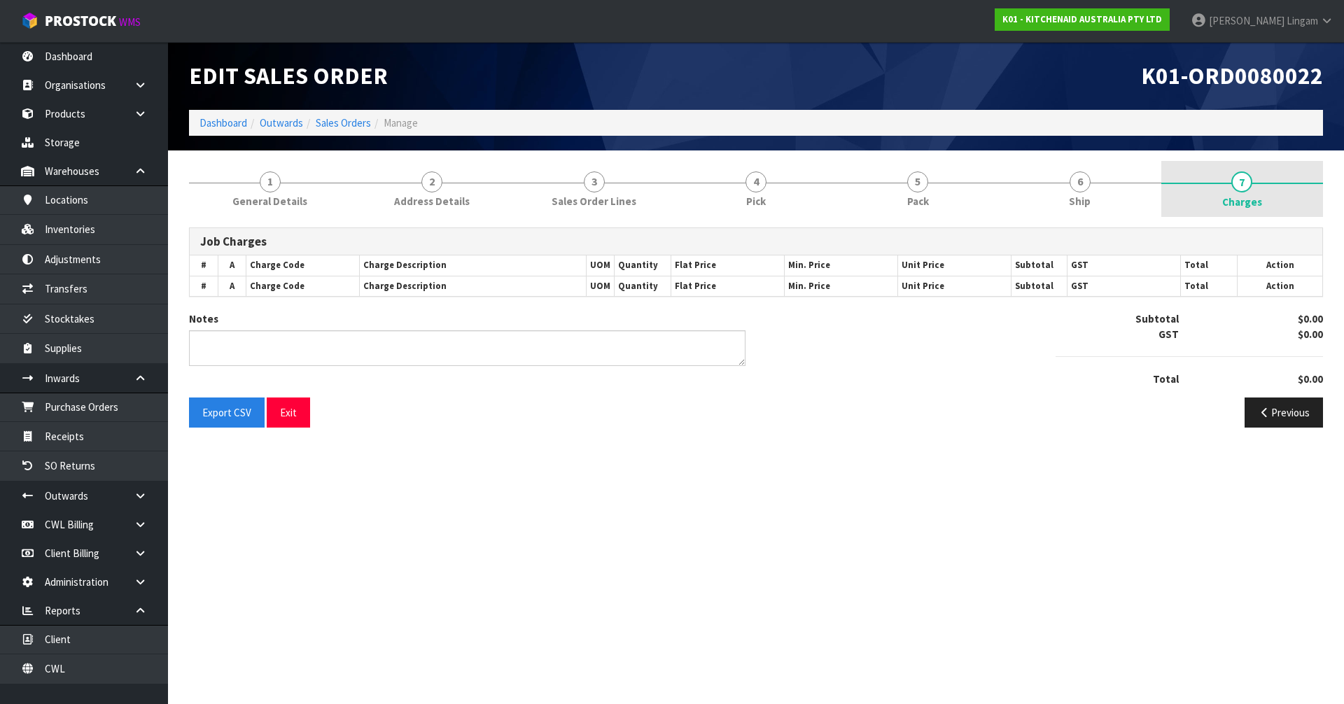
click at [1259, 202] on span "Charges" at bounding box center [1242, 202] width 40 height 15
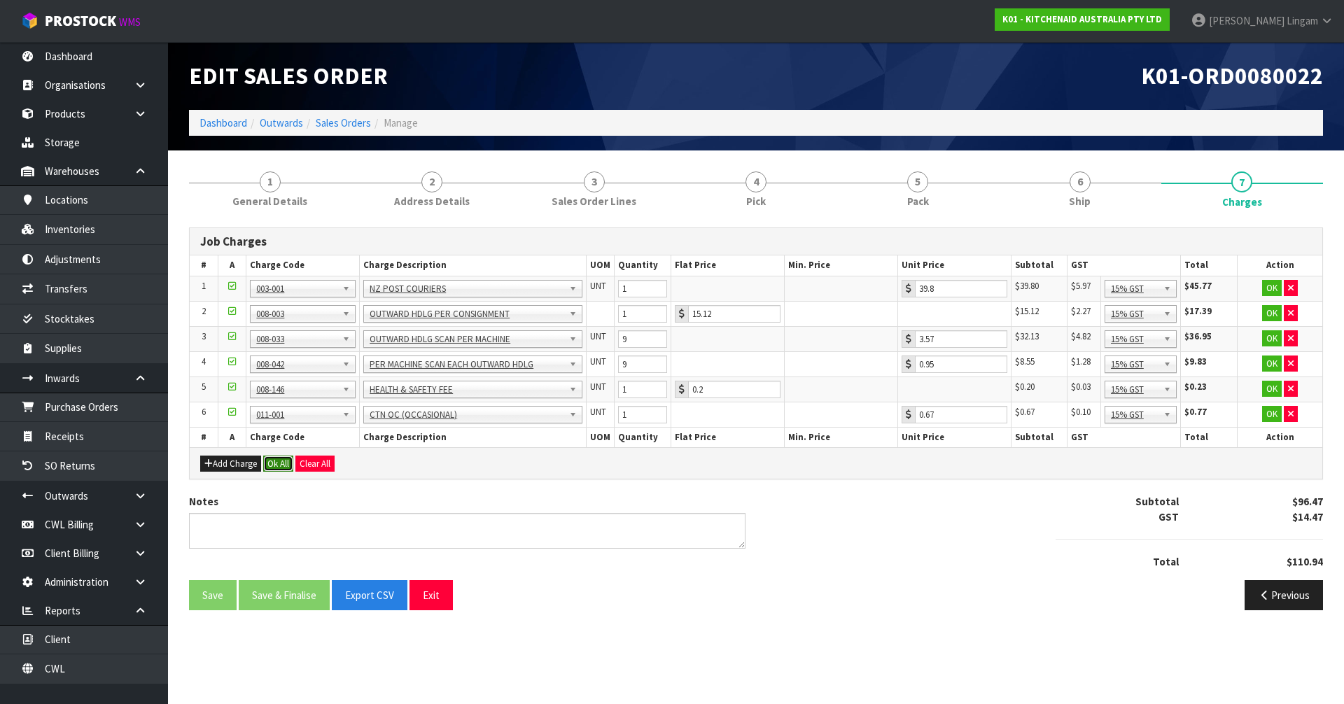
click at [281, 463] on button "Ok All" at bounding box center [278, 464] width 30 height 17
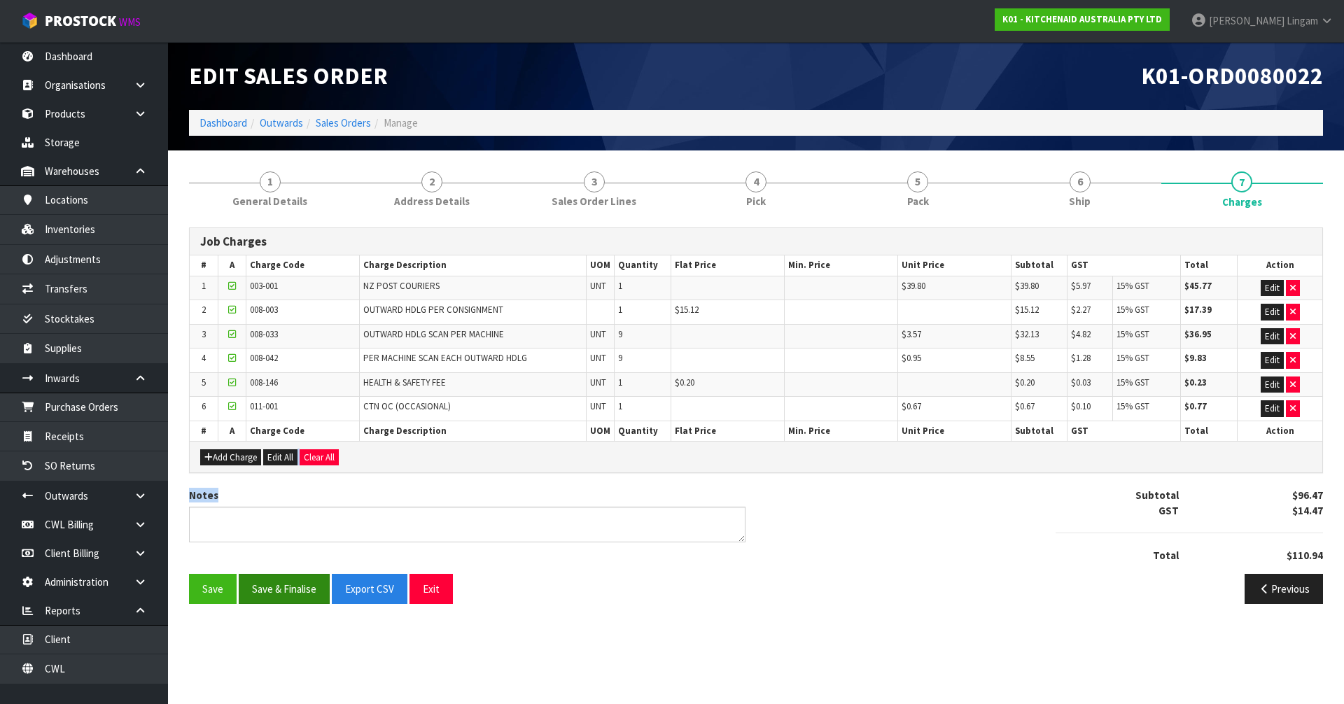
click at [278, 577] on div "Job Charges # A Charge Code Charge Description UOM Quantity Flat Price Min. Pri…" at bounding box center [756, 421] width 1134 height 387
click at [286, 587] on button "Save & Finalise" at bounding box center [284, 589] width 91 height 30
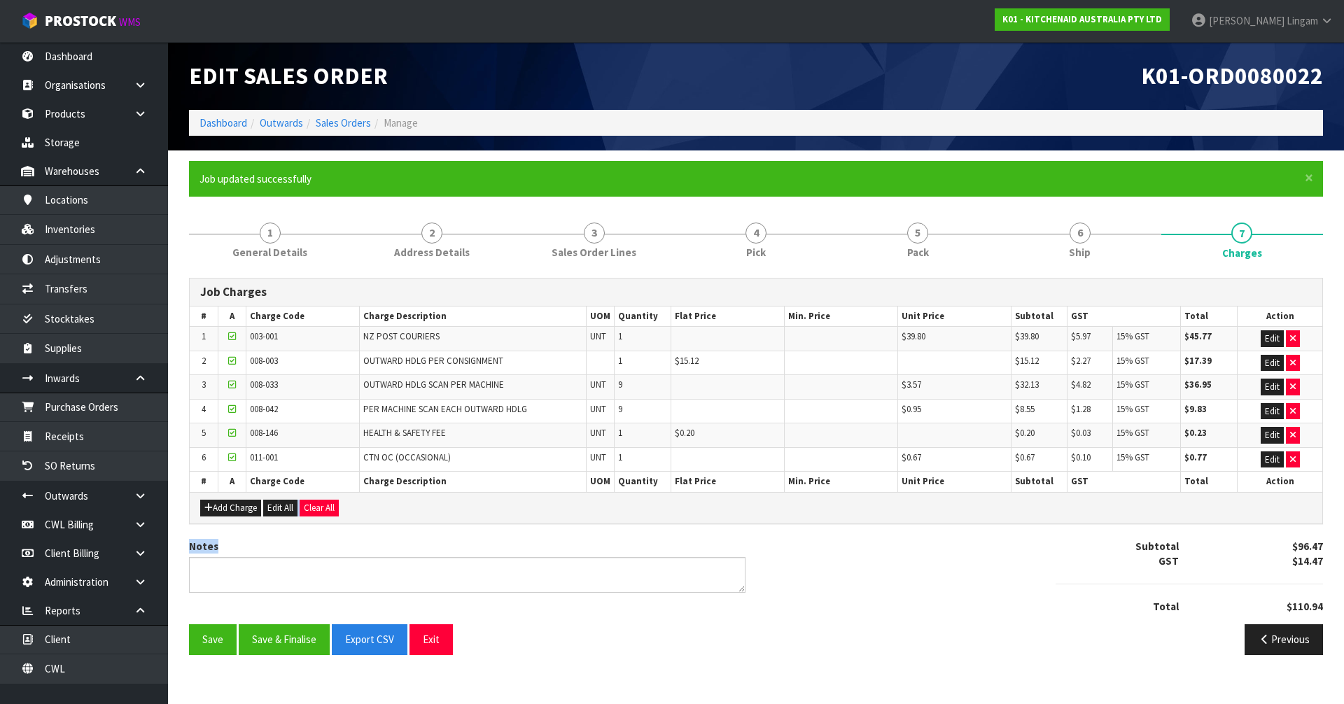
click at [909, 556] on div "Notes Subtotal $96.47 GST $14.47 Total $110.94" at bounding box center [756, 581] width 1155 height 85
click at [282, 648] on button "Save & Finalise" at bounding box center [284, 639] width 91 height 30
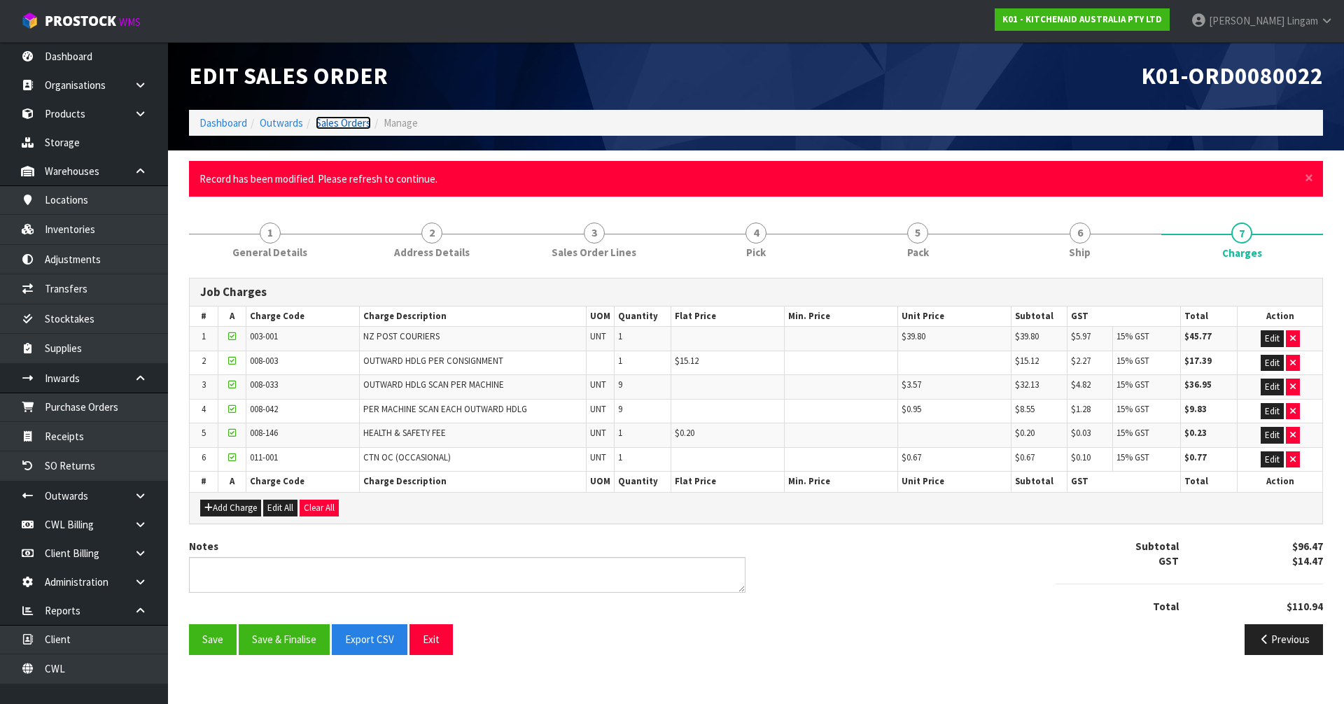
click at [354, 123] on link "Sales Orders" at bounding box center [343, 122] width 55 height 13
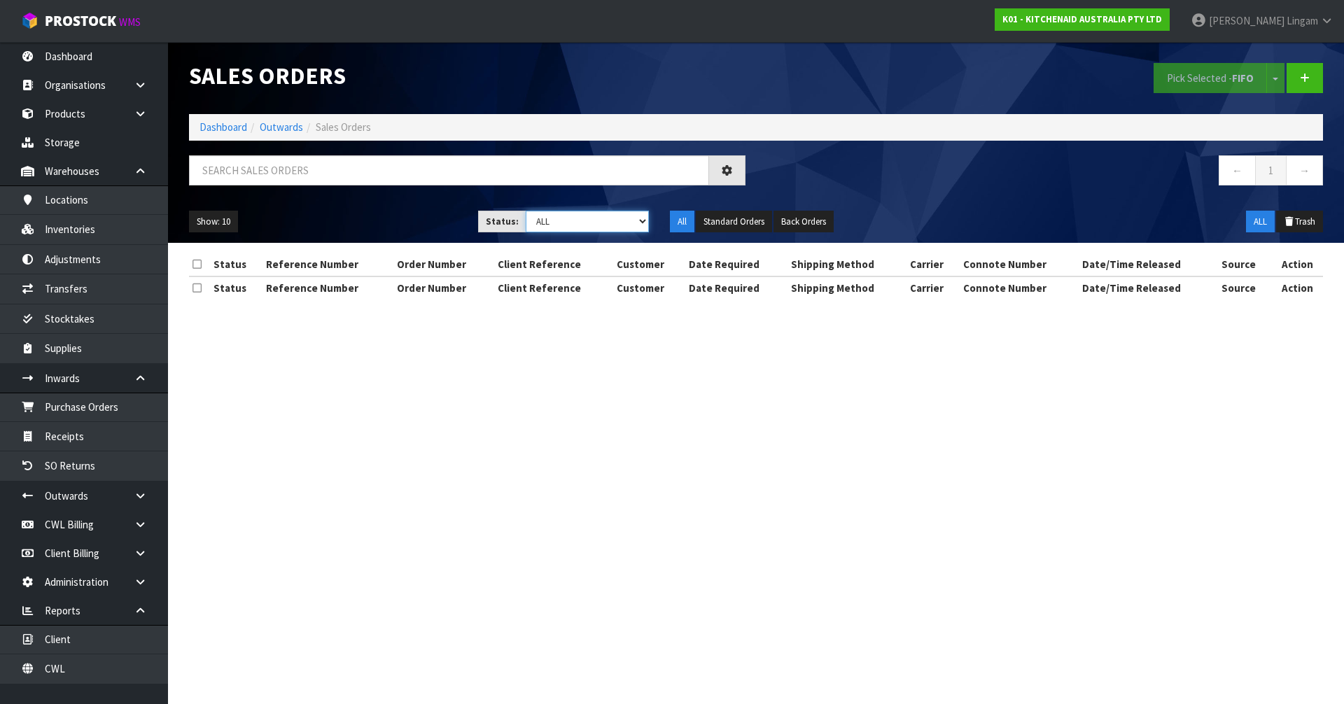
click at [615, 219] on select "Draft Pending Allocated Pending Pick Goods Picked Goods Packed Pending Charges …" at bounding box center [588, 222] width 124 height 22
select select "string:6"
click at [526, 211] on select "Draft Pending Allocated Pending Pick Goods Picked Goods Packed Pending Charges …" at bounding box center [588, 222] width 124 height 22
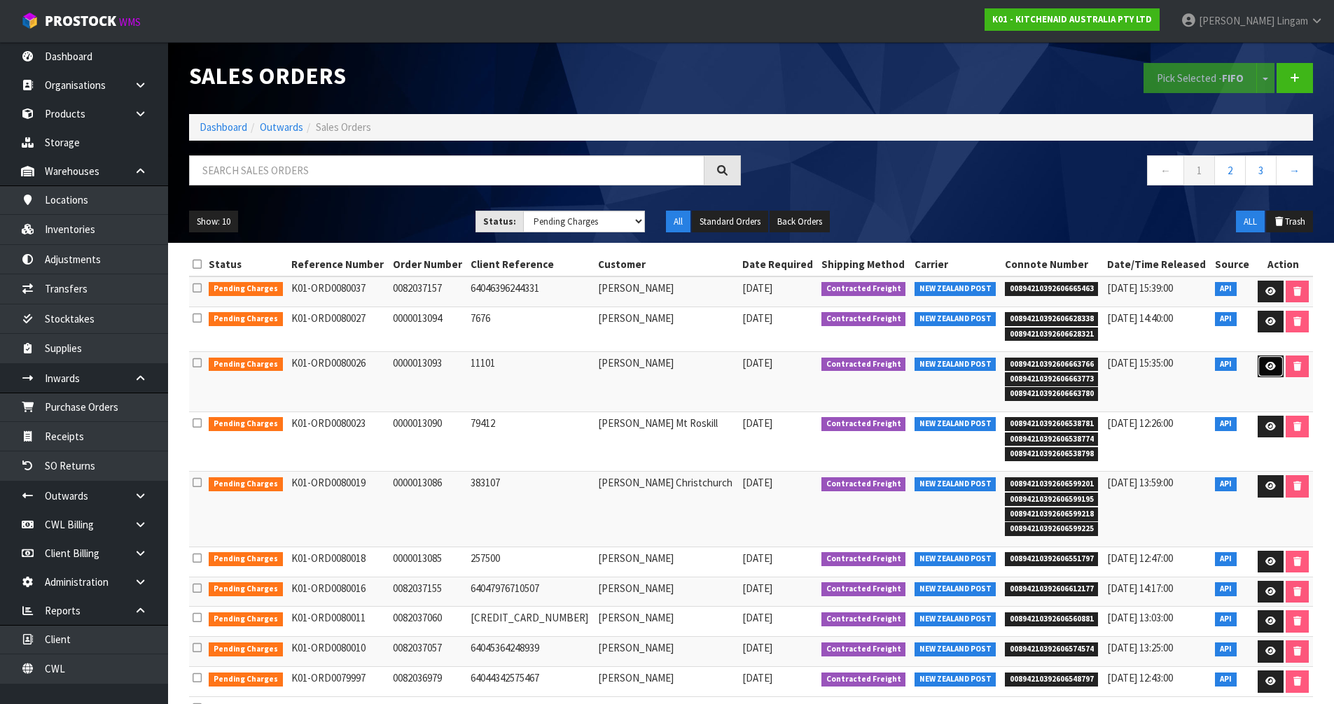
click at [1269, 365] on icon at bounding box center [1270, 366] width 11 height 9
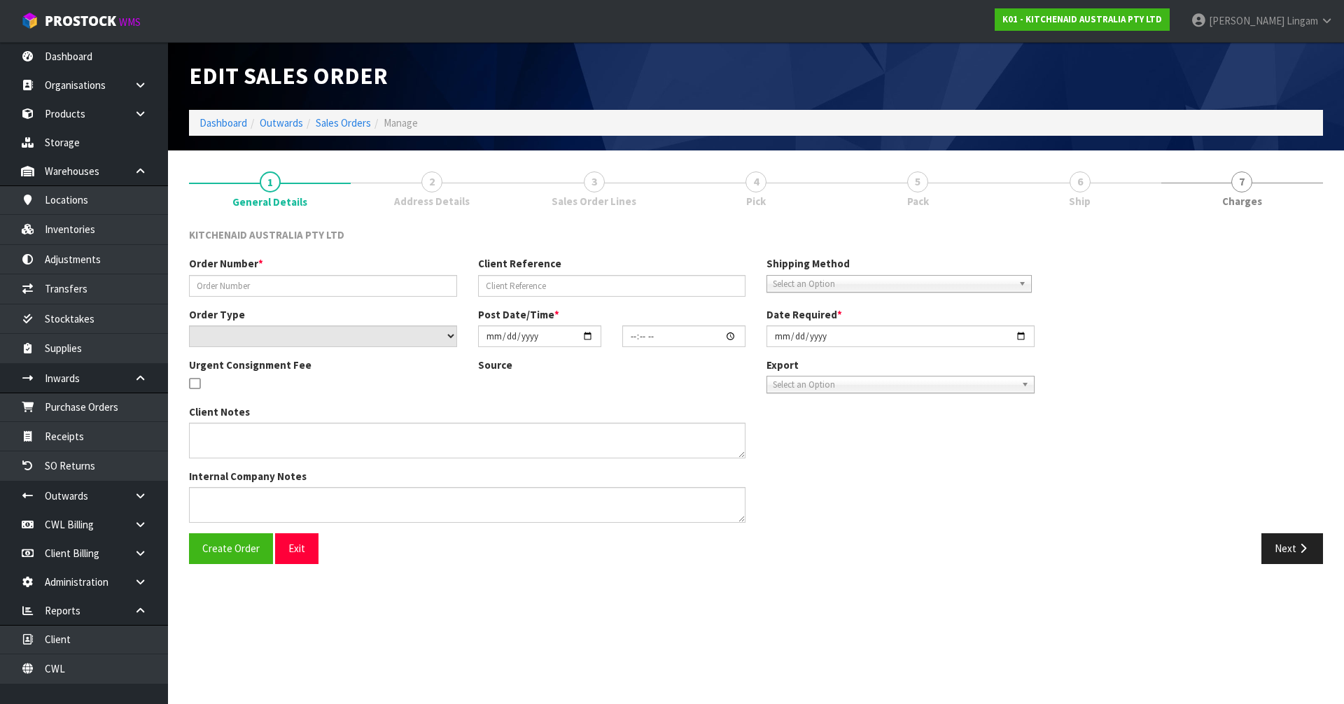
type input "0000013093"
type input "11101"
select select "number:0"
type input "[DATE]"
type input "10:35:23.000"
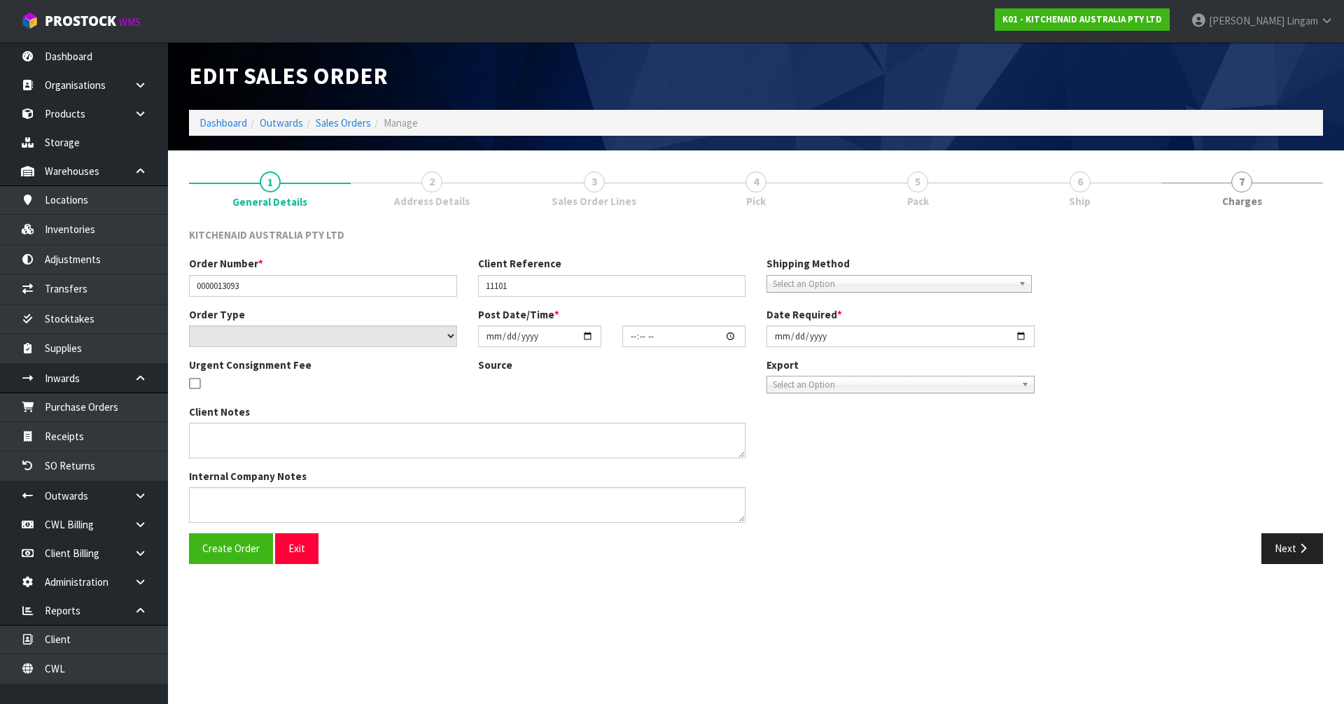
type input "[DATE]"
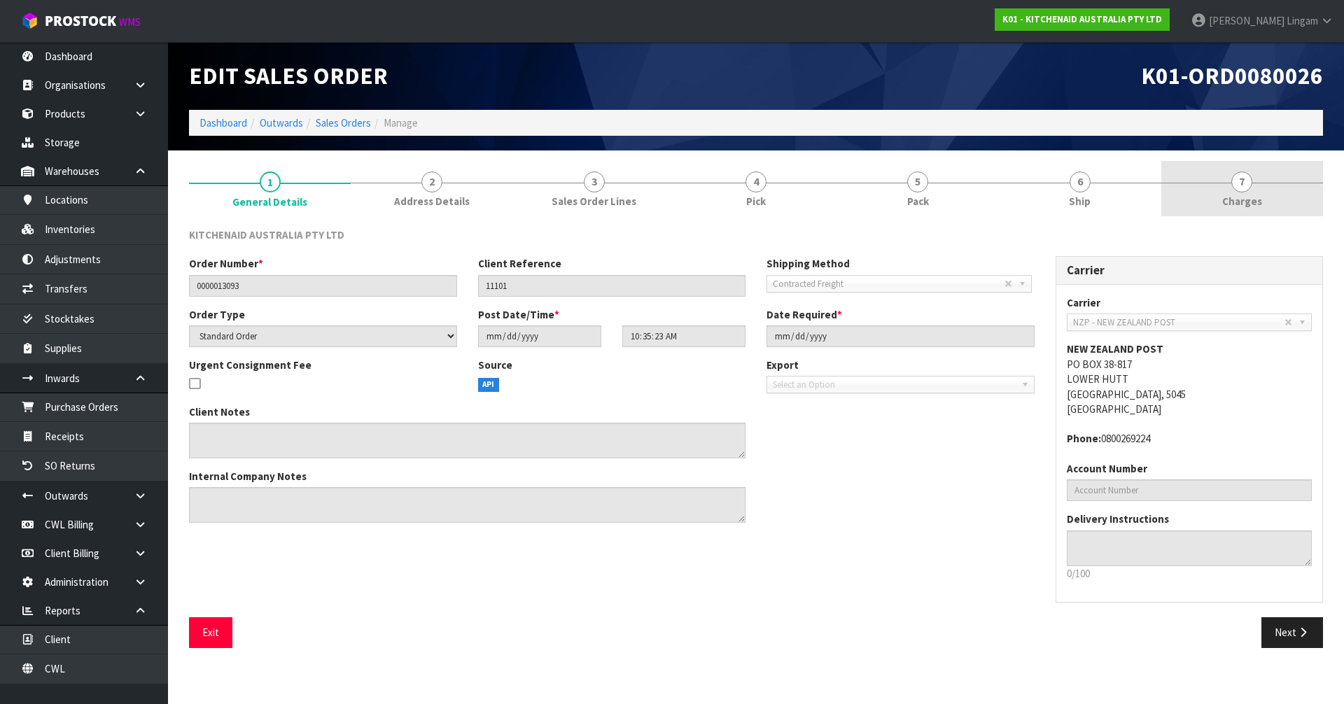
click at [1262, 211] on link "7 [GEOGRAPHIC_DATA]" at bounding box center [1242, 188] width 162 height 55
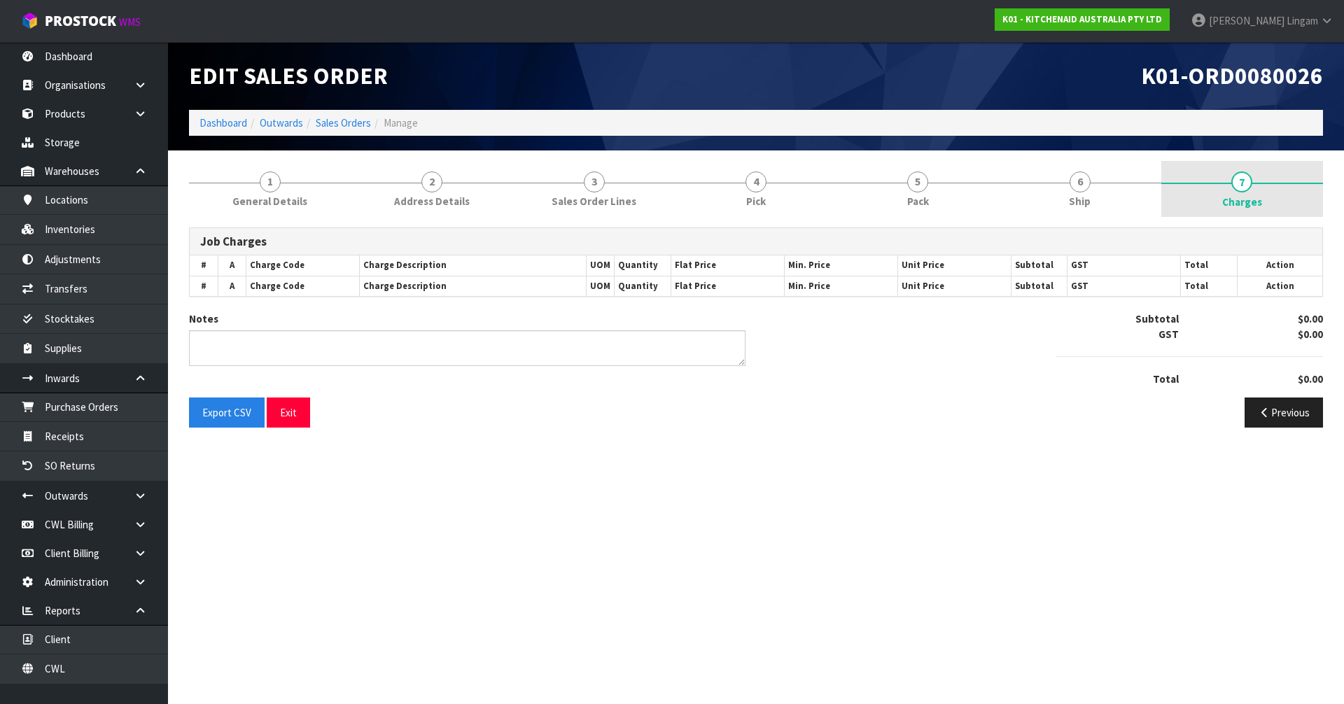
click at [1237, 206] on span "Charges" at bounding box center [1242, 202] width 40 height 15
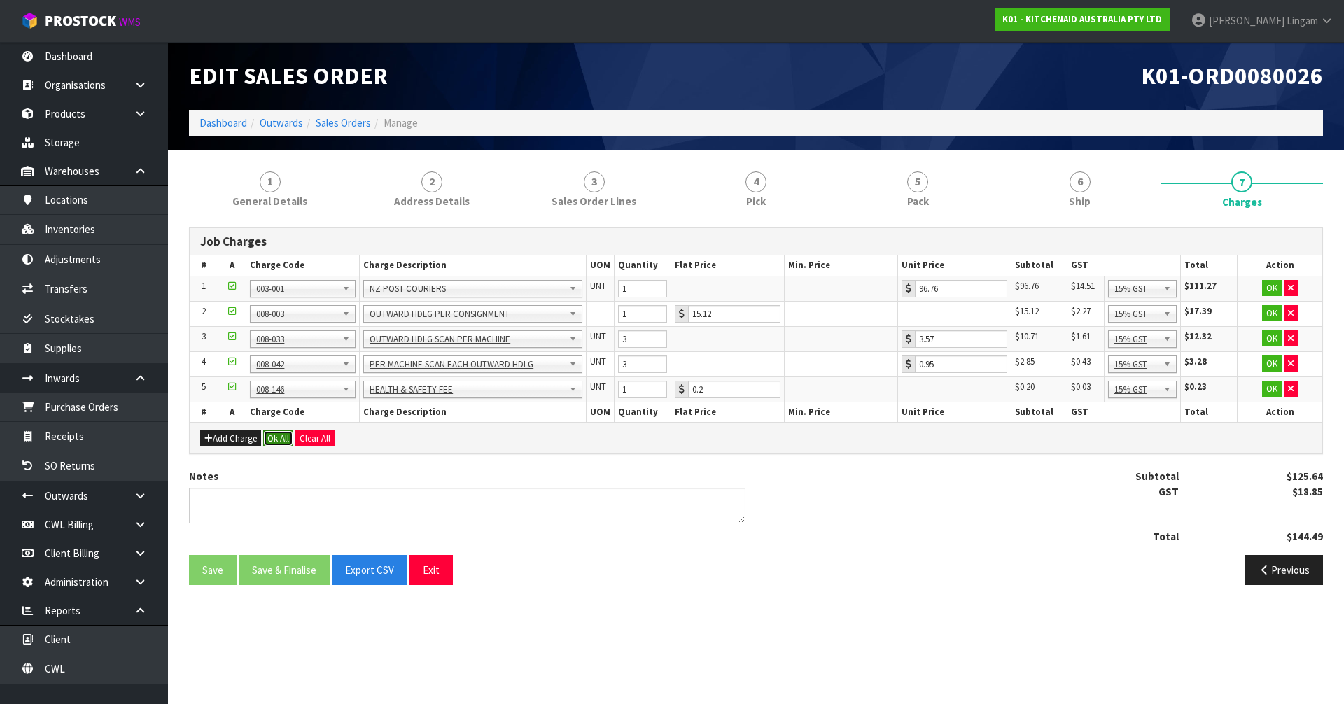
click at [284, 441] on button "Ok All" at bounding box center [278, 439] width 30 height 17
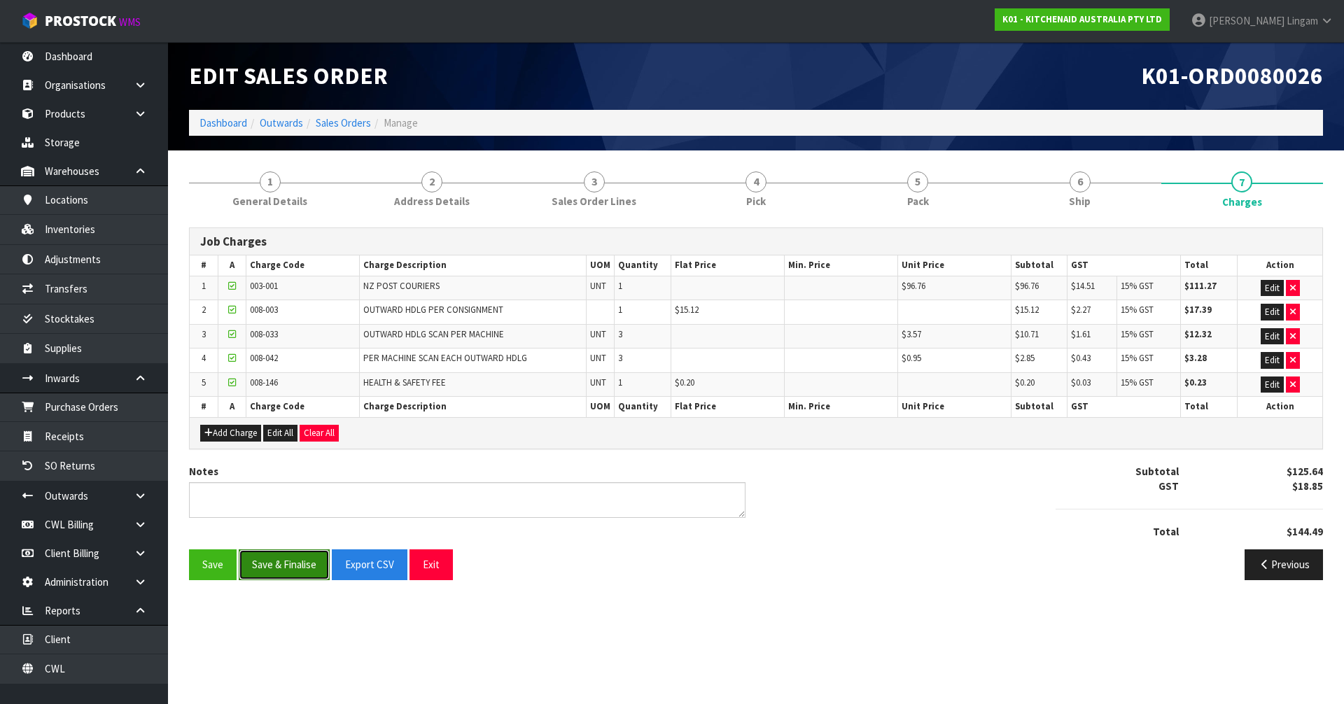
click at [291, 566] on button "Save & Finalise" at bounding box center [284, 565] width 91 height 30
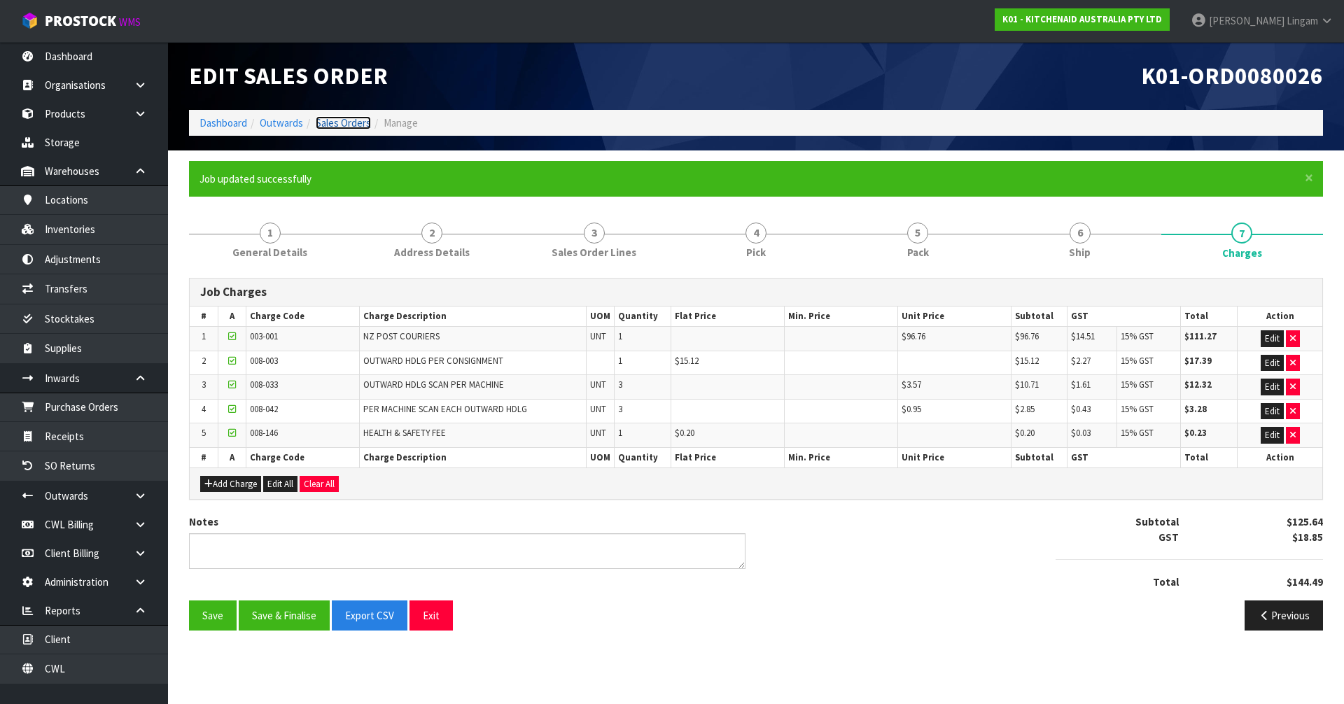
click at [356, 125] on link "Sales Orders" at bounding box center [343, 122] width 55 height 13
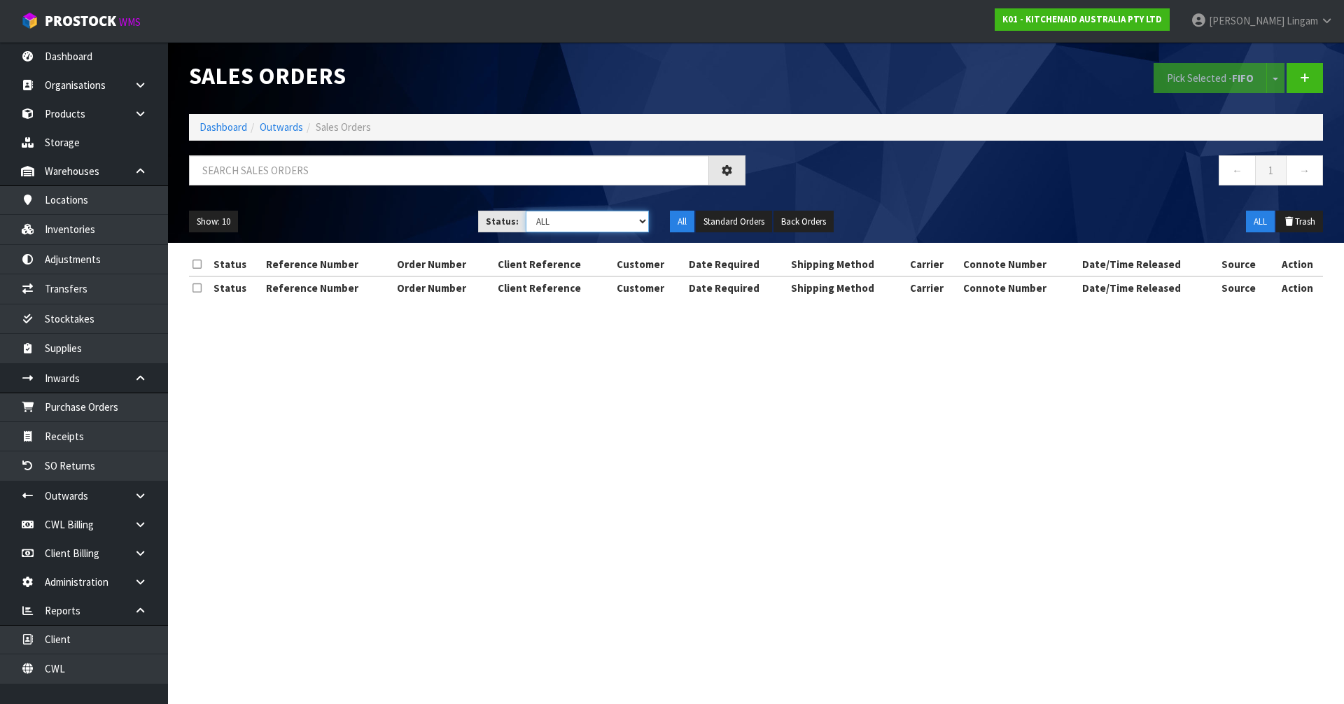
click at [627, 216] on select "Draft Pending Allocated Pending Pick Goods Picked Goods Packed Pending Charges …" at bounding box center [588, 222] width 124 height 22
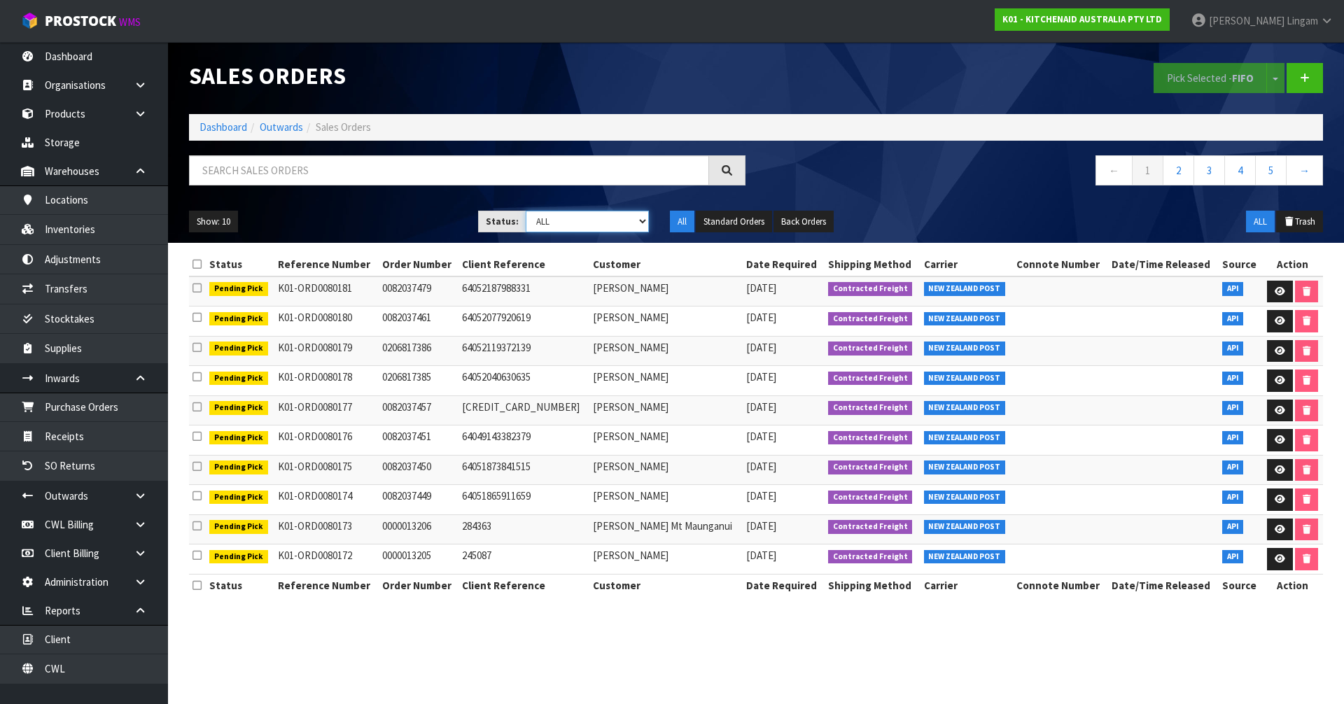
select select "string:6"
click at [526, 211] on select "Draft Pending Allocated Pending Pick Goods Picked Goods Packed Pending Charges …" at bounding box center [588, 222] width 124 height 22
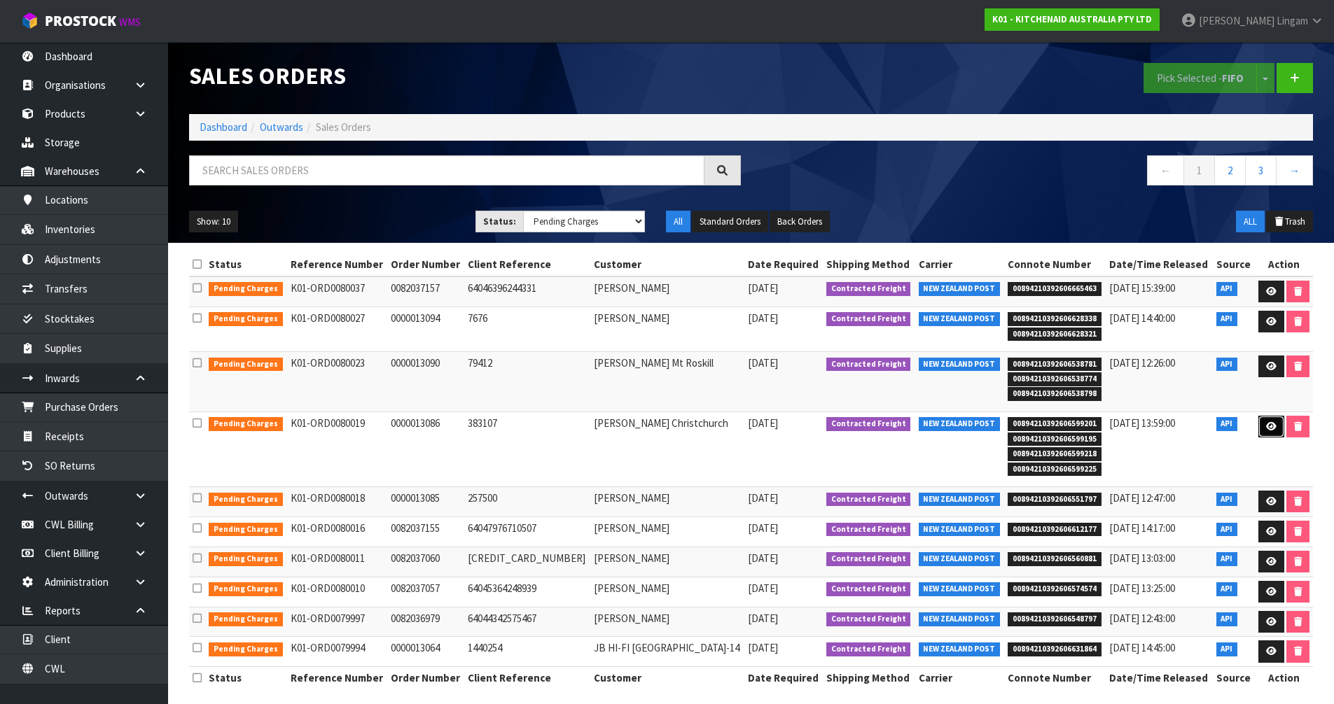
click at [1271, 434] on link at bounding box center [1271, 427] width 26 height 22
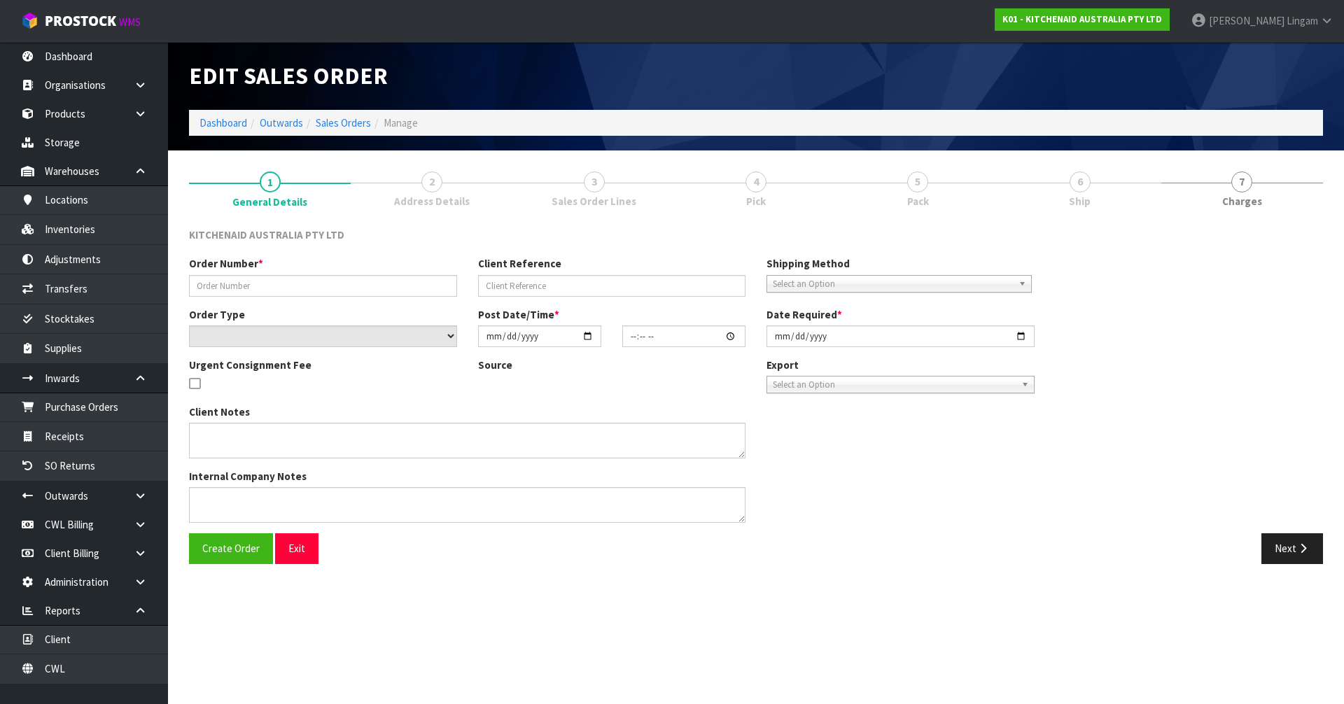
type input "0000013086"
type input "383107"
select select "number:0"
type input "[DATE]"
type input "10:34:43.000"
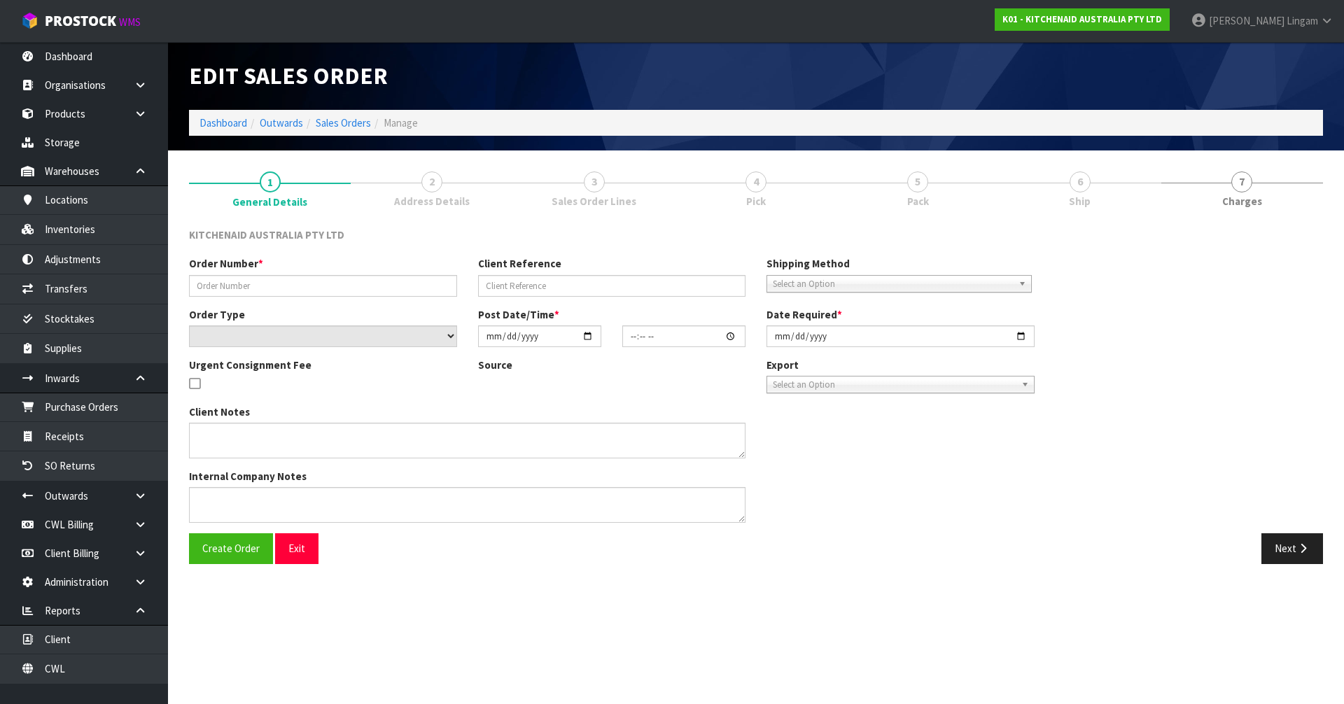
type input "[DATE]"
type textarea "CODE 5KSM195PSAWH SERIAL SENDING WD3825770 AS BY MISTAKE SERIAL WD3825609 HAS B…"
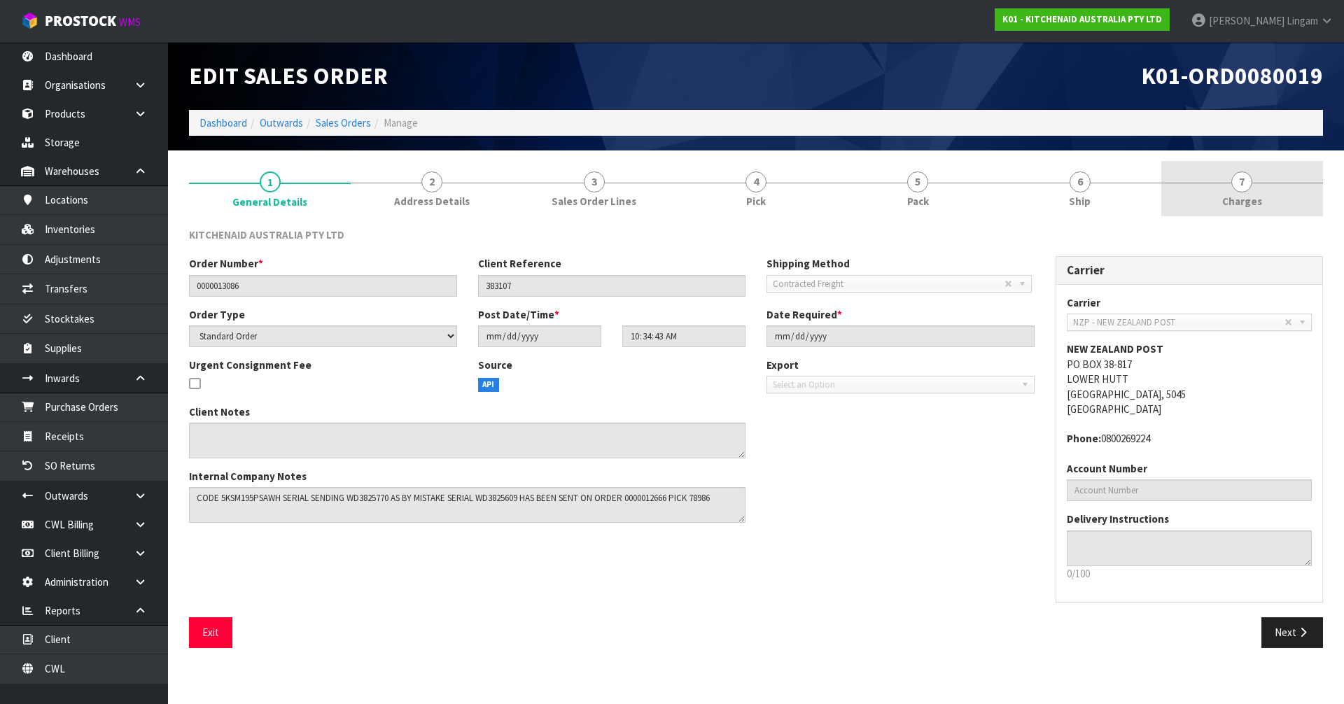
click at [1276, 197] on link "7 [GEOGRAPHIC_DATA]" at bounding box center [1242, 188] width 162 height 55
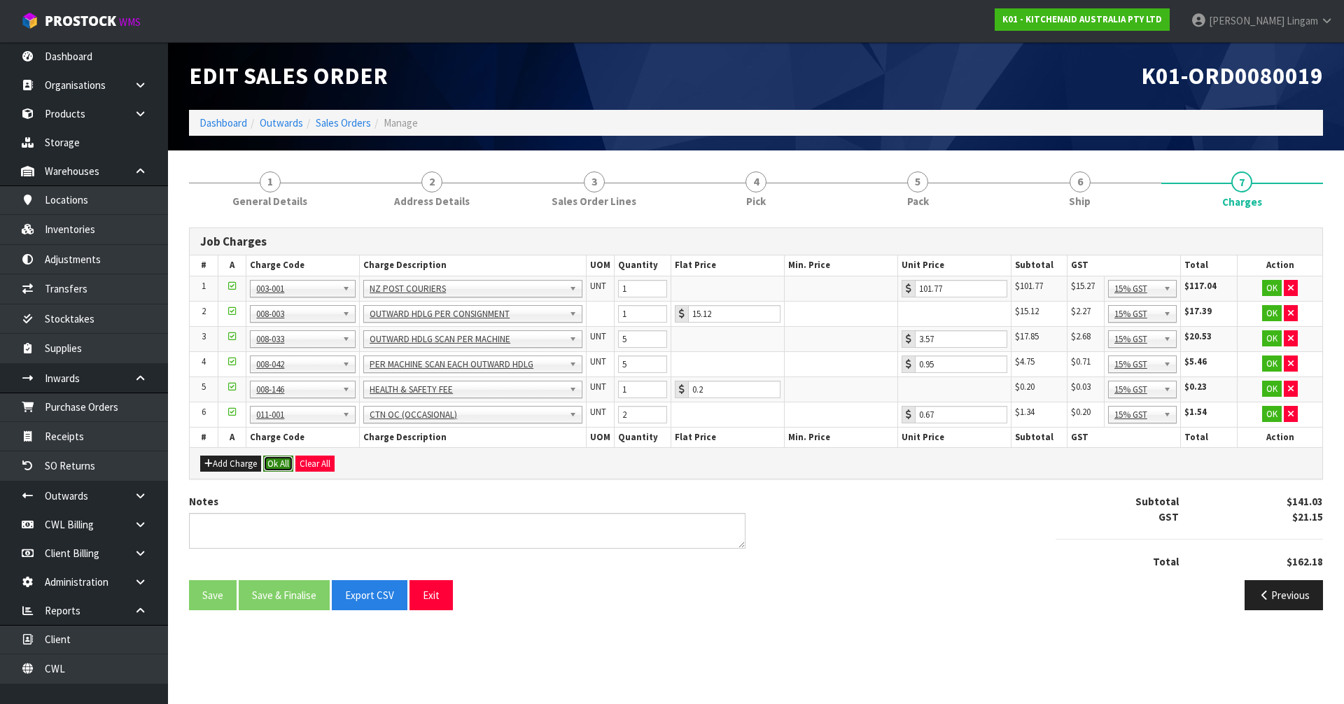
click at [273, 463] on button "Ok All" at bounding box center [278, 464] width 30 height 17
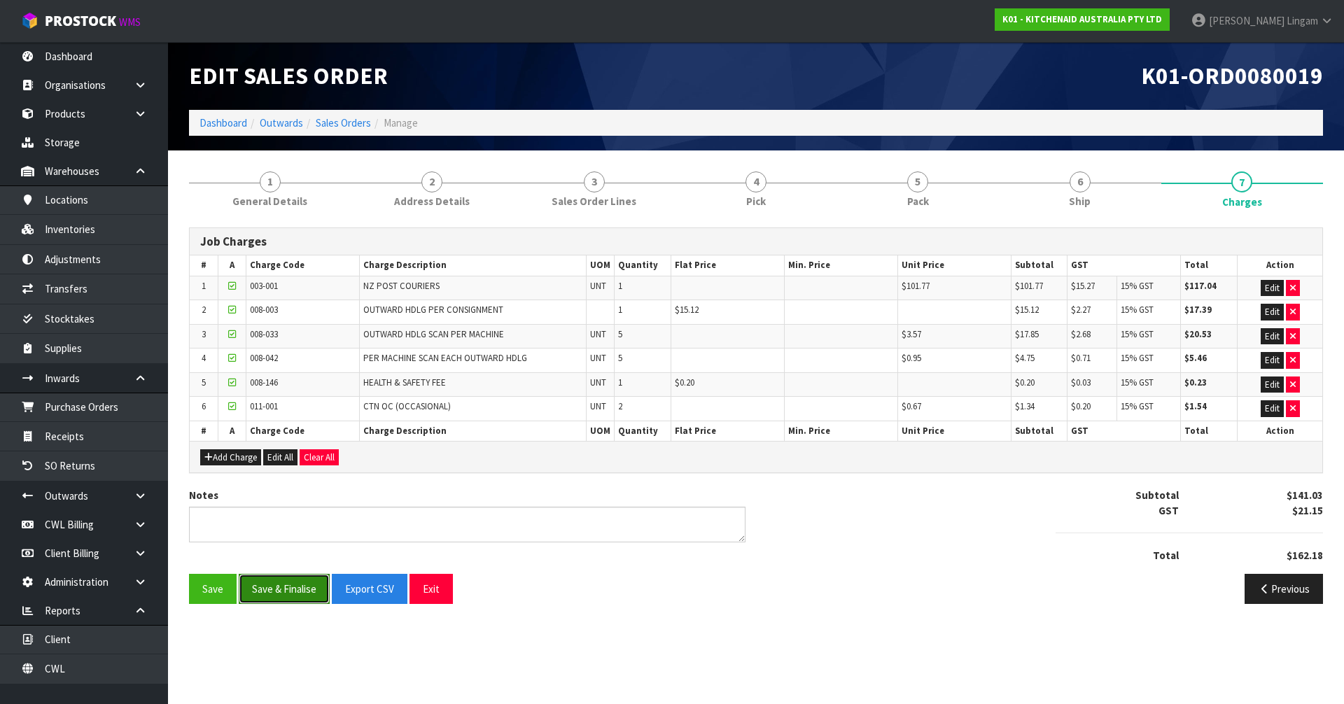
click at [286, 589] on button "Save & Finalise" at bounding box center [284, 589] width 91 height 30
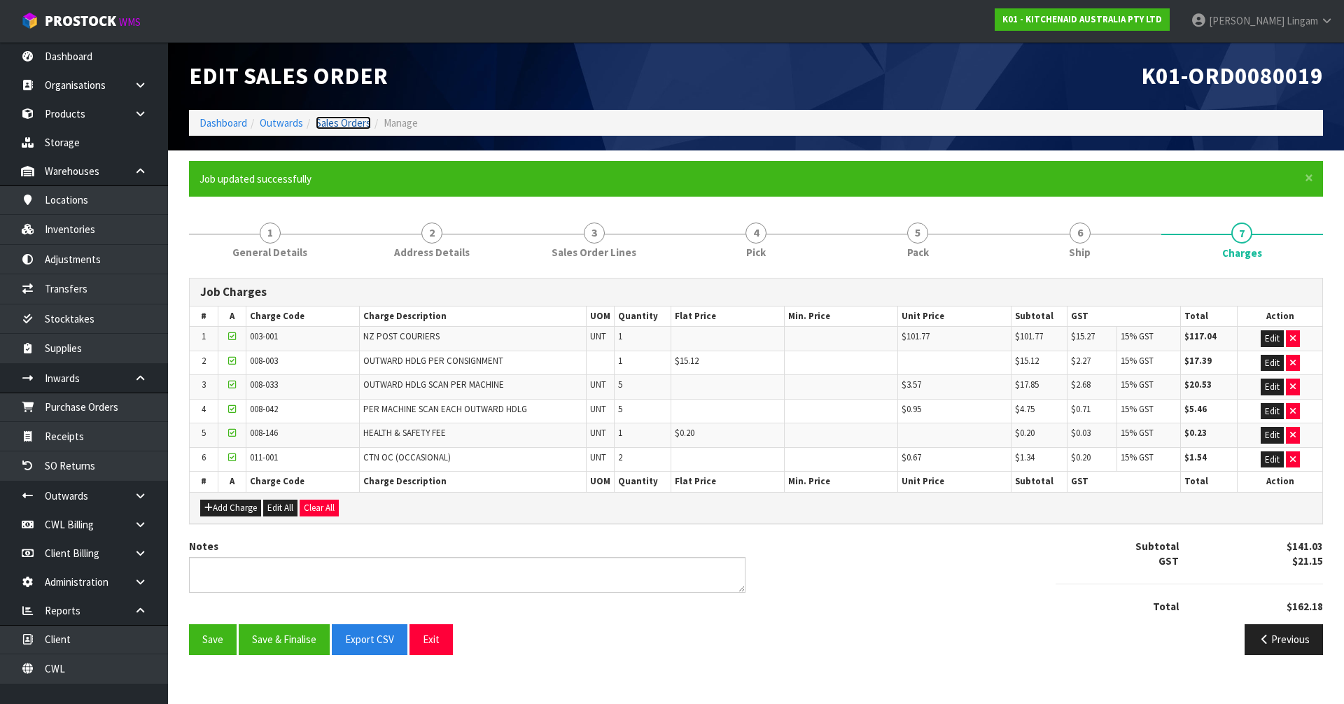
click at [354, 127] on link "Sales Orders" at bounding box center [343, 122] width 55 height 13
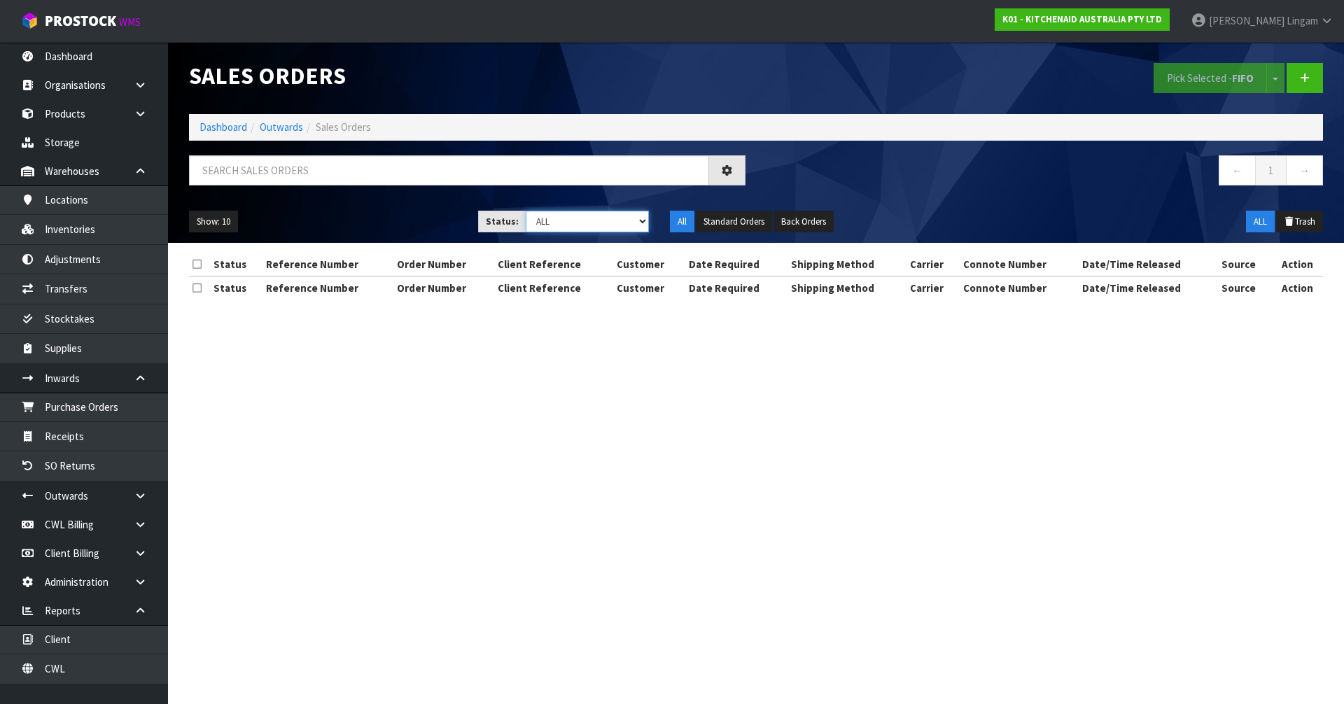
click at [634, 223] on select "Draft Pending Allocated Pending Pick Goods Picked Goods Packed Pending Charges …" at bounding box center [588, 222] width 124 height 22
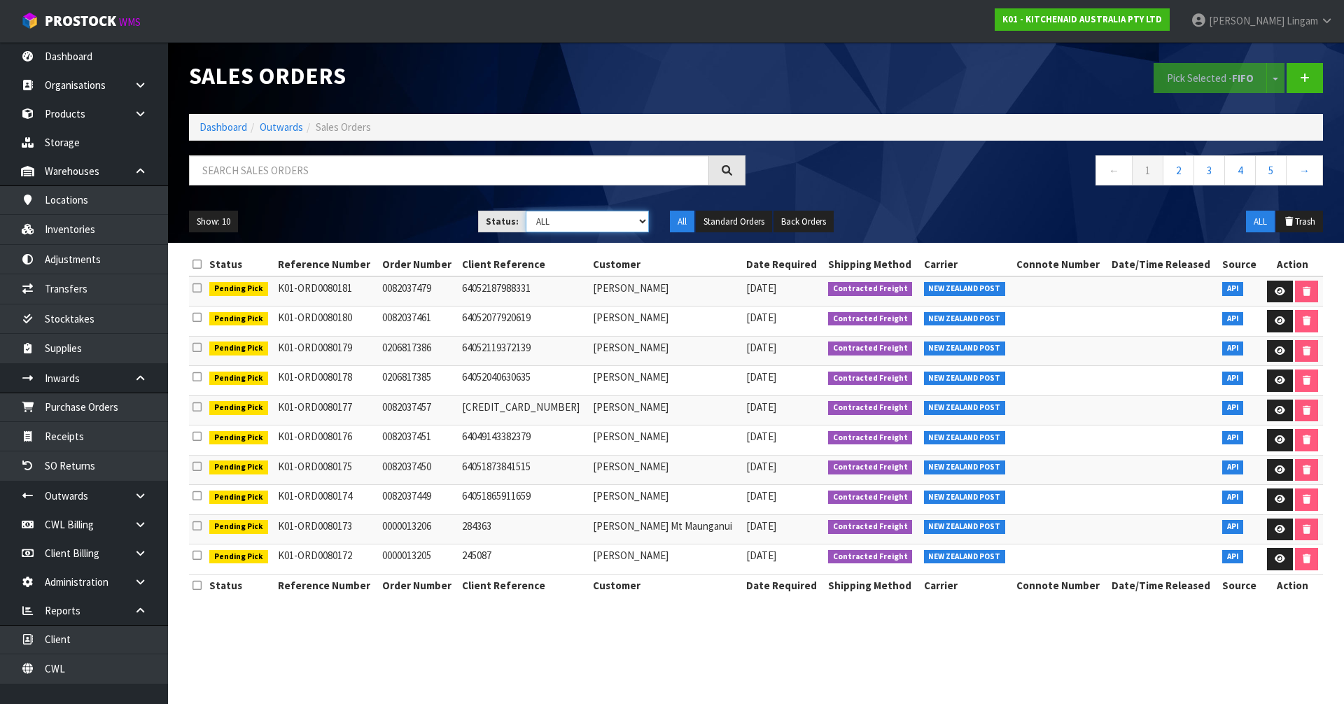
select select "string:6"
click at [526, 211] on select "Draft Pending Allocated Pending Pick Goods Picked Goods Packed Pending Charges …" at bounding box center [588, 222] width 124 height 22
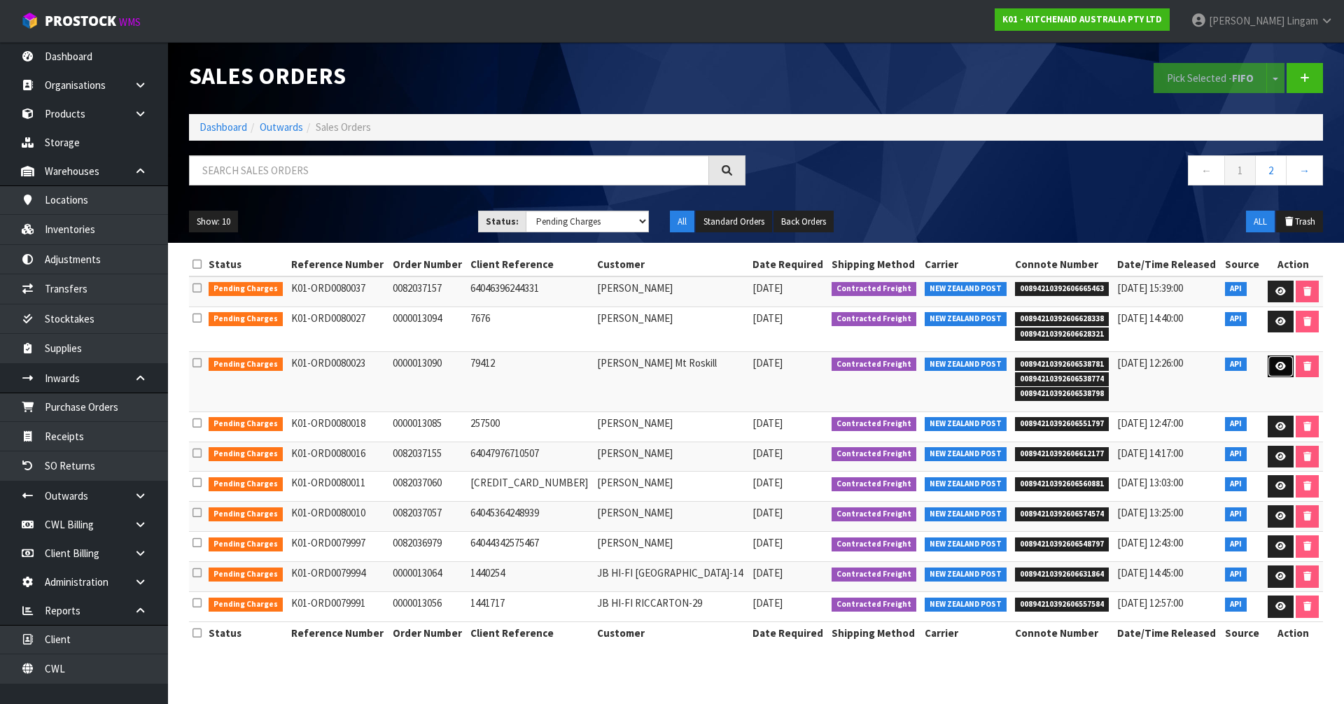
click at [1278, 370] on icon at bounding box center [1281, 366] width 11 height 9
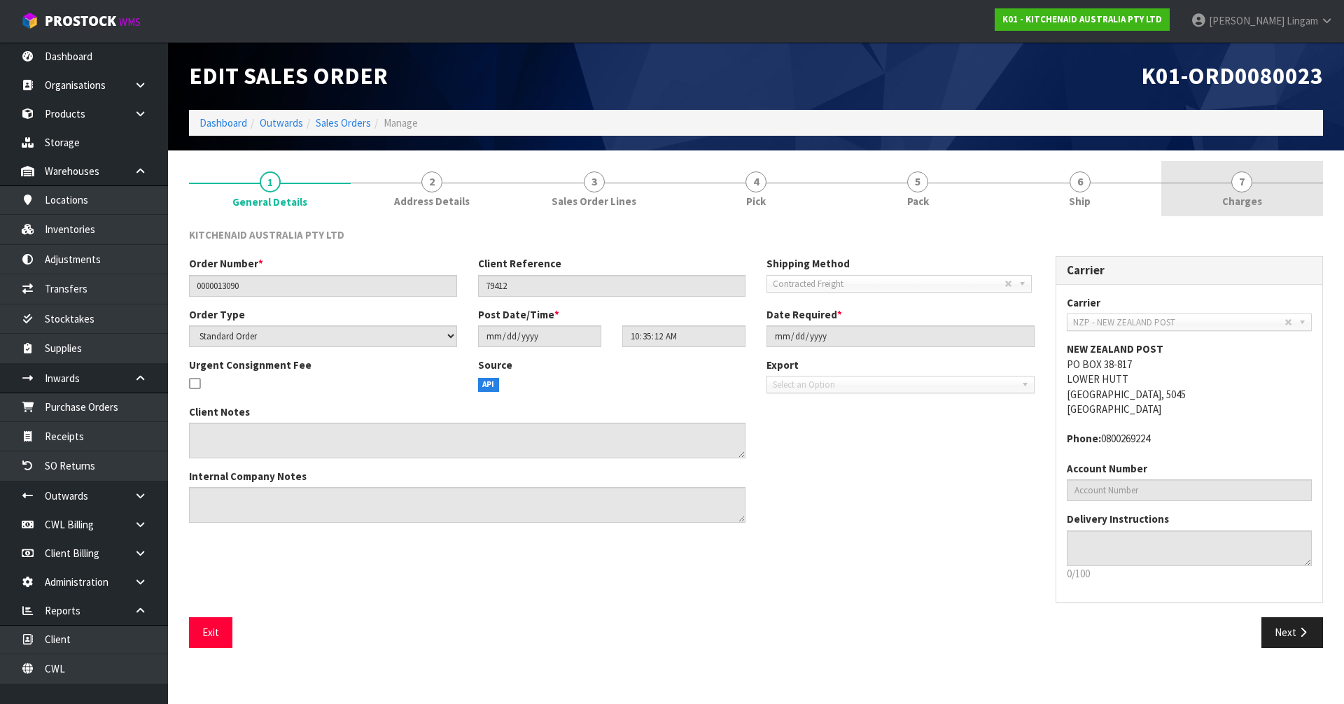
click at [1273, 207] on link "7 [GEOGRAPHIC_DATA]" at bounding box center [1242, 188] width 162 height 55
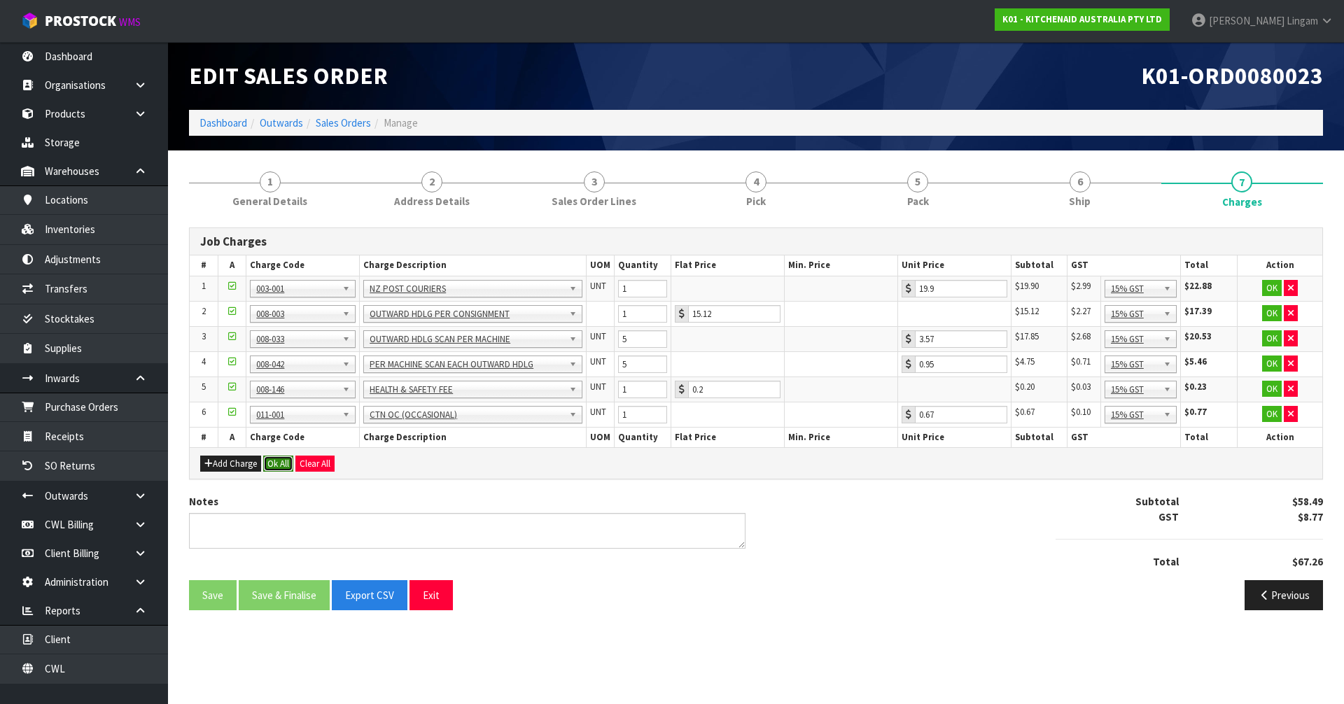
click at [279, 463] on button "Ok All" at bounding box center [278, 464] width 30 height 17
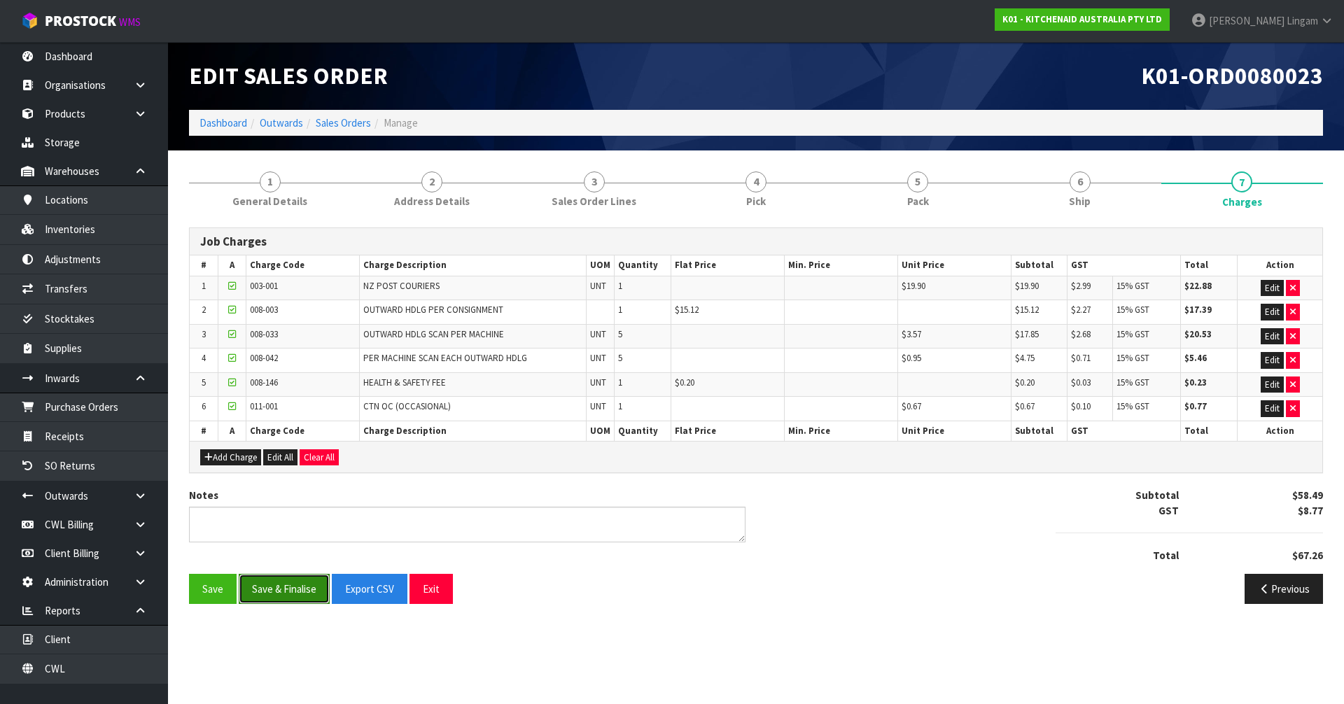
click at [281, 595] on button "Save & Finalise" at bounding box center [284, 589] width 91 height 30
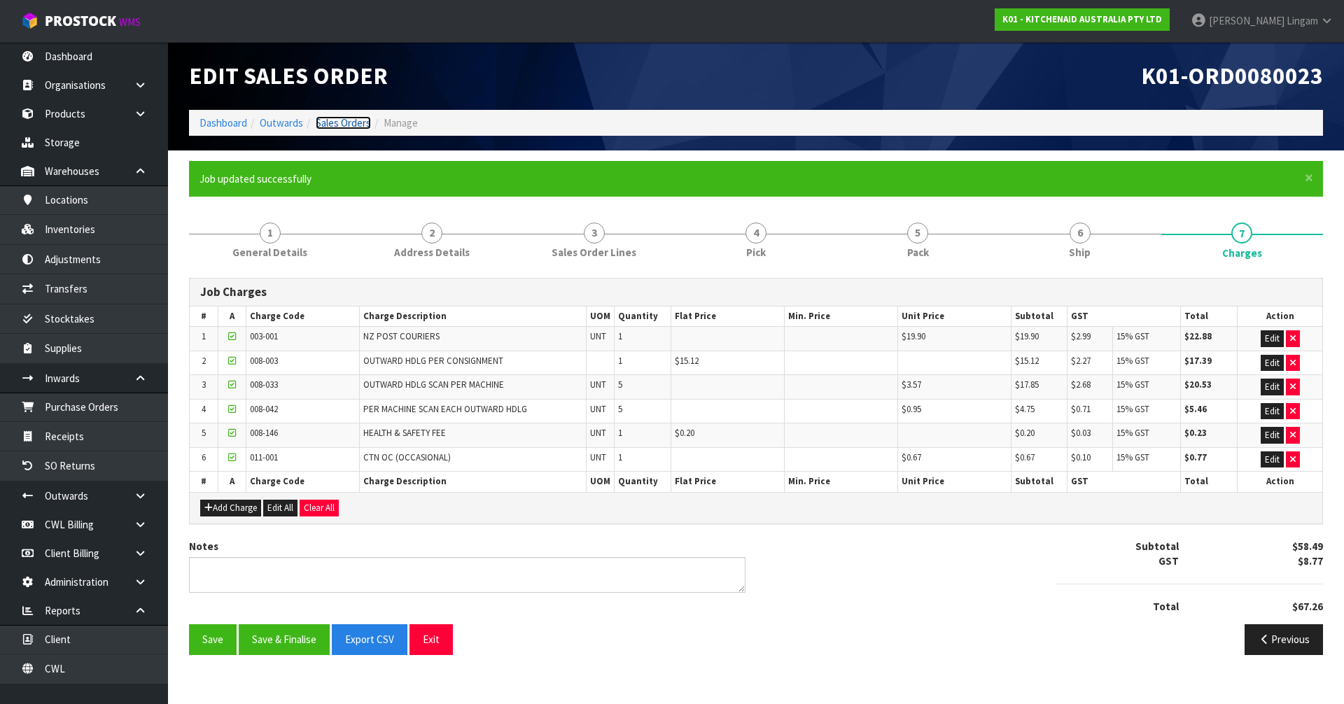
click at [354, 125] on link "Sales Orders" at bounding box center [343, 122] width 55 height 13
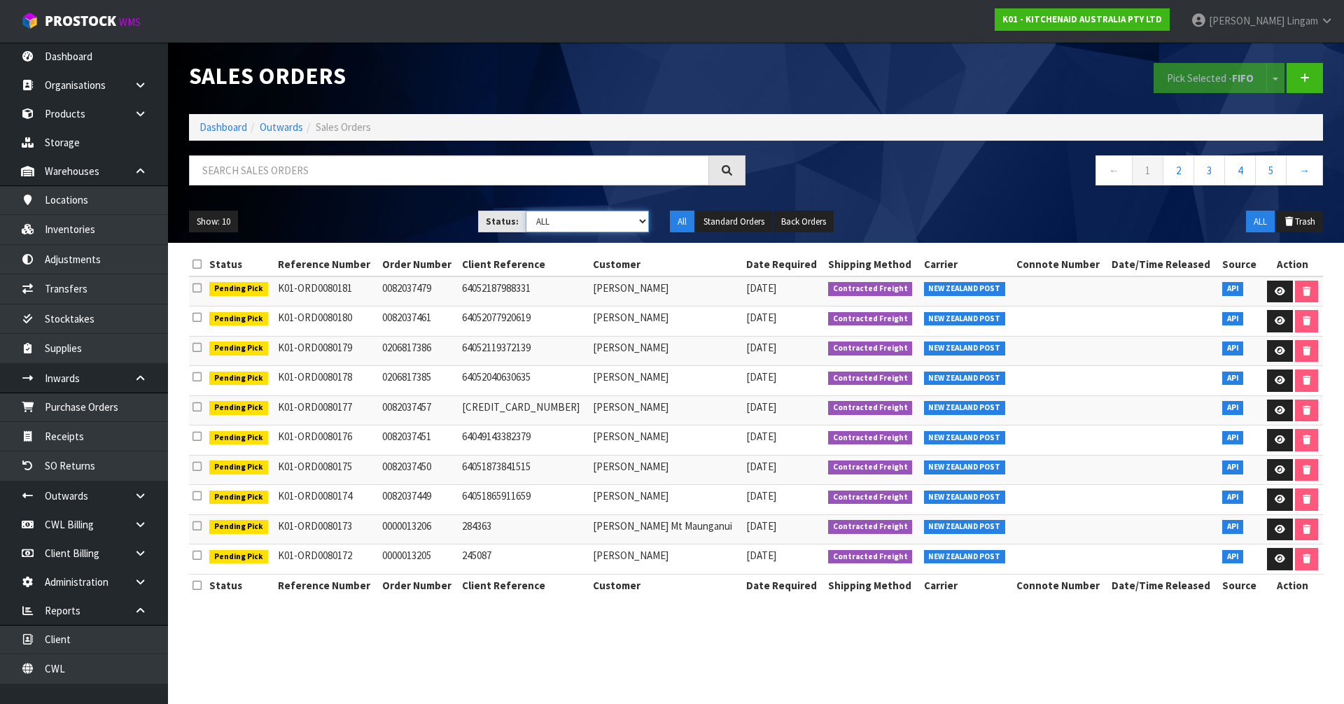
click at [622, 220] on select "Draft Pending Allocated Pending Pick Goods Picked Goods Packed Pending Charges …" at bounding box center [588, 222] width 124 height 22
click at [526, 211] on select "Draft Pending Allocated Pending Pick Goods Picked Goods Packed Pending Charges …" at bounding box center [588, 222] width 124 height 22
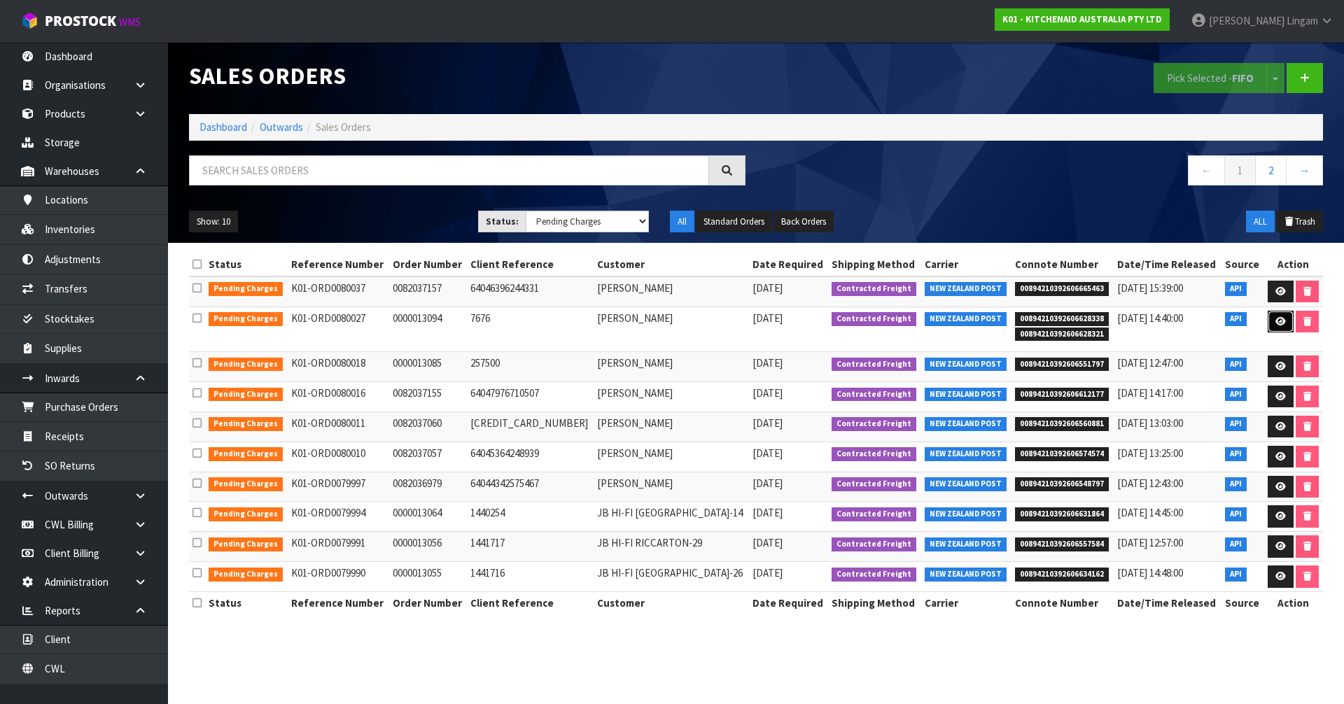
click at [1278, 325] on icon at bounding box center [1281, 321] width 11 height 9
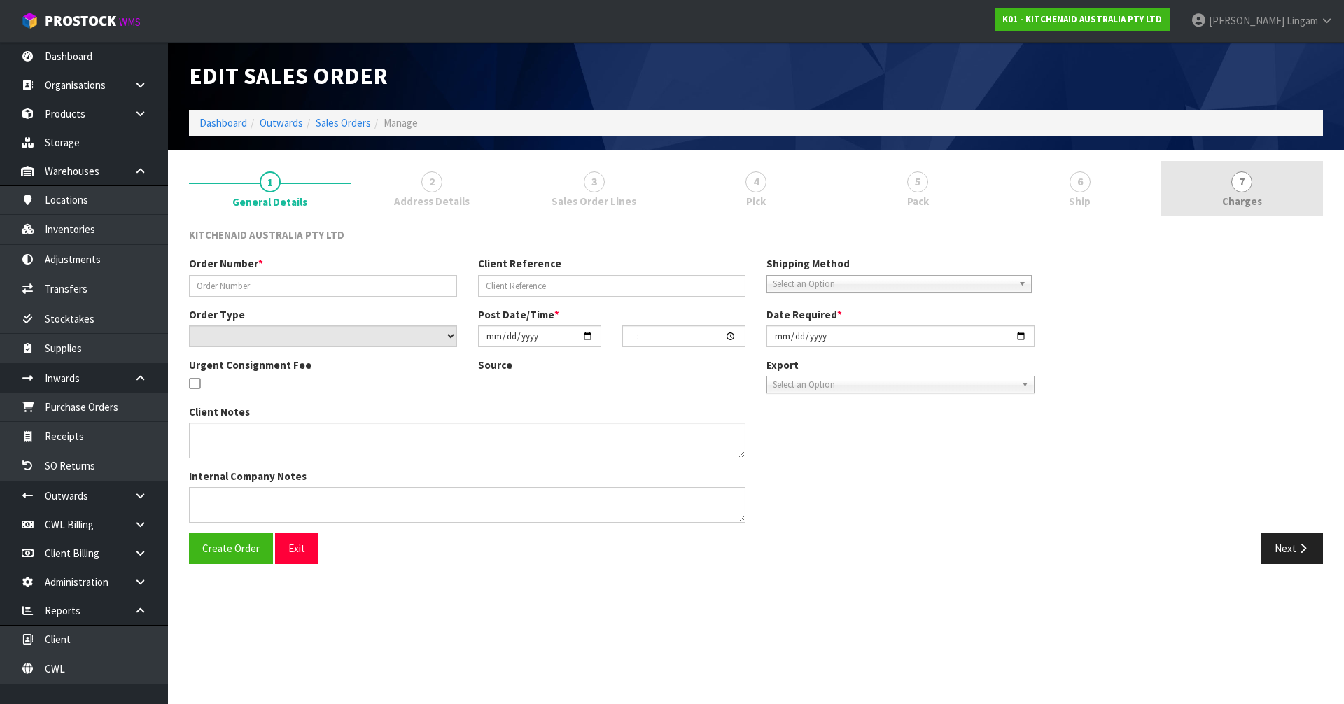
click at [1280, 200] on link "7 [GEOGRAPHIC_DATA]" at bounding box center [1242, 188] width 162 height 55
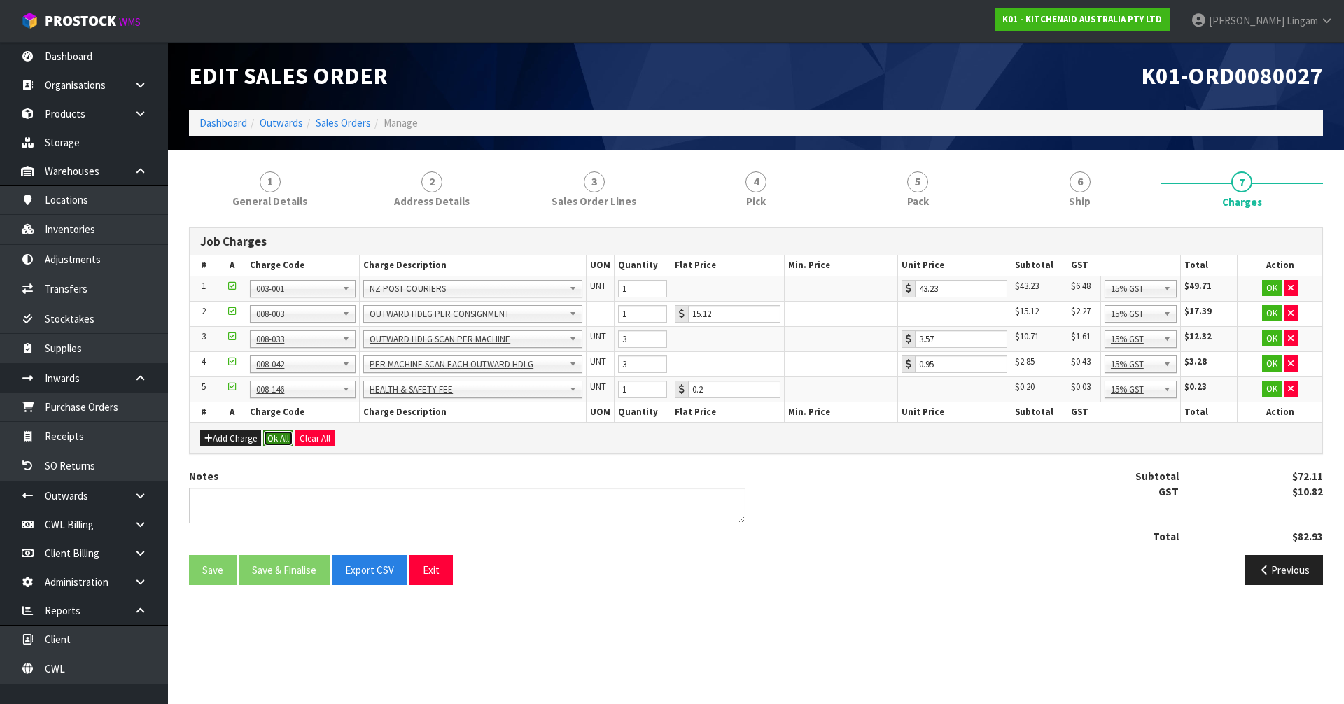
click at [274, 441] on button "Ok All" at bounding box center [278, 439] width 30 height 17
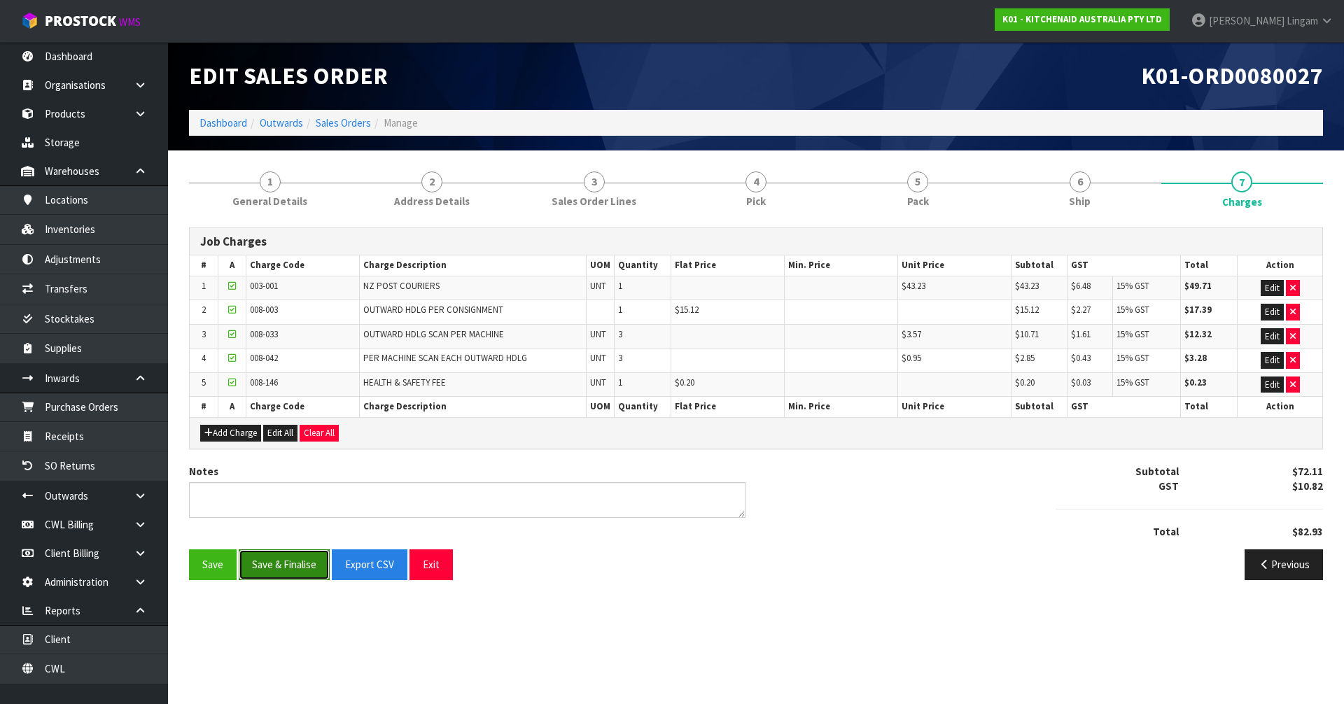
click at [293, 565] on button "Save & Finalise" at bounding box center [284, 565] width 91 height 30
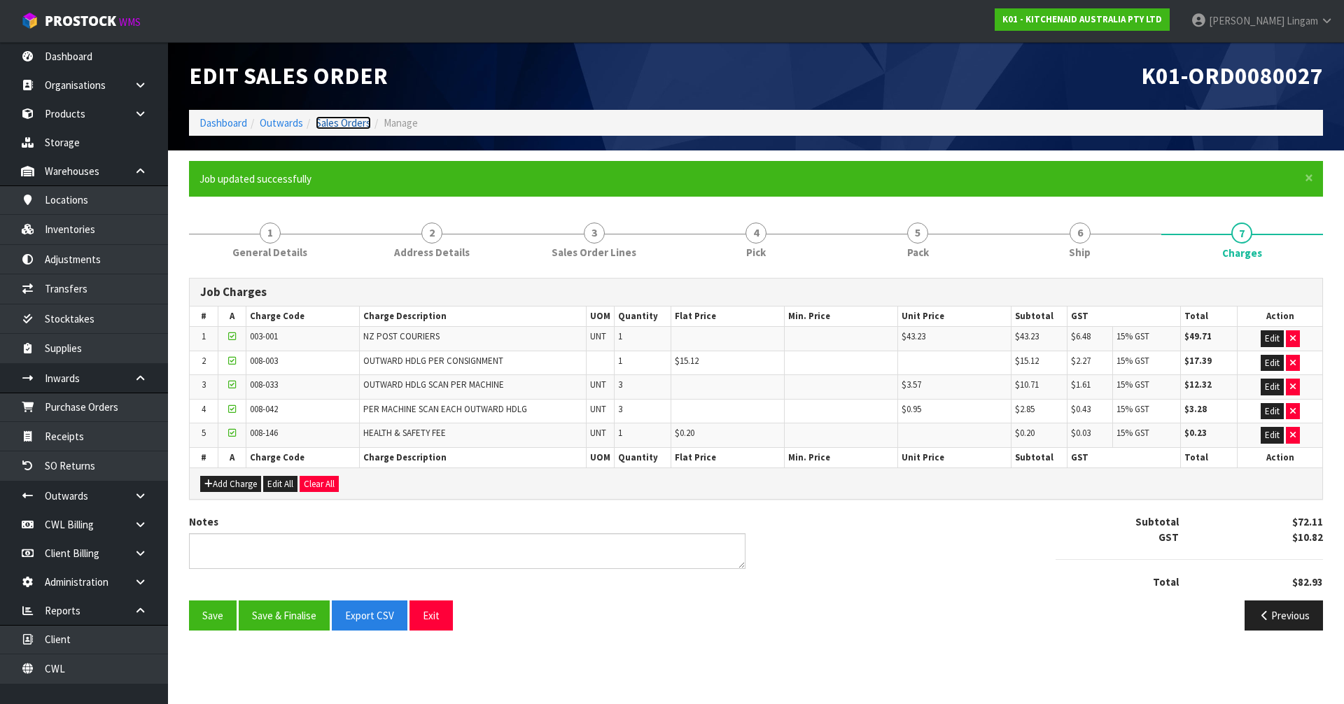
click at [356, 123] on link "Sales Orders" at bounding box center [343, 122] width 55 height 13
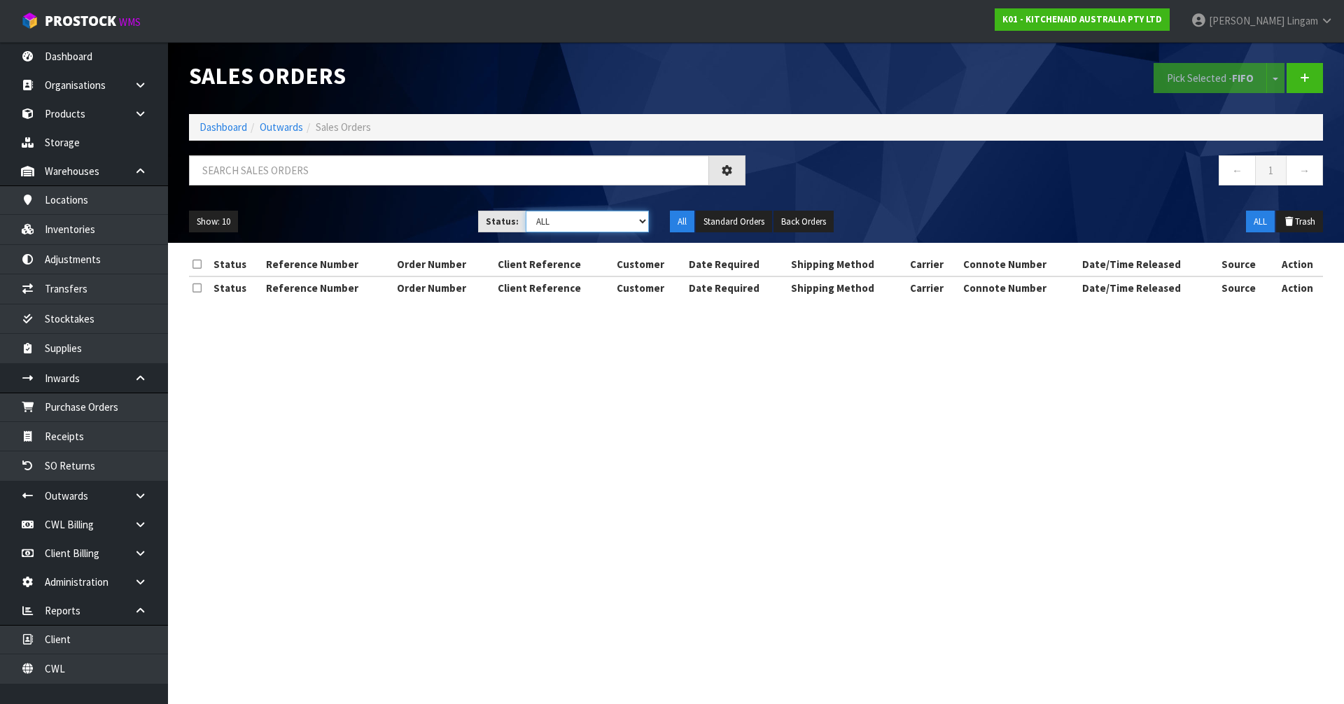
click at [610, 223] on select "Draft Pending Allocated Pending Pick Goods Picked Goods Packed Pending Charges …" at bounding box center [588, 222] width 124 height 22
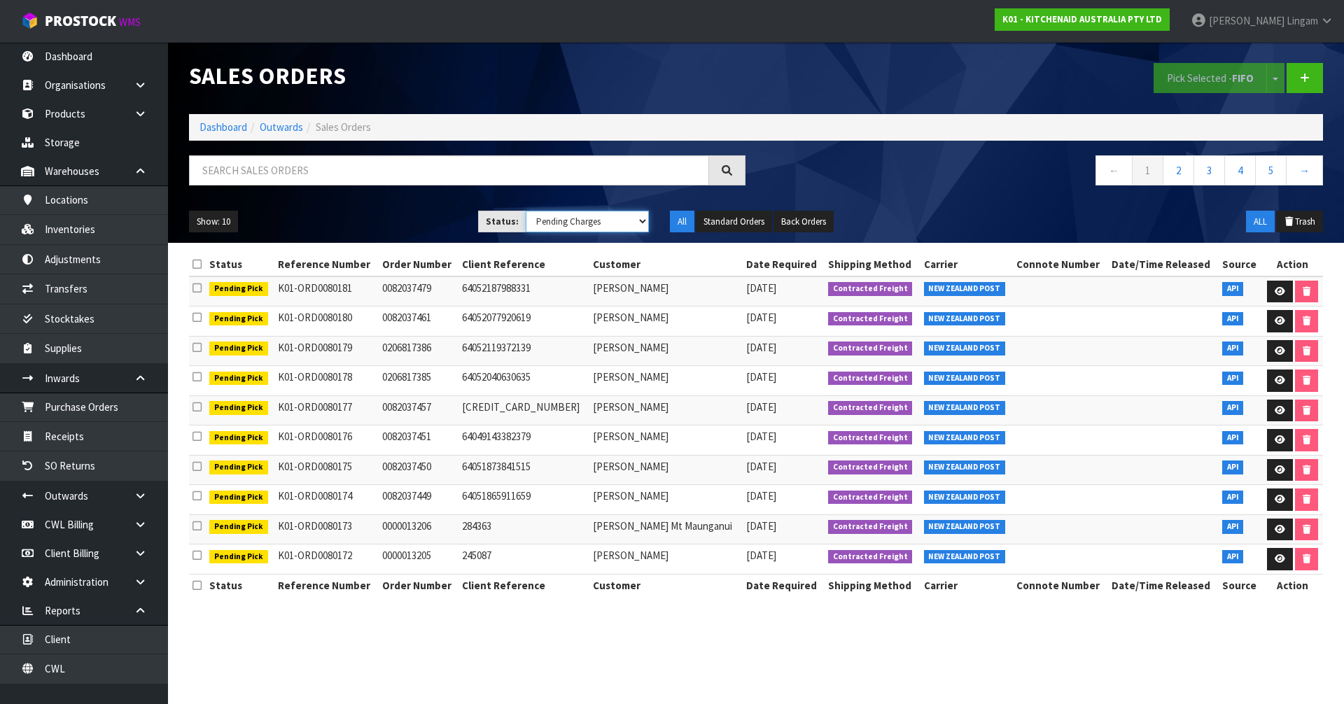
click at [526, 211] on select "Draft Pending Allocated Pending Pick Goods Picked Goods Packed Pending Charges …" at bounding box center [588, 222] width 124 height 22
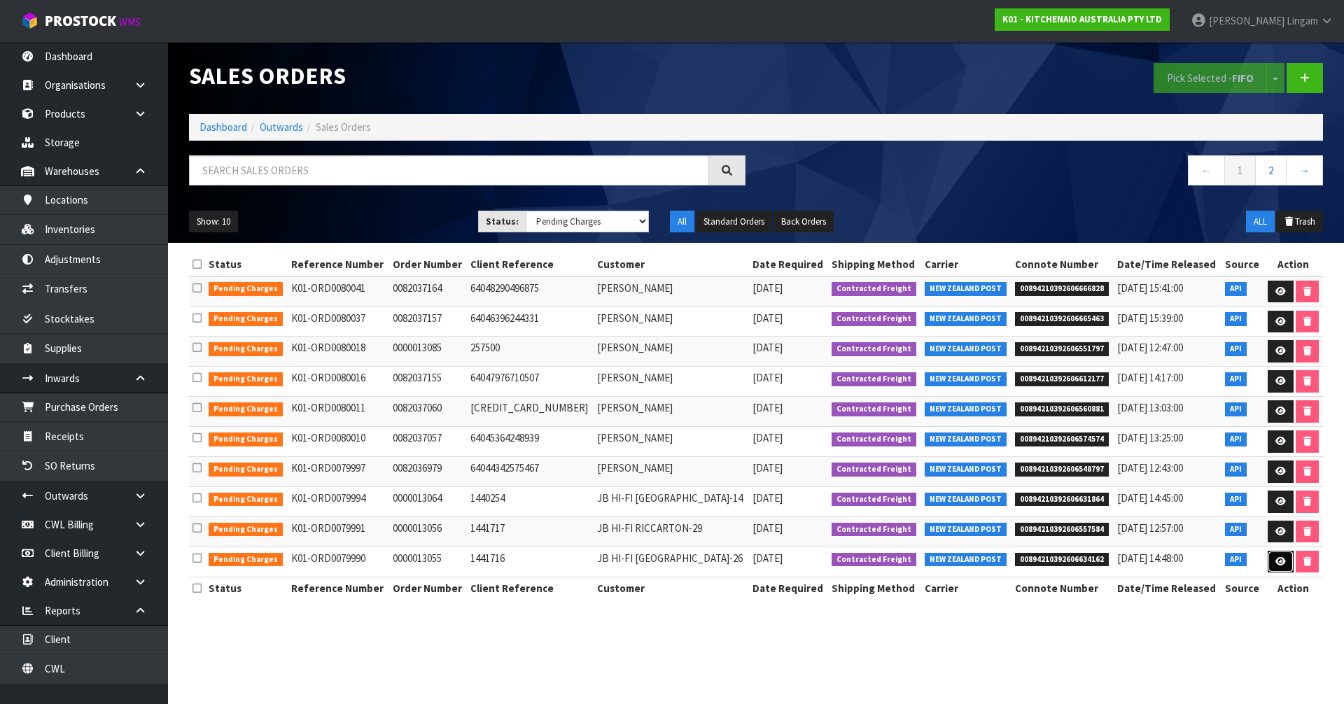
click at [1276, 561] on icon at bounding box center [1281, 561] width 11 height 9
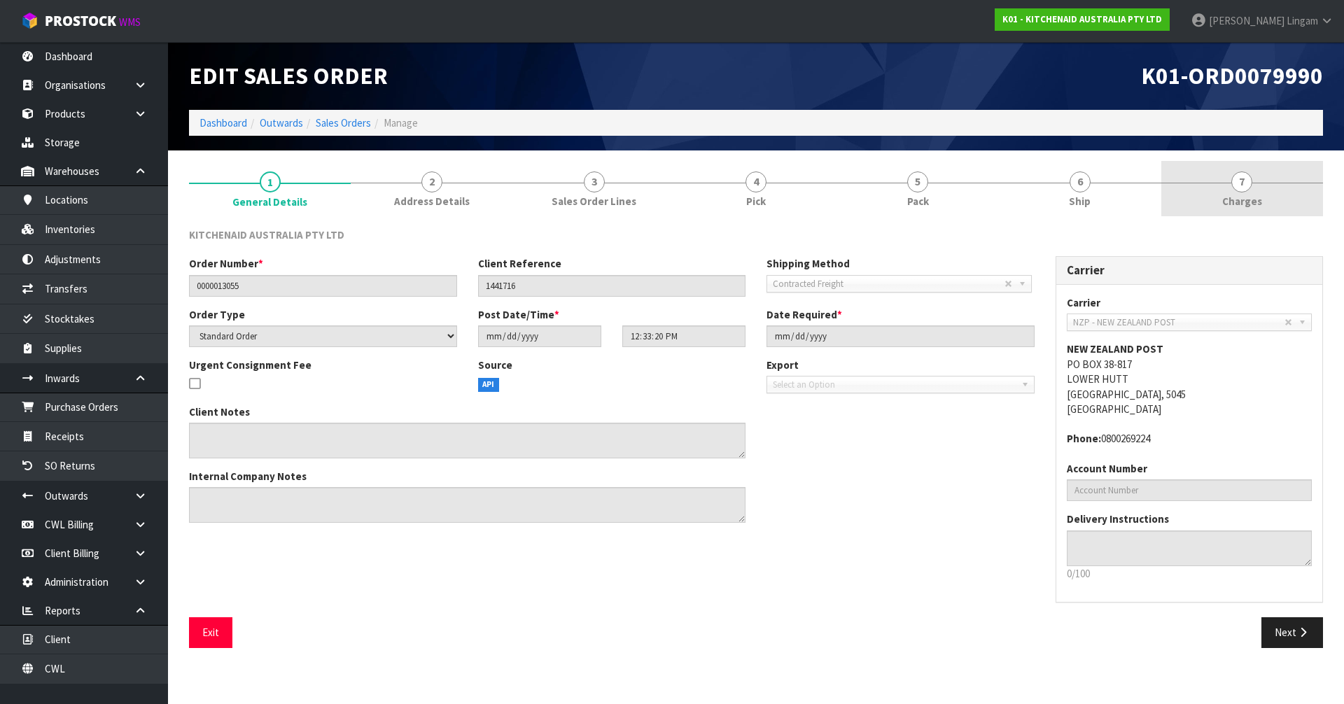
click at [1269, 200] on link "7 [GEOGRAPHIC_DATA]" at bounding box center [1242, 188] width 162 height 55
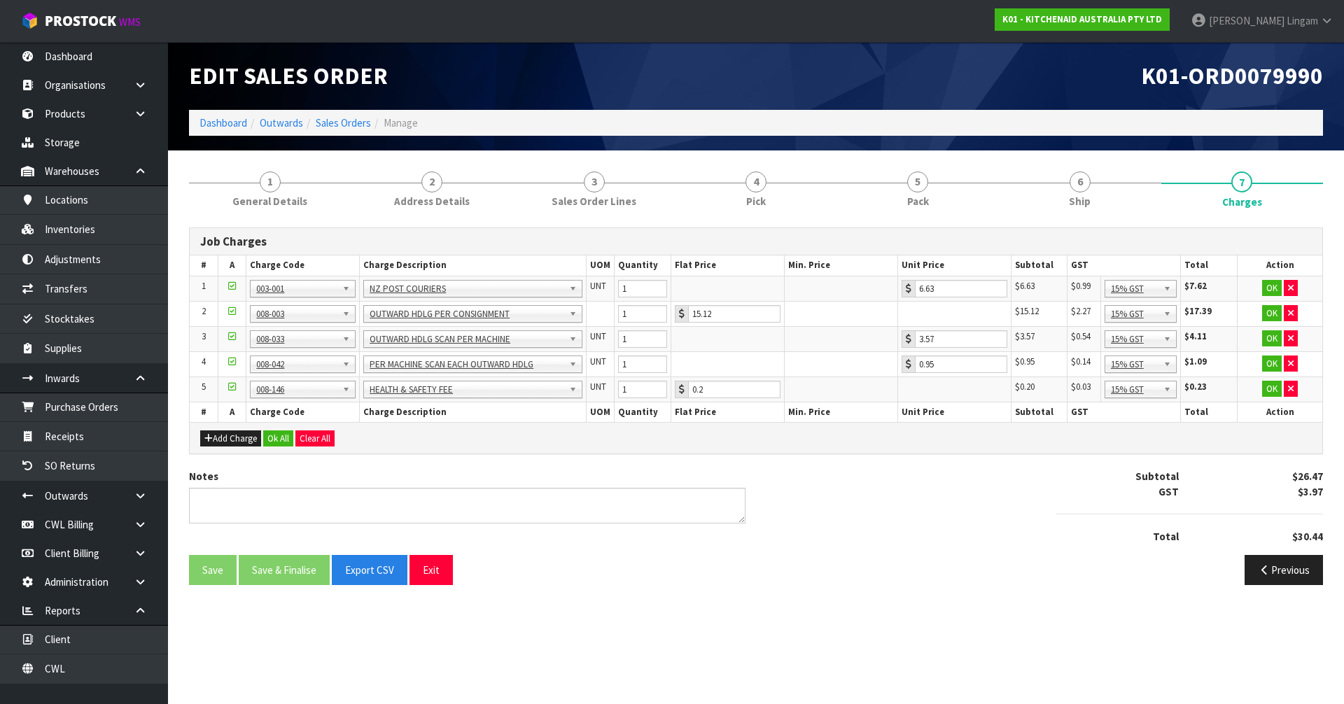
click at [268, 433] on button "Ok All" at bounding box center [278, 439] width 30 height 17
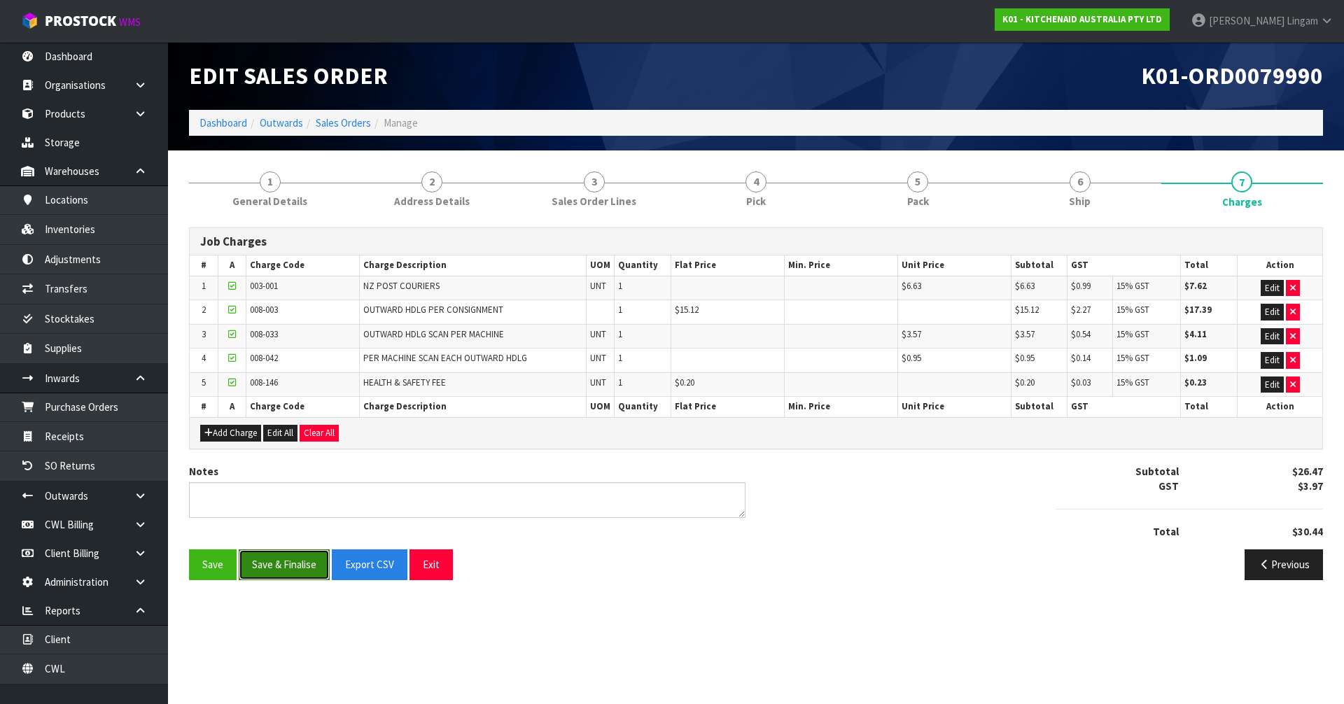
click at [286, 561] on button "Save & Finalise" at bounding box center [284, 565] width 91 height 30
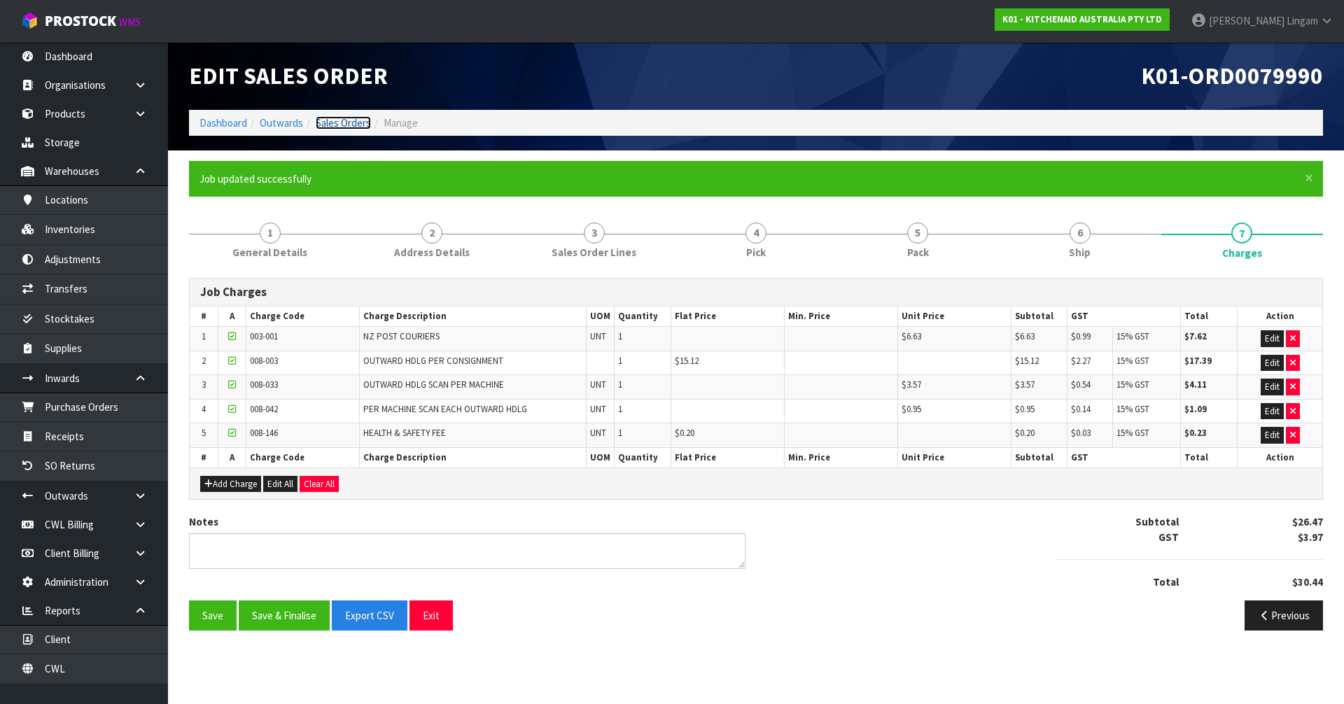
click at [357, 125] on link "Sales Orders" at bounding box center [343, 122] width 55 height 13
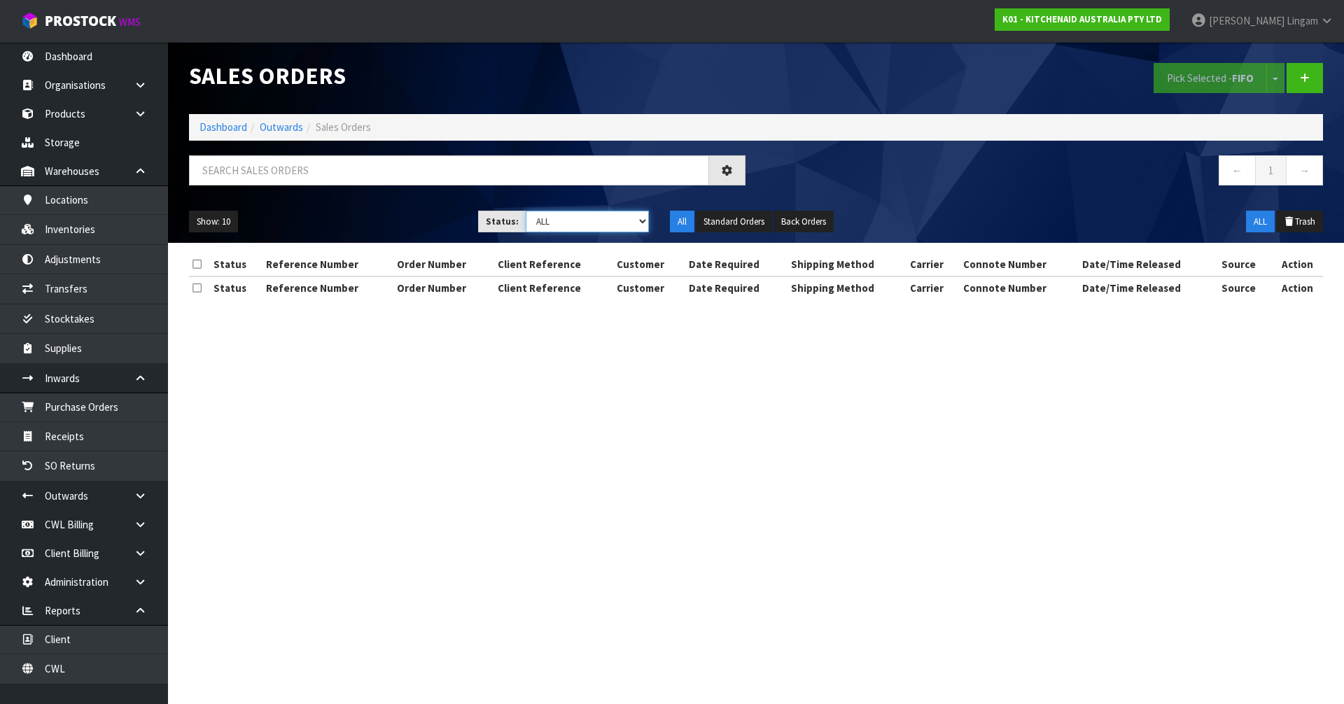
click at [624, 220] on select "Draft Pending Allocated Pending Pick Goods Picked Goods Packed Pending Charges …" at bounding box center [588, 222] width 124 height 22
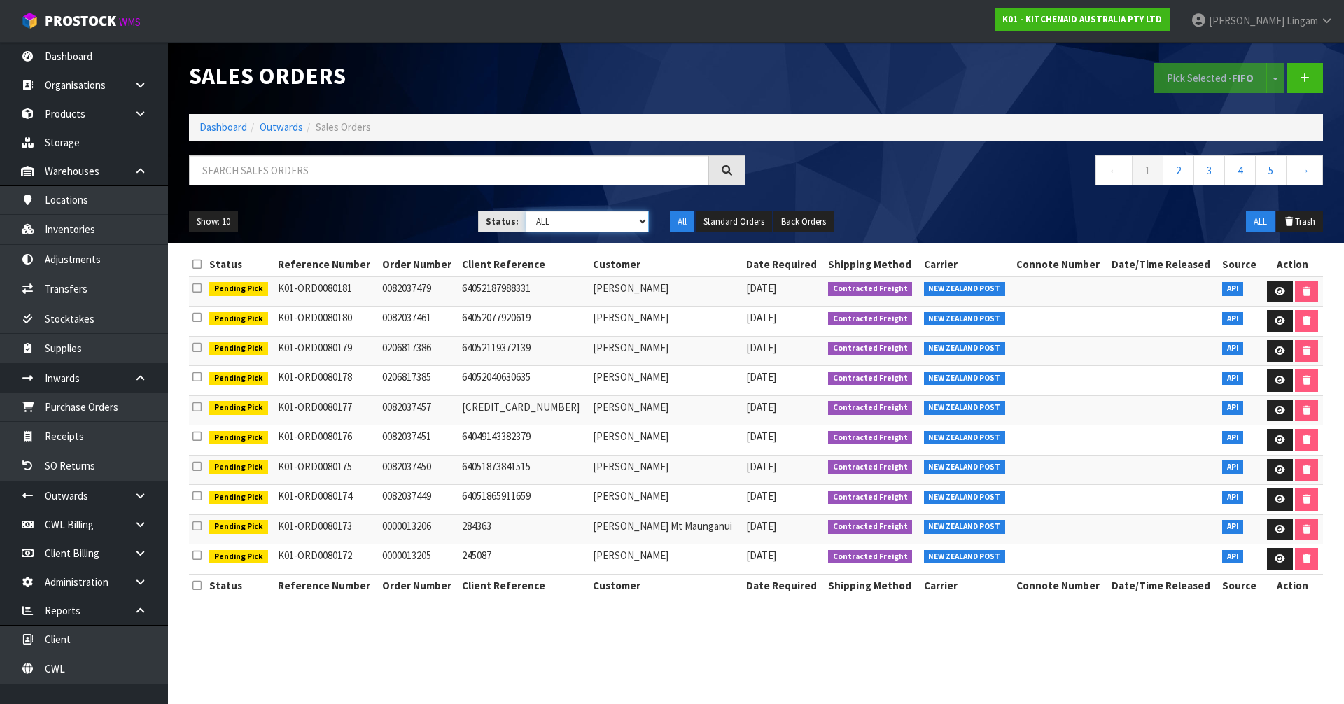
select select "string:6"
click at [526, 211] on select "Draft Pending Allocated Pending Pick Goods Picked Goods Packed Pending Charges …" at bounding box center [588, 222] width 124 height 22
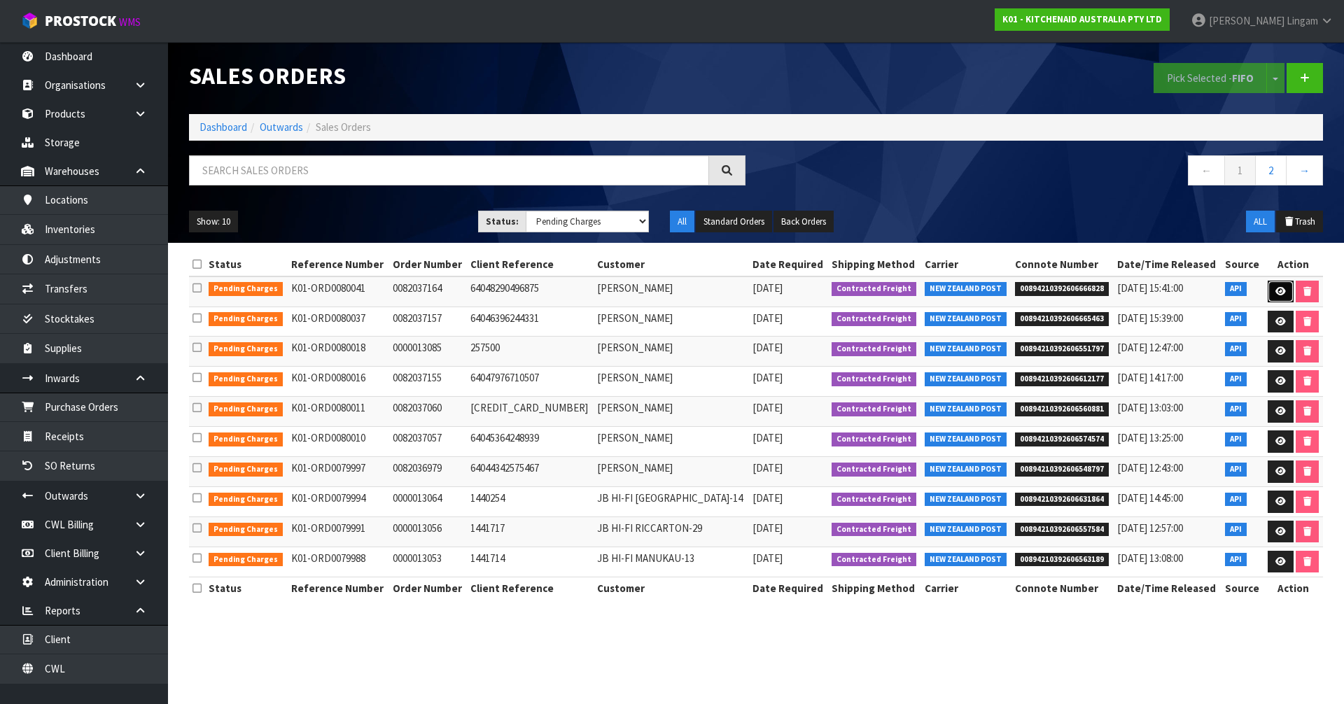
click at [1276, 292] on icon at bounding box center [1281, 291] width 11 height 9
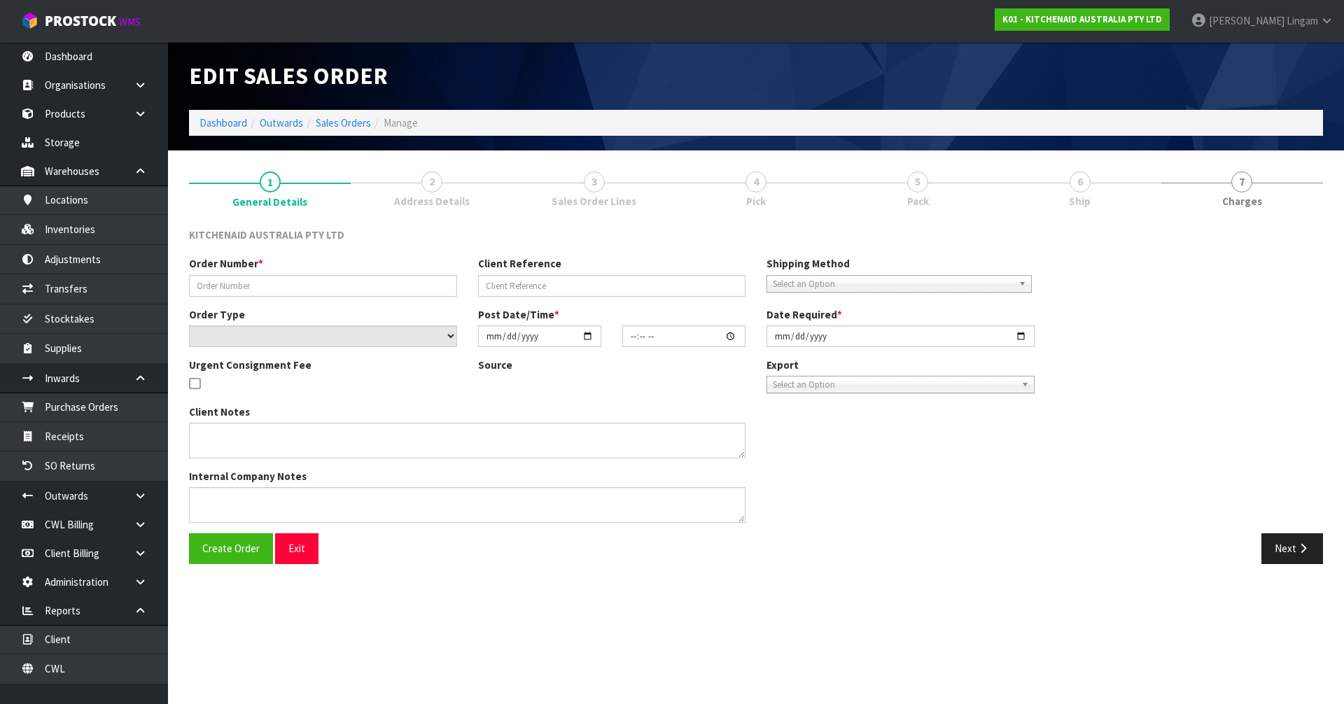
type input "0082037164"
type input "64048290496875"
select select "number:0"
type input "[DATE]"
type input "12:38:58.000"
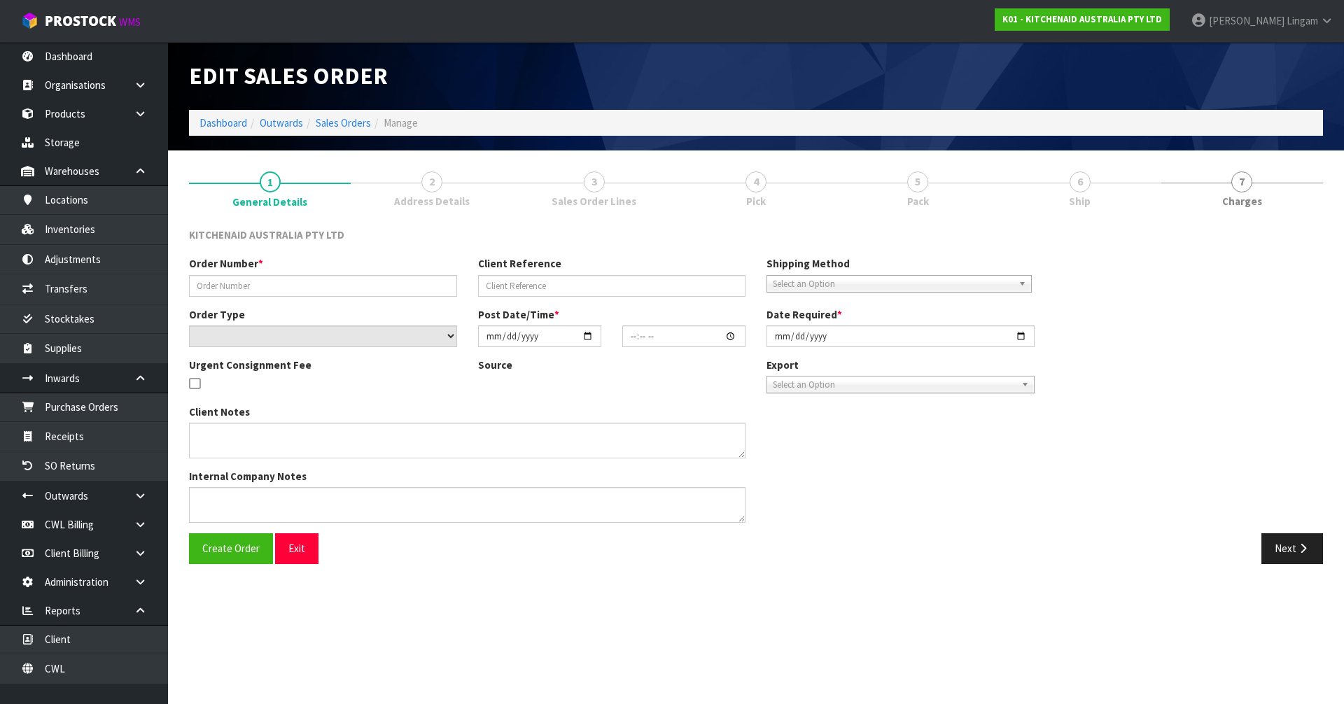
type input "[DATE]"
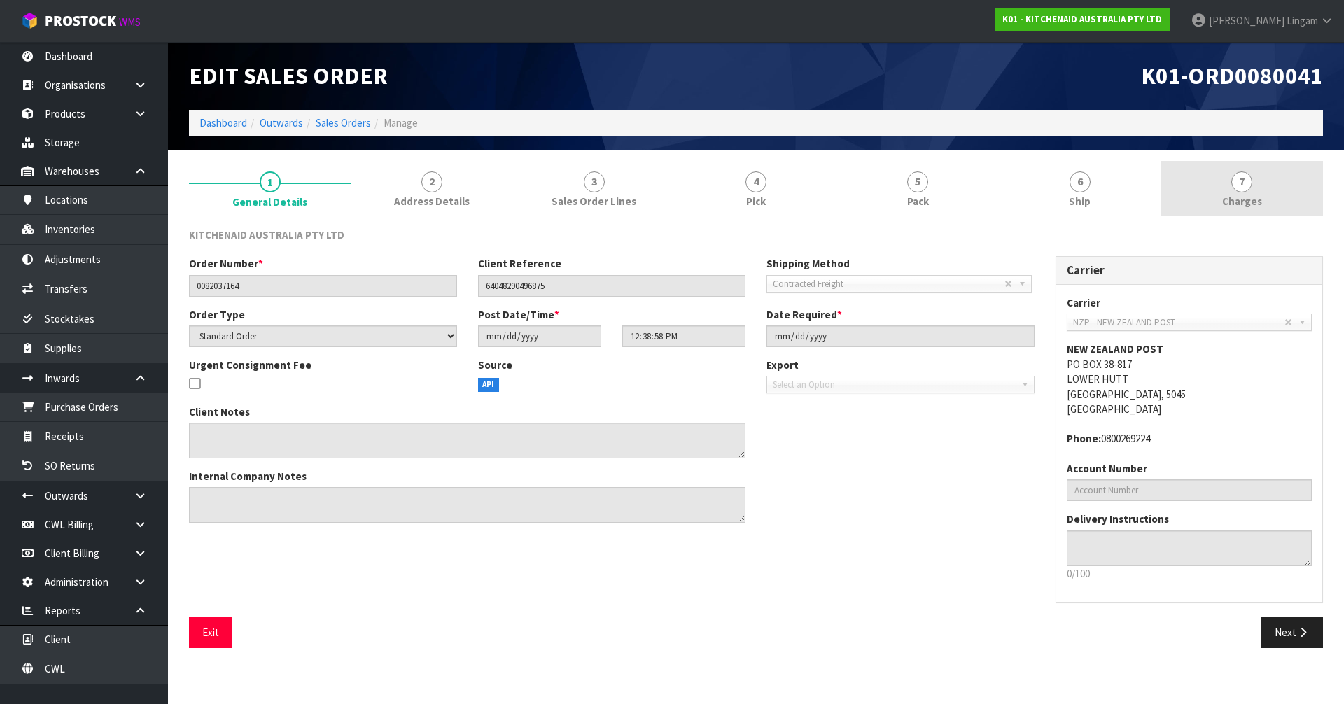
click at [1293, 198] on link "7 [GEOGRAPHIC_DATA]" at bounding box center [1242, 188] width 162 height 55
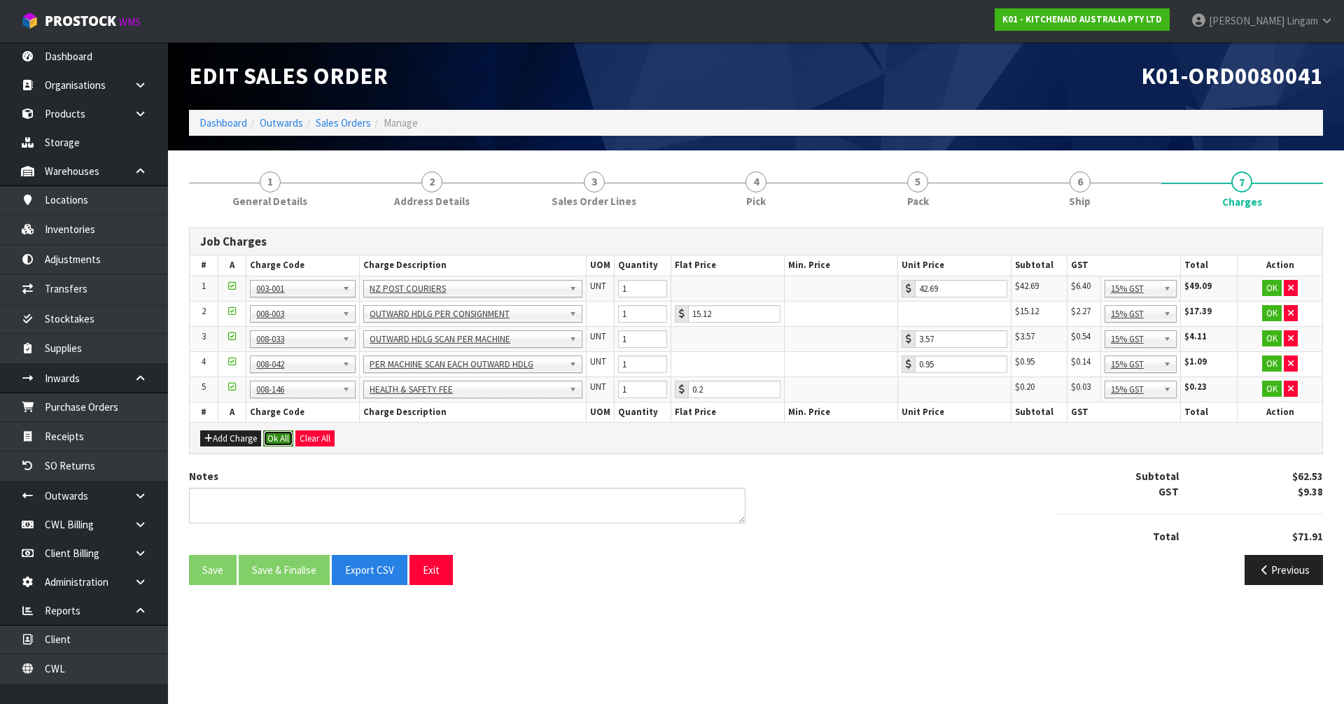
click at [277, 441] on button "Ok All" at bounding box center [278, 439] width 30 height 17
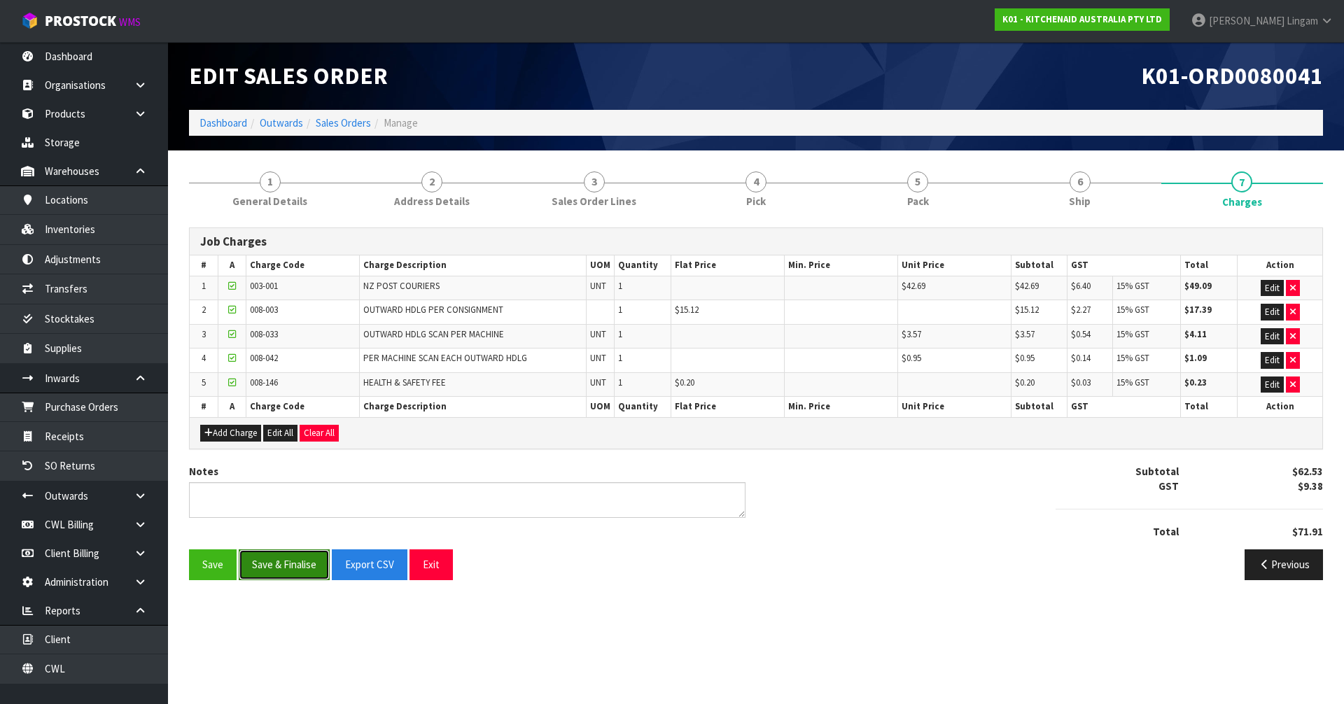
click at [287, 564] on button "Save & Finalise" at bounding box center [284, 565] width 91 height 30
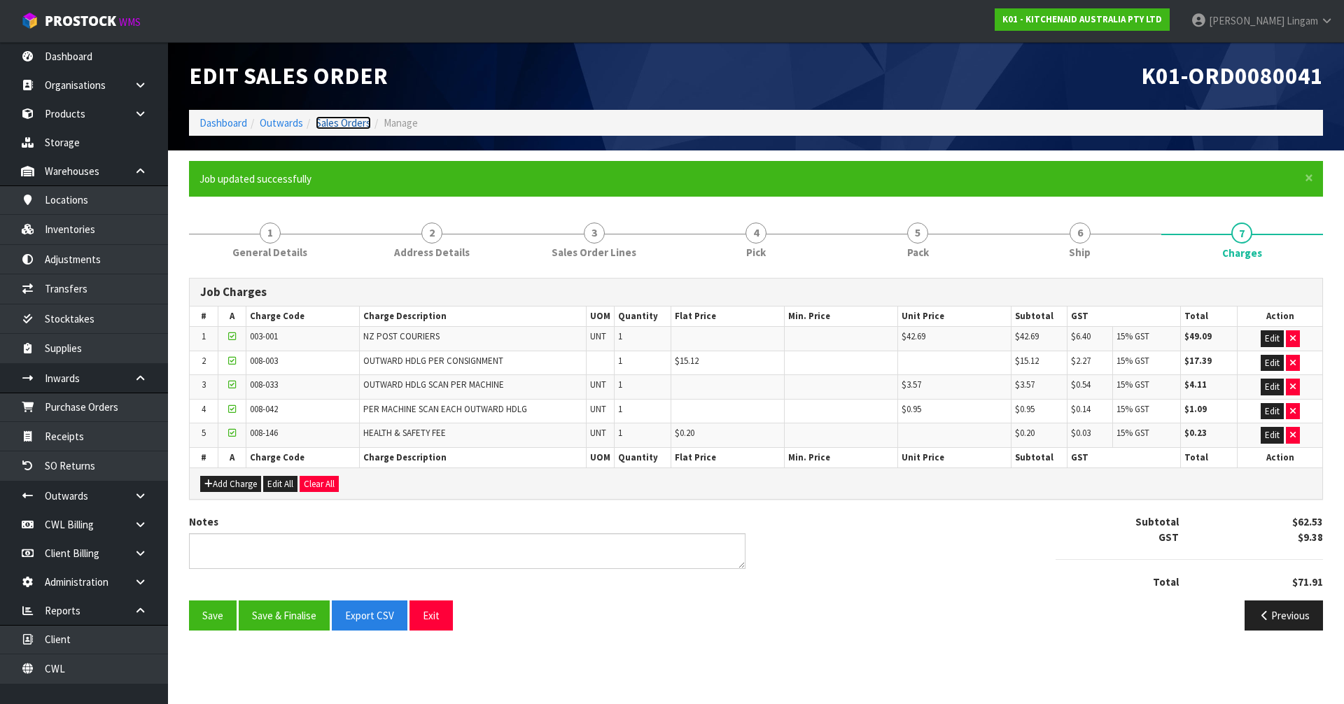
click at [350, 123] on link "Sales Orders" at bounding box center [343, 122] width 55 height 13
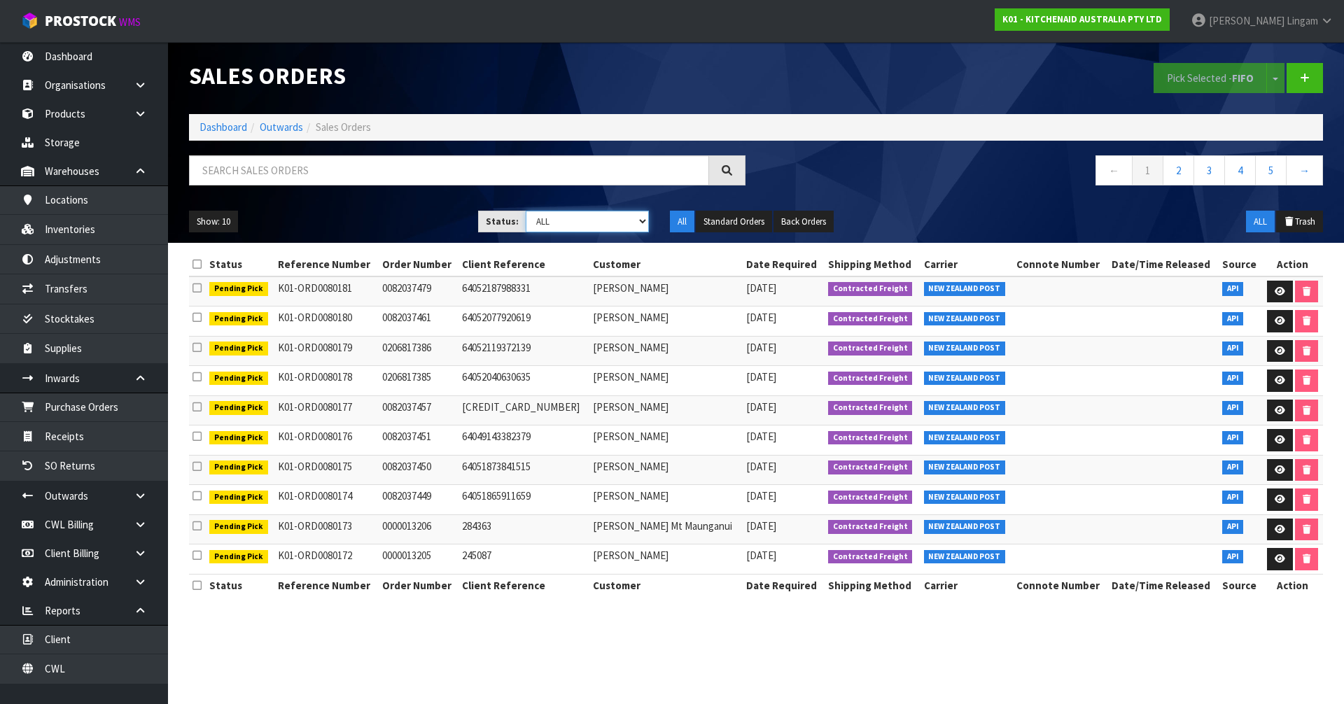
click at [612, 227] on select "Draft Pending Allocated Pending Pick Goods Picked Goods Packed Pending Charges …" at bounding box center [588, 222] width 124 height 22
select select "string:6"
click at [526, 211] on select "Draft Pending Allocated Pending Pick Goods Picked Goods Packed Pending Charges …" at bounding box center [588, 222] width 124 height 22
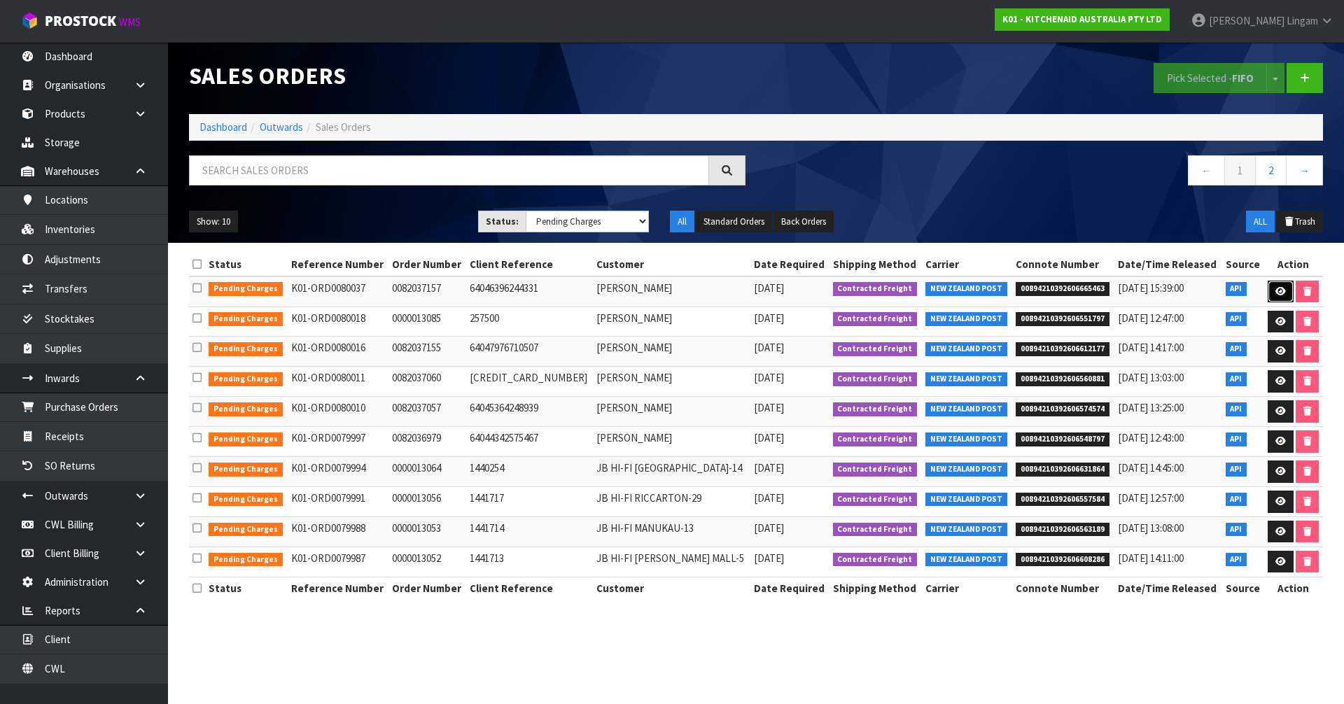
click at [1276, 288] on icon at bounding box center [1281, 291] width 11 height 9
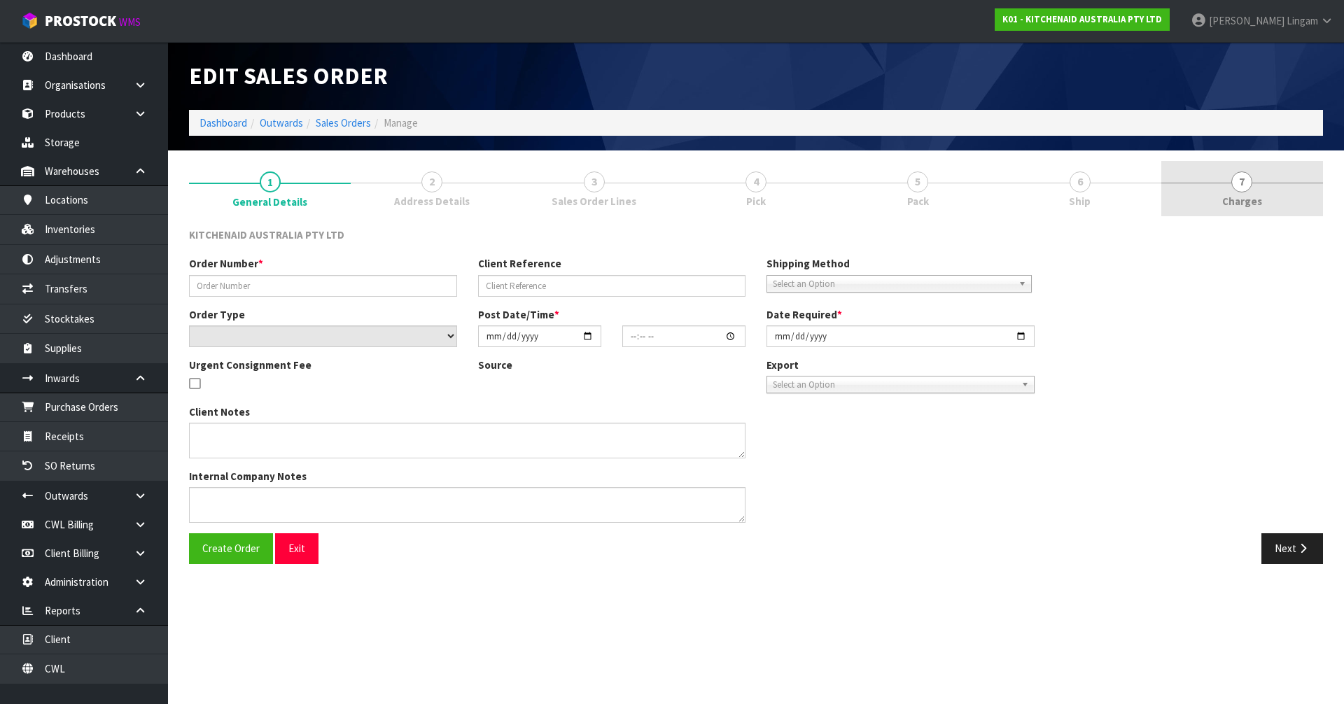
type input "0082037157"
type input "64046396244331"
select select "number:0"
type input "[DATE]"
type input "10:44:11.000"
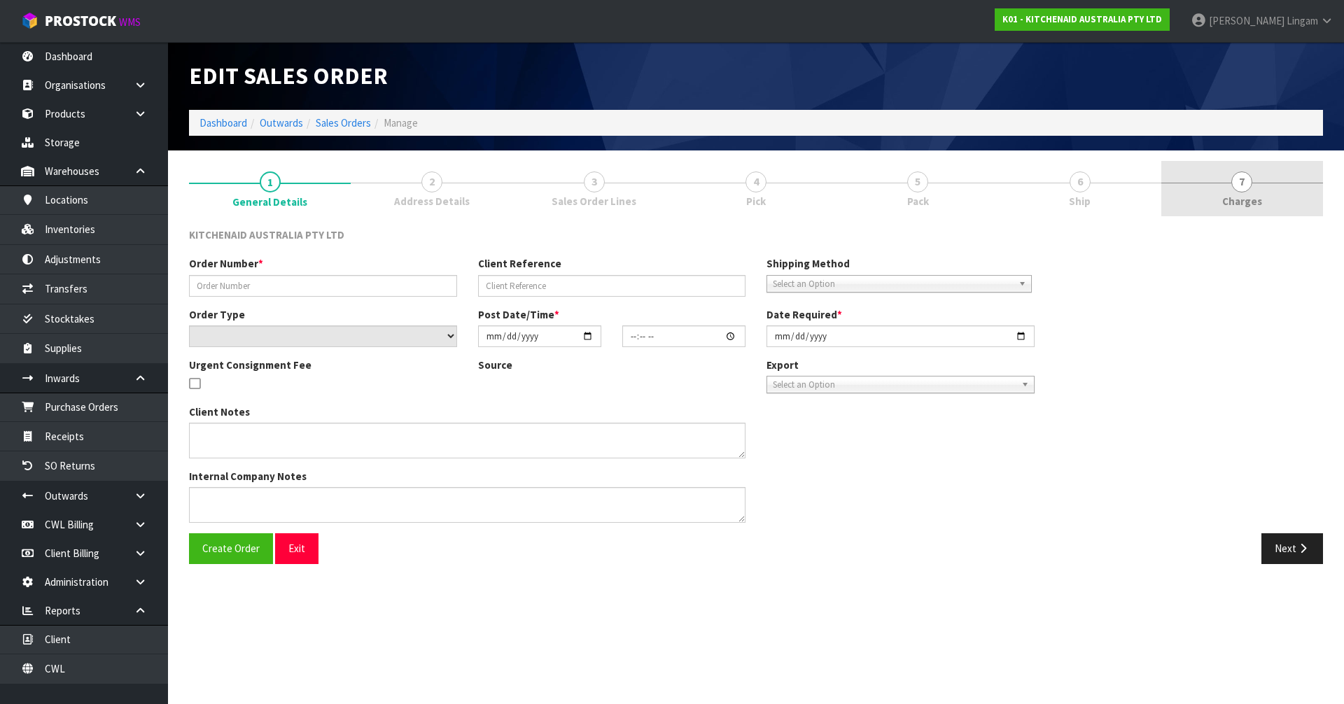
type input "[DATE]"
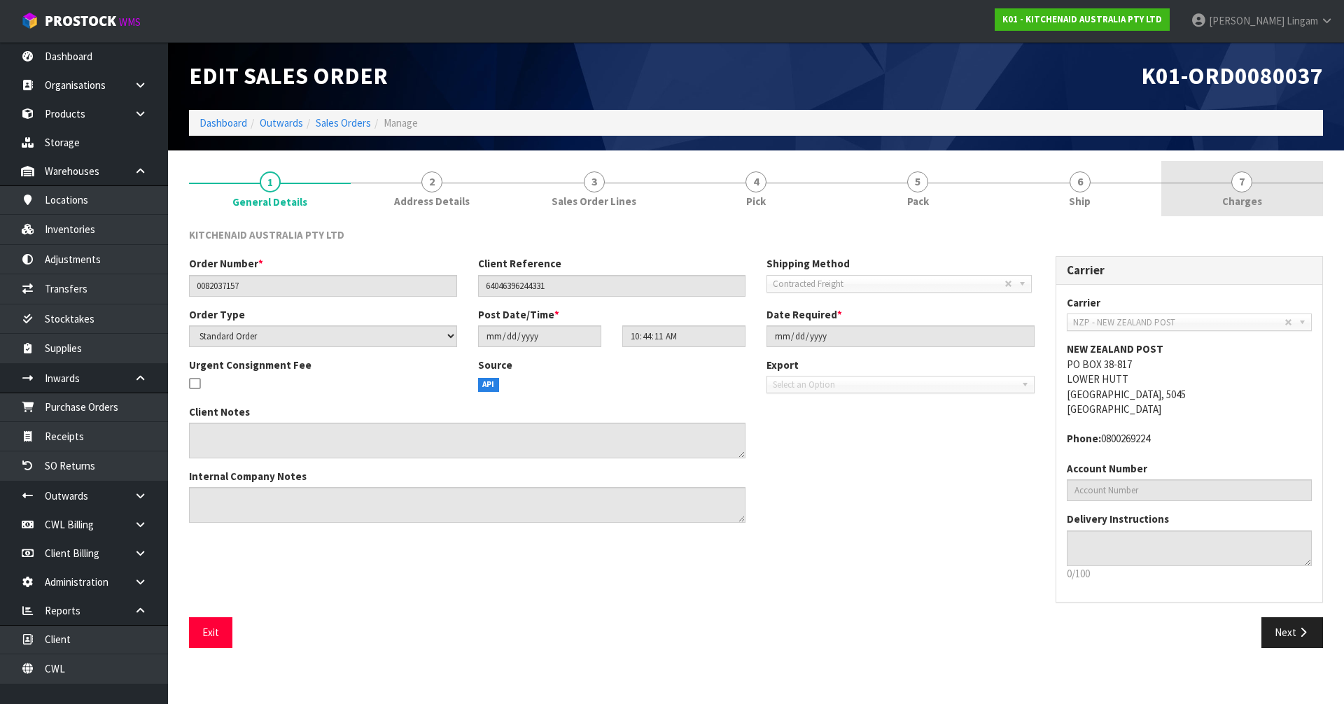
click at [1287, 207] on link "7 [GEOGRAPHIC_DATA]" at bounding box center [1242, 188] width 162 height 55
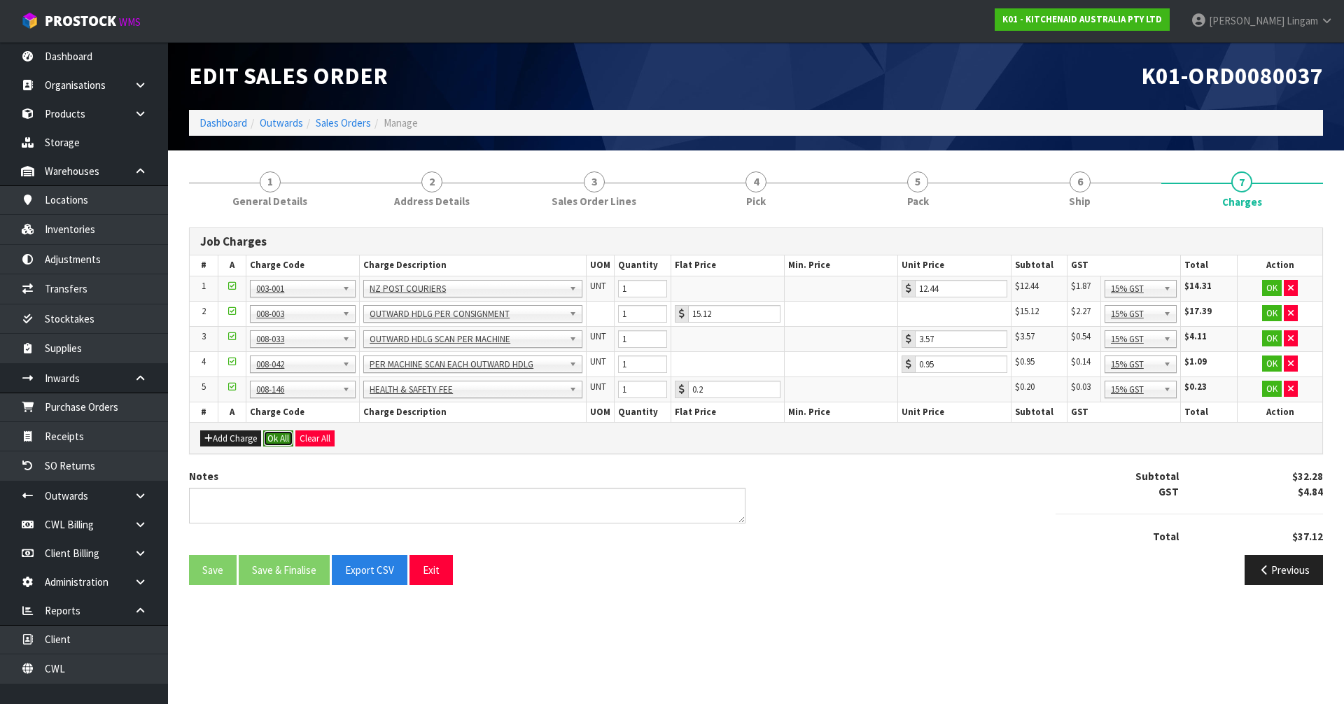
click at [278, 440] on button "Ok All" at bounding box center [278, 439] width 30 height 17
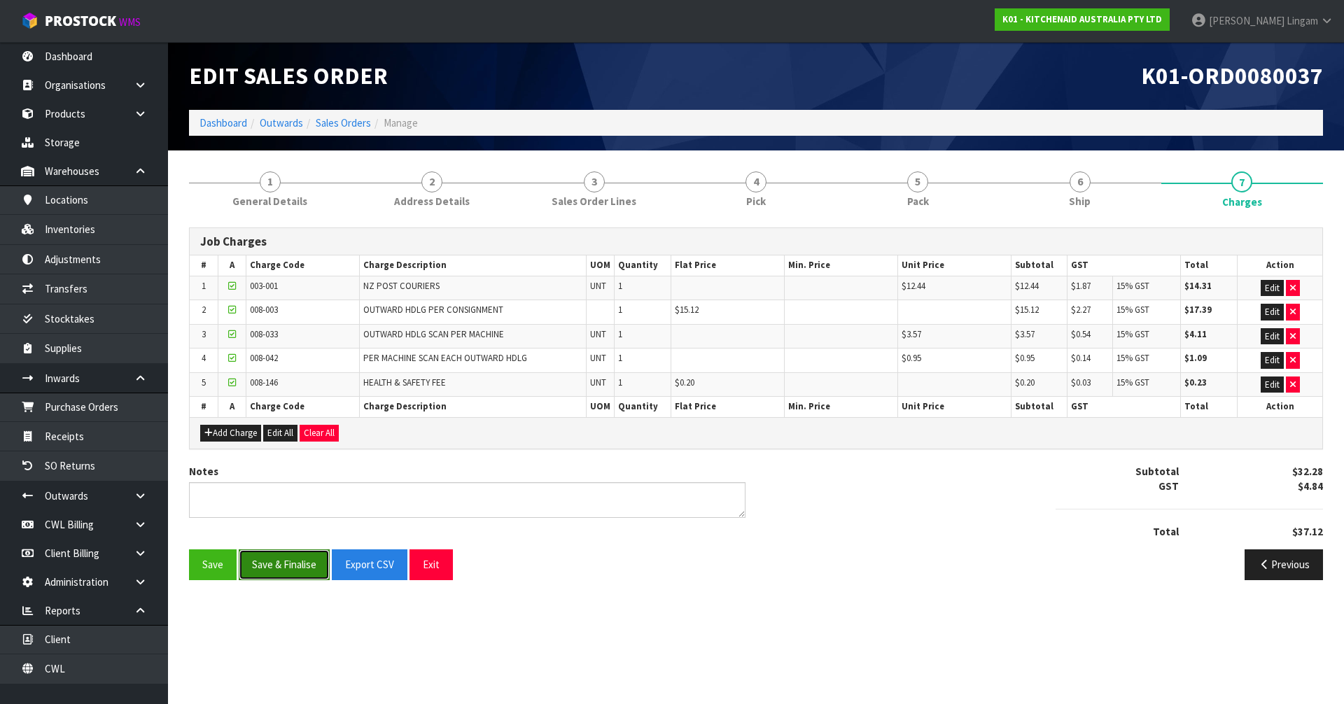
click at [300, 568] on button "Save & Finalise" at bounding box center [284, 565] width 91 height 30
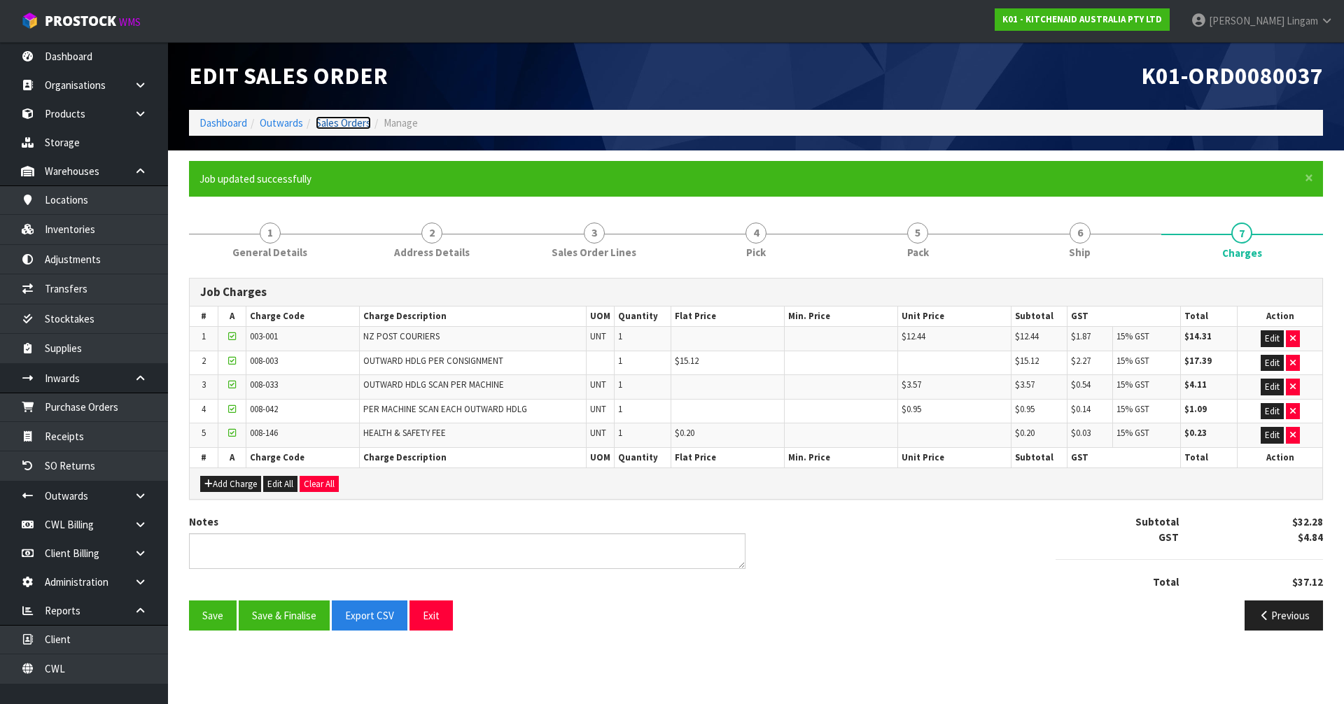
click at [346, 125] on link "Sales Orders" at bounding box center [343, 122] width 55 height 13
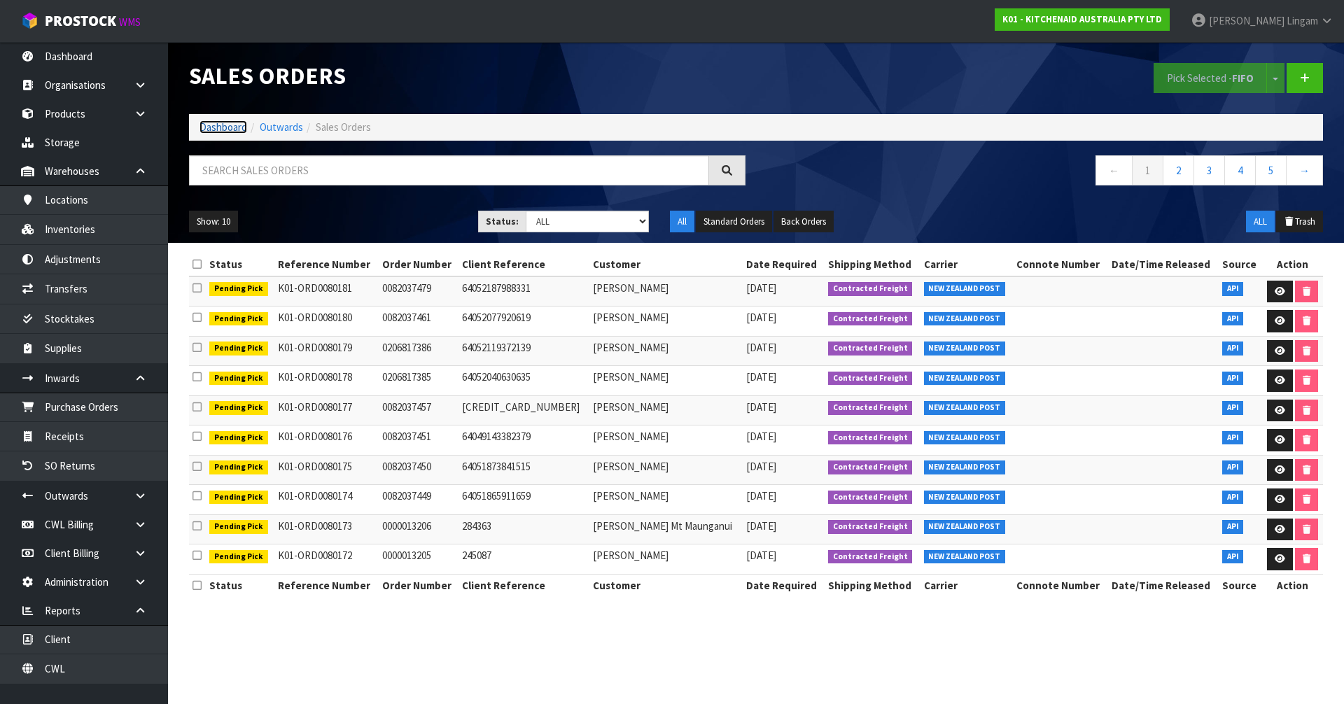
click at [219, 125] on link "Dashboard" at bounding box center [224, 126] width 48 height 13
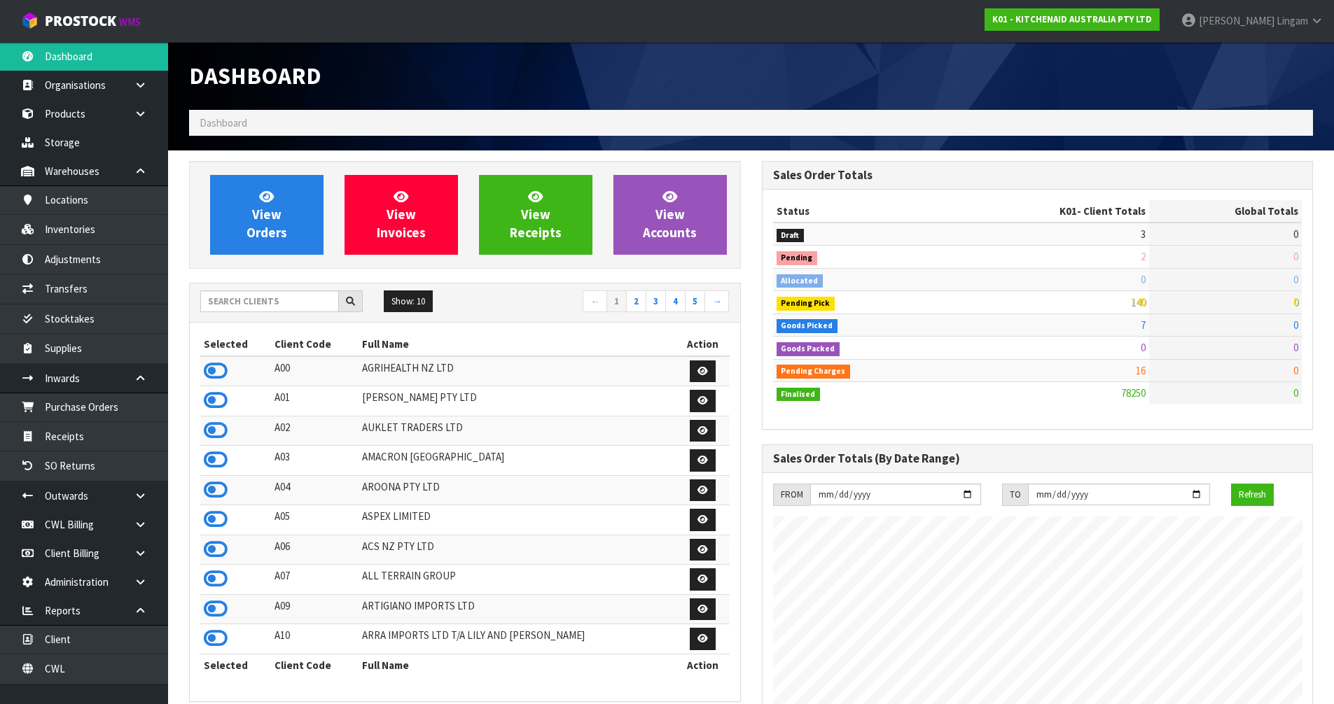
scroll to position [1061, 572]
click at [296, 301] on input "text" at bounding box center [269, 302] width 139 height 22
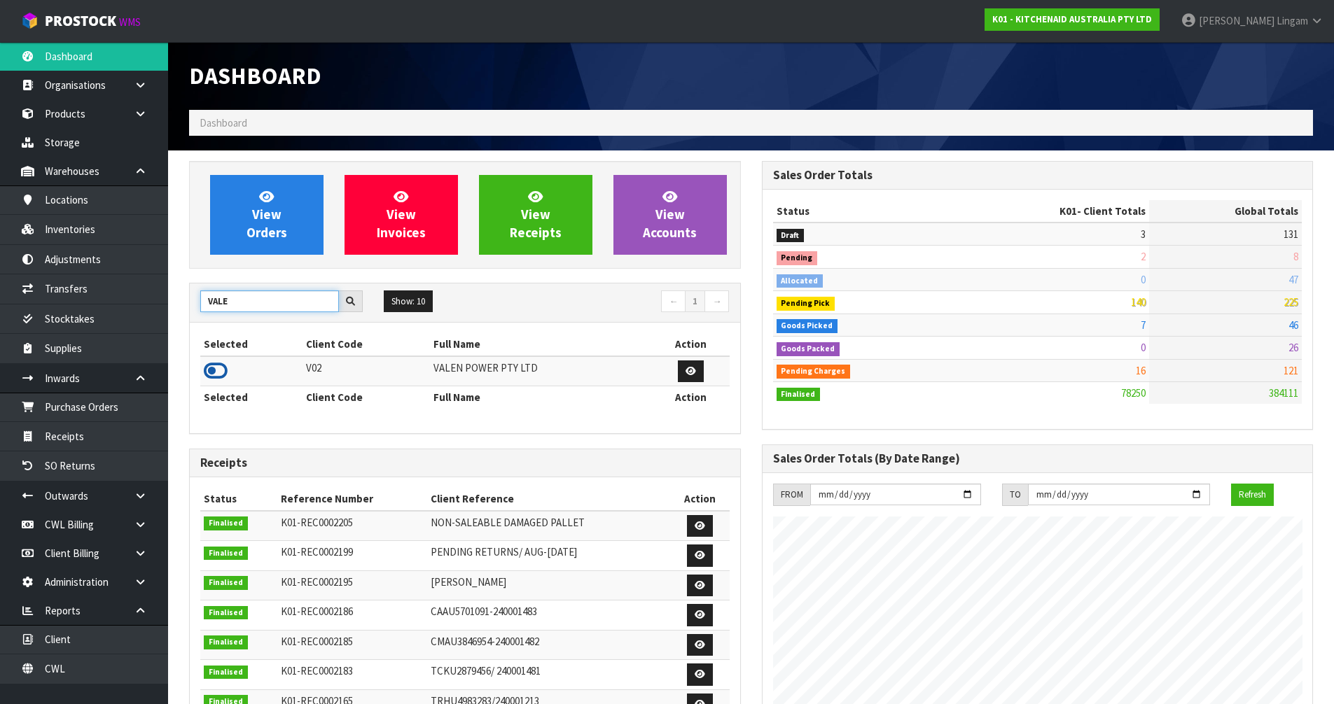
type input "VALE"
click at [216, 370] on icon at bounding box center [216, 371] width 24 height 21
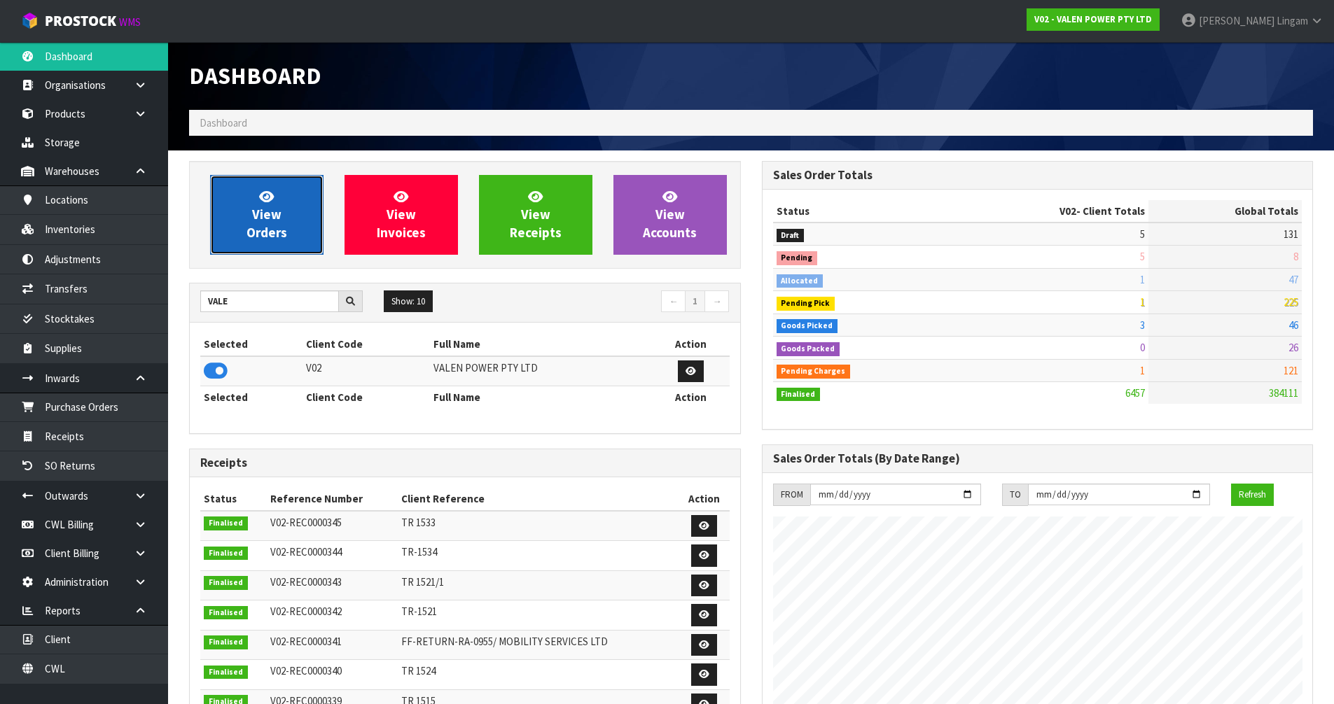
click at [274, 224] on span "View Orders" at bounding box center [266, 214] width 41 height 53
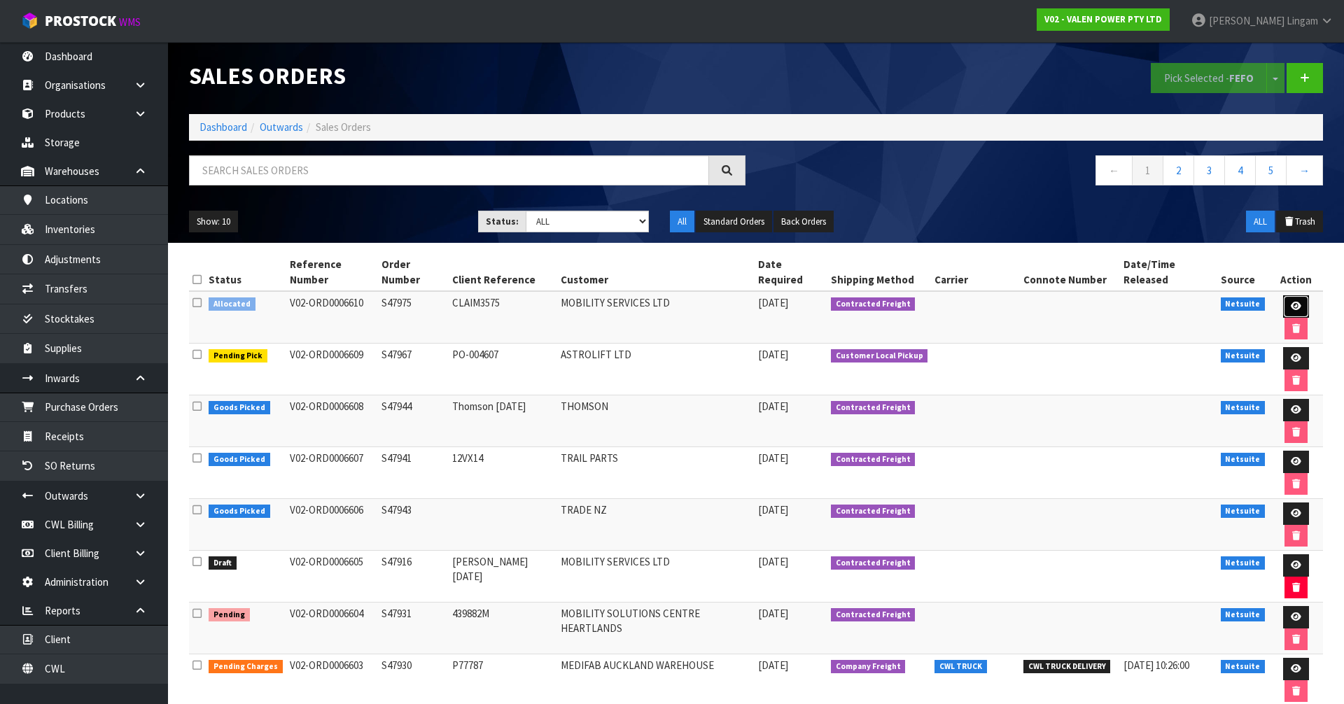
click at [1283, 295] on link at bounding box center [1296, 306] width 26 height 22
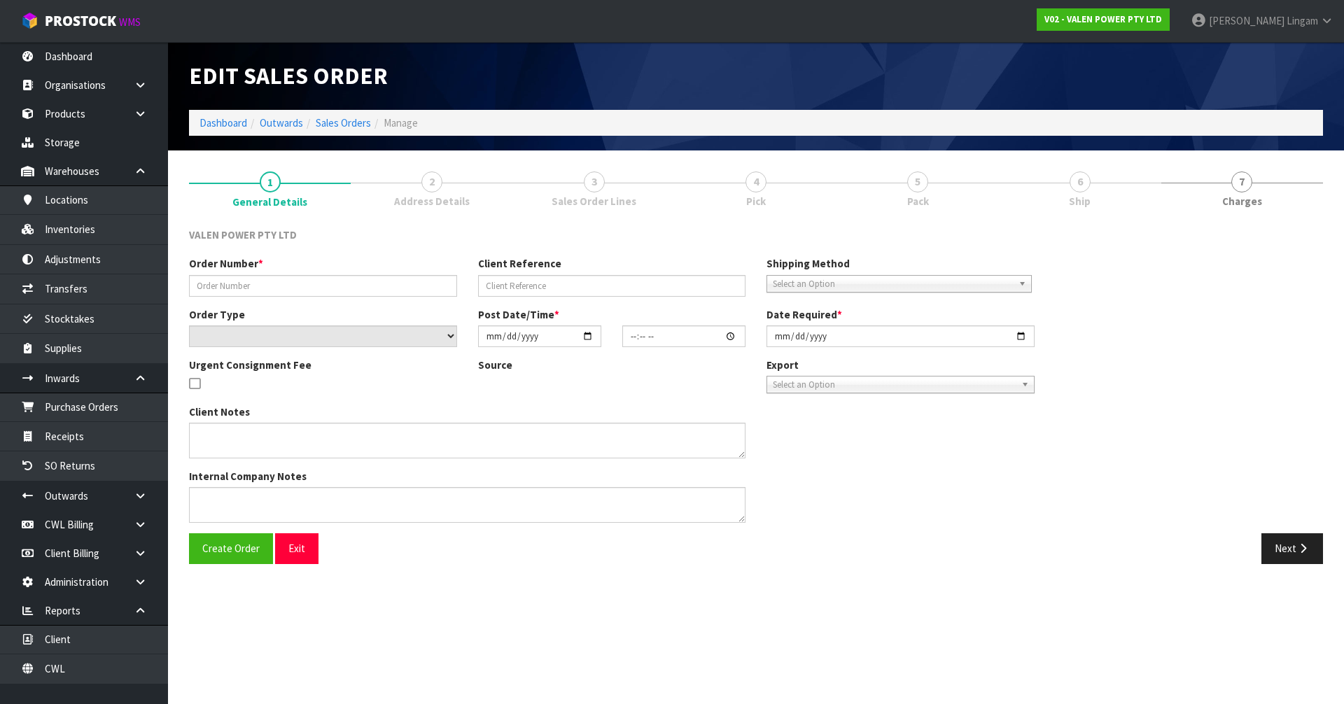
type input "S47975"
type input "CLAIM3575"
select select "number:0"
type input "[DATE]"
type input "15:15:08.000"
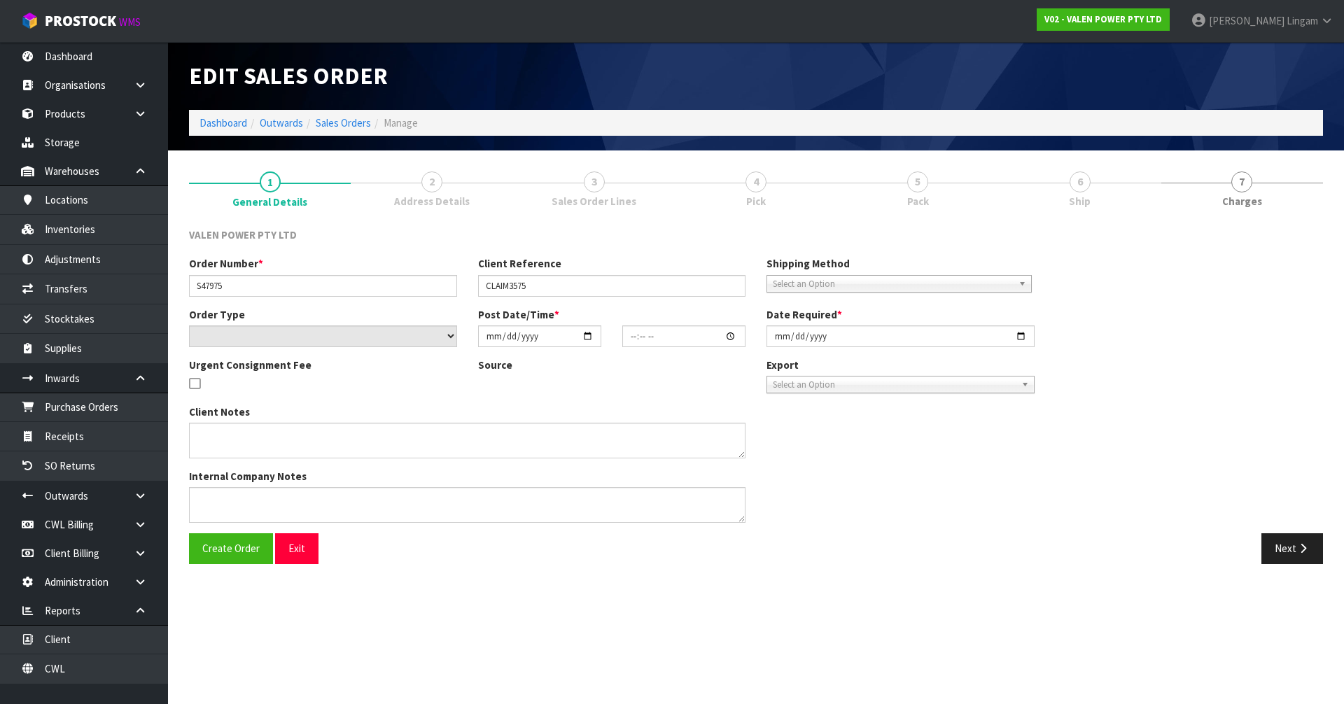
type input "[DATE]"
type textarea "CLAIM3575"
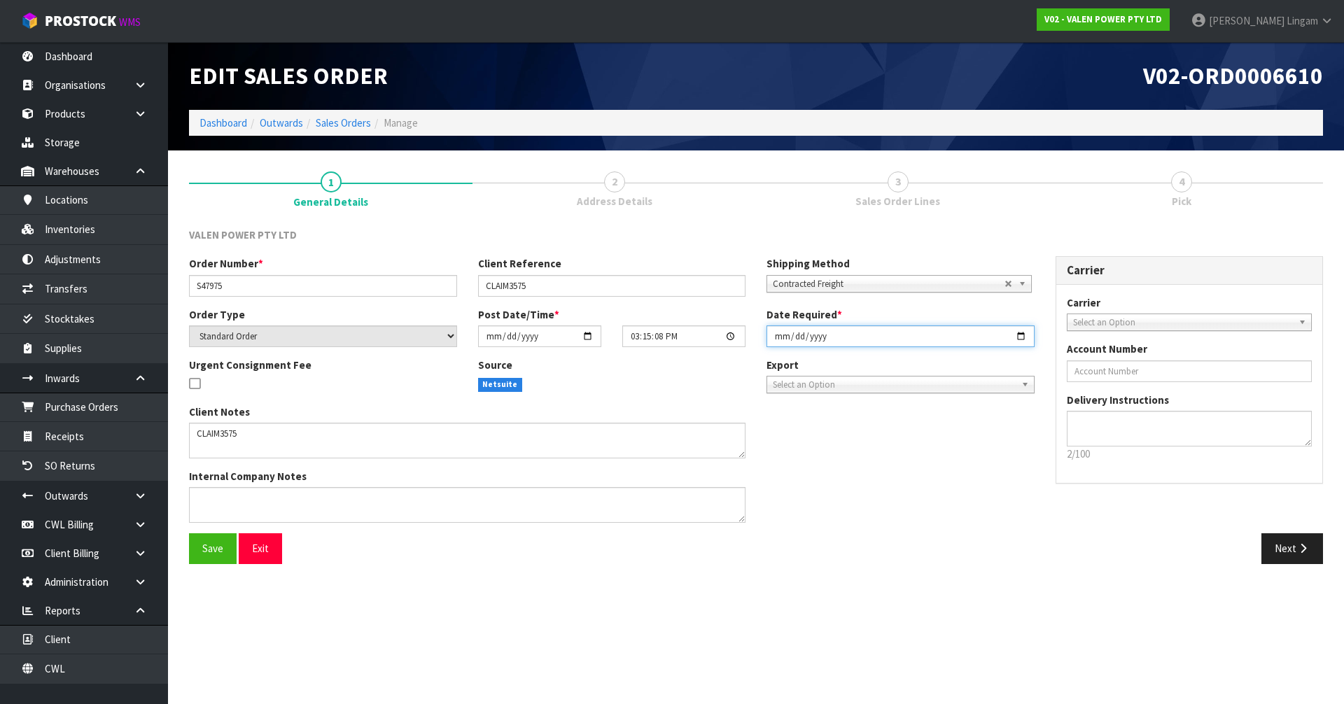
click at [780, 335] on input "[DATE]" at bounding box center [901, 337] width 268 height 22
type input "[DATE]"
drag, startPoint x: 221, startPoint y: 548, endPoint x: 843, endPoint y: 515, distance: 623.2
click at [223, 546] on button "Save" at bounding box center [213, 548] width 48 height 30
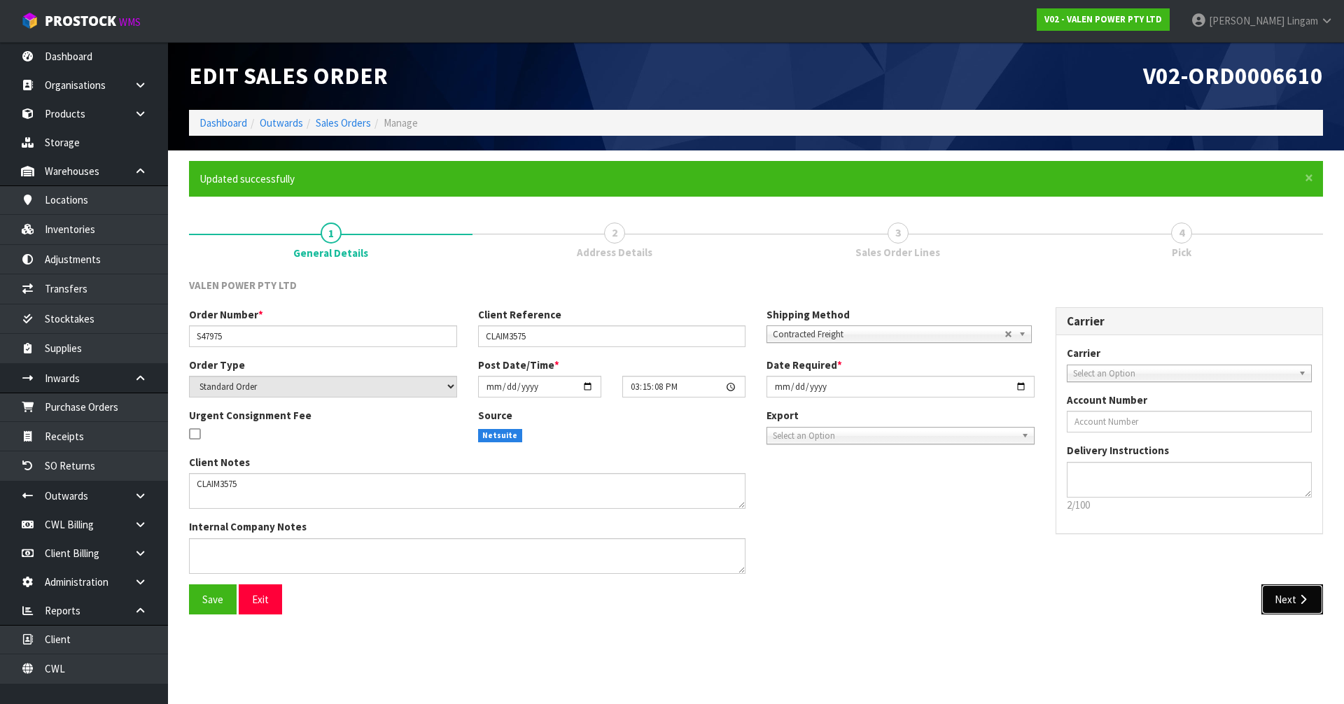
click at [1298, 603] on icon "button" at bounding box center [1303, 599] width 13 height 11
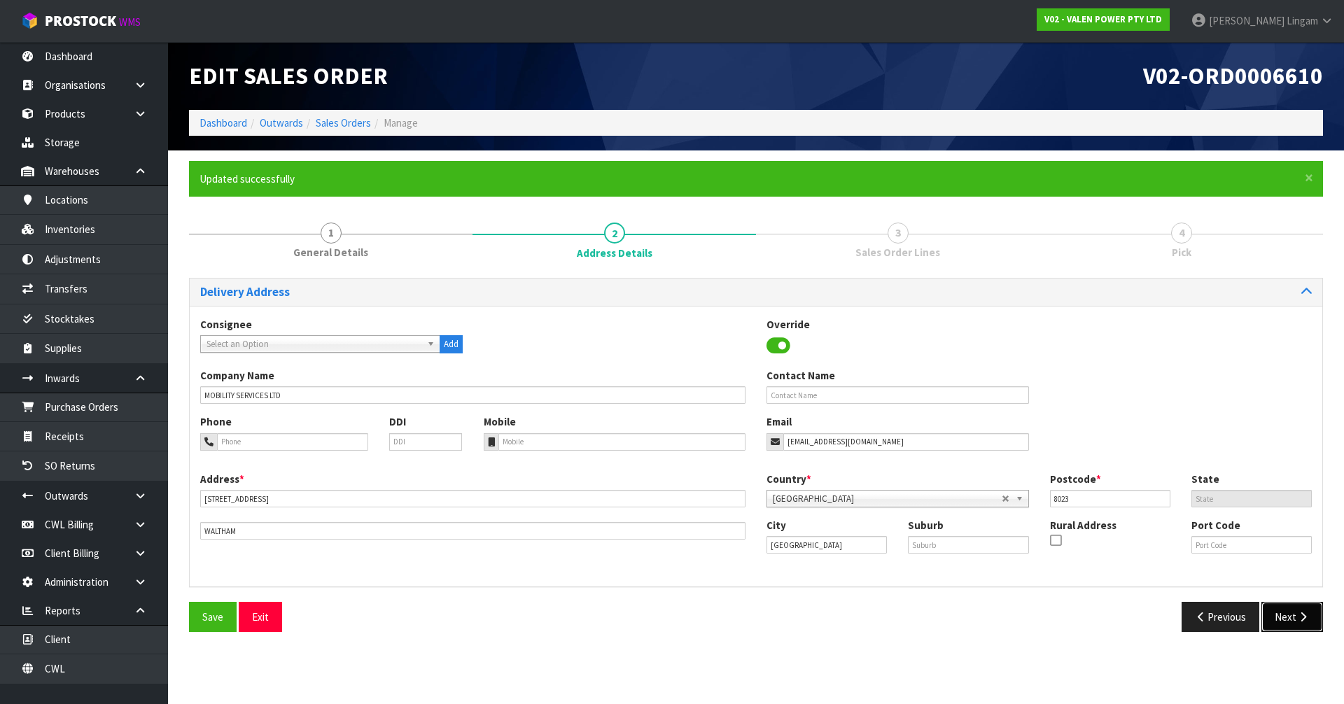
click at [1294, 617] on button "Next" at bounding box center [1293, 617] width 62 height 30
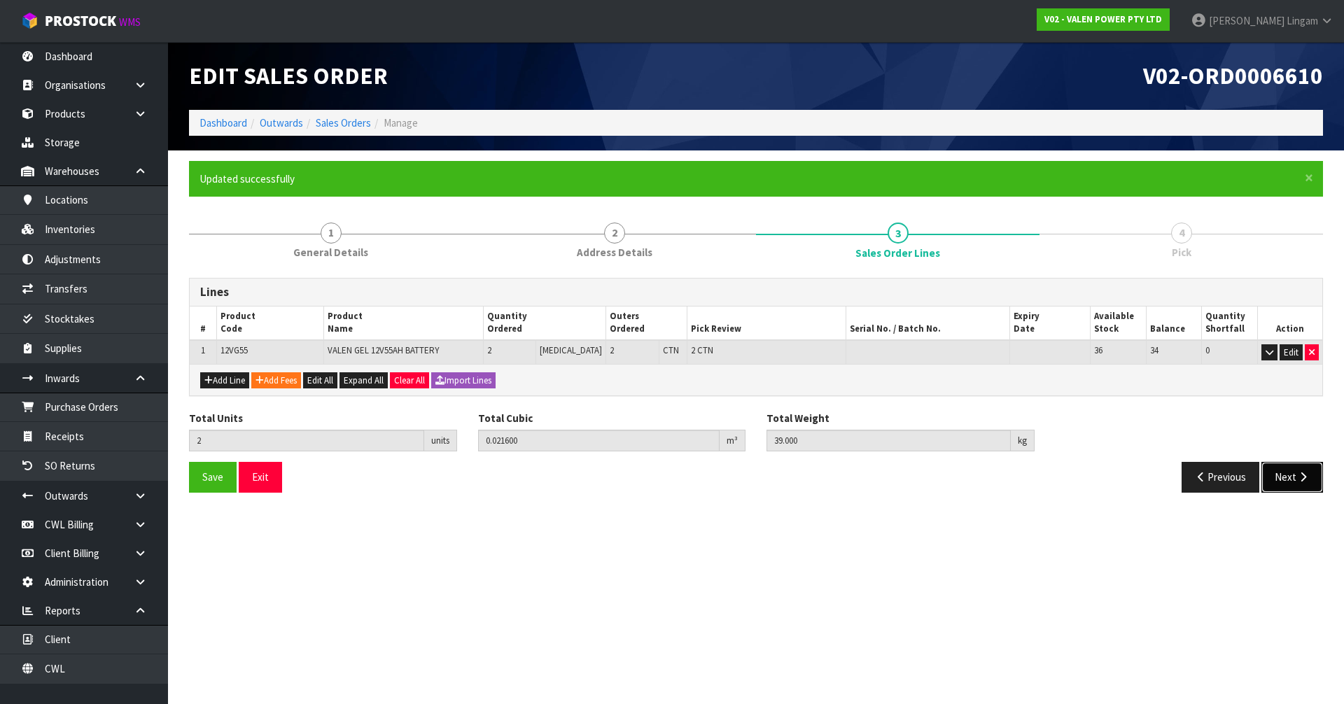
drag, startPoint x: 1294, startPoint y: 478, endPoint x: 344, endPoint y: 333, distance: 961.7
click at [1236, 543] on section "Edit Sales Order V02-ORD0006610 Dashboard Outwards Sales Orders Manage × Close …" at bounding box center [672, 352] width 1344 height 704
click at [225, 381] on button "Add Line" at bounding box center [224, 380] width 49 height 17
type input "0"
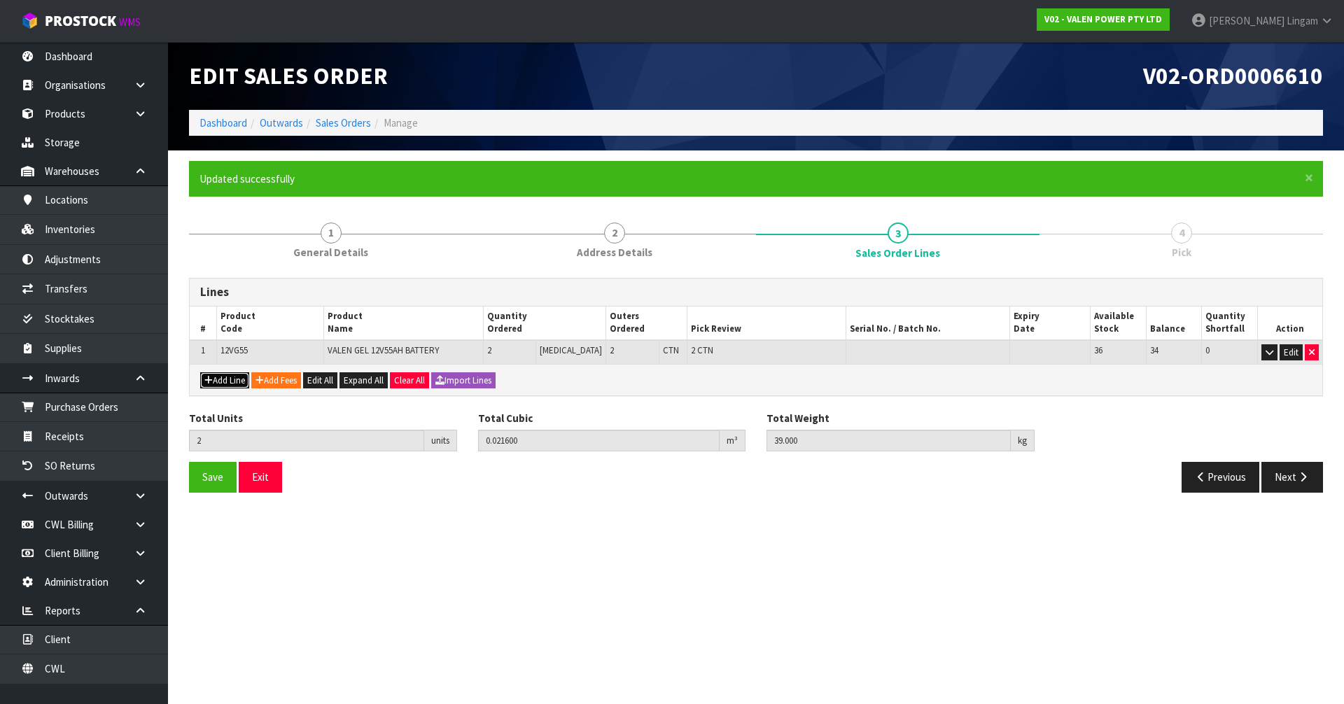
type input "0"
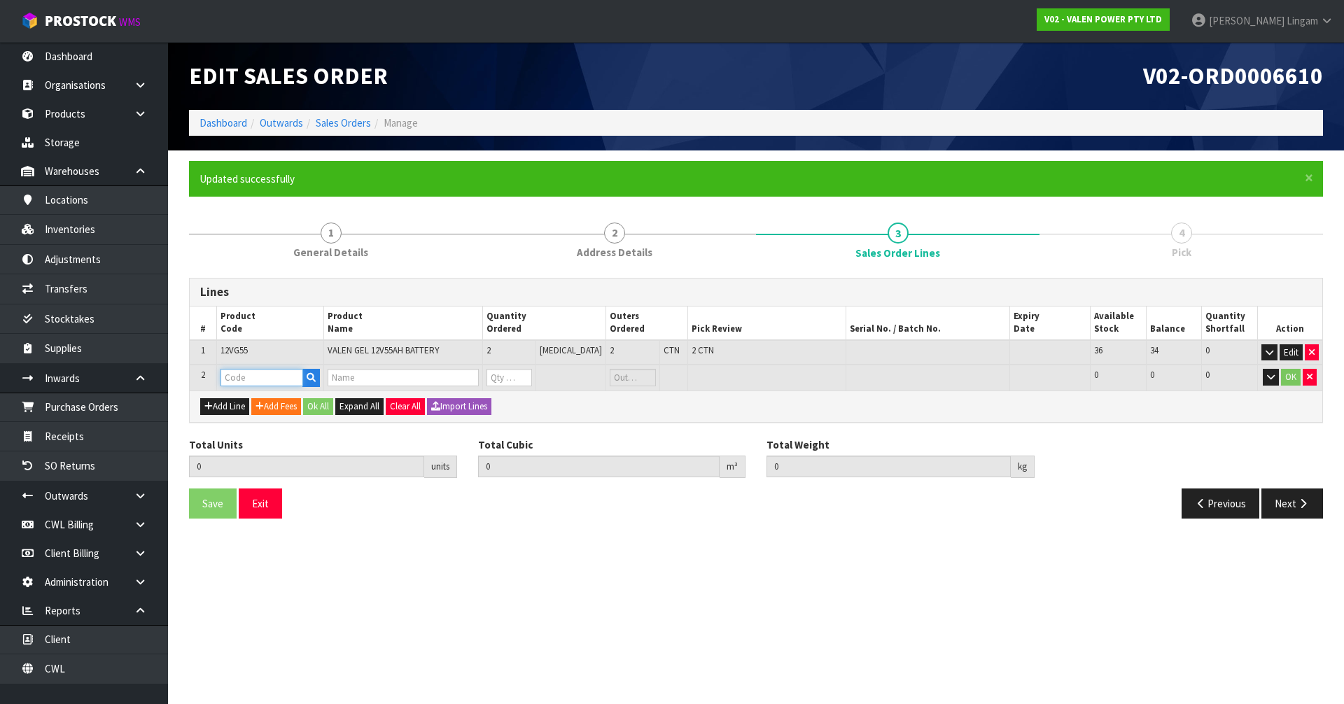
click at [240, 377] on input "text" at bounding box center [262, 378] width 83 height 18
type input "P-L"
click at [256, 398] on link "P-L OLLY" at bounding box center [278, 401] width 111 height 19
type input "P-LOLLY"
type input "2"
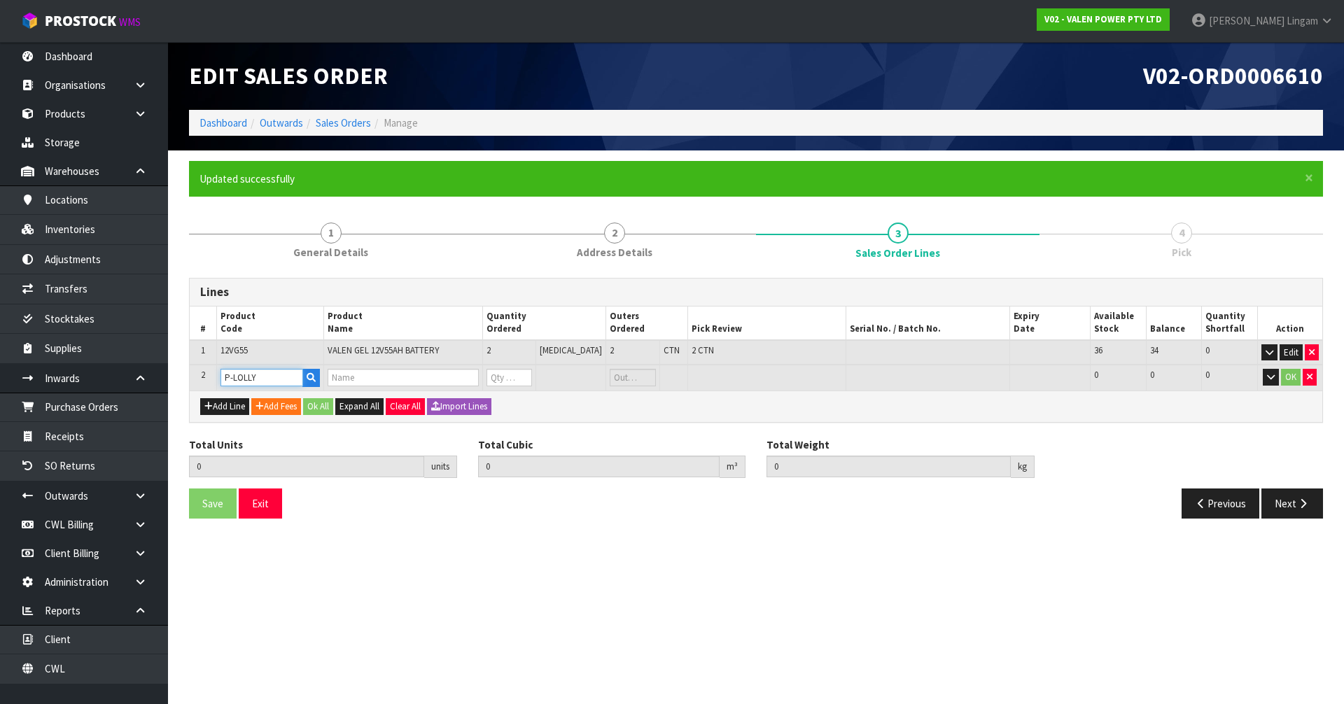
type input "0.0216"
type input "39"
type input "MEAT BOOK"
type input "0"
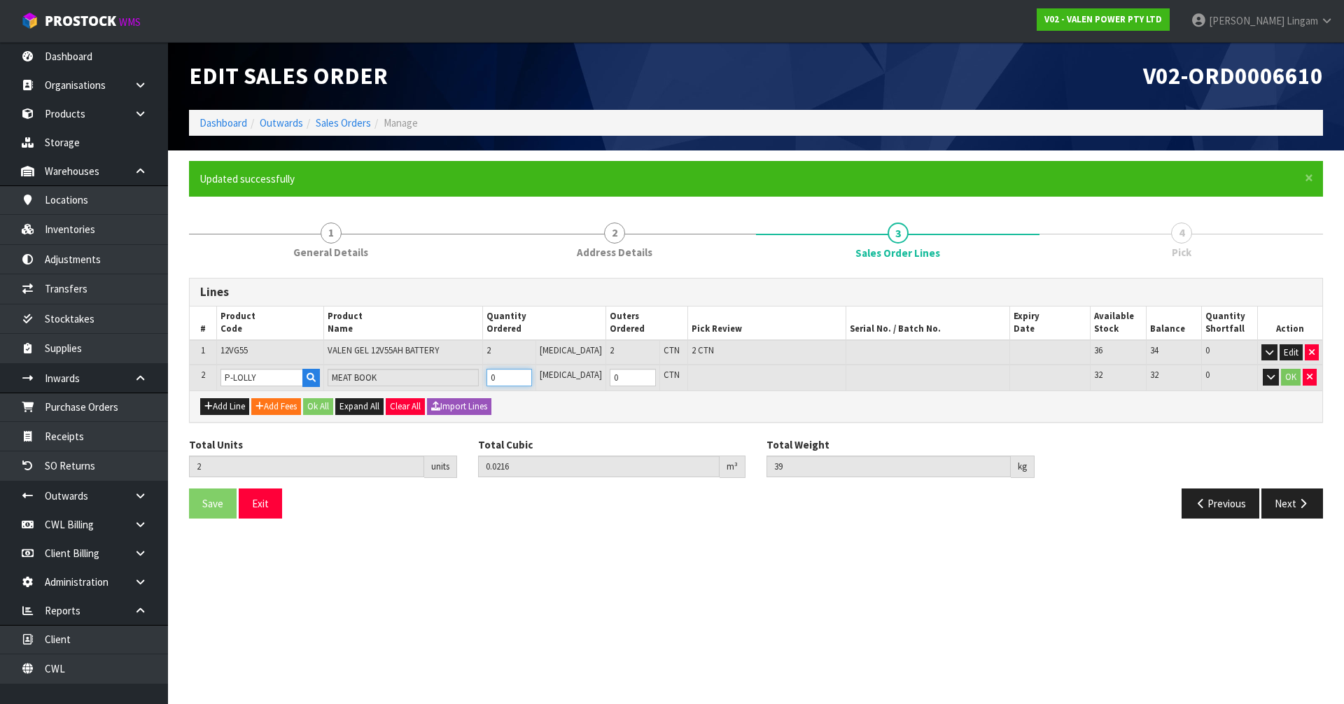
click at [473, 382] on tr "2 P-LOLLY MEAT BOOK 0 PCE 0 CTN 32 32 0 OK" at bounding box center [756, 378] width 1133 height 26
type input "3"
type input "0.02286"
type input "40.25"
type input "1"
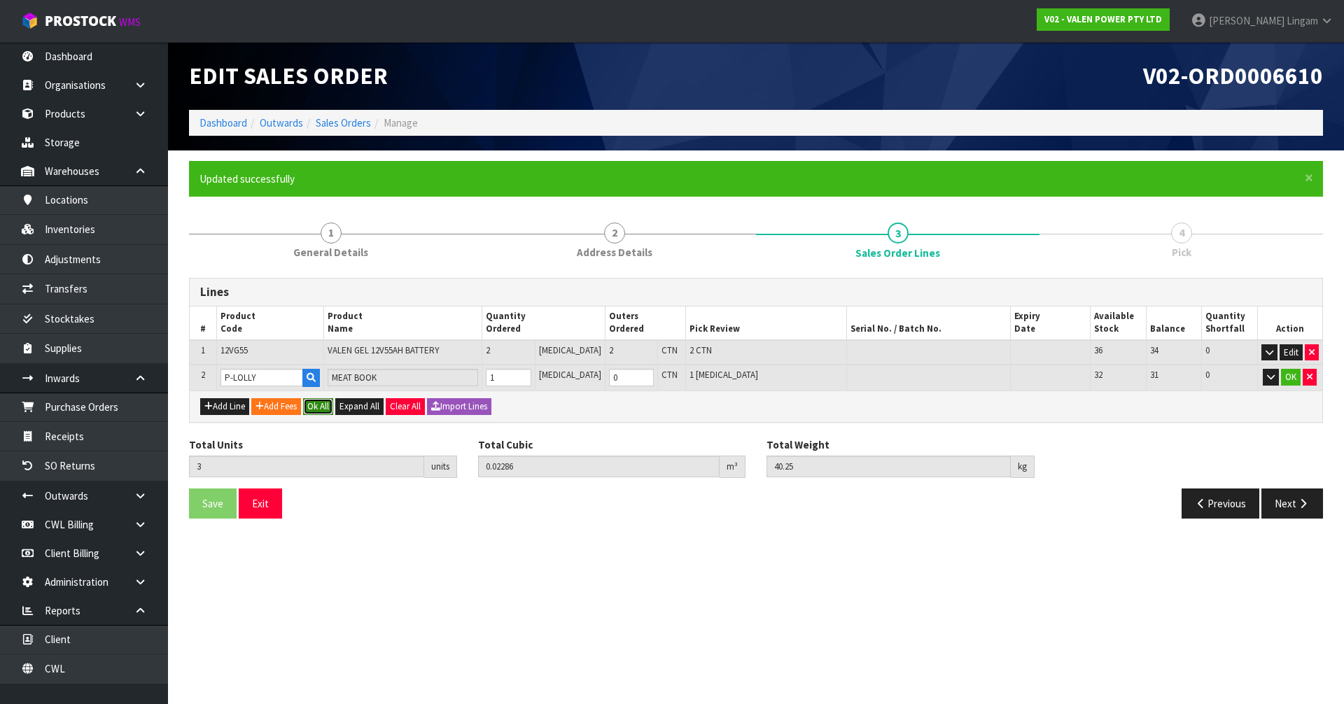
click at [333, 412] on button "Ok All" at bounding box center [318, 406] width 30 height 17
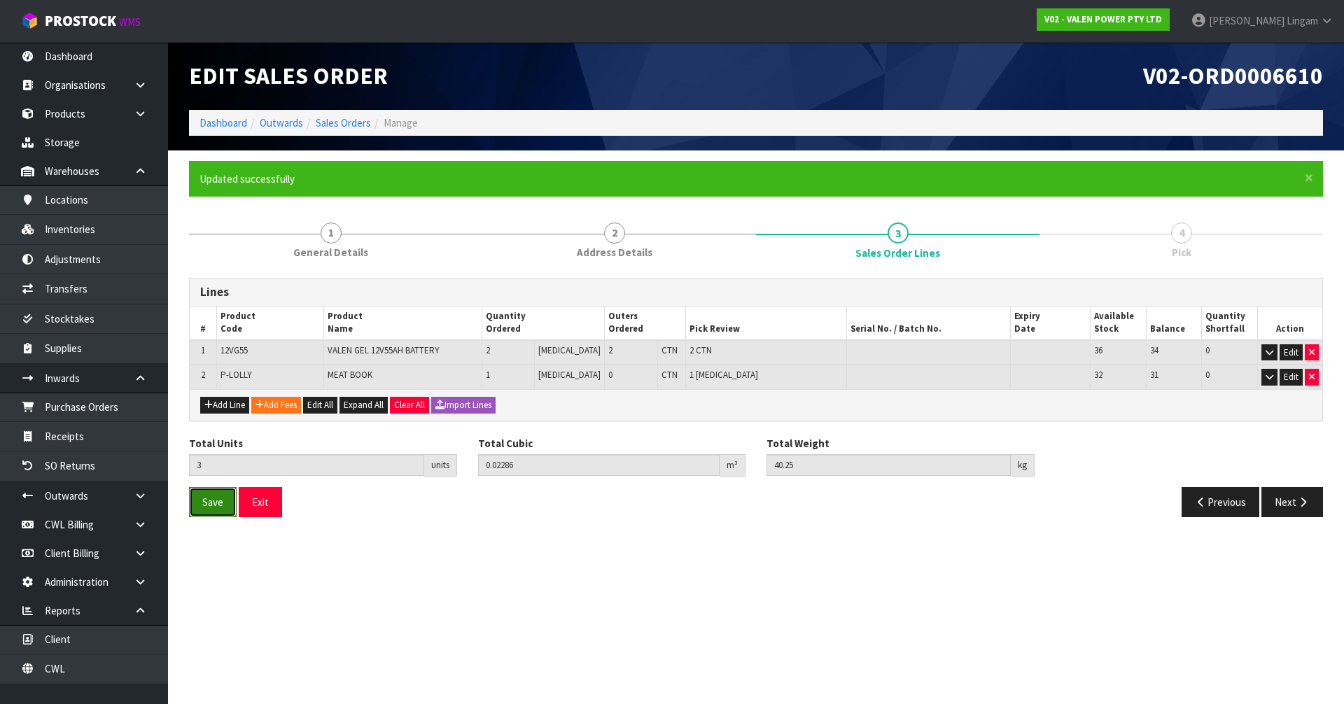
click at [224, 507] on button "Save" at bounding box center [213, 502] width 48 height 30
click at [1285, 508] on button "Next" at bounding box center [1293, 502] width 62 height 30
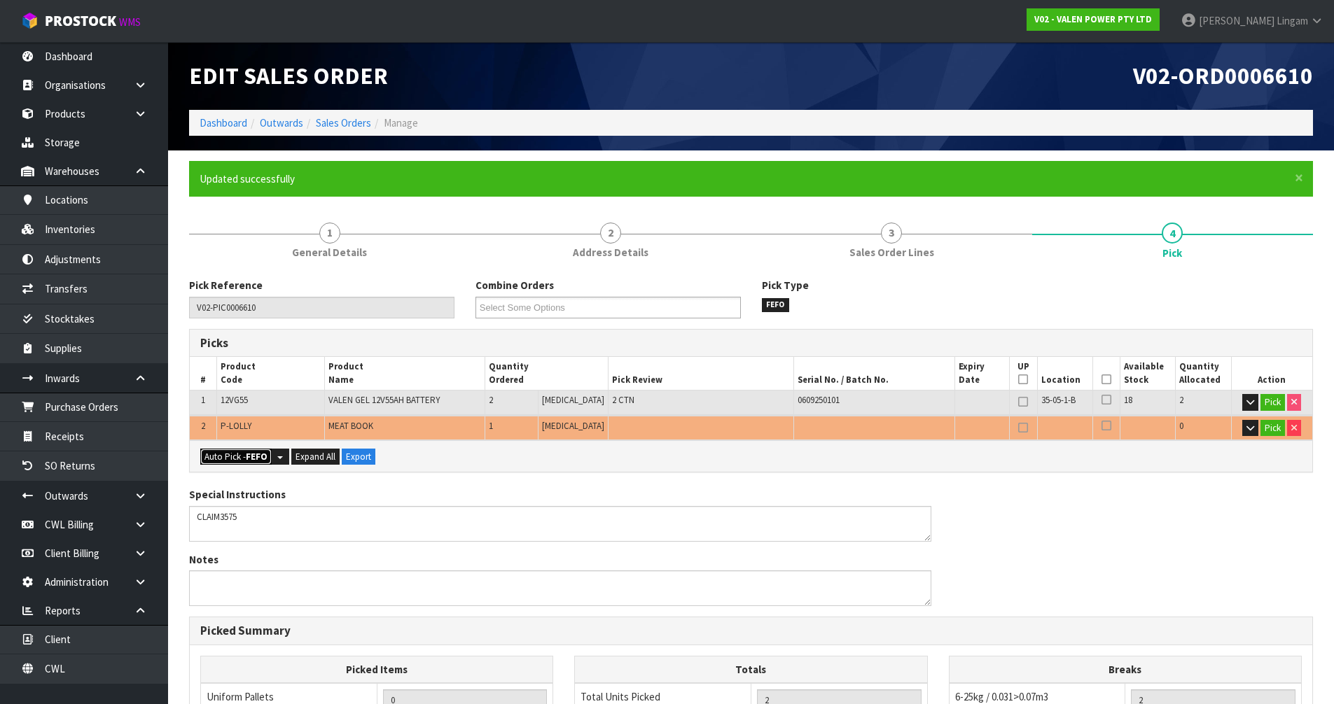
click at [243, 456] on button "Auto Pick - FEFO" at bounding box center [235, 457] width 71 height 17
type input "2"
type input "Piece x 1"
type input "3"
type input "0.022860"
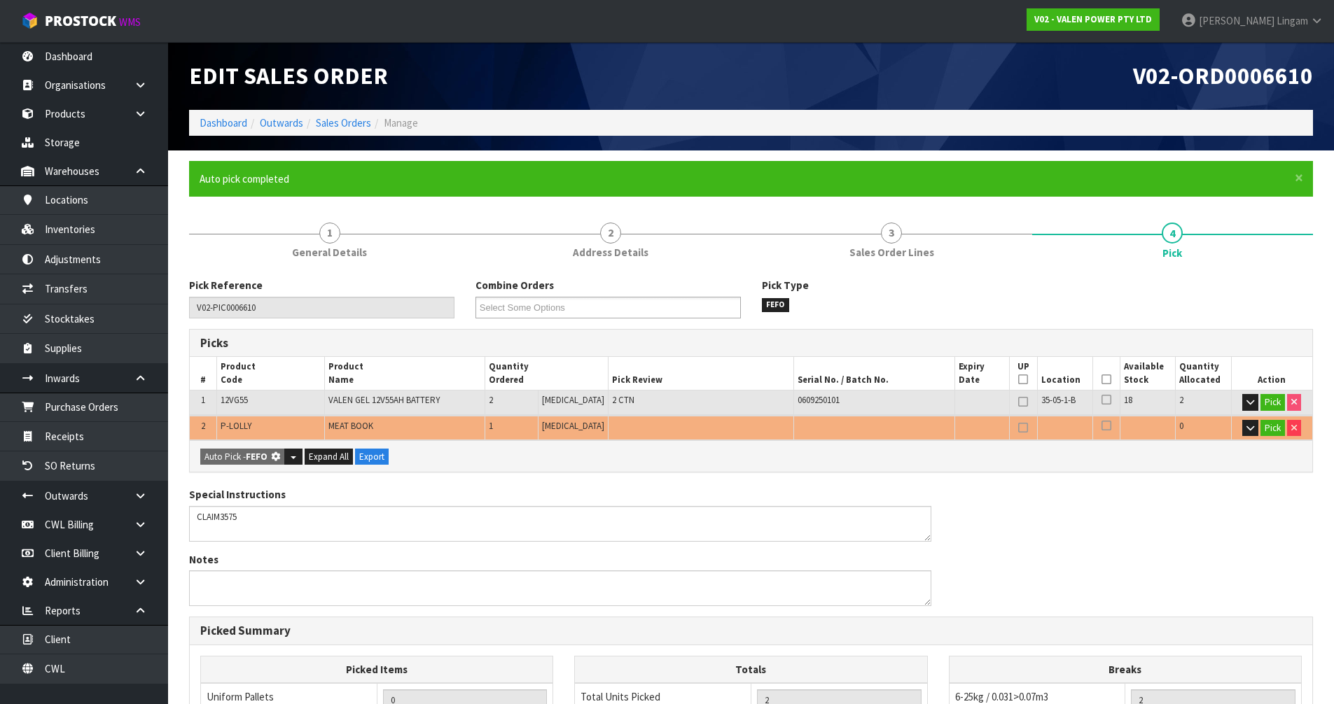
type input "40.250"
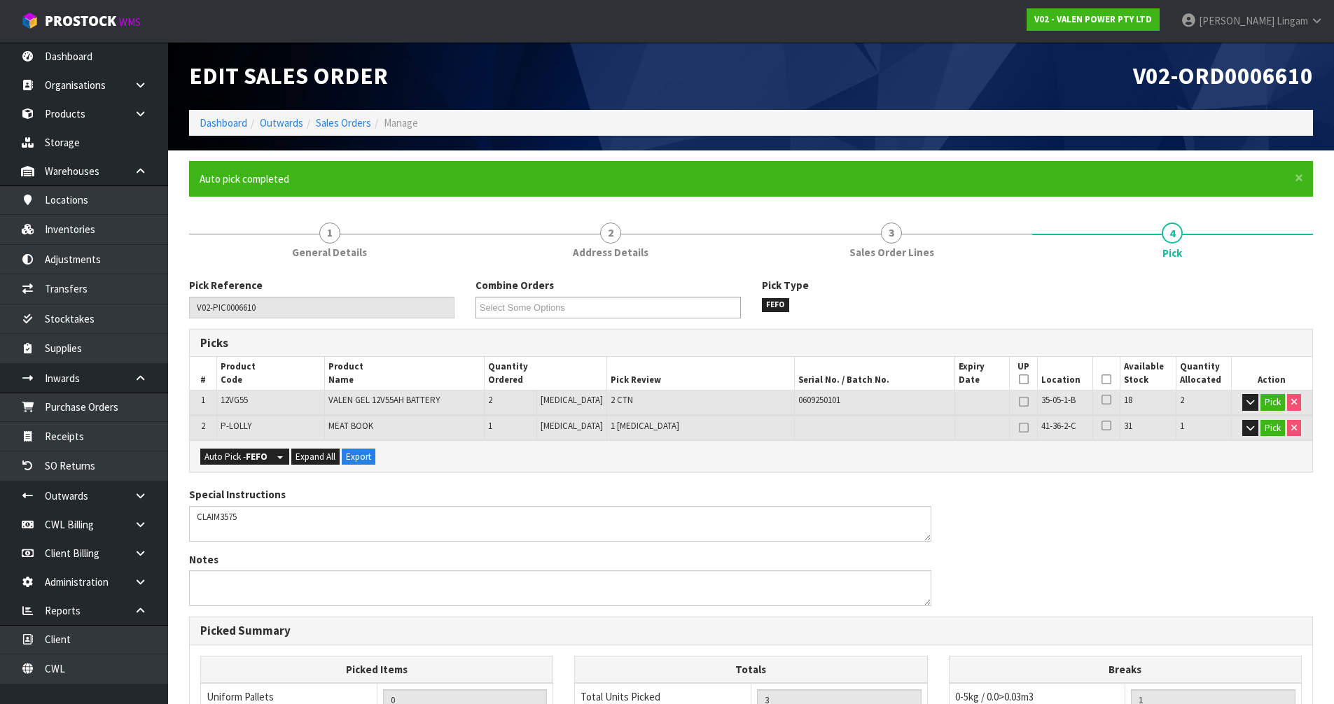
scroll to position [299, 0]
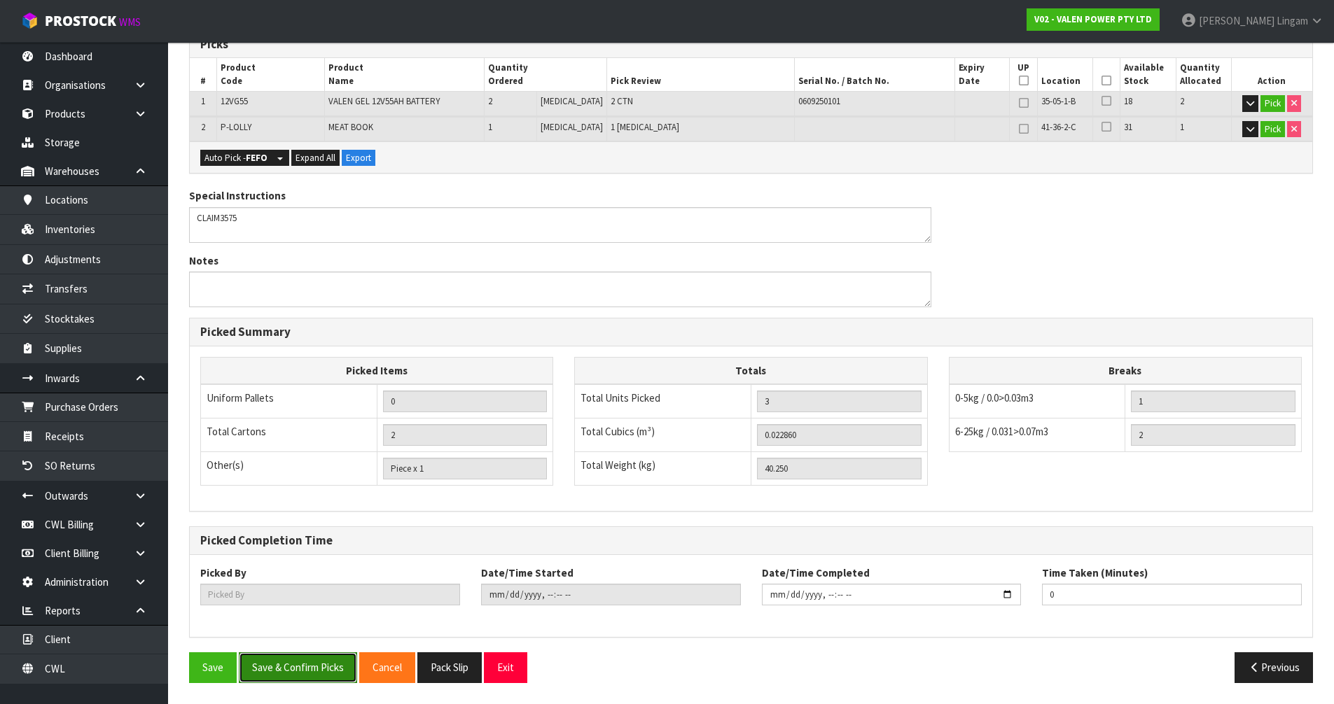
click at [313, 666] on button "Save & Confirm Picks" at bounding box center [298, 667] width 118 height 30
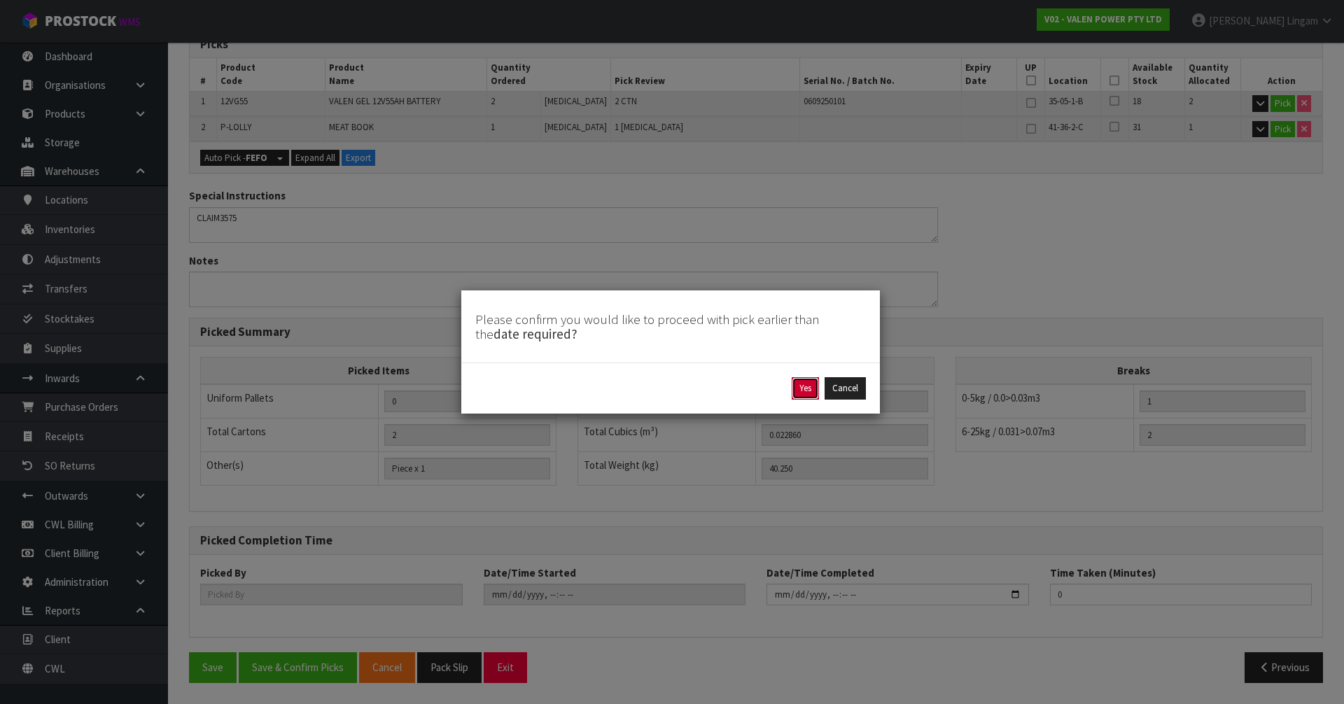
click at [799, 382] on button "Yes" at bounding box center [805, 388] width 27 height 22
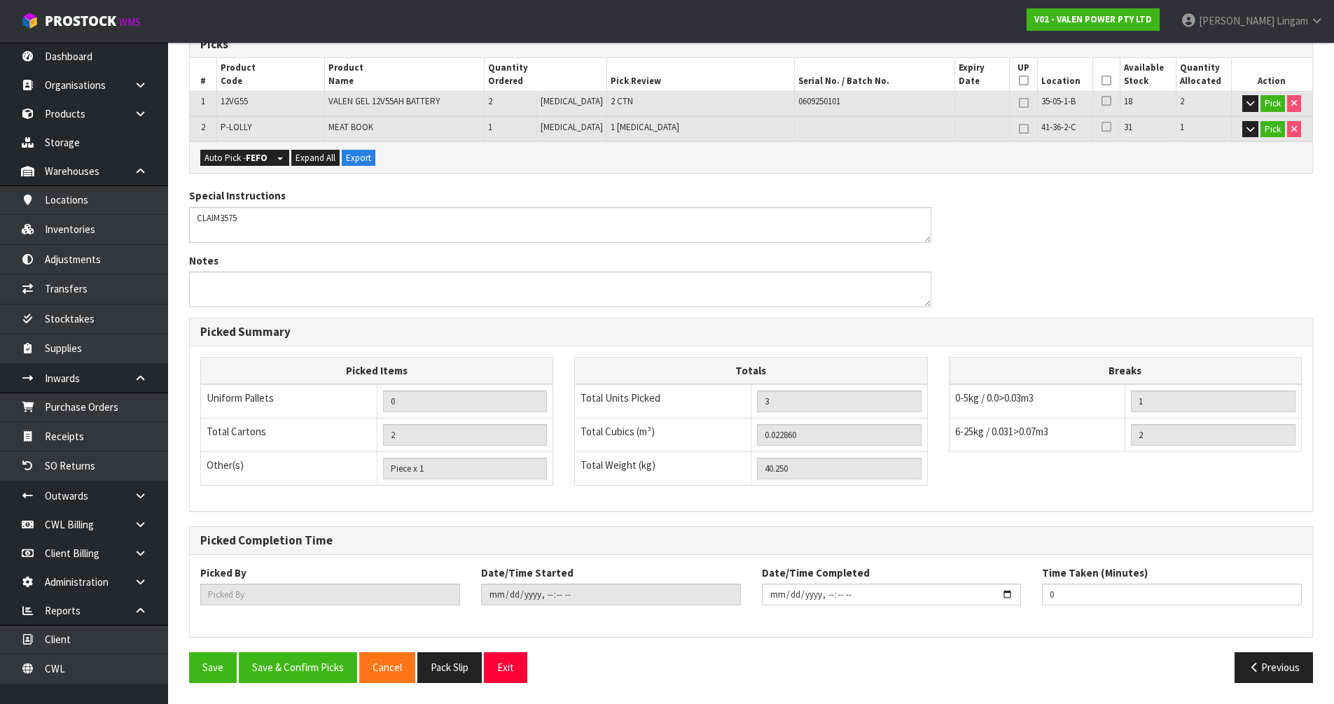
scroll to position [0, 0]
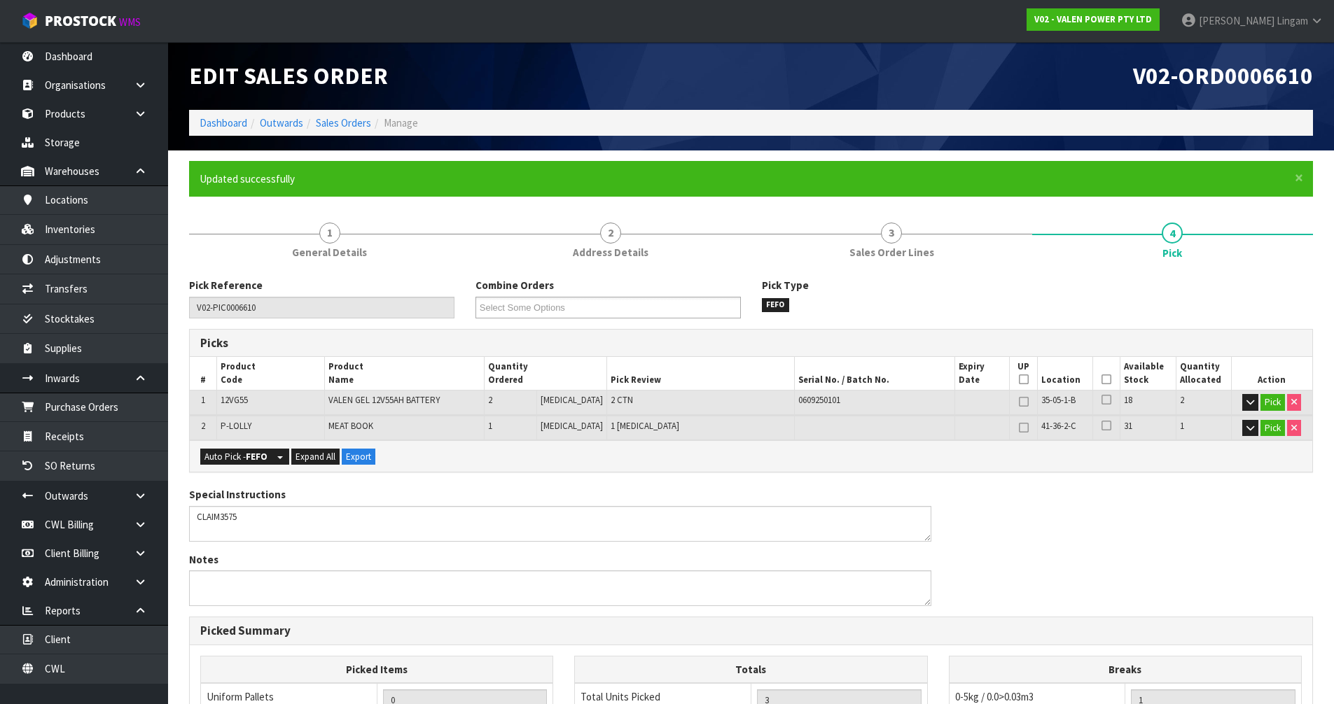
type input "[PERSON_NAME]"
type input "2025-10-03T15:46:11"
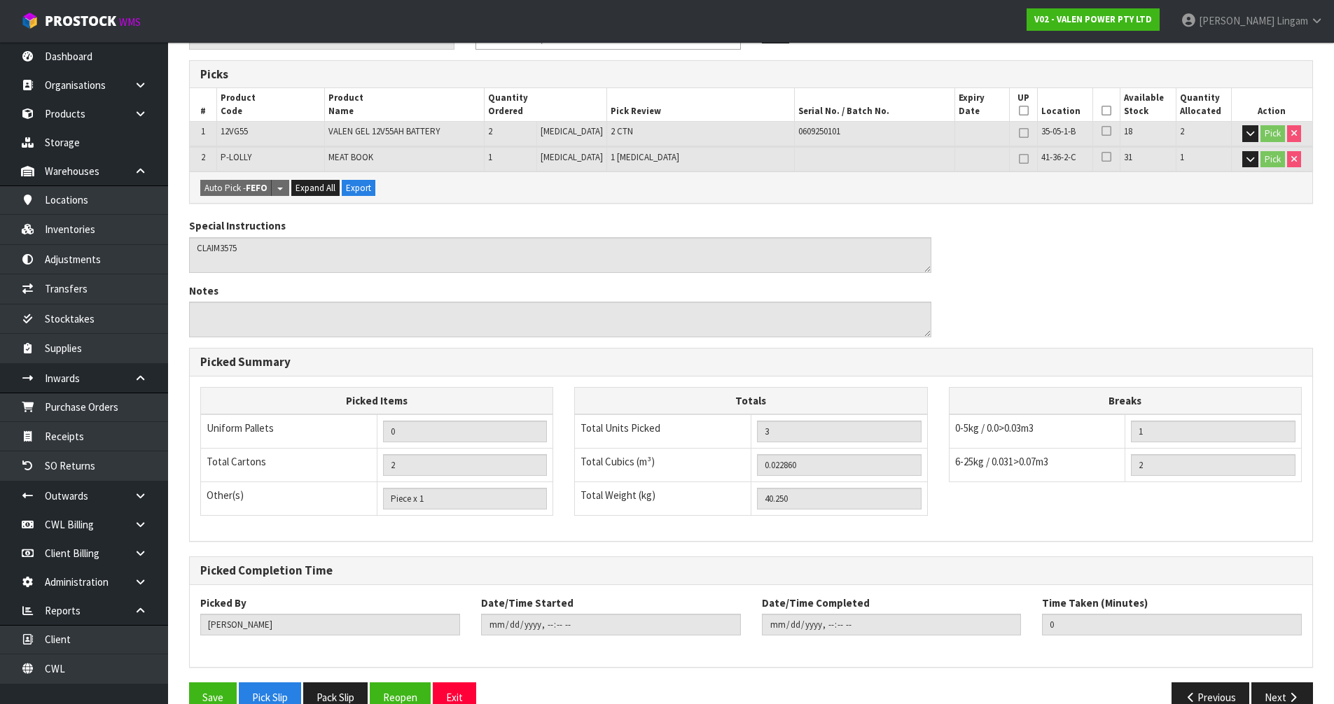
scroll to position [299, 0]
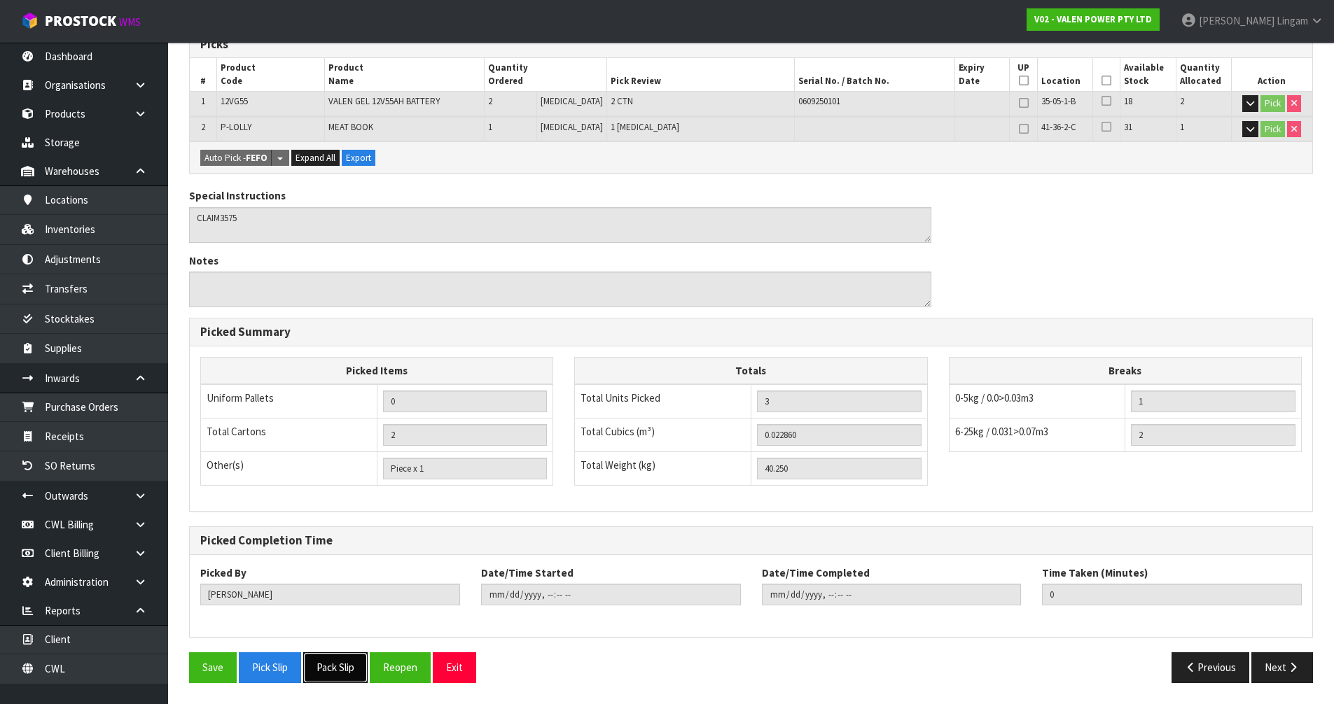
drag, startPoint x: 337, startPoint y: 673, endPoint x: 347, endPoint y: 670, distance: 10.9
click at [337, 673] on button "Pack Slip" at bounding box center [335, 667] width 64 height 30
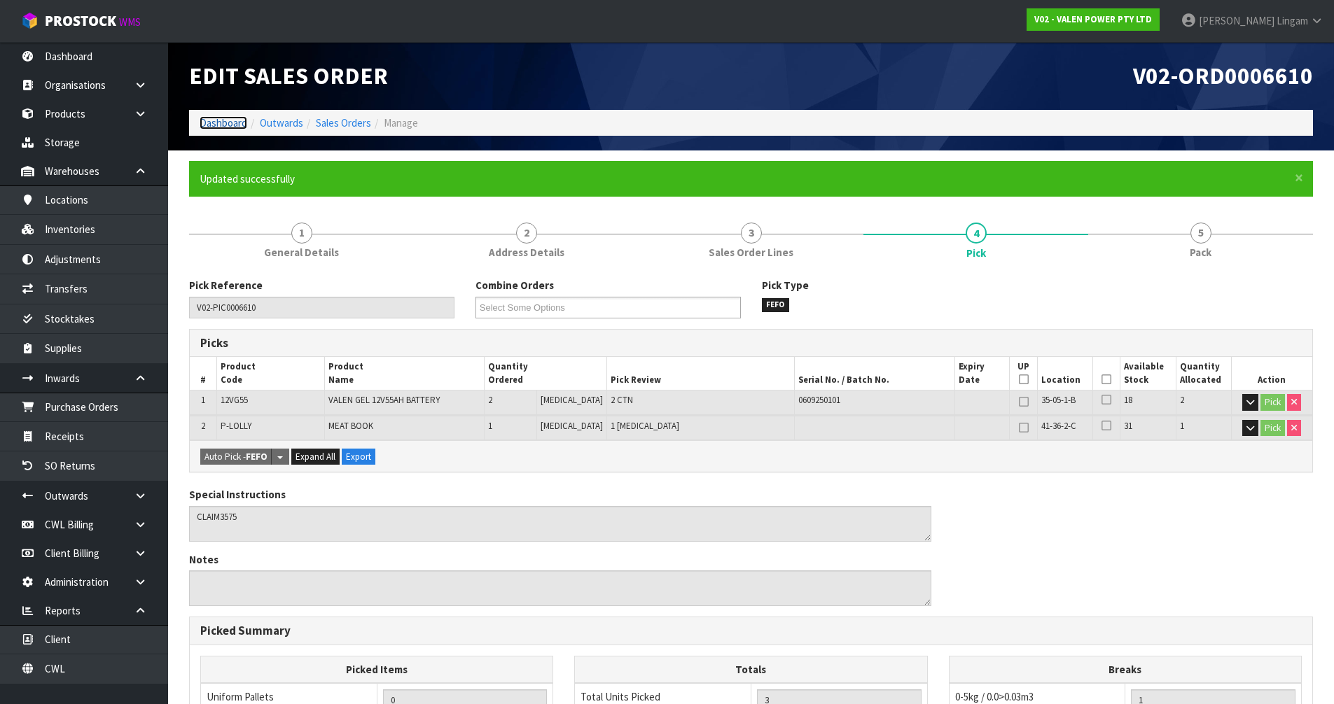
click at [211, 121] on link "Dashboard" at bounding box center [224, 122] width 48 height 13
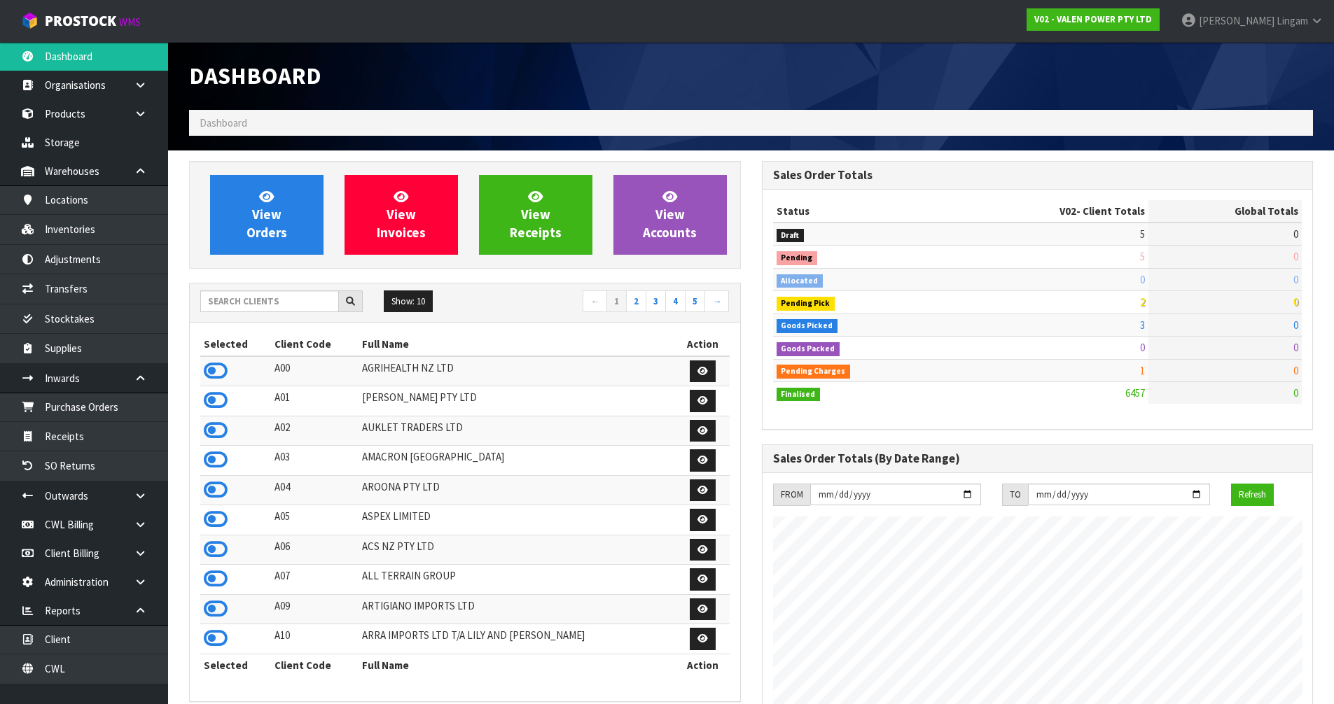
scroll to position [1061, 572]
click at [263, 224] on span "View Orders" at bounding box center [266, 214] width 41 height 53
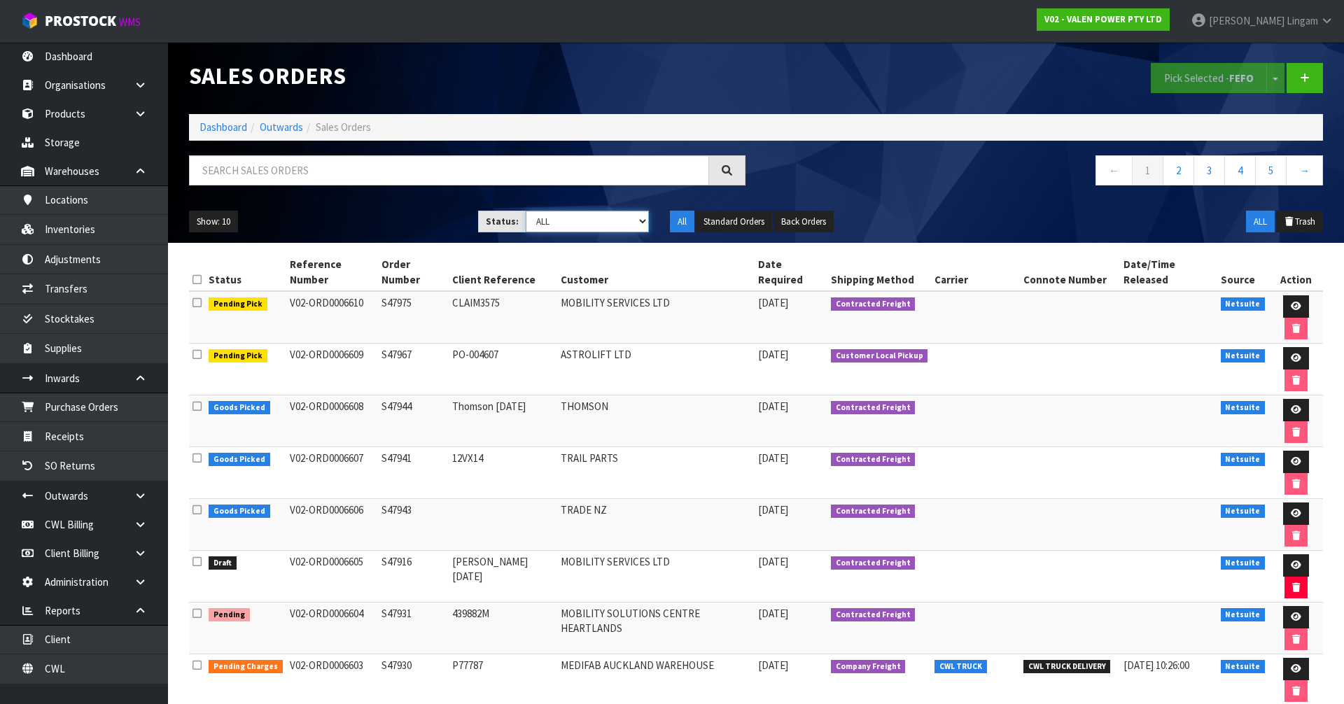
click at [615, 221] on select "Draft Pending Allocated Pending Pick Goods Picked Goods Packed Pending Charges …" at bounding box center [588, 222] width 124 height 22
select select "string:6"
click at [526, 211] on select "Draft Pending Allocated Pending Pick Goods Picked Goods Packed Pending Charges …" at bounding box center [588, 222] width 124 height 22
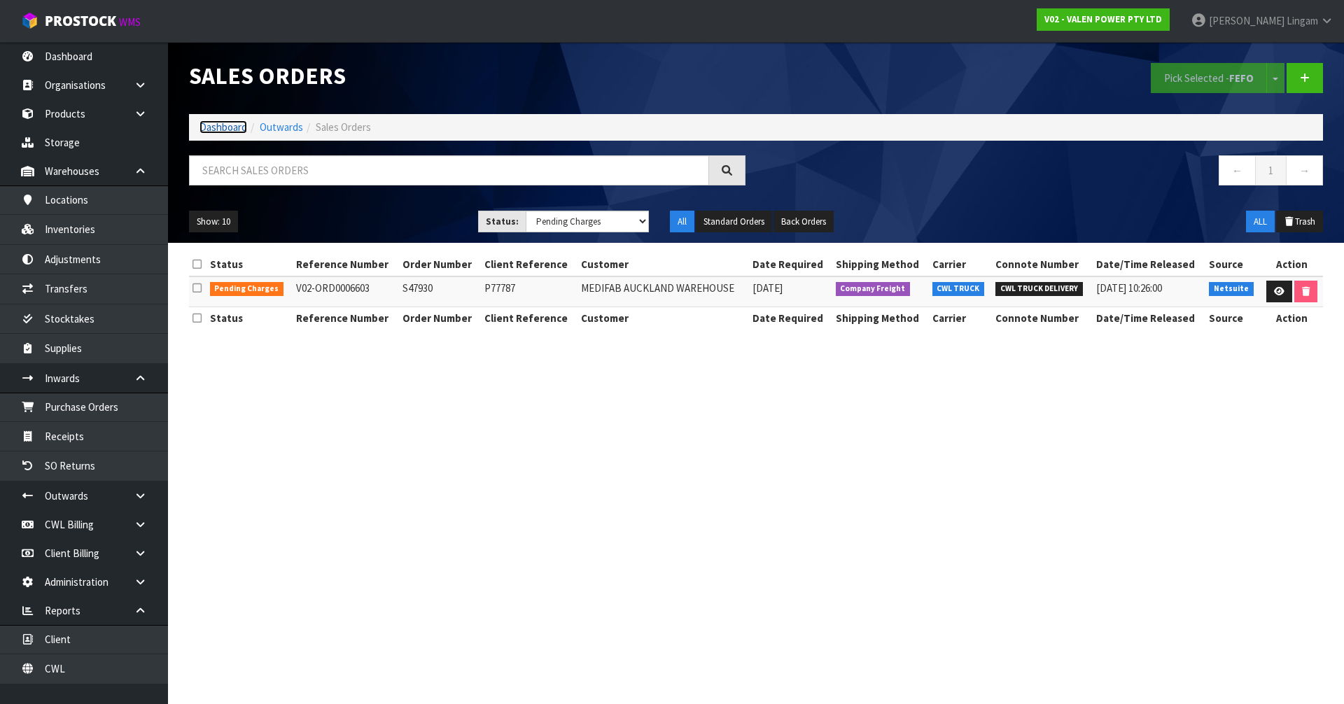
click at [221, 128] on link "Dashboard" at bounding box center [224, 126] width 48 height 13
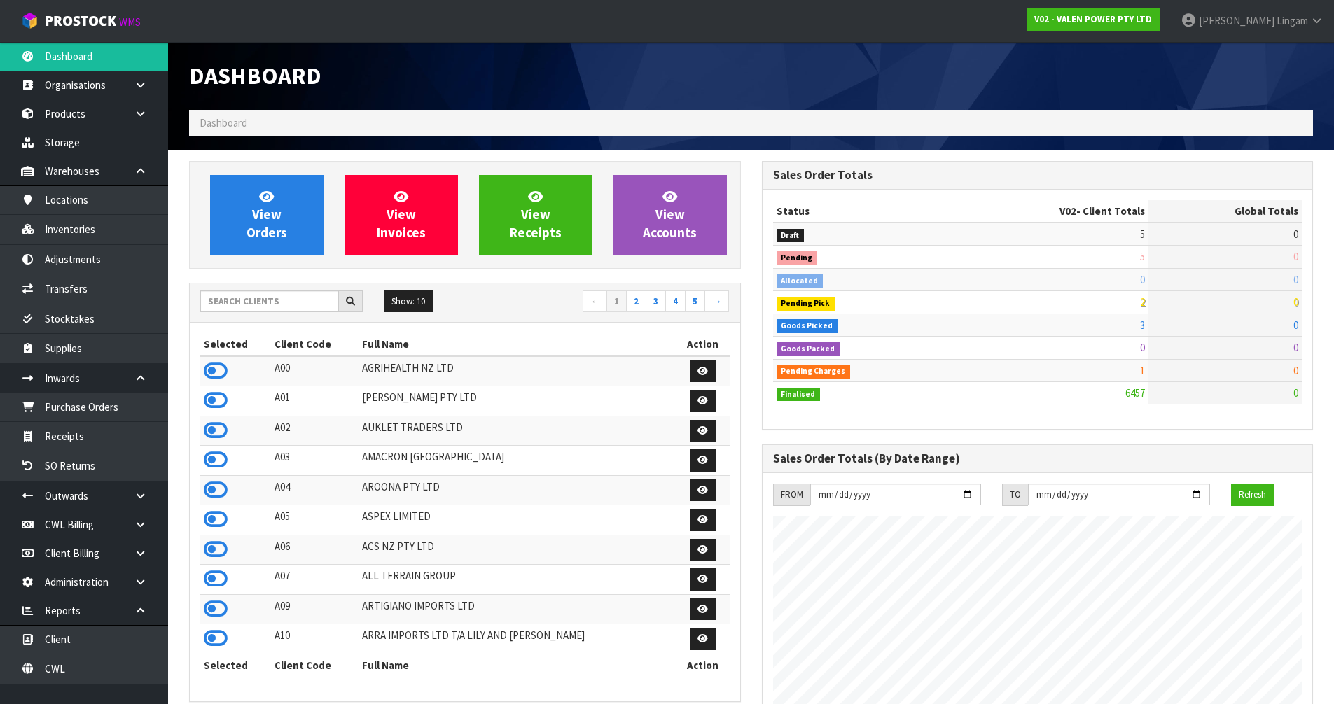
scroll to position [1061, 572]
click at [229, 302] on input "text" at bounding box center [269, 302] width 139 height 22
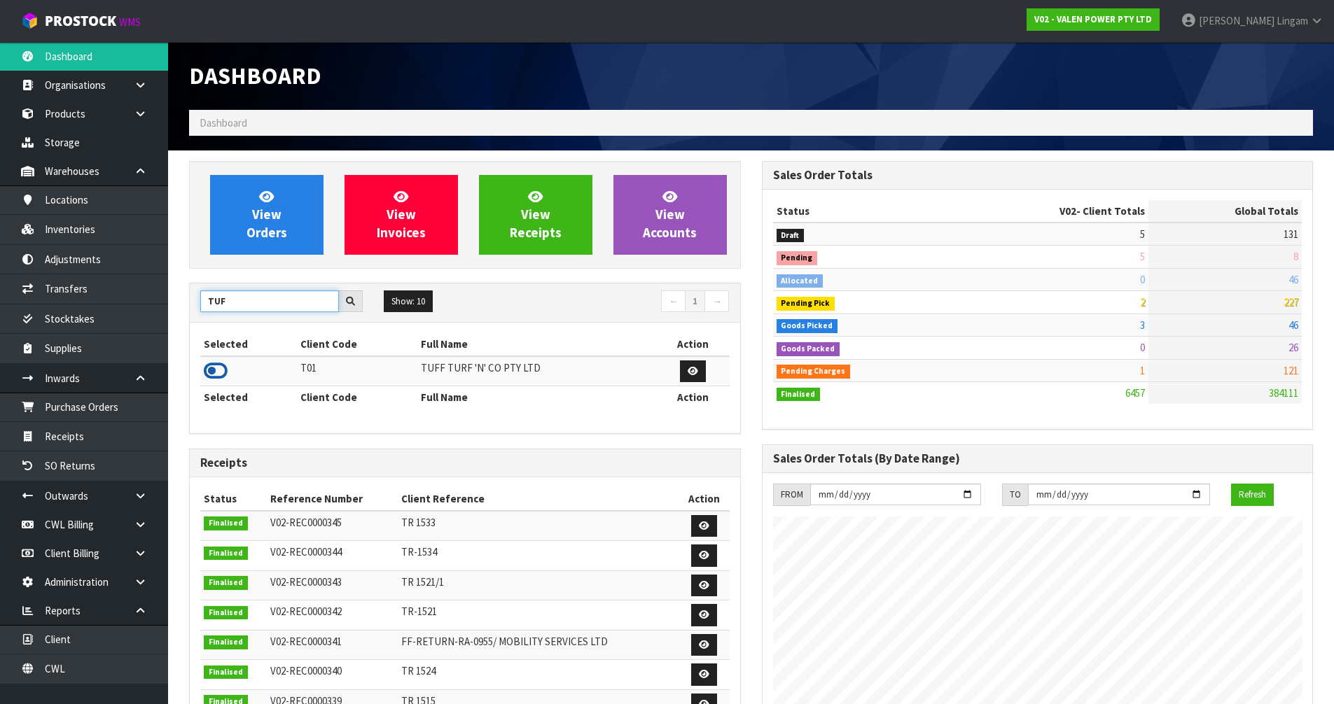
type input "TUF"
click at [214, 370] on icon at bounding box center [216, 371] width 24 height 21
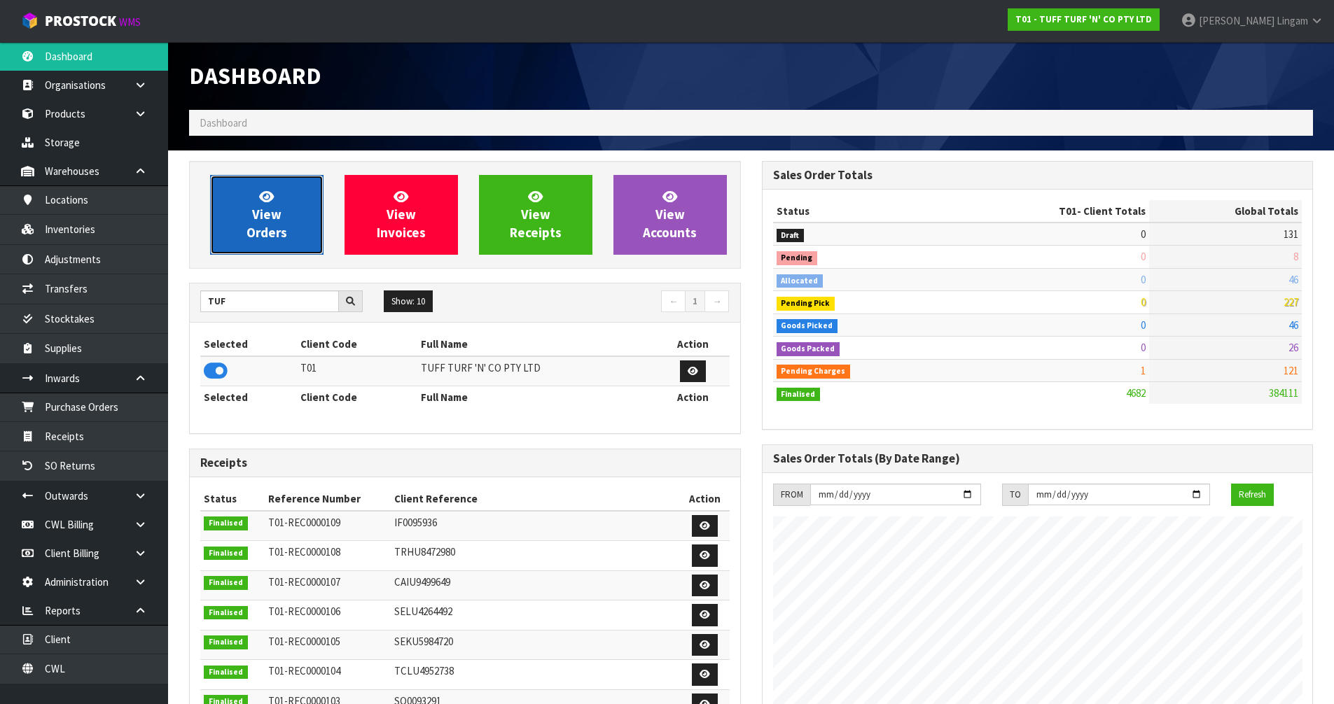
click at [283, 230] on span "View Orders" at bounding box center [266, 214] width 41 height 53
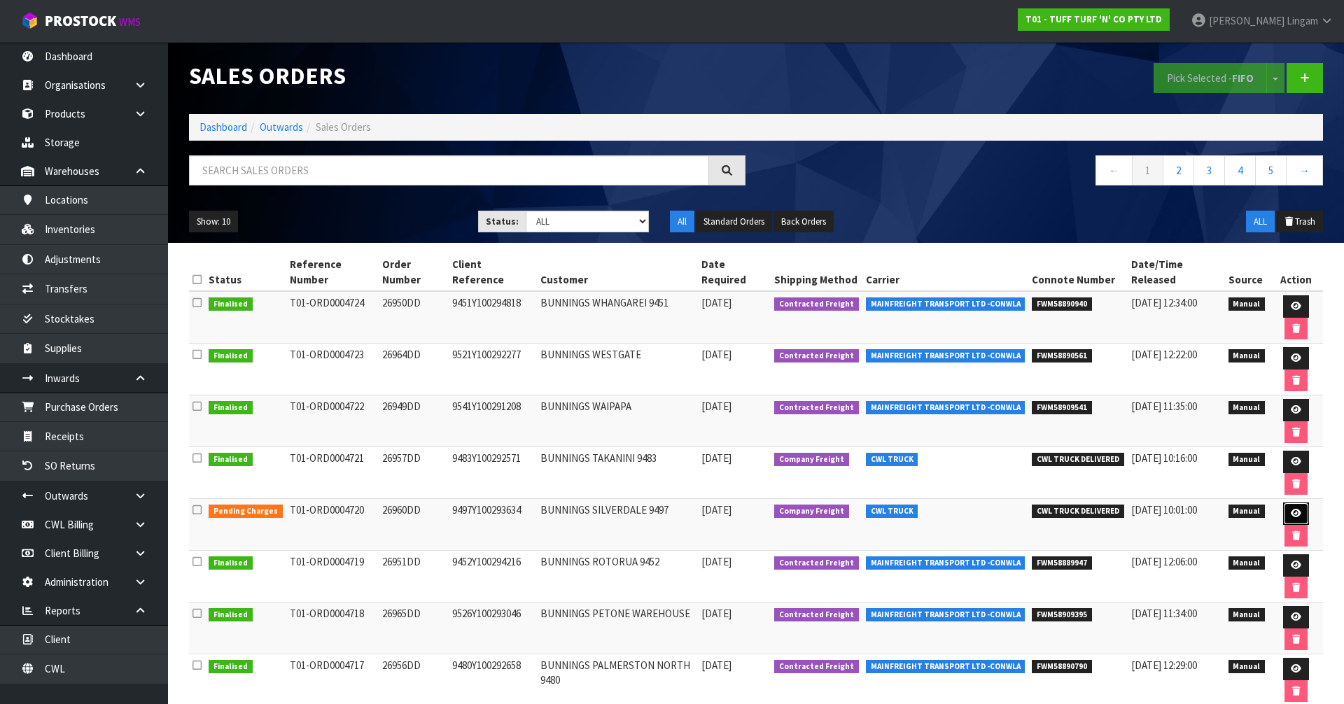
click at [1283, 503] on link at bounding box center [1296, 514] width 26 height 22
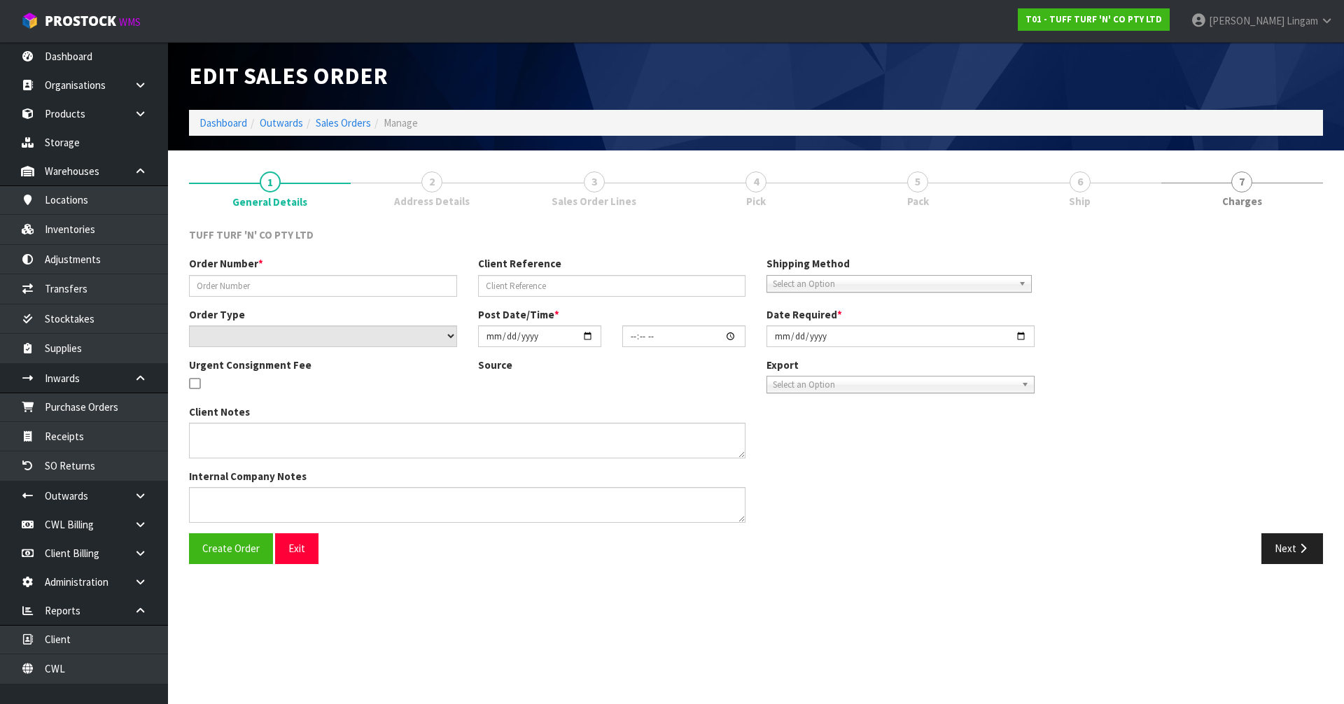
type input "26960DD"
type input "9497Y100293634"
select select "number:0"
type input "2025-09-29"
type input "14:58:00.000"
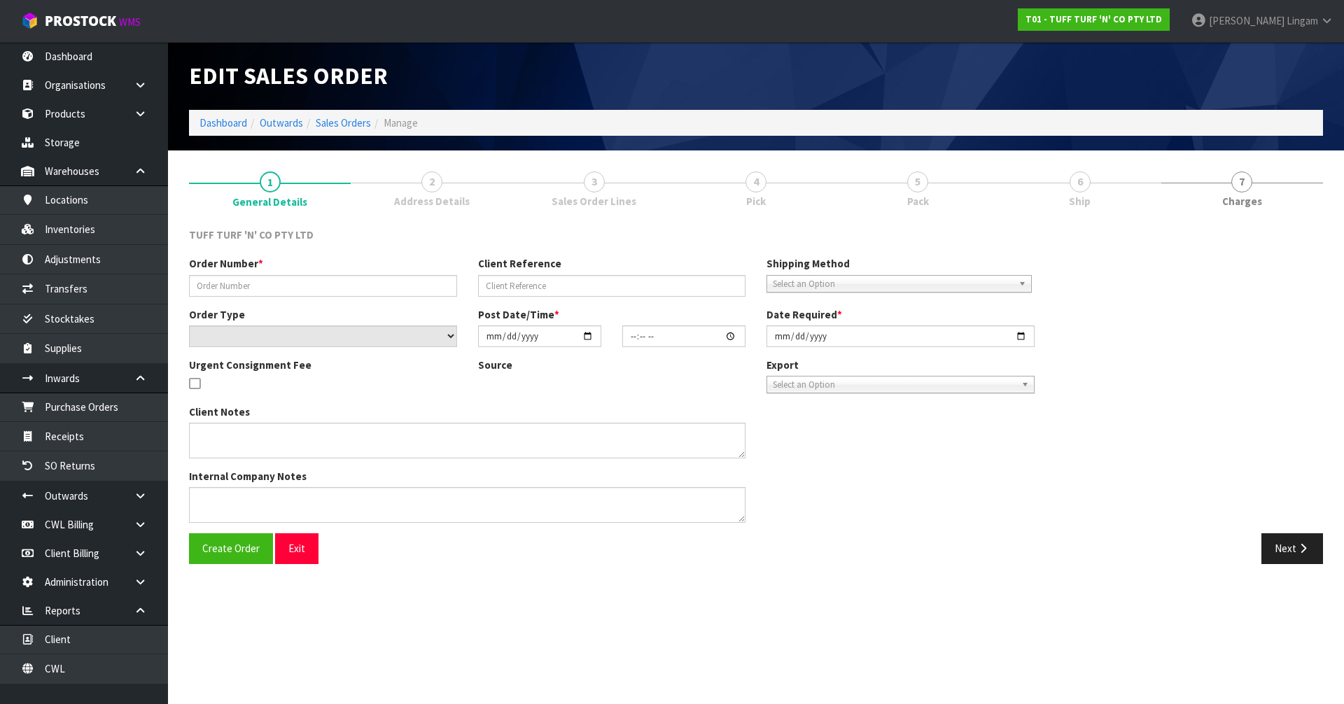
type input "[DATE]"
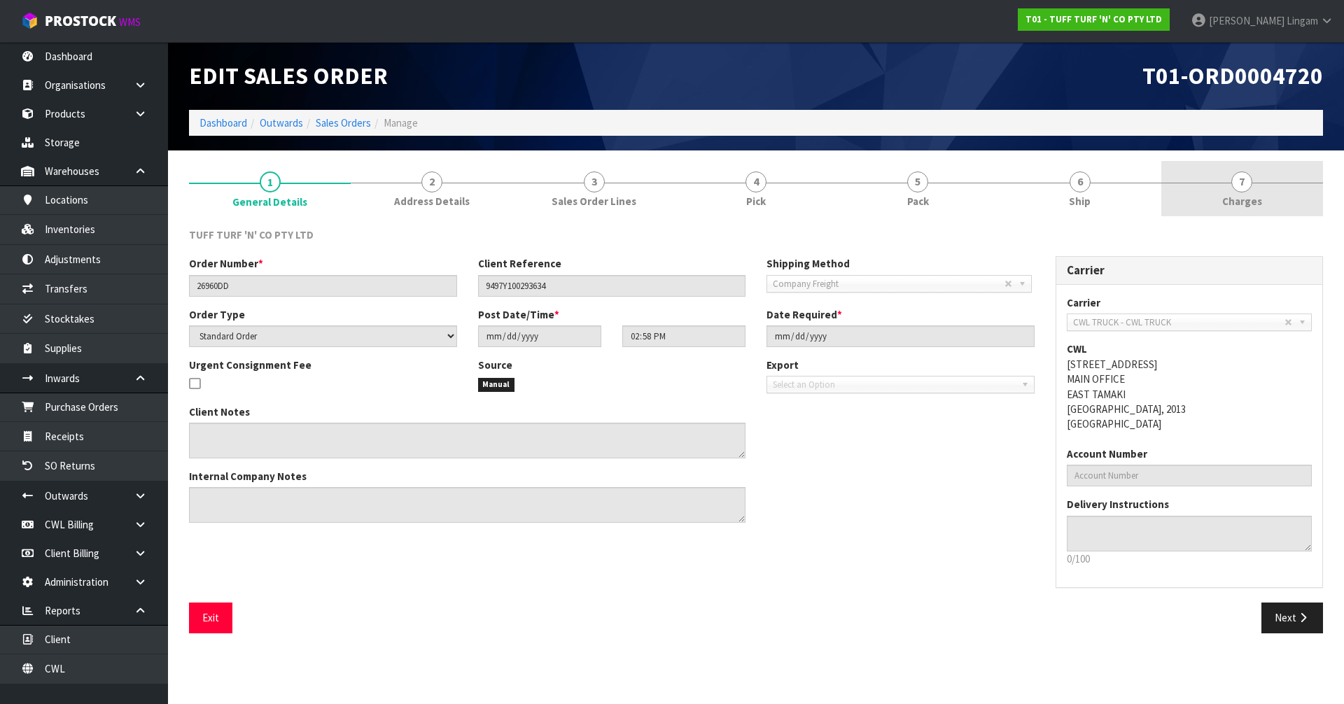
click at [1294, 193] on link "7 [GEOGRAPHIC_DATA]" at bounding box center [1242, 188] width 162 height 55
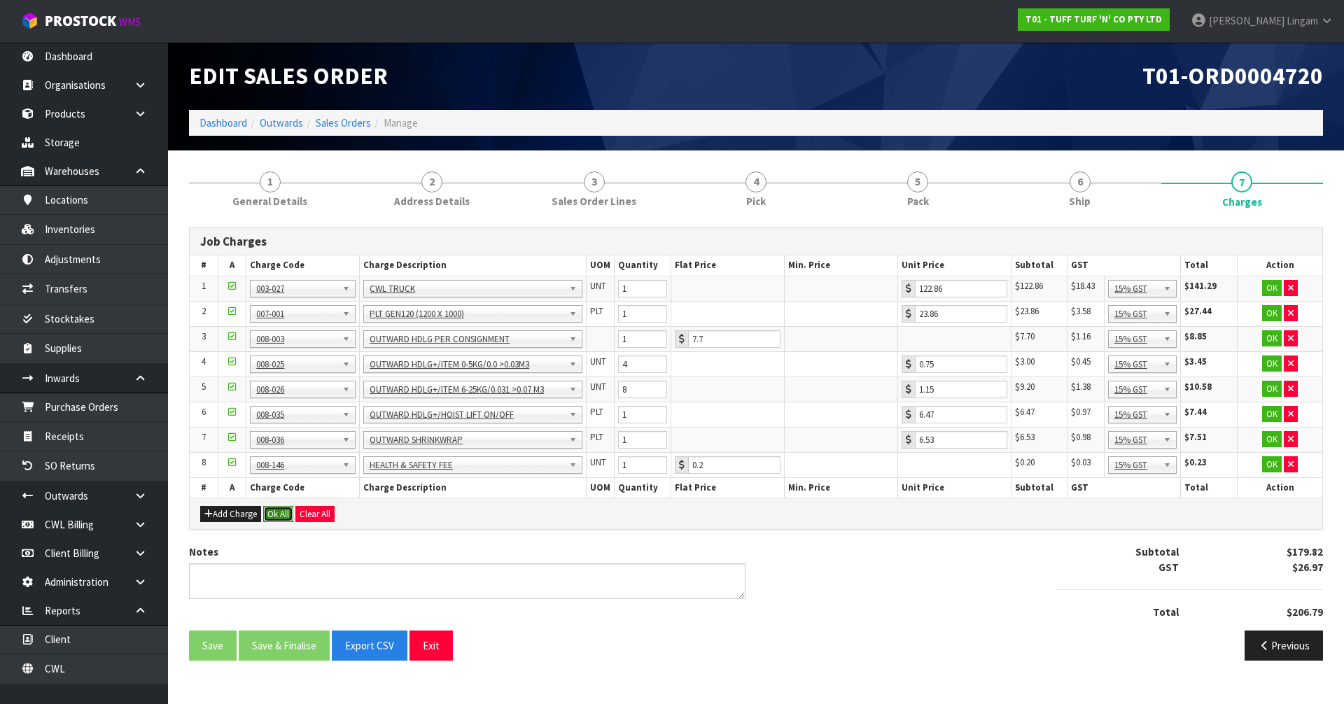
click at [270, 515] on button "Ok All" at bounding box center [278, 514] width 30 height 17
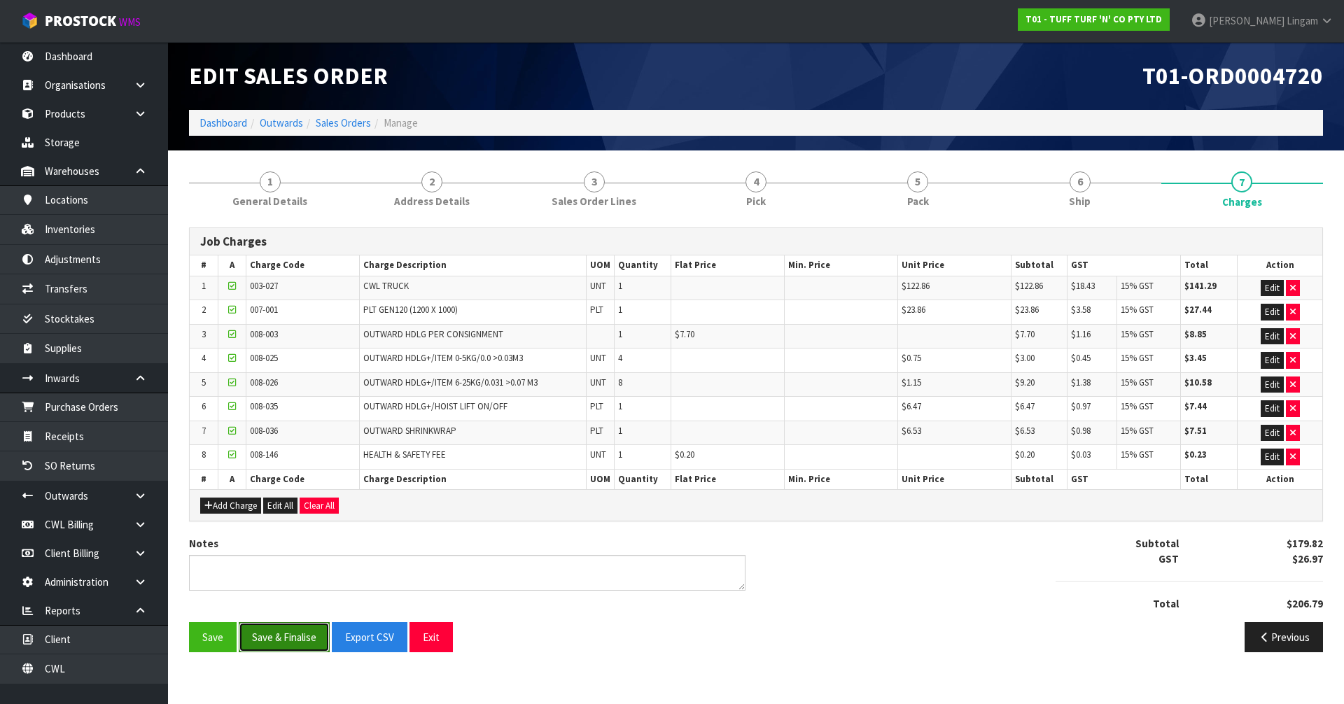
click at [285, 638] on button "Save & Finalise" at bounding box center [284, 637] width 91 height 30
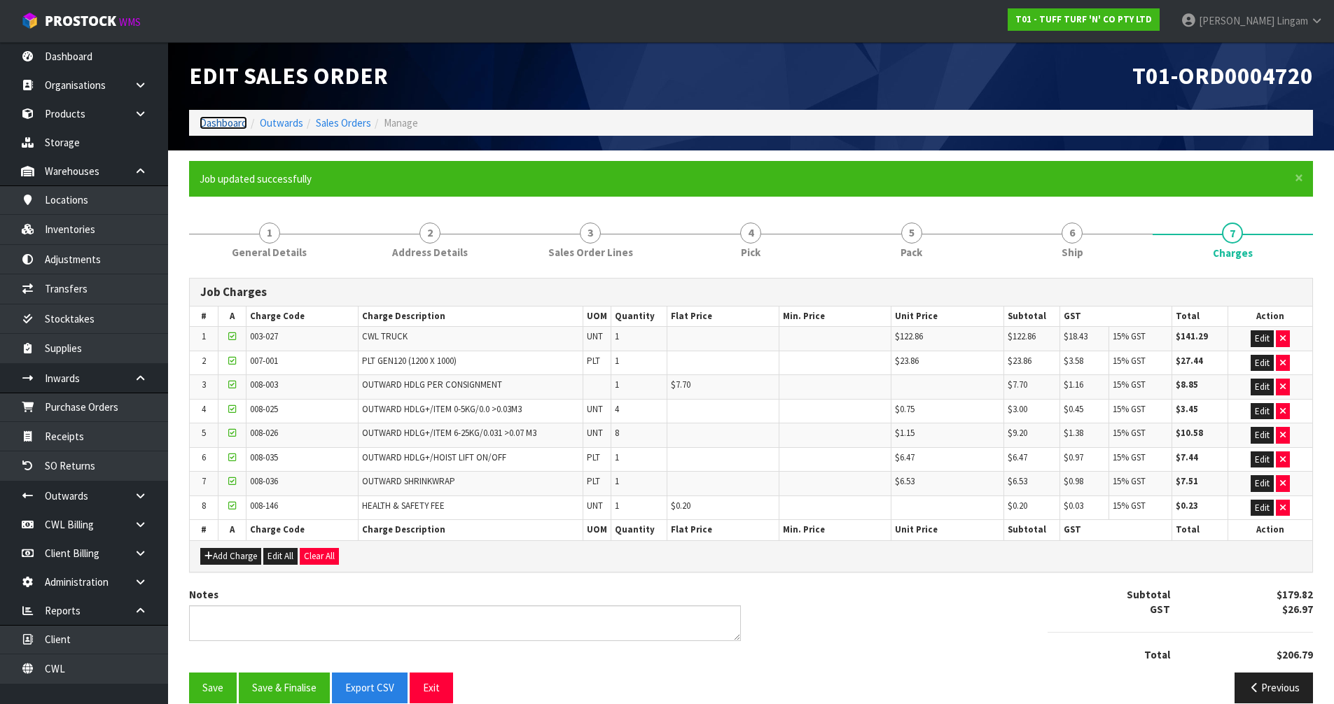
click at [233, 125] on link "Dashboard" at bounding box center [224, 122] width 48 height 13
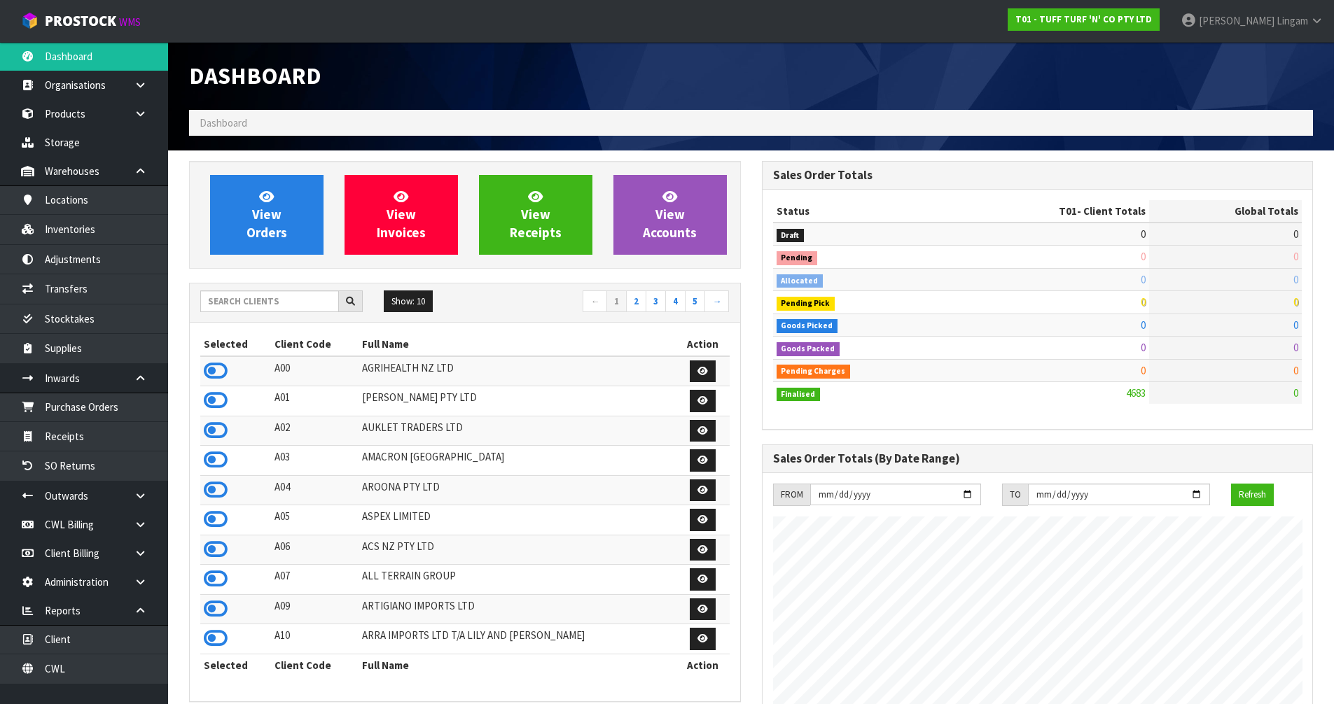
scroll to position [1061, 572]
click at [214, 554] on icon at bounding box center [216, 549] width 24 height 21
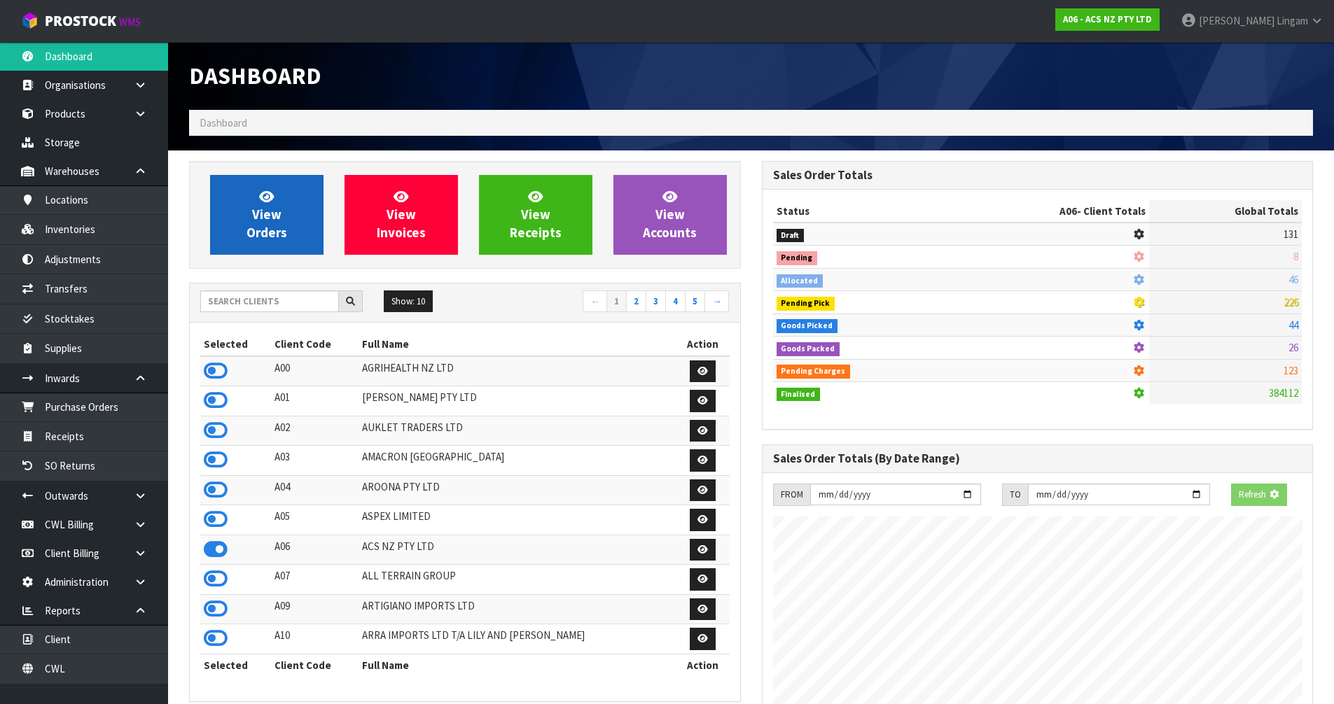
scroll to position [699196, 699496]
click at [270, 207] on span "View Orders" at bounding box center [266, 214] width 41 height 53
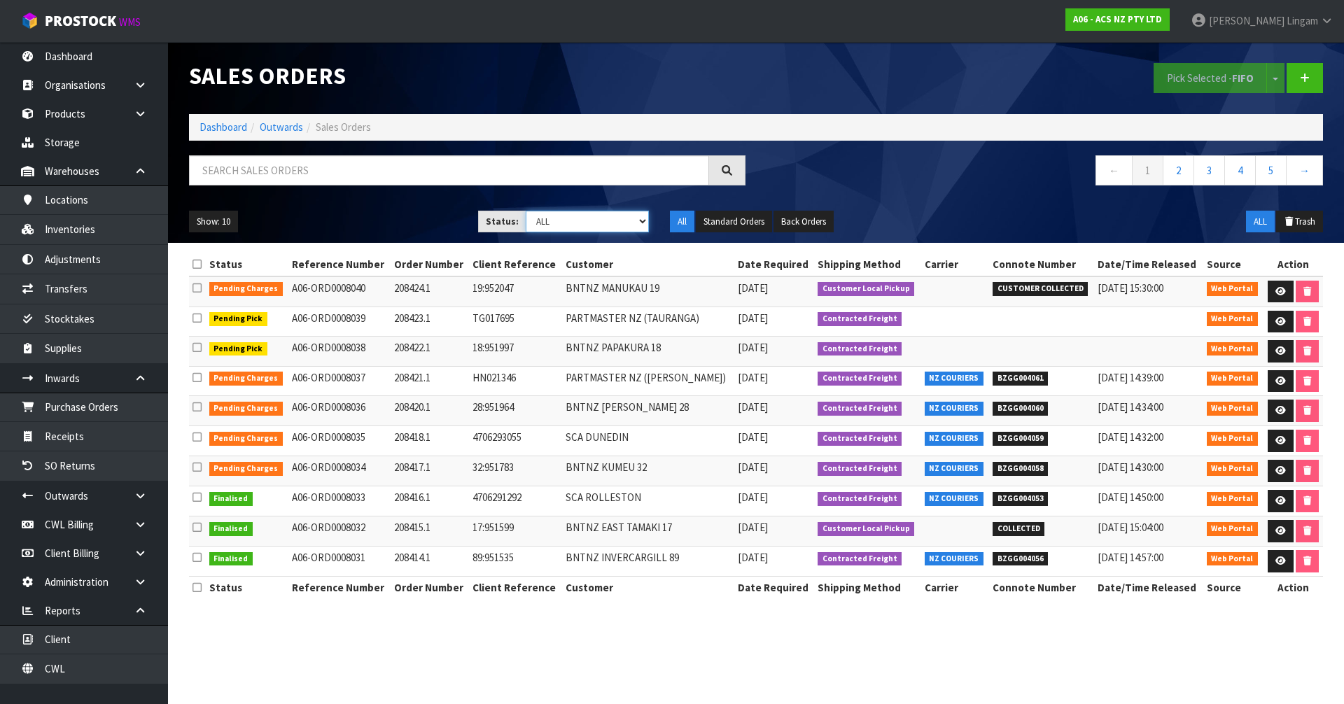
click at [590, 221] on select "Draft Pending Allocated Pending Pick Goods Picked Goods Packed Pending Charges …" at bounding box center [588, 222] width 124 height 22
select select "string:6"
click at [526, 211] on select "Draft Pending Allocated Pending Pick Goods Picked Goods Packed Pending Charges …" at bounding box center [588, 222] width 124 height 22
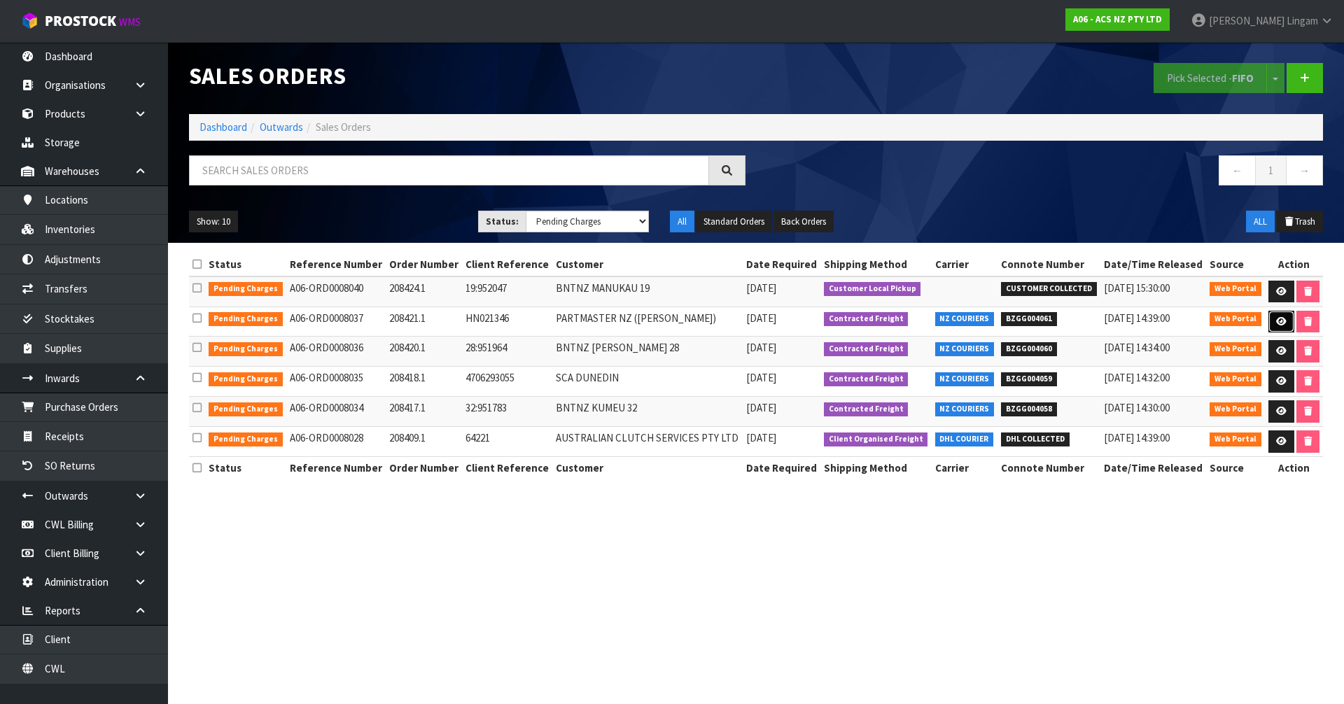
click at [1280, 323] on icon at bounding box center [1281, 321] width 11 height 9
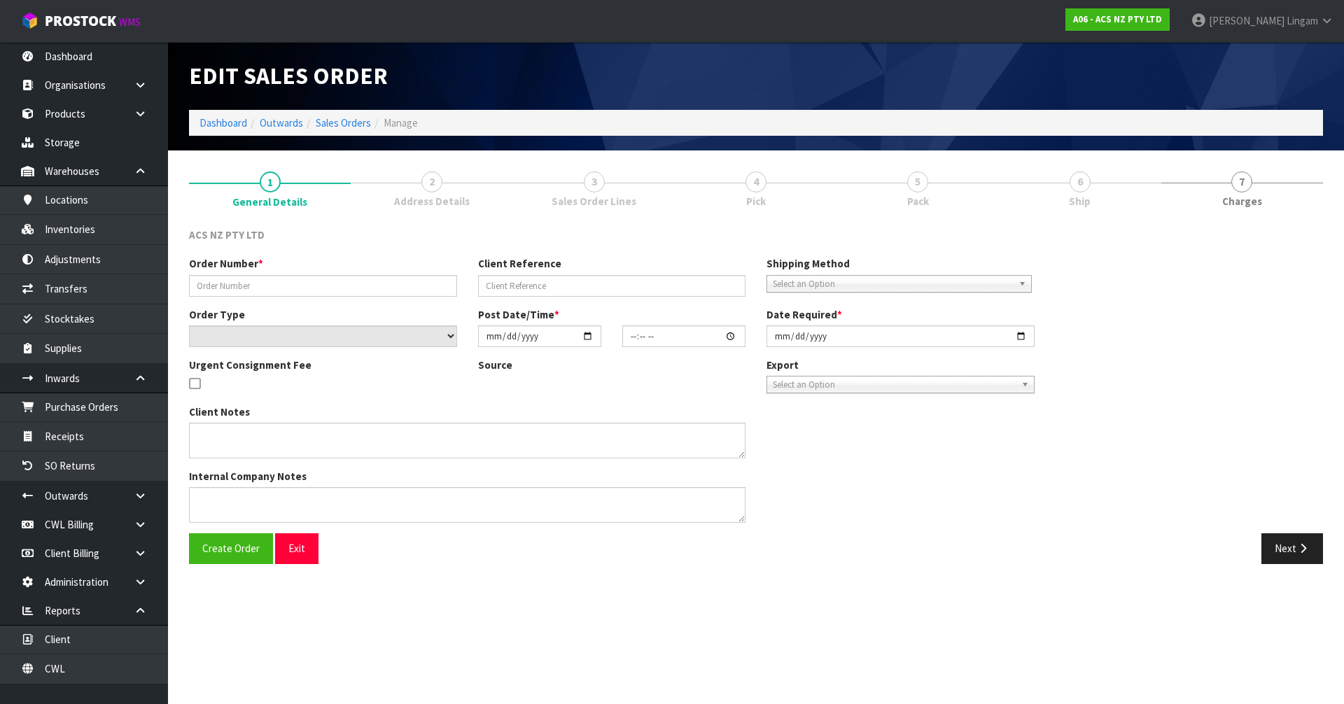
type input "208421.1"
type input "HN021346"
select select "number:0"
type input "[DATE]"
type input "12:38:00.000"
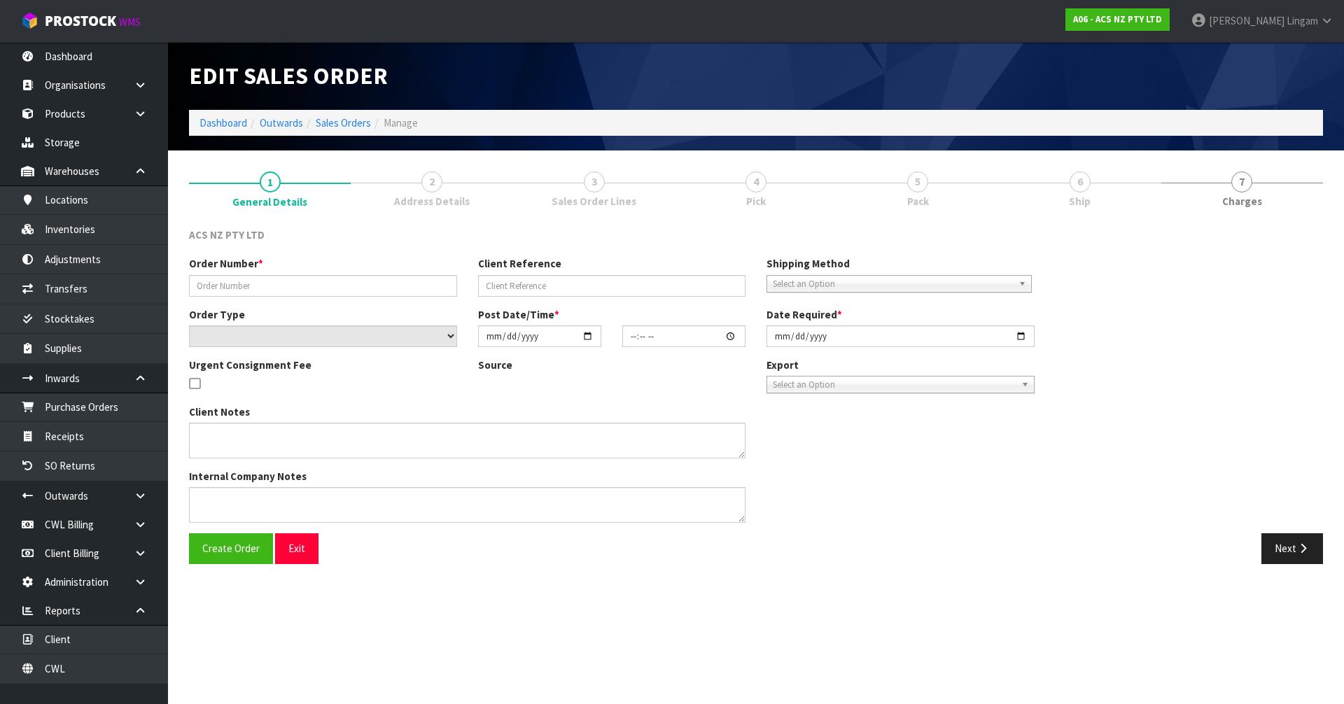
type input "[DATE]"
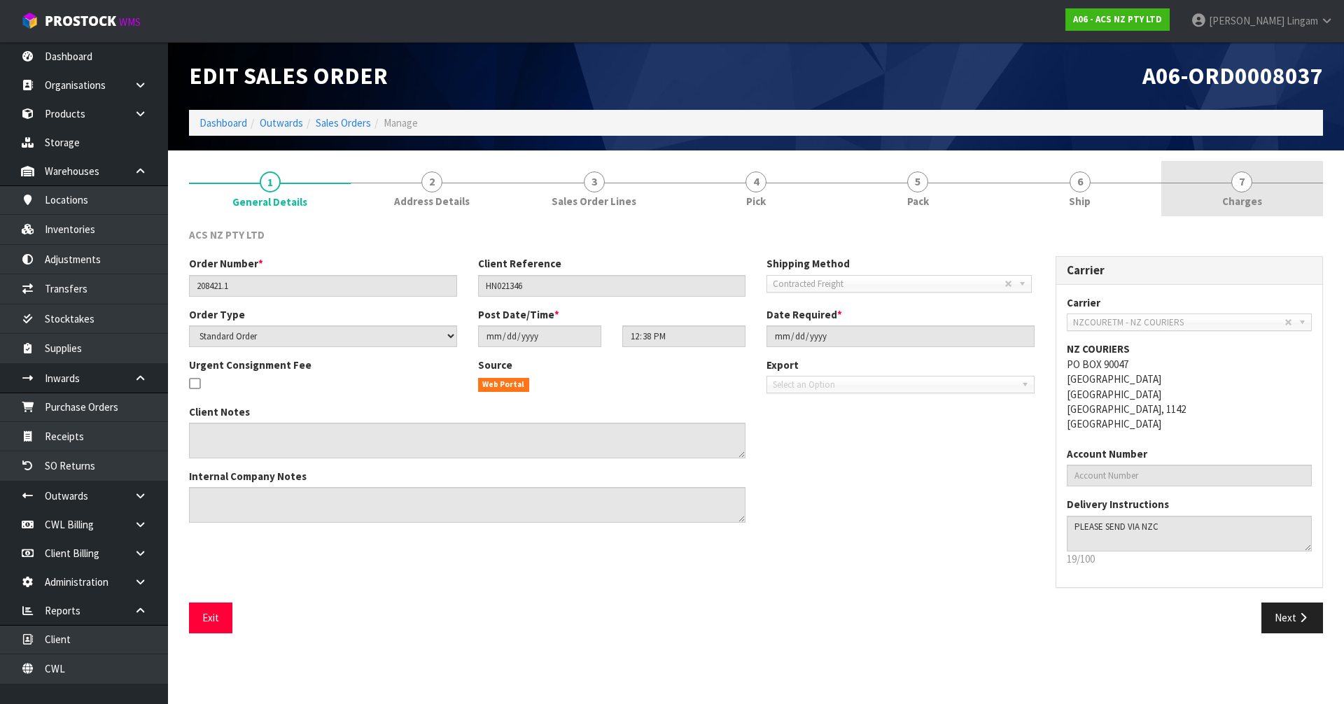
click at [1245, 190] on span "7" at bounding box center [1241, 182] width 21 height 21
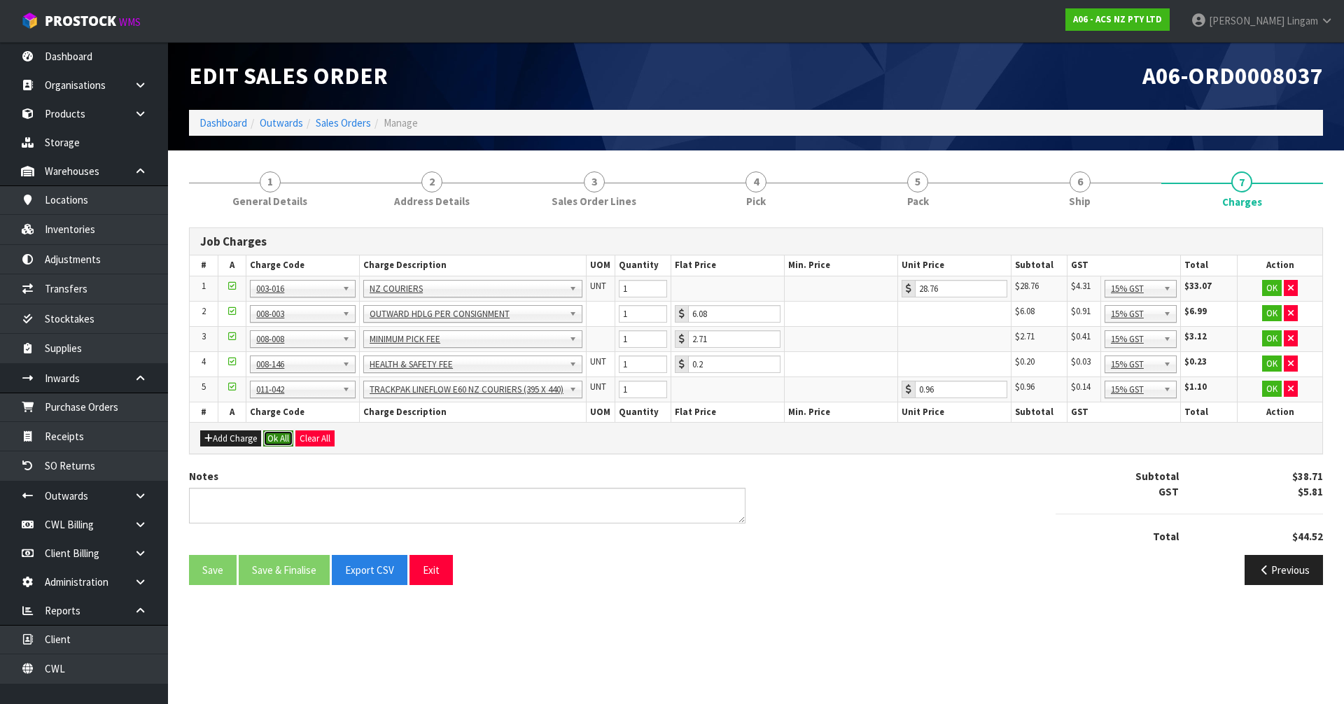
click at [274, 445] on button "Ok All" at bounding box center [278, 439] width 30 height 17
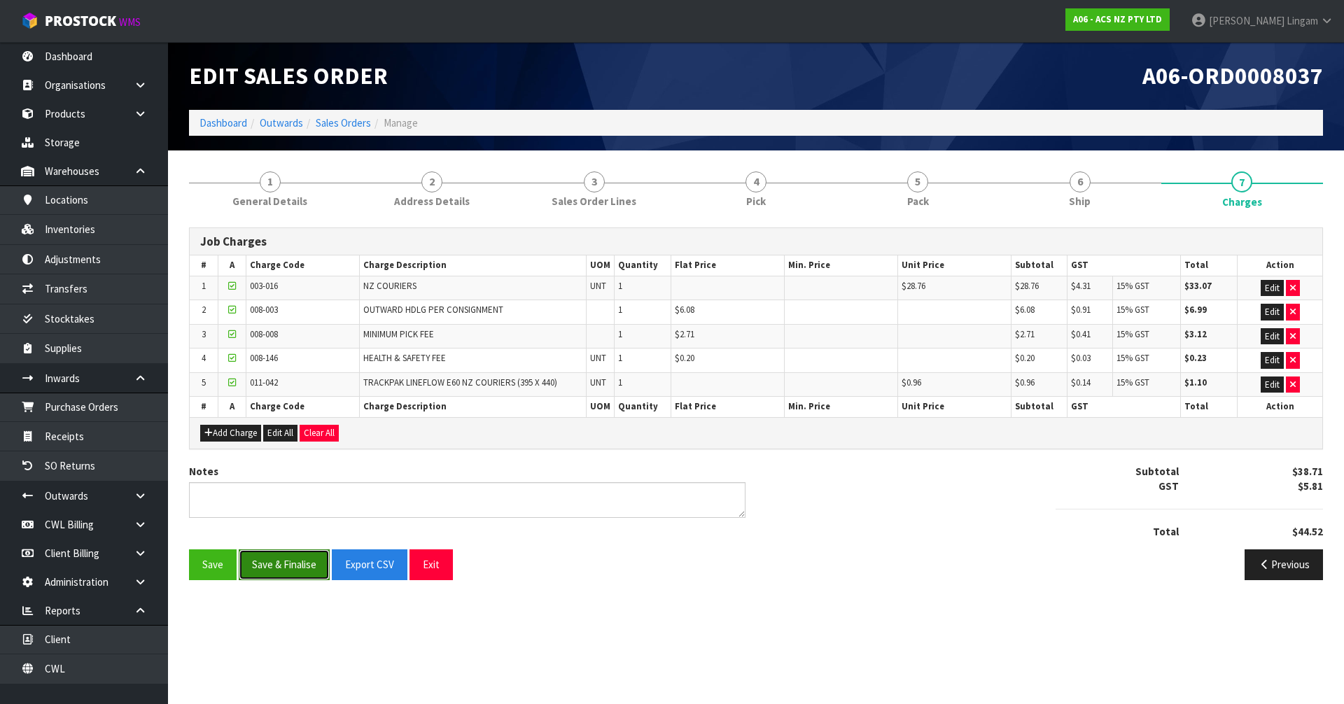
click at [290, 566] on button "Save & Finalise" at bounding box center [284, 565] width 91 height 30
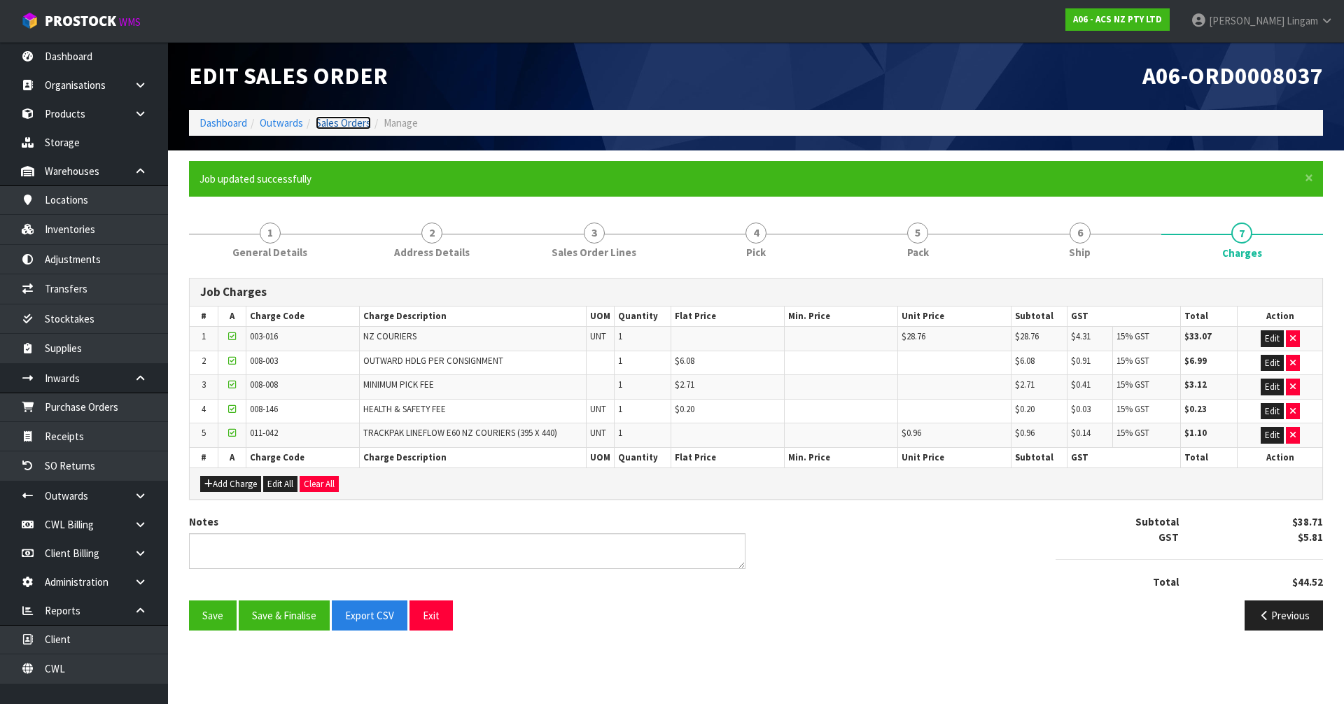
click at [355, 127] on link "Sales Orders" at bounding box center [343, 122] width 55 height 13
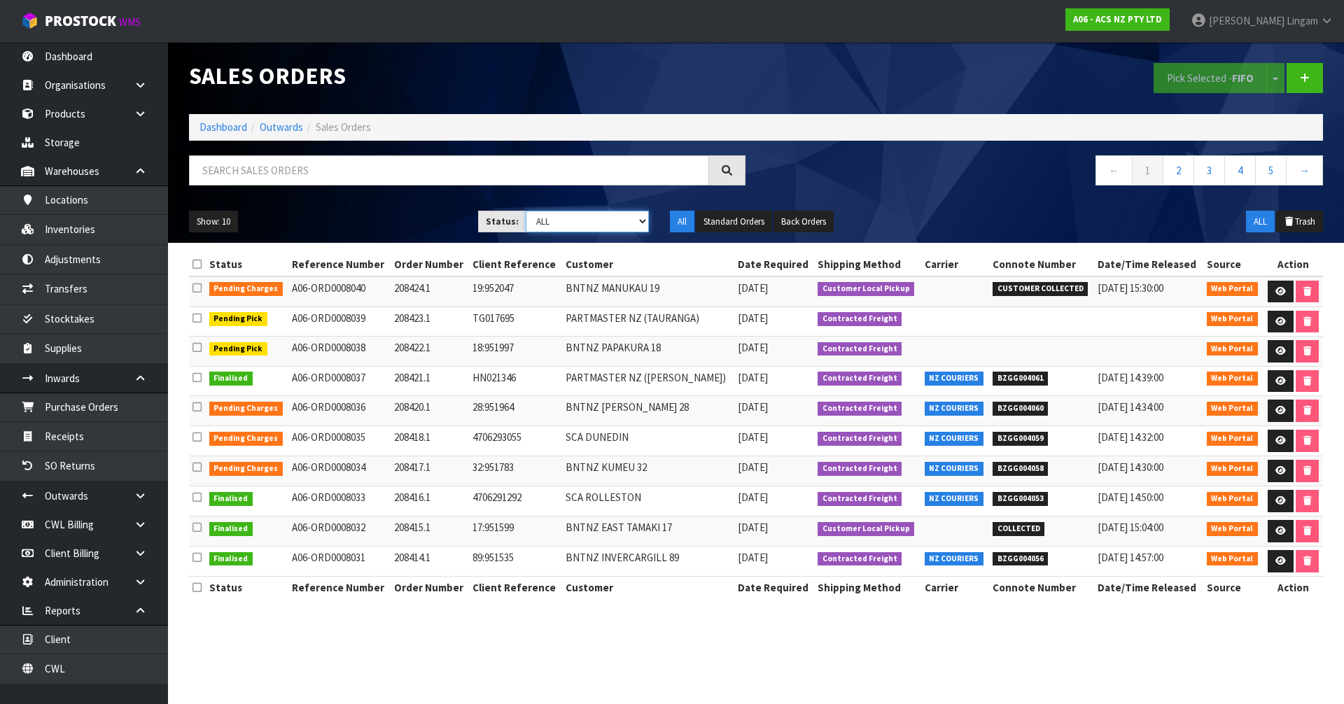
click at [629, 230] on select "Draft Pending Allocated Pending Pick Goods Picked Goods Packed Pending Charges …" at bounding box center [588, 222] width 124 height 22
select select "string:6"
click at [526, 211] on select "Draft Pending Allocated Pending Pick Goods Picked Goods Packed Pending Charges …" at bounding box center [588, 222] width 124 height 22
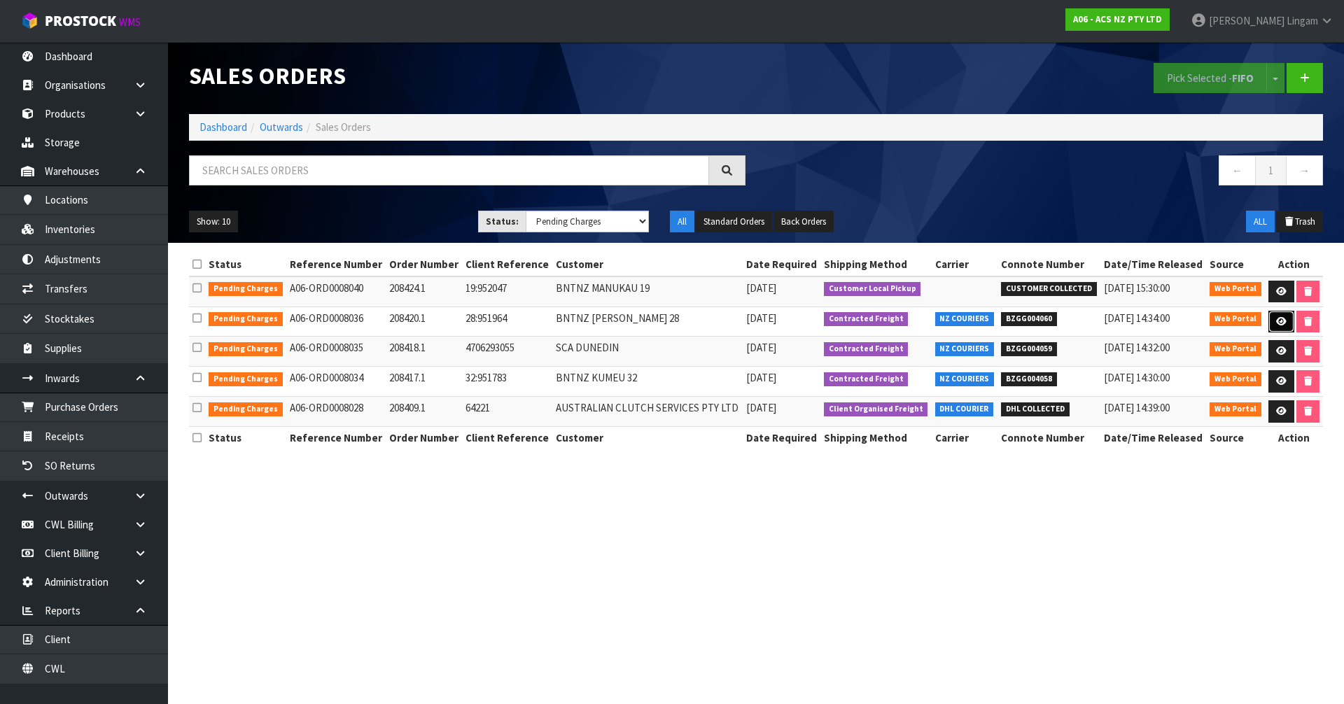
click at [1281, 326] on icon at bounding box center [1281, 321] width 11 height 9
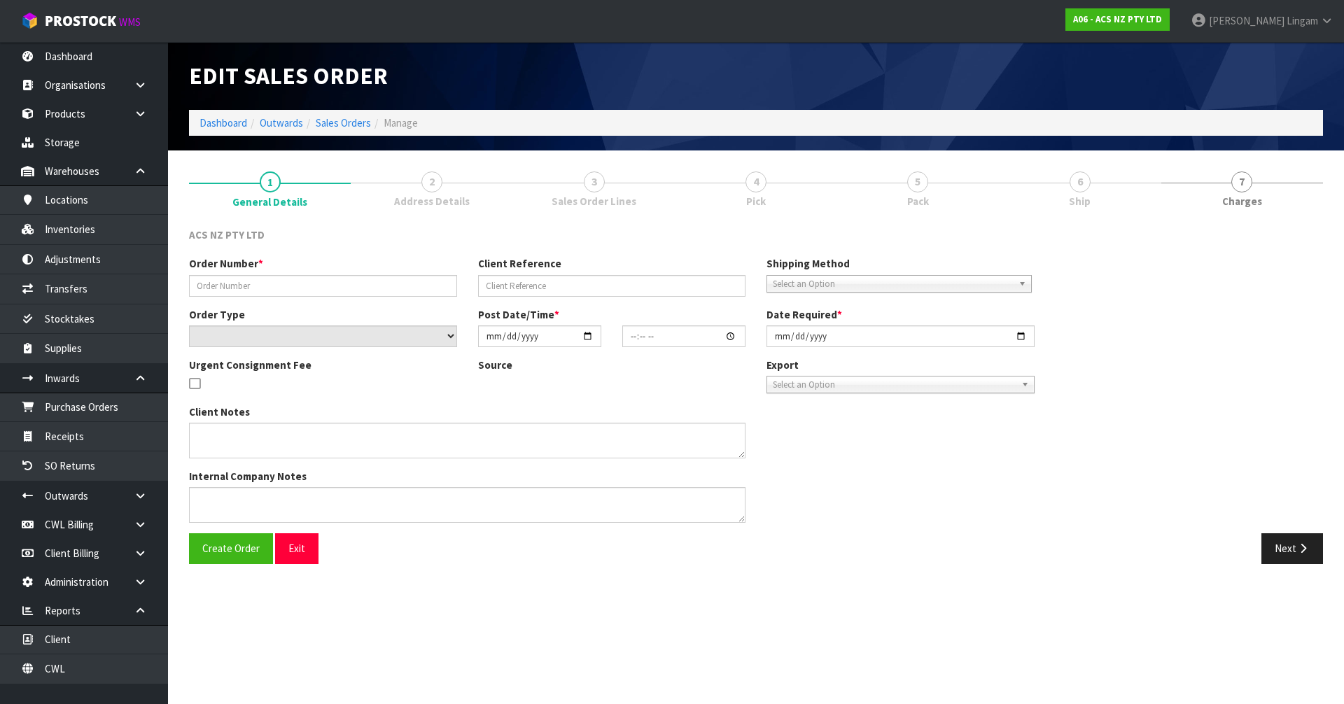
type input "208420.1"
type input "28:951964"
select select "number:0"
type input "[DATE]"
type input "11:54:00.000"
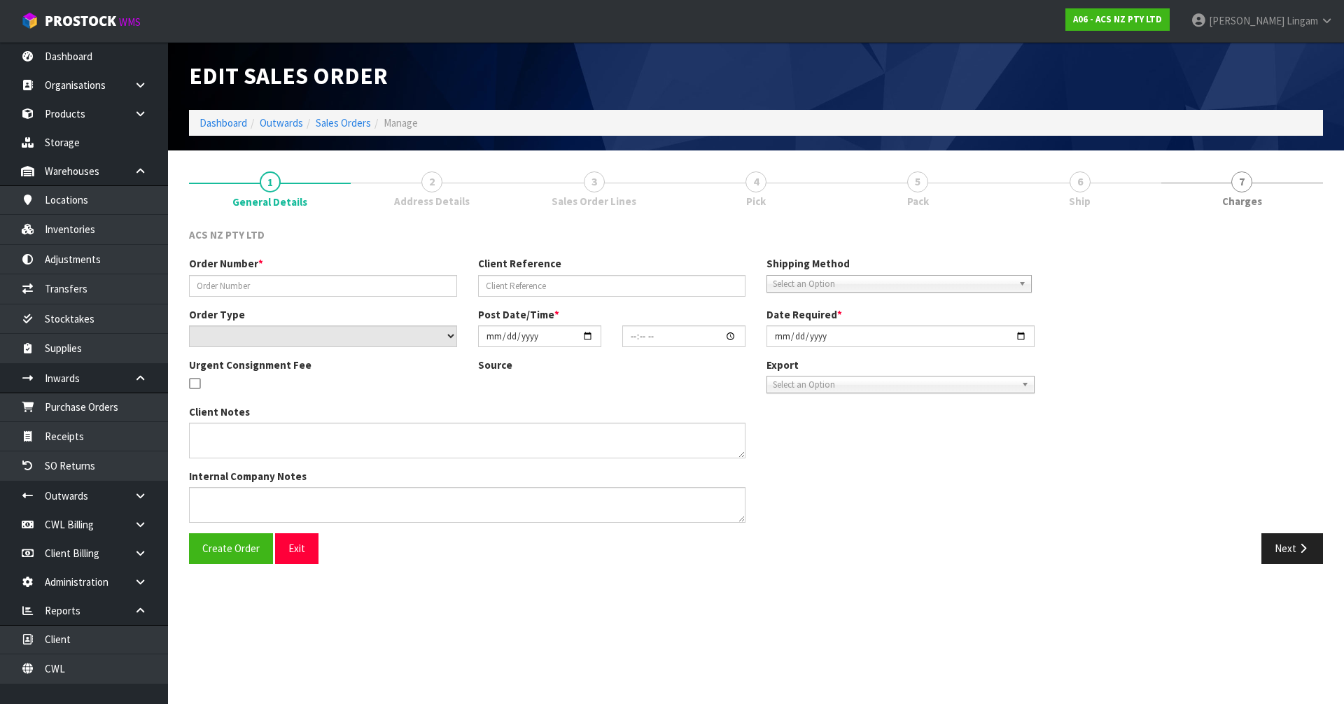
type input "[DATE]"
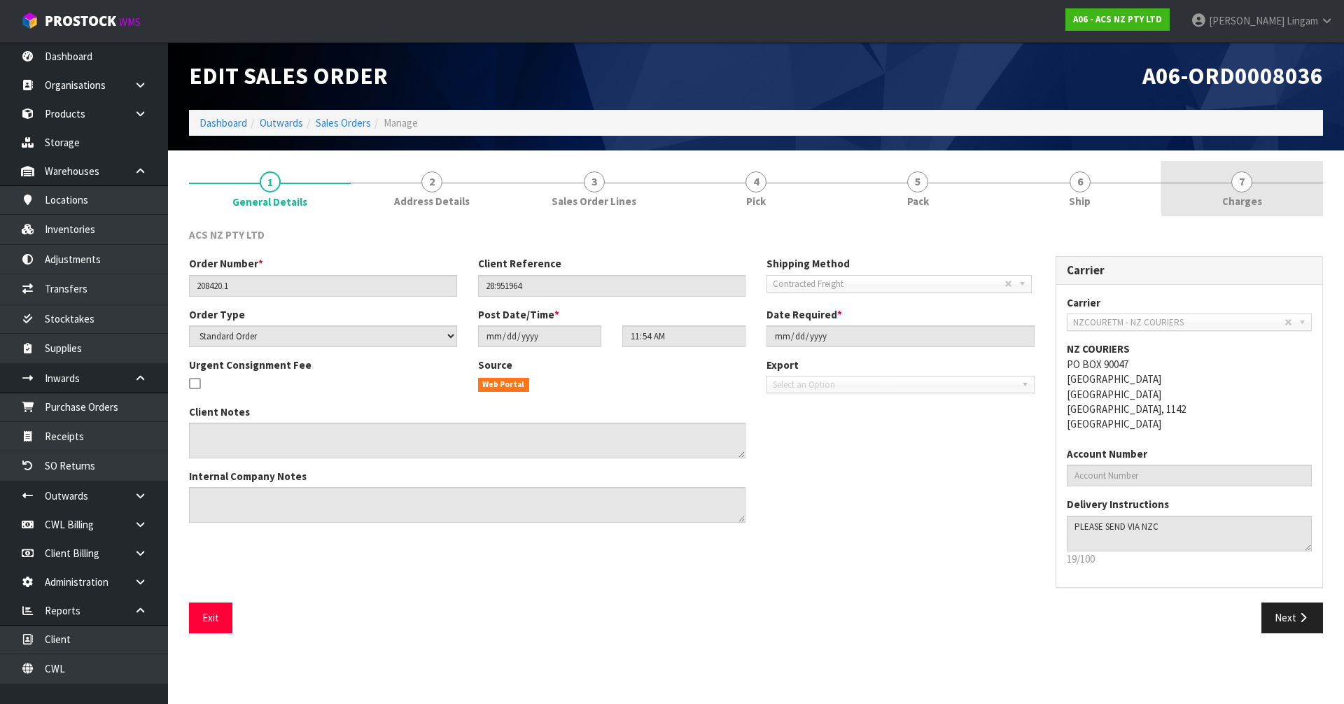
click at [1227, 197] on span "Charges" at bounding box center [1242, 201] width 40 height 15
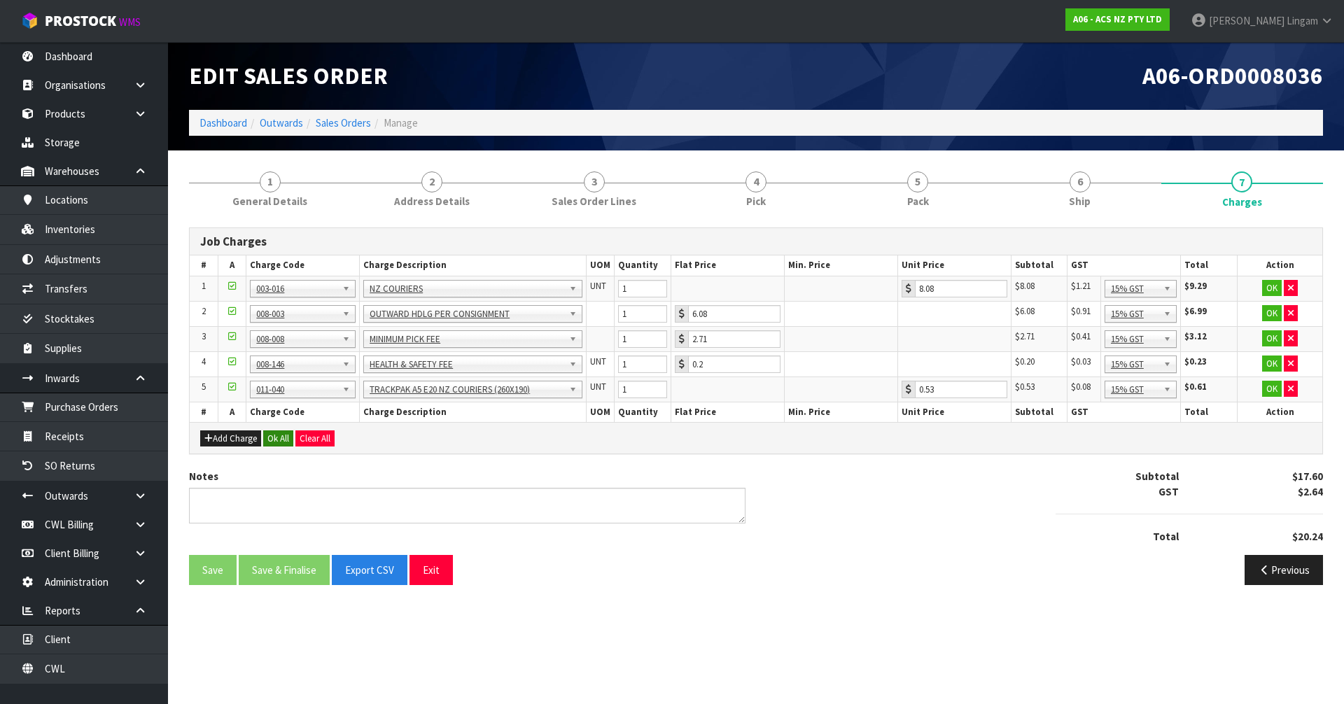
drag, startPoint x: 262, startPoint y: 433, endPoint x: 274, endPoint y: 436, distance: 12.9
click at [265, 433] on div "Add Charge Ok All Clear All" at bounding box center [756, 438] width 1133 height 32
click at [289, 438] on button "Ok All" at bounding box center [278, 439] width 30 height 17
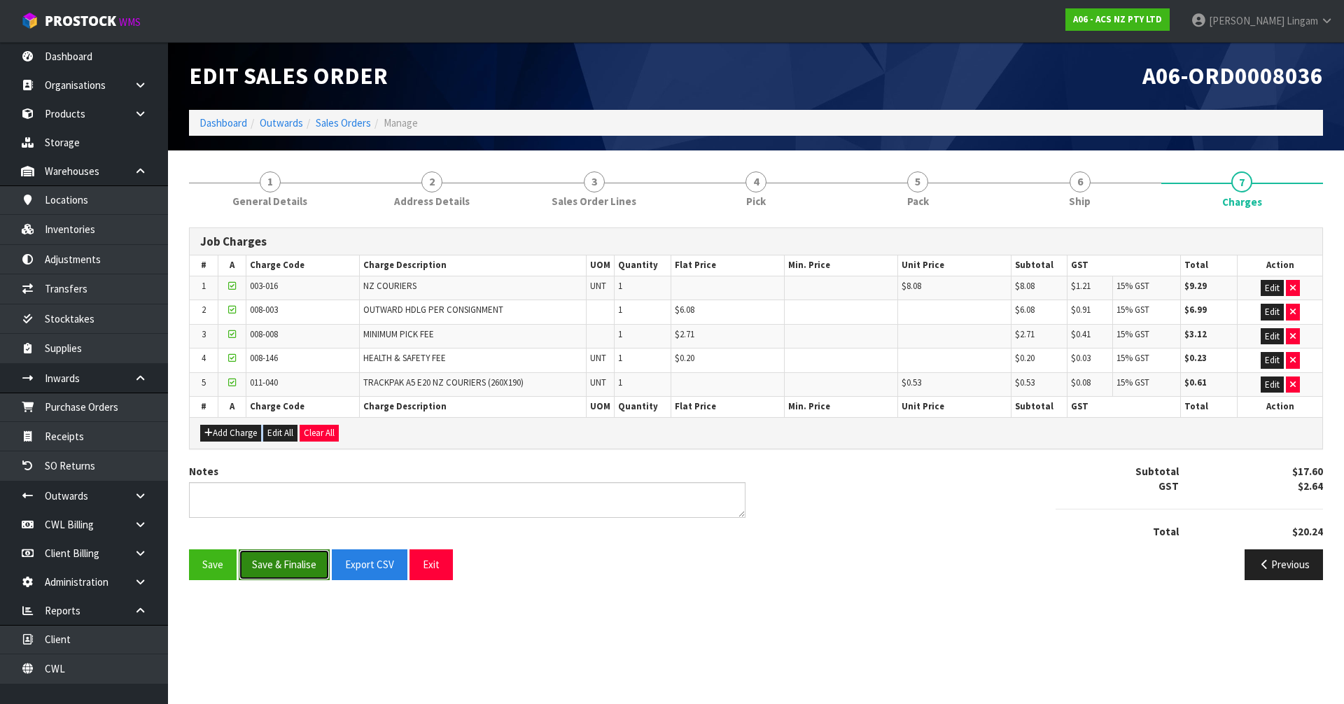
click at [287, 568] on button "Save & Finalise" at bounding box center [284, 565] width 91 height 30
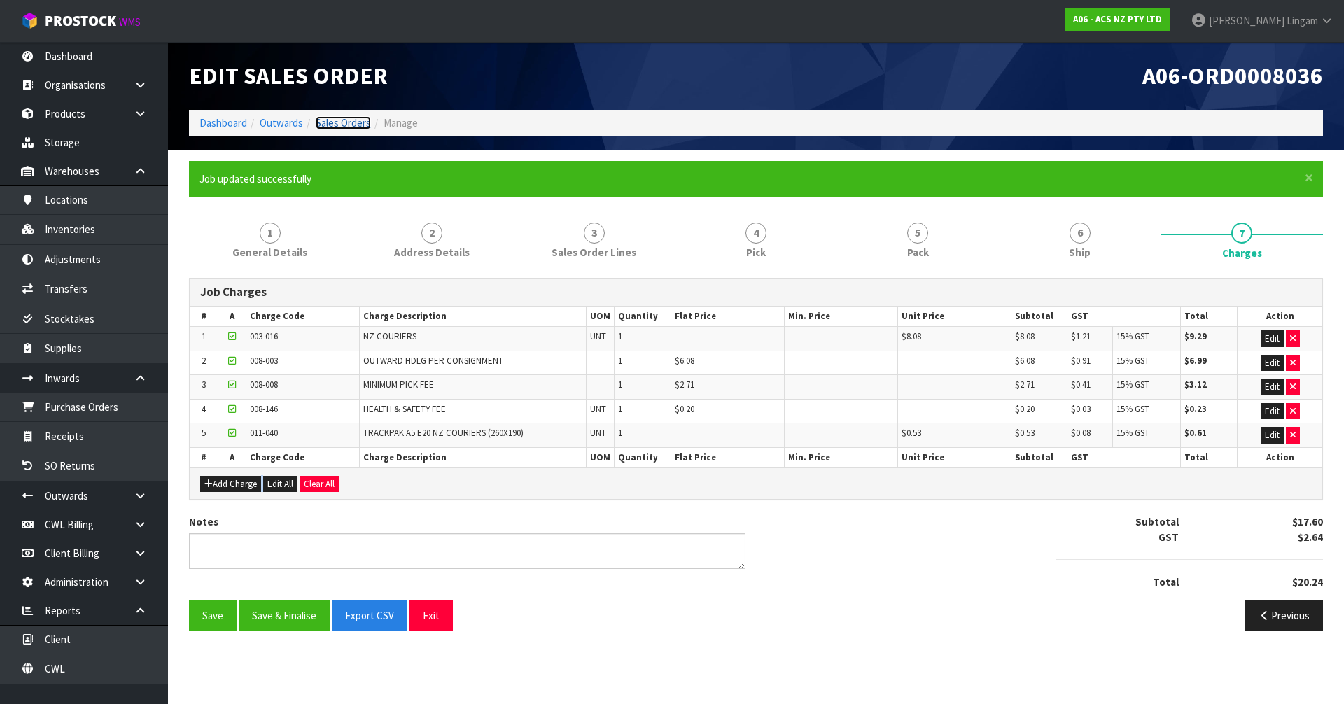
click at [348, 123] on link "Sales Orders" at bounding box center [343, 122] width 55 height 13
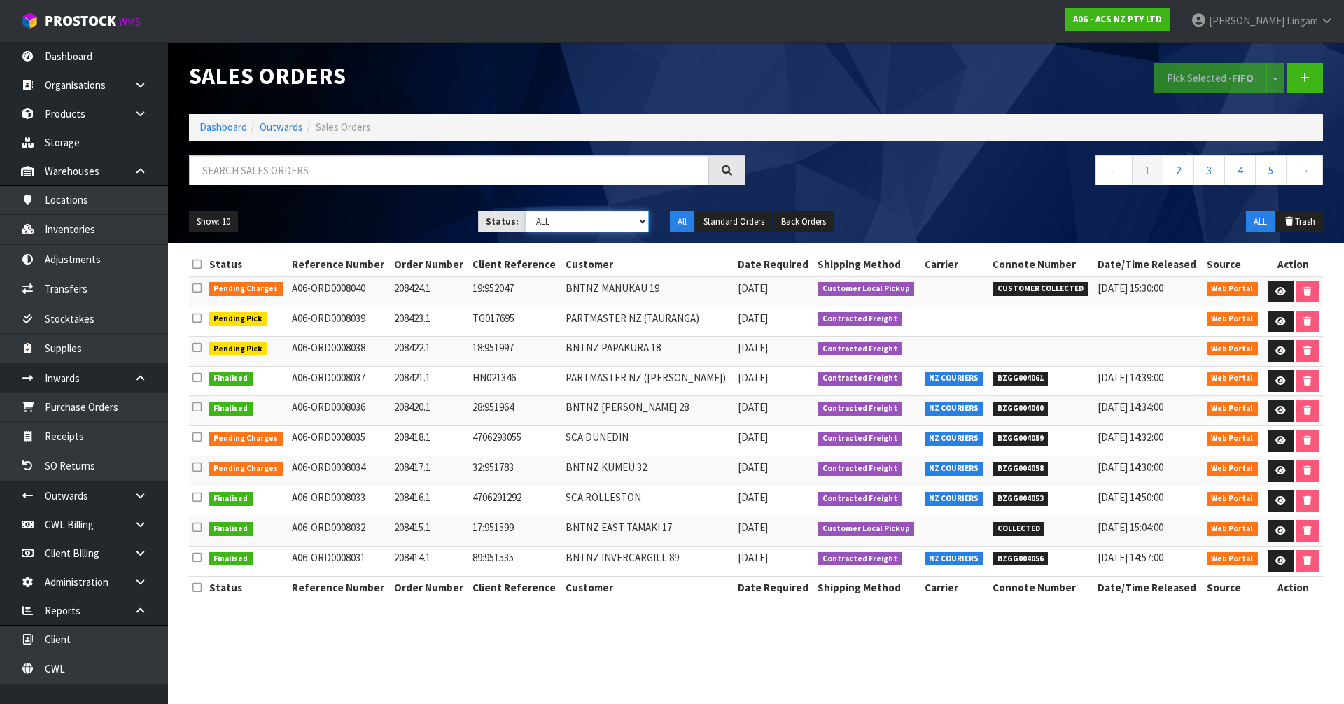
click at [633, 224] on select "Draft Pending Allocated Pending Pick Goods Picked Goods Packed Pending Charges …" at bounding box center [588, 222] width 124 height 22
select select "string:6"
click at [526, 211] on select "Draft Pending Allocated Pending Pick Goods Picked Goods Packed Pending Charges …" at bounding box center [588, 222] width 124 height 22
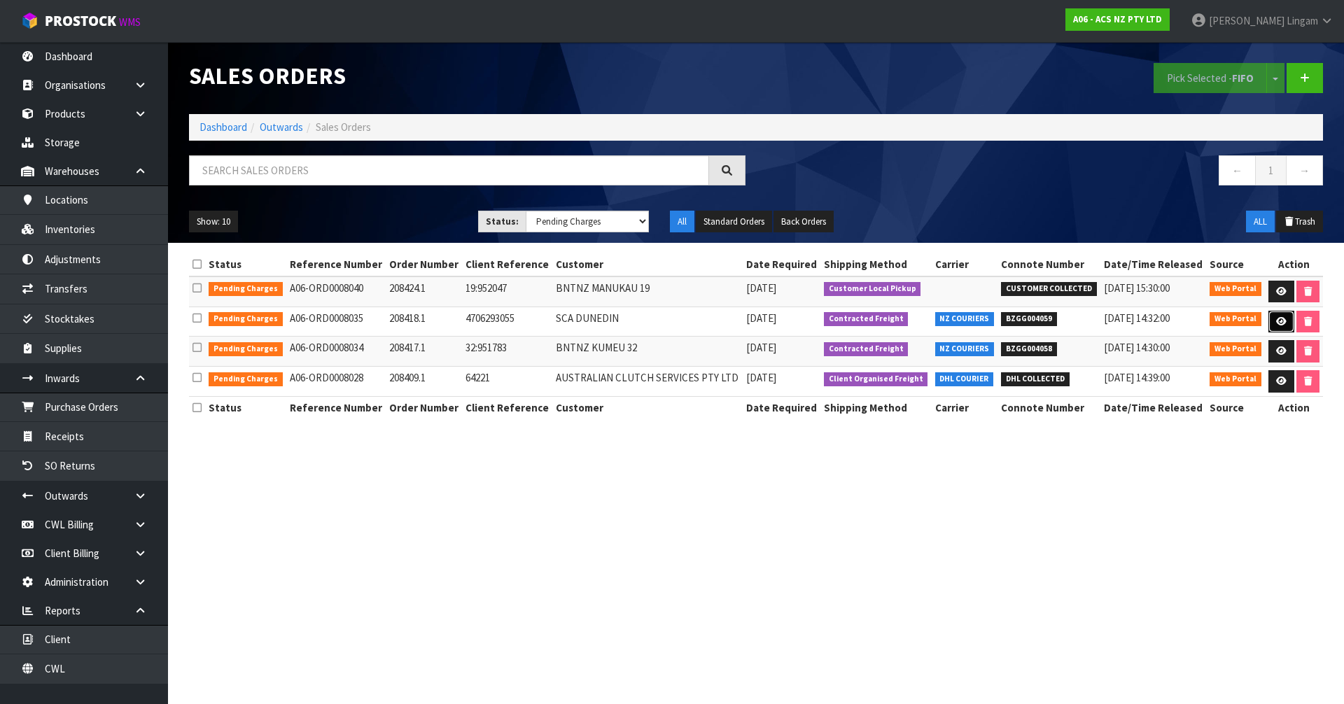
click at [1283, 323] on icon at bounding box center [1281, 321] width 11 height 9
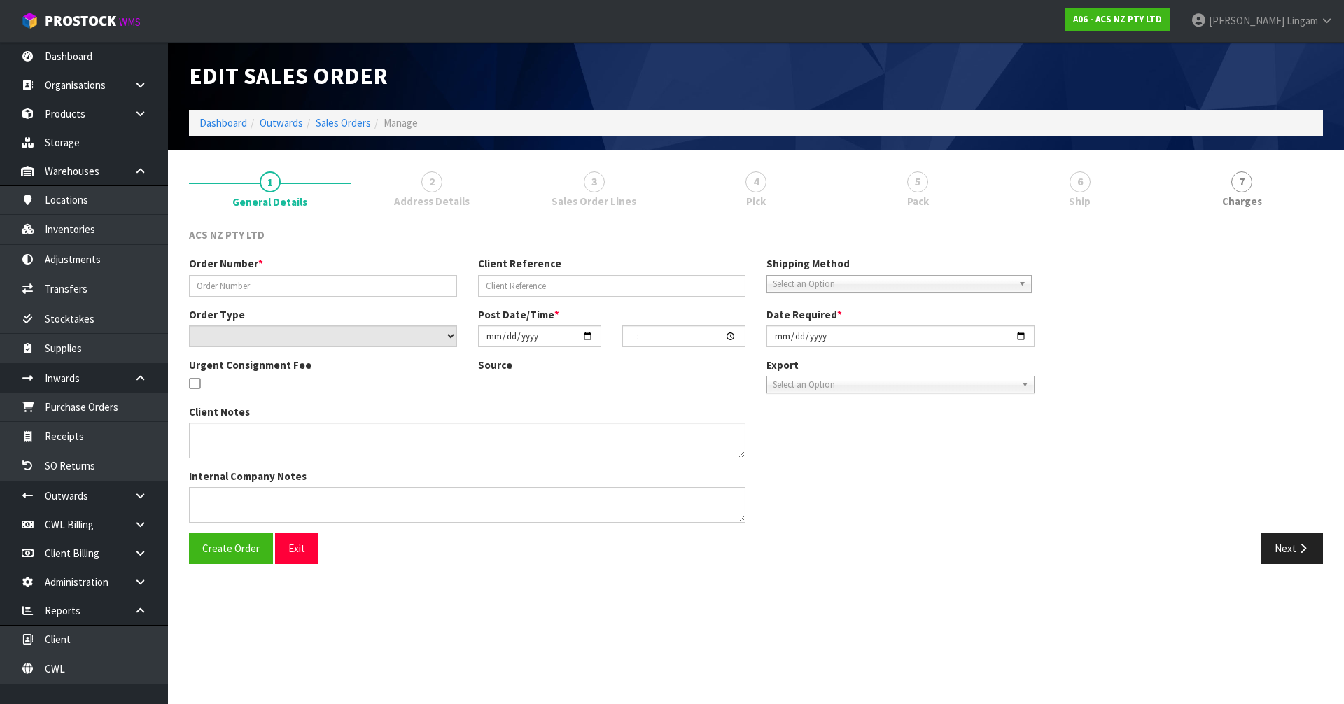
type input "208418.1"
type input "4706293055"
select select "number:0"
type input "[DATE]"
type input "11:23:00.000"
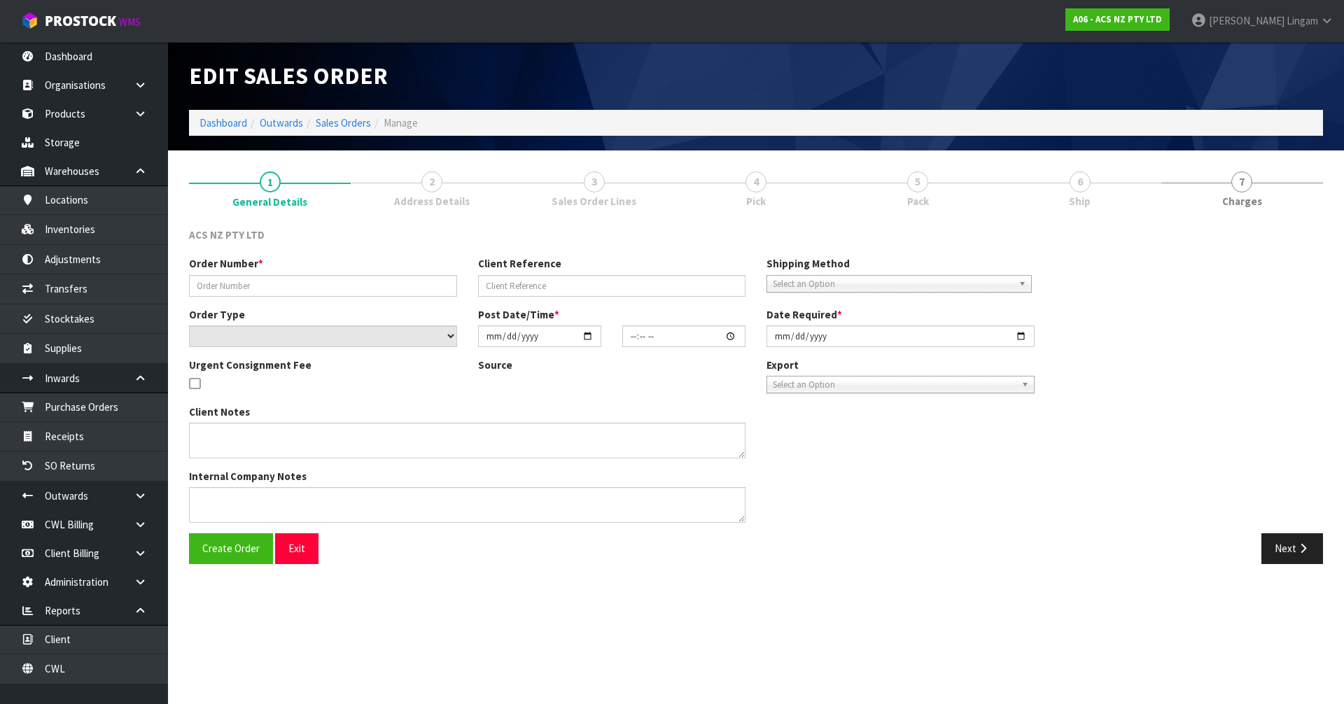
type input "[DATE]"
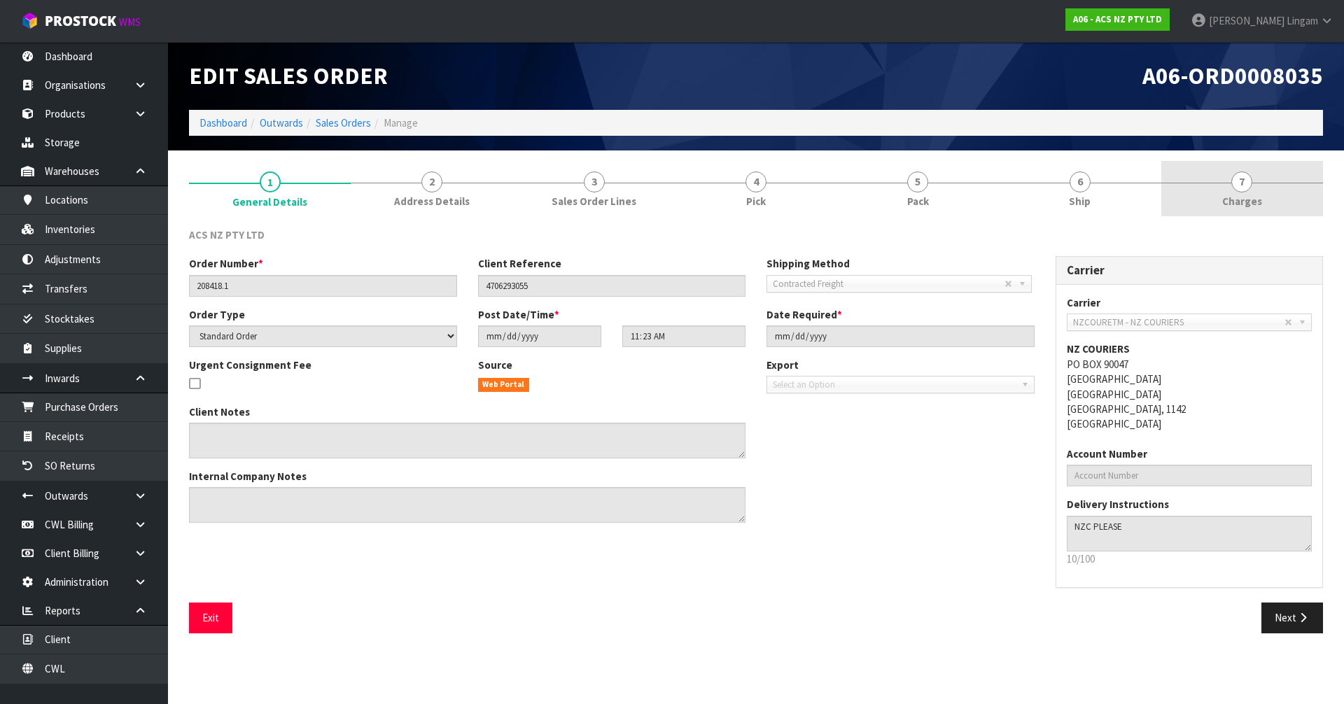
click at [1258, 203] on span "Charges" at bounding box center [1242, 201] width 40 height 15
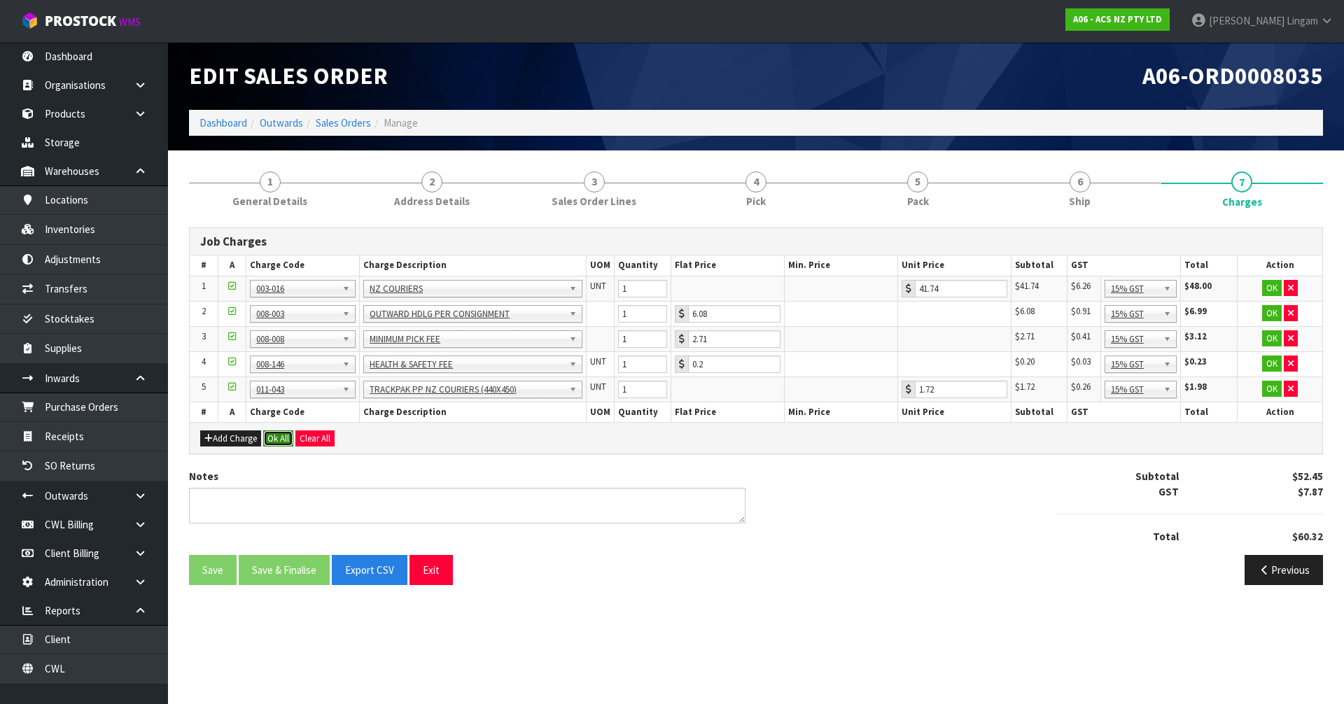
click at [288, 443] on button "Ok All" at bounding box center [278, 439] width 30 height 17
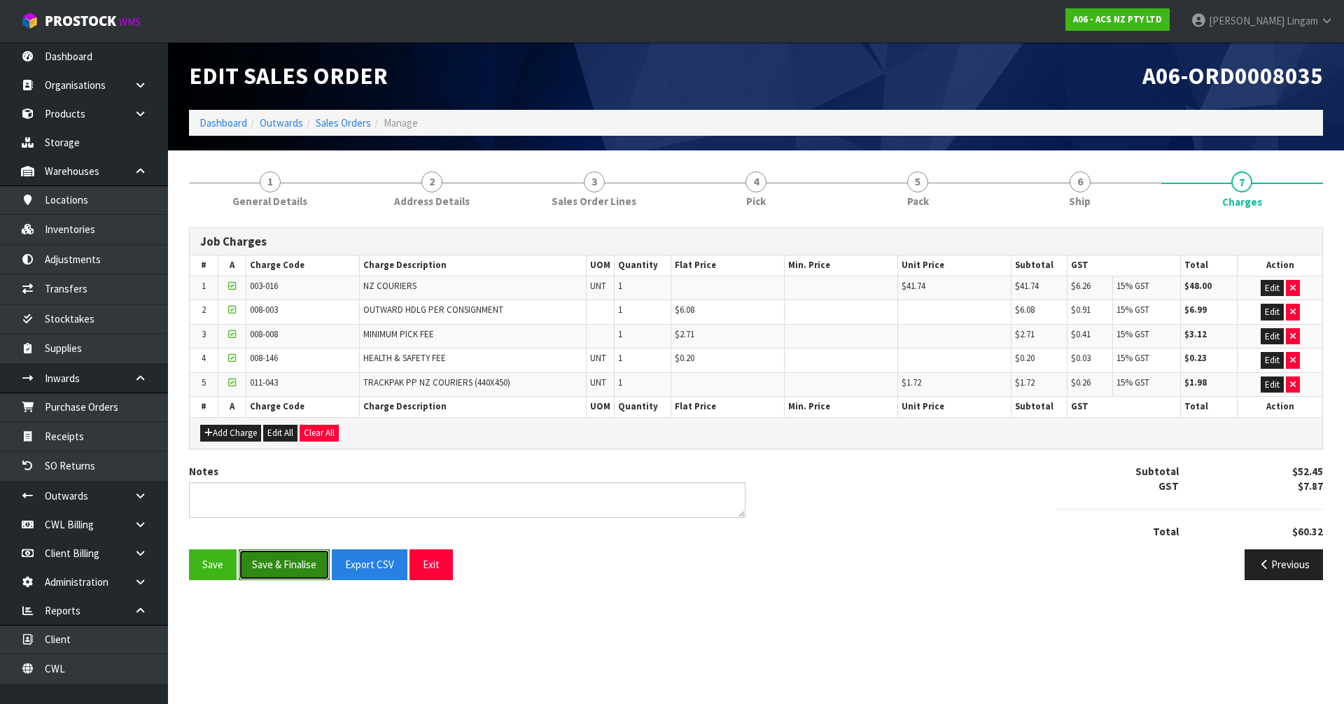
click at [288, 567] on button "Save & Finalise" at bounding box center [284, 565] width 91 height 30
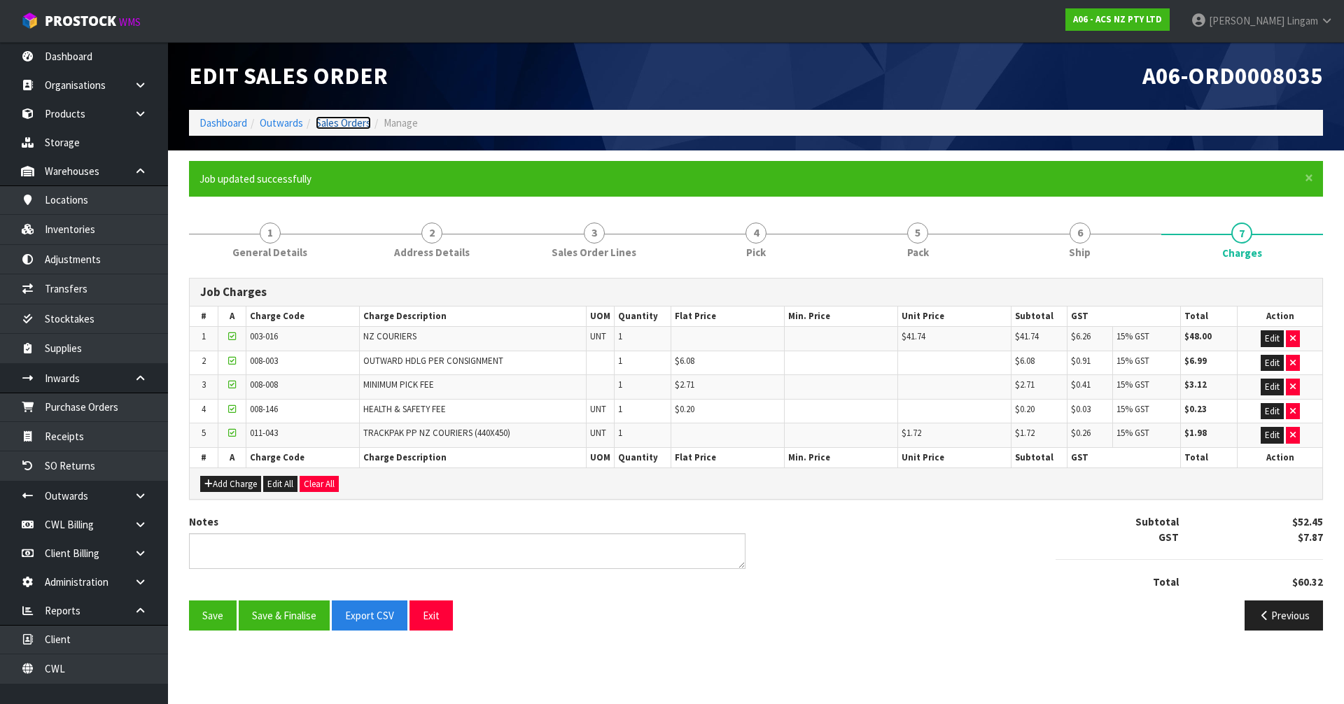
click at [342, 121] on link "Sales Orders" at bounding box center [343, 122] width 55 height 13
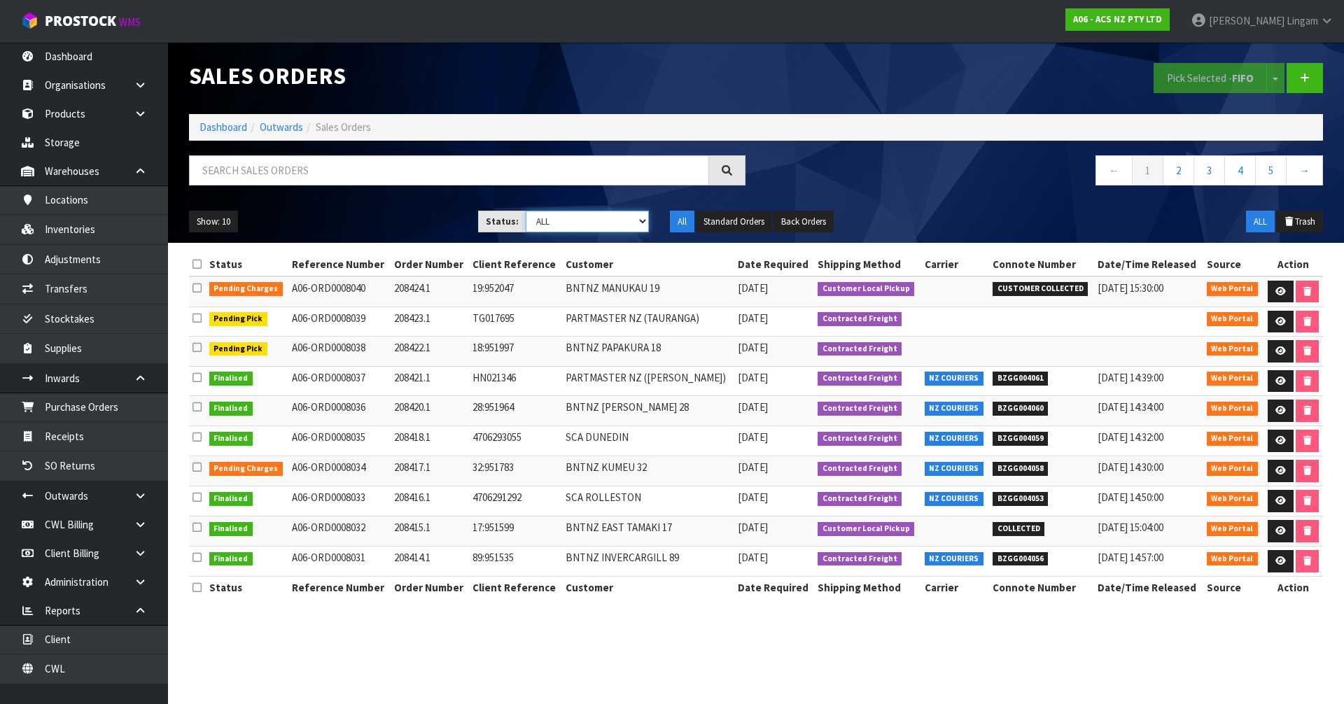
click at [622, 225] on select "Draft Pending Allocated Pending Pick Goods Picked Goods Packed Pending Charges …" at bounding box center [588, 222] width 124 height 22
select select "string:6"
click at [526, 211] on select "Draft Pending Allocated Pending Pick Goods Picked Goods Packed Pending Charges …" at bounding box center [588, 222] width 124 height 22
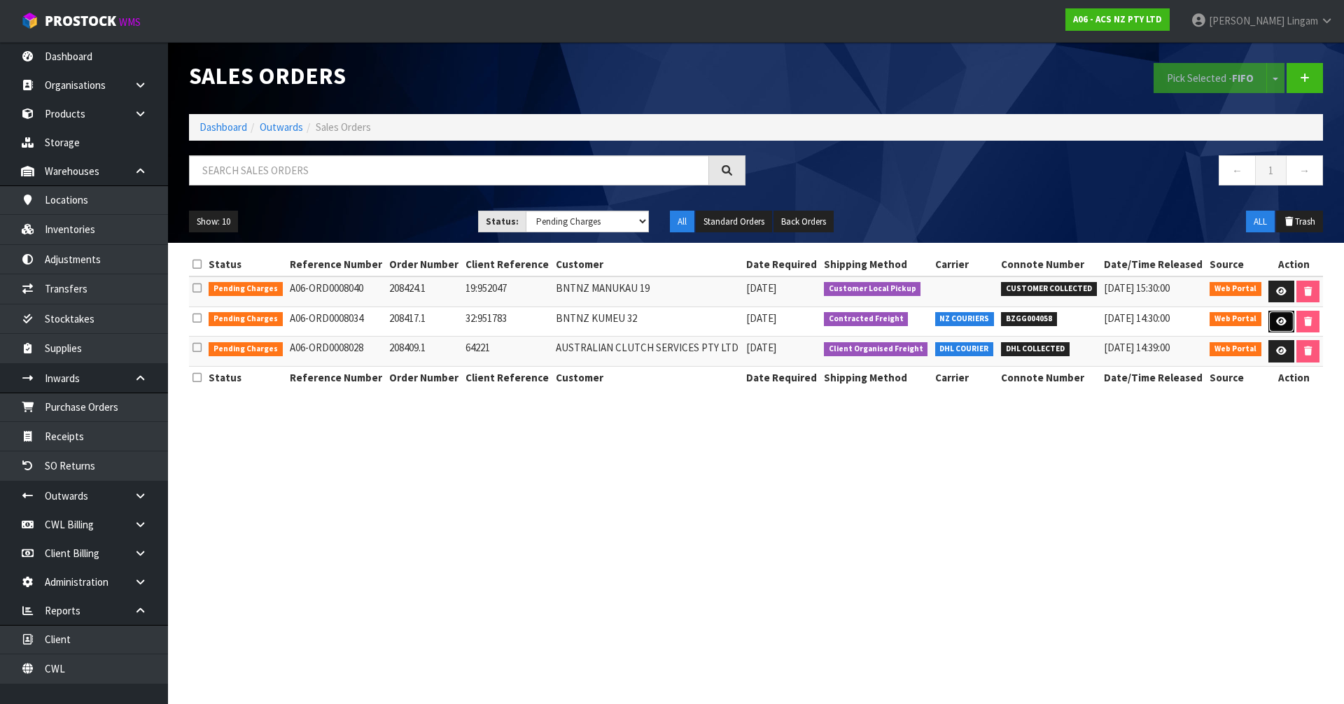
click at [1281, 321] on icon at bounding box center [1281, 321] width 11 height 9
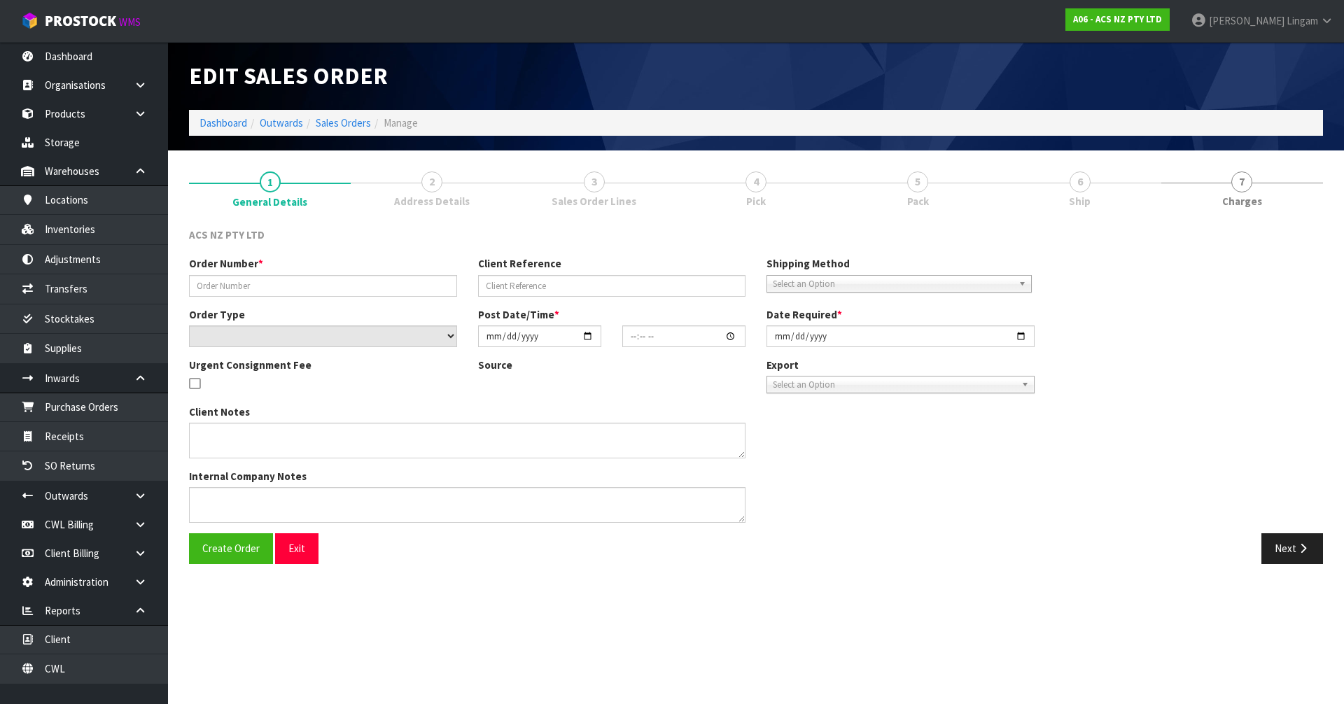
type input "208417.1"
type input "32:951783"
select select "number:0"
type input "[DATE]"
type input "16:49:00.000"
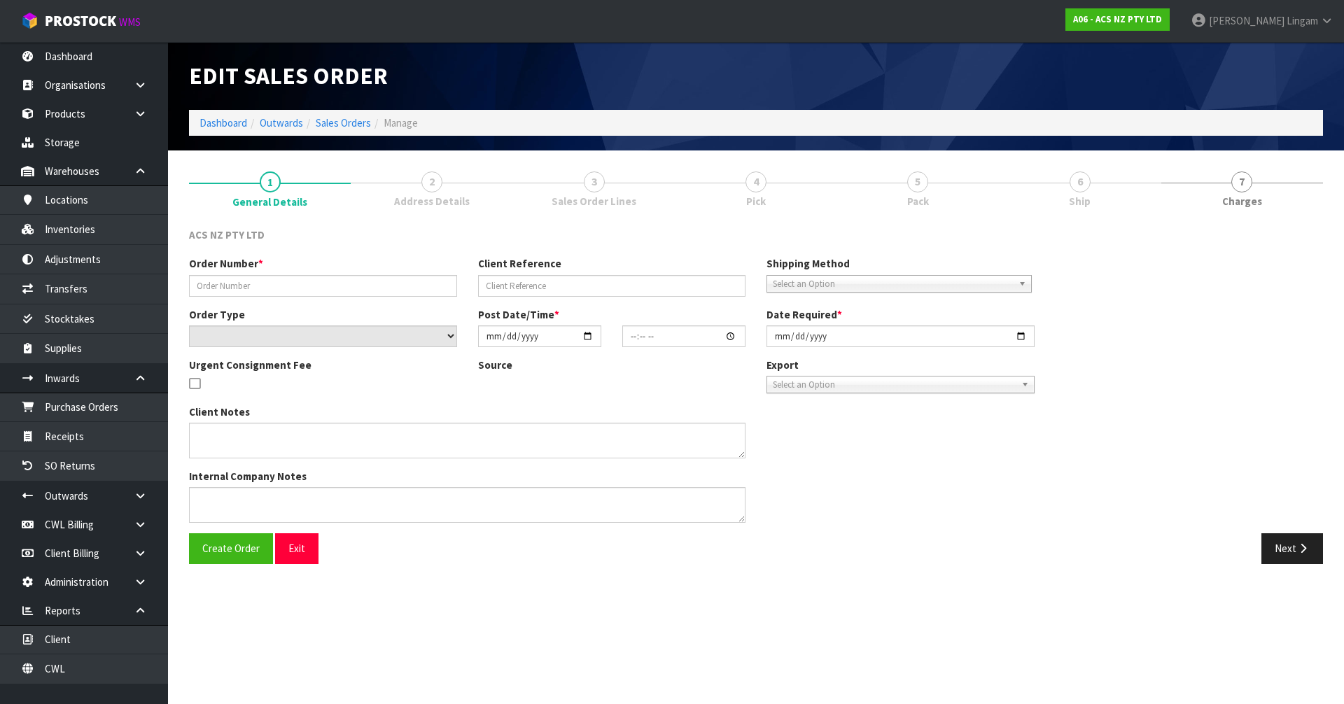
type input "[DATE]"
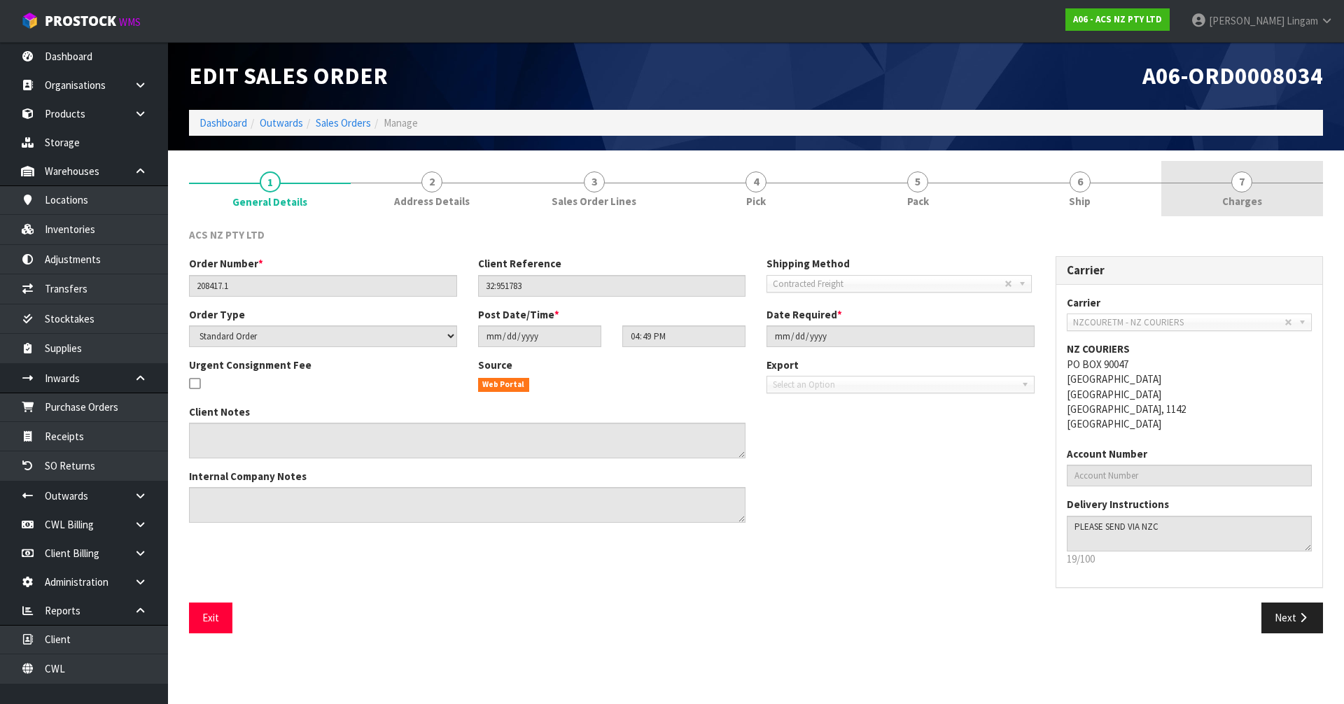
click at [1281, 202] on link "7 [GEOGRAPHIC_DATA]" at bounding box center [1242, 188] width 162 height 55
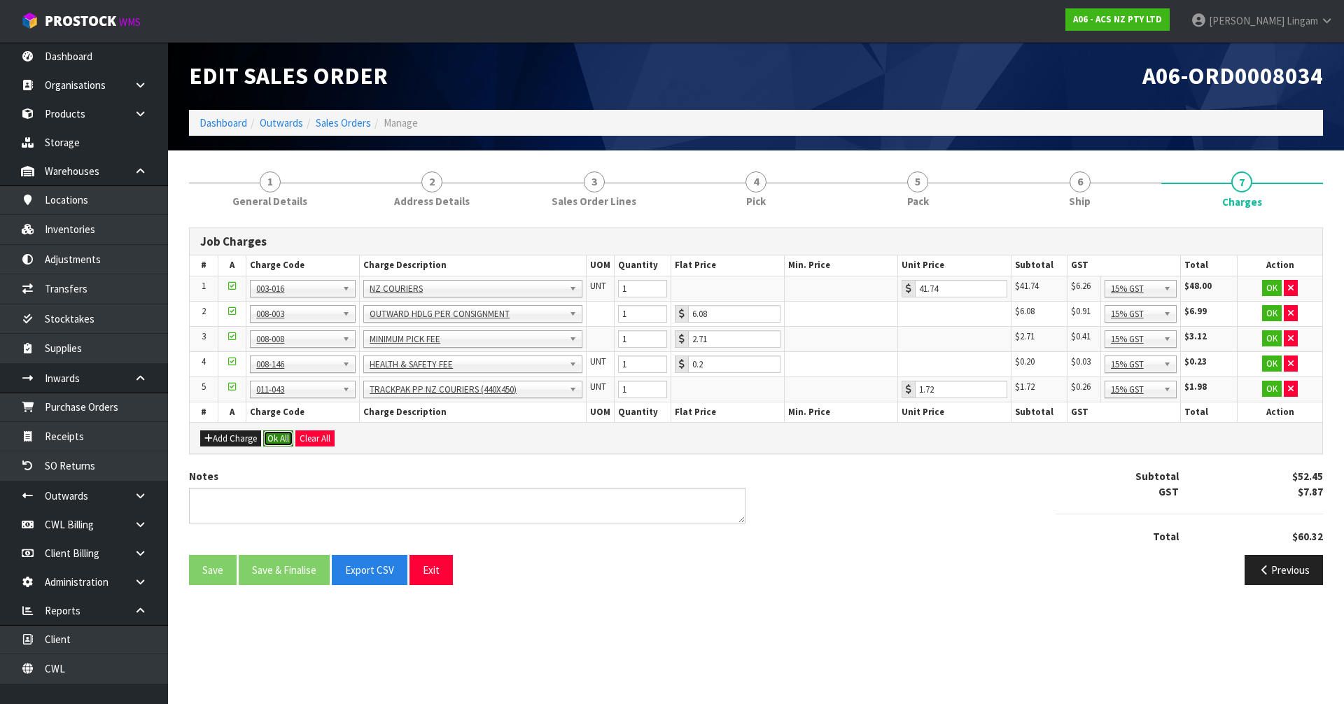
click at [274, 440] on button "Ok All" at bounding box center [278, 439] width 30 height 17
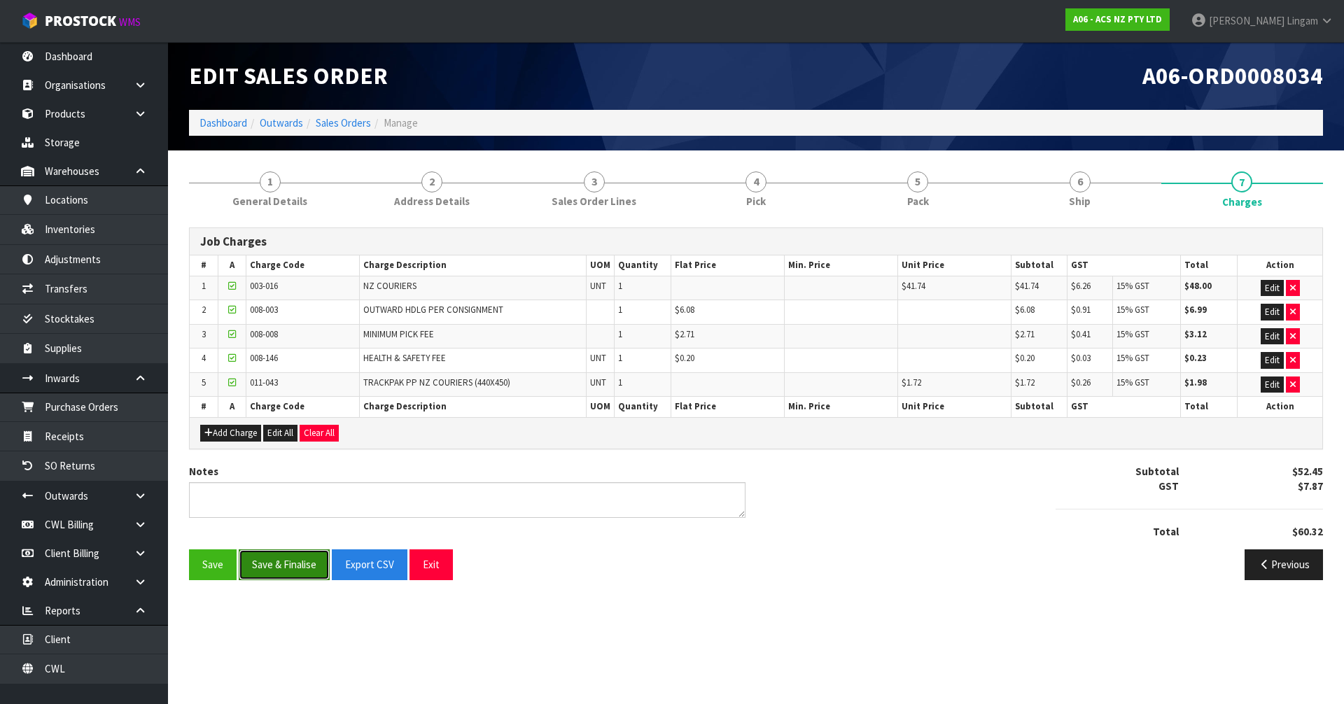
click at [285, 571] on button "Save & Finalise" at bounding box center [284, 565] width 91 height 30
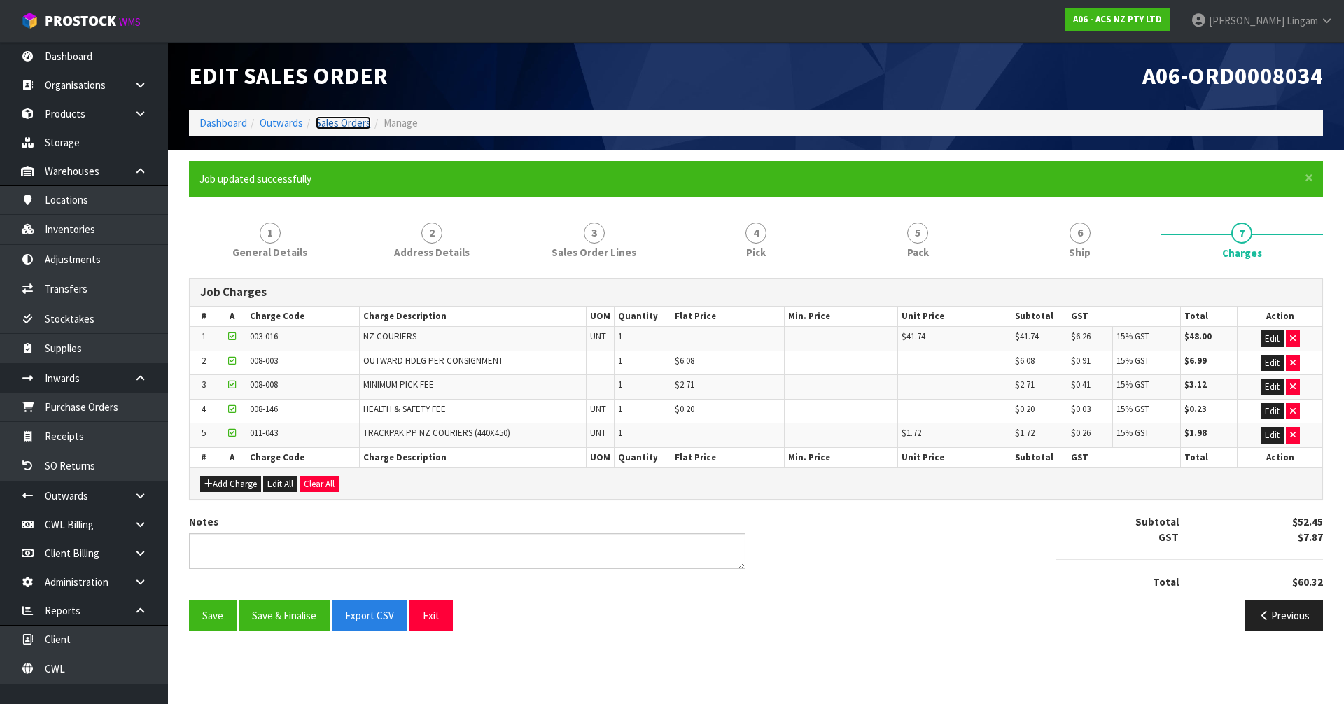
click at [337, 120] on link "Sales Orders" at bounding box center [343, 122] width 55 height 13
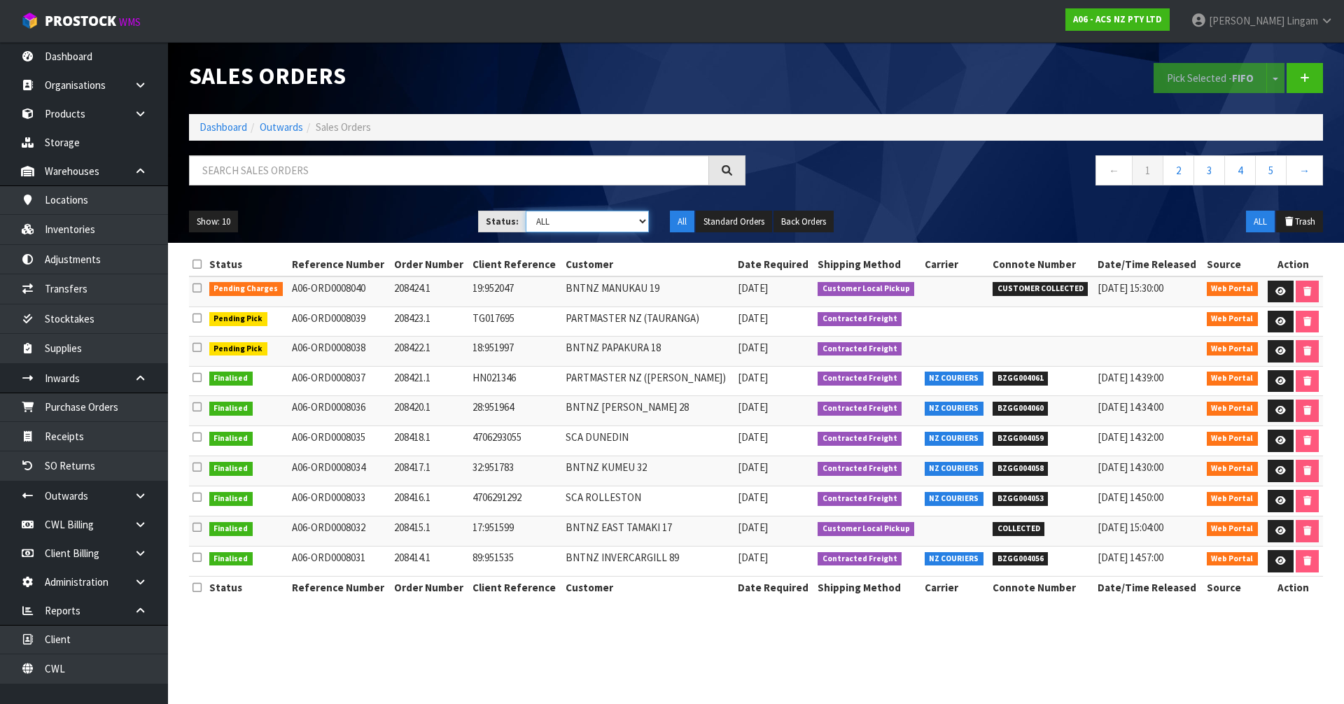
drag, startPoint x: 612, startPoint y: 218, endPoint x: 613, endPoint y: 228, distance: 9.2
click at [612, 218] on select "Draft Pending Allocated Pending Pick Goods Picked Goods Packed Pending Charges …" at bounding box center [588, 222] width 124 height 22
select select "string:6"
click at [526, 211] on select "Draft Pending Allocated Pending Pick Goods Picked Goods Packed Pending Charges …" at bounding box center [588, 222] width 124 height 22
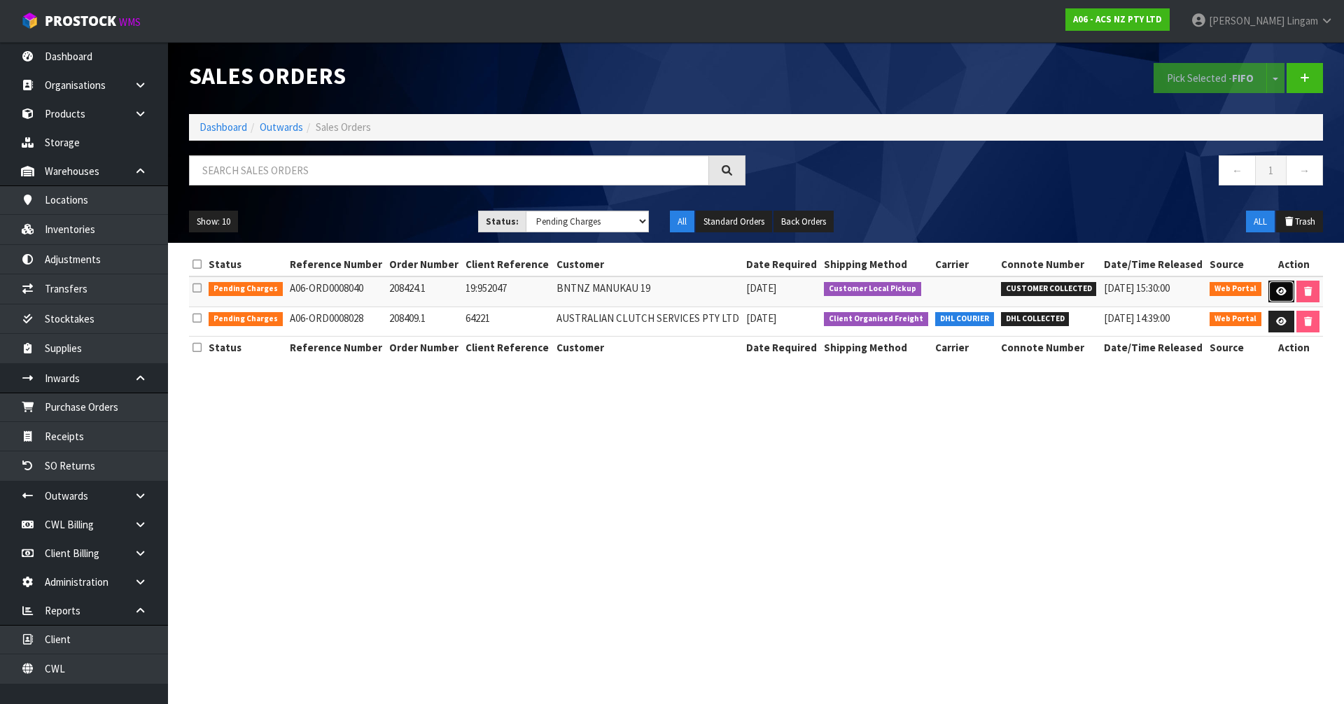
click at [1276, 291] on icon at bounding box center [1281, 291] width 11 height 9
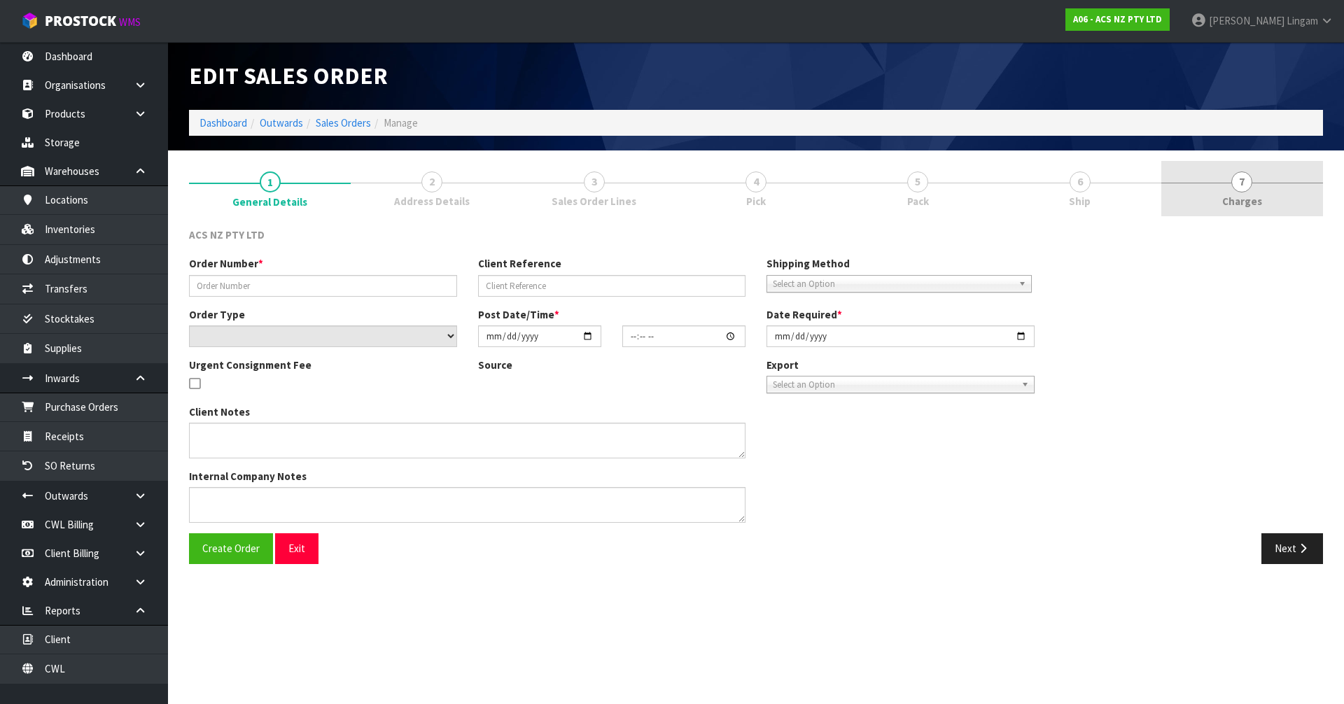
type input "208424.1"
type input "19:952047"
select select "number:0"
type input "[DATE]"
type input "14:39:00.000"
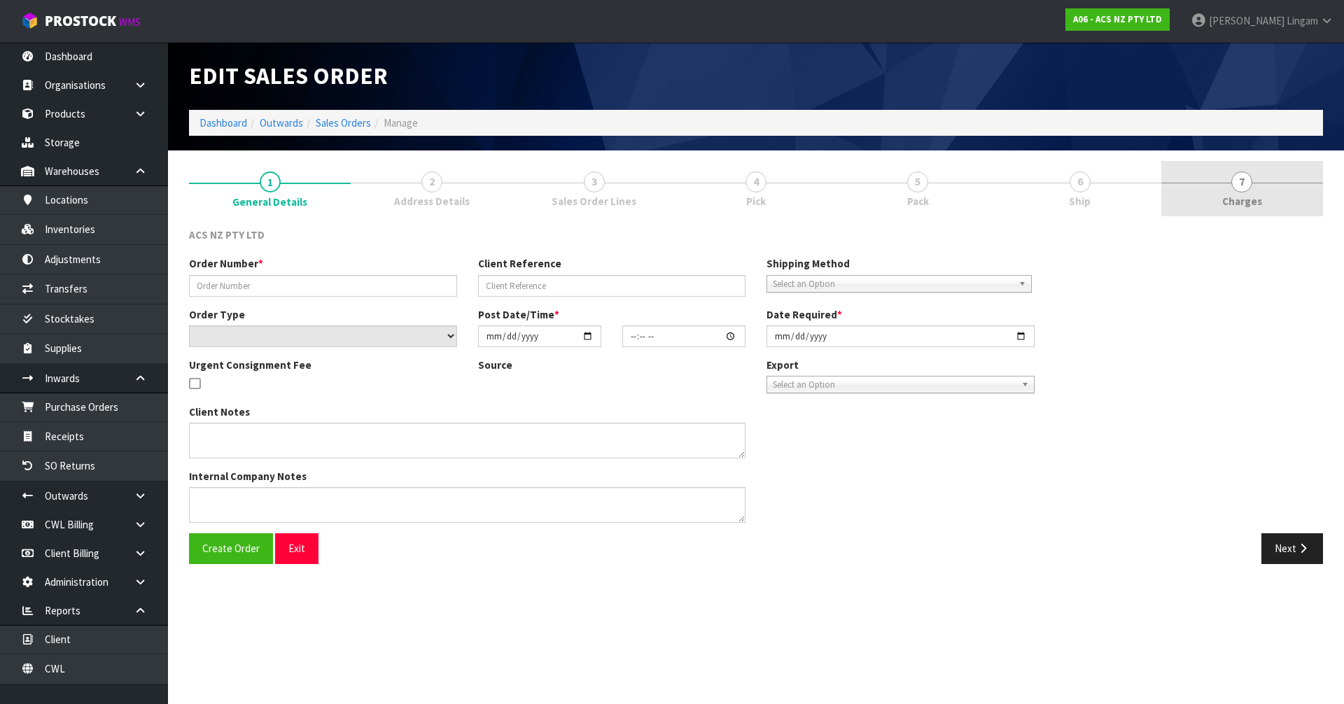
type input "[DATE]"
type textarea "DEADLINE TO COLLECT"
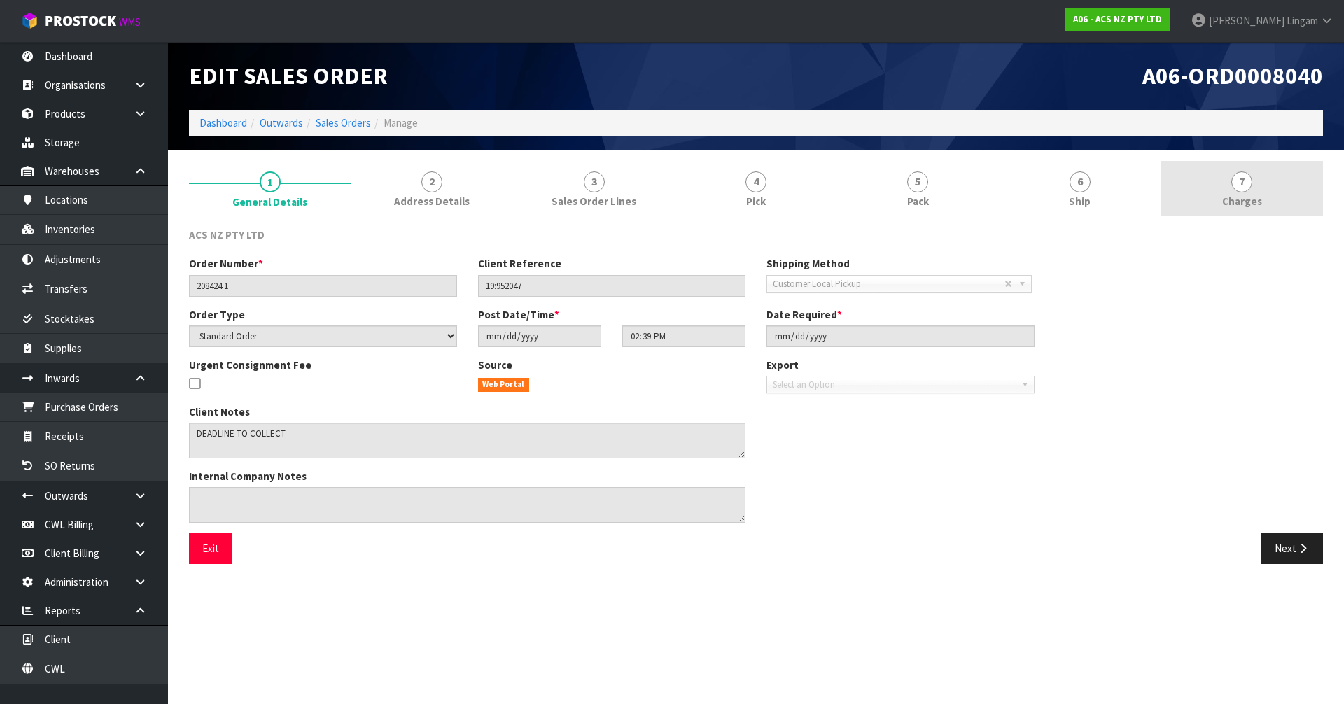
click at [1278, 188] on link "7 [GEOGRAPHIC_DATA]" at bounding box center [1242, 188] width 162 height 55
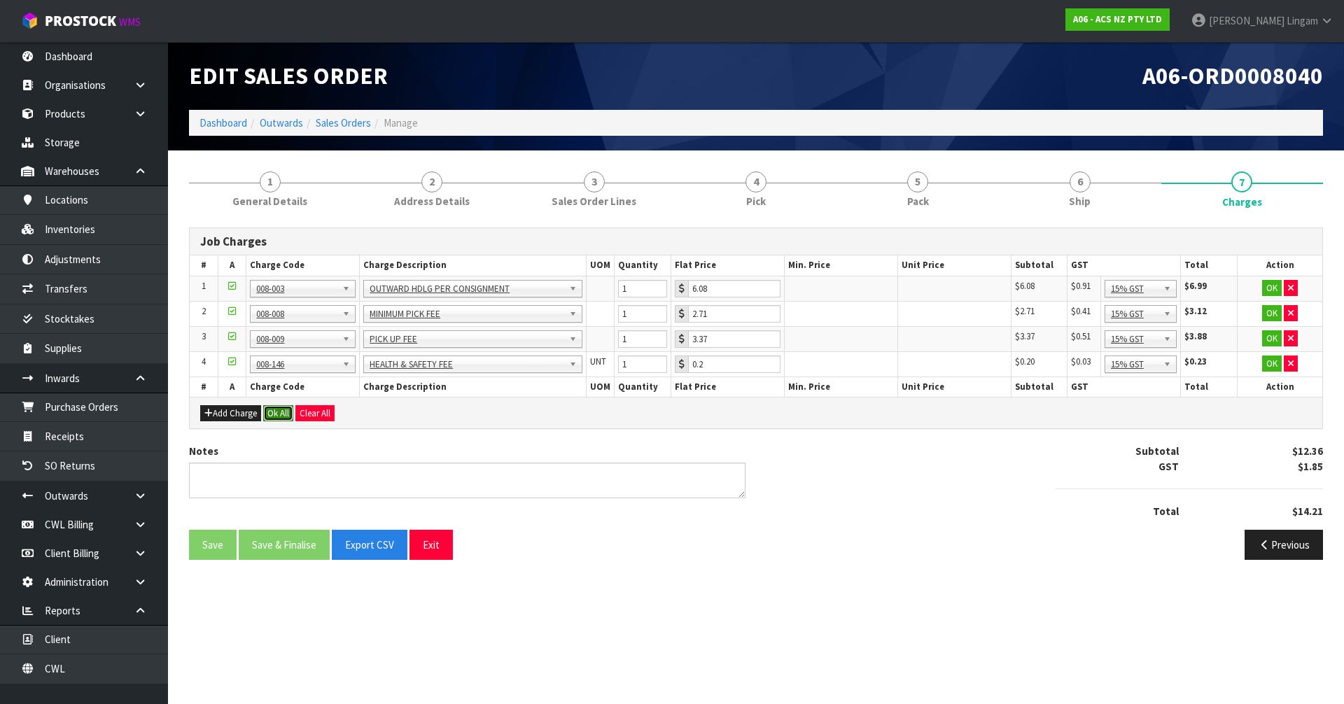
click at [278, 412] on button "Ok All" at bounding box center [278, 413] width 30 height 17
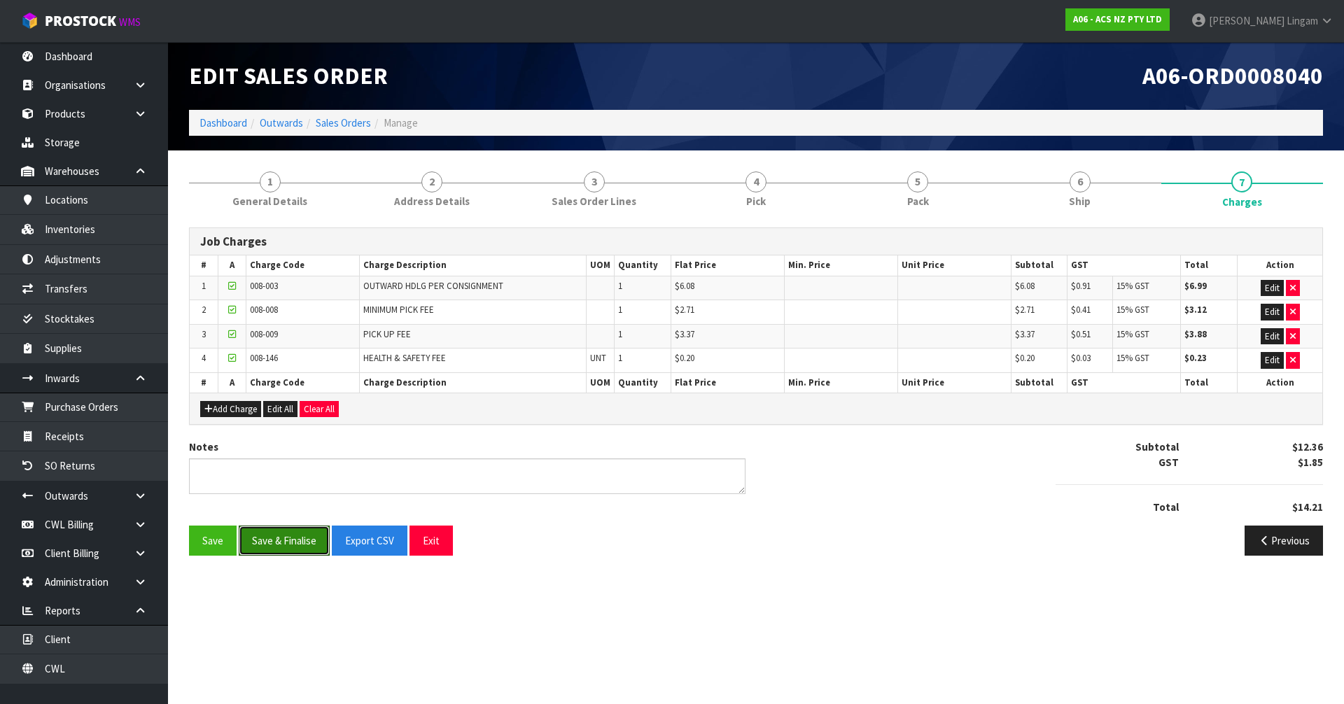
click at [288, 532] on button "Save & Finalise" at bounding box center [284, 541] width 91 height 30
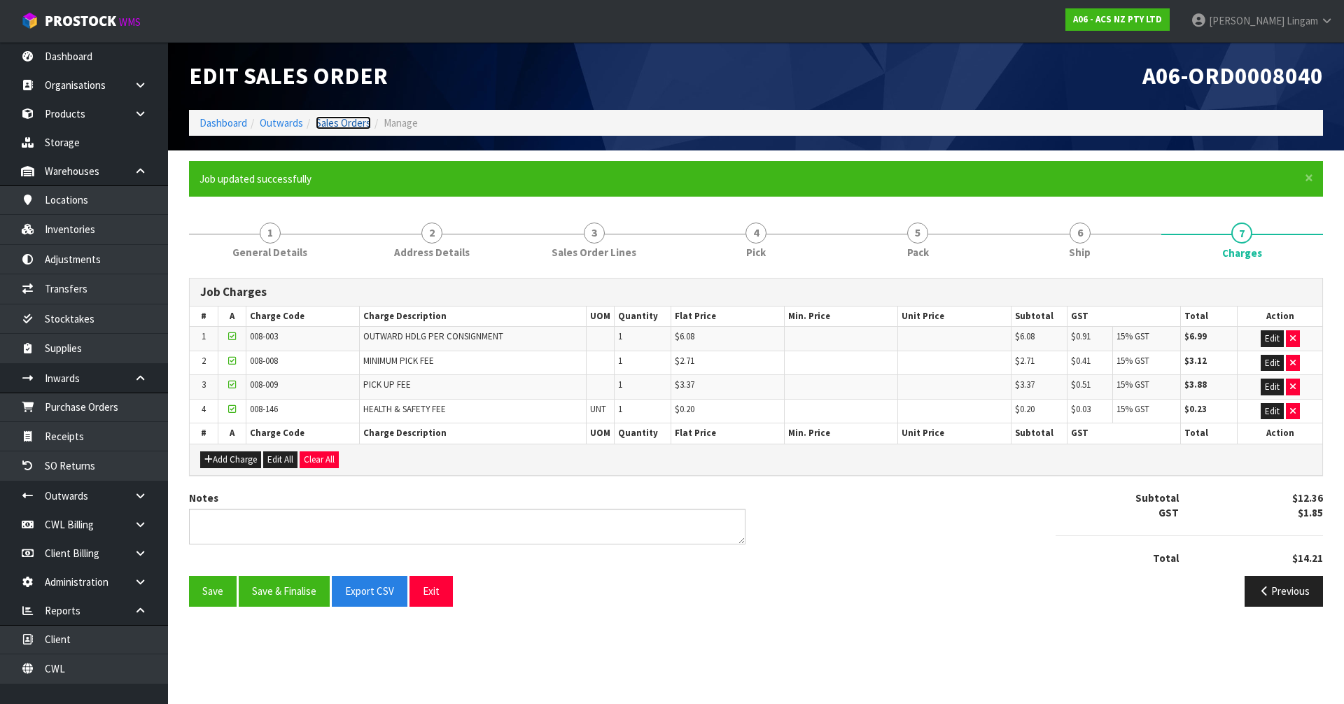
click at [353, 117] on link "Sales Orders" at bounding box center [343, 122] width 55 height 13
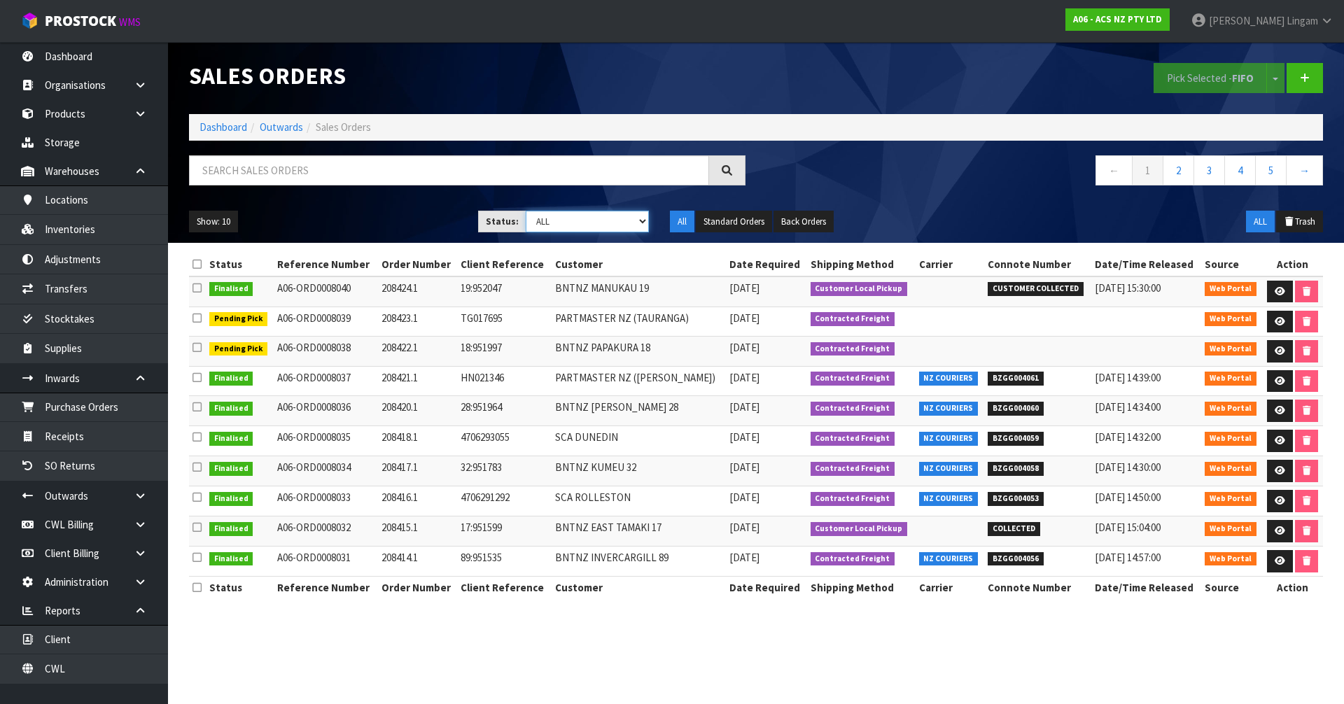
click at [634, 218] on select "Draft Pending Allocated Pending Pick Goods Picked Goods Packed Pending Charges …" at bounding box center [588, 222] width 124 height 22
select select "string:6"
click at [526, 211] on select "Draft Pending Allocated Pending Pick Goods Picked Goods Packed Pending Charges …" at bounding box center [588, 222] width 124 height 22
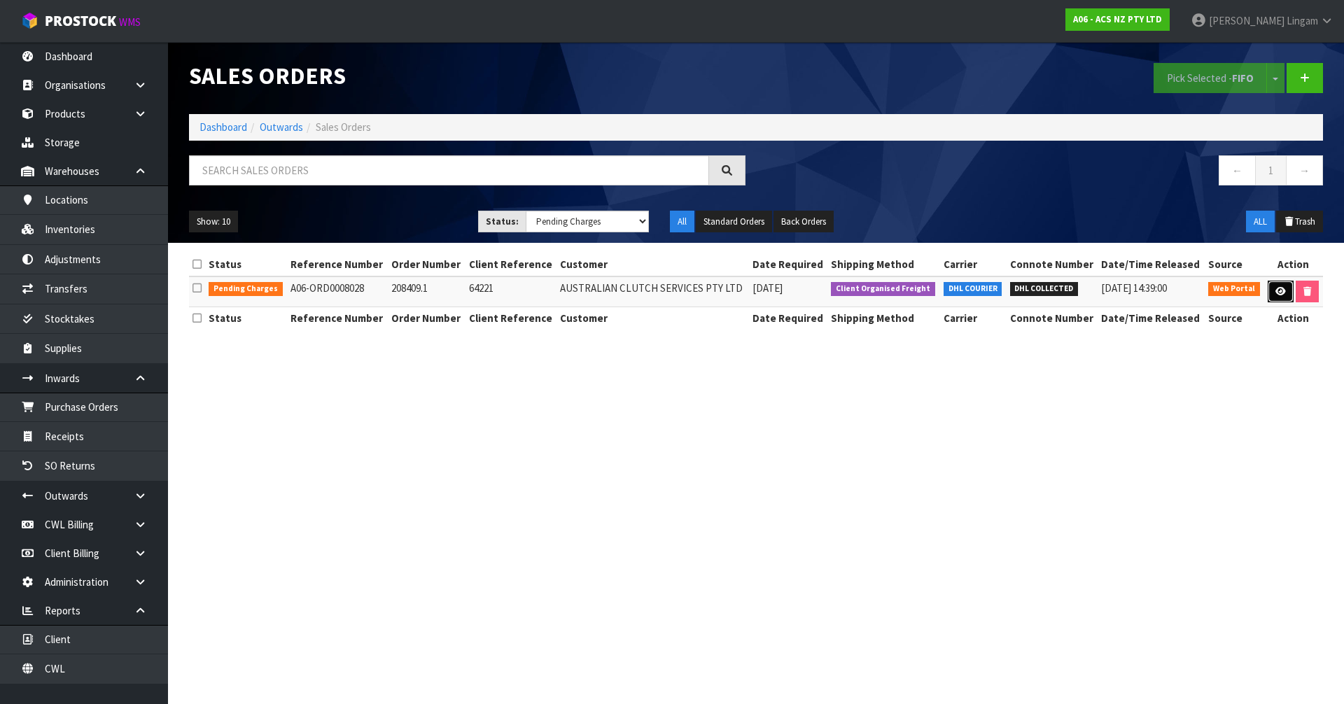
click at [1273, 294] on link at bounding box center [1281, 292] width 26 height 22
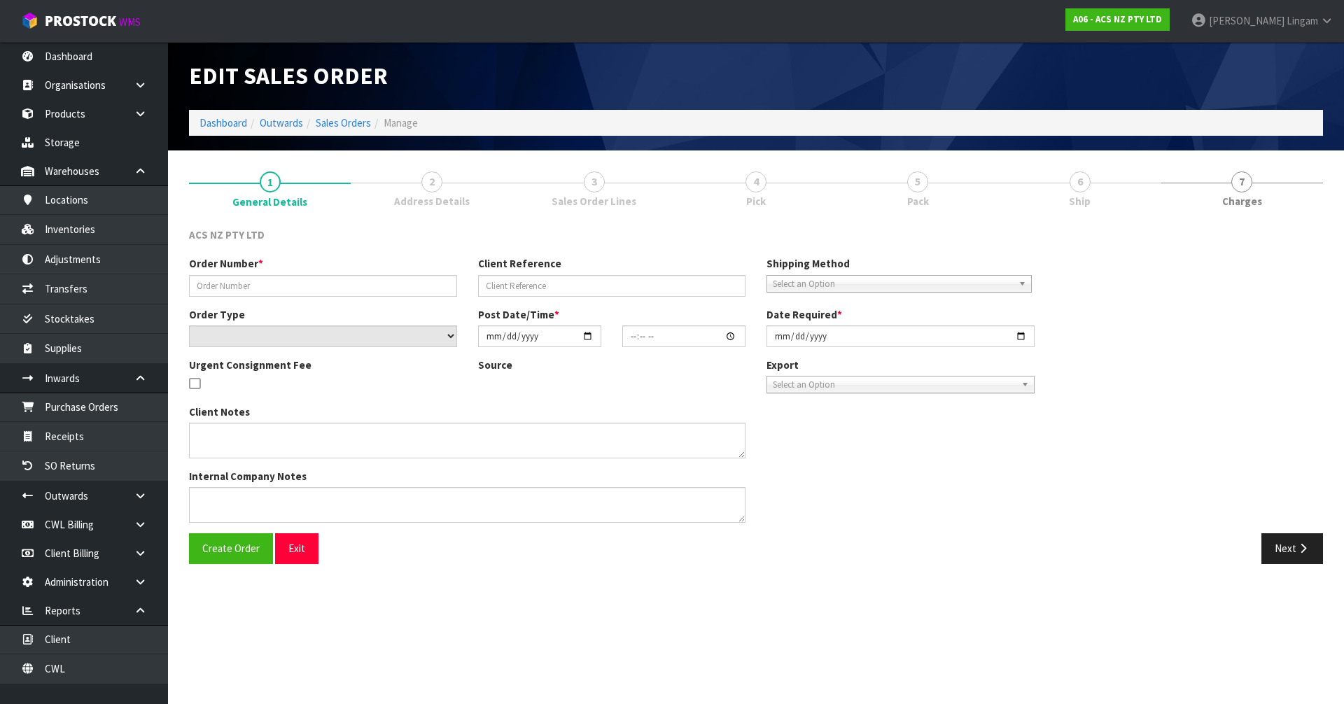
type input "208409.1"
type input "64221"
select select "number:0"
type input "[DATE]"
type input "16:41:00.000"
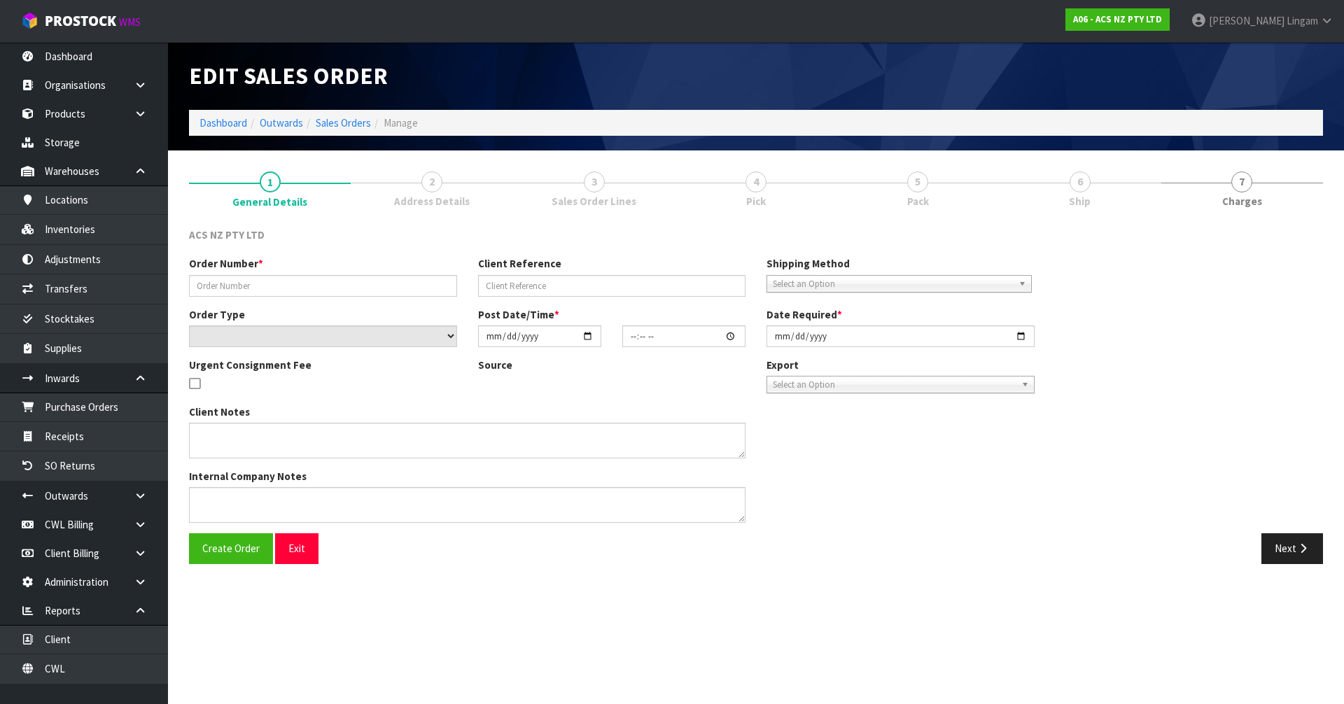
type input "[DATE]"
type textarea "PLEASE SEE ATTAHCED FOR AN ORDER BEING SENT ON DHL TO COME BACK TO US. I HAVE A…"
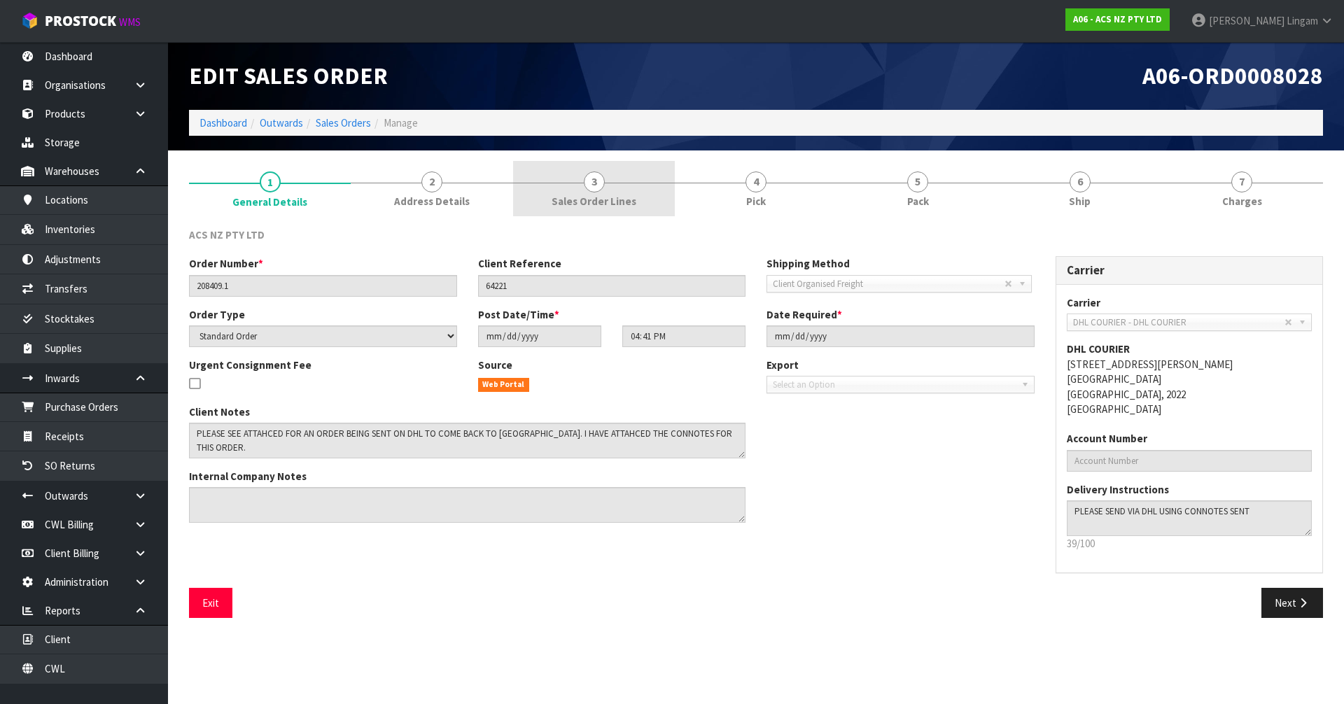
click at [582, 186] on link "3 Sales Order Lines" at bounding box center [594, 188] width 162 height 55
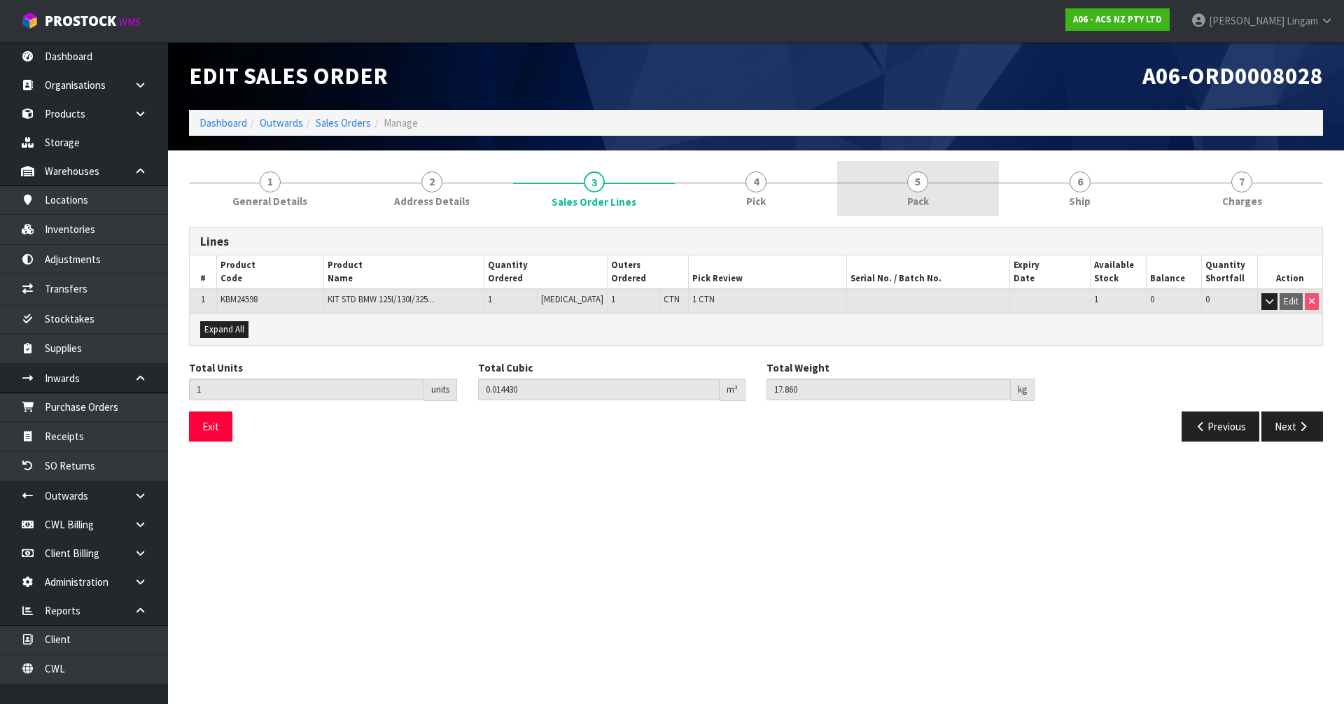
click at [930, 195] on link "5 Pack" at bounding box center [918, 188] width 162 height 55
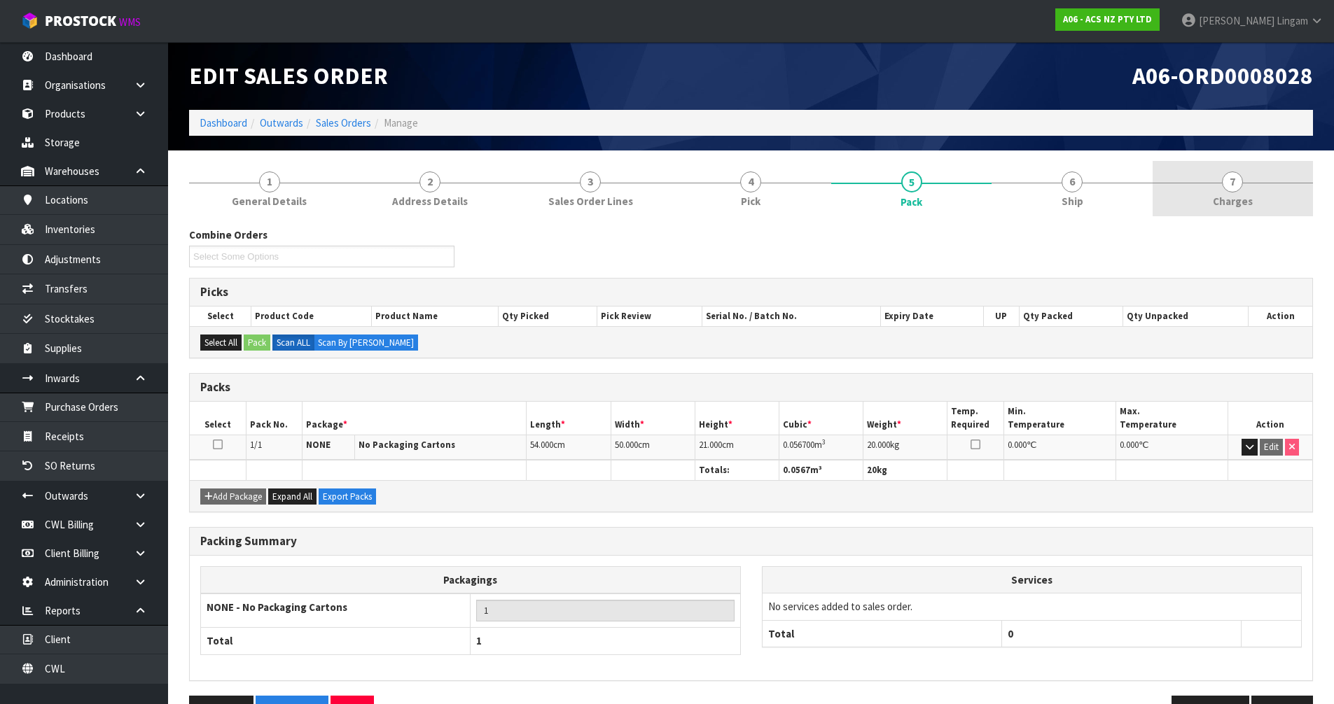
click at [1269, 178] on link "7 [GEOGRAPHIC_DATA]" at bounding box center [1232, 188] width 160 height 55
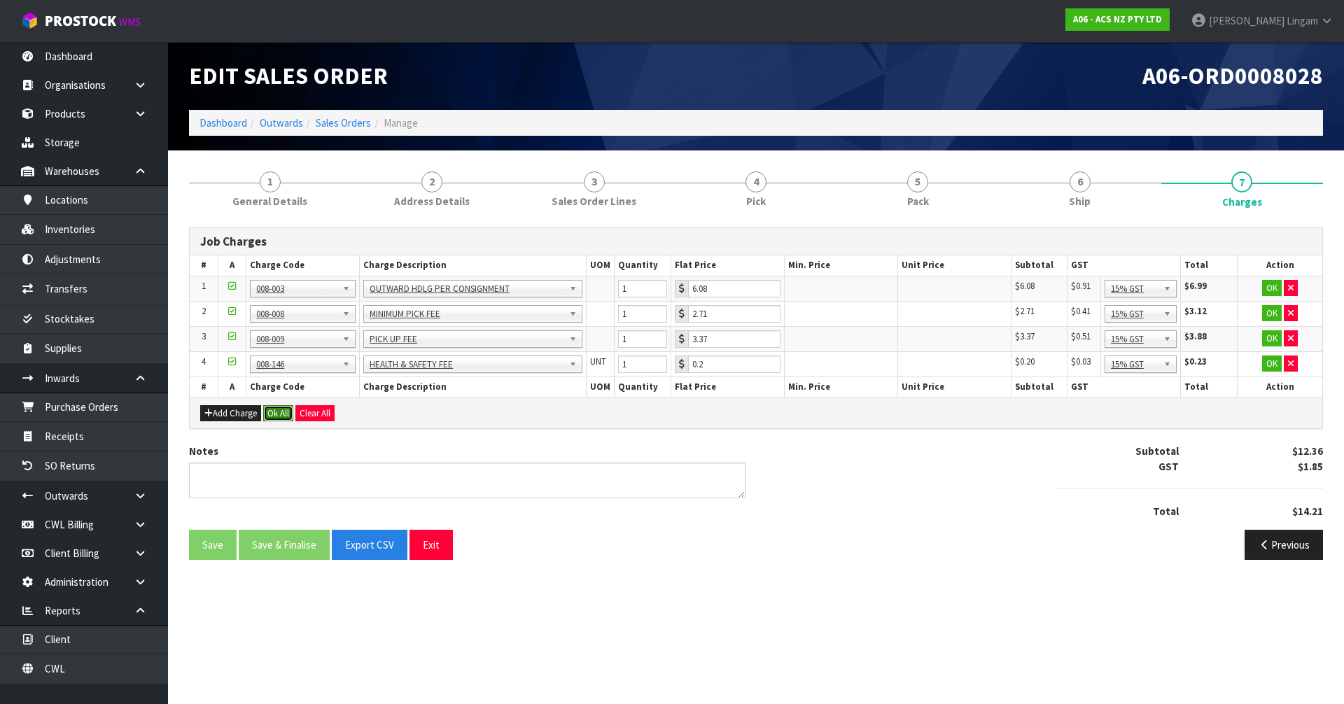
click at [280, 414] on button "Ok All" at bounding box center [278, 413] width 30 height 17
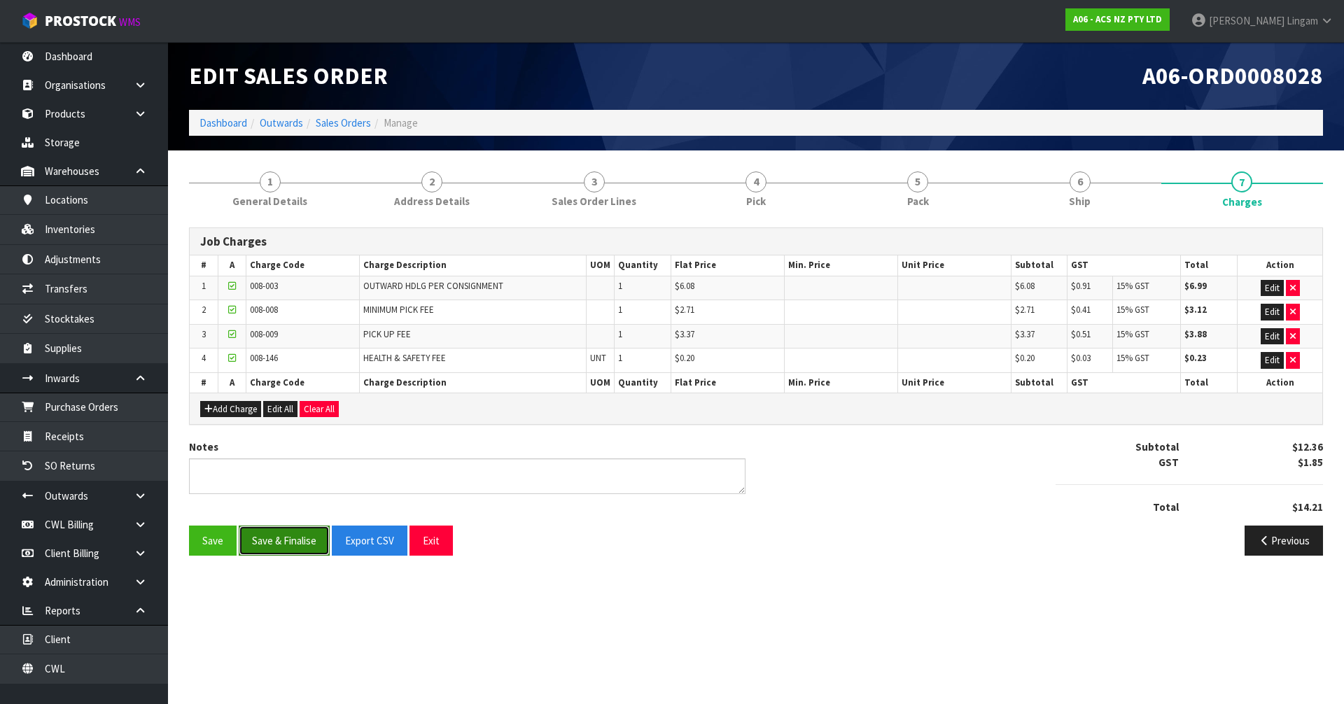
click at [289, 539] on button "Save & Finalise" at bounding box center [284, 541] width 91 height 30
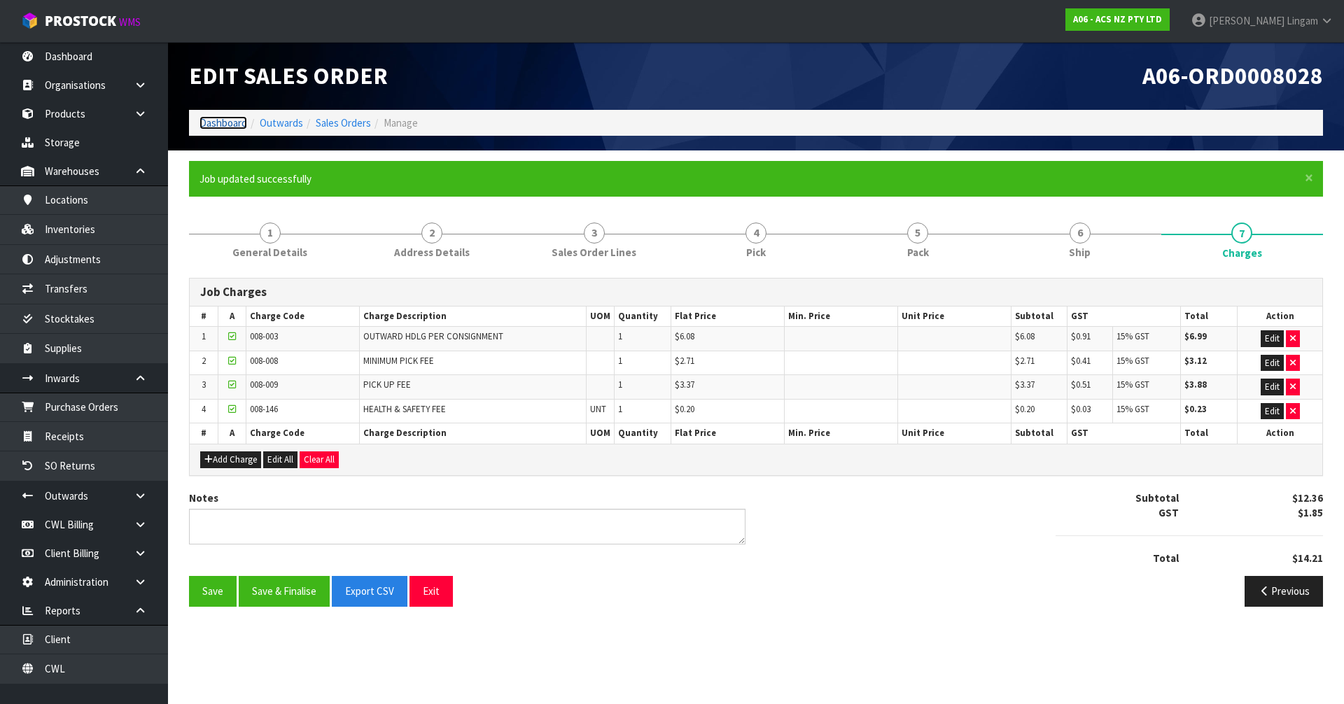
click at [221, 120] on link "Dashboard" at bounding box center [224, 122] width 48 height 13
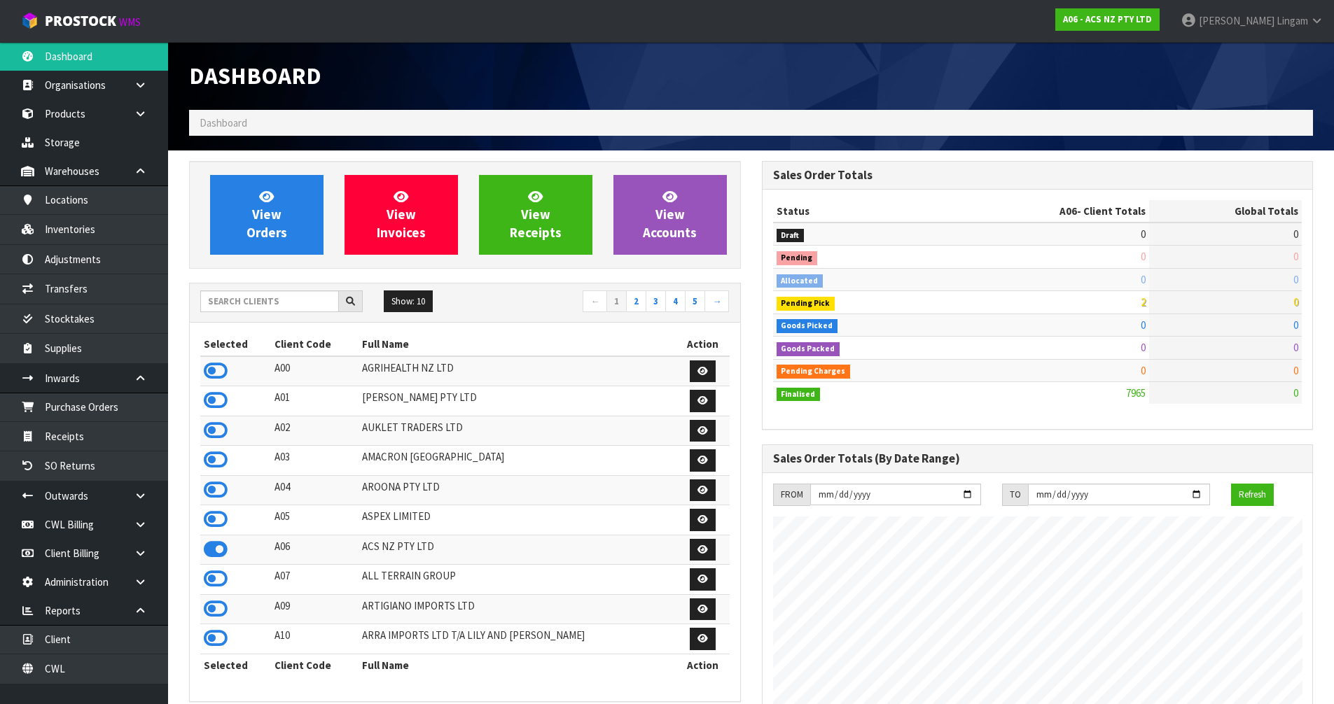
scroll to position [1061, 572]
click at [222, 377] on icon at bounding box center [216, 371] width 24 height 21
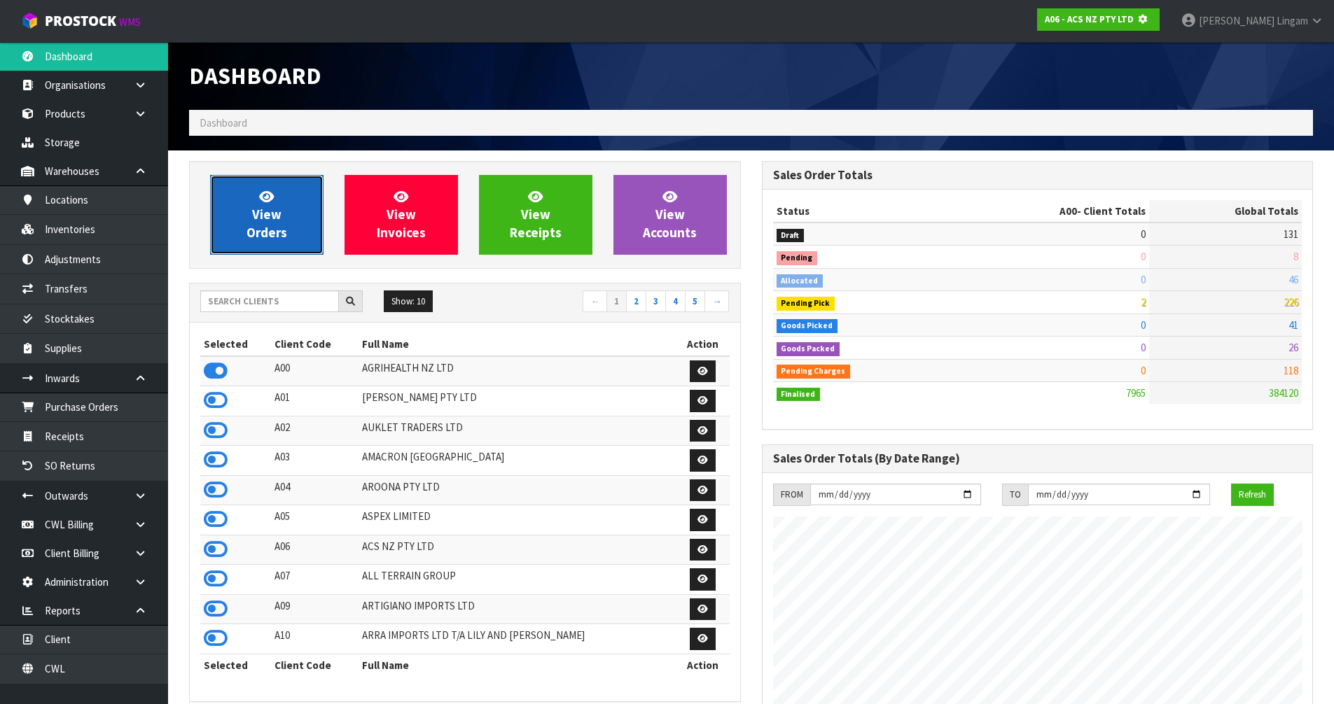
click at [276, 237] on span "View Orders" at bounding box center [266, 214] width 41 height 53
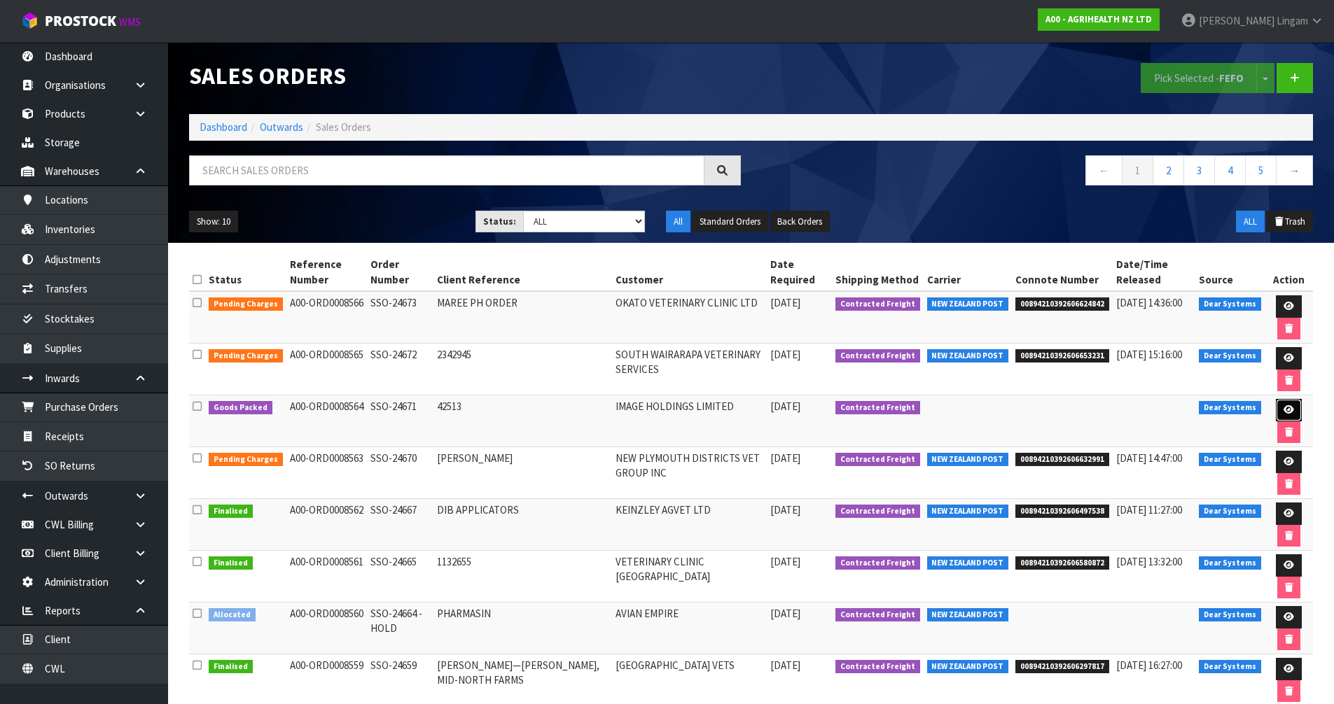
click at [1285, 407] on icon at bounding box center [1288, 409] width 11 height 9
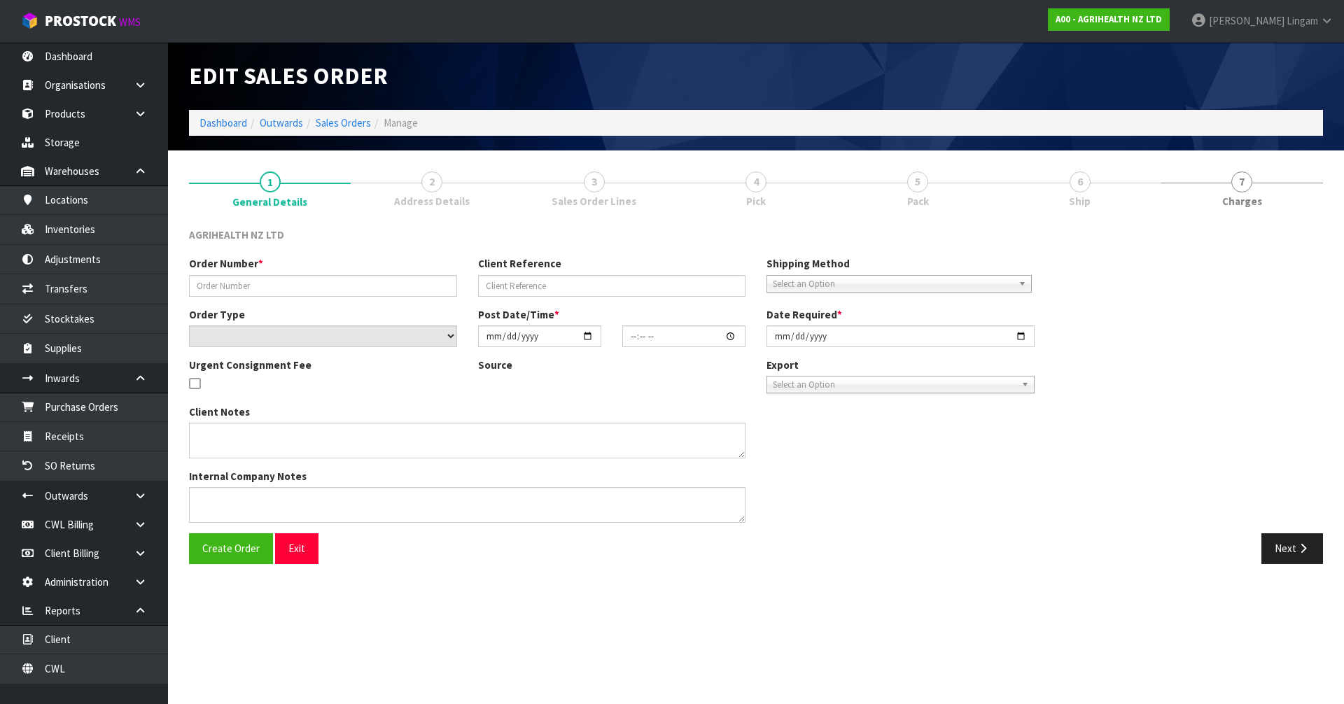
type input "SSO-24671"
type input "42513"
select select "number:0"
type input "[DATE]"
type input "10:14:45.000"
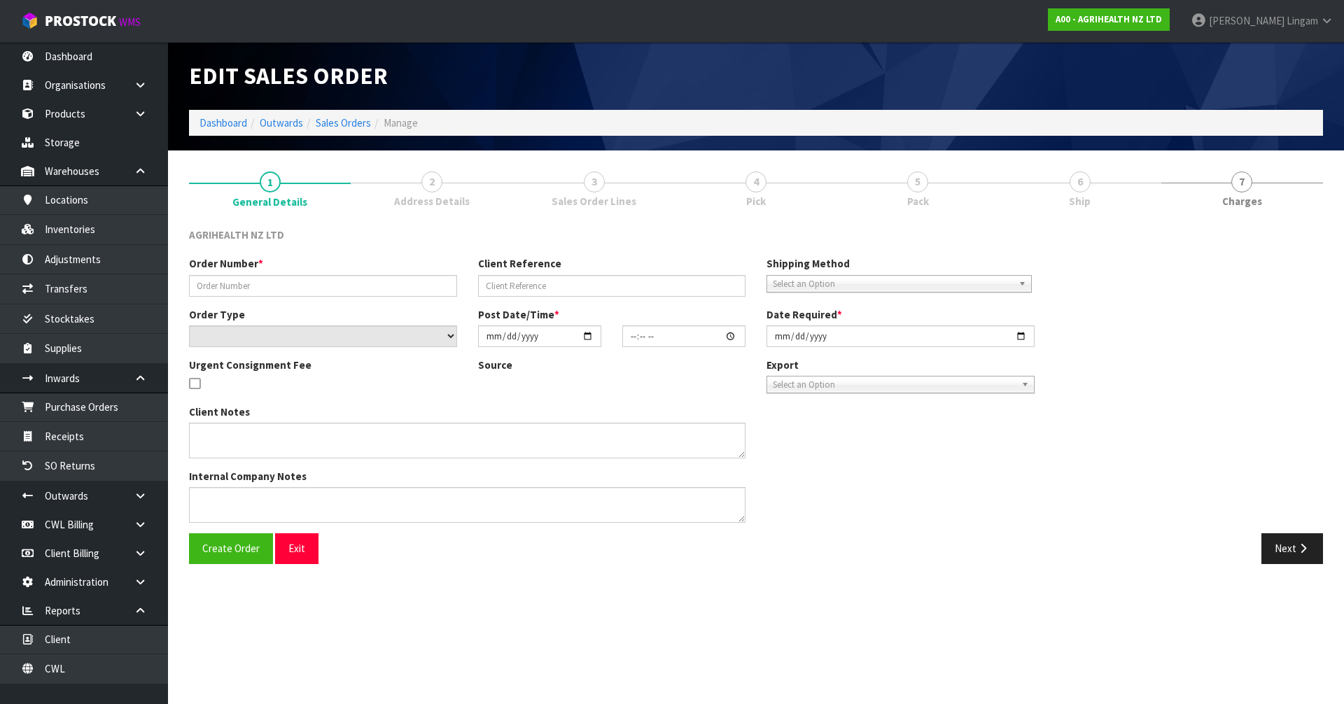
type input "[DATE]"
type textarea "SHIP BY: FREIGHT VIA FREIGHT/CWL TRUCK"
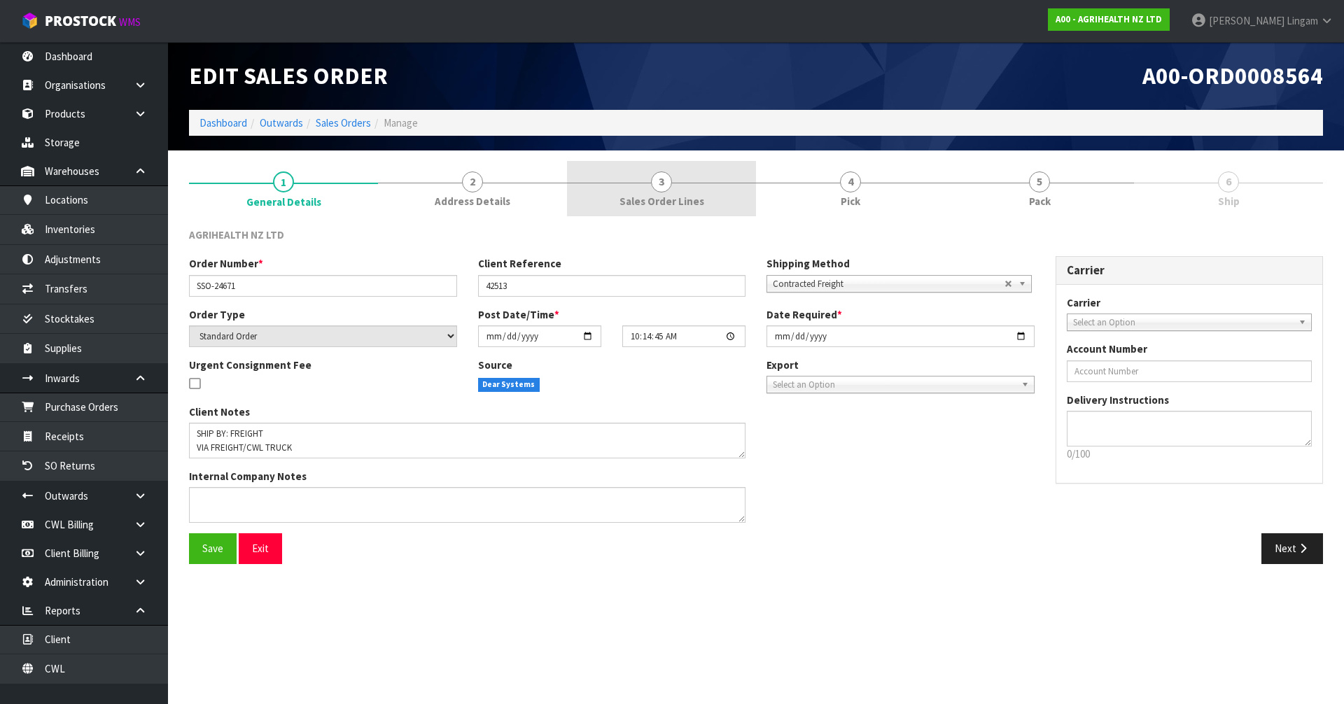
click at [679, 195] on span "Sales Order Lines" at bounding box center [662, 201] width 85 height 15
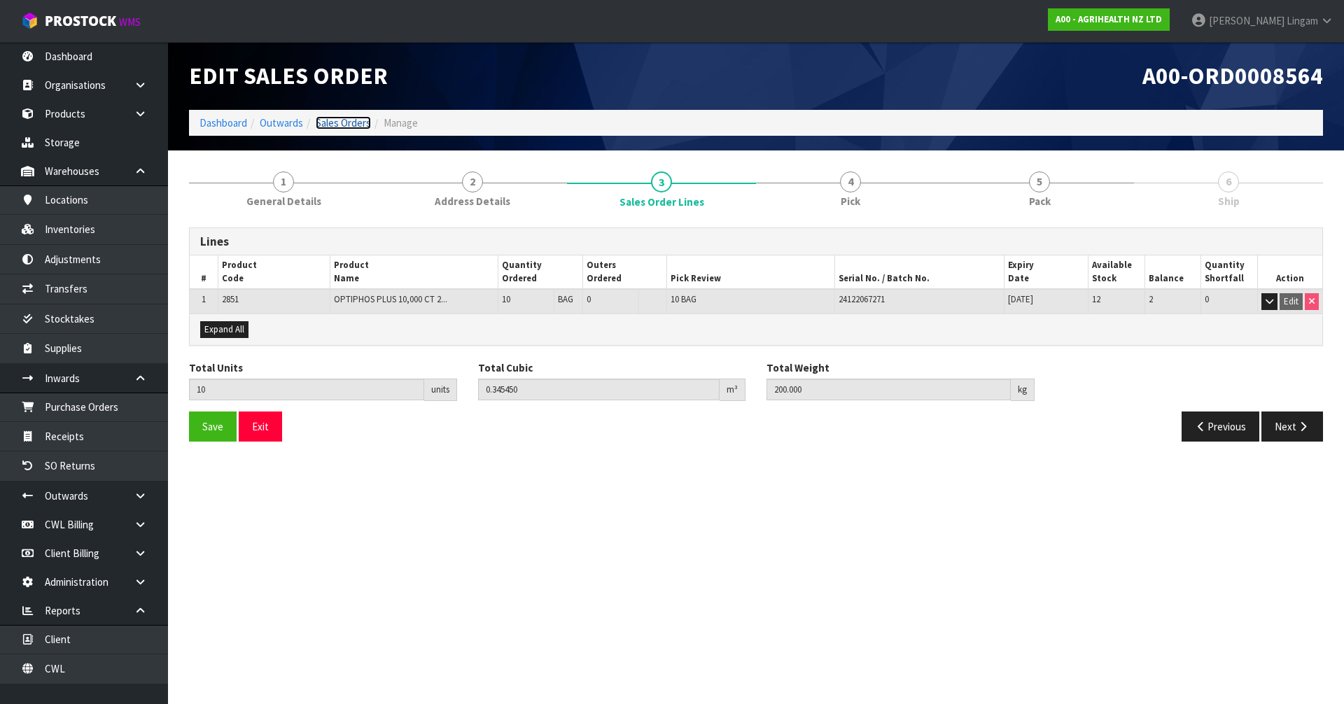
click at [330, 123] on link "Sales Orders" at bounding box center [343, 122] width 55 height 13
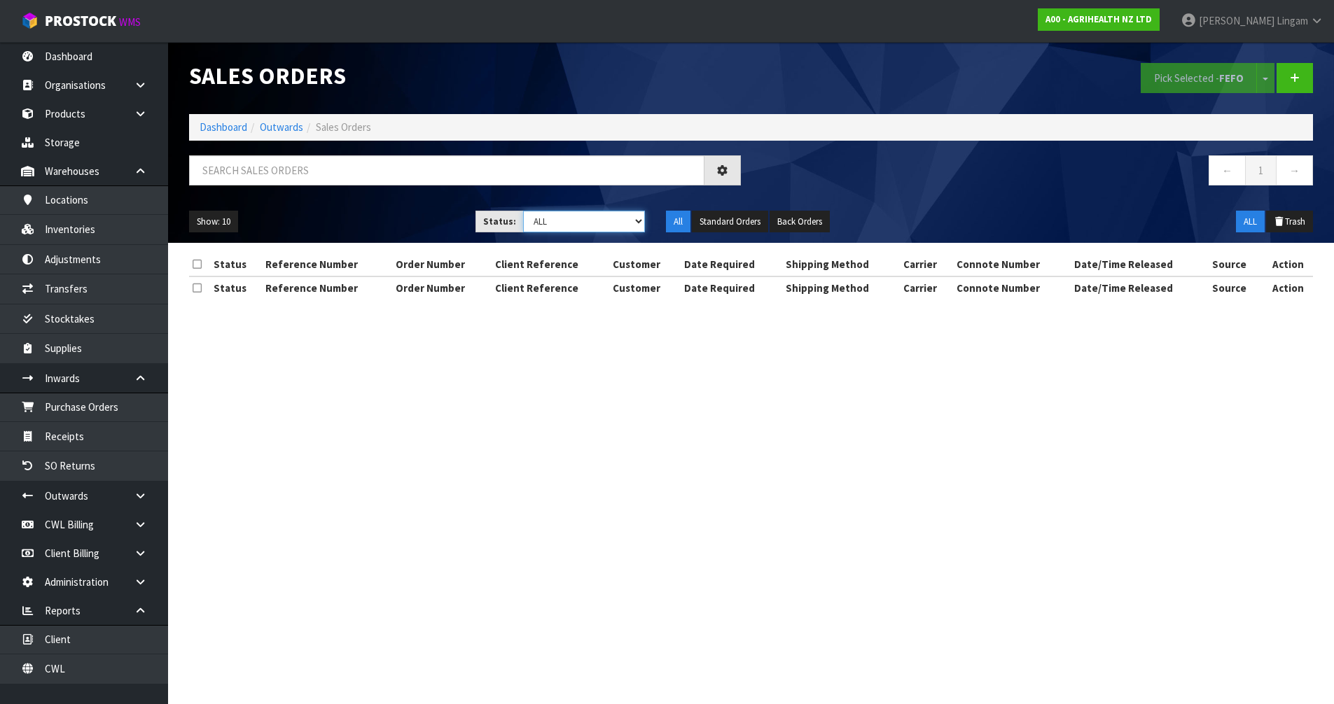
click at [613, 222] on select "Draft Pending Allocated Pending Pick Goods Picked Goods Packed Pending Charges …" at bounding box center [584, 222] width 122 height 22
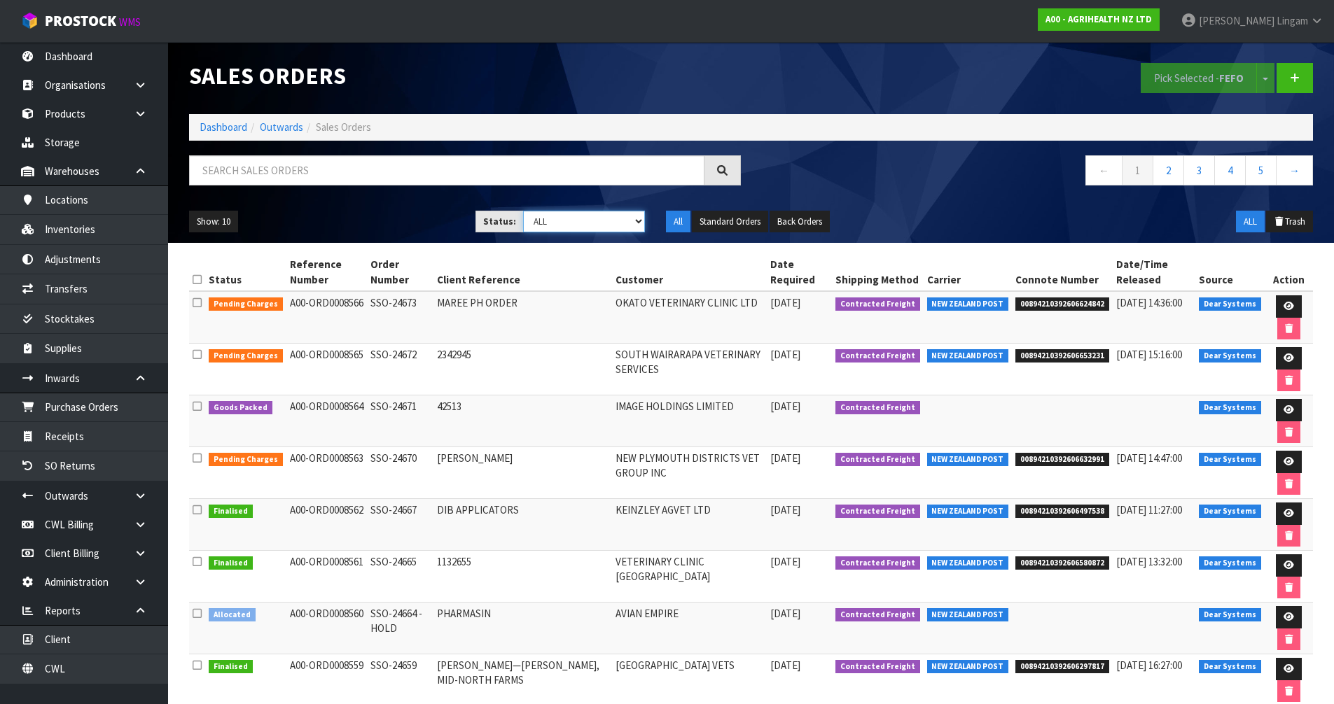
select select "string:6"
click at [523, 211] on select "Draft Pending Allocated Pending Pick Goods Picked Goods Packed Pending Charges …" at bounding box center [584, 222] width 122 height 22
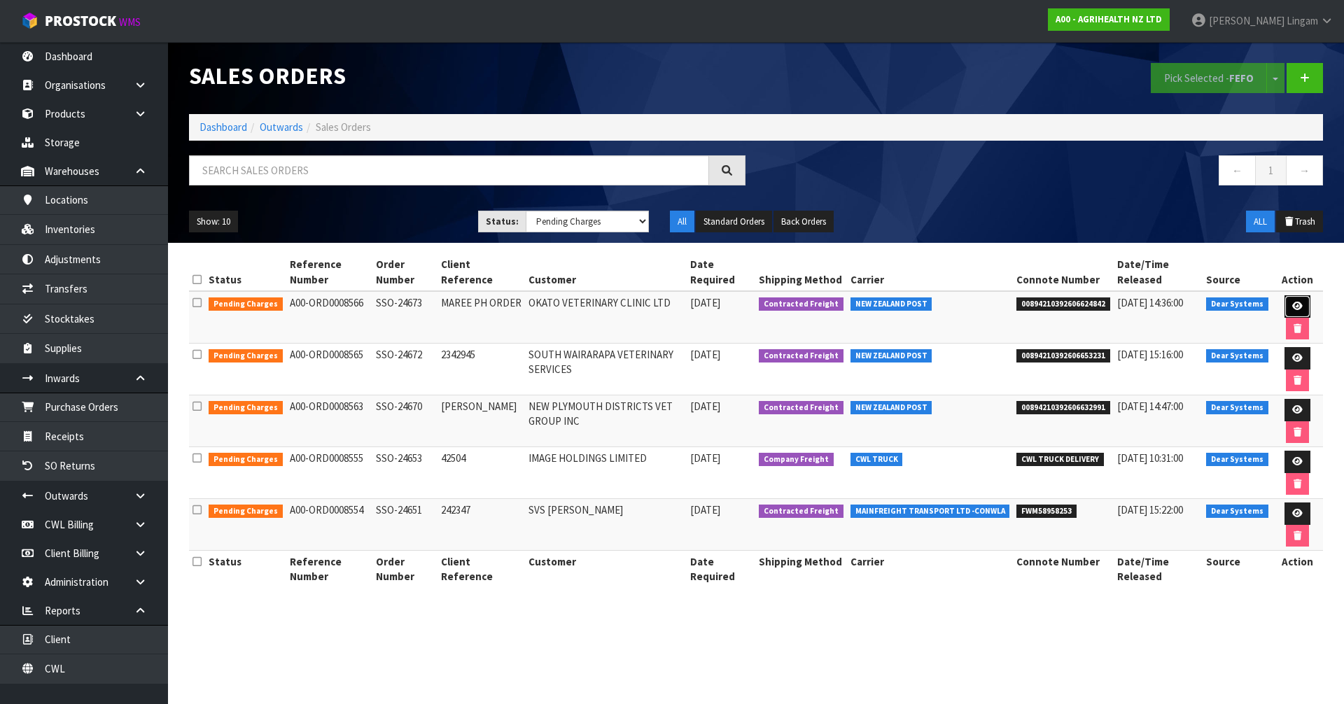
click at [1300, 307] on icon at bounding box center [1297, 306] width 11 height 9
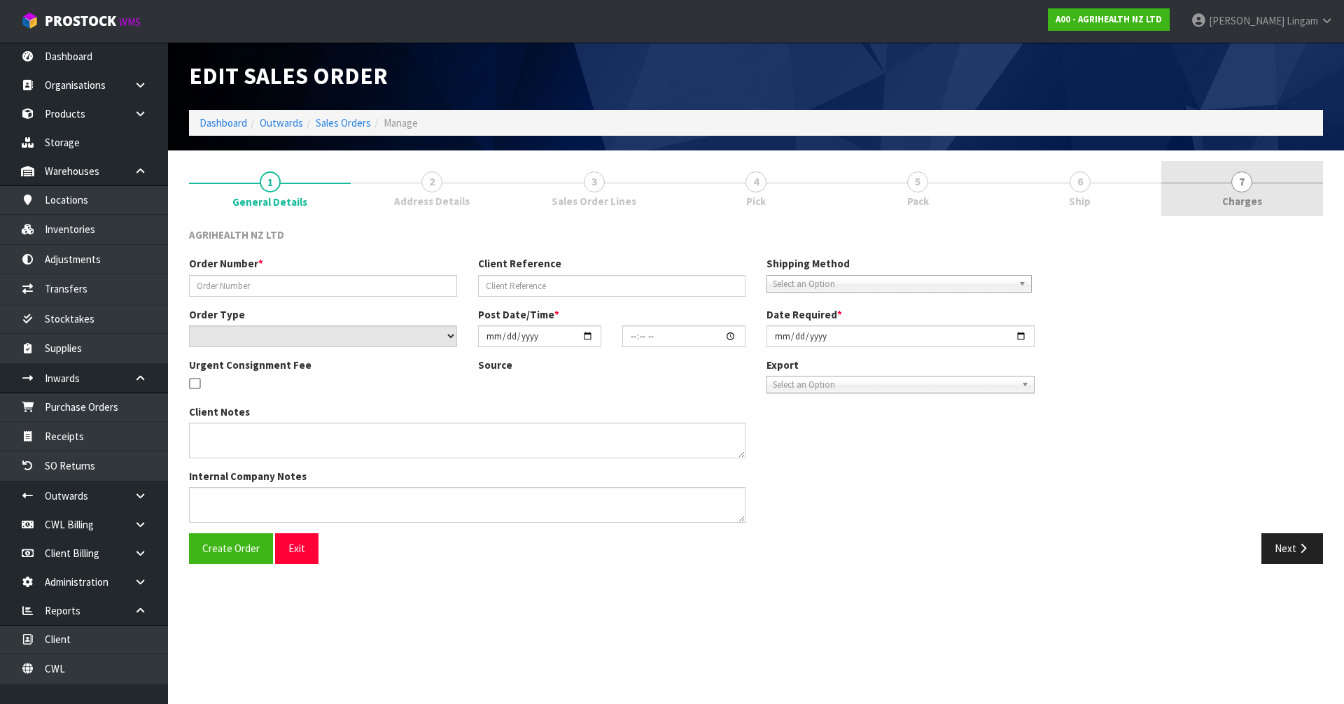
type input "SSO-24673"
type input "MAREE PH ORDER"
select select "number:0"
type input "[DATE]"
type input "11:29:11.000"
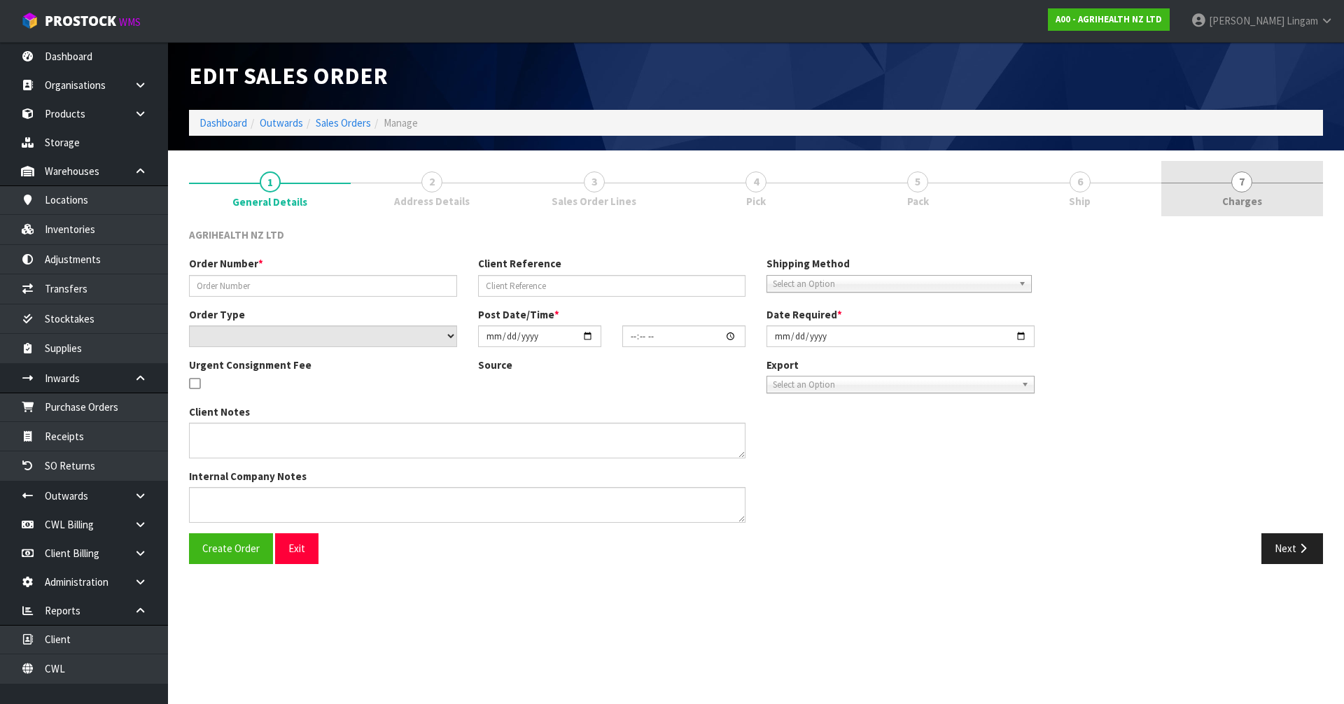
type input "[DATE]"
type textarea "SHIP BY: Overnight Courier"
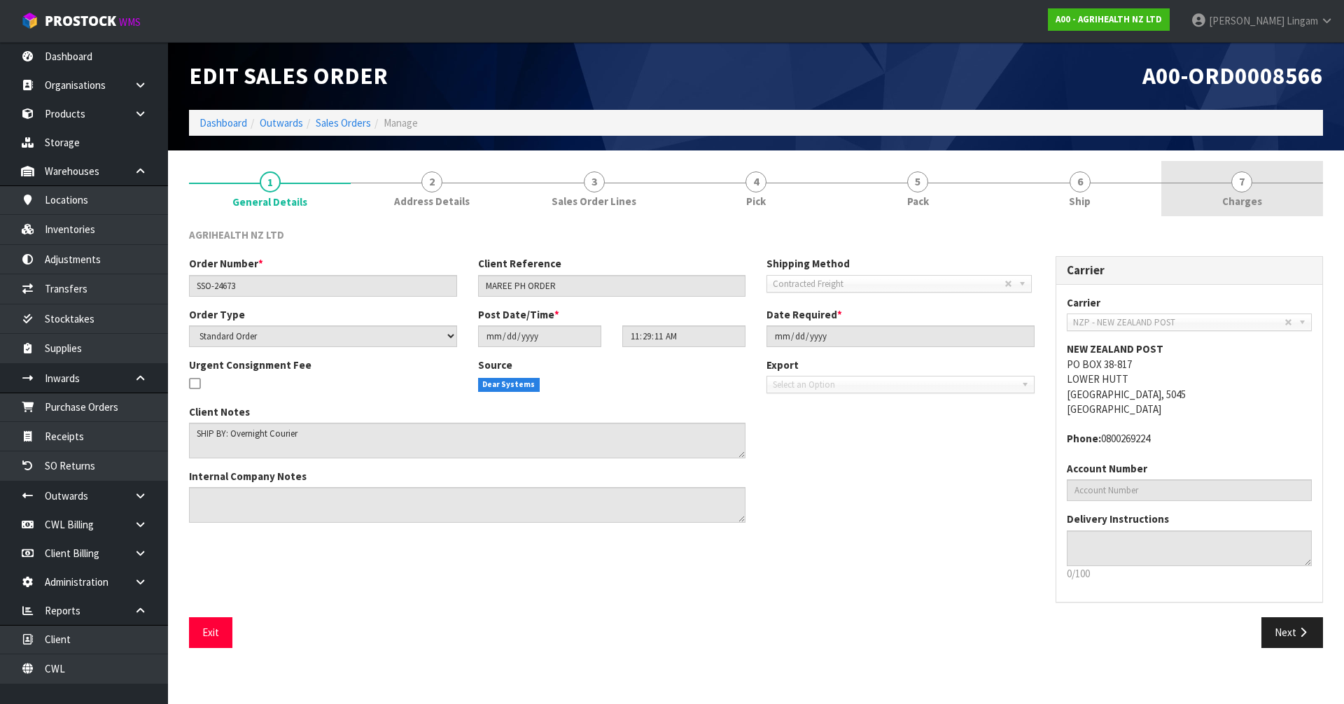
click at [1295, 164] on link "7 [GEOGRAPHIC_DATA]" at bounding box center [1242, 188] width 162 height 55
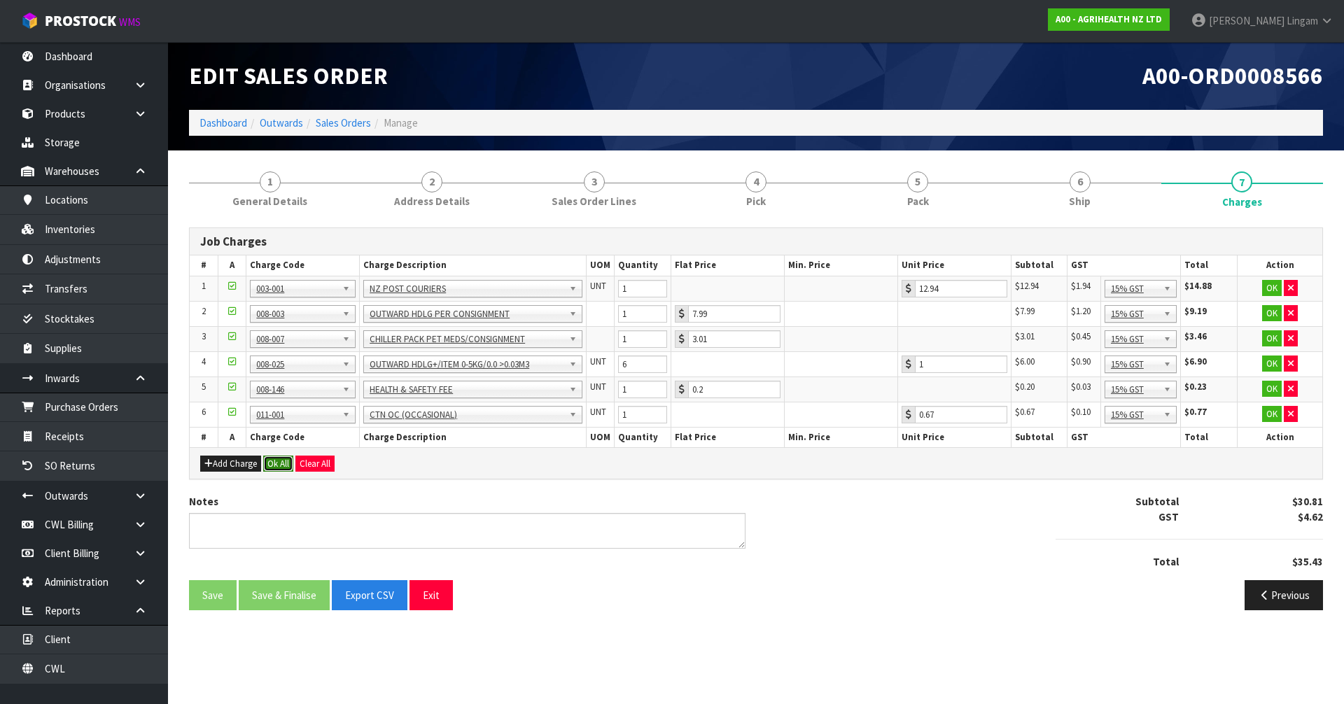
click at [279, 462] on button "Ok All" at bounding box center [278, 464] width 30 height 17
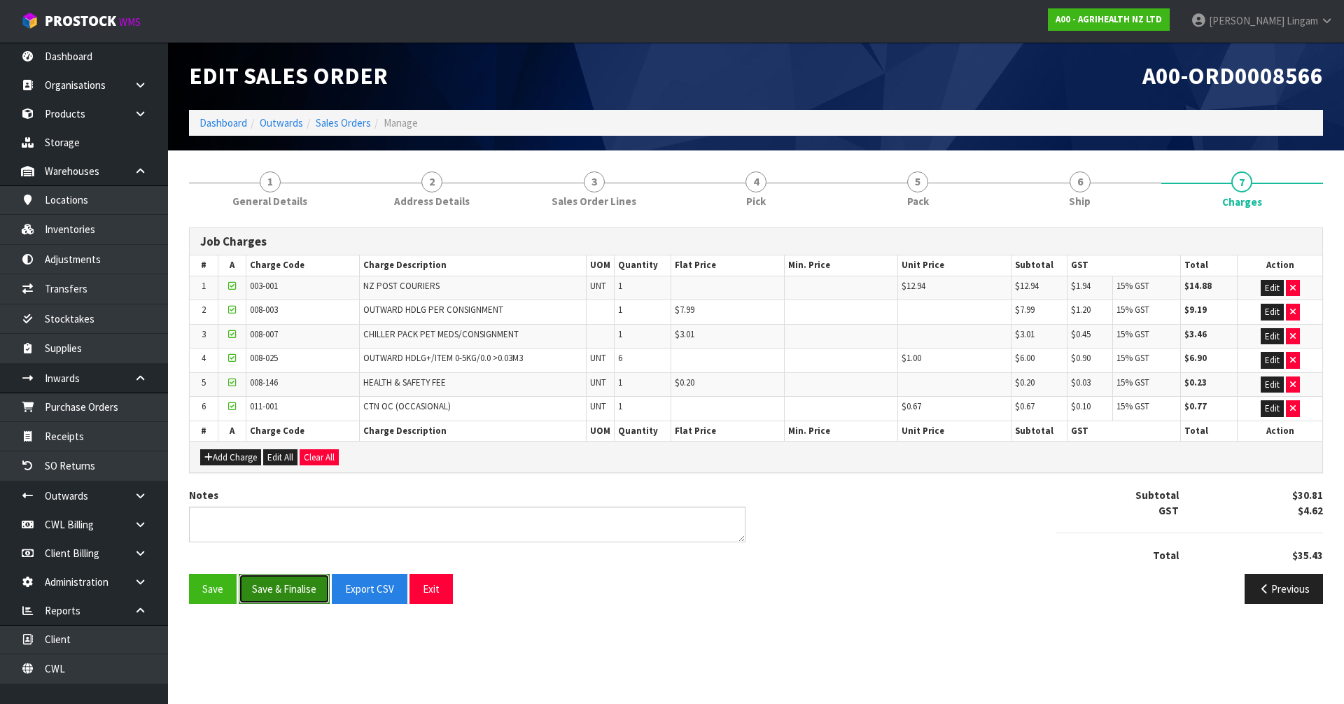
click at [287, 579] on button "Save & Finalise" at bounding box center [284, 589] width 91 height 30
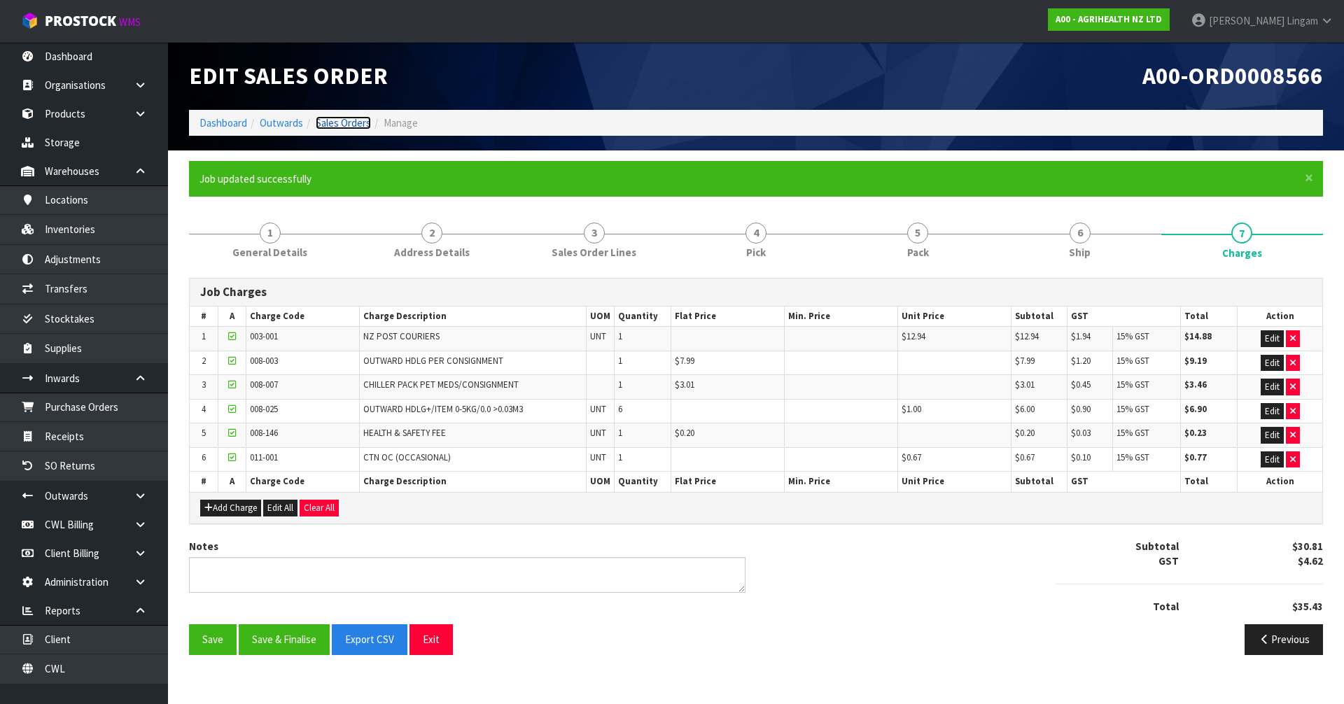
click at [342, 117] on link "Sales Orders" at bounding box center [343, 122] width 55 height 13
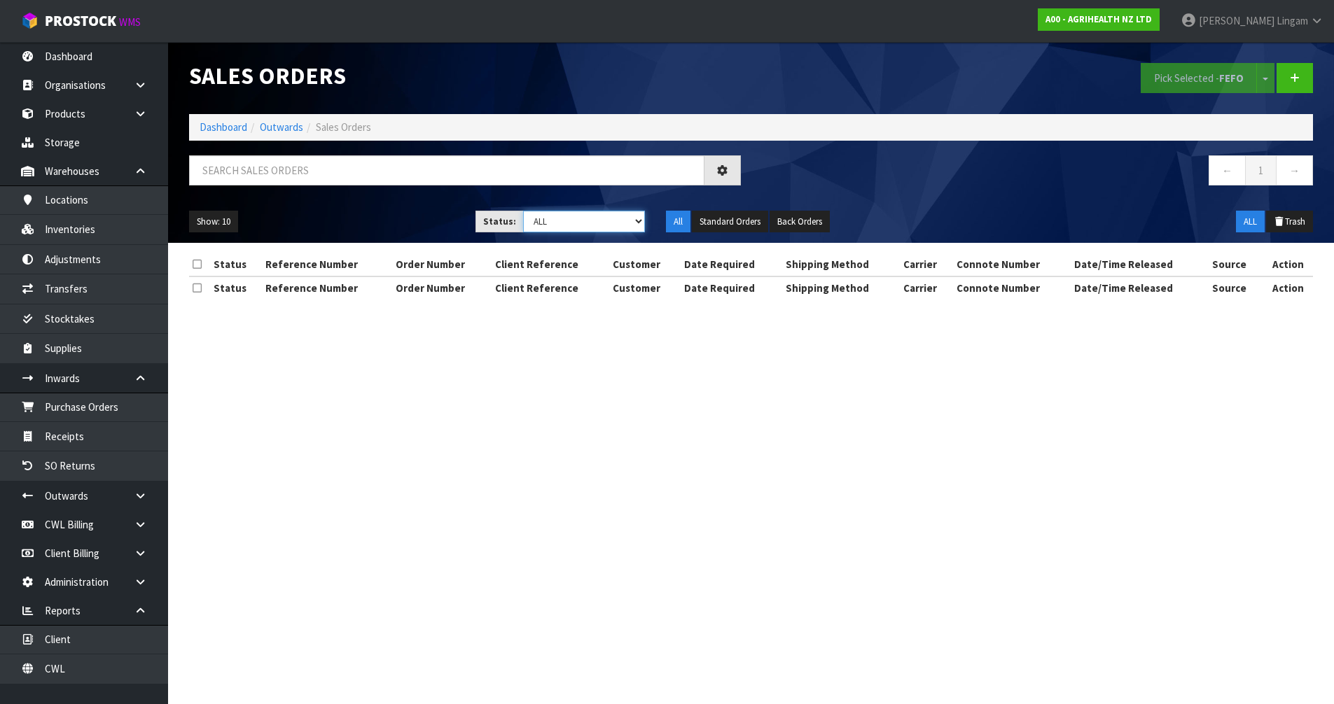
click at [617, 221] on select "Draft Pending Allocated Pending Pick Goods Picked Goods Packed Pending Charges …" at bounding box center [584, 222] width 122 height 22
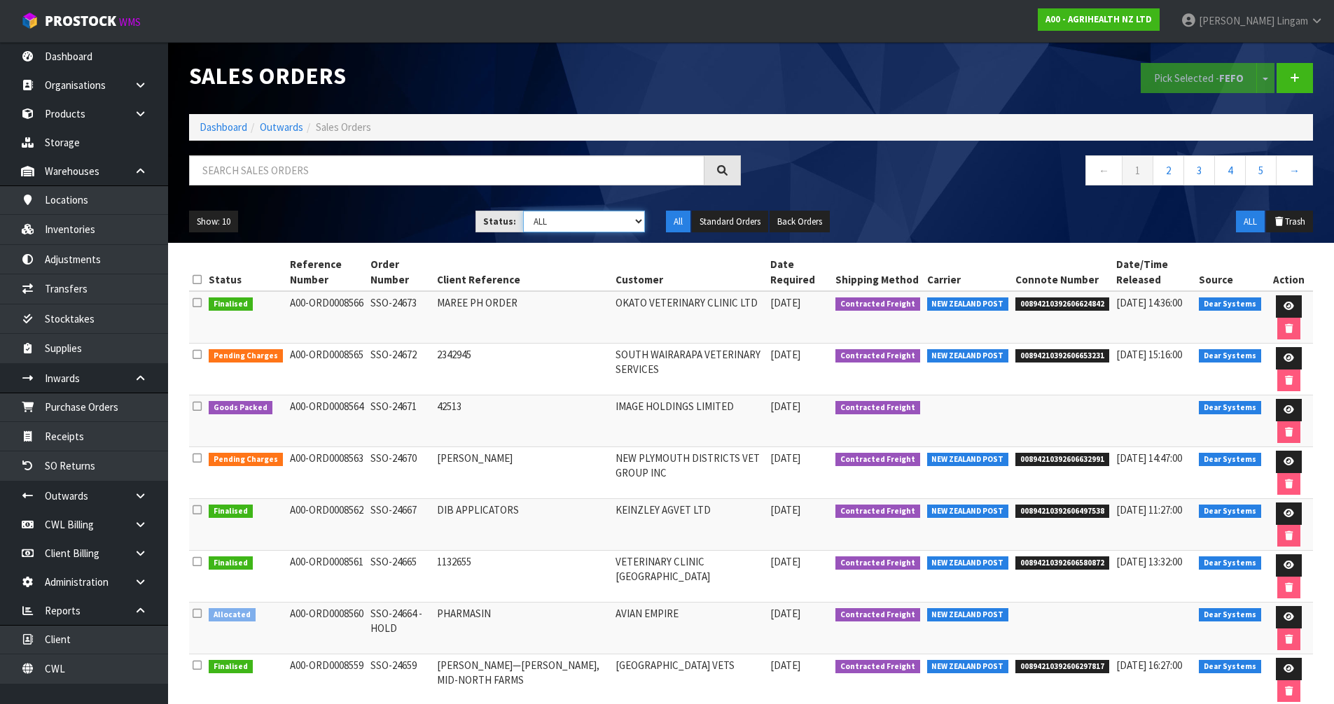
select select "string:6"
click at [523, 211] on select "Draft Pending Allocated Pending Pick Goods Picked Goods Packed Pending Charges …" at bounding box center [584, 222] width 122 height 22
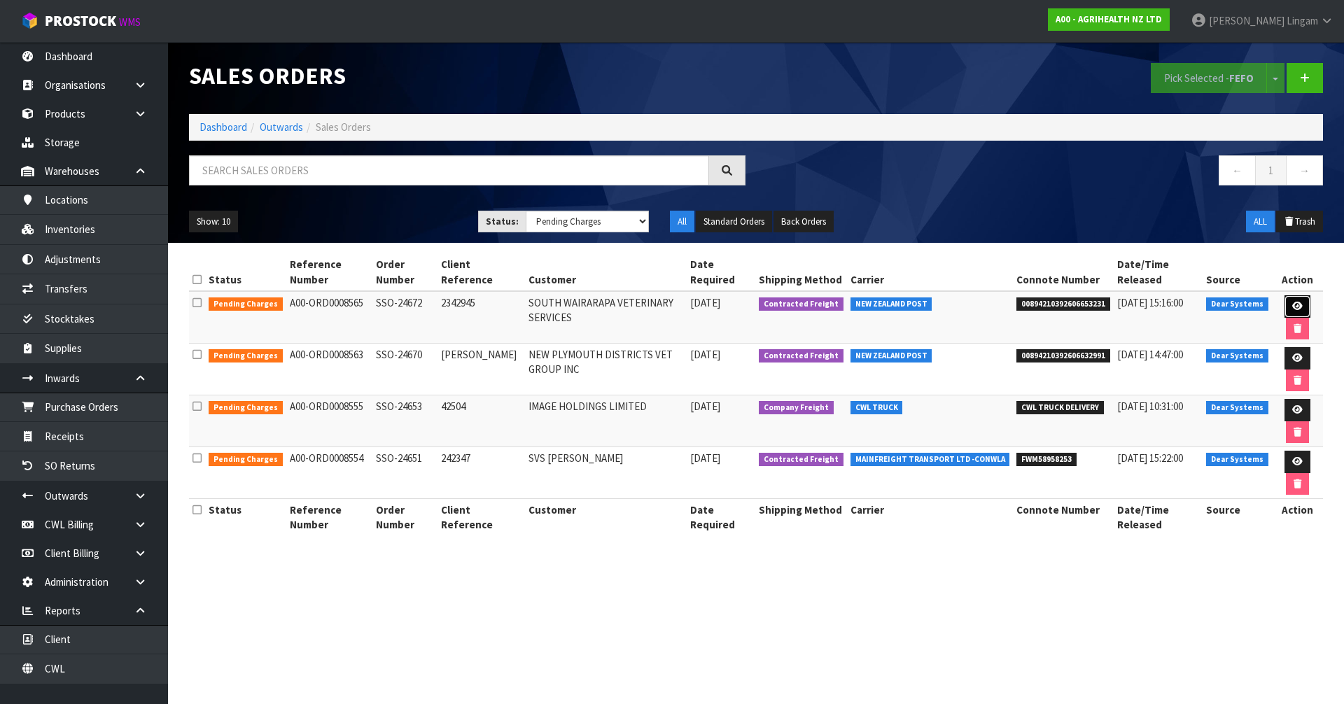
click at [1294, 307] on icon at bounding box center [1297, 306] width 11 height 9
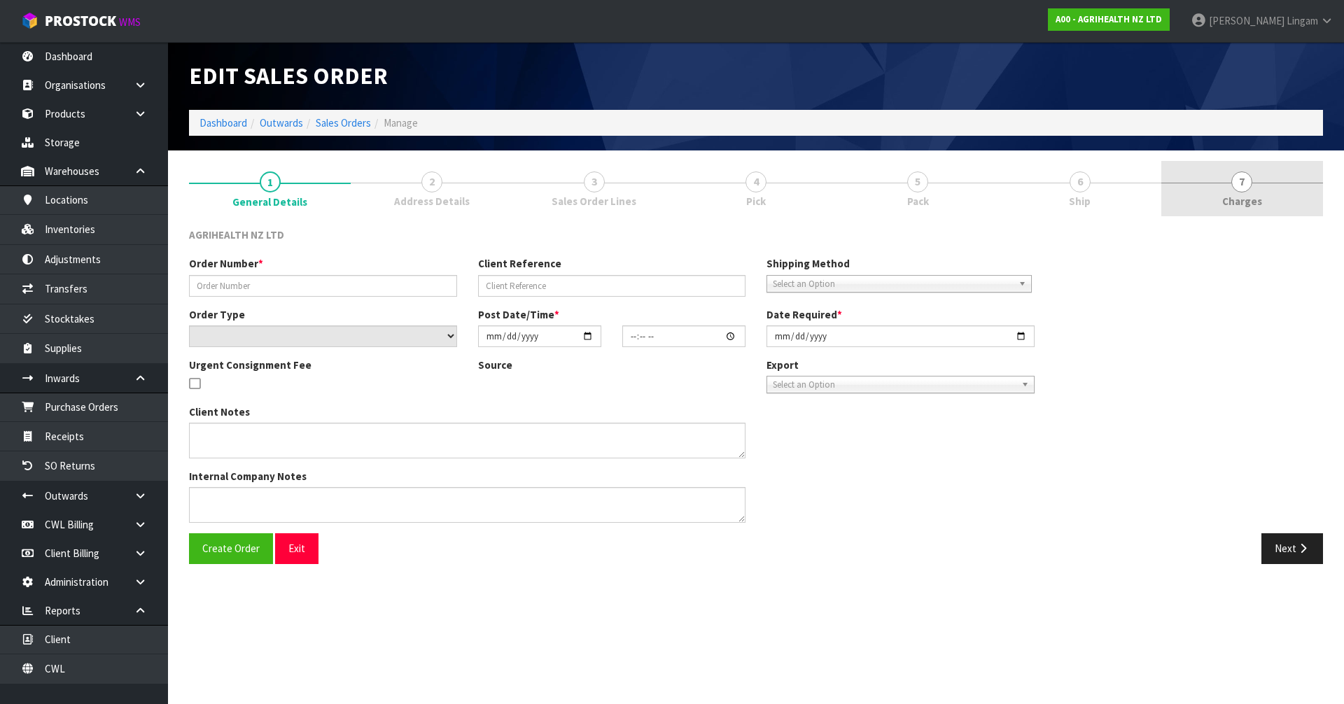
type input "SSO-24672"
type input "2342945"
select select "number:0"
type input "[DATE]"
type input "11:08:48.000"
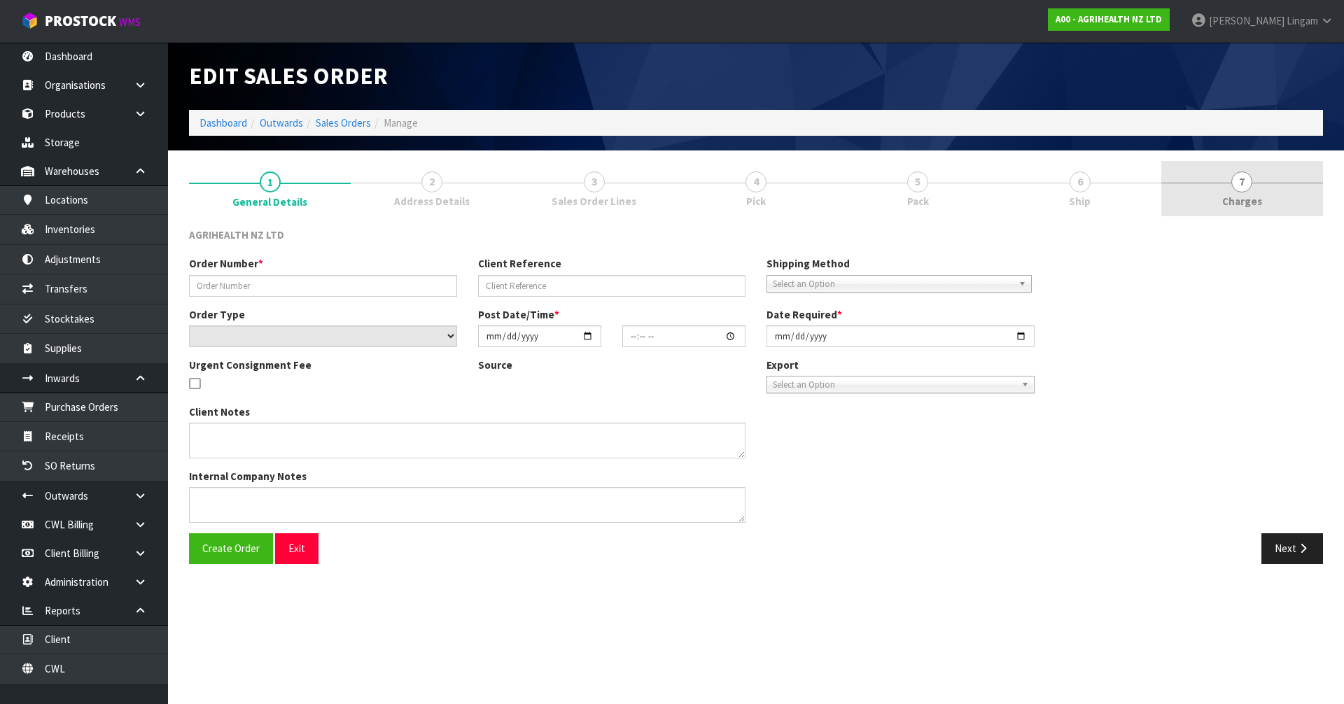
type input "[DATE]"
type textarea "SHIP BY: Overnight Courier"
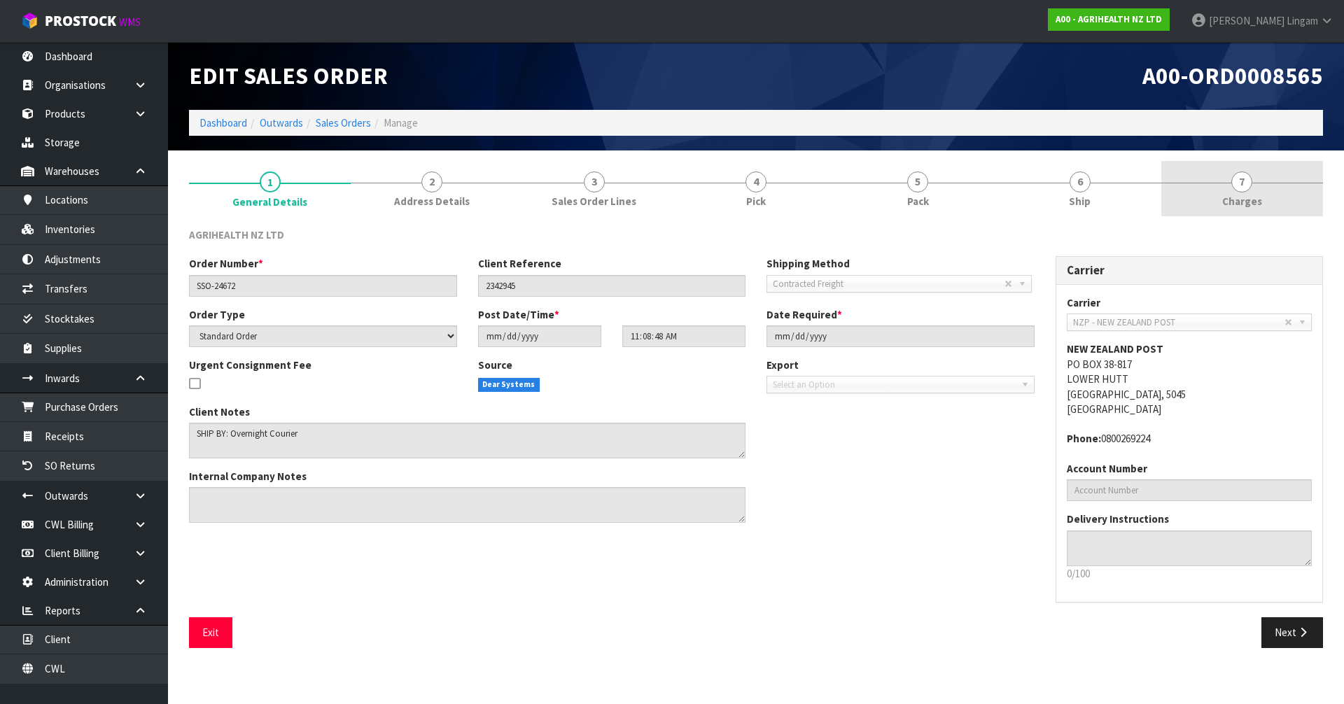
click at [1293, 187] on link "7 [GEOGRAPHIC_DATA]" at bounding box center [1242, 188] width 162 height 55
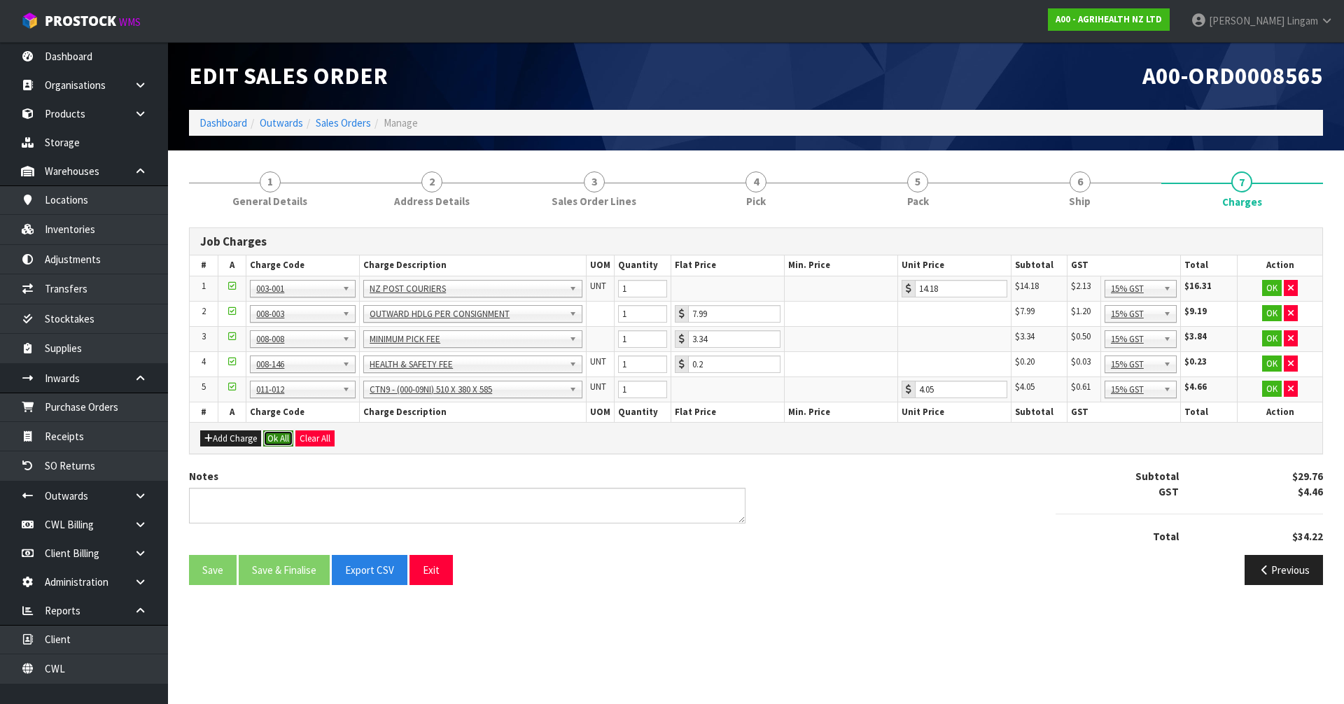
click at [279, 438] on button "Ok All" at bounding box center [278, 439] width 30 height 17
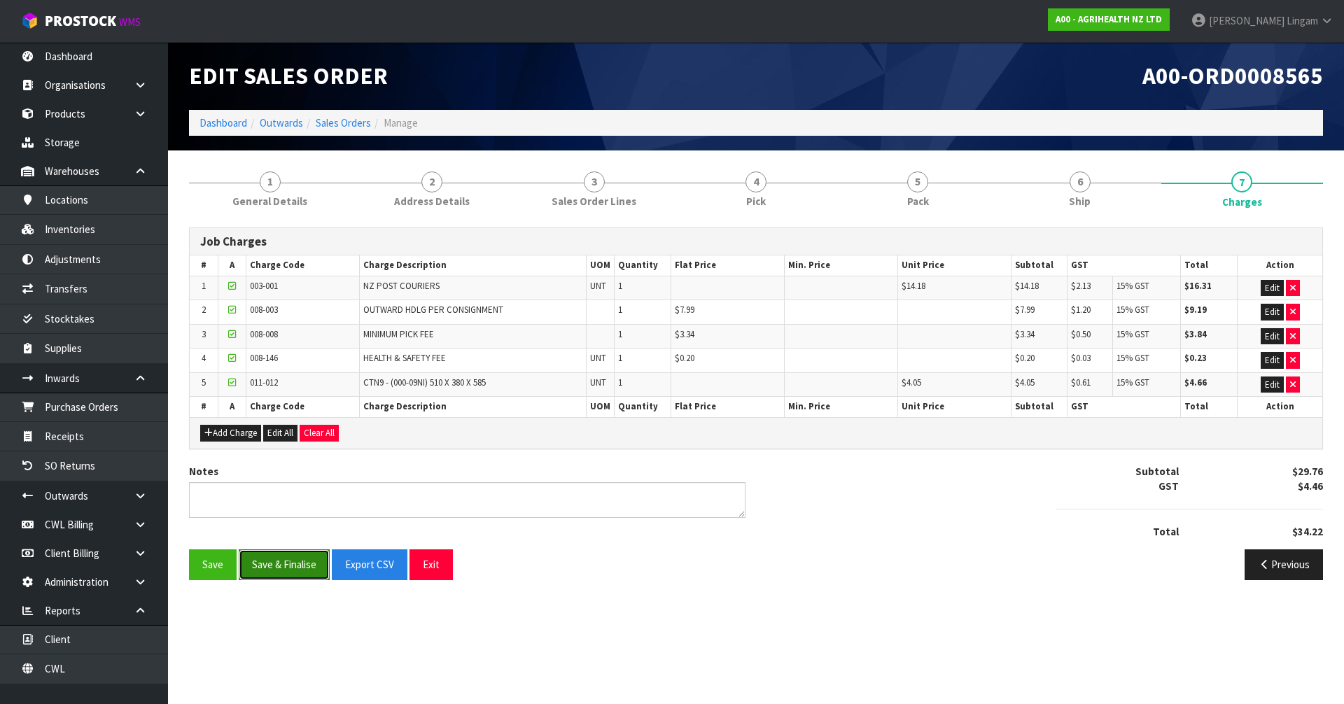
click at [293, 563] on button "Save & Finalise" at bounding box center [284, 565] width 91 height 30
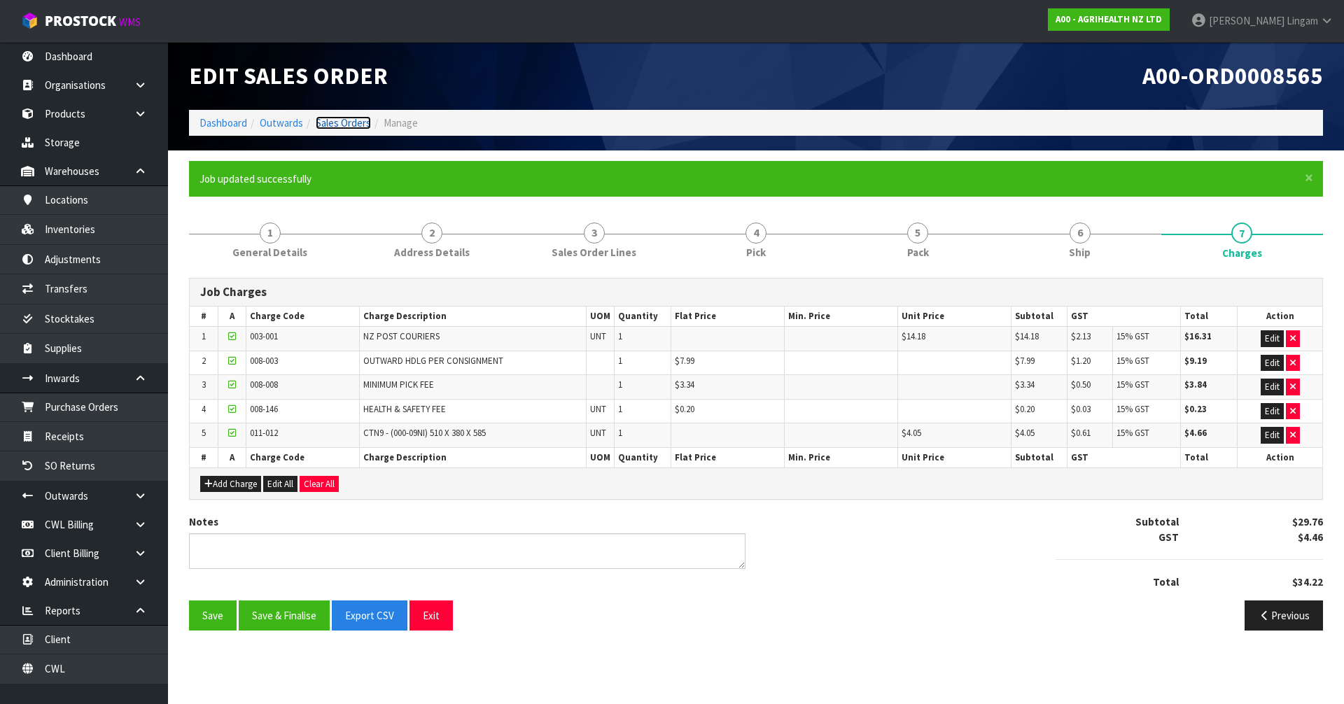
click at [347, 122] on link "Sales Orders" at bounding box center [343, 122] width 55 height 13
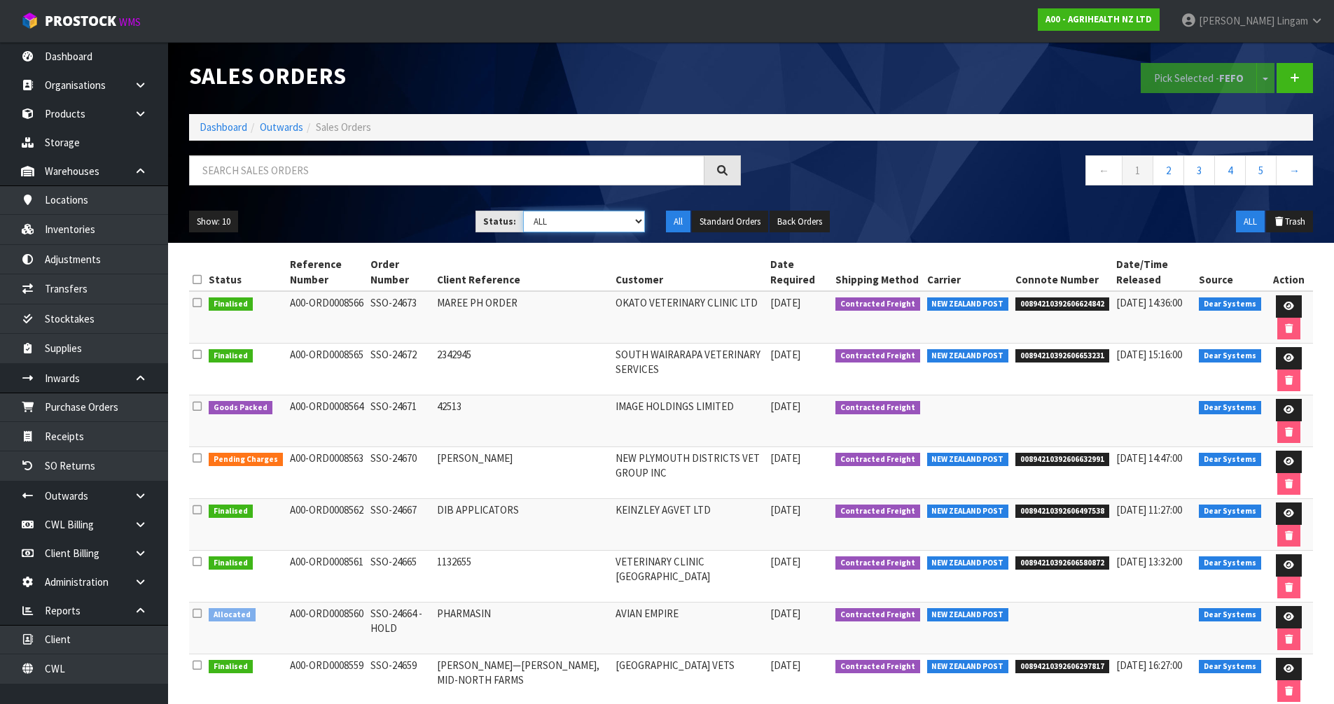
click at [626, 218] on select "Draft Pending Allocated Pending Pick Goods Picked Goods Packed Pending Charges …" at bounding box center [584, 222] width 122 height 22
select select "string:6"
click at [523, 211] on select "Draft Pending Allocated Pending Pick Goods Picked Goods Packed Pending Charges …" at bounding box center [584, 222] width 122 height 22
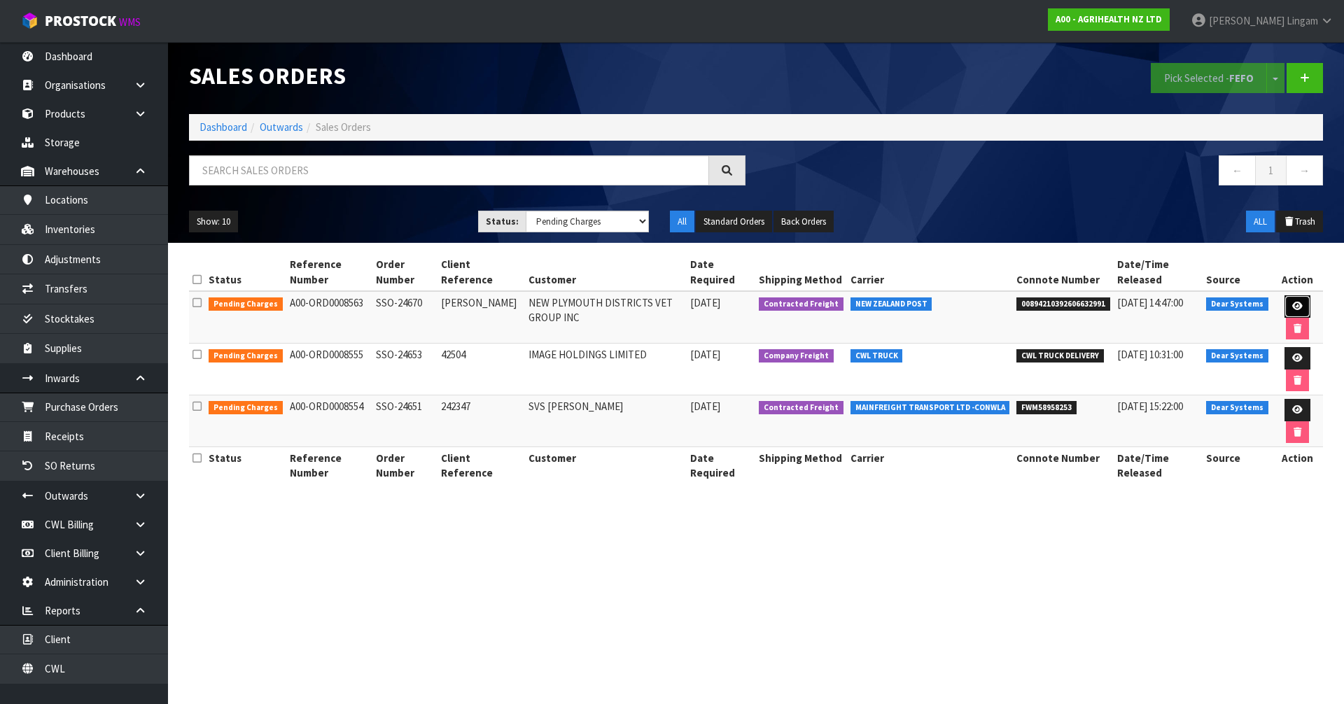
click at [1292, 303] on icon at bounding box center [1297, 306] width 11 height 9
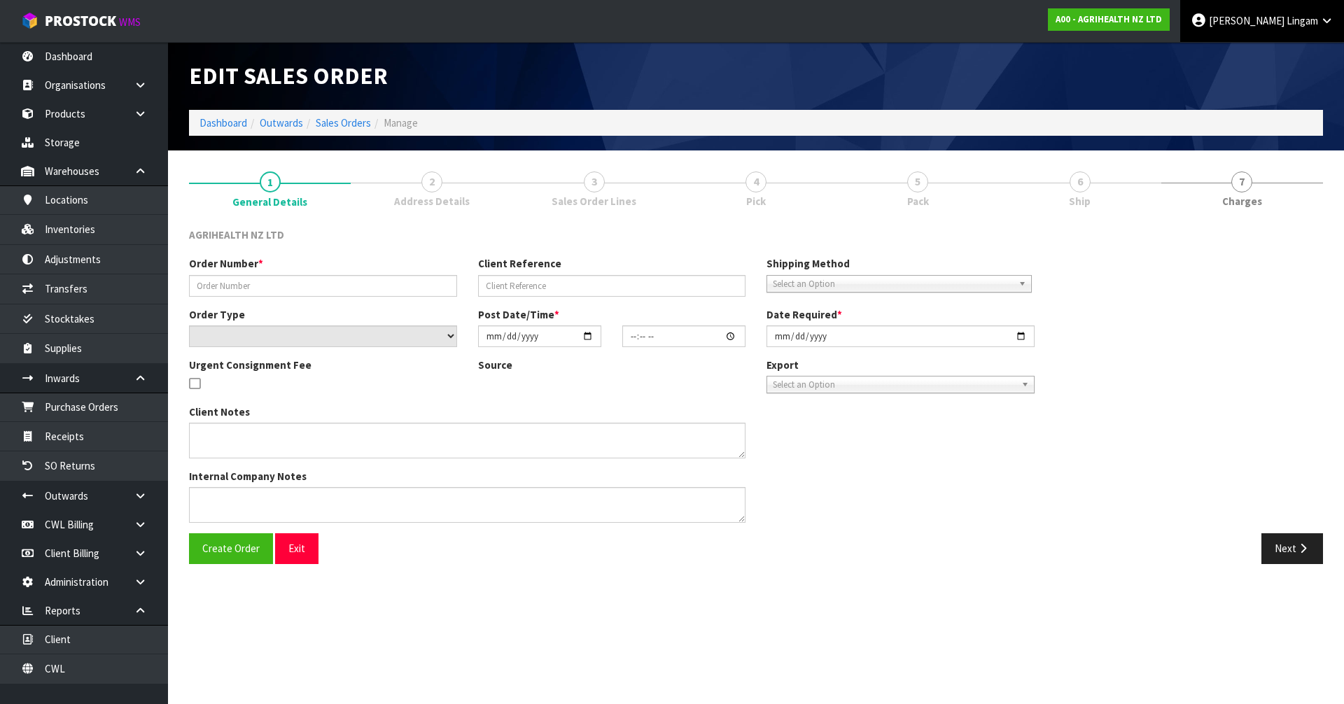
type input "SSO-24670"
type input "JO"
select select "number:0"
type input "[DATE]"
type input "10:11:29.000"
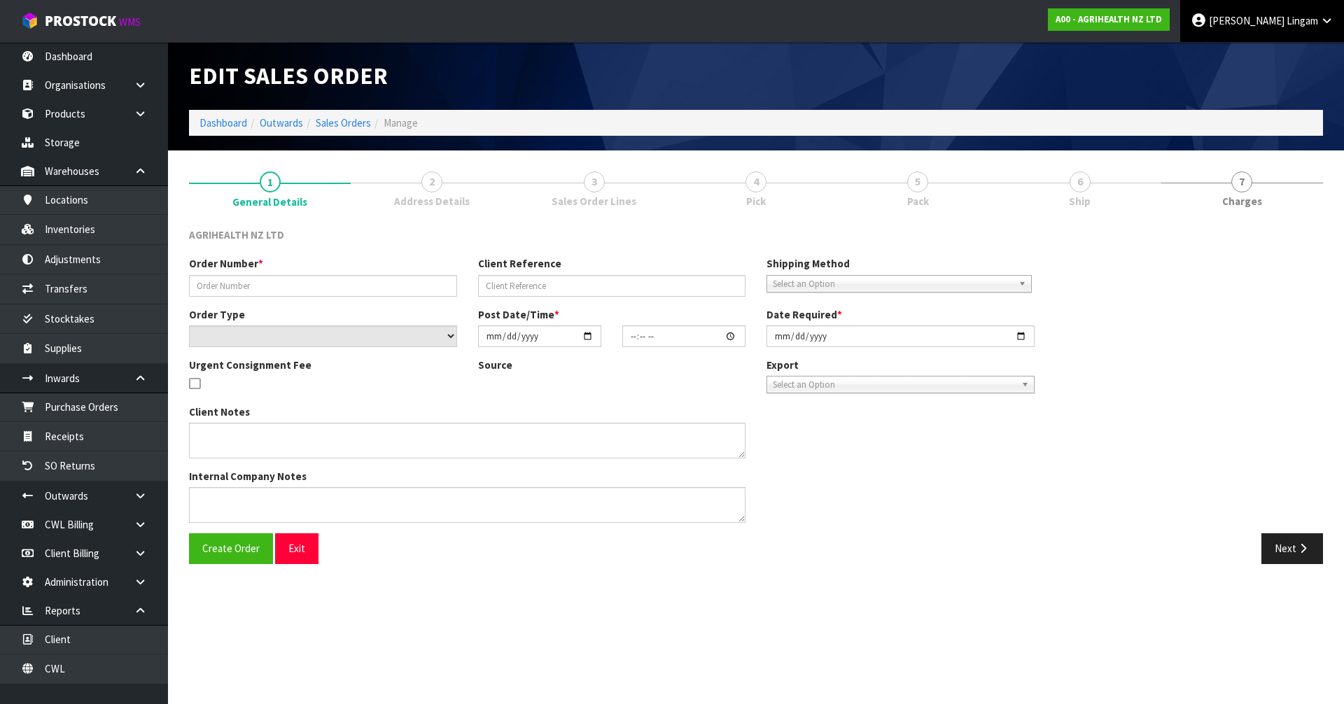
type input "[DATE]"
type textarea "SHIP BY: Overnight Courier"
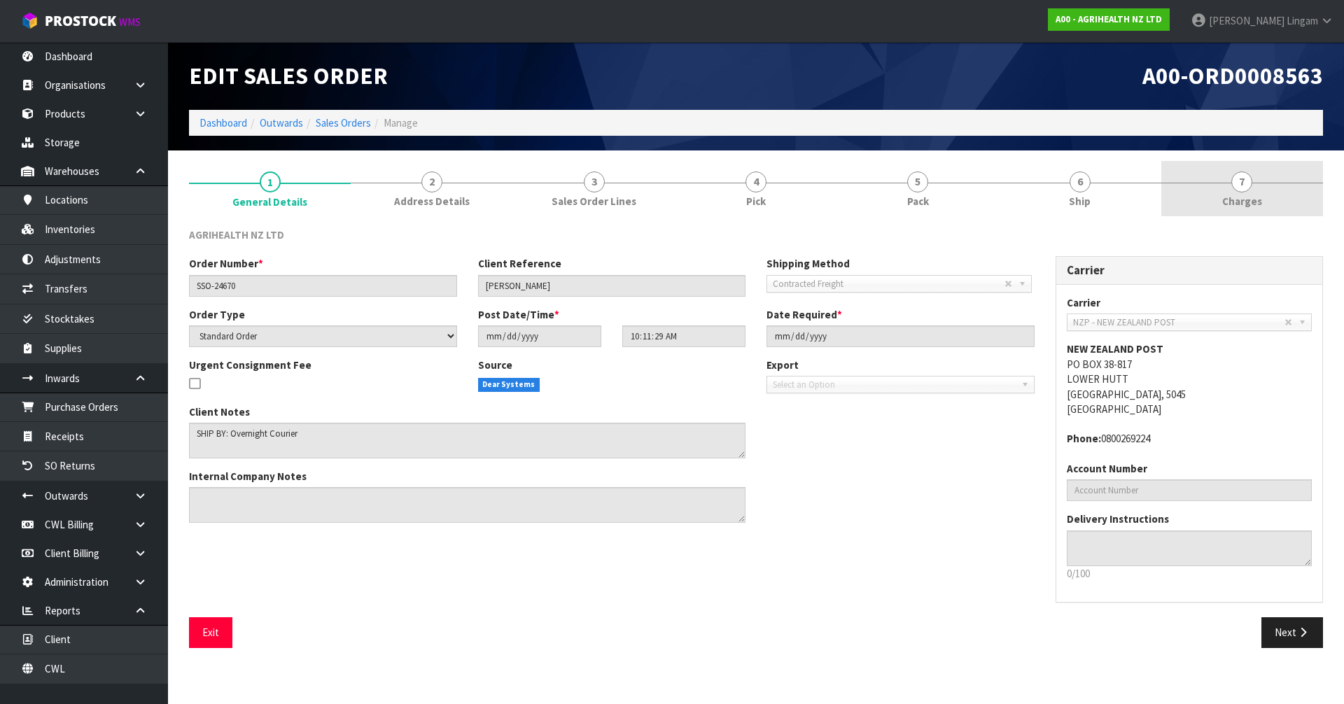
click at [1255, 193] on link "7 [GEOGRAPHIC_DATA]" at bounding box center [1242, 188] width 162 height 55
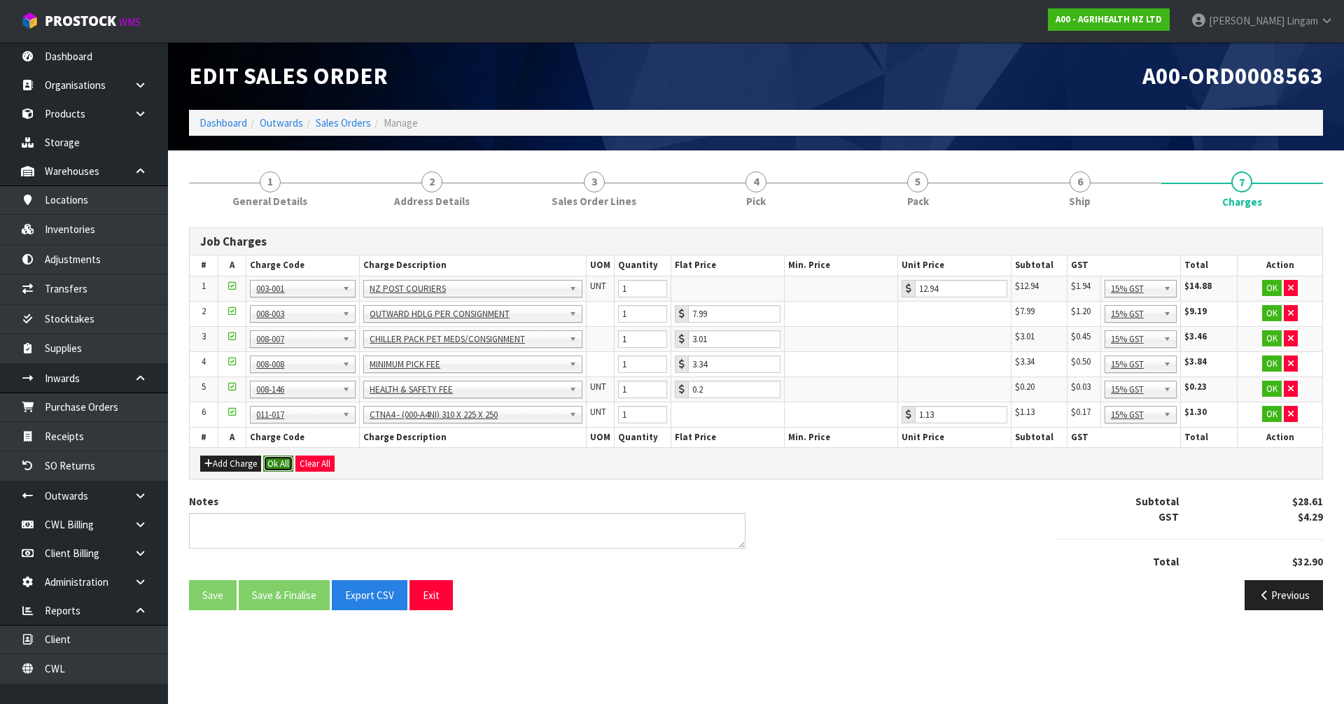
click at [277, 459] on button "Ok All" at bounding box center [278, 464] width 30 height 17
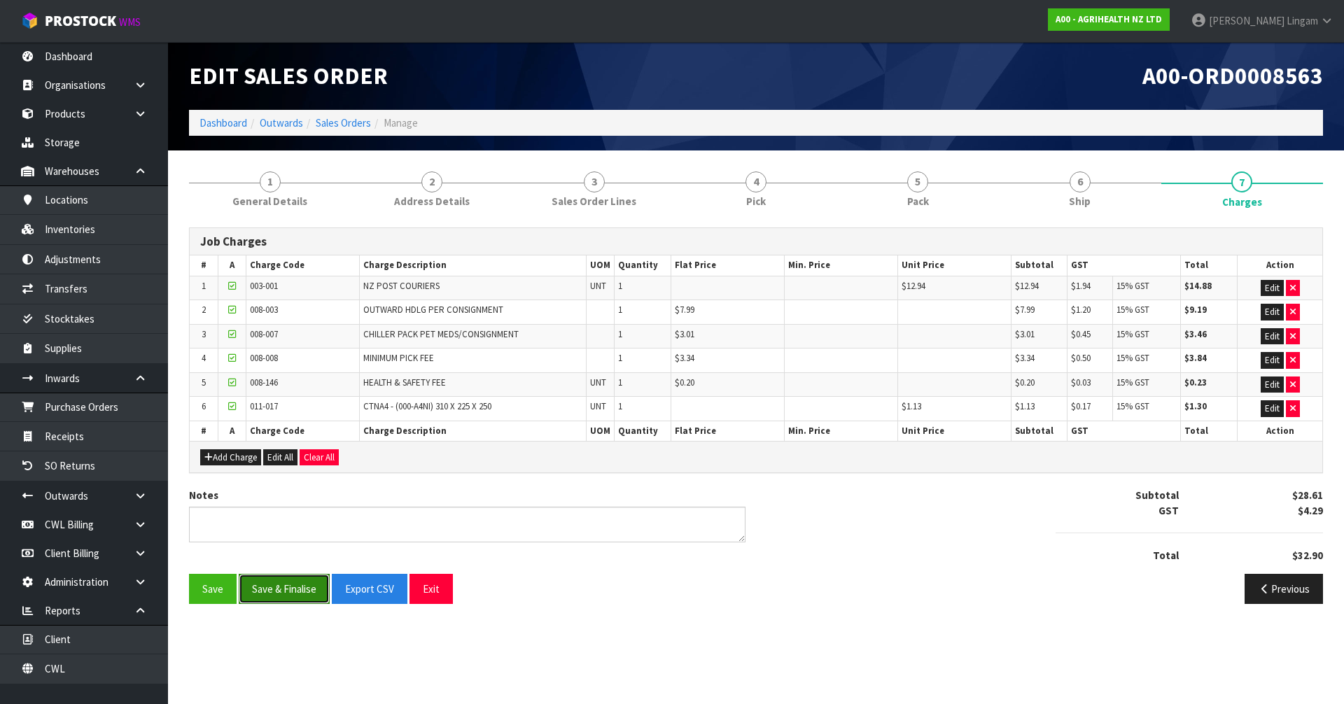
click at [302, 592] on button "Save & Finalise" at bounding box center [284, 589] width 91 height 30
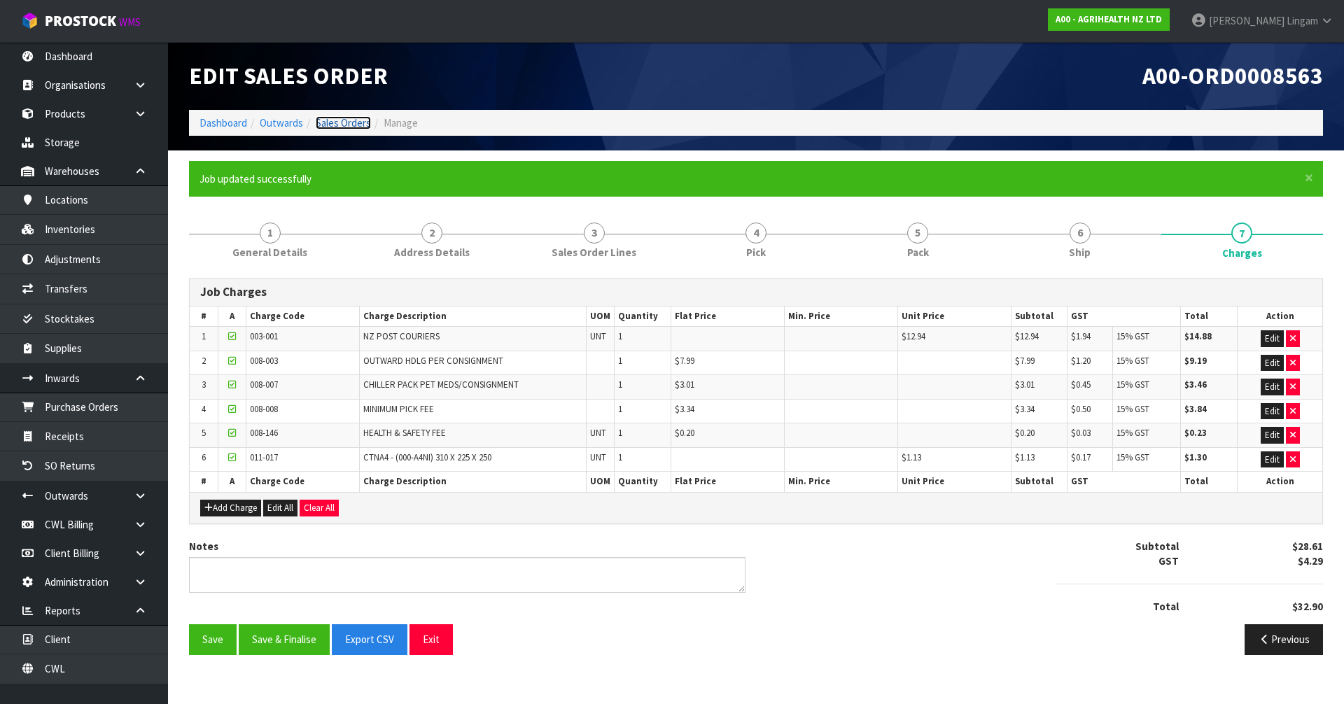
click at [349, 120] on link "Sales Orders" at bounding box center [343, 122] width 55 height 13
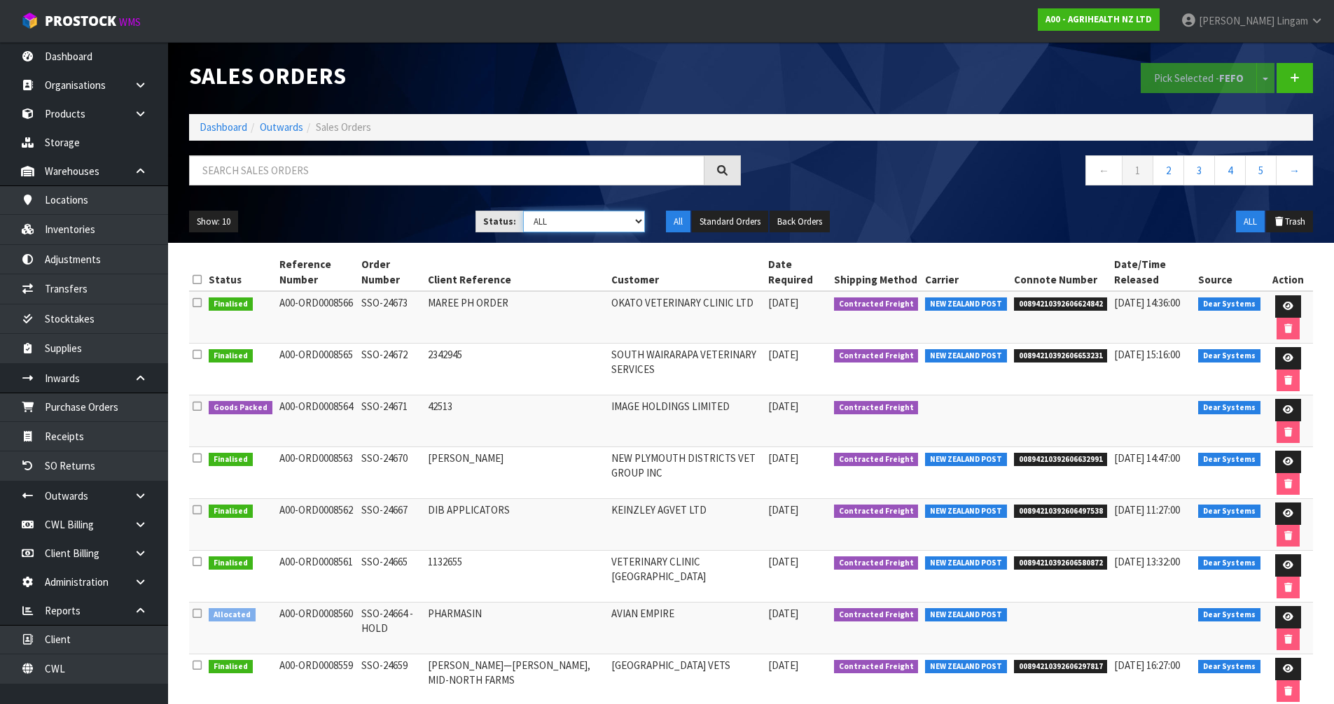
click at [589, 220] on select "Draft Pending Allocated Pending Pick Goods Picked Goods Packed Pending Charges …" at bounding box center [584, 222] width 122 height 22
select select "string:6"
click at [523, 211] on select "Draft Pending Allocated Pending Pick Goods Picked Goods Packed Pending Charges …" at bounding box center [584, 222] width 122 height 22
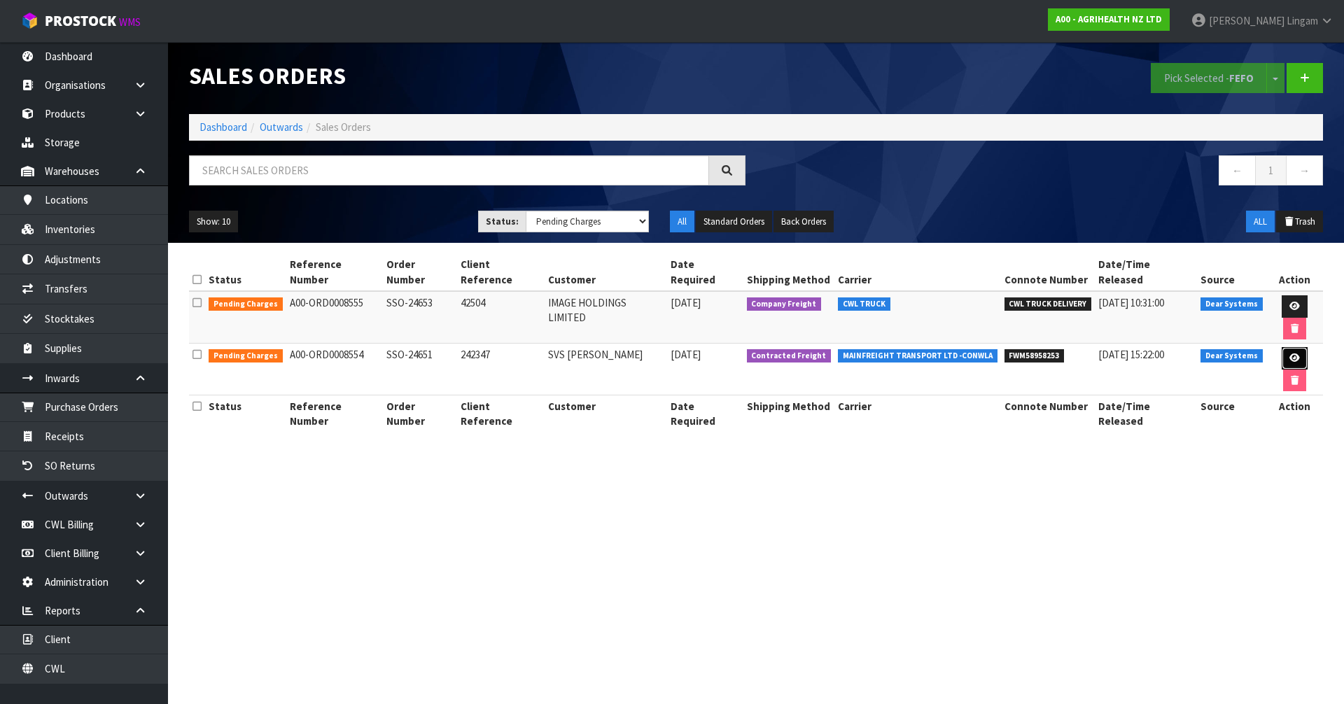
click at [1290, 354] on icon at bounding box center [1295, 358] width 11 height 9
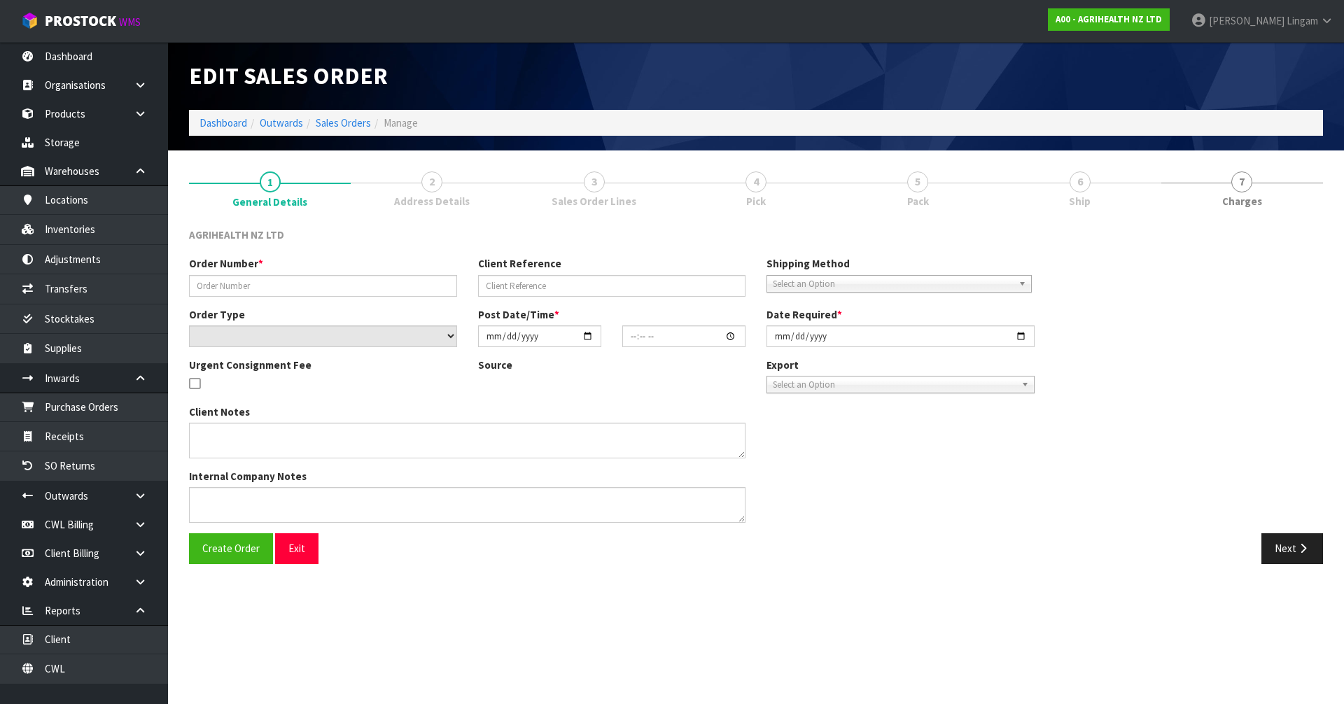
type input "SSO-24651"
type input "242347"
select select "number:0"
type input "[DATE]"
type input "14:37:41.000"
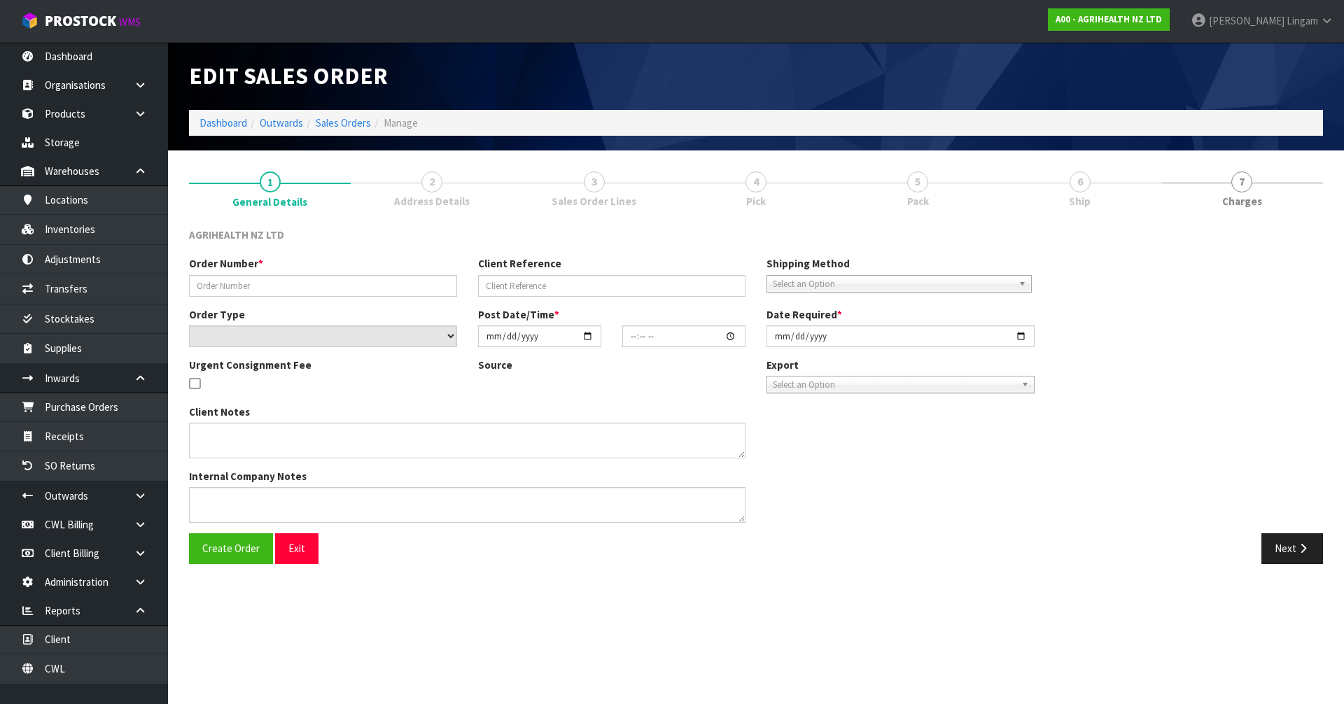
type input "[DATE]"
type textarea "SHIP BY: Freight"
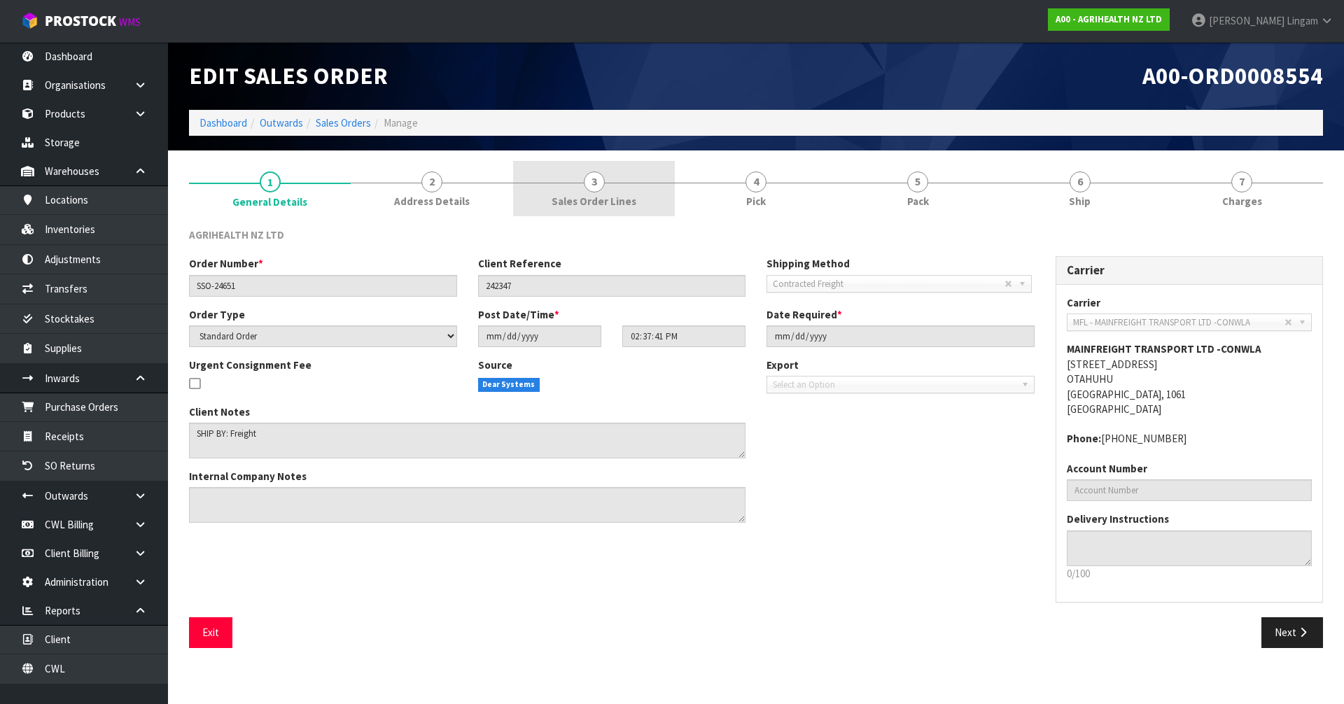
click at [592, 195] on span "Sales Order Lines" at bounding box center [594, 201] width 85 height 15
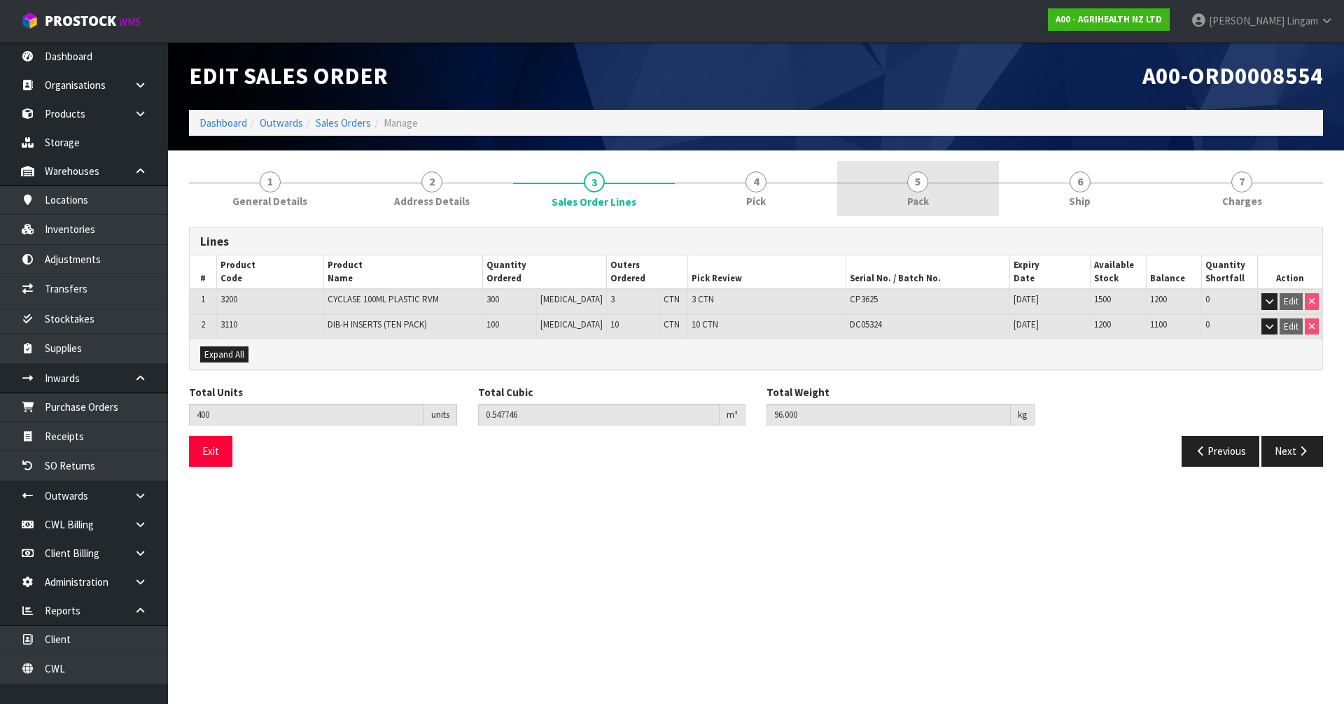
click at [919, 187] on span "5" at bounding box center [917, 182] width 21 height 21
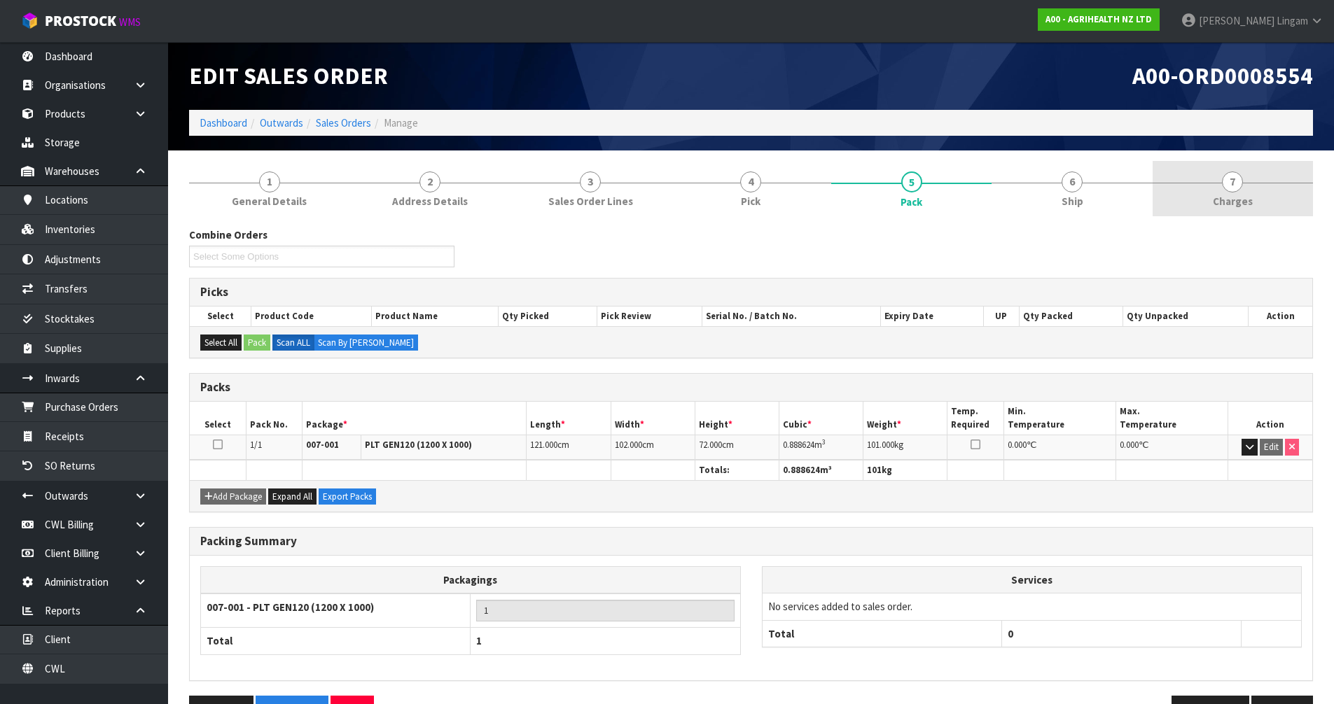
click at [1293, 195] on link "7 [GEOGRAPHIC_DATA]" at bounding box center [1232, 188] width 160 height 55
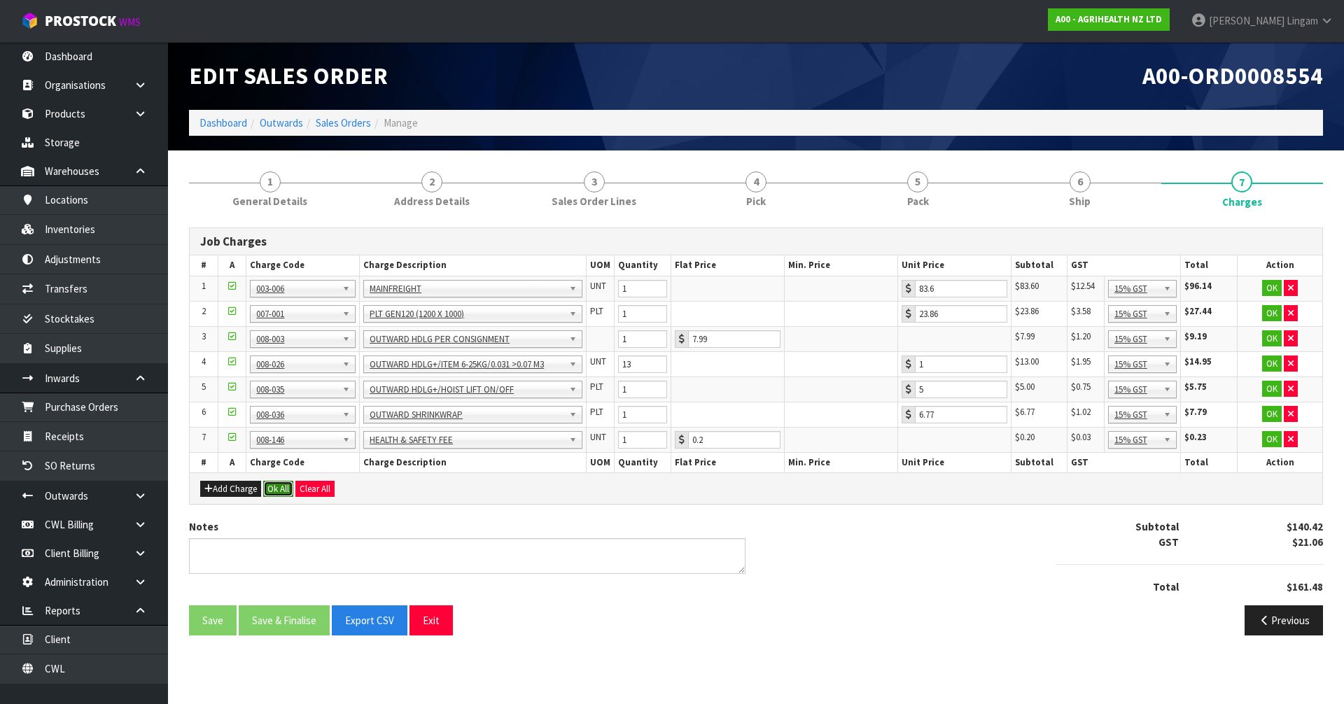
click at [281, 482] on button "Ok All" at bounding box center [278, 489] width 30 height 17
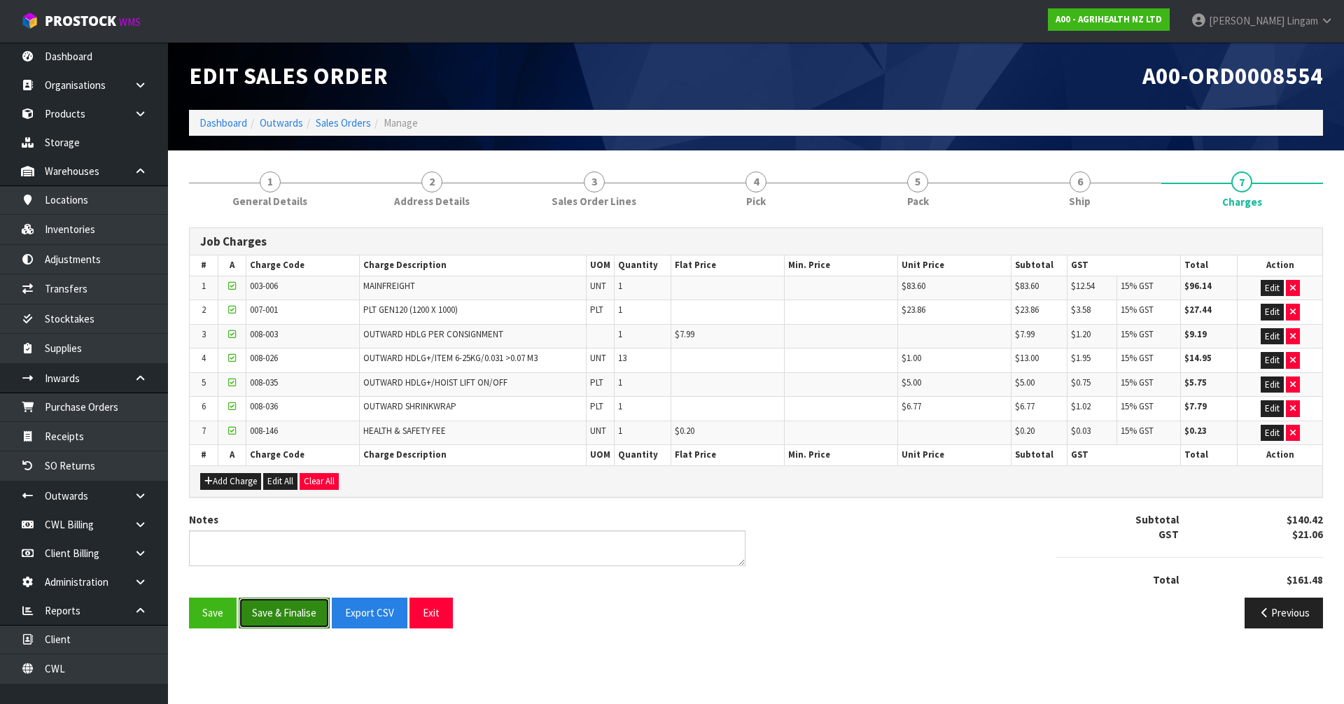
click at [295, 620] on button "Save & Finalise" at bounding box center [284, 613] width 91 height 30
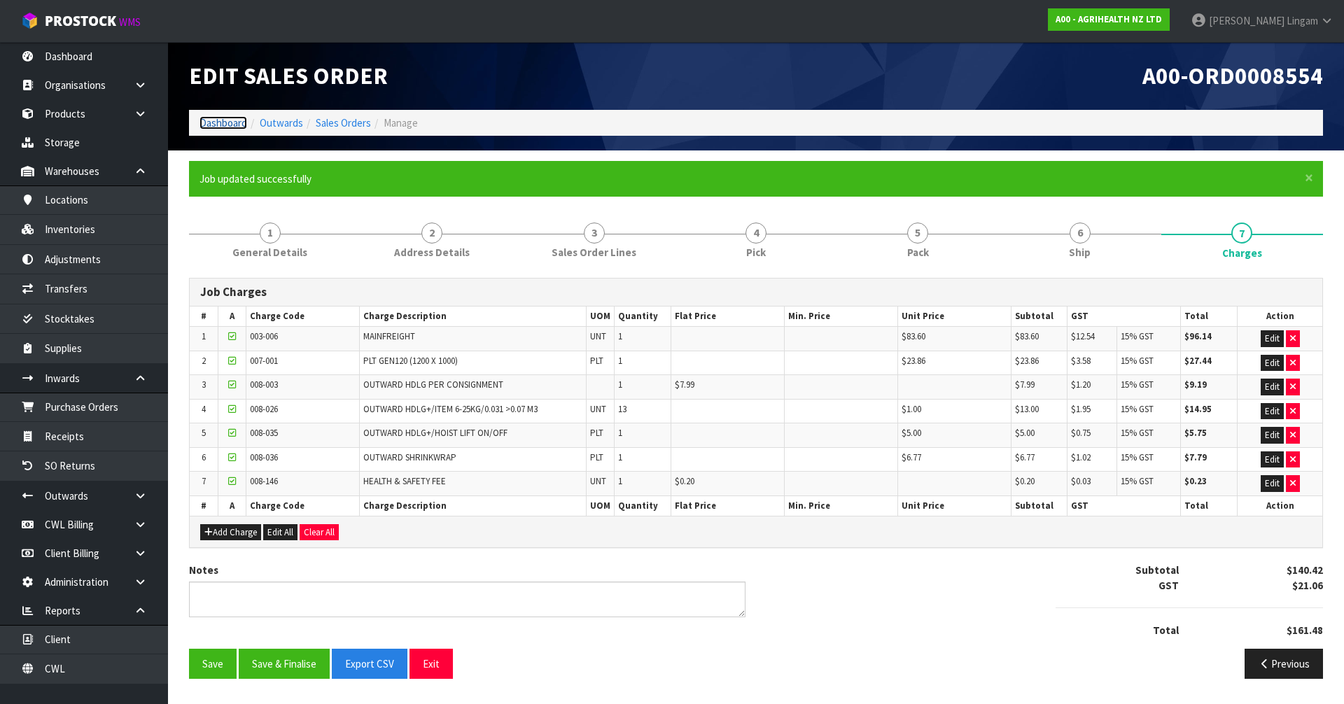
click at [230, 120] on link "Dashboard" at bounding box center [224, 122] width 48 height 13
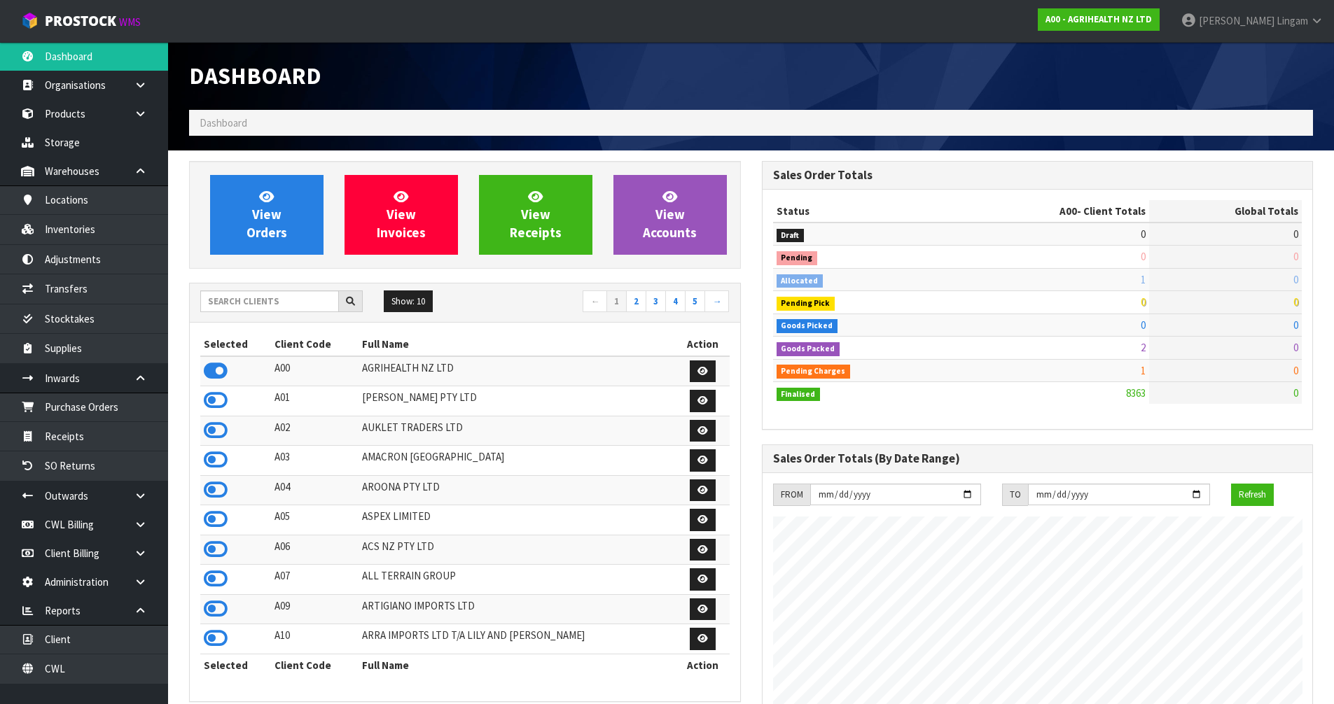
scroll to position [1061, 572]
click at [272, 246] on link "View Orders" at bounding box center [266, 215] width 113 height 80
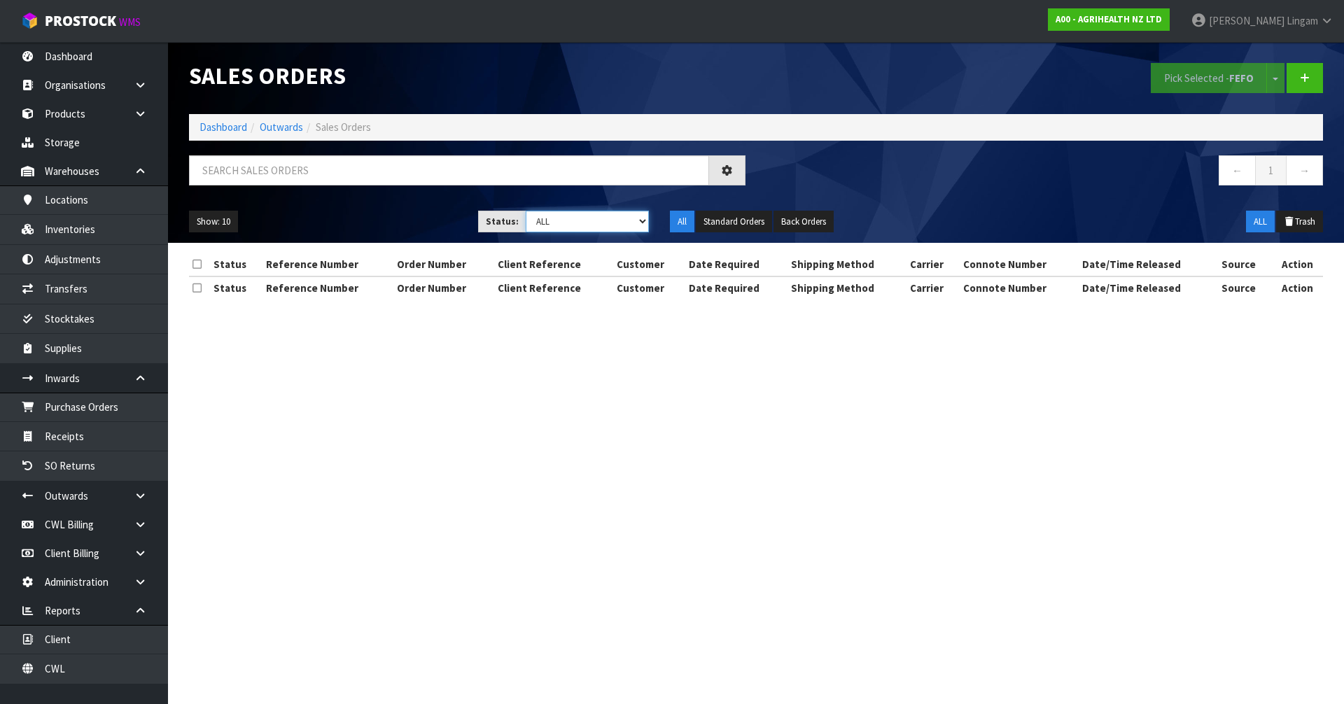
drag, startPoint x: 606, startPoint y: 220, endPoint x: 606, endPoint y: 230, distance: 9.8
click at [606, 220] on select "Draft Pending Allocated Pending Pick Goods Picked Goods Packed Pending Charges …" at bounding box center [588, 222] width 124 height 22
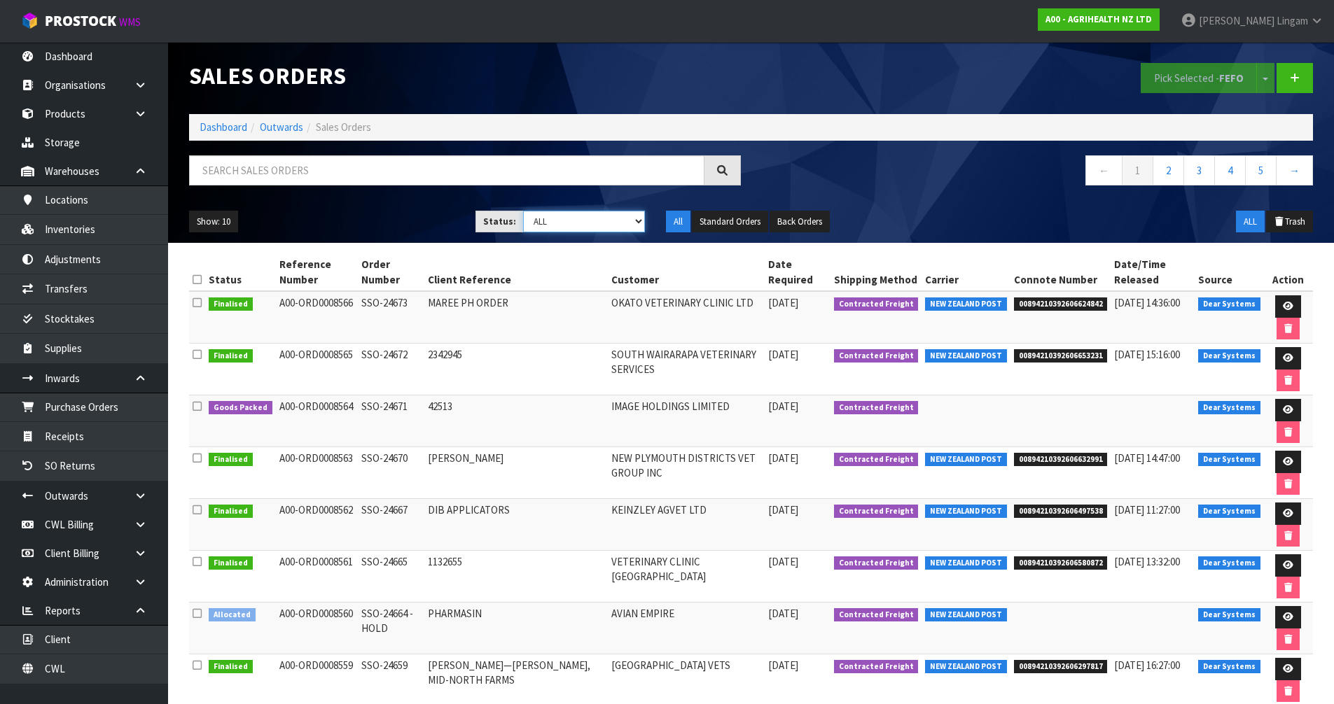
select select "string:6"
click at [523, 211] on select "Draft Pending Allocated Pending Pick Goods Picked Goods Packed Pending Charges …" at bounding box center [584, 222] width 122 height 22
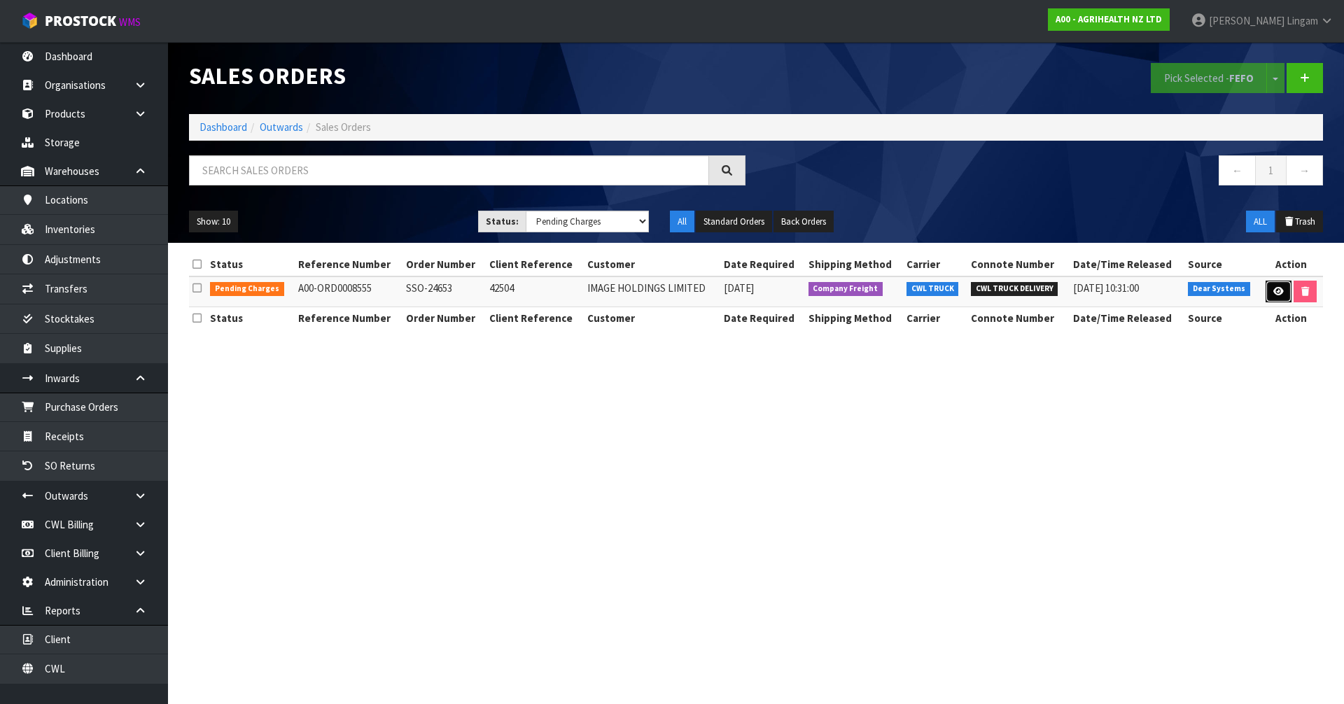
click at [1281, 291] on icon at bounding box center [1278, 291] width 11 height 9
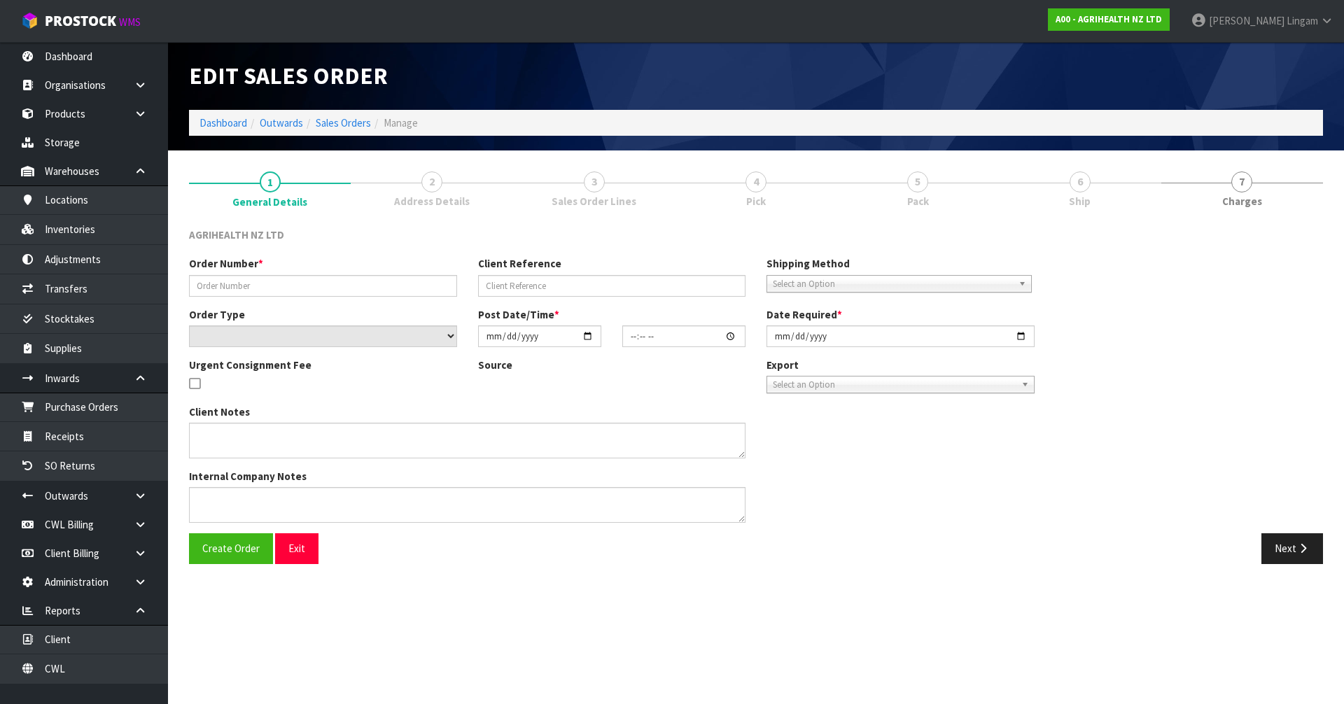
type input "SSO-24653"
type input "42504"
select select "number:0"
type input "[DATE]"
type input "14:54:05.000"
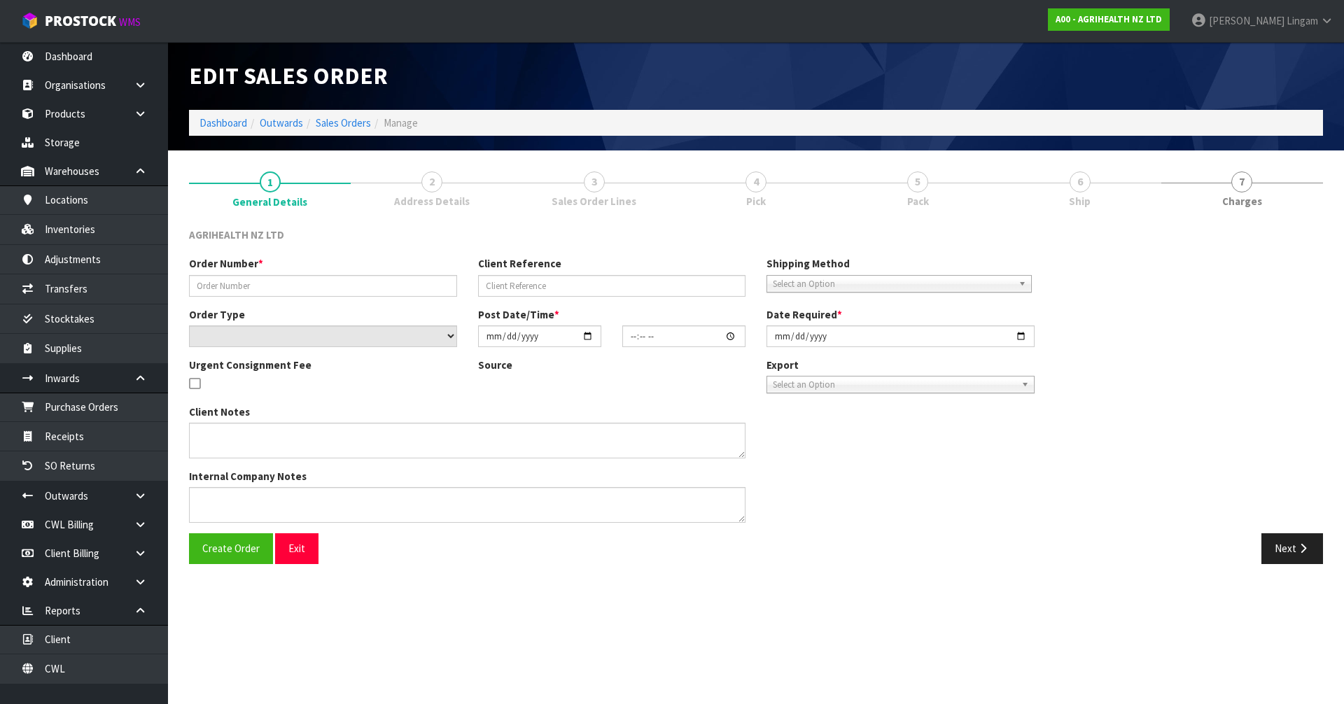
type input "[DATE]"
type textarea "SHIP BY: Freight"
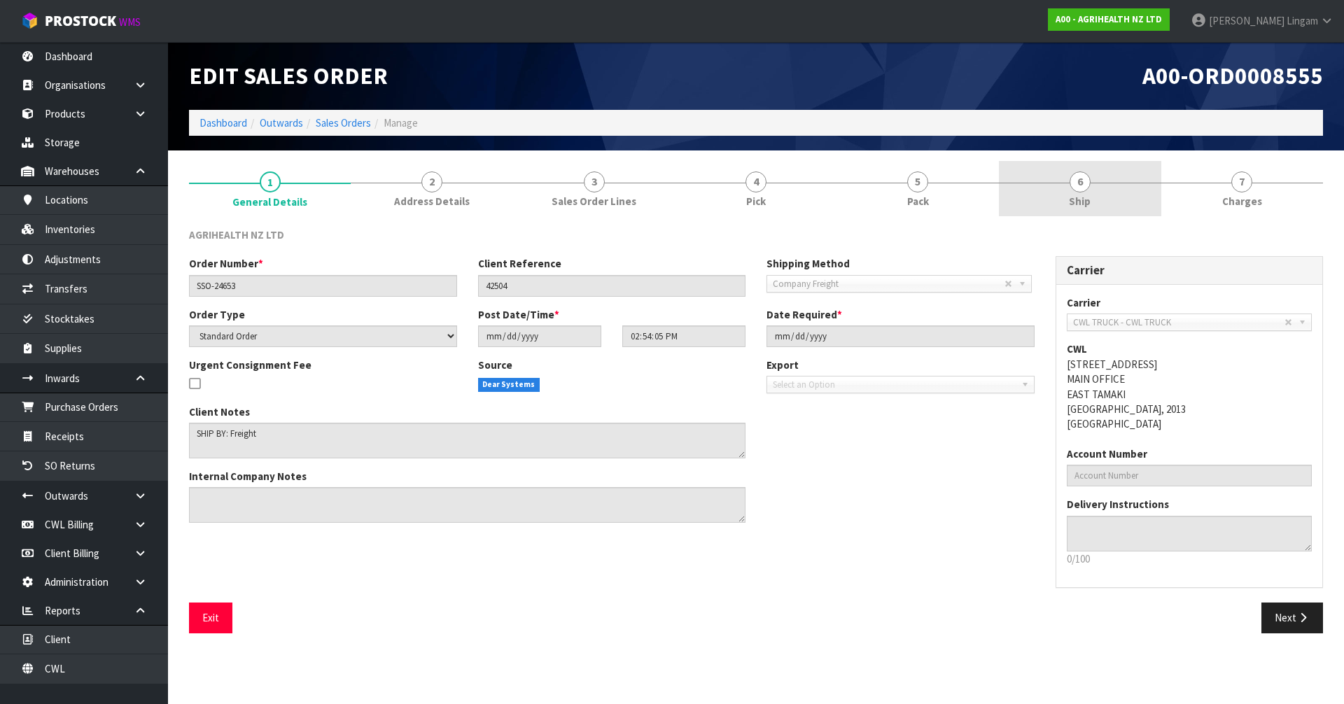
click at [1084, 192] on span "6" at bounding box center [1080, 182] width 21 height 21
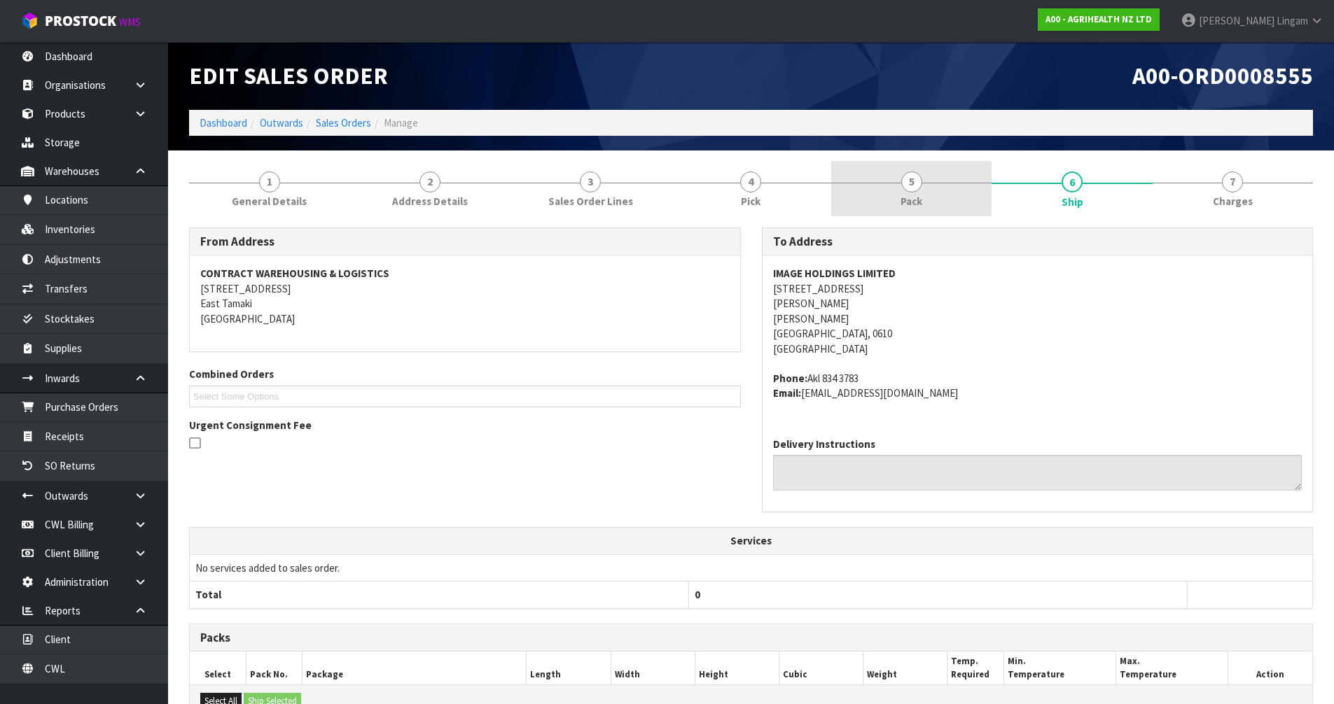
click at [931, 185] on link "5 Pack" at bounding box center [911, 188] width 160 height 55
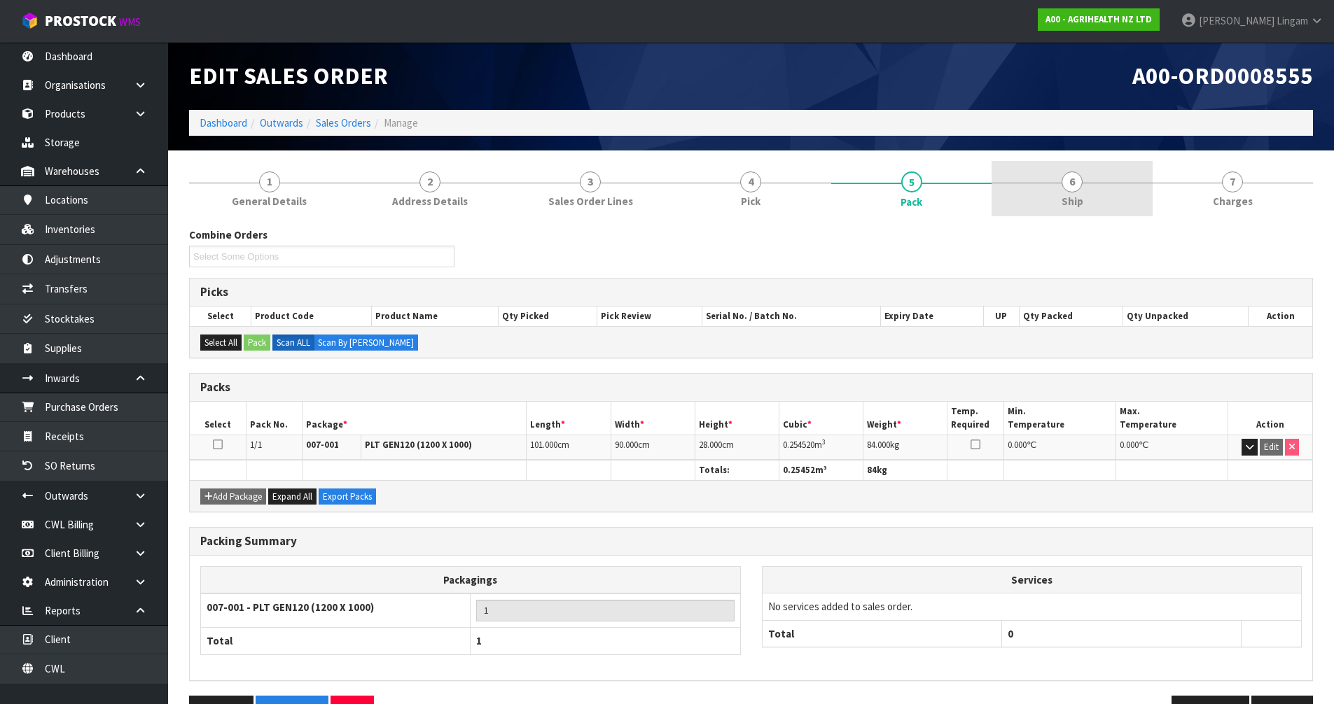
click at [1079, 187] on span "6" at bounding box center [1071, 182] width 21 height 21
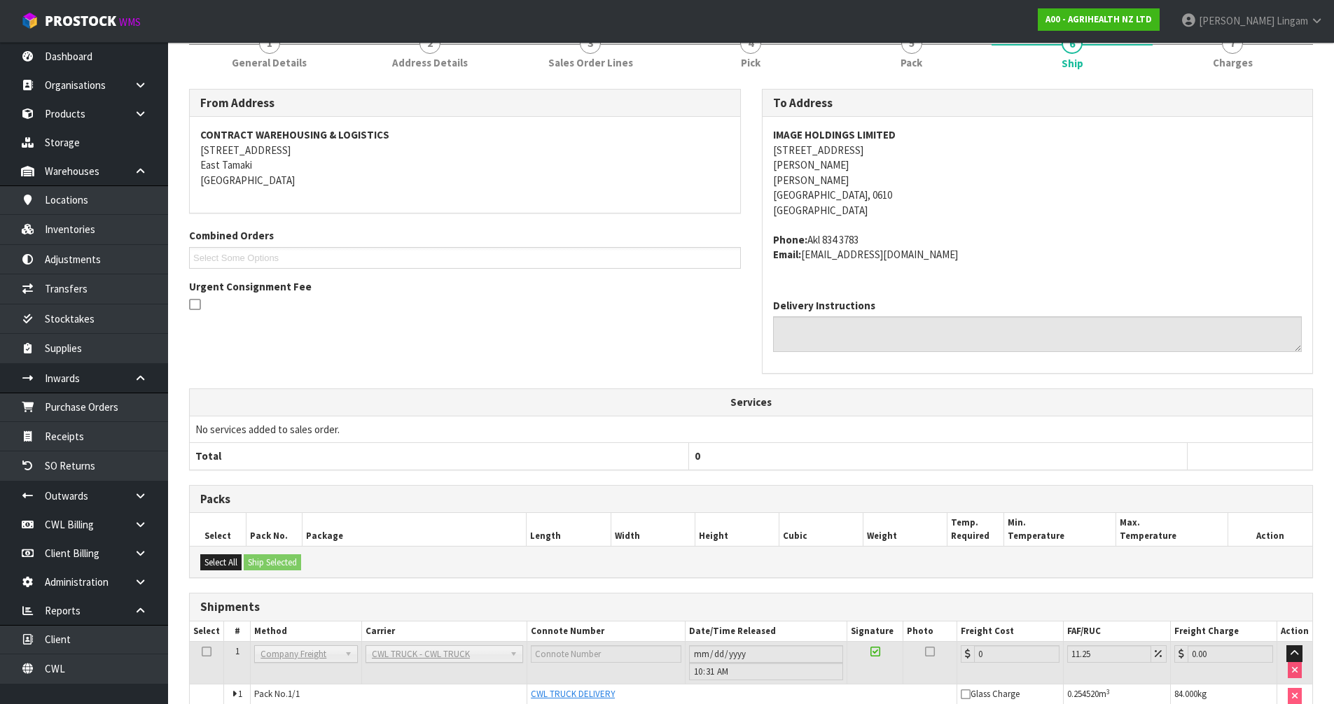
scroll to position [209, 0]
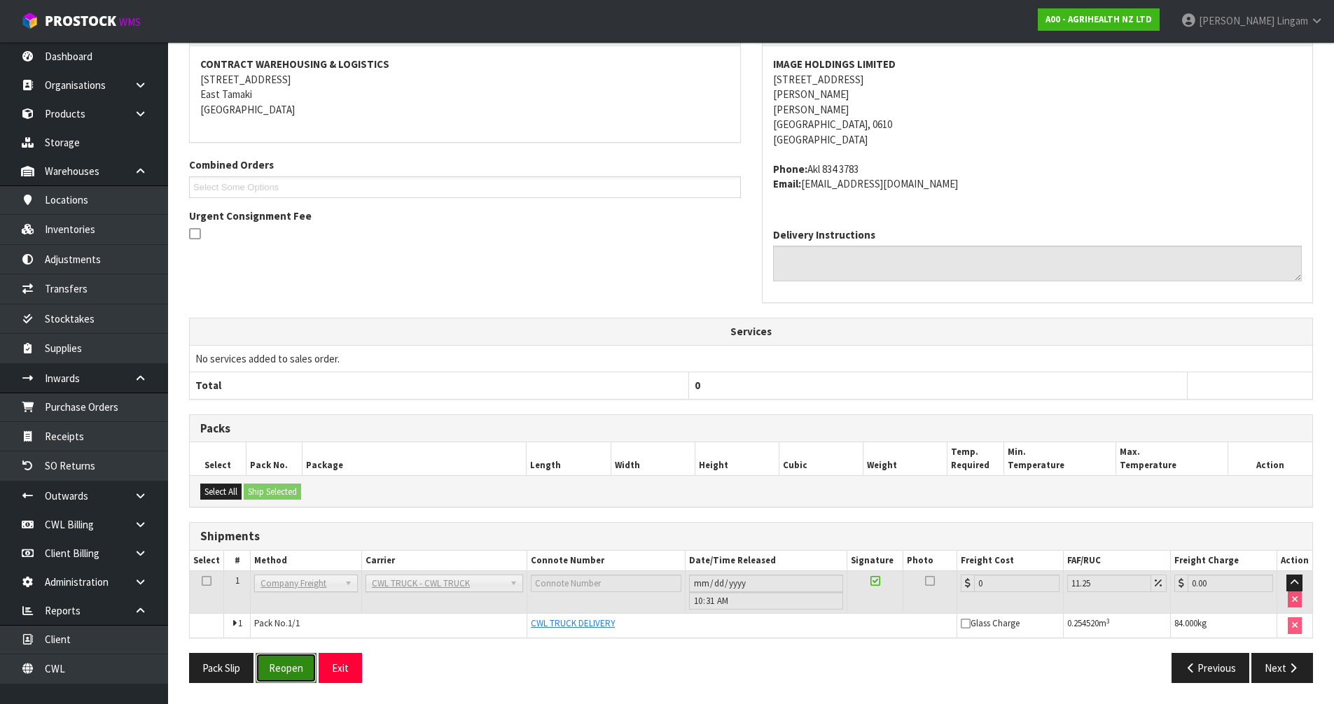
click at [291, 666] on button "Reopen" at bounding box center [286, 668] width 61 height 30
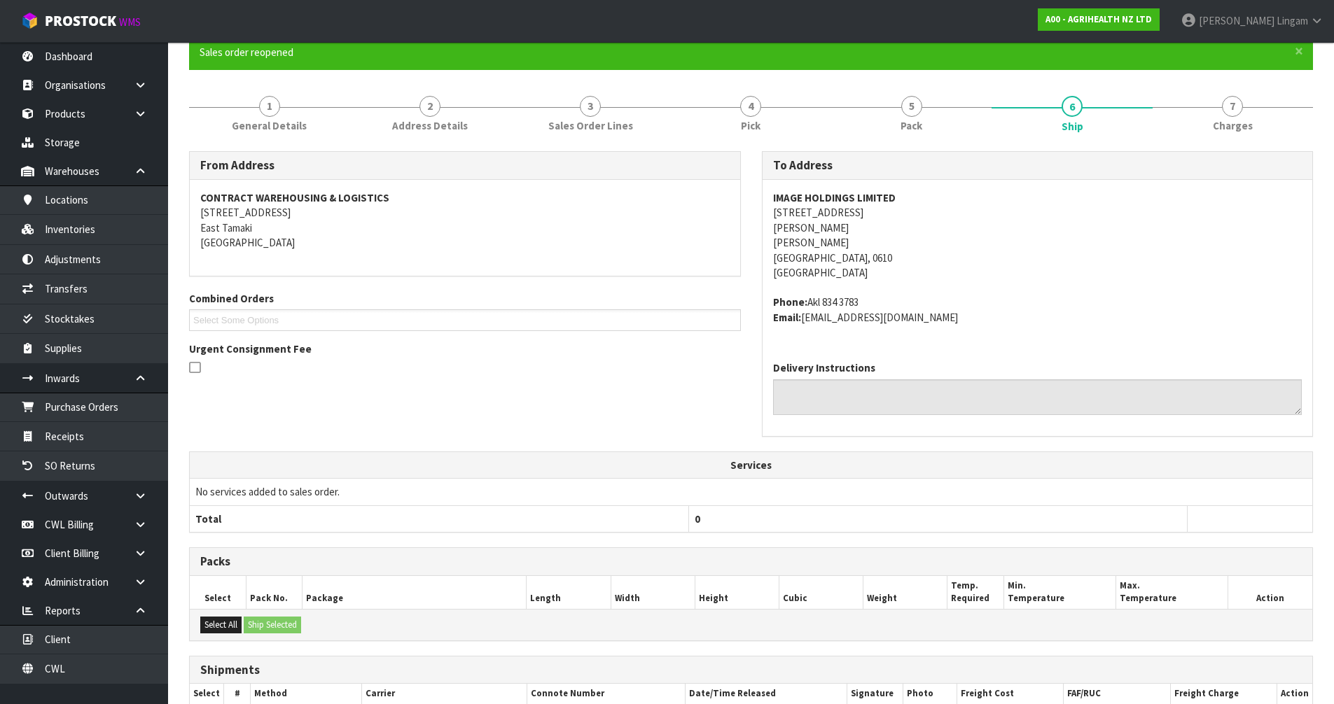
scroll to position [260, 0]
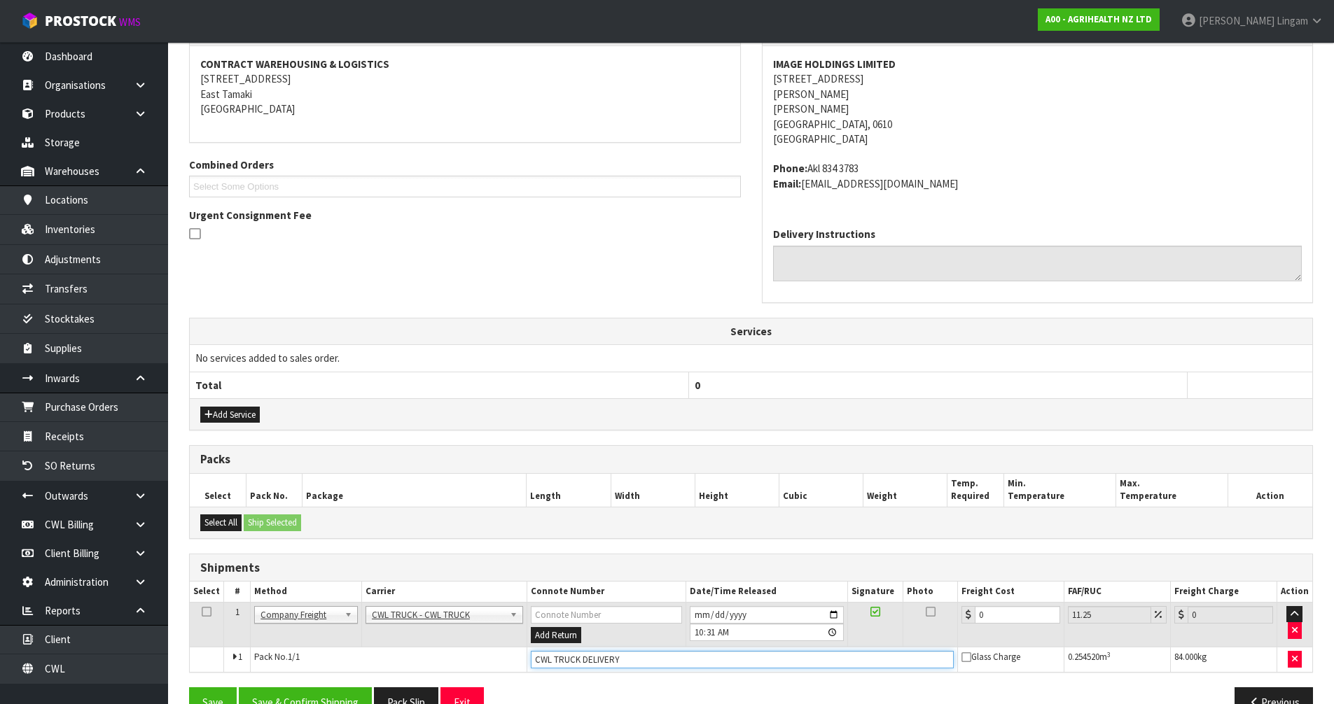
click at [653, 667] on input "CWL TRUCK DELIVERY" at bounding box center [742, 660] width 423 height 18
type input "CWL TRUCK DELIVERED"
drag, startPoint x: 999, startPoint y: 619, endPoint x: 952, endPoint y: 624, distance: 47.2
click at [952, 624] on tr "1 Client Local Pickup Customer Local Pickup Company Freight Contracted Freight …" at bounding box center [751, 625] width 1122 height 46
type input "8"
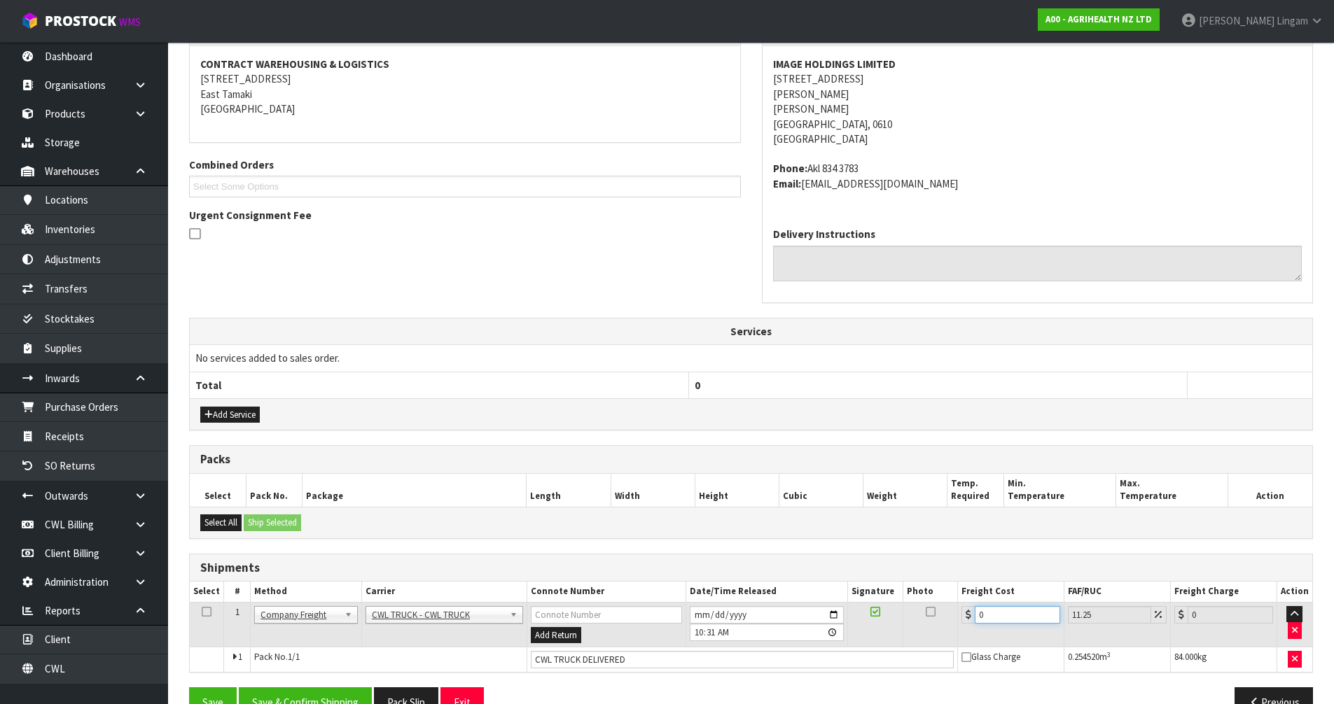
type input "8.9"
type input "81"
type input "90.11"
type input "81.5"
type input "90.67"
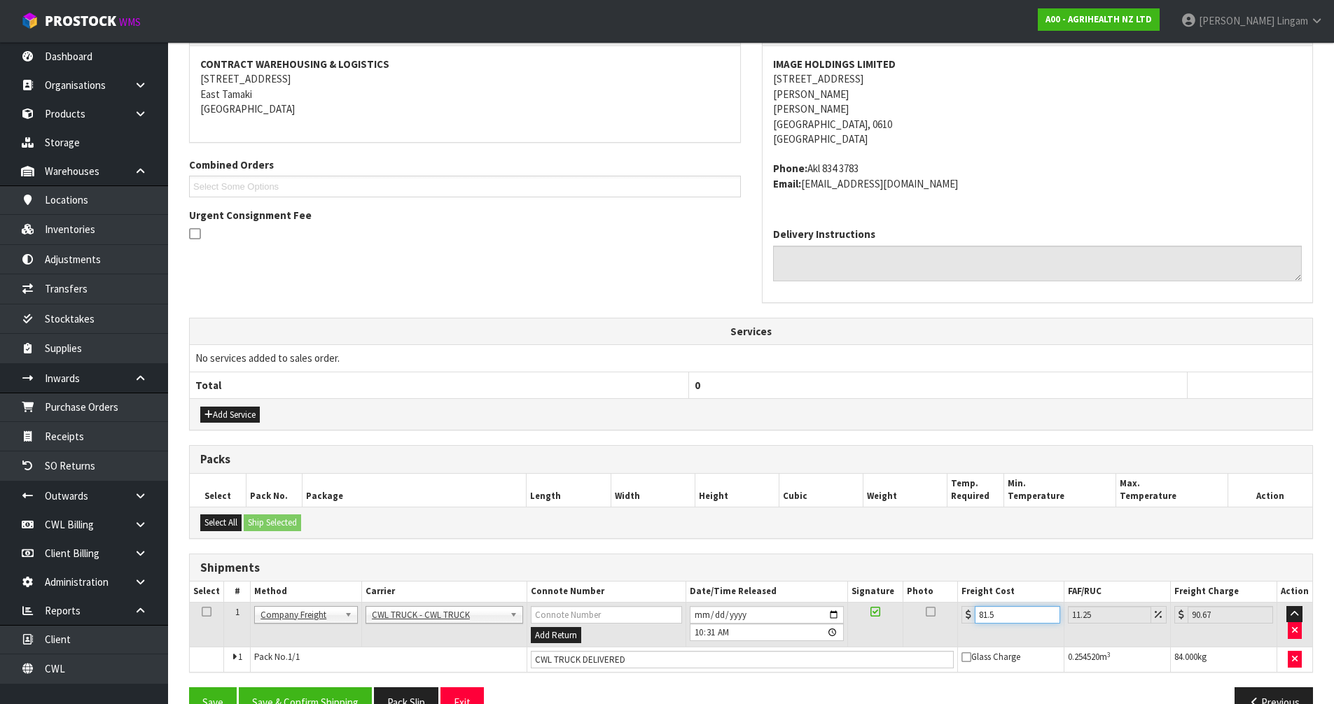
type input "81.59"
type input "90.77"
type input "81.59"
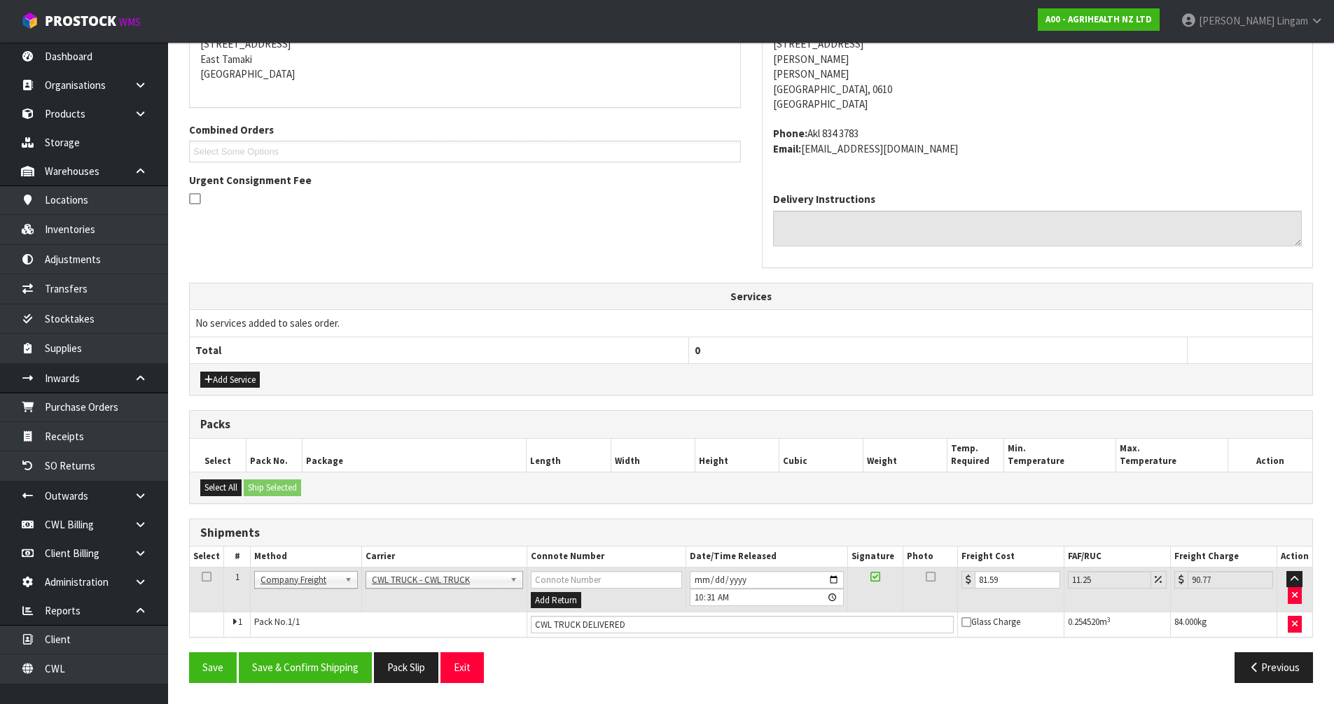
click at [300, 680] on div "From Address CONTRACT WAREHOUSING & LOGISTICS 17 Allens Road East Tamaki Auckla…" at bounding box center [751, 337] width 1124 height 711
click at [326, 666] on button "Save & Confirm Shipping" at bounding box center [305, 667] width 133 height 30
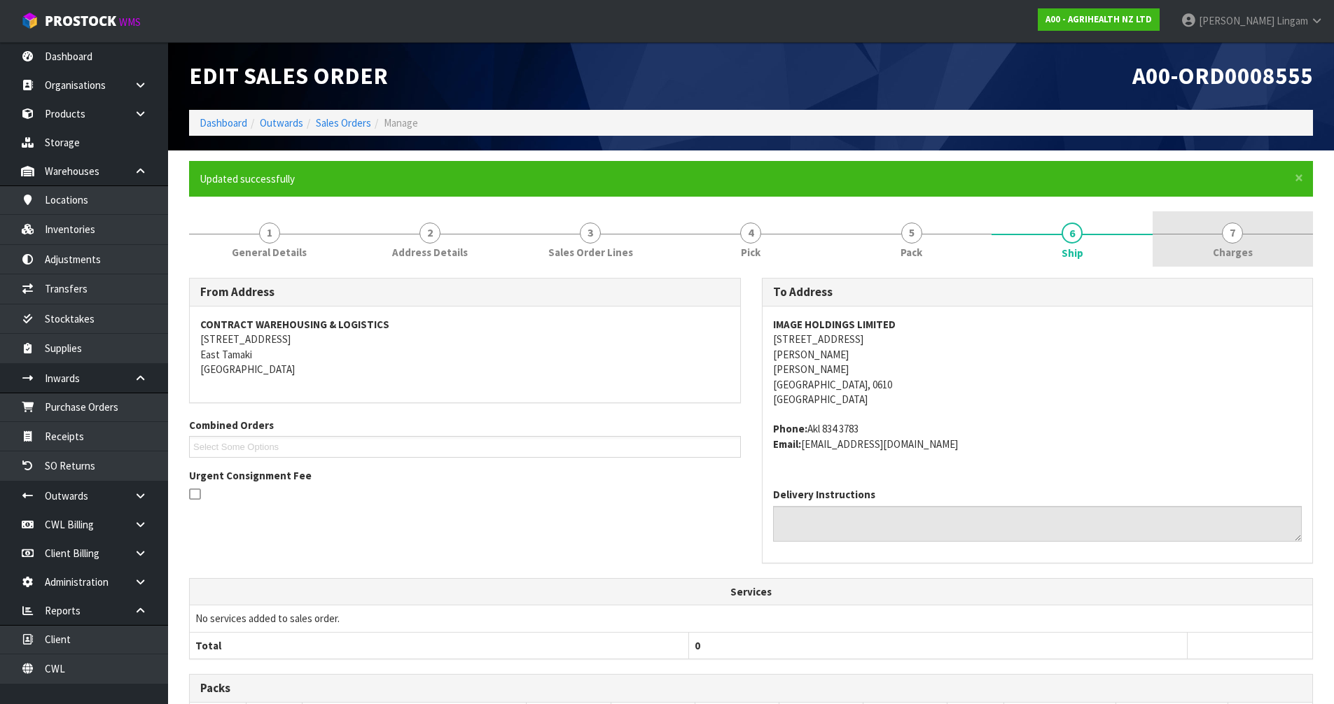
click at [1213, 249] on span "Charges" at bounding box center [1233, 252] width 40 height 15
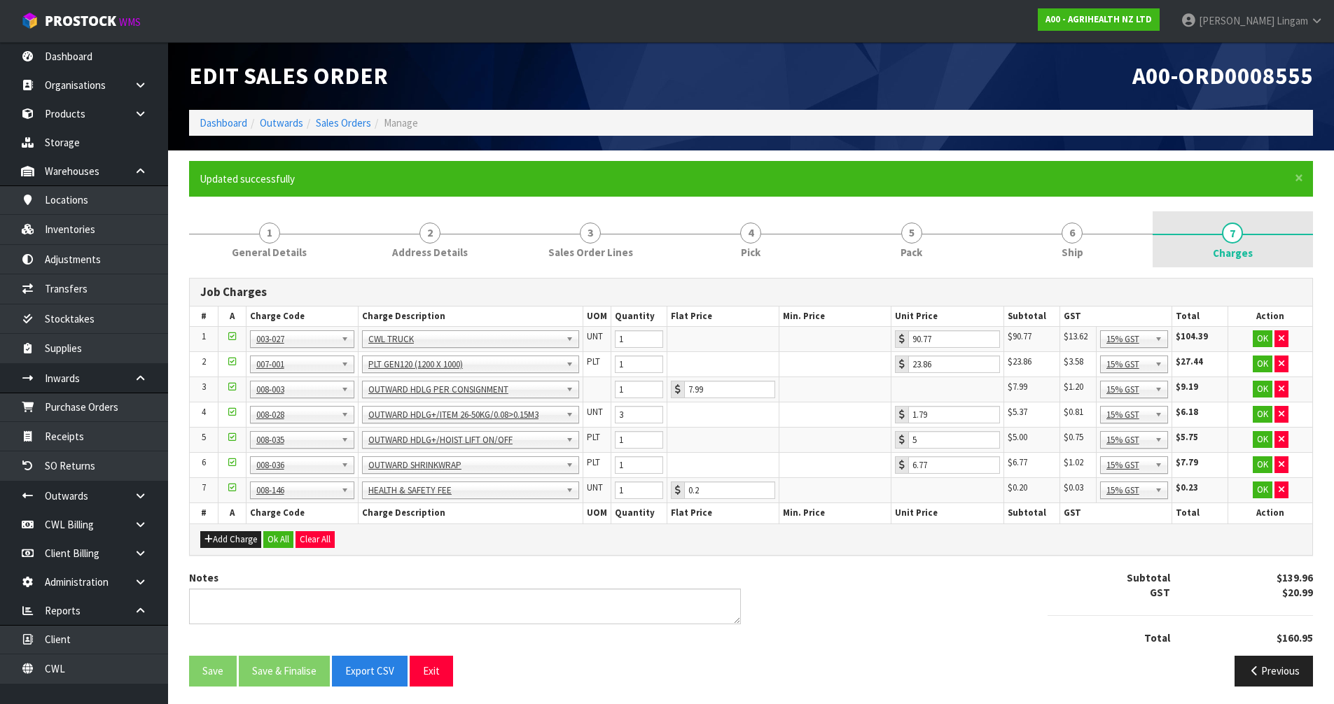
click at [1257, 256] on link "7 [GEOGRAPHIC_DATA]" at bounding box center [1232, 239] width 160 height 56
click at [282, 545] on button "Ok All" at bounding box center [278, 539] width 30 height 17
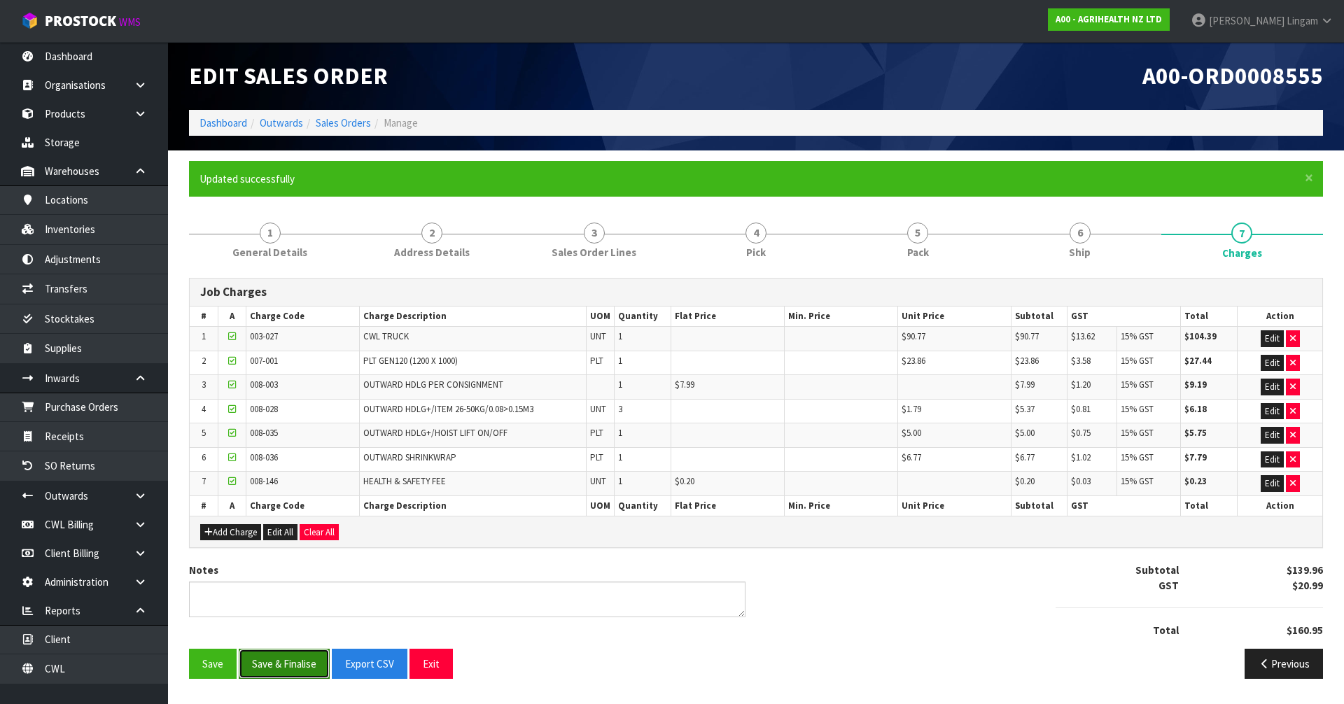
click at [283, 663] on button "Save & Finalise" at bounding box center [284, 664] width 91 height 30
click at [223, 119] on link "Dashboard" at bounding box center [224, 122] width 48 height 13
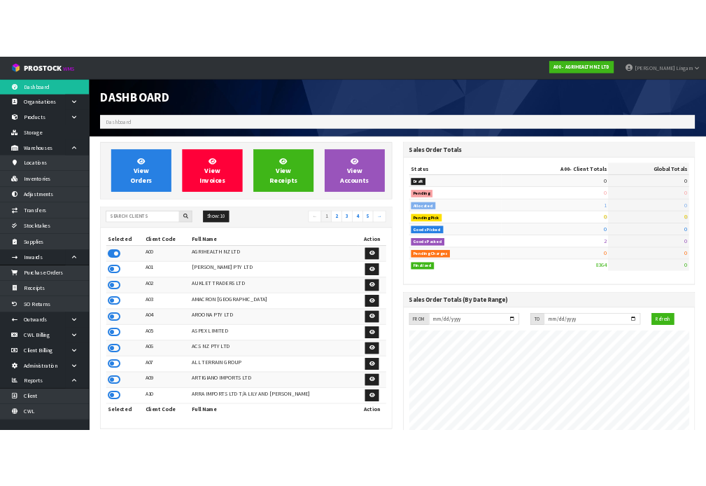
scroll to position [1061, 572]
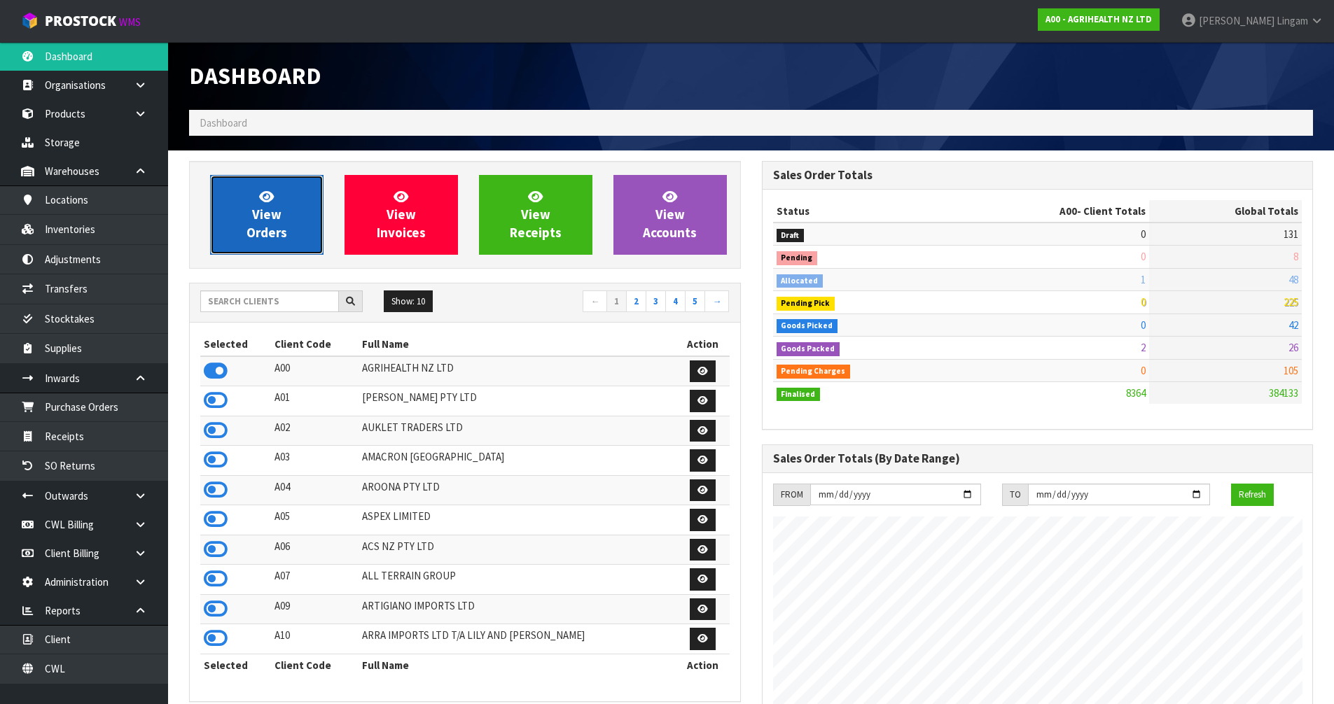
click at [301, 211] on link "View Orders" at bounding box center [266, 215] width 113 height 80
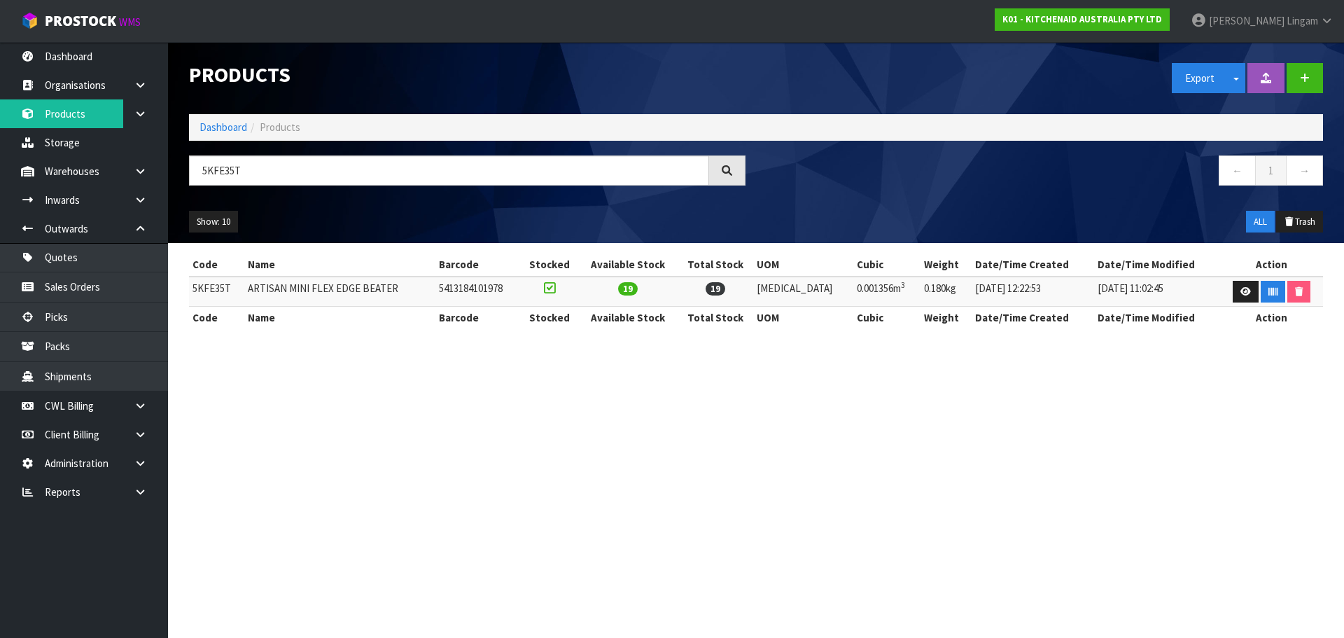
click at [204, 128] on link "Dashboard" at bounding box center [224, 126] width 48 height 13
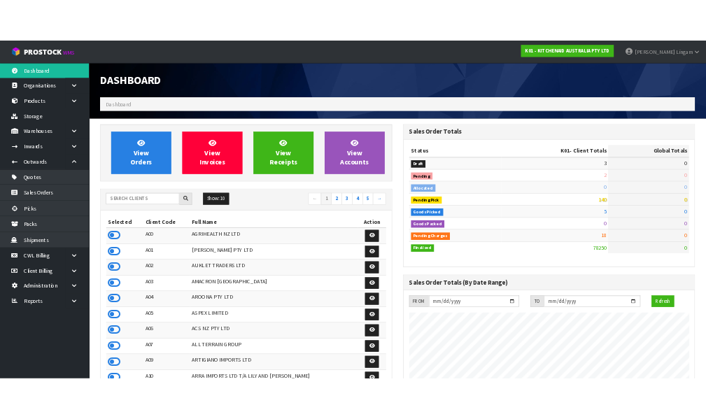
scroll to position [1061, 572]
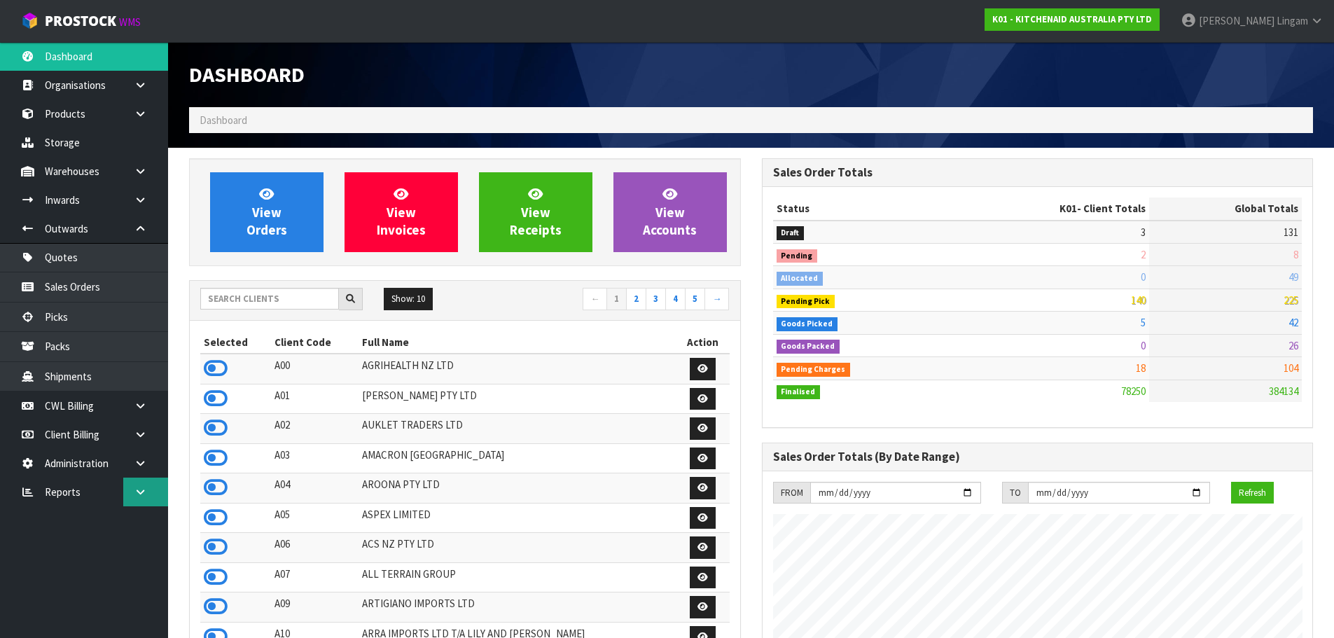
click at [143, 484] on link at bounding box center [145, 491] width 45 height 29
click at [119, 543] on link "CWL" at bounding box center [84, 550] width 168 height 29
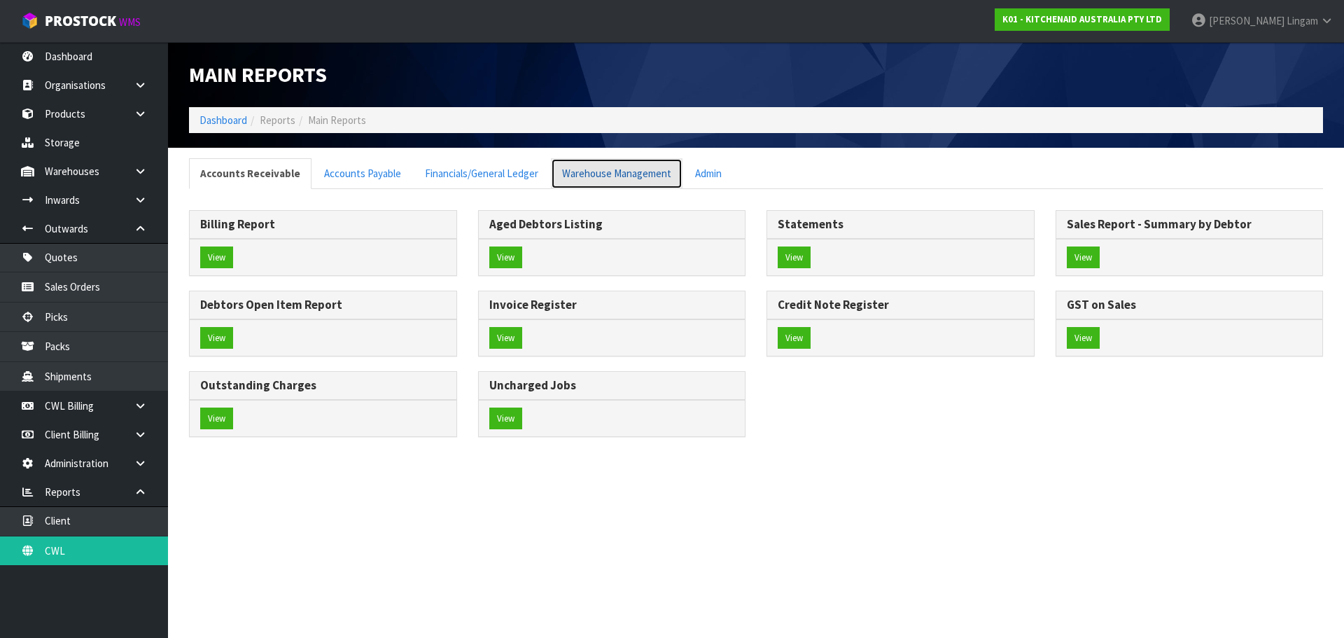
click at [637, 165] on link "Warehouse Management" at bounding box center [617, 173] width 132 height 30
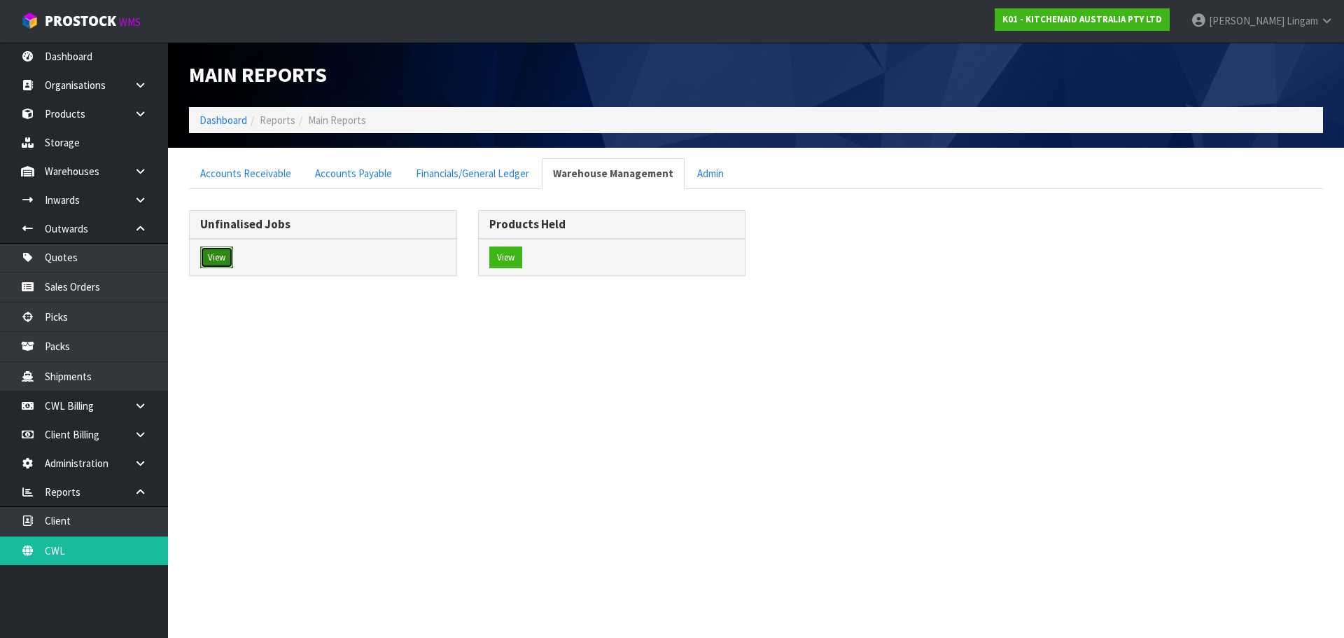
click at [220, 259] on button "View" at bounding box center [216, 257] width 33 height 22
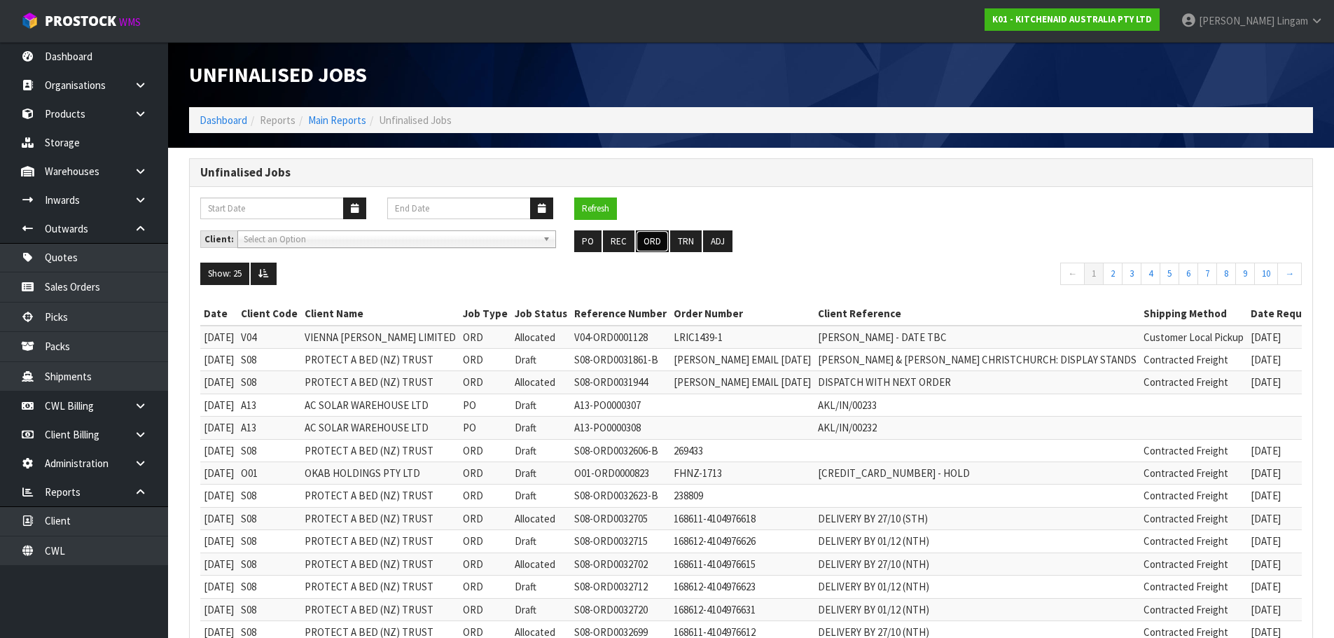
click at [654, 244] on button "ORD" at bounding box center [652, 241] width 33 height 22
